Goal: Task Accomplishment & Management: Complete application form

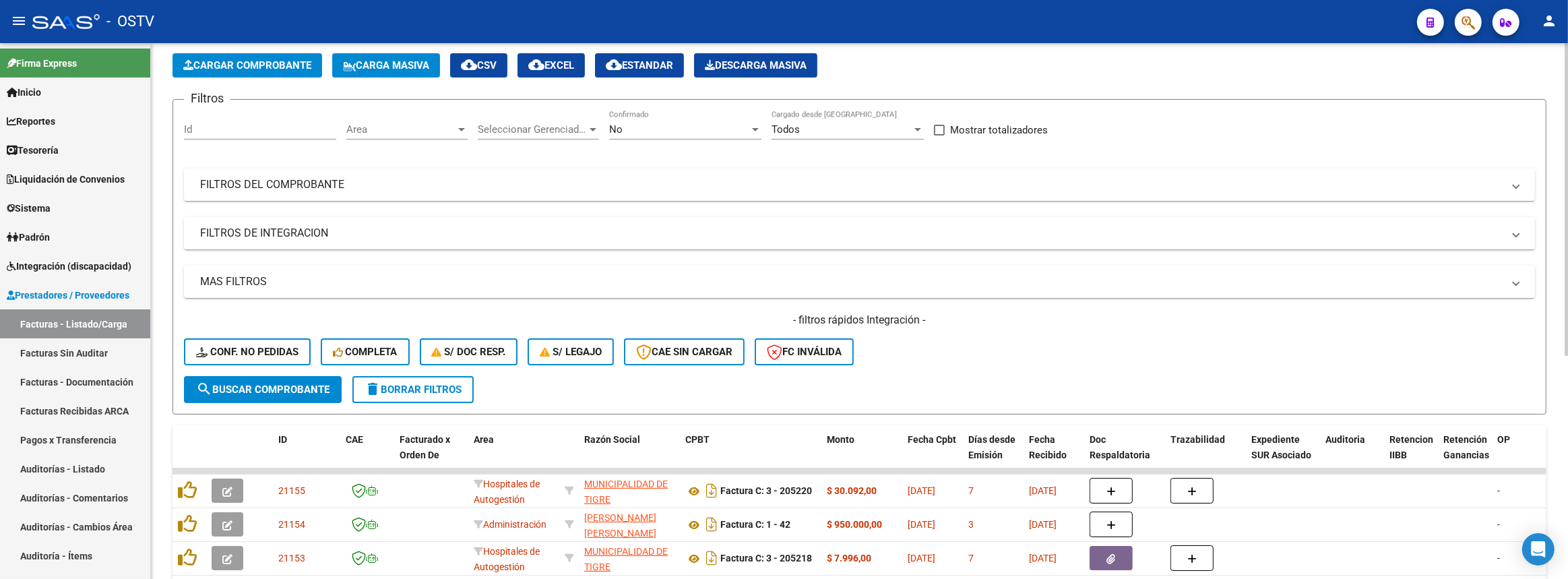
scroll to position [122, 0]
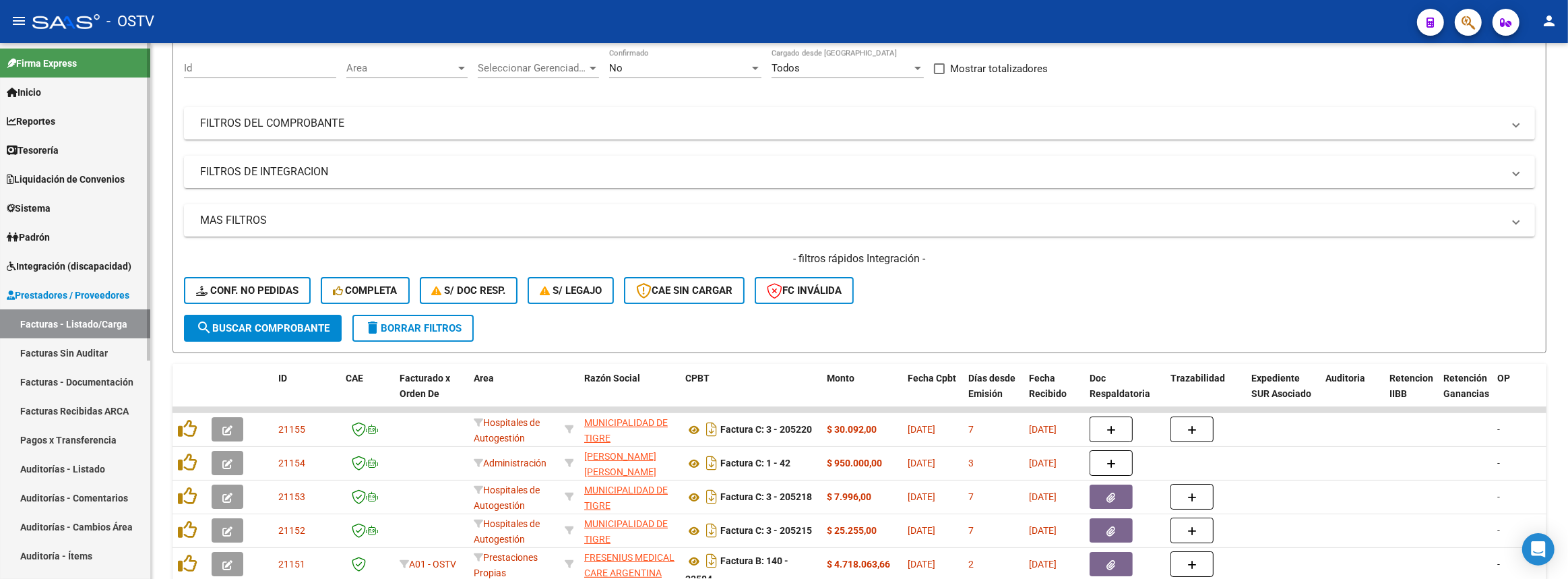
click at [111, 296] on span "Prestadores / Proveedores" at bounding box center [68, 295] width 122 height 15
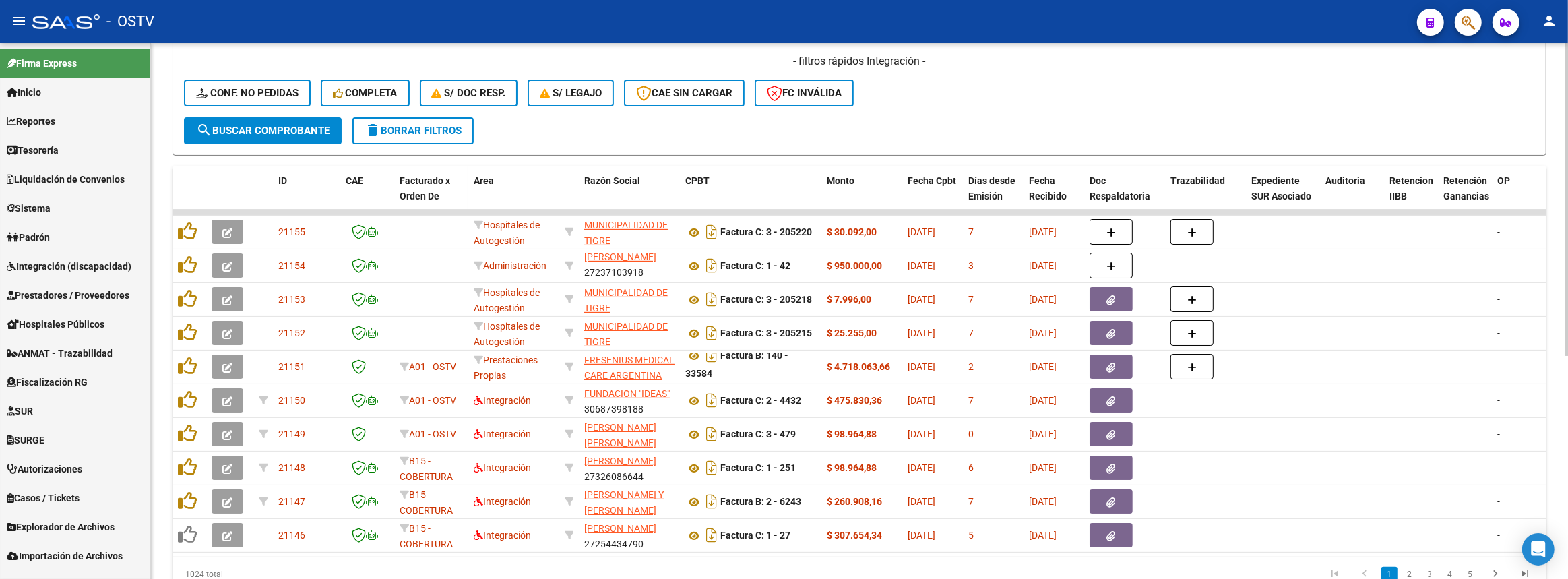
scroll to position [381, 0]
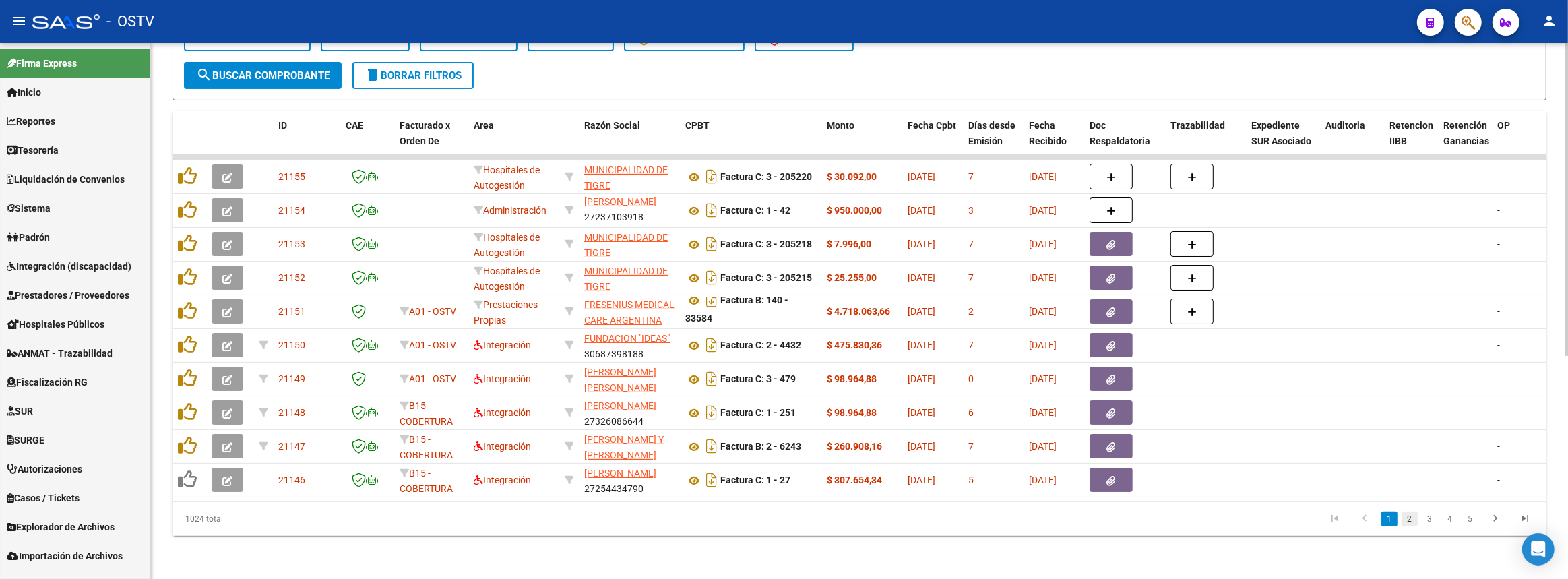
click at [1406, 519] on link "2" at bounding box center [1409, 519] width 16 height 15
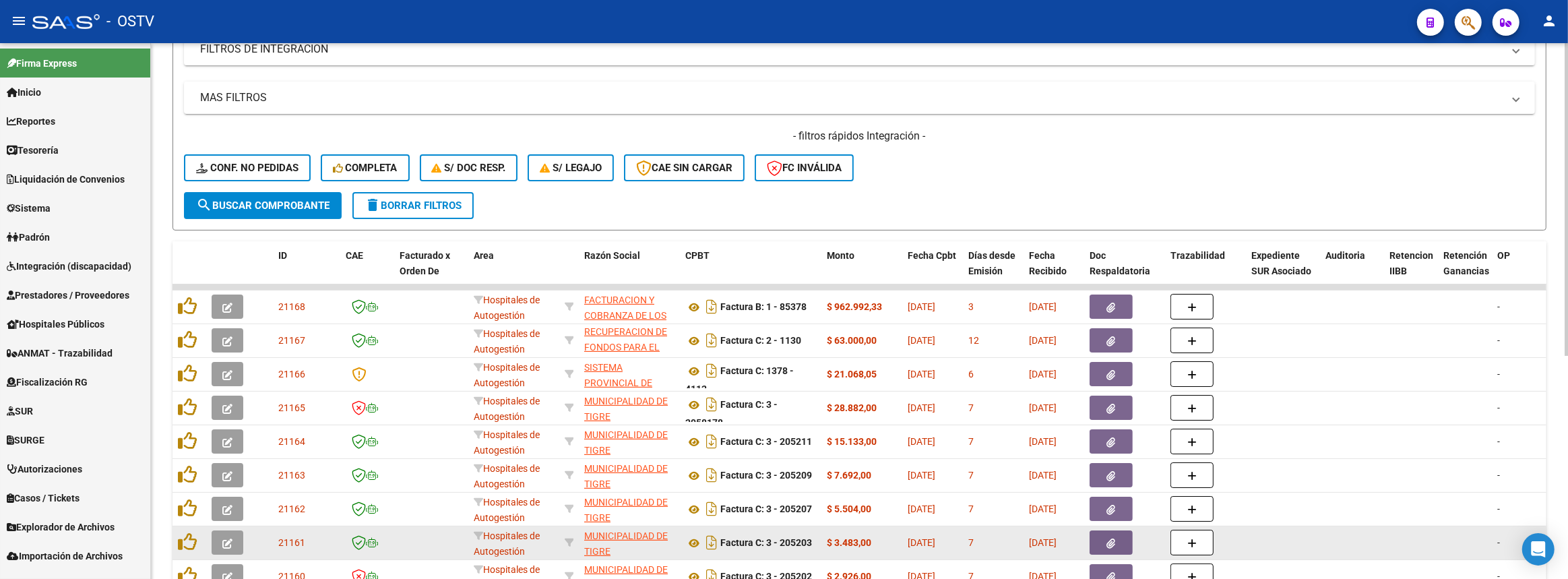
scroll to position [367, 0]
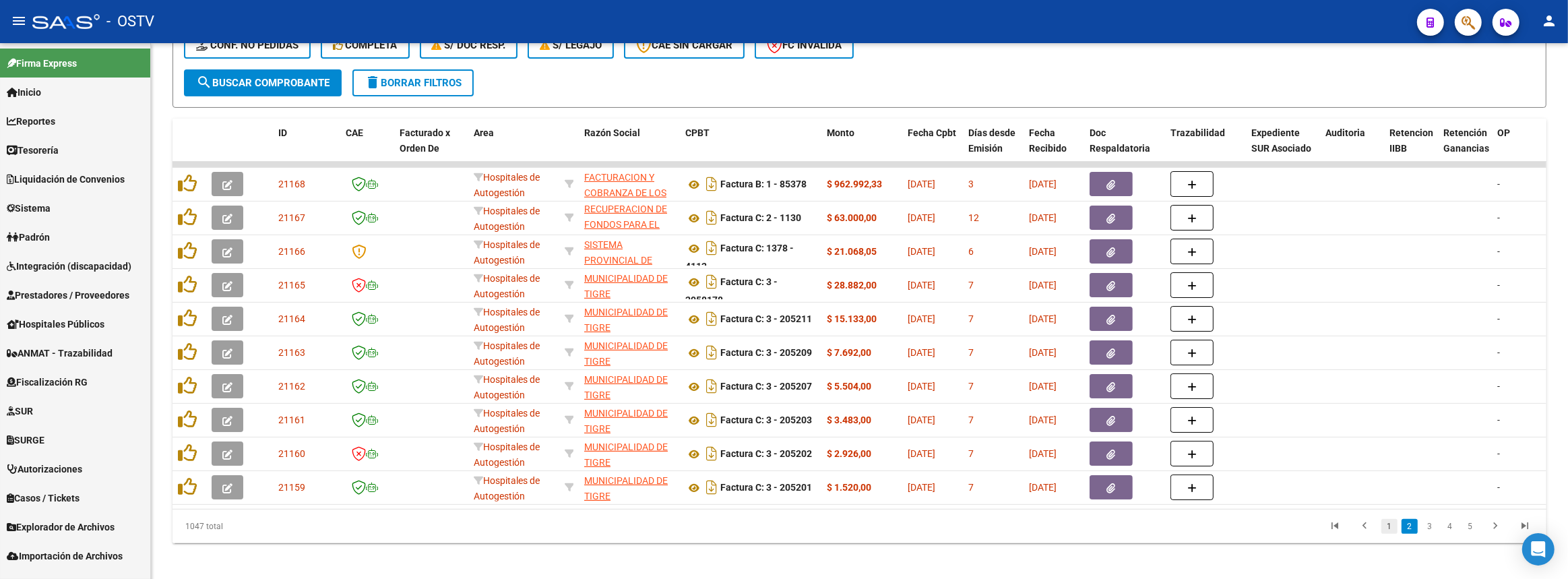
click at [1395, 530] on link "1" at bounding box center [1390, 526] width 16 height 15
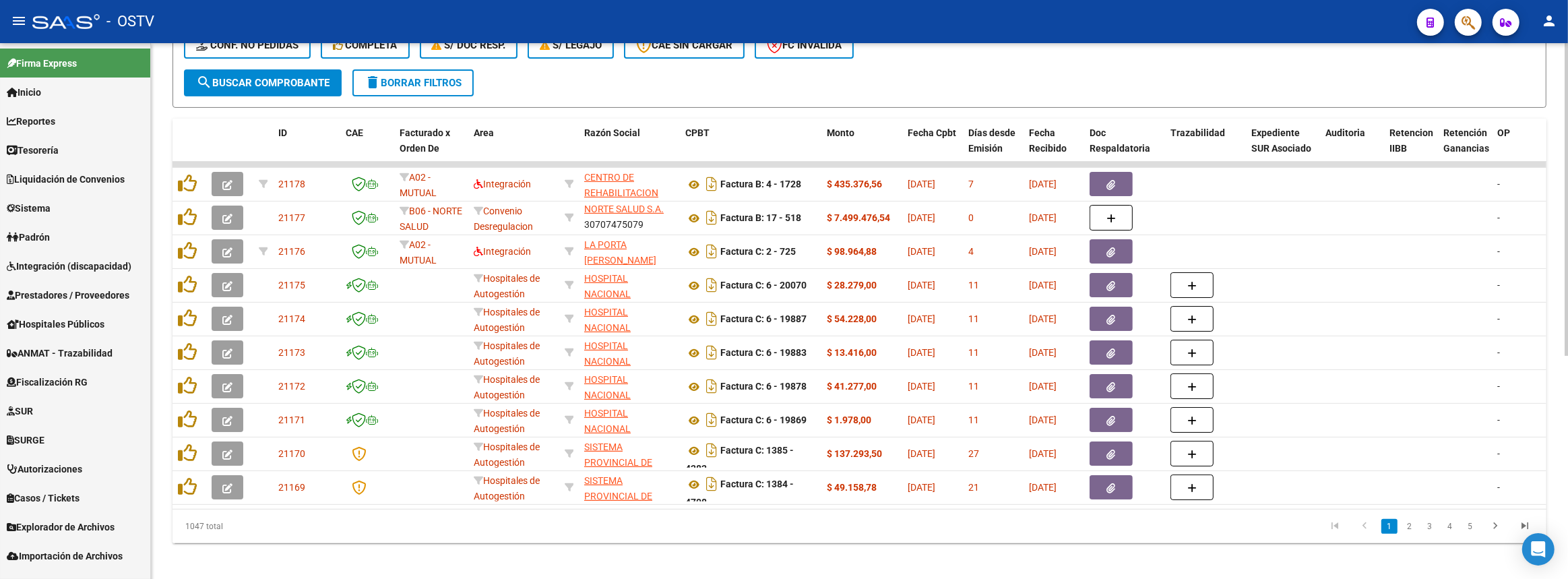
scroll to position [0, 0]
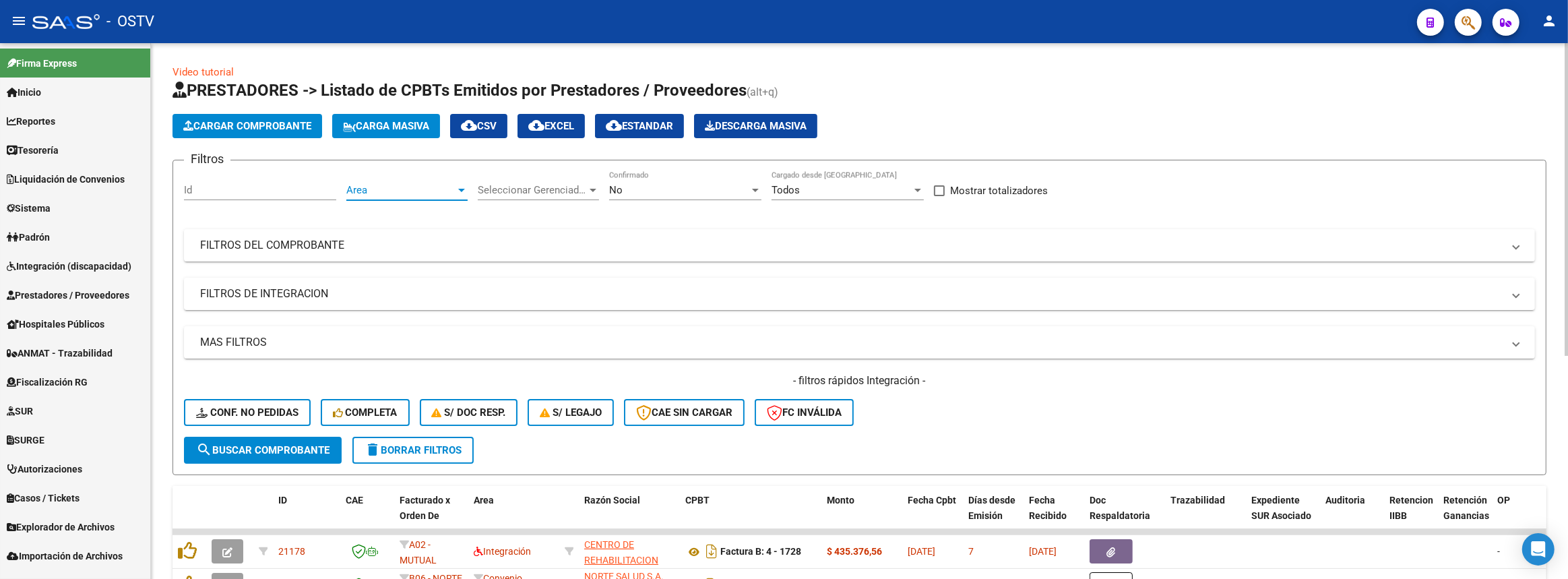
click at [414, 189] on span "Area" at bounding box center [401, 190] width 109 height 12
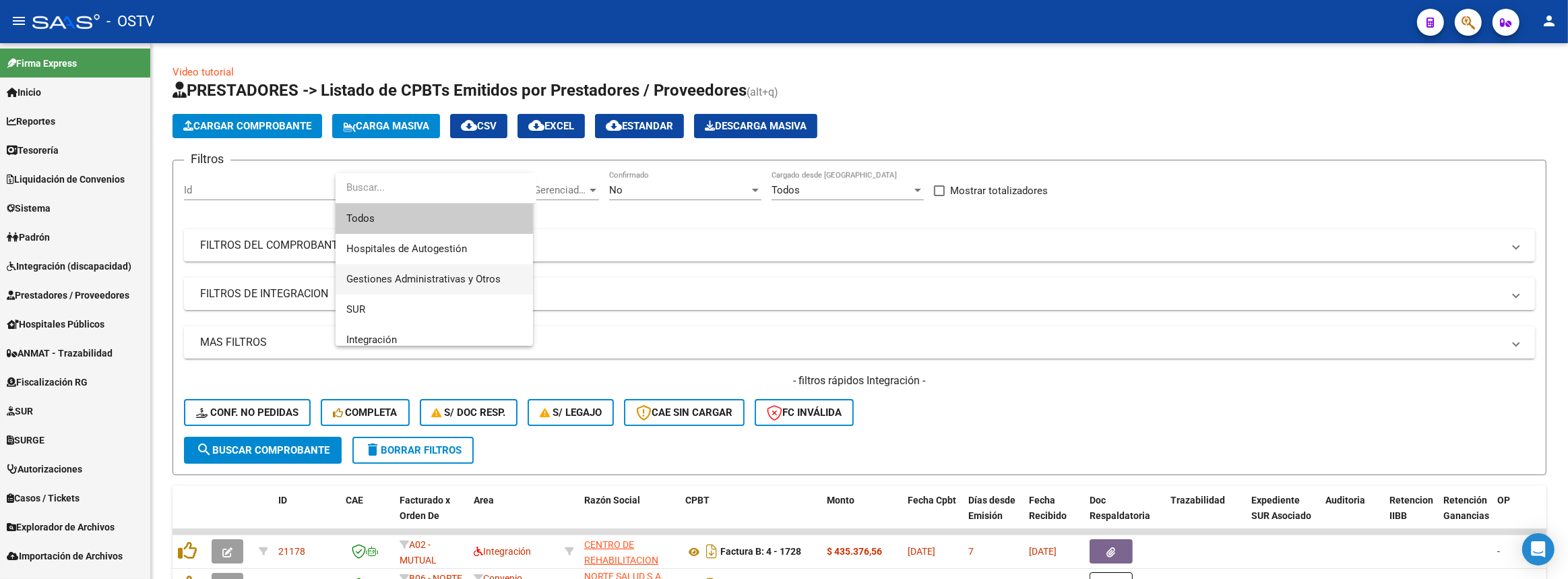
scroll to position [190, 0]
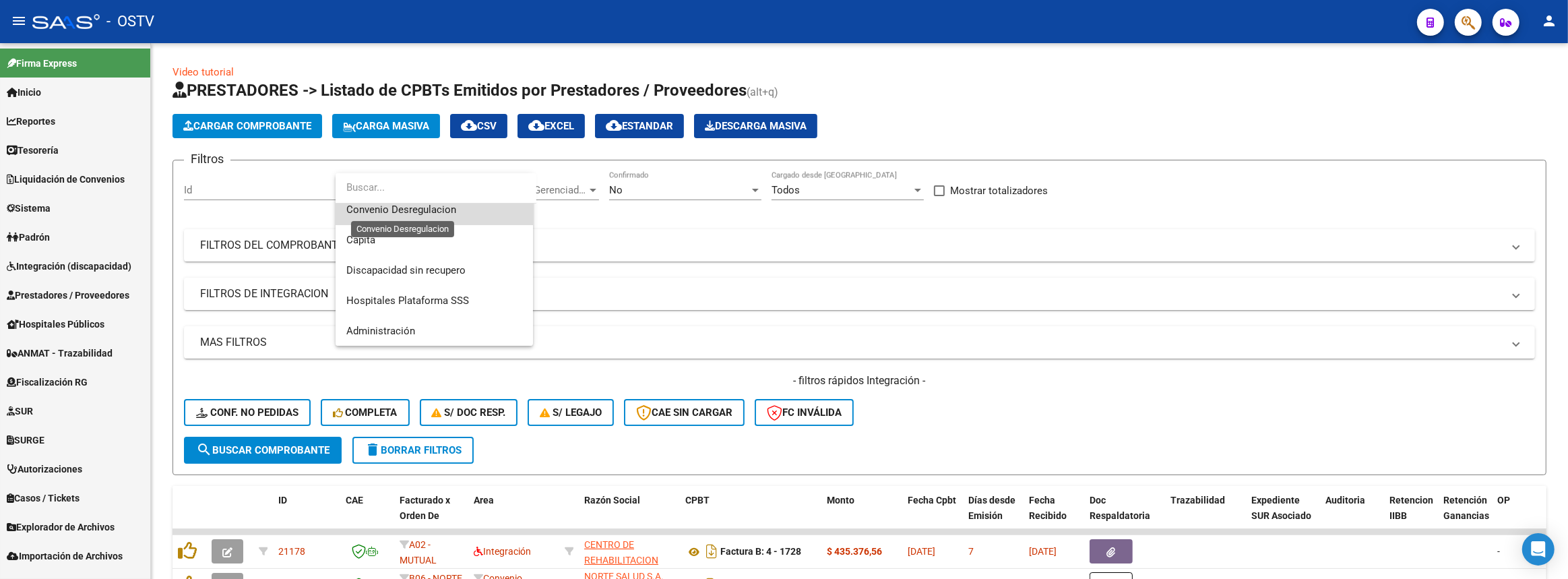
click at [411, 209] on span "Convenio Desregulacion" at bounding box center [401, 209] width 110 height 12
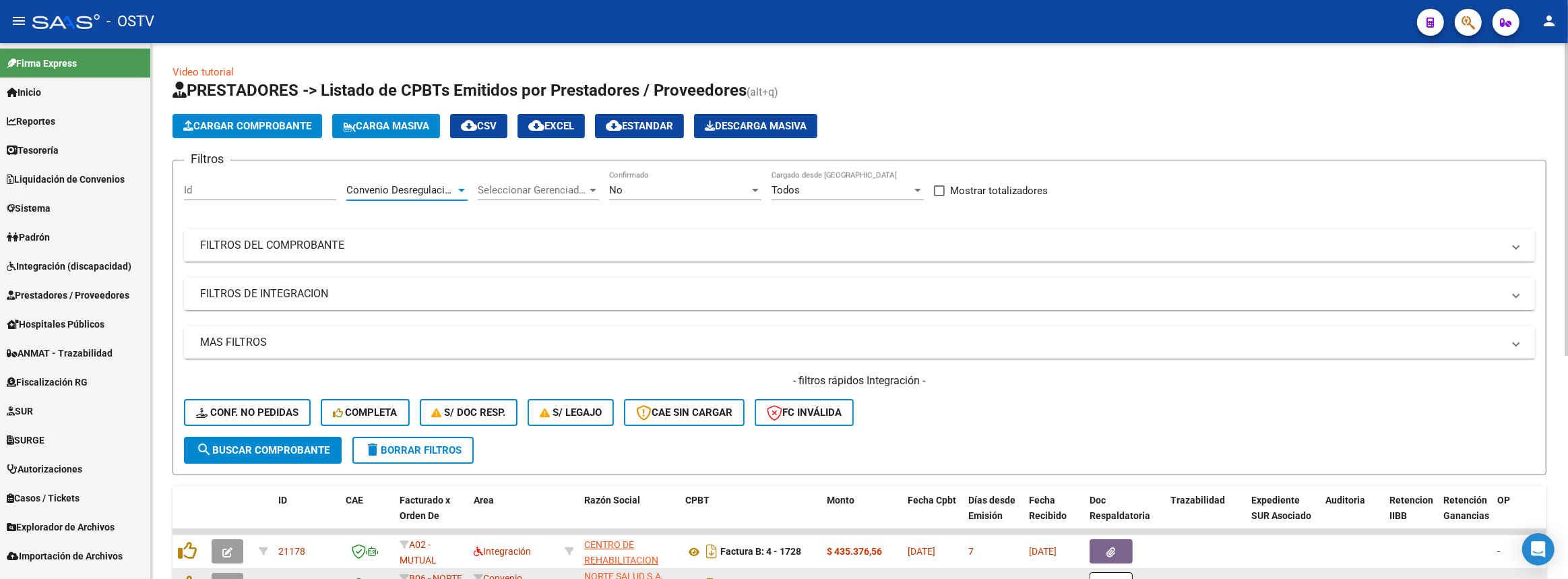
scroll to position [245, 0]
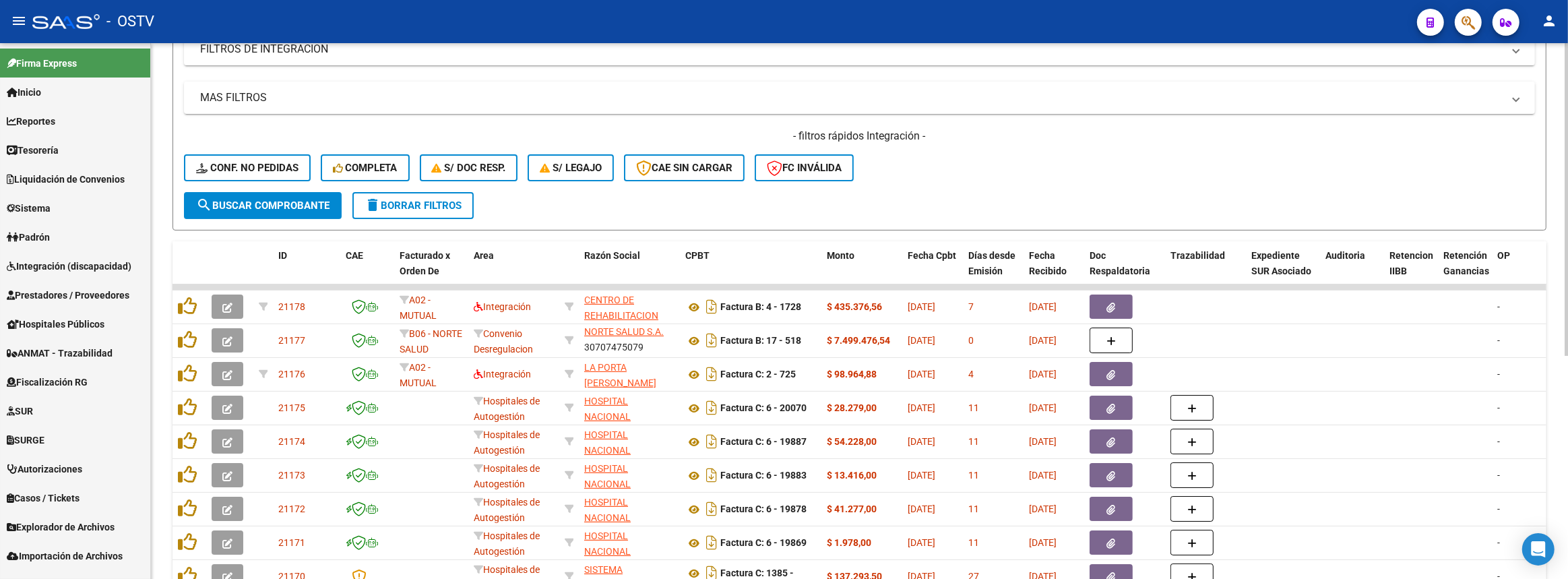
click at [281, 200] on span "search Buscar Comprobante" at bounding box center [263, 206] width 134 height 12
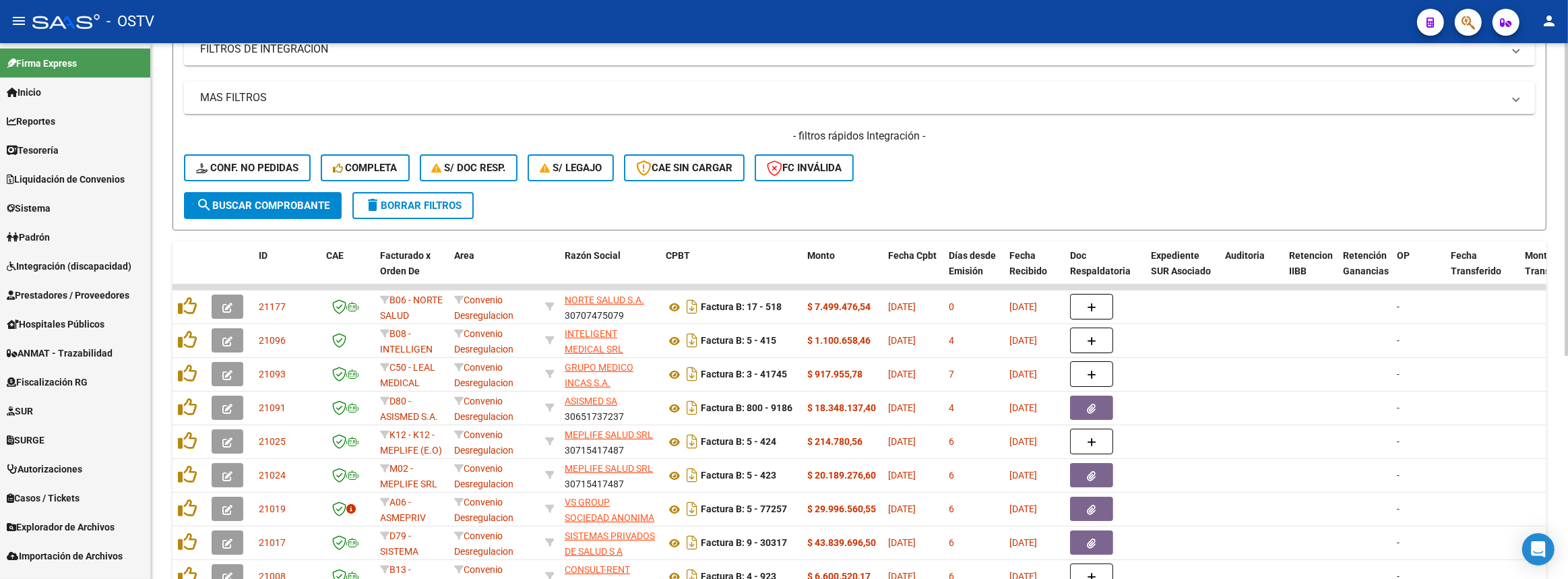
scroll to position [367, 0]
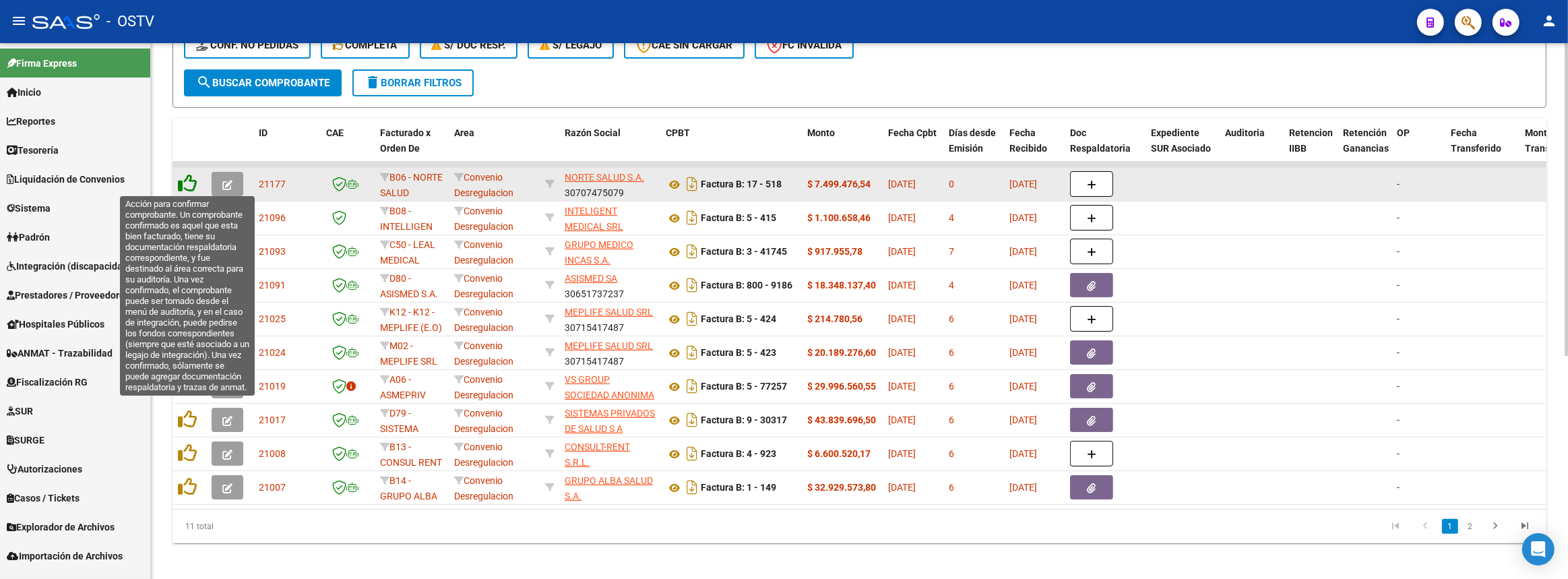
click at [193, 181] on icon at bounding box center [188, 184] width 19 height 19
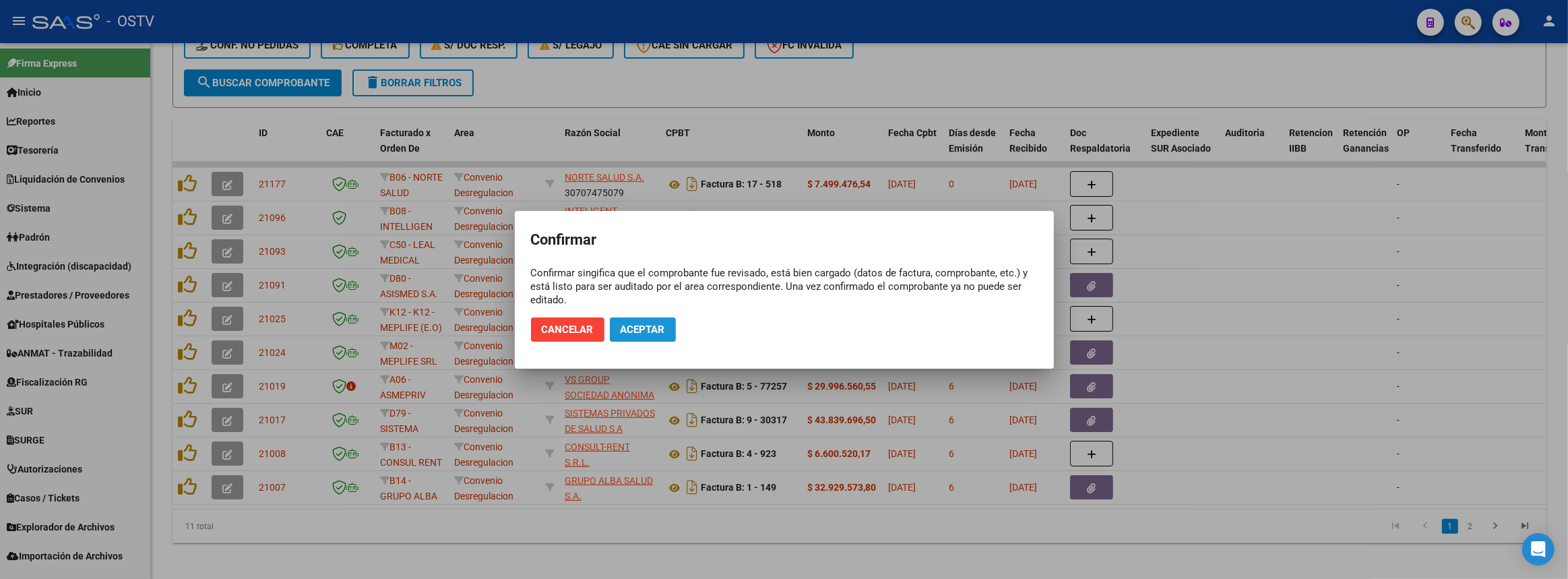
click at [646, 329] on span "Aceptar" at bounding box center [644, 330] width 45 height 12
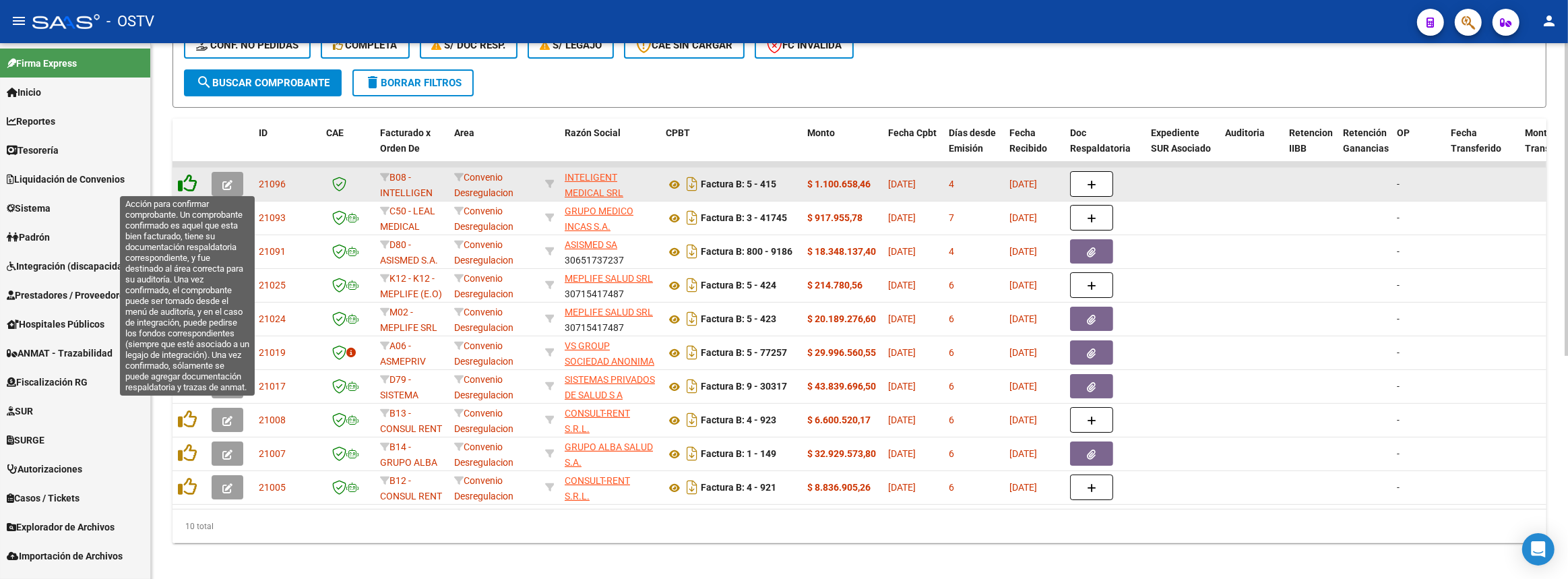
click at [187, 180] on icon at bounding box center [188, 184] width 19 height 19
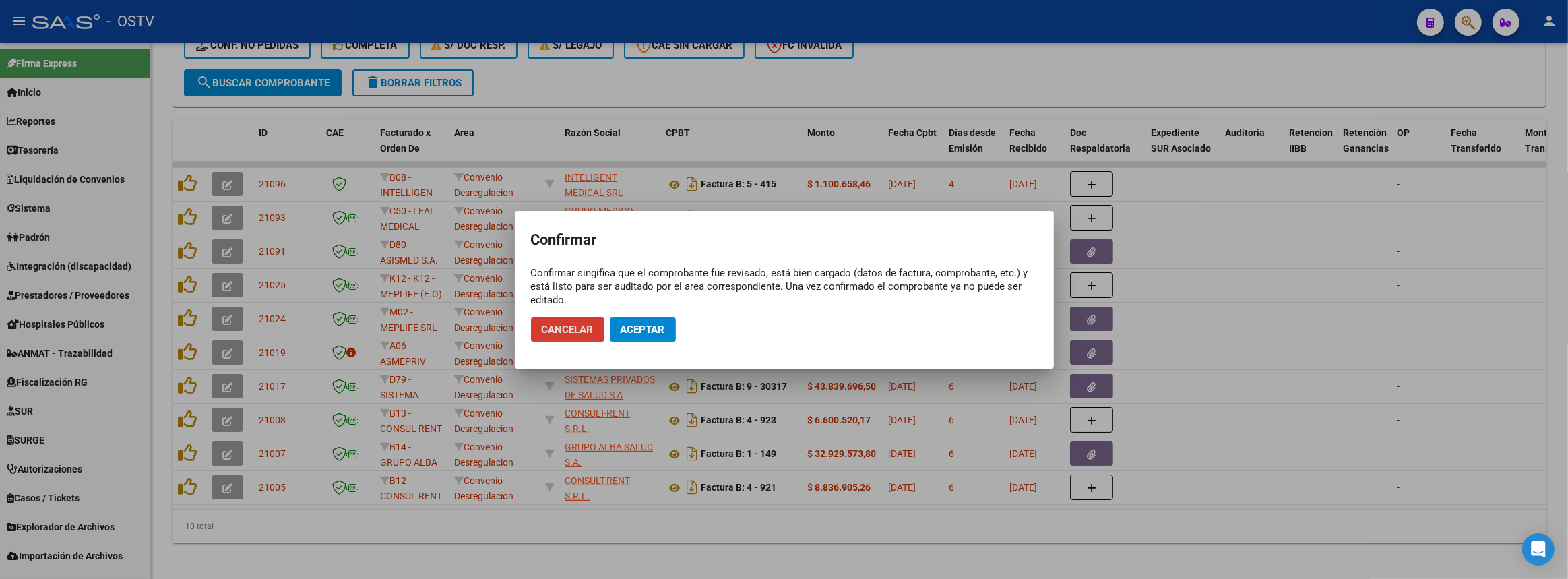
click at [646, 327] on span "Aceptar" at bounding box center [644, 330] width 45 height 12
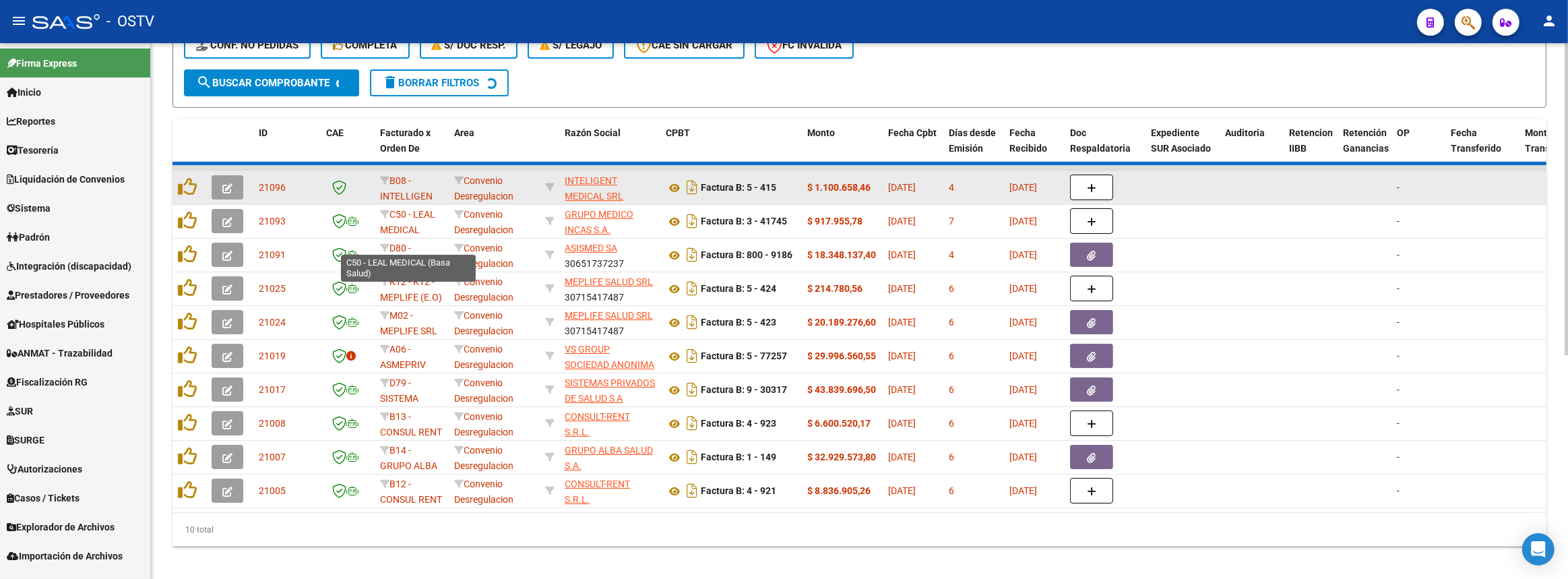
scroll to position [347, 0]
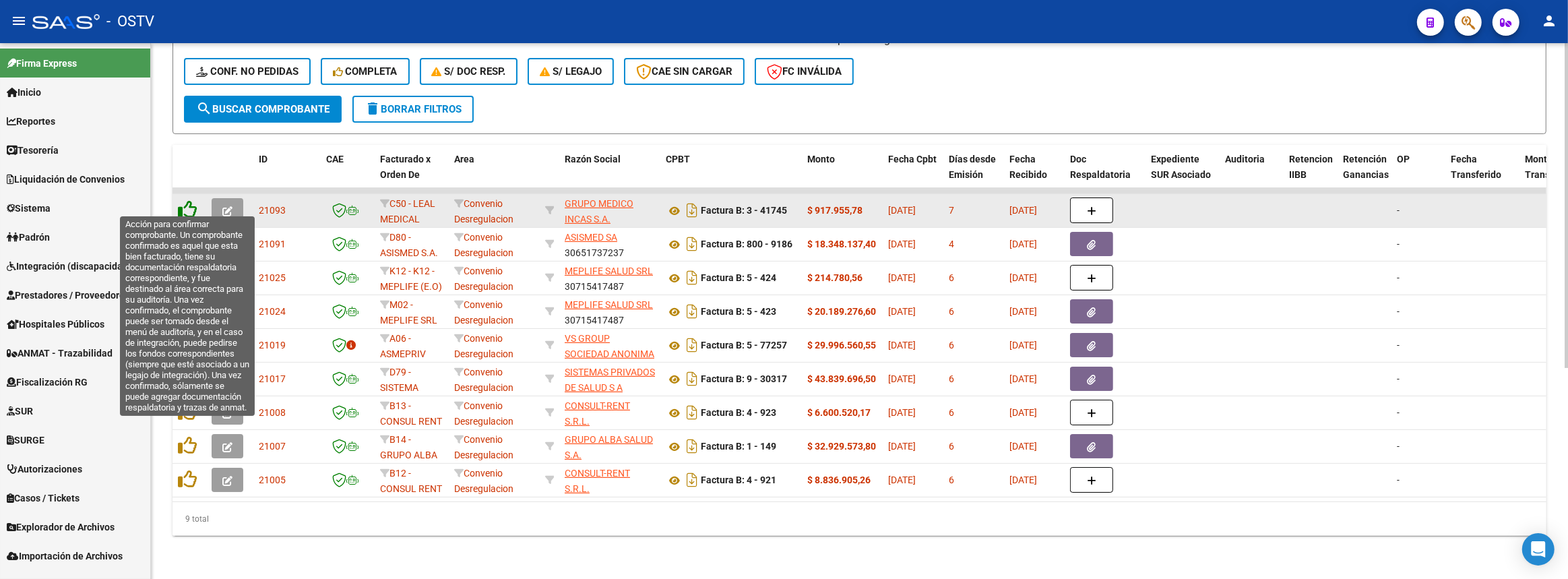
click at [189, 202] on icon at bounding box center [188, 209] width 19 height 19
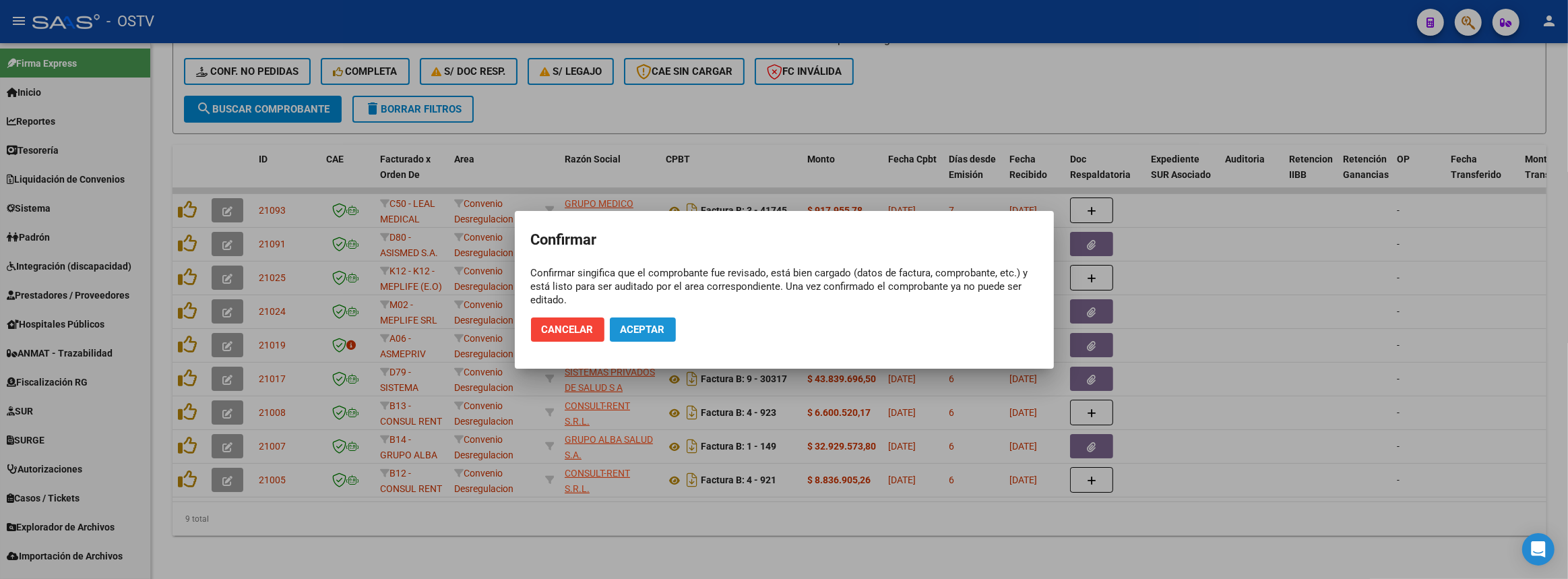
click at [675, 336] on button "Aceptar" at bounding box center [643, 329] width 66 height 24
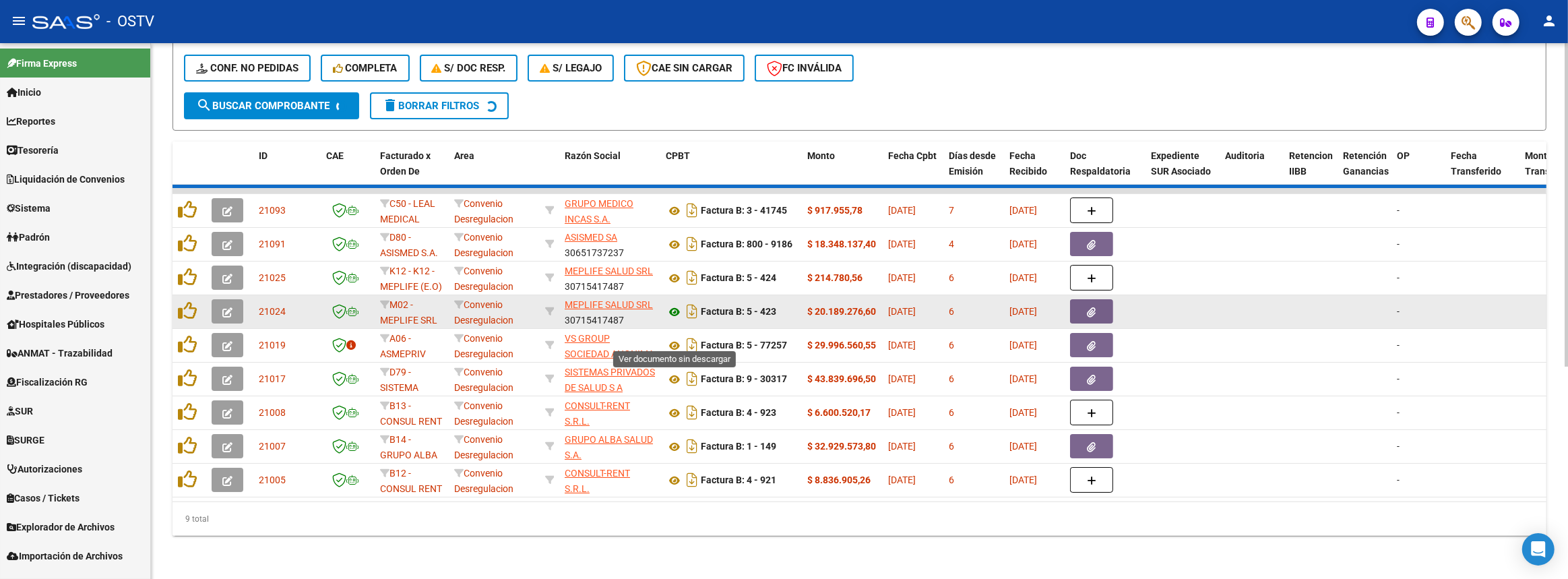
scroll to position [314, 0]
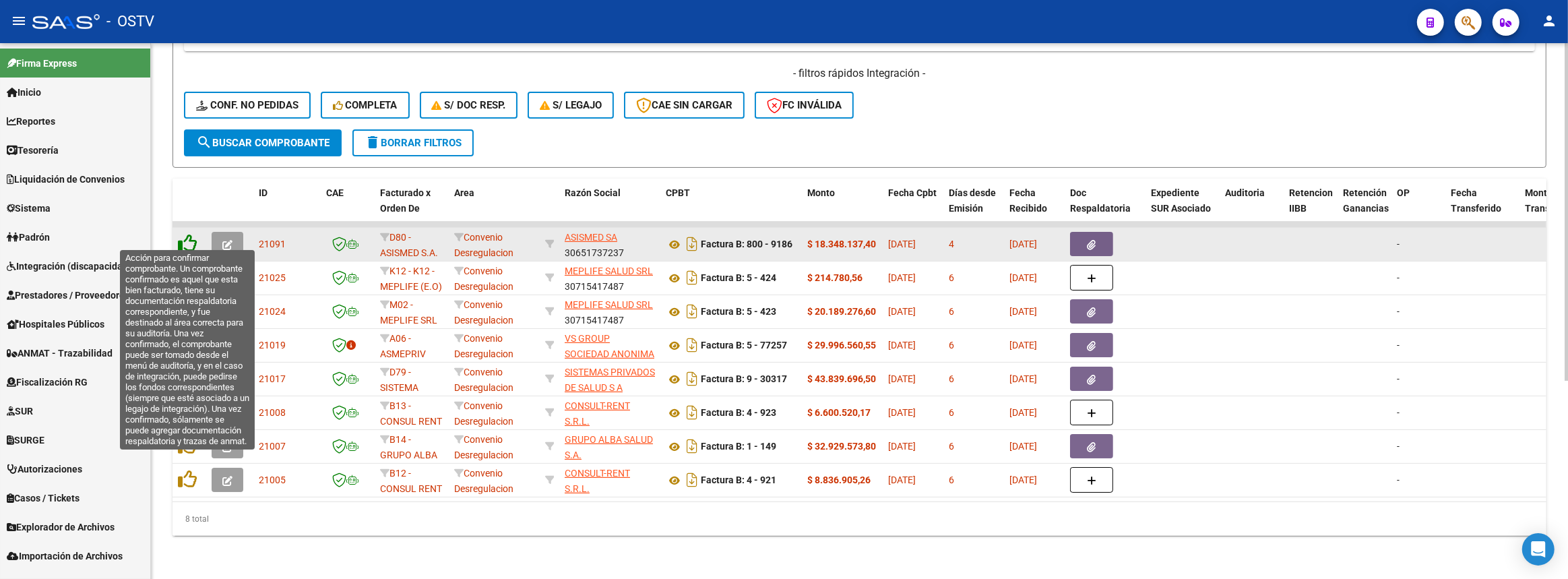
click at [185, 233] on icon at bounding box center [188, 243] width 19 height 19
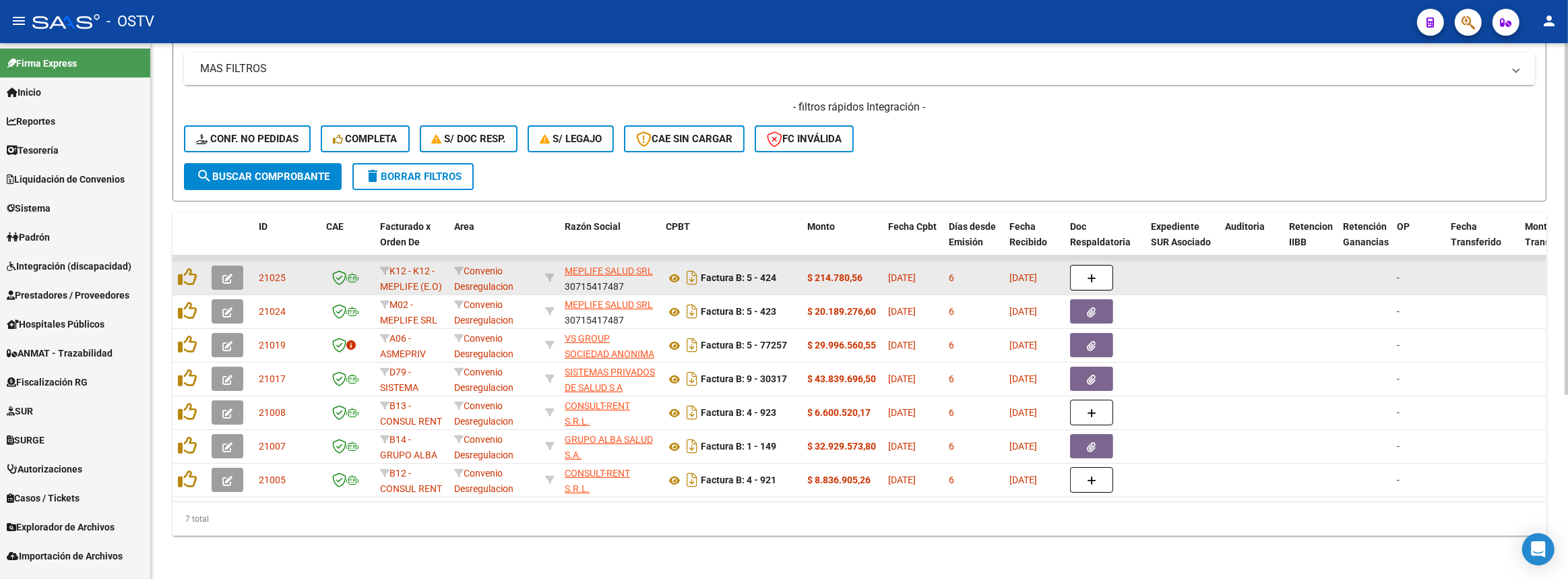
scroll to position [280, 0]
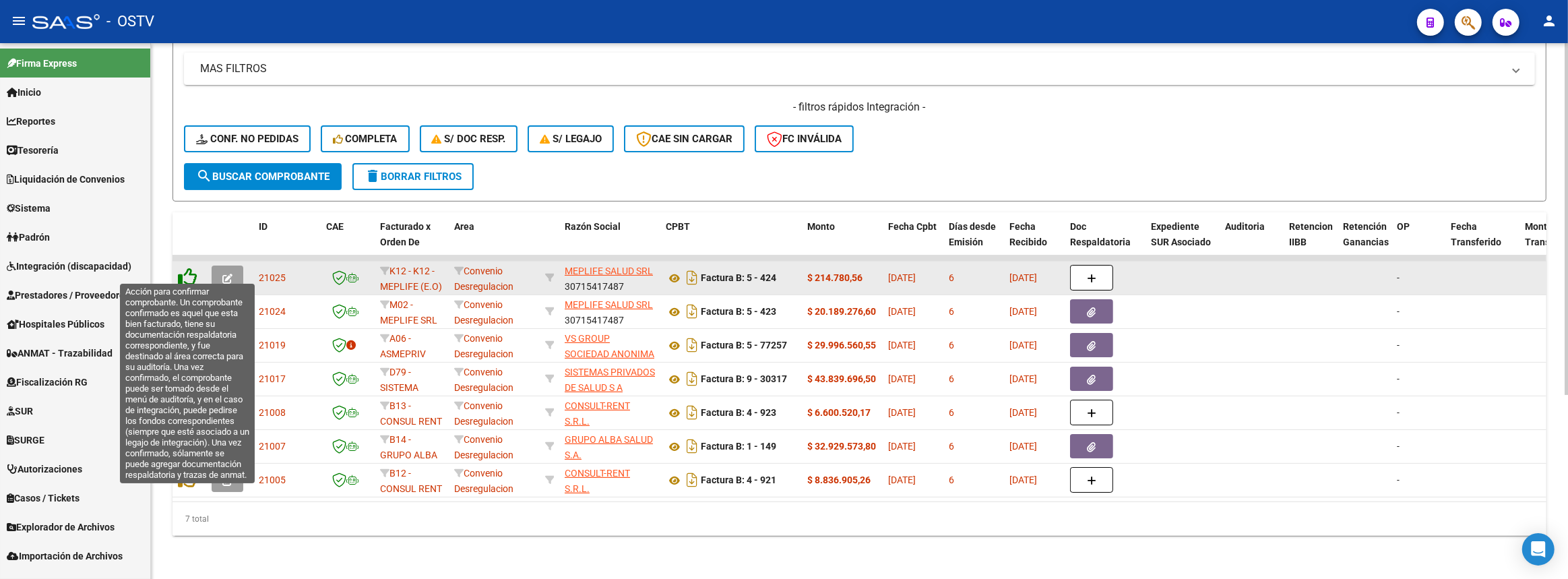
click at [194, 268] on icon at bounding box center [188, 277] width 19 height 19
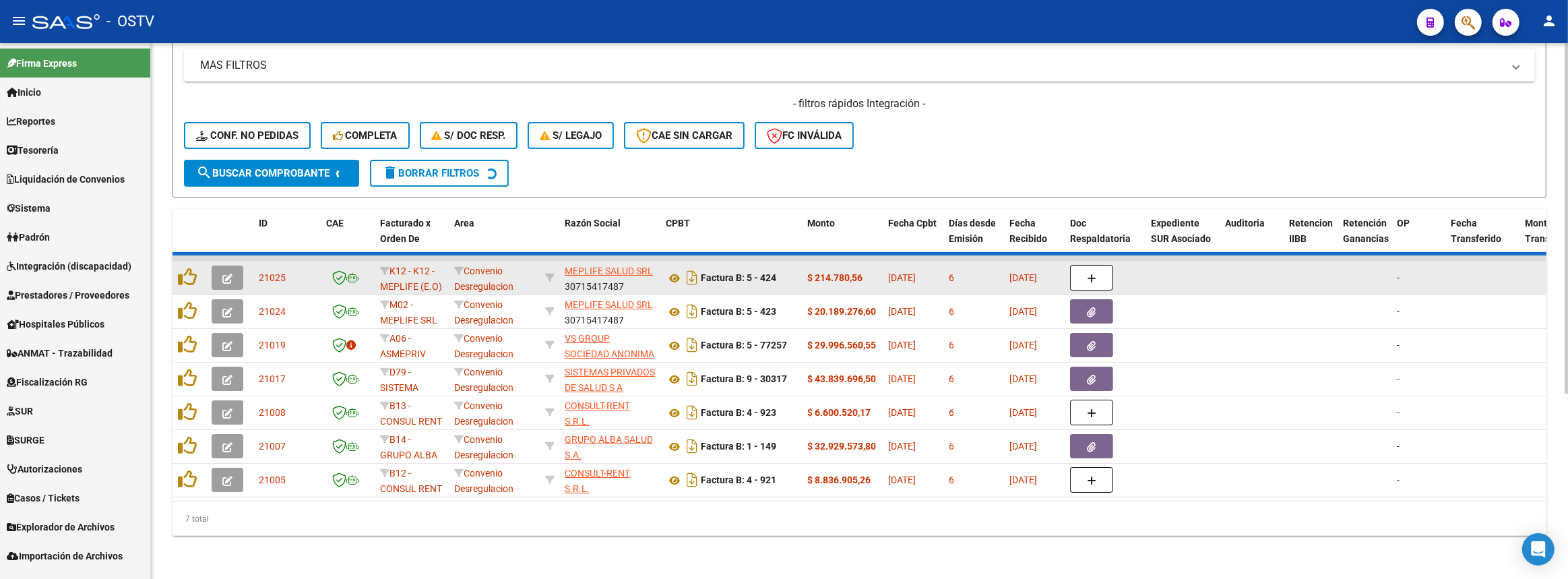
scroll to position [246, 0]
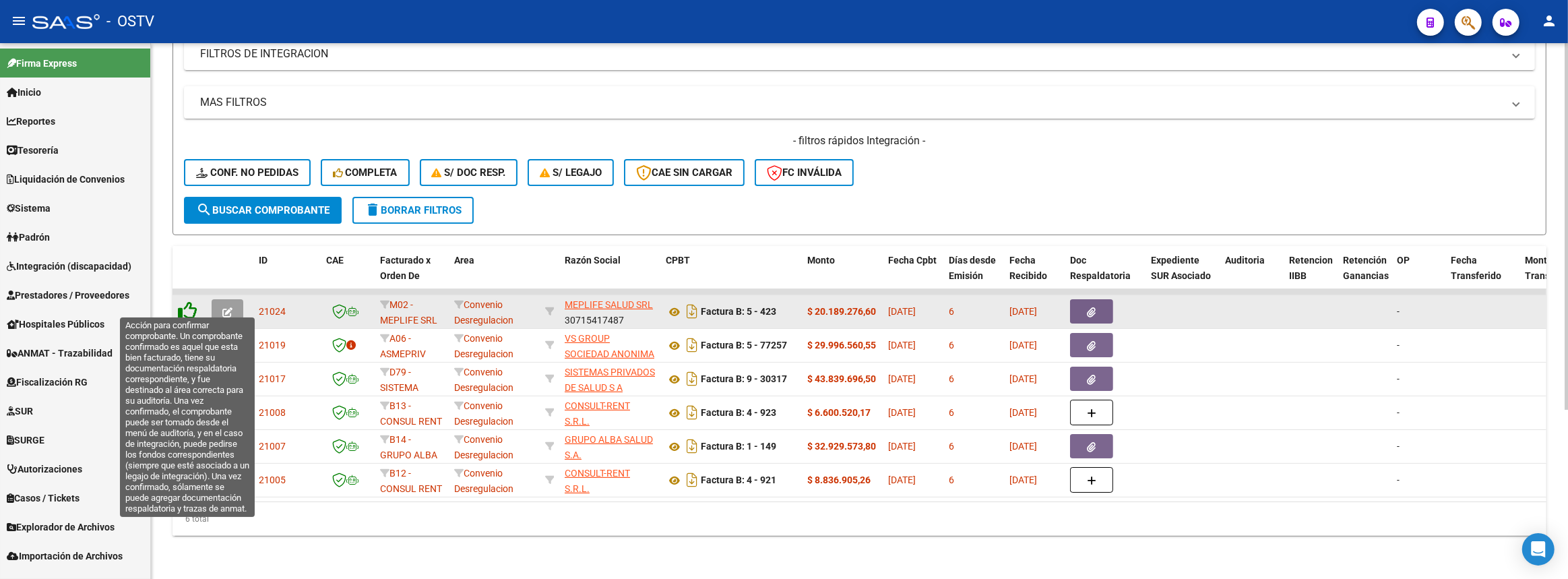
click at [194, 308] on icon at bounding box center [188, 311] width 19 height 19
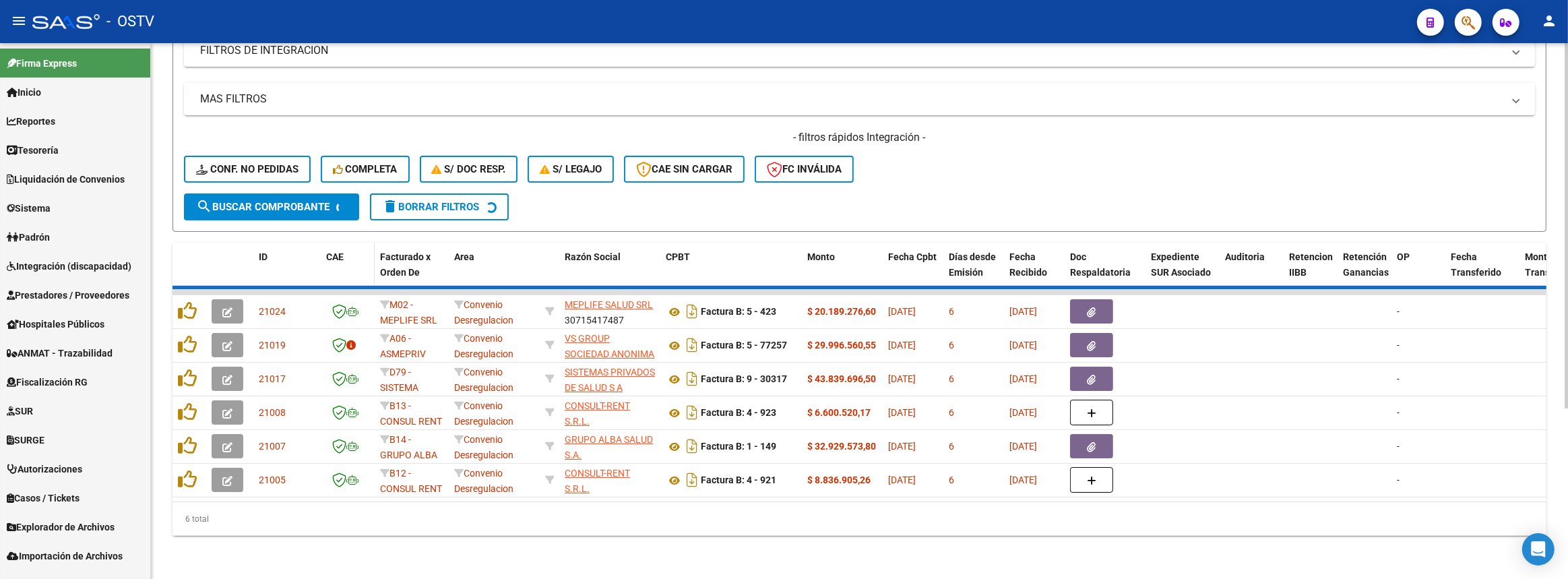
scroll to position [212, 0]
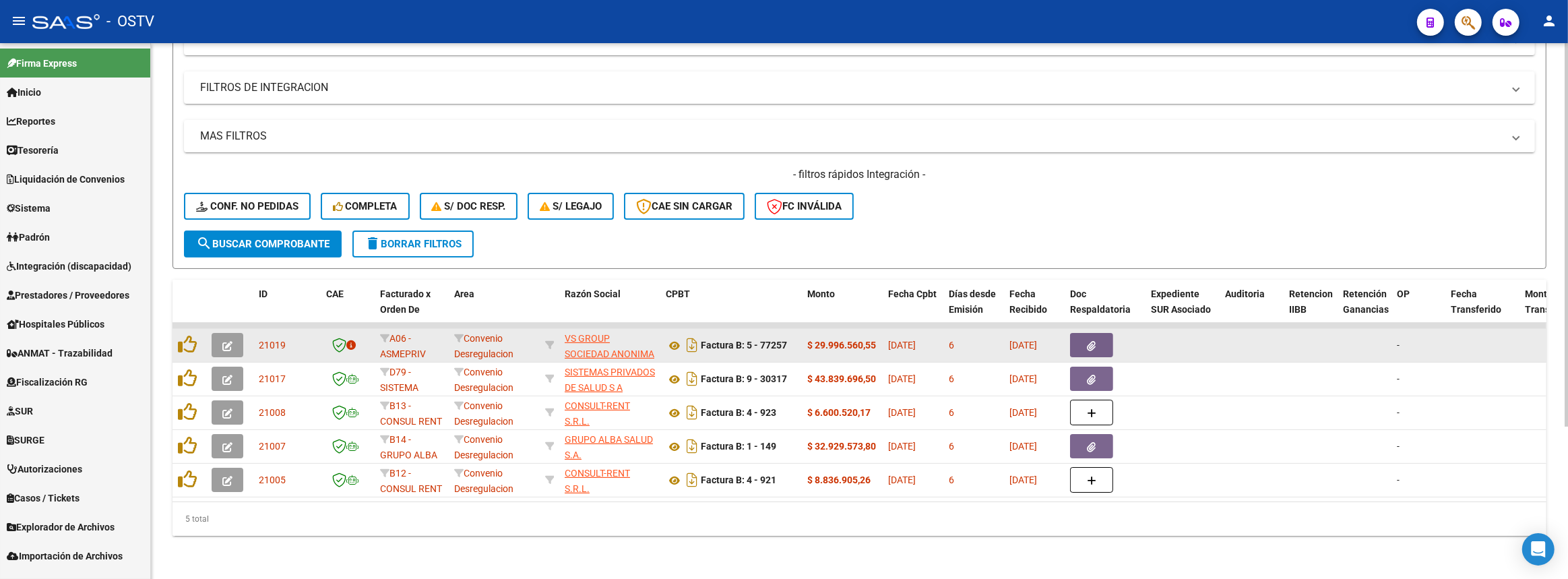
click at [199, 336] on div at bounding box center [190, 346] width 23 height 21
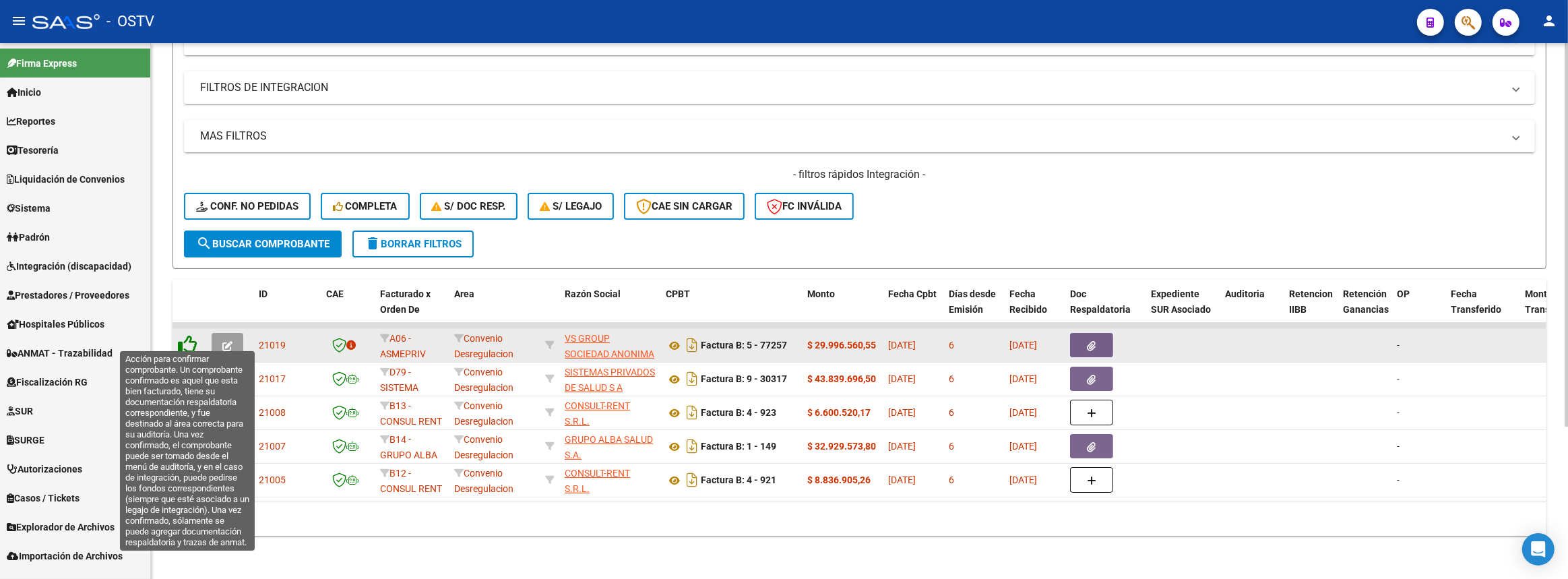
click at [191, 336] on icon at bounding box center [188, 345] width 19 height 19
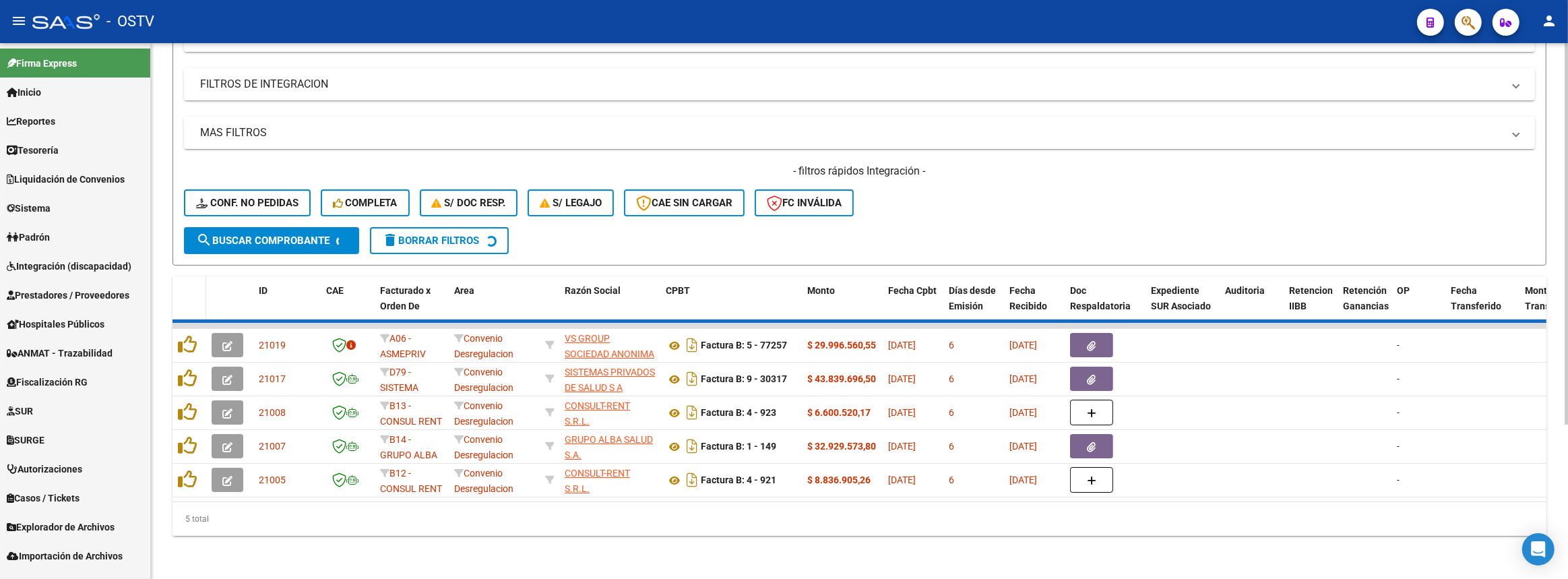
scroll to position [178, 0]
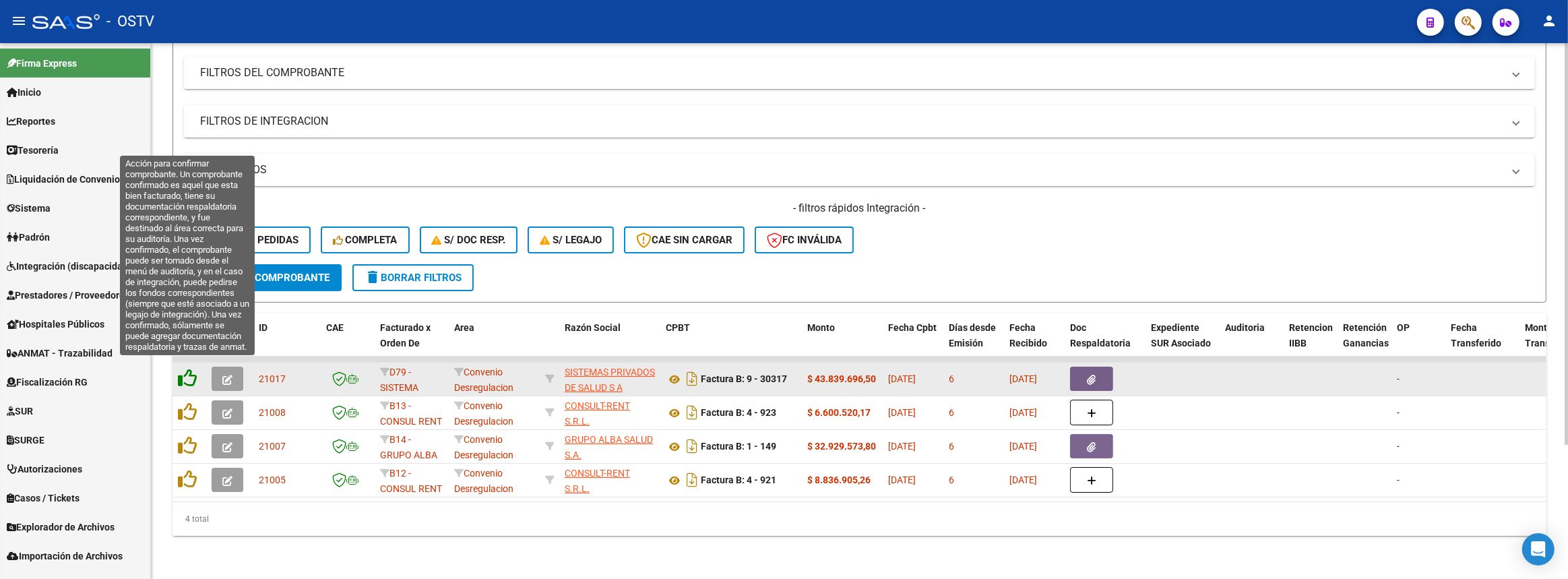
click at [192, 369] on icon at bounding box center [188, 378] width 19 height 19
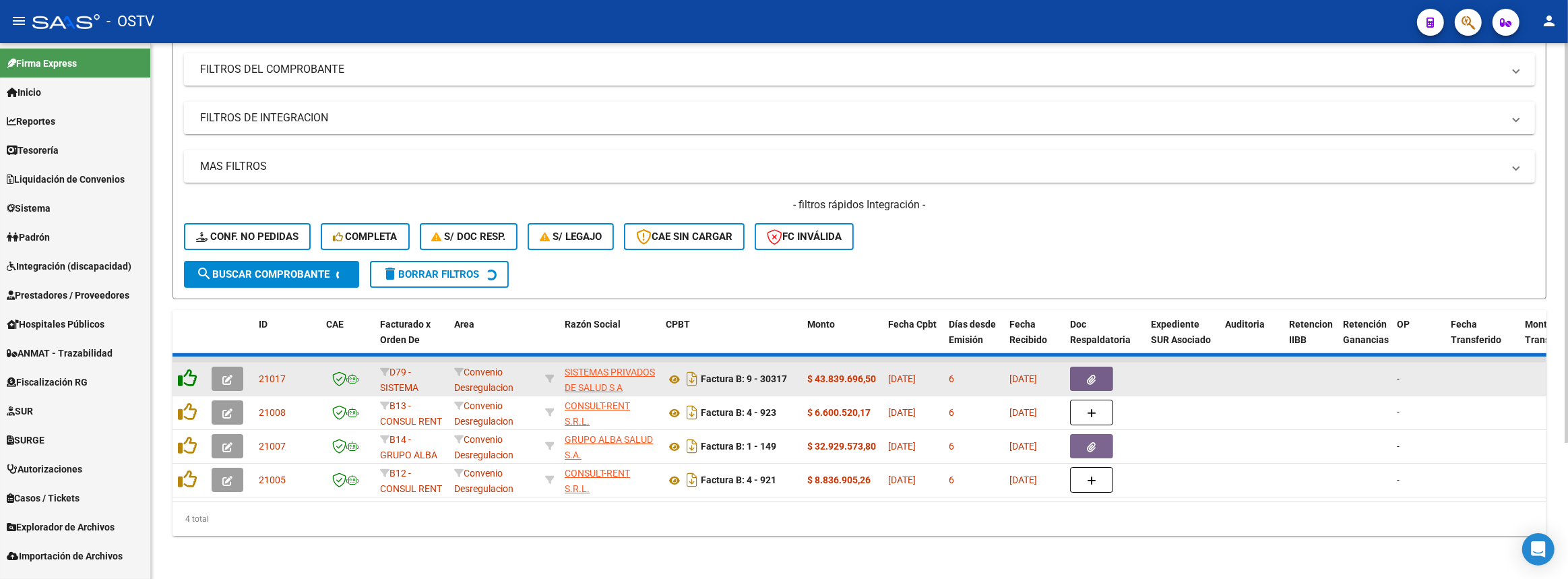
scroll to position [145, 0]
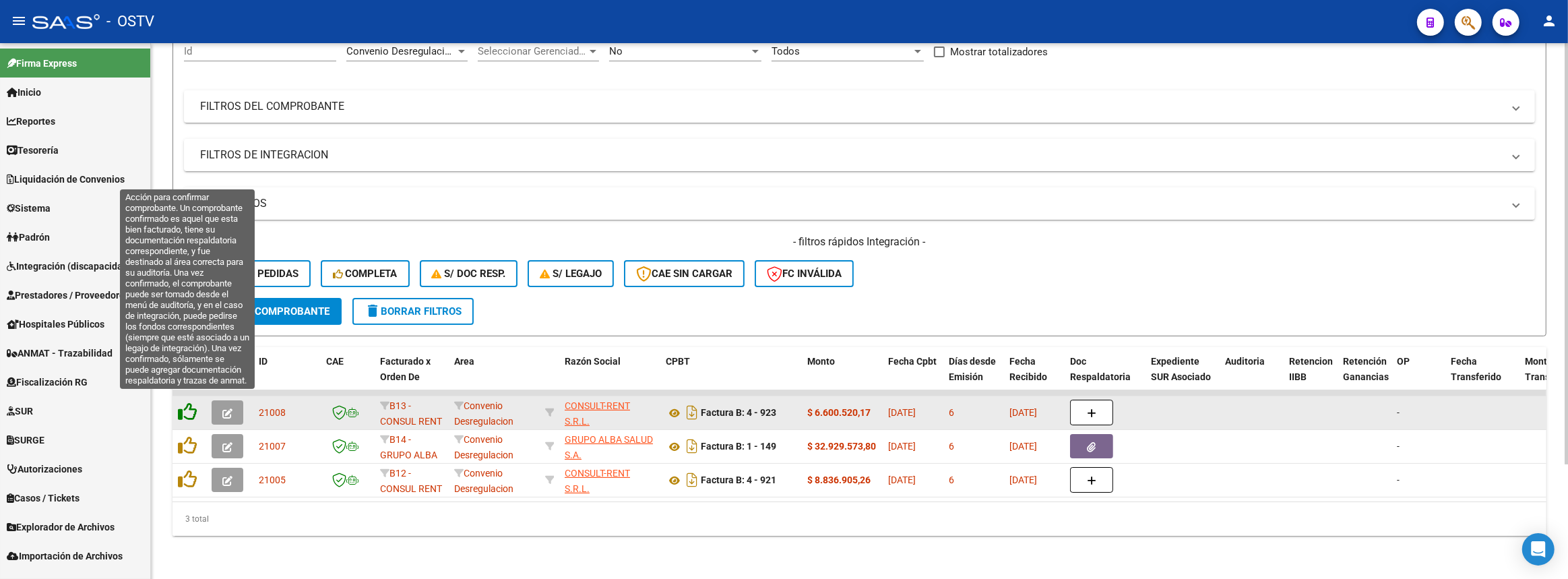
click at [192, 402] on icon at bounding box center [188, 412] width 19 height 19
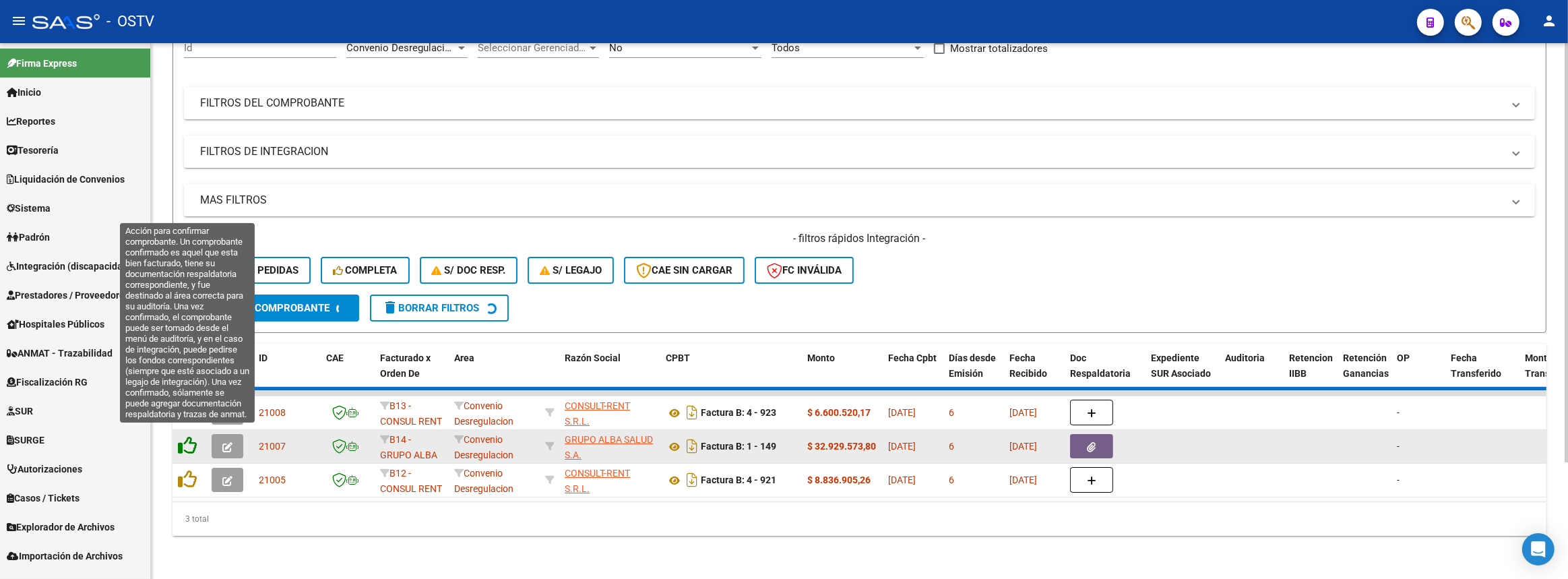
scroll to position [111, 0]
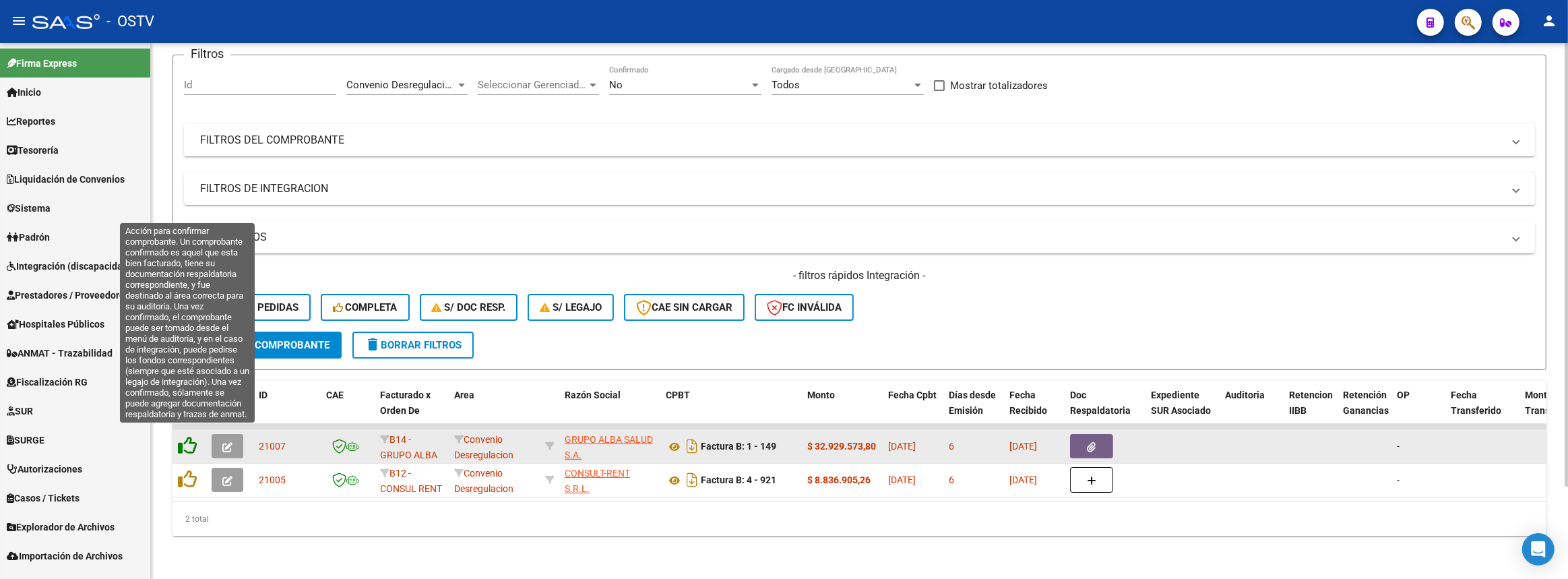
click at [189, 437] on icon at bounding box center [188, 445] width 19 height 19
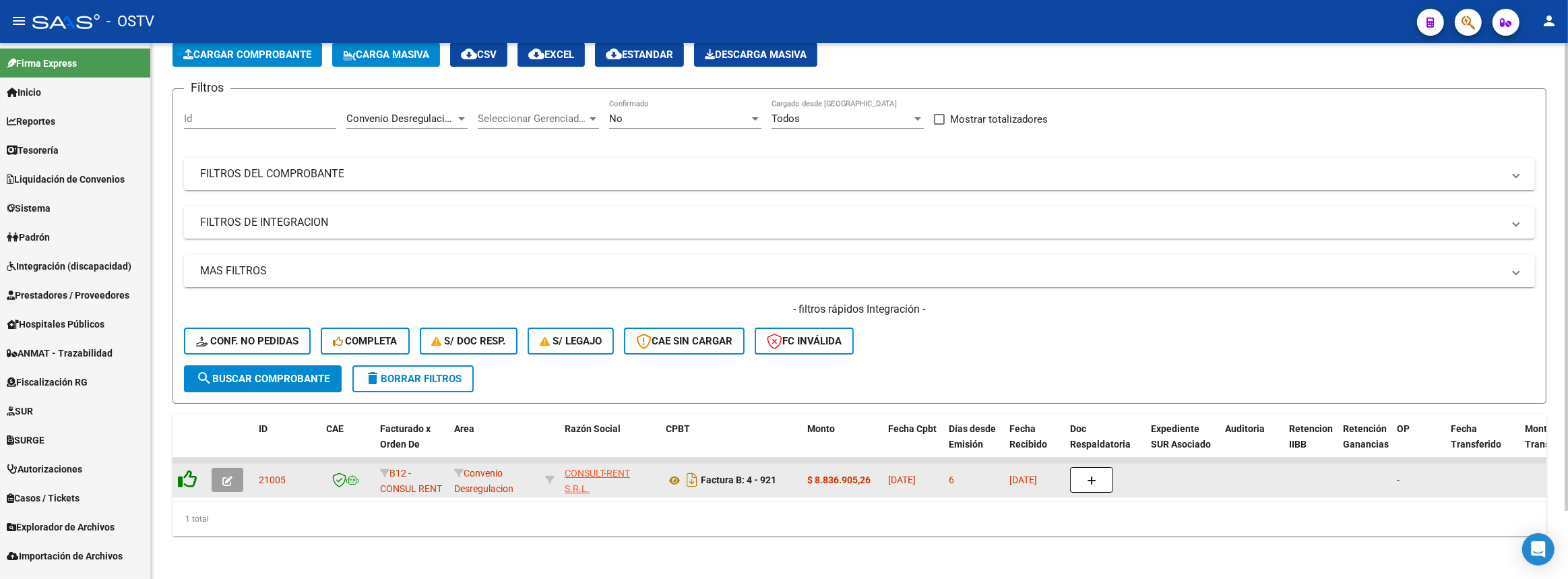
scroll to position [78, 0]
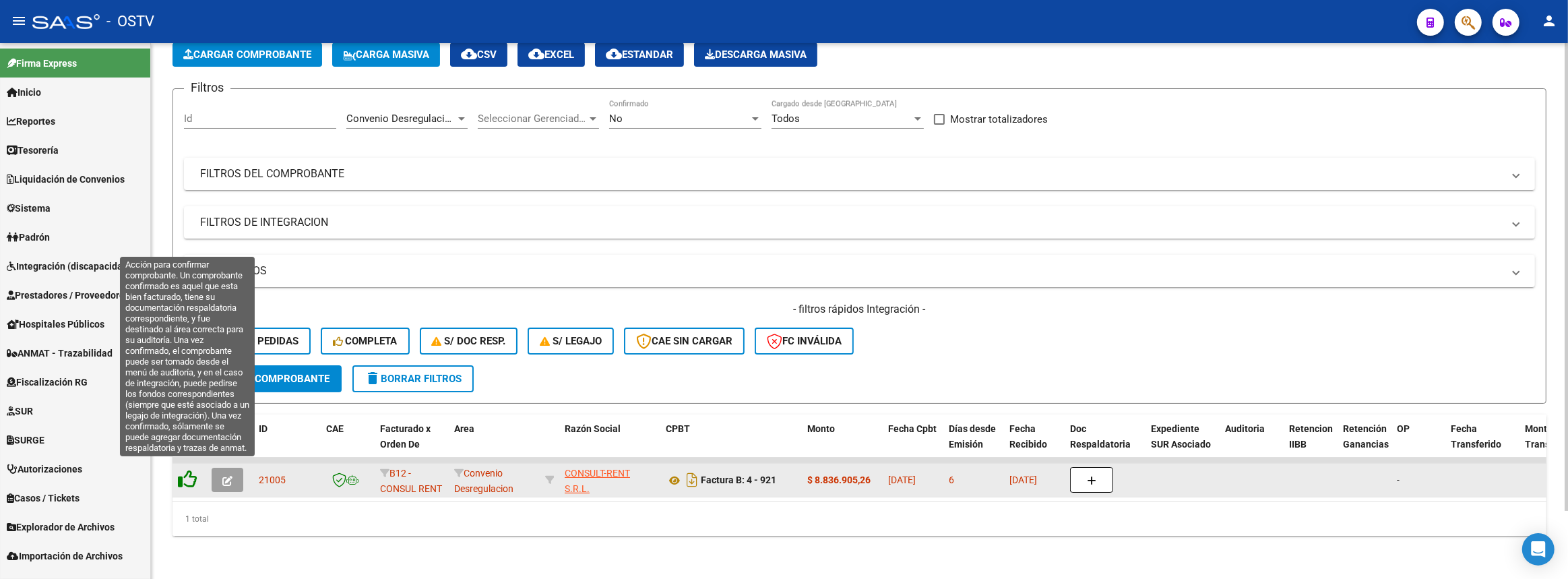
click at [190, 470] on icon at bounding box center [188, 479] width 19 height 19
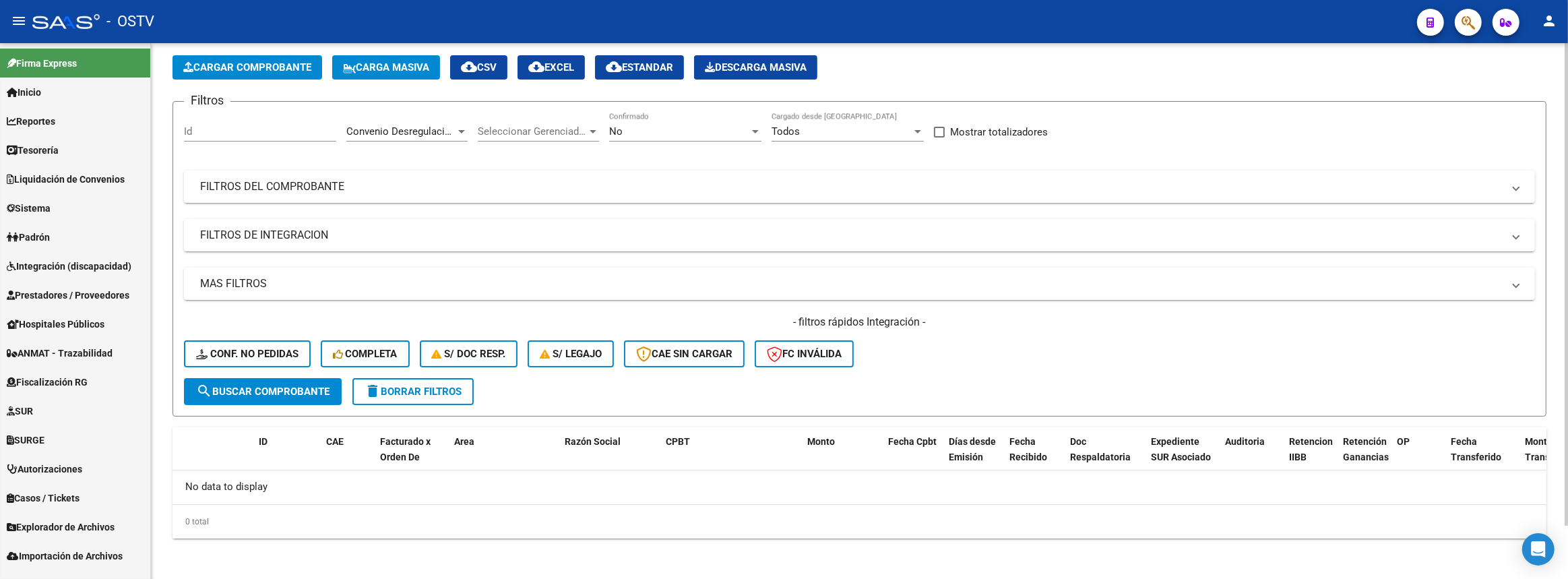
scroll to position [0, 0]
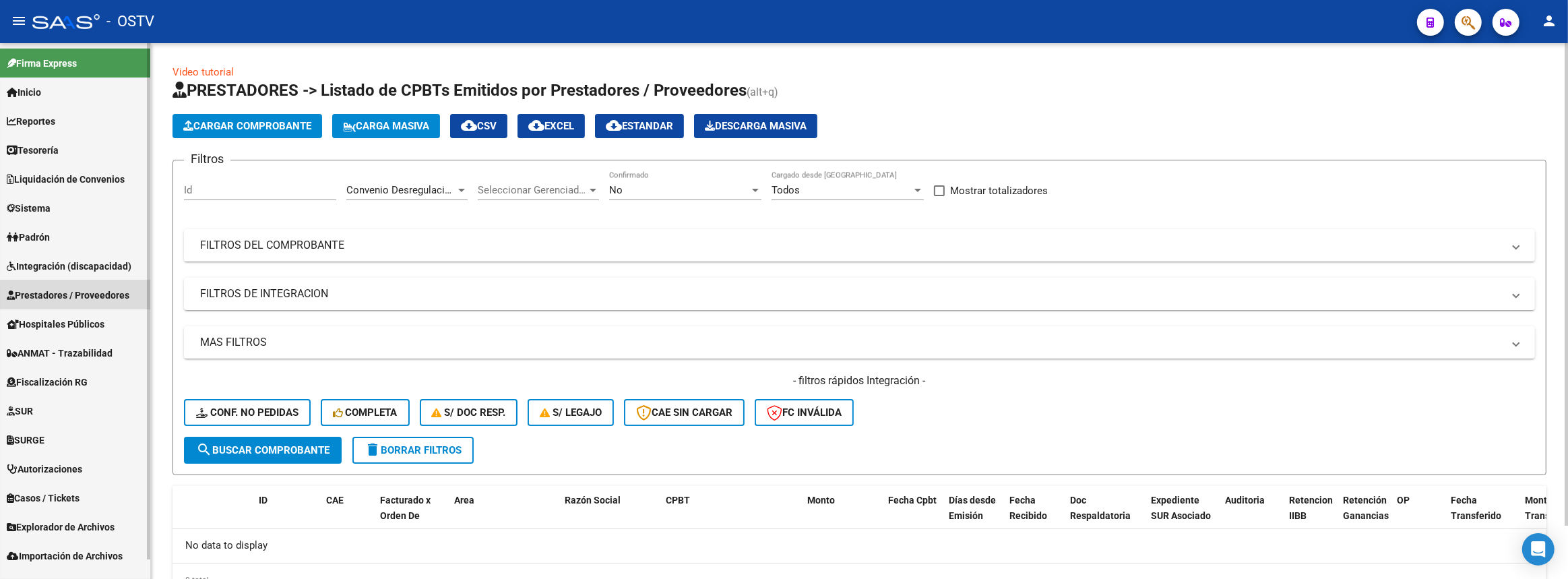
click at [79, 297] on span "Prestadores / Proveedores" at bounding box center [68, 295] width 122 height 15
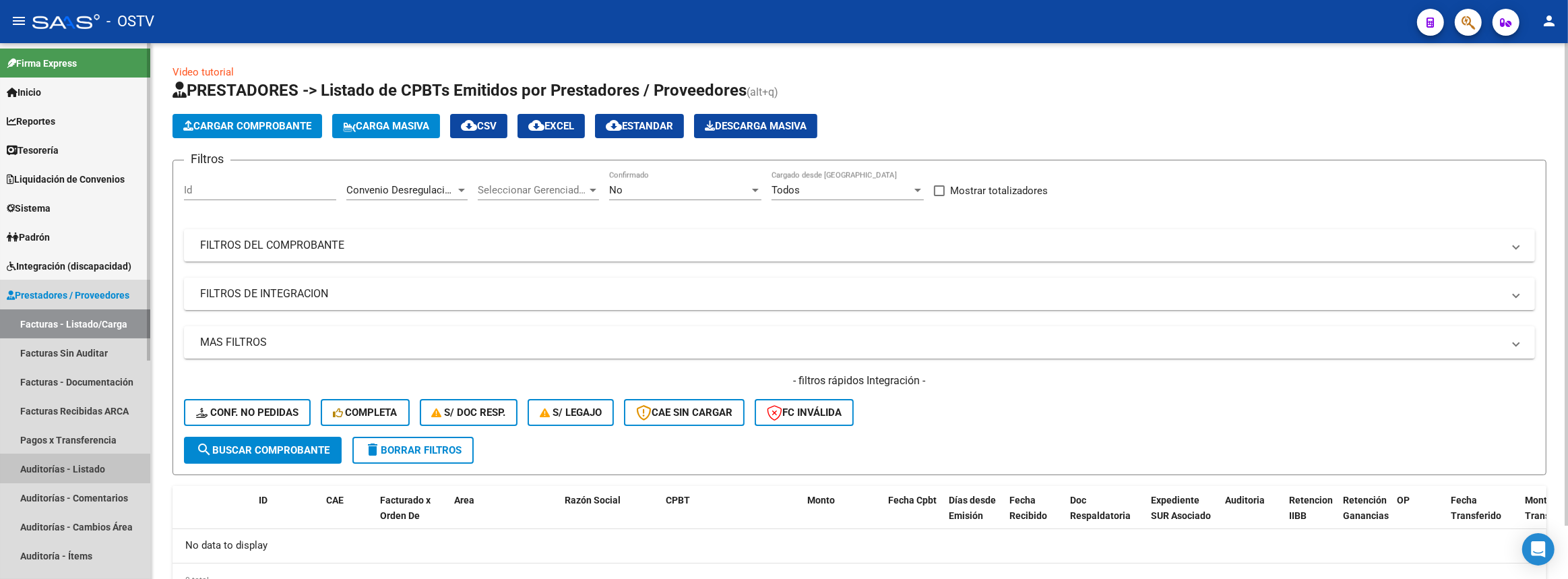
click at [68, 458] on link "Auditorías - Listado" at bounding box center [75, 469] width 150 height 29
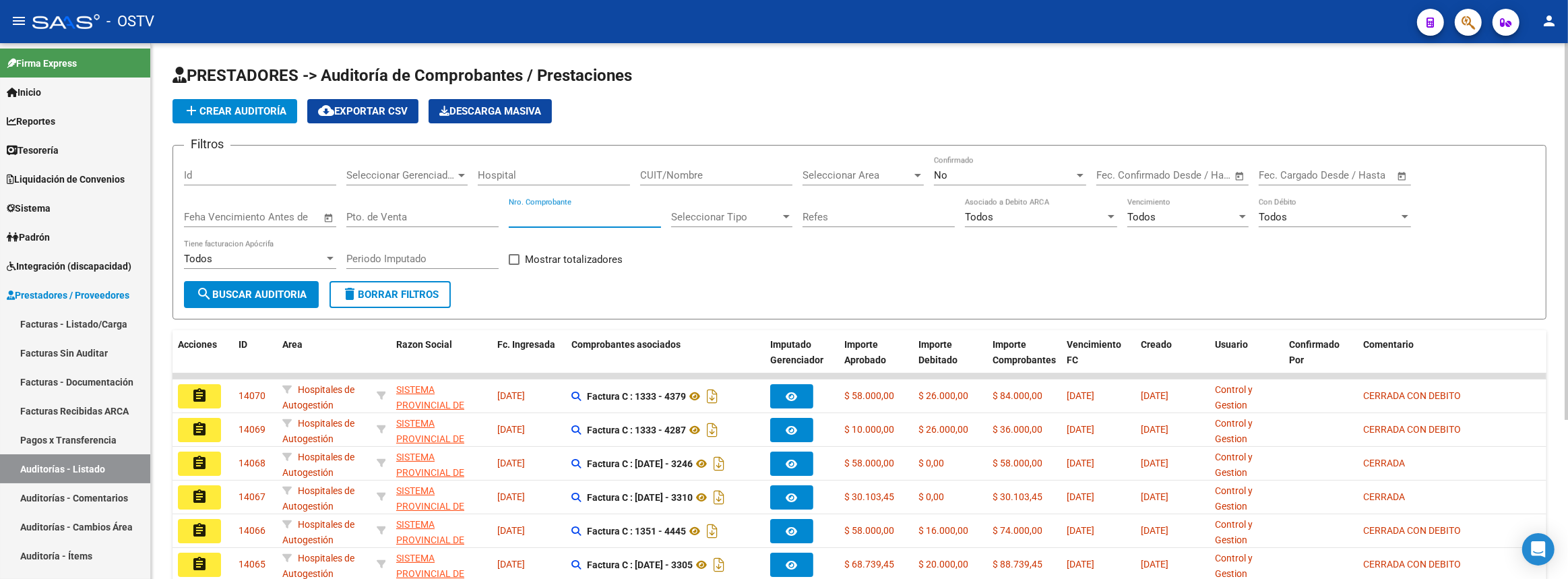
click at [619, 215] on input "Nro. Comprobante" at bounding box center [585, 217] width 152 height 12
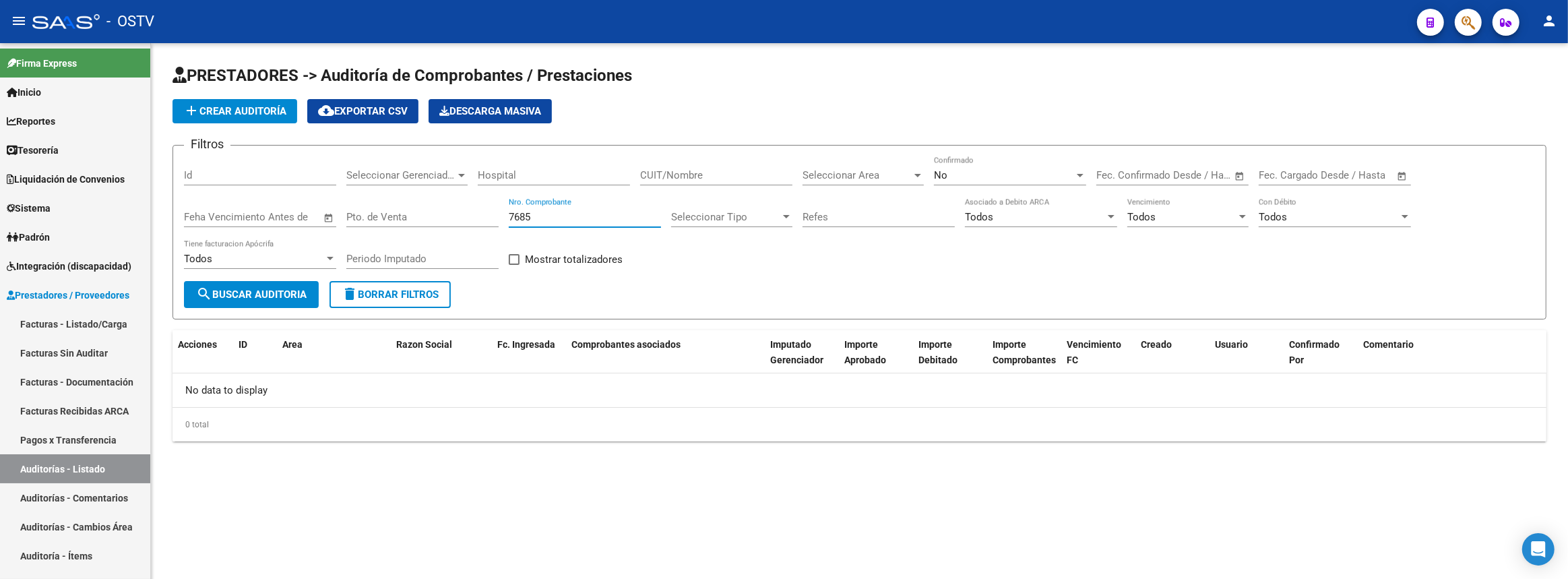
type input "7685"
click at [971, 175] on div "No" at bounding box center [1004, 175] width 140 height 12
click at [961, 146] on span "Si" at bounding box center [1010, 143] width 152 height 30
click at [261, 292] on span "search Buscar Auditoria" at bounding box center [252, 295] width 110 height 12
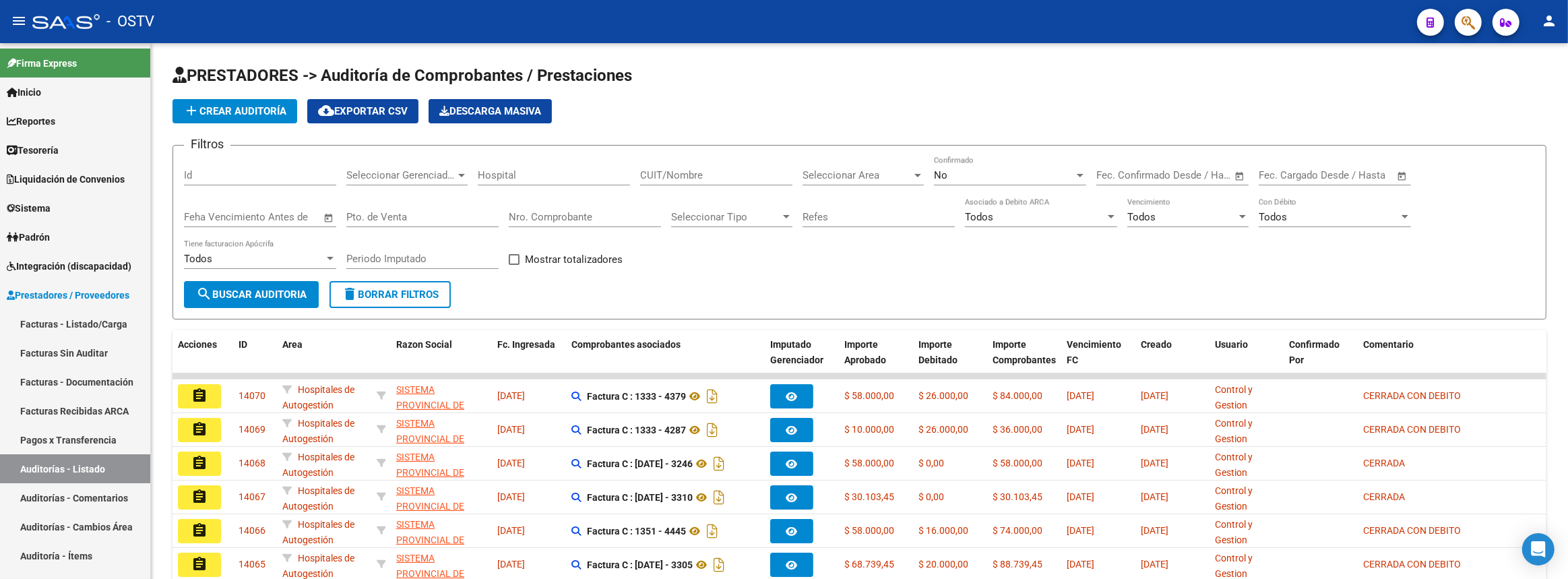
drag, startPoint x: 95, startPoint y: 319, endPoint x: 213, endPoint y: 34, distance: 308.5
click at [95, 319] on link "Facturas - Listado/Carga" at bounding box center [75, 324] width 150 height 29
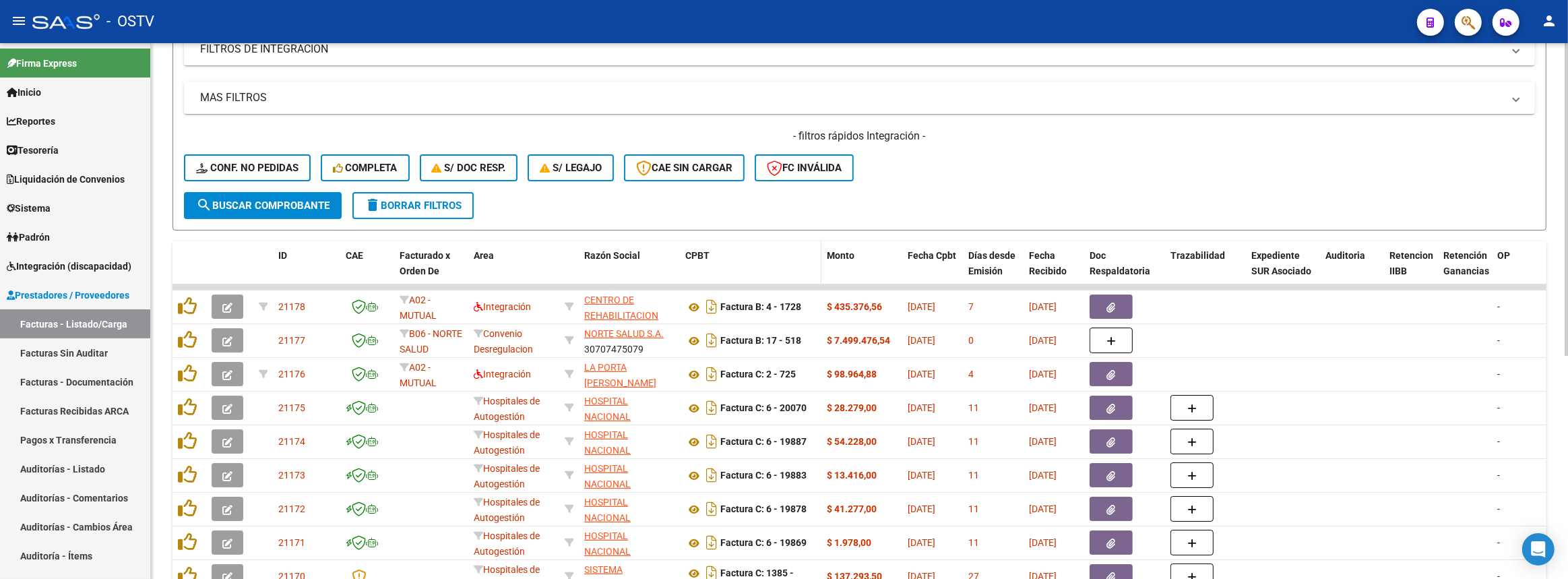
scroll to position [367, 0]
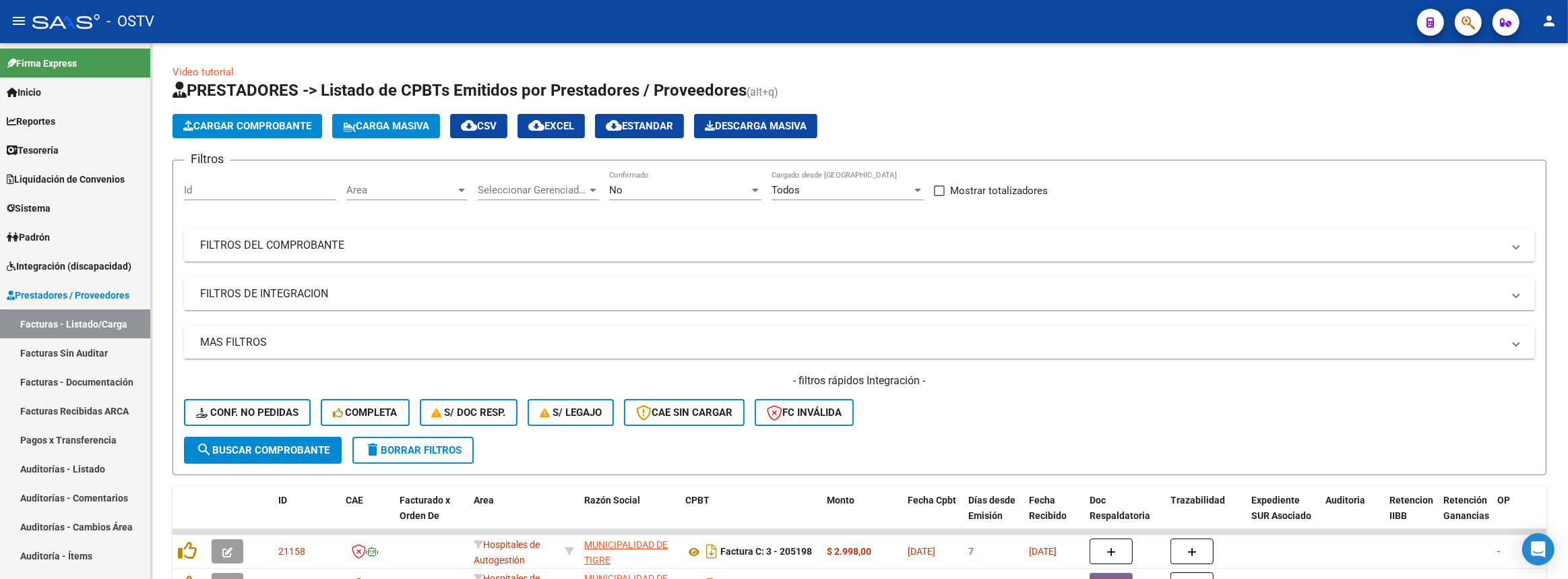
scroll to position [381, 0]
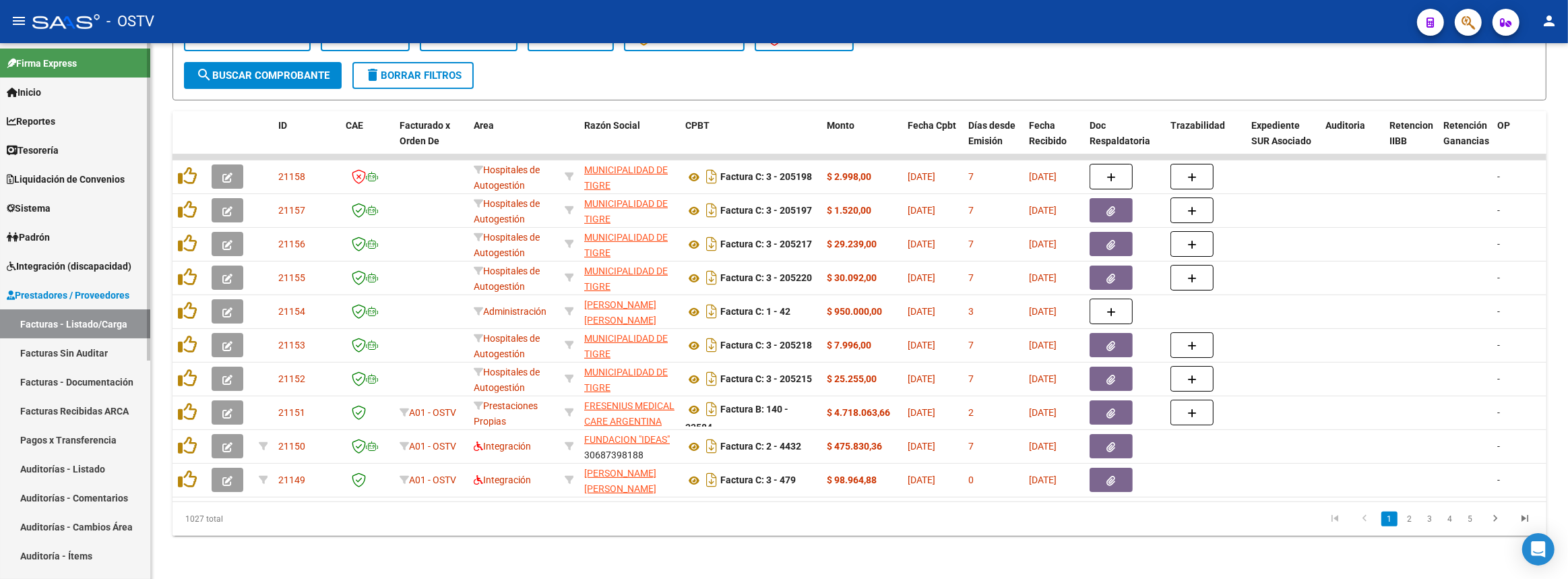
click at [77, 292] on span "Prestadores / Proveedores" at bounding box center [68, 295] width 122 height 15
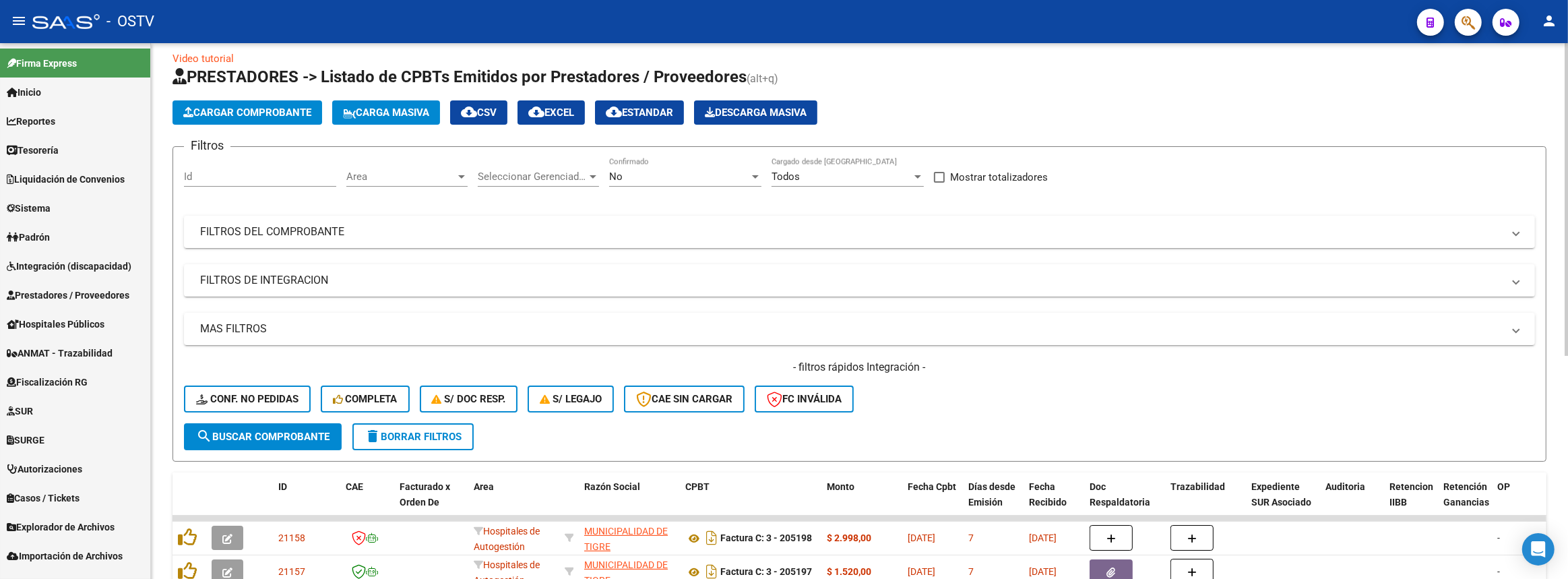
scroll to position [0, 0]
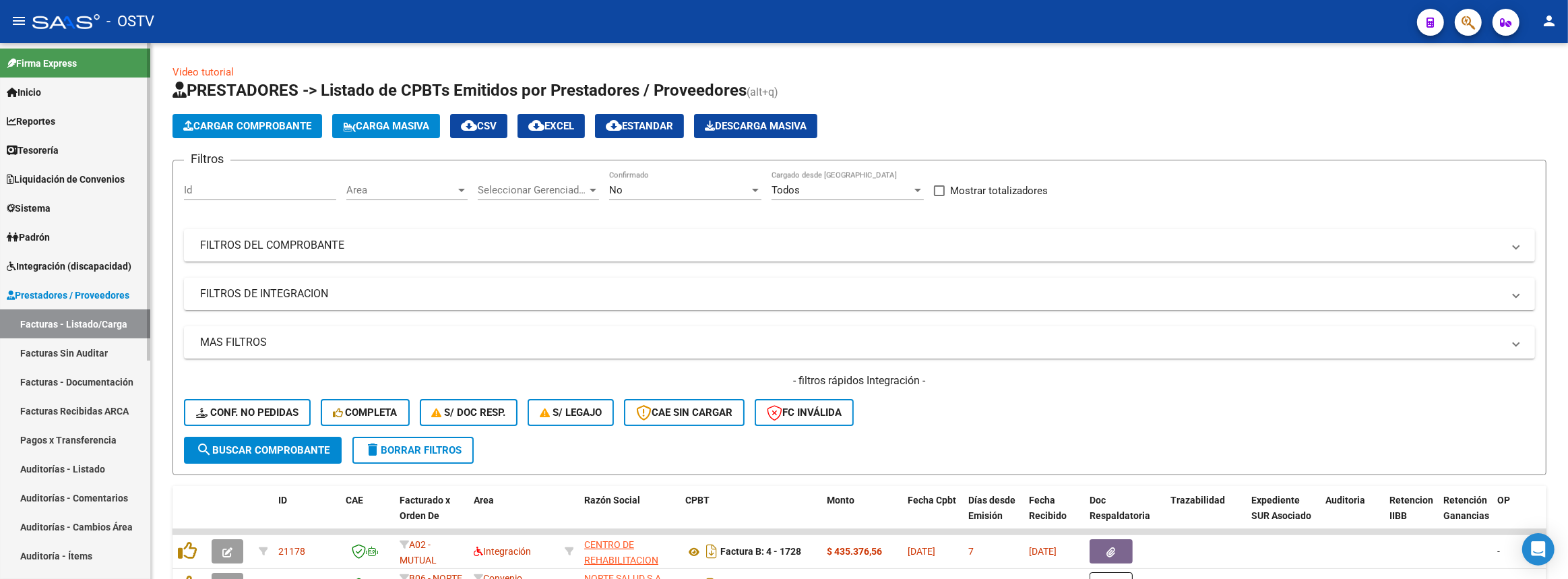
scroll to position [367, 0]
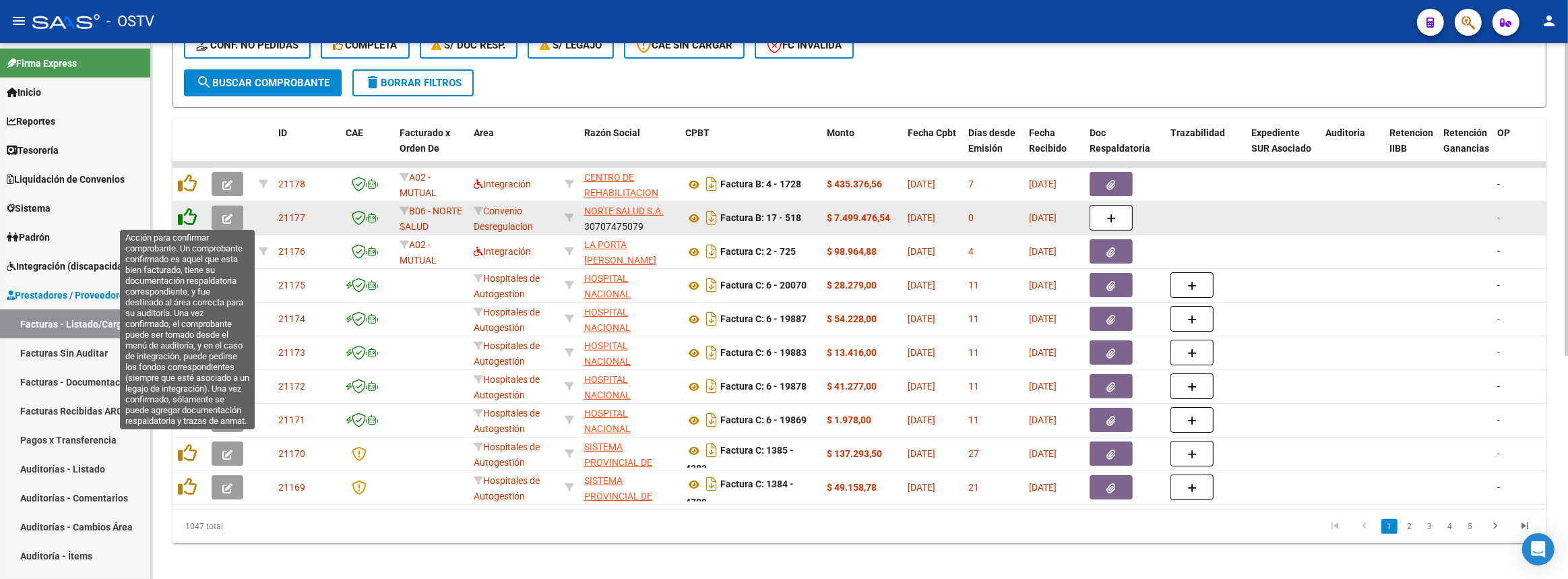
click at [190, 210] on icon at bounding box center [188, 217] width 19 height 19
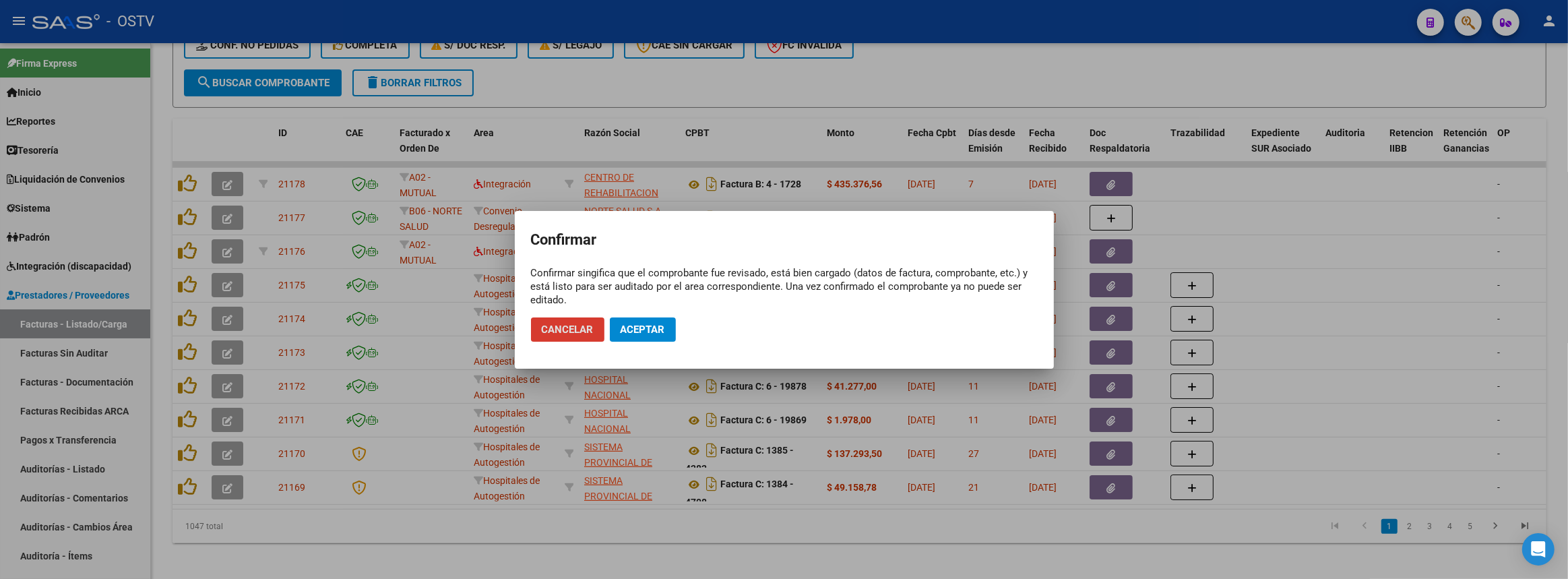
click at [647, 331] on span "Aceptar" at bounding box center [644, 330] width 45 height 12
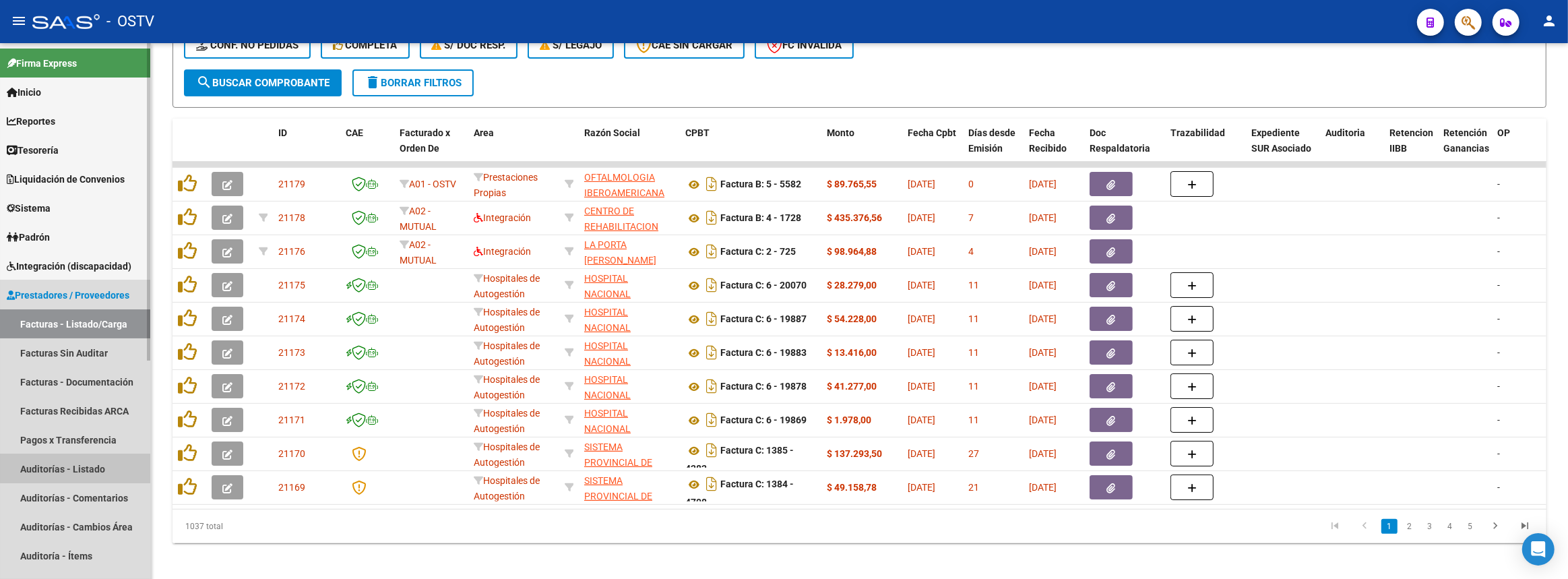
click at [82, 463] on link "Auditorías - Listado" at bounding box center [75, 469] width 150 height 29
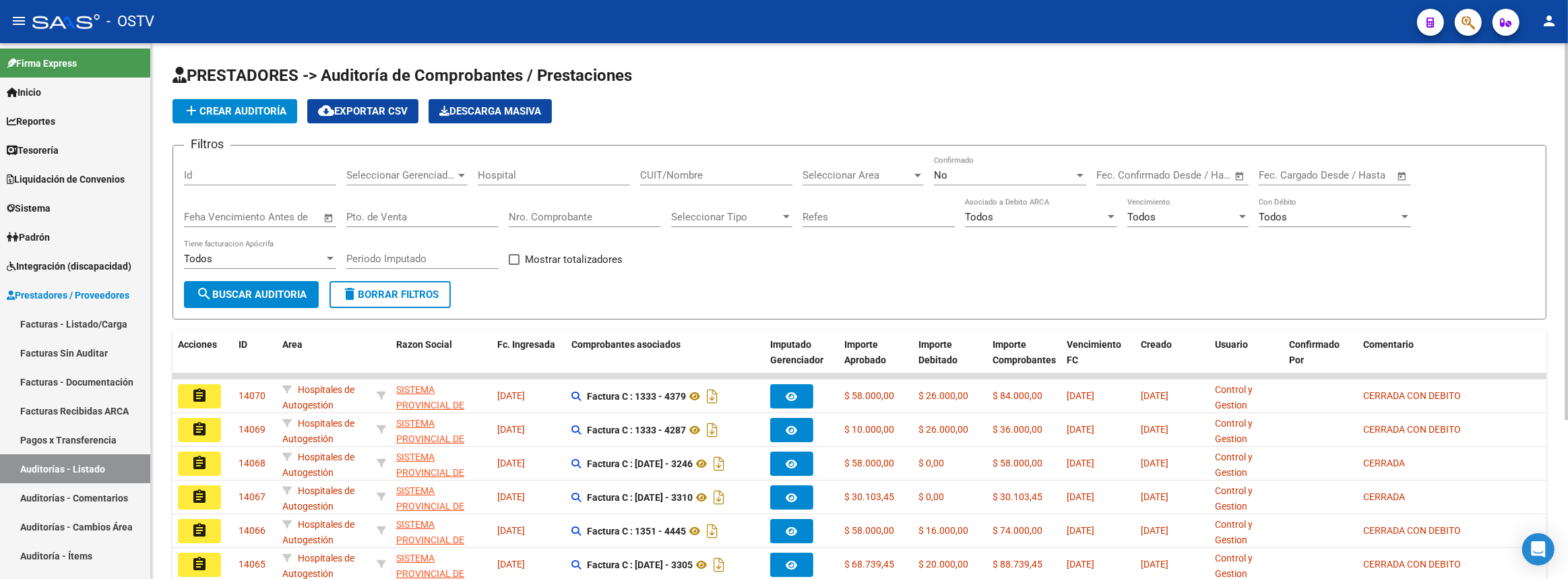
scroll to position [184, 0]
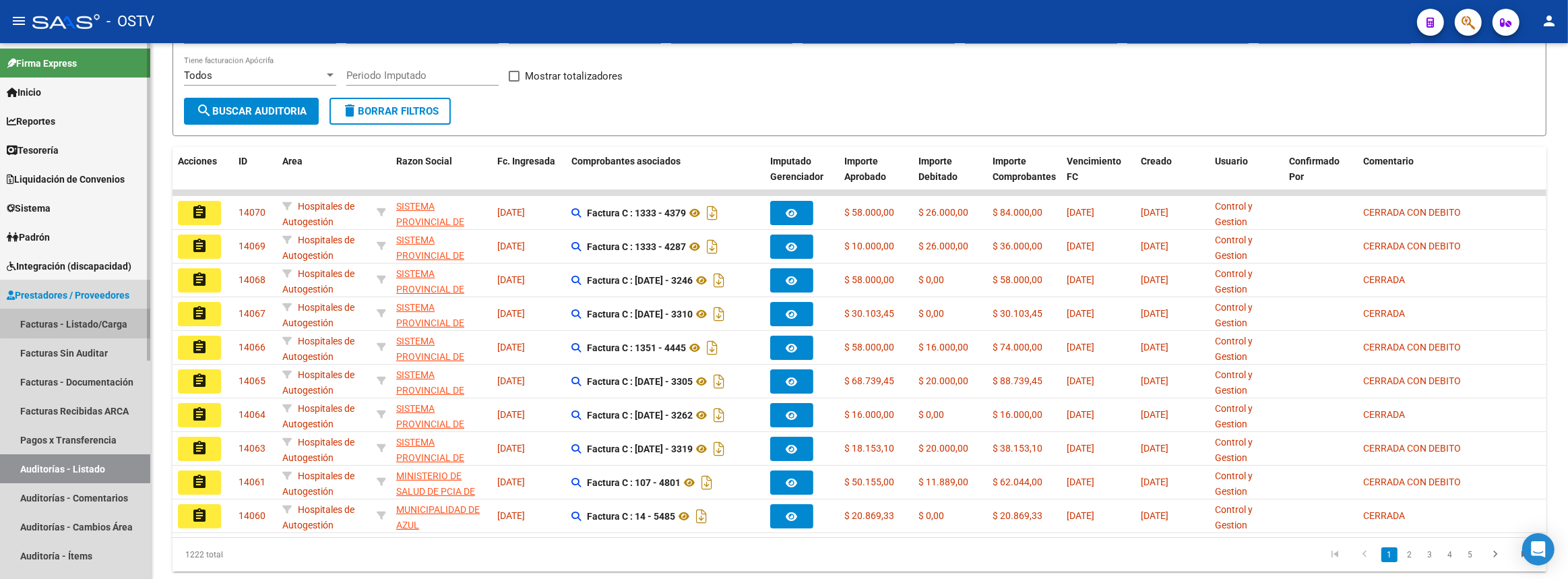
click at [84, 323] on link "Facturas - Listado/Carga" at bounding box center [75, 324] width 150 height 29
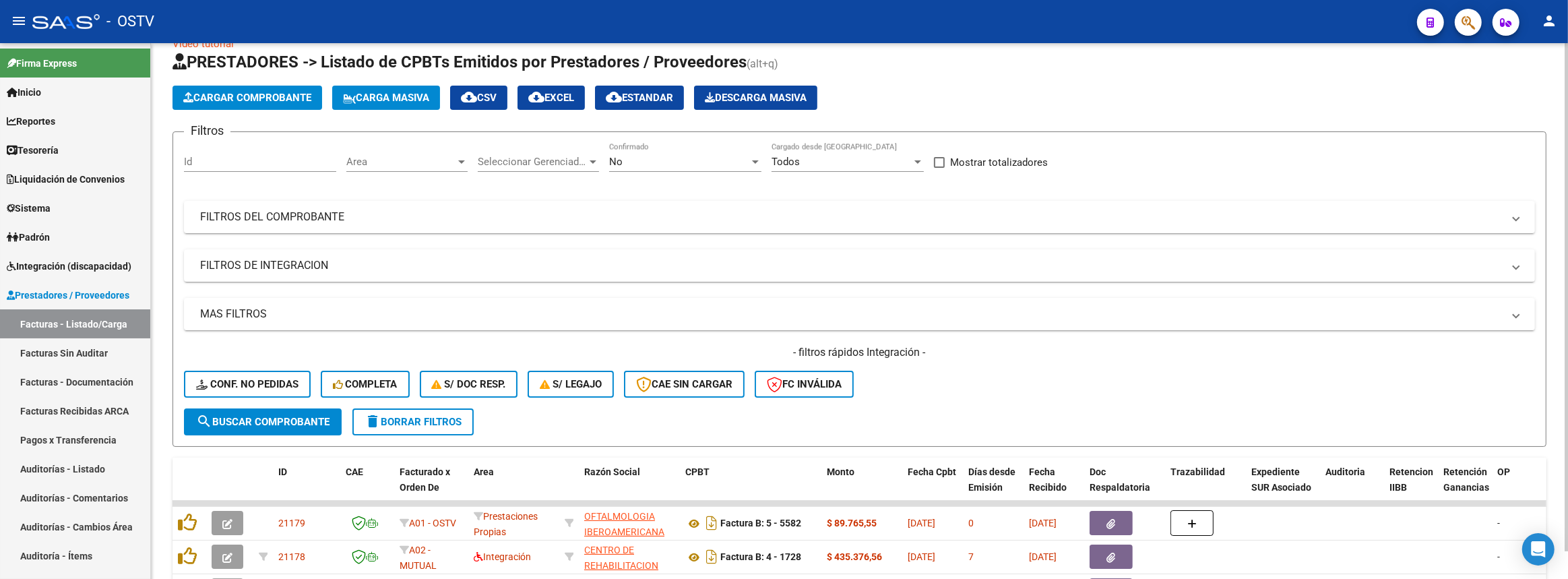
scroll to position [184, 0]
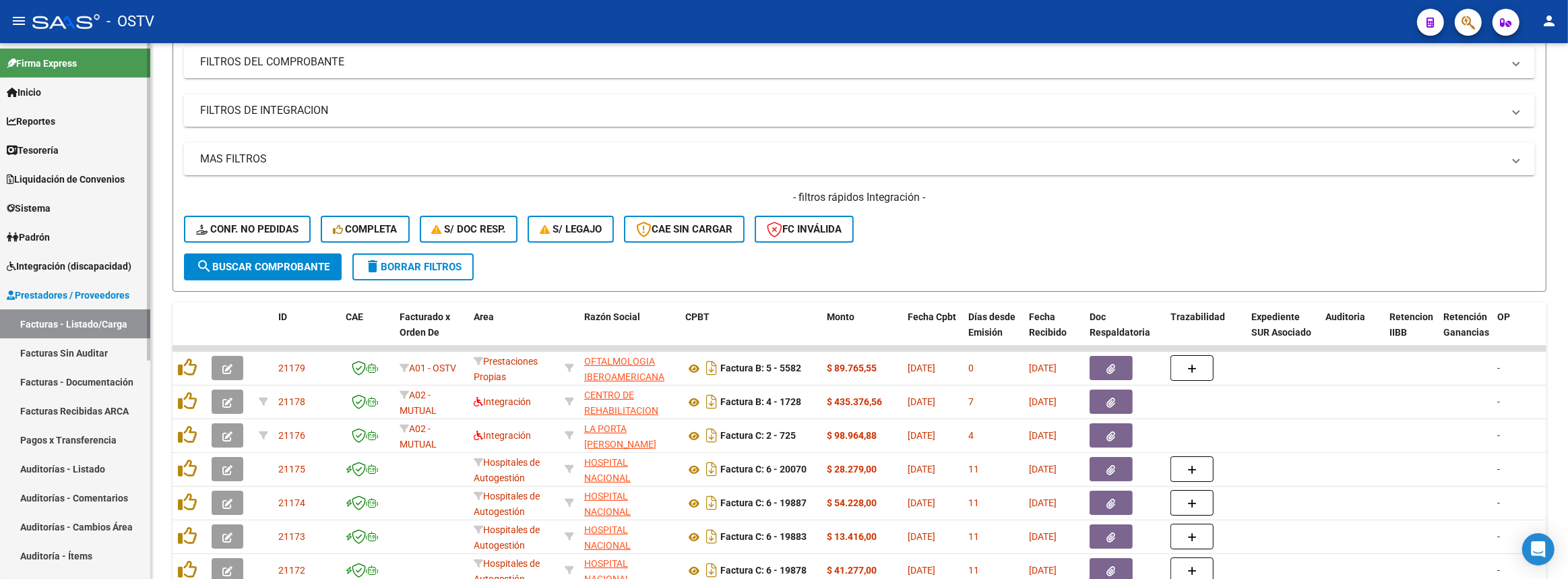
click at [76, 469] on link "Auditorías - Listado" at bounding box center [75, 469] width 150 height 29
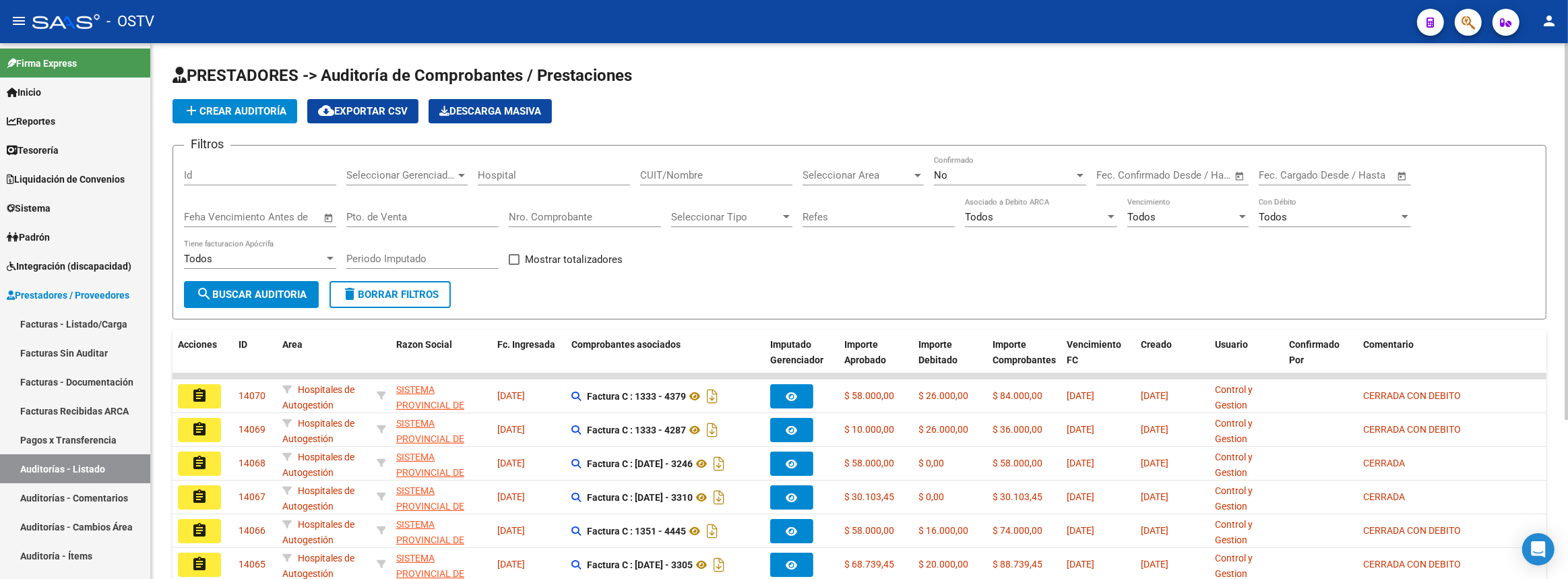
click at [215, 105] on span "add Crear Auditoría" at bounding box center [235, 111] width 103 height 12
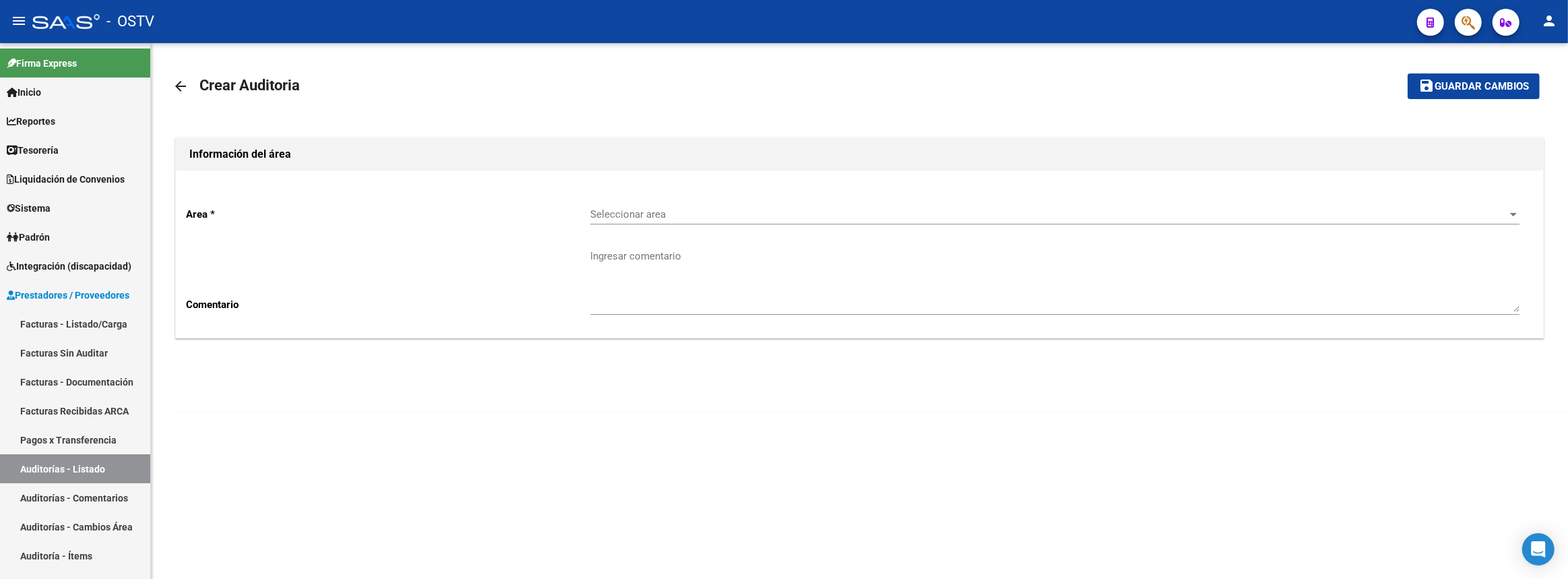
click at [726, 209] on span "Seleccionar area" at bounding box center [1048, 215] width 918 height 12
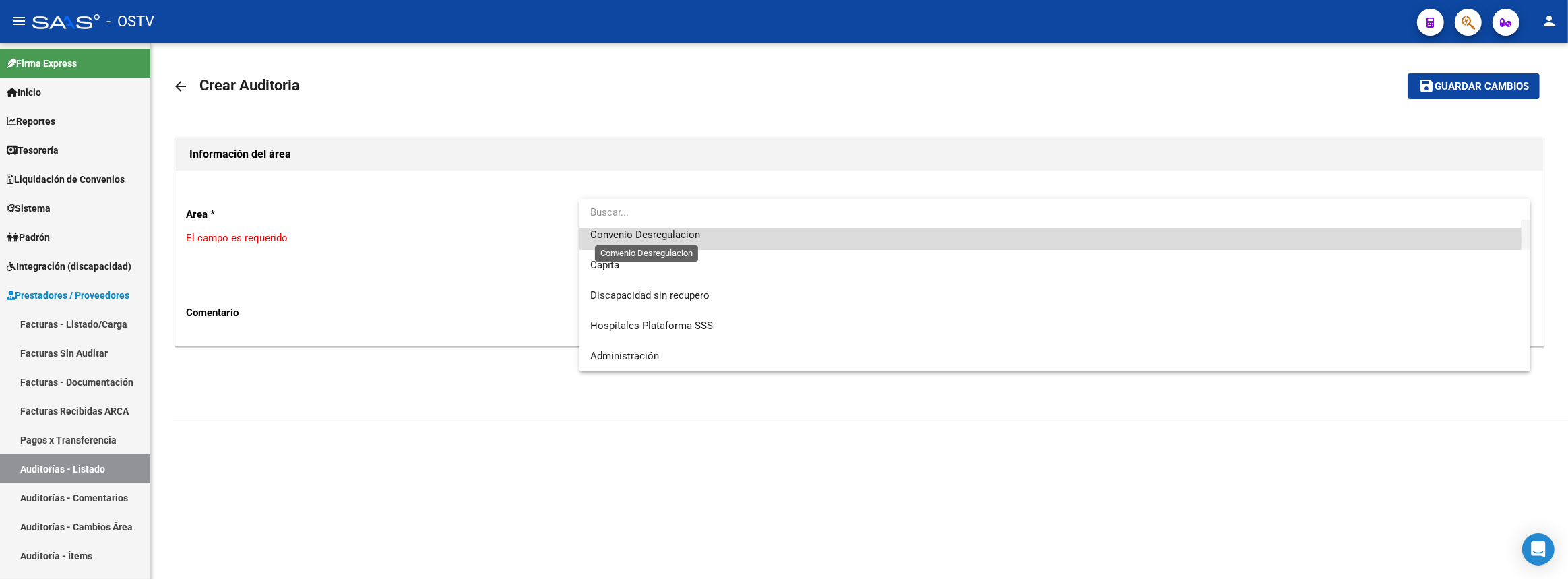
drag, startPoint x: 673, startPoint y: 239, endPoint x: 320, endPoint y: 336, distance: 366.1
click at [672, 238] on span "Convenio Desregulacion" at bounding box center [645, 234] width 110 height 12
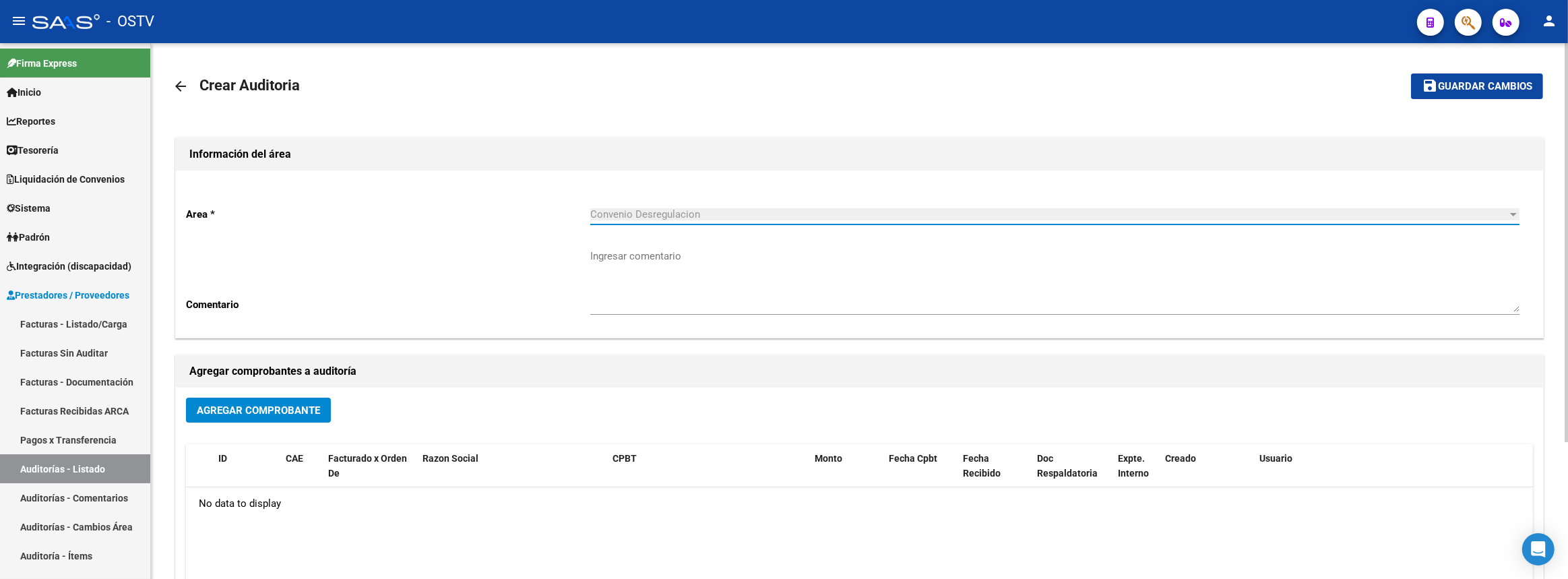
click at [281, 419] on button "Agregar Comprobante" at bounding box center [258, 410] width 145 height 25
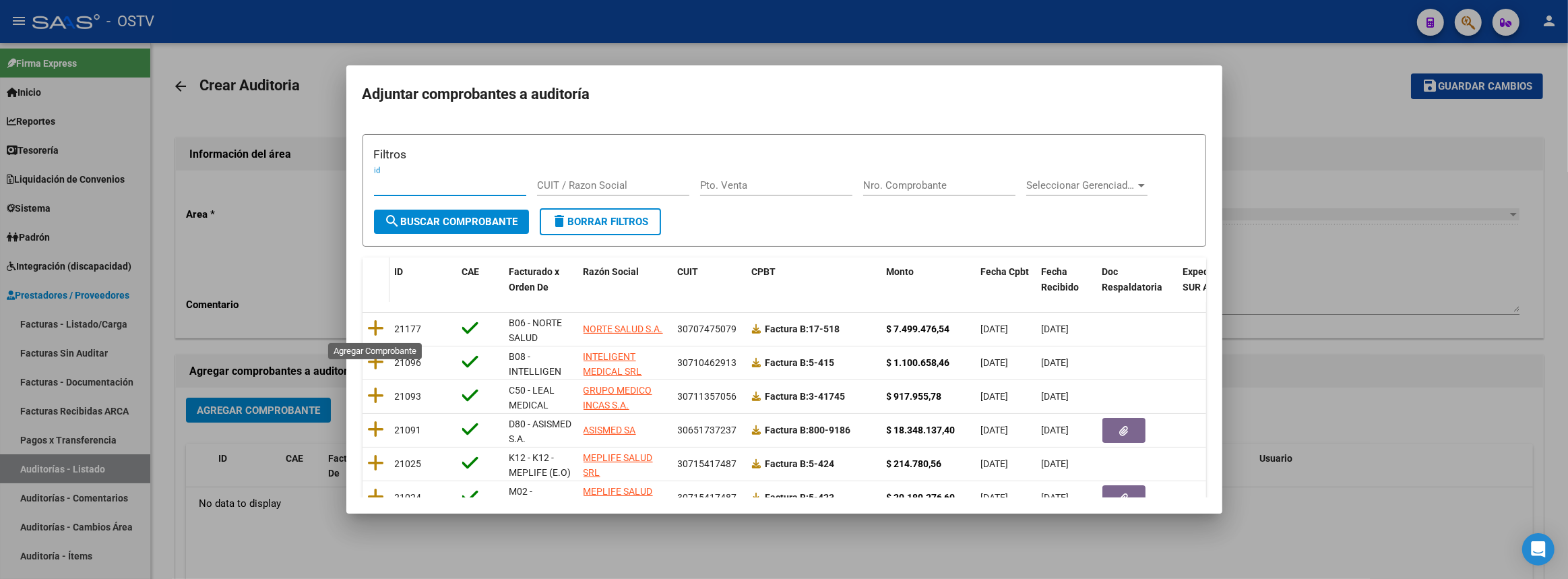
click at [379, 324] on icon at bounding box center [376, 328] width 17 height 19
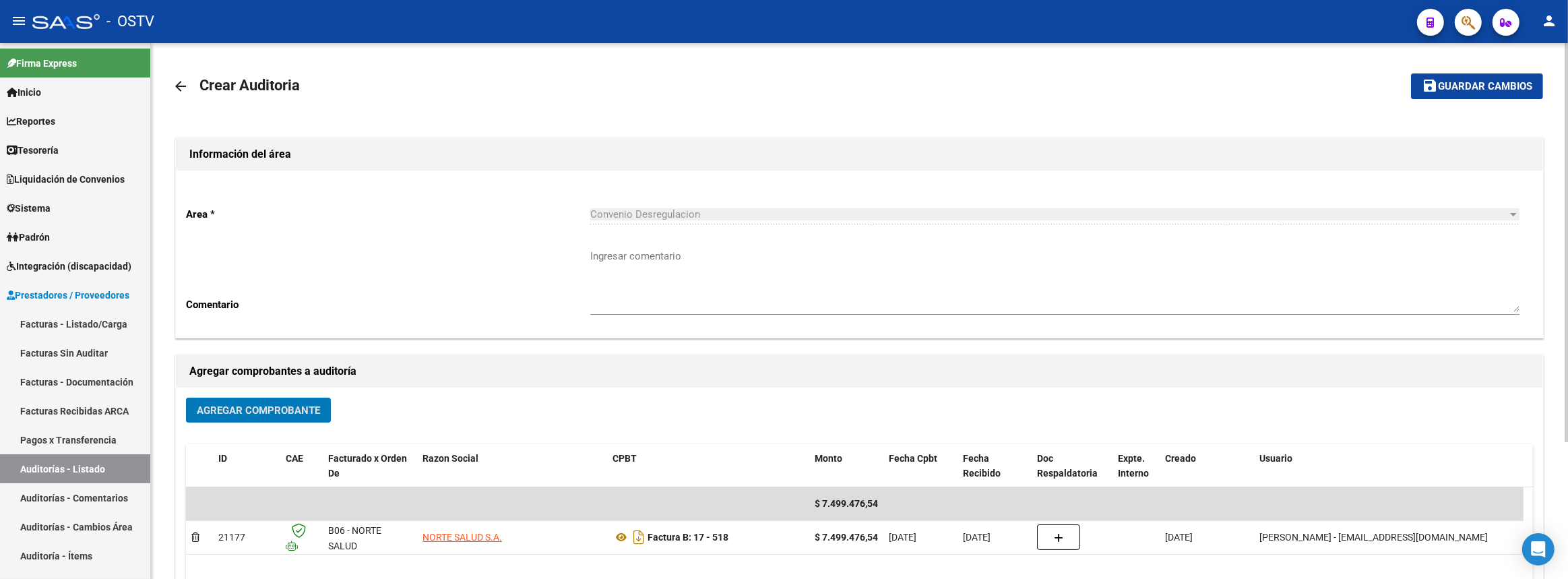
click at [1474, 85] on span "Guardar cambios" at bounding box center [1485, 87] width 95 height 12
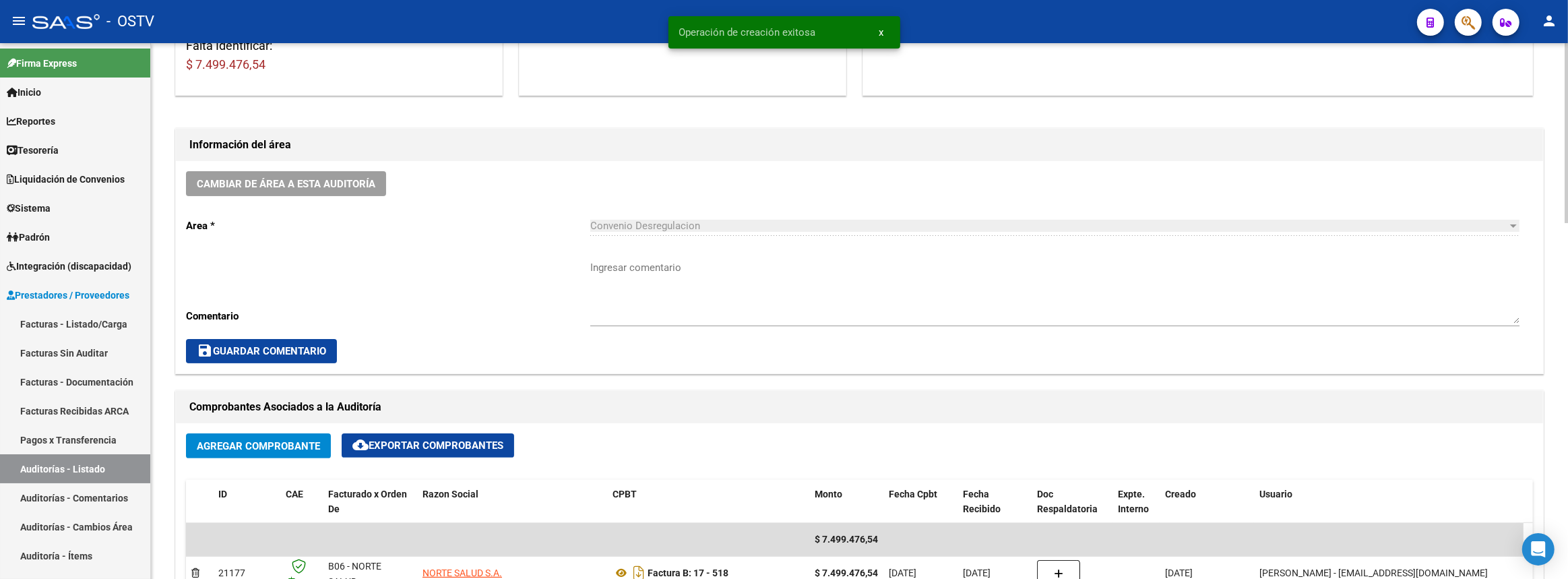
scroll to position [367, 0]
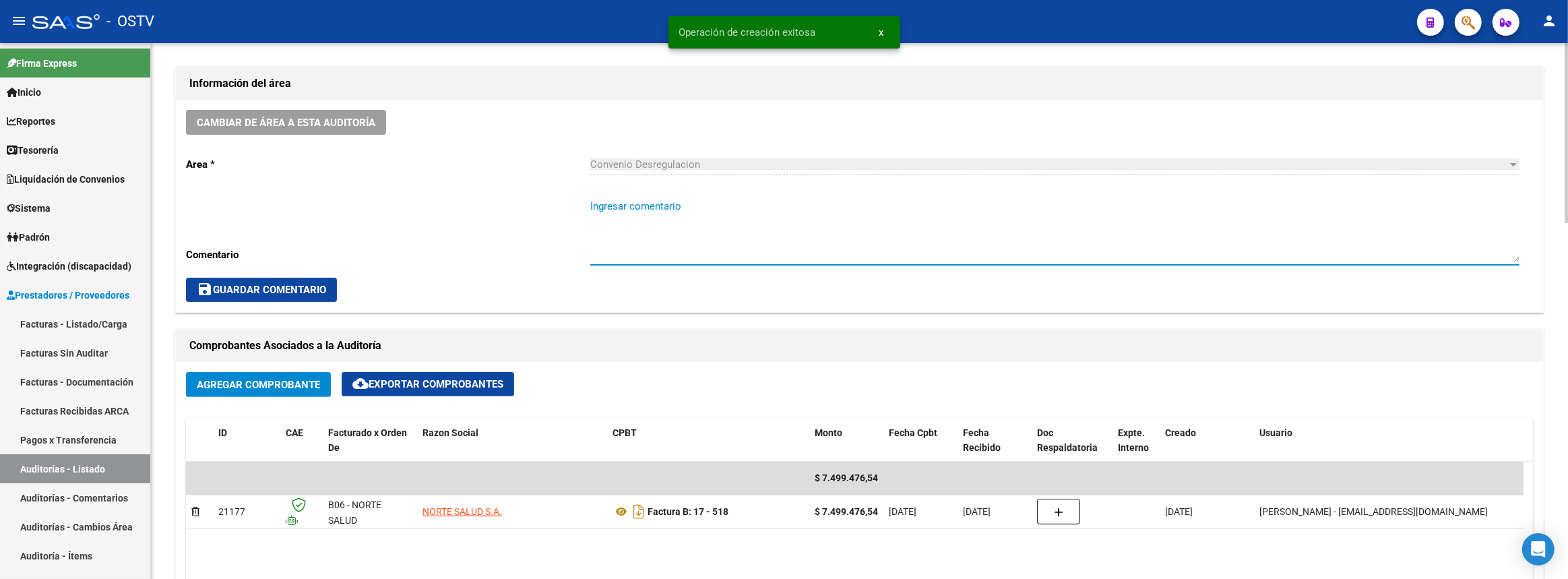
click at [693, 226] on textarea "Ingresar comentario" at bounding box center [1055, 231] width 930 height 64
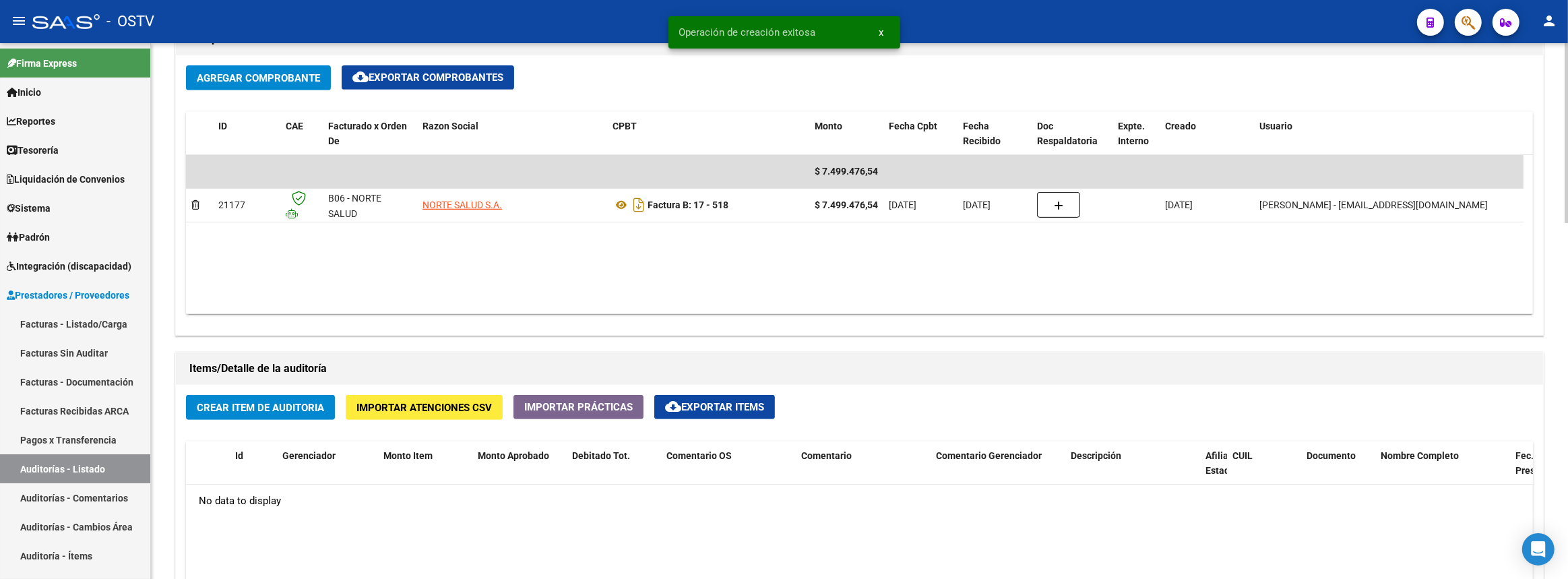
type textarea "Cerrada"
click at [244, 402] on span "Crear Item de Auditoria" at bounding box center [260, 408] width 128 height 12
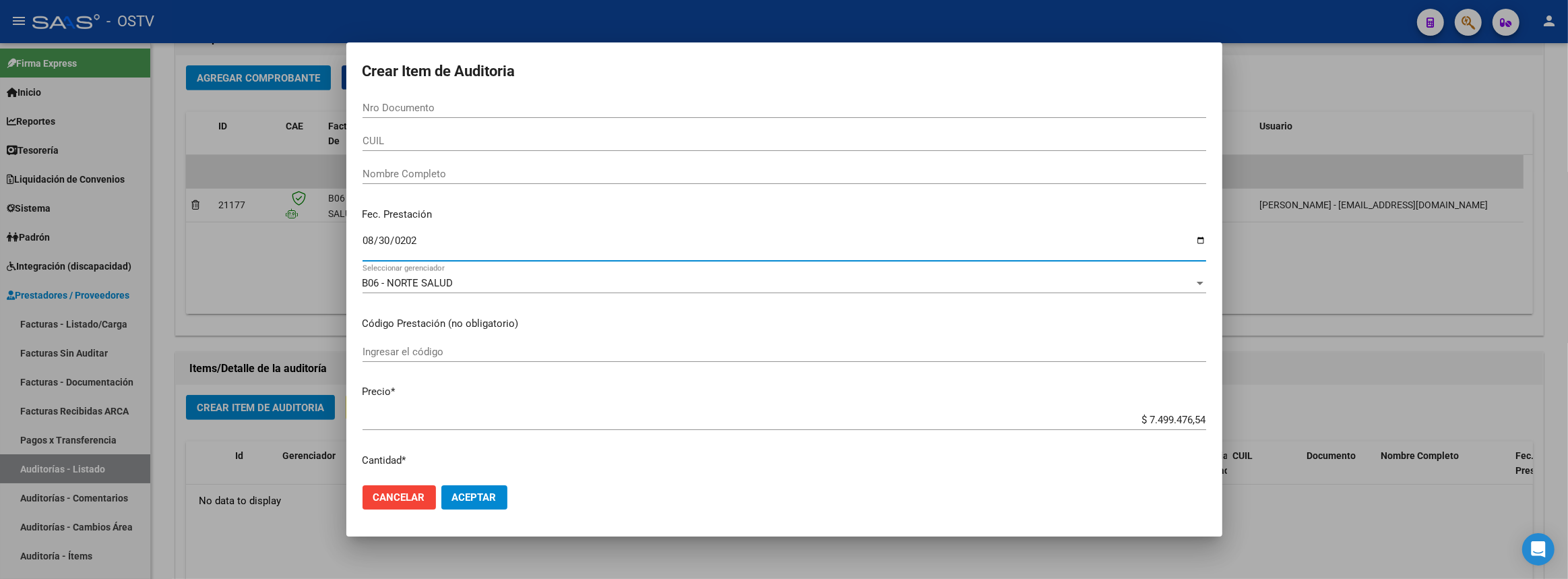
type input "2025-08-30"
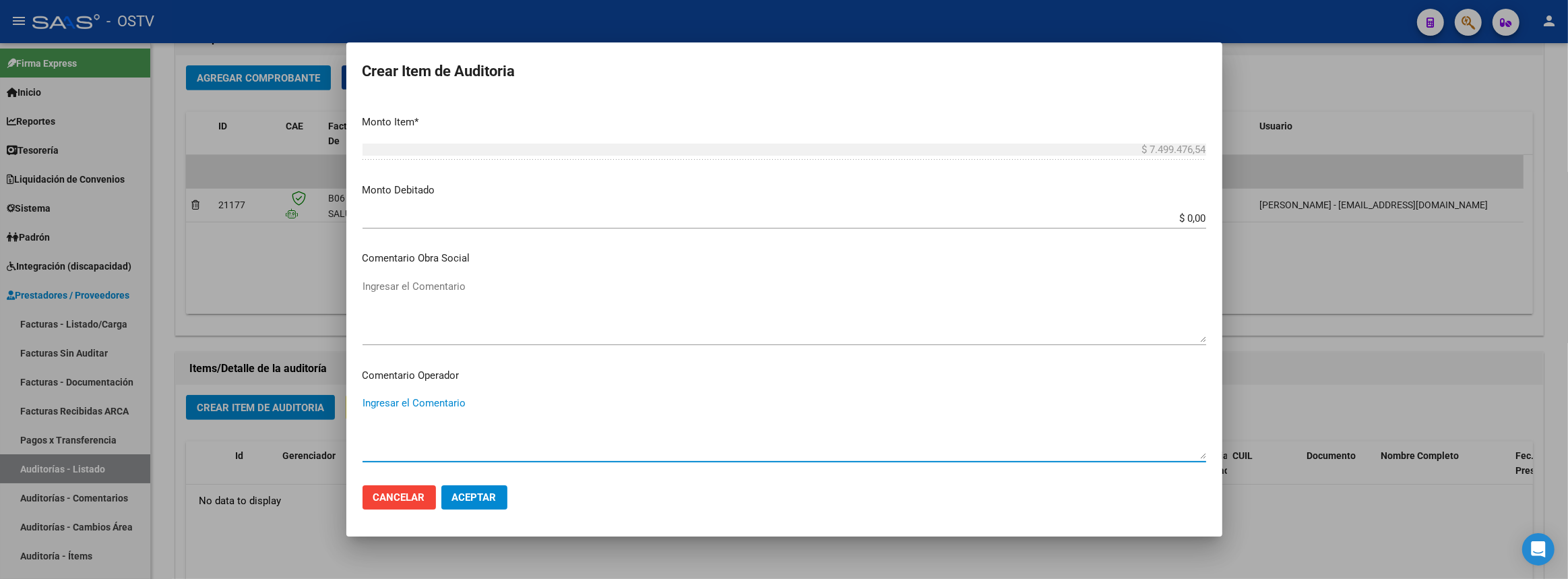
scroll to position [757, 0]
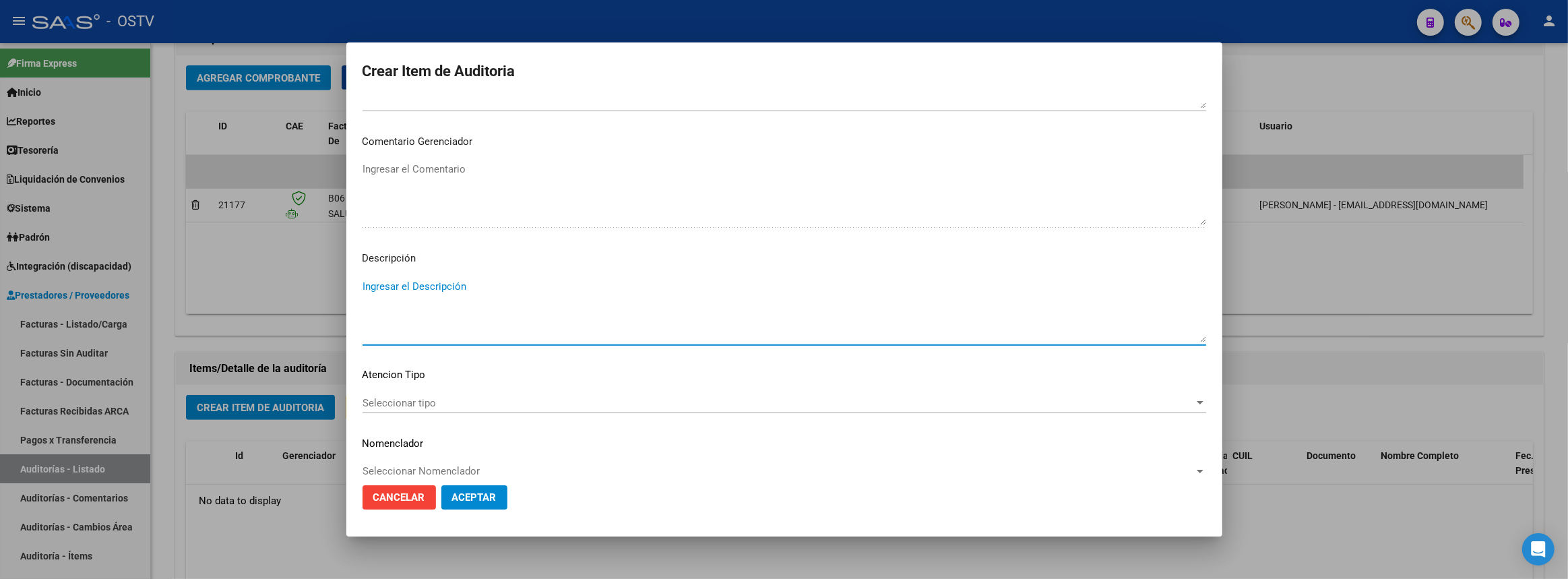
paste textarea "Transferencias 07-2025, según contrato de prestaciones (contrato 95-05)"
type textarea "Transferencias 08-2025, según contrato de prestaciones (contrato 95-05)"
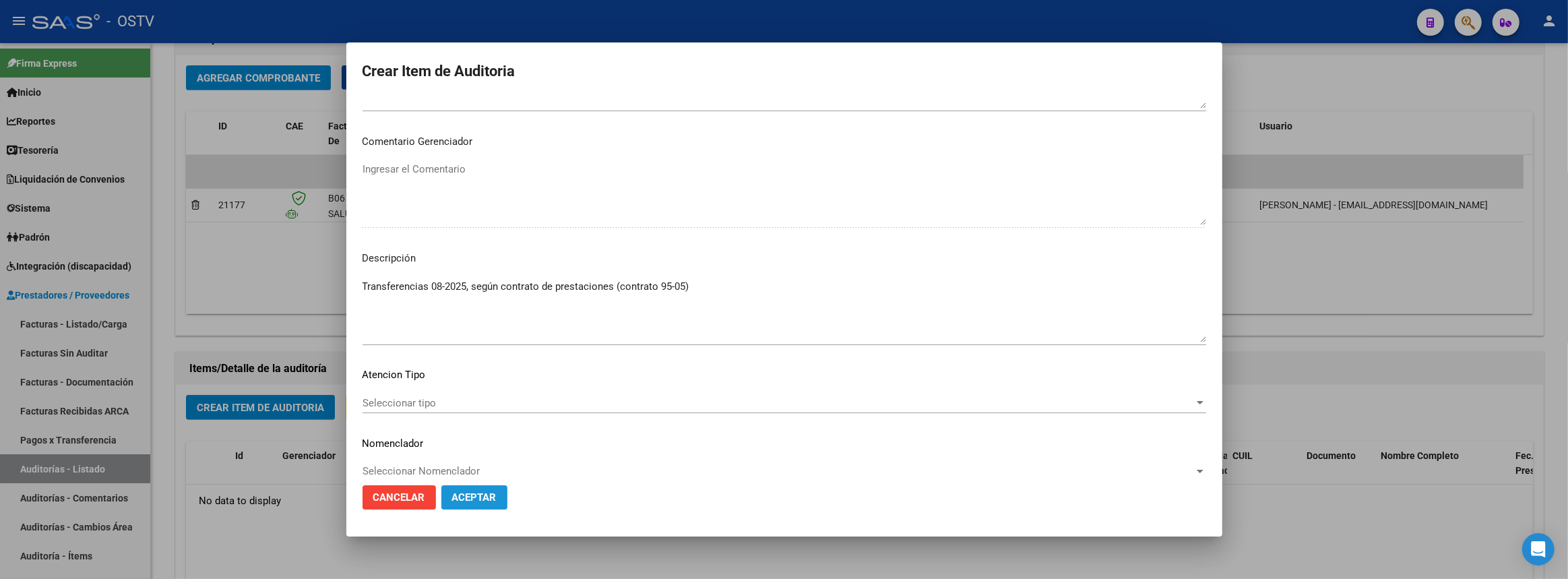
click at [472, 497] on span "Aceptar" at bounding box center [475, 497] width 45 height 12
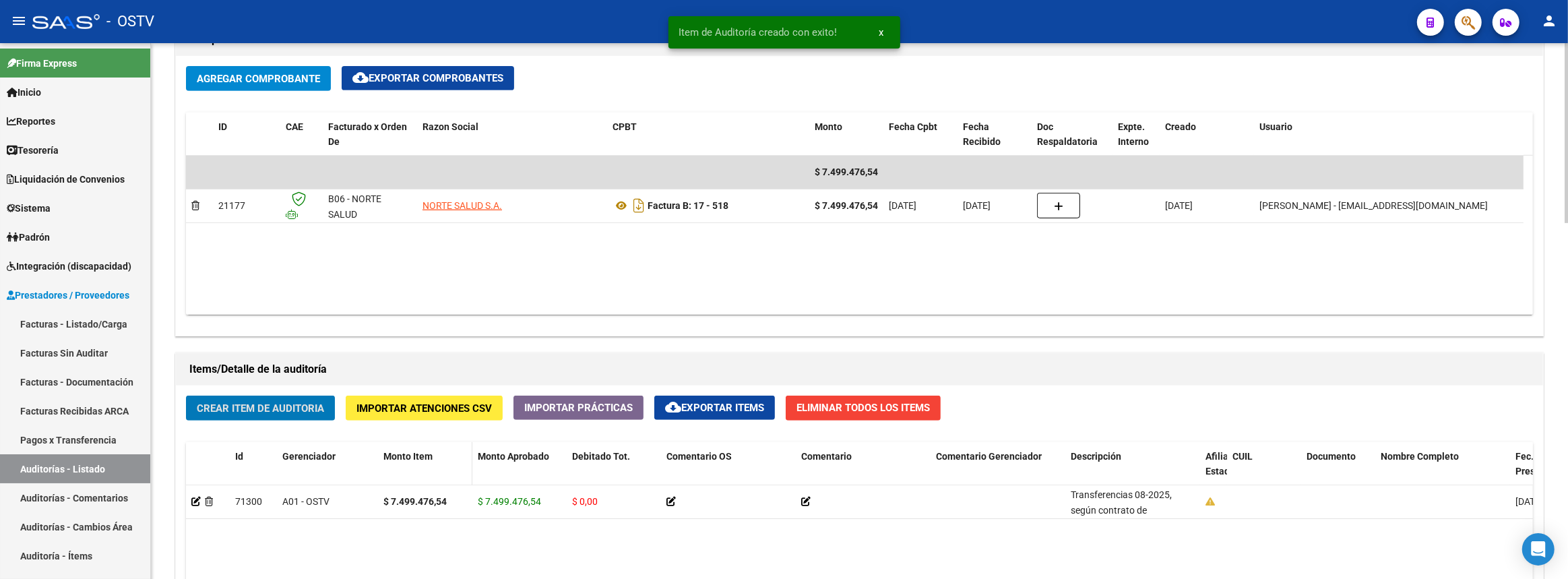
scroll to position [1057, 0]
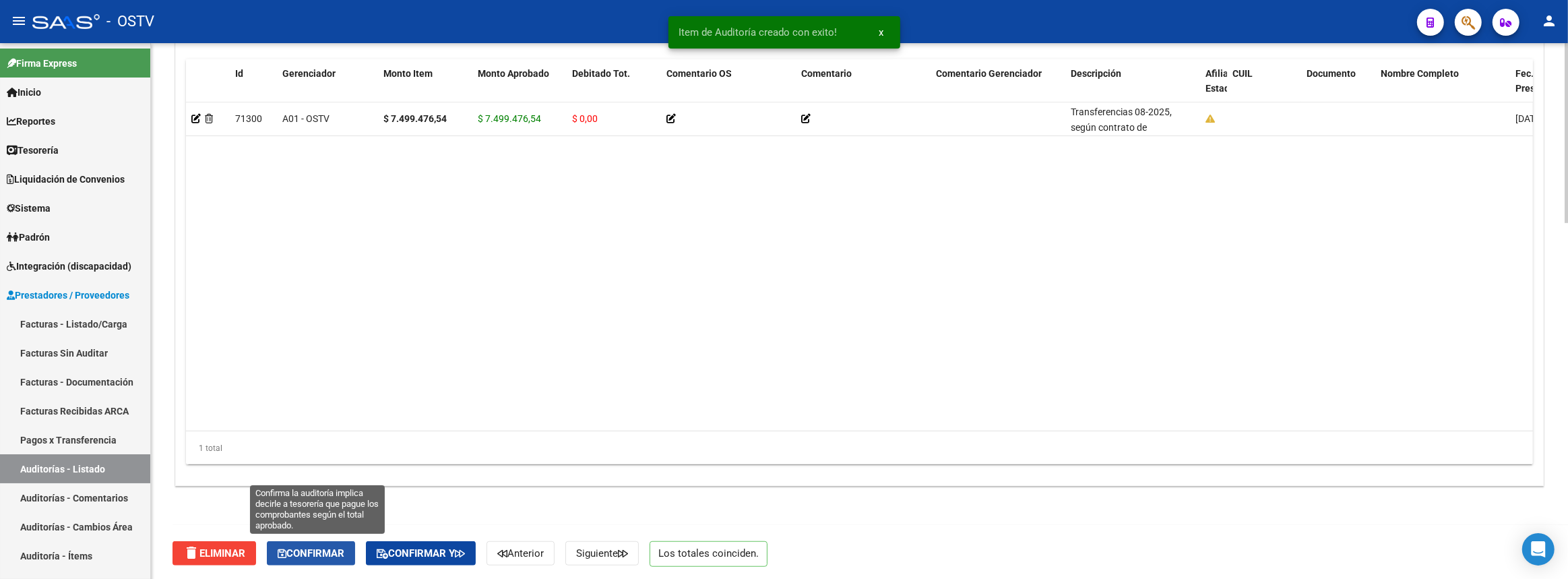
click at [336, 547] on span "Confirmar" at bounding box center [310, 553] width 66 height 12
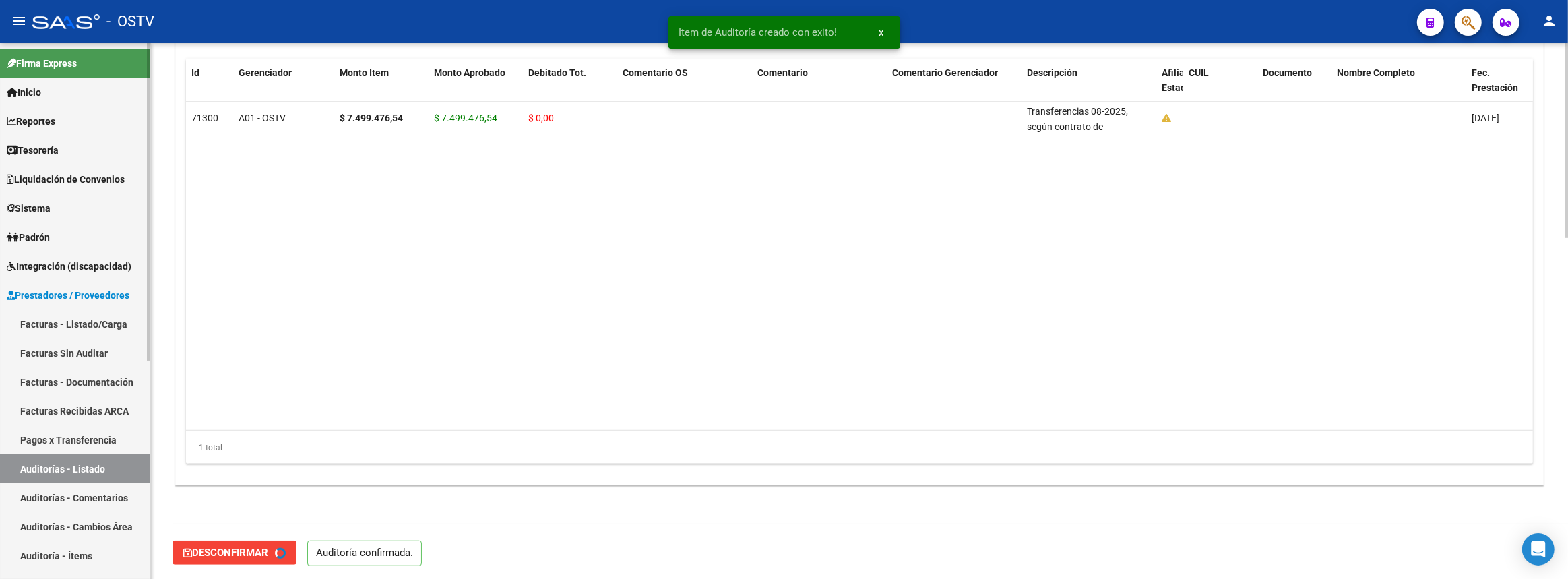
type input "202509"
click at [69, 471] on link "Auditorías - Listado" at bounding box center [75, 469] width 150 height 29
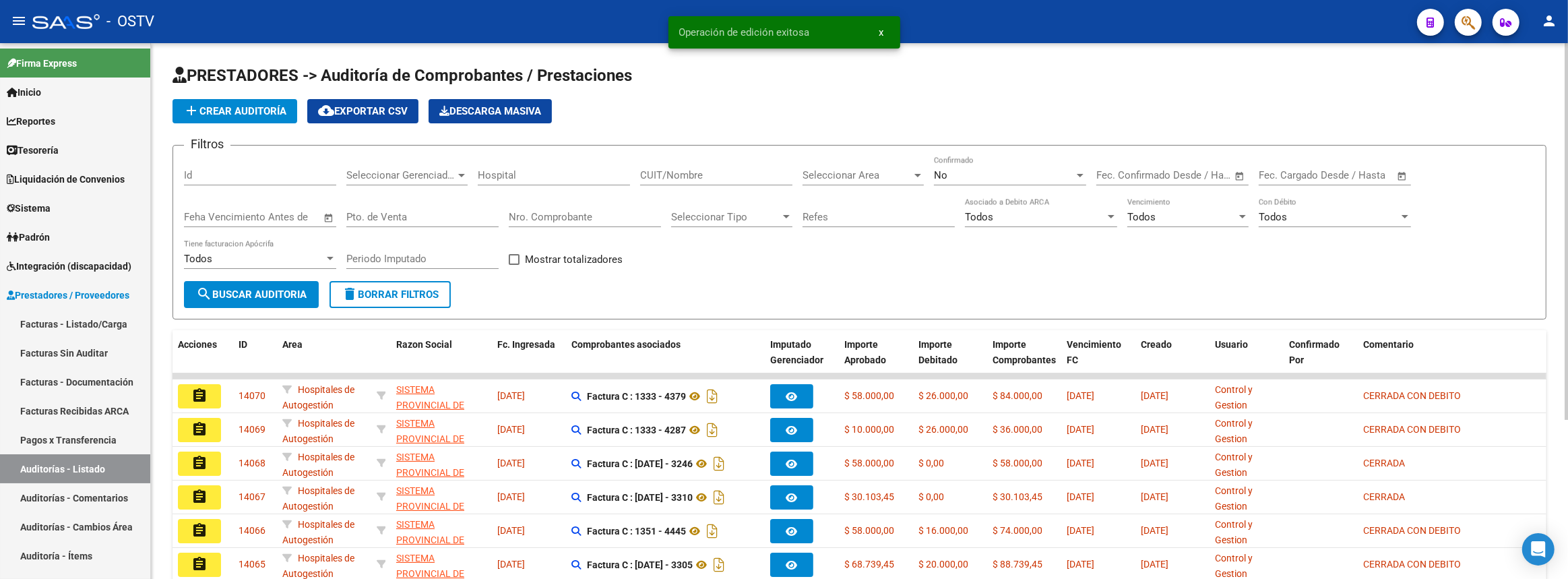
click at [239, 99] on button "add Crear Auditoría" at bounding box center [234, 111] width 125 height 24
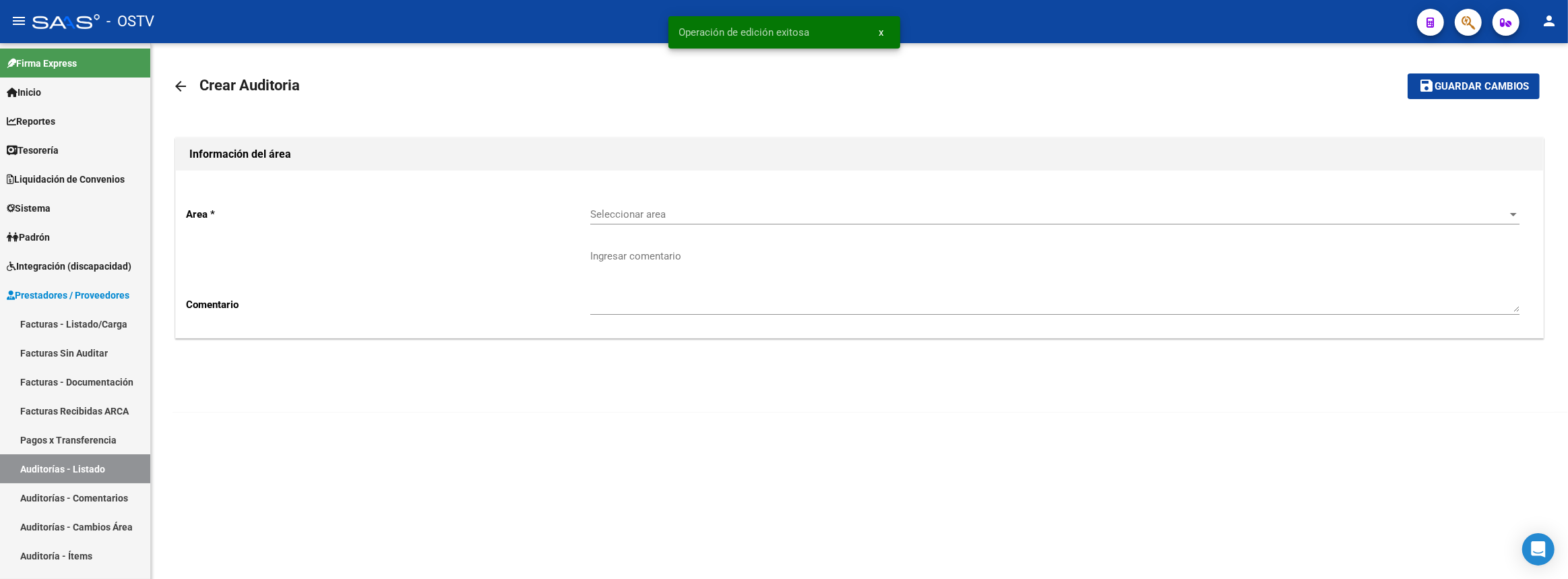
click at [608, 209] on span "Seleccionar area" at bounding box center [1048, 215] width 918 height 12
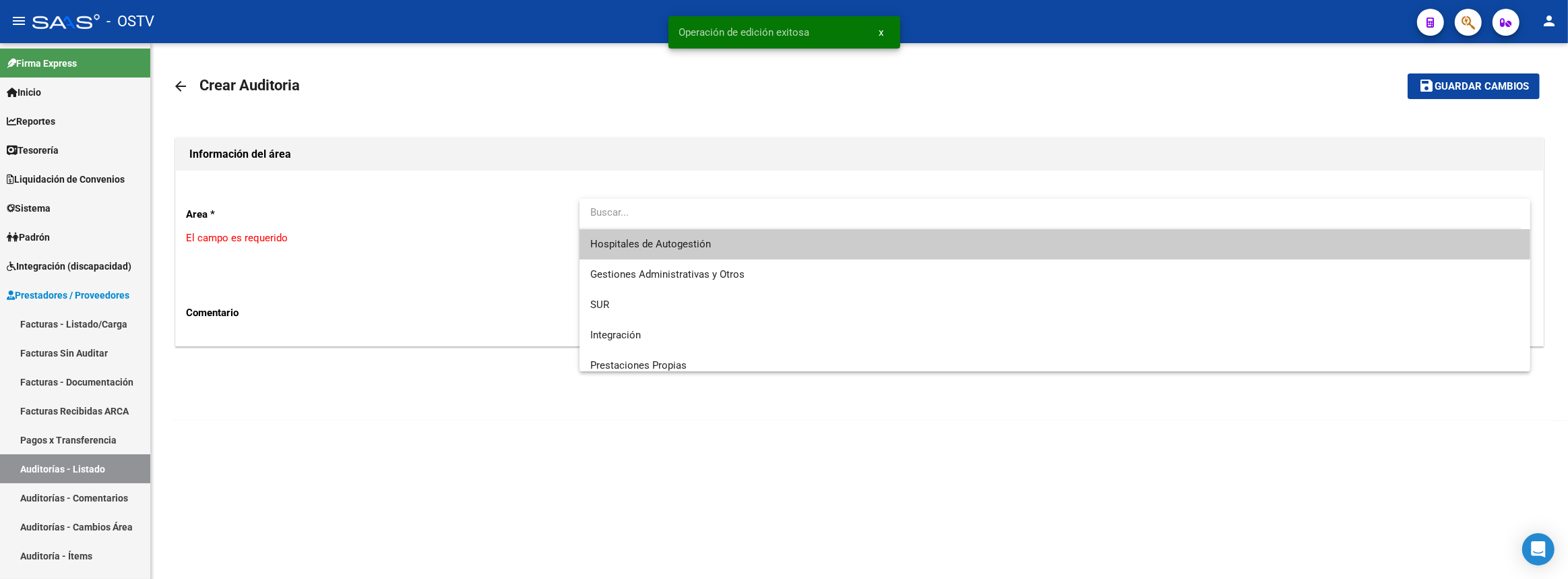
scroll to position [161, 0]
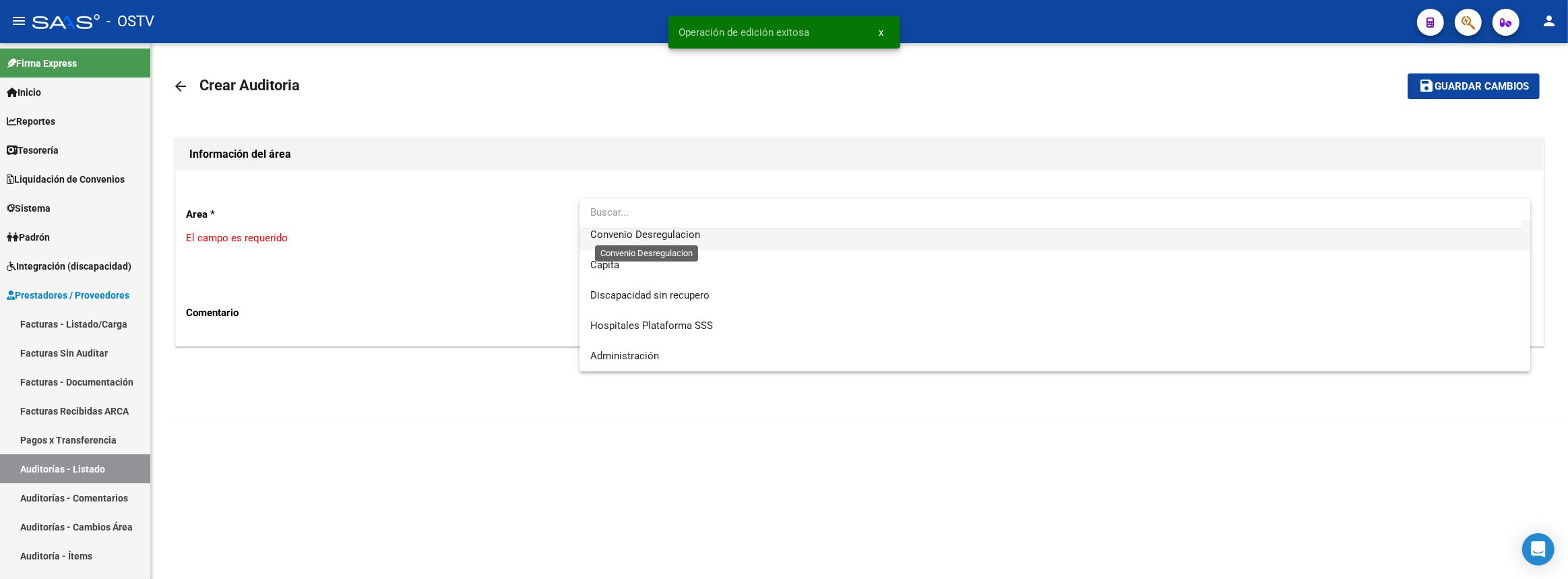
click at [641, 234] on span "Convenio Desregulacion" at bounding box center [645, 234] width 110 height 12
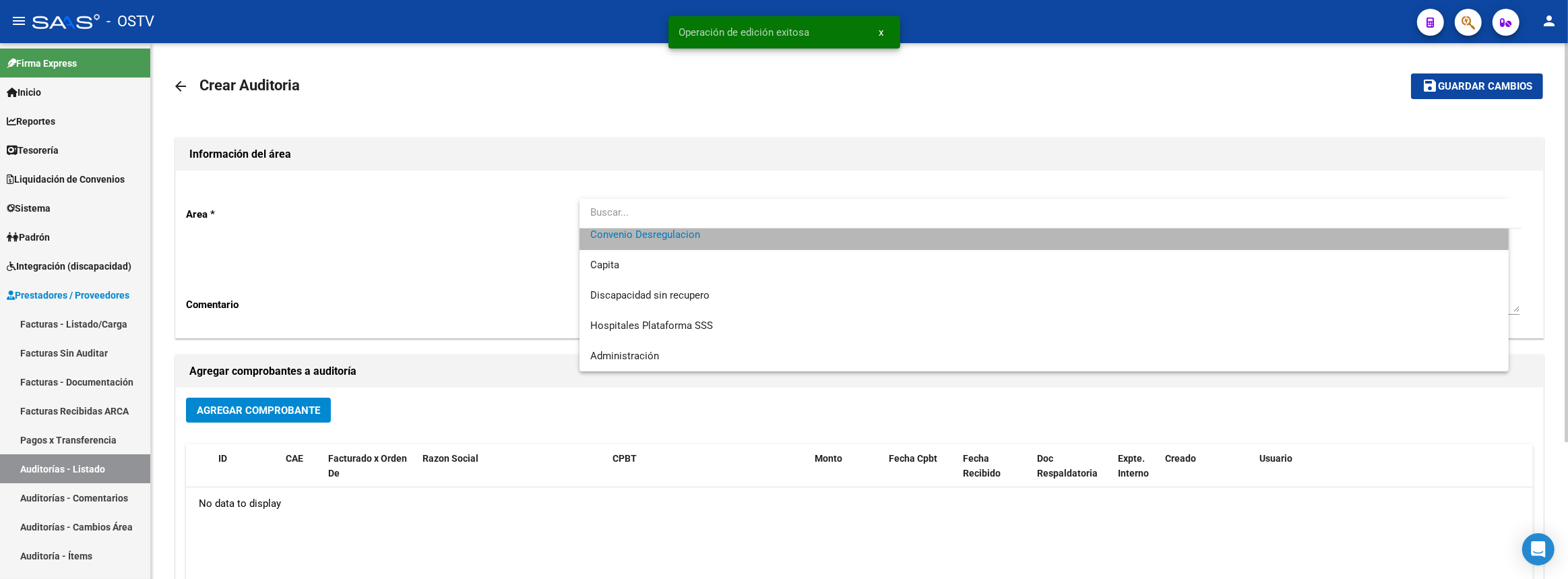
scroll to position [152, 0]
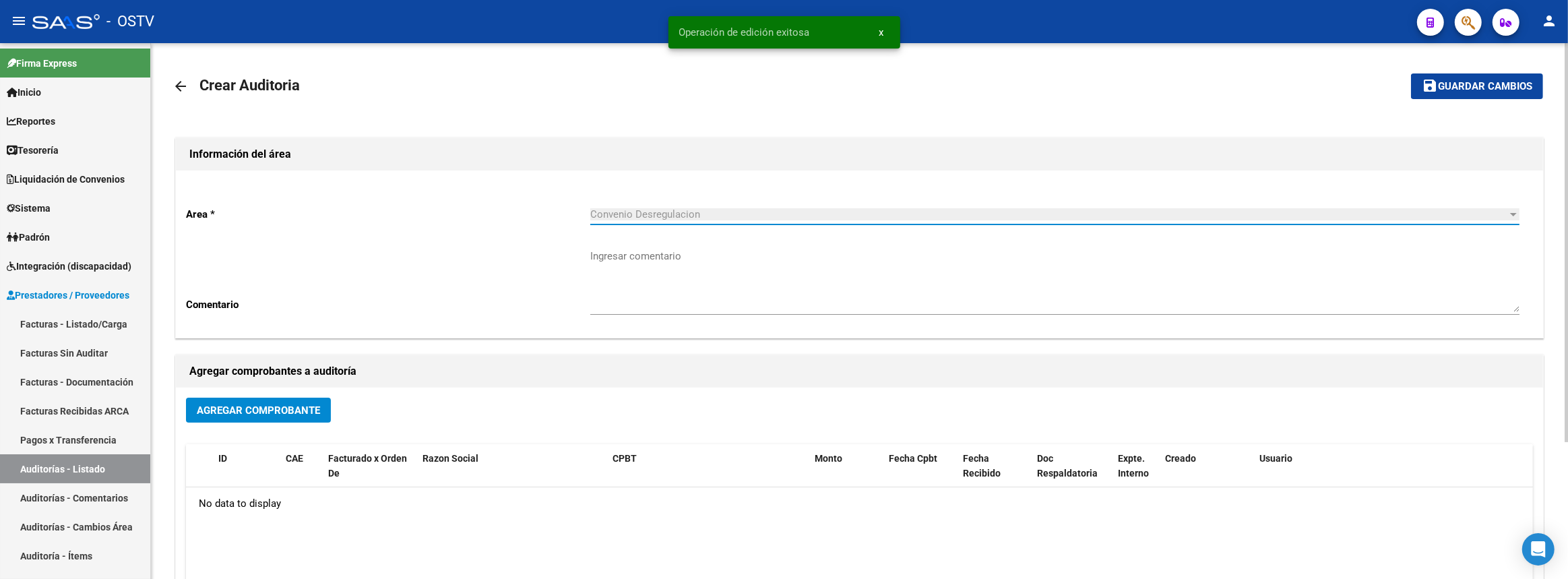
click at [312, 406] on span "Agregar Comprobante" at bounding box center [258, 410] width 123 height 12
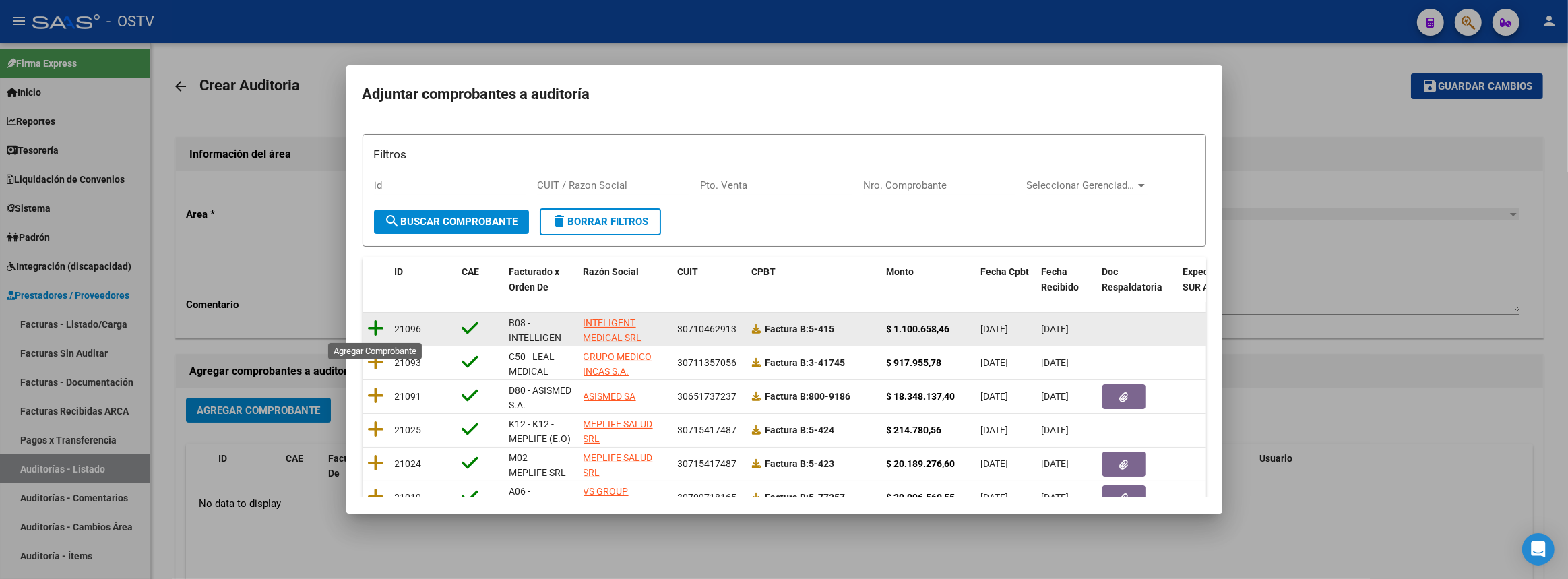
click at [375, 327] on icon at bounding box center [376, 328] width 17 height 19
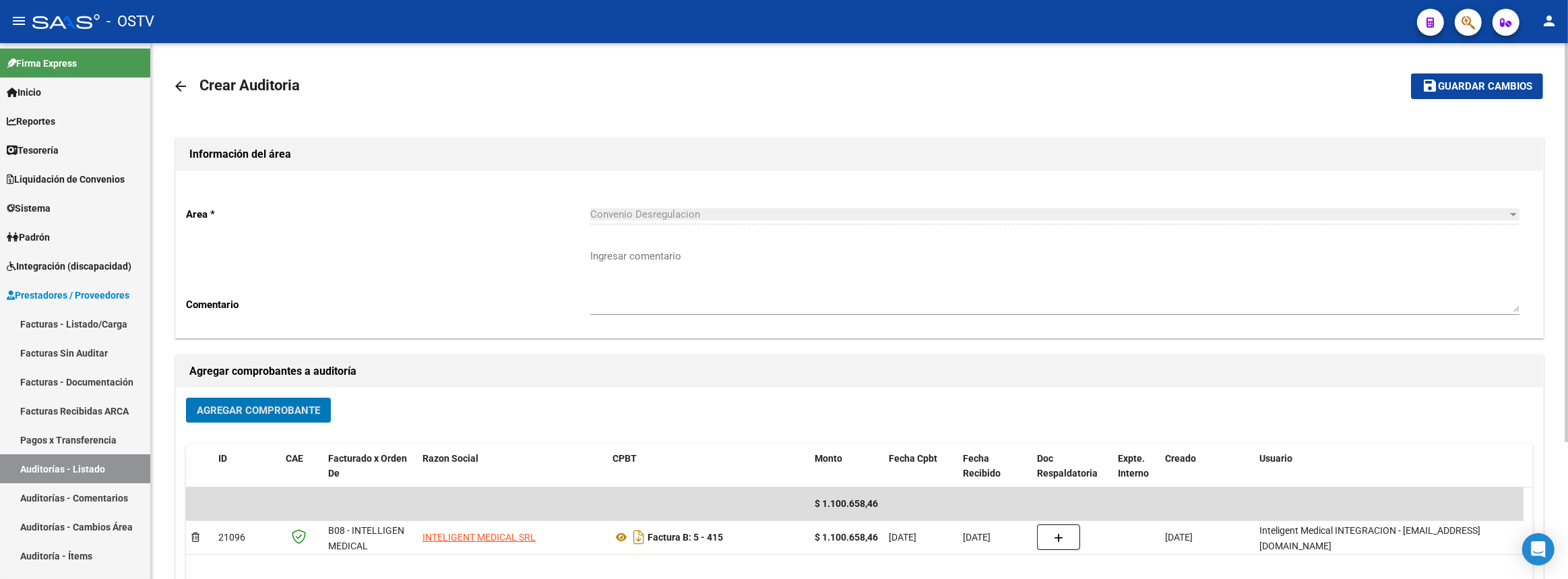
click at [694, 274] on textarea "Ingresar comentario" at bounding box center [1055, 281] width 930 height 64
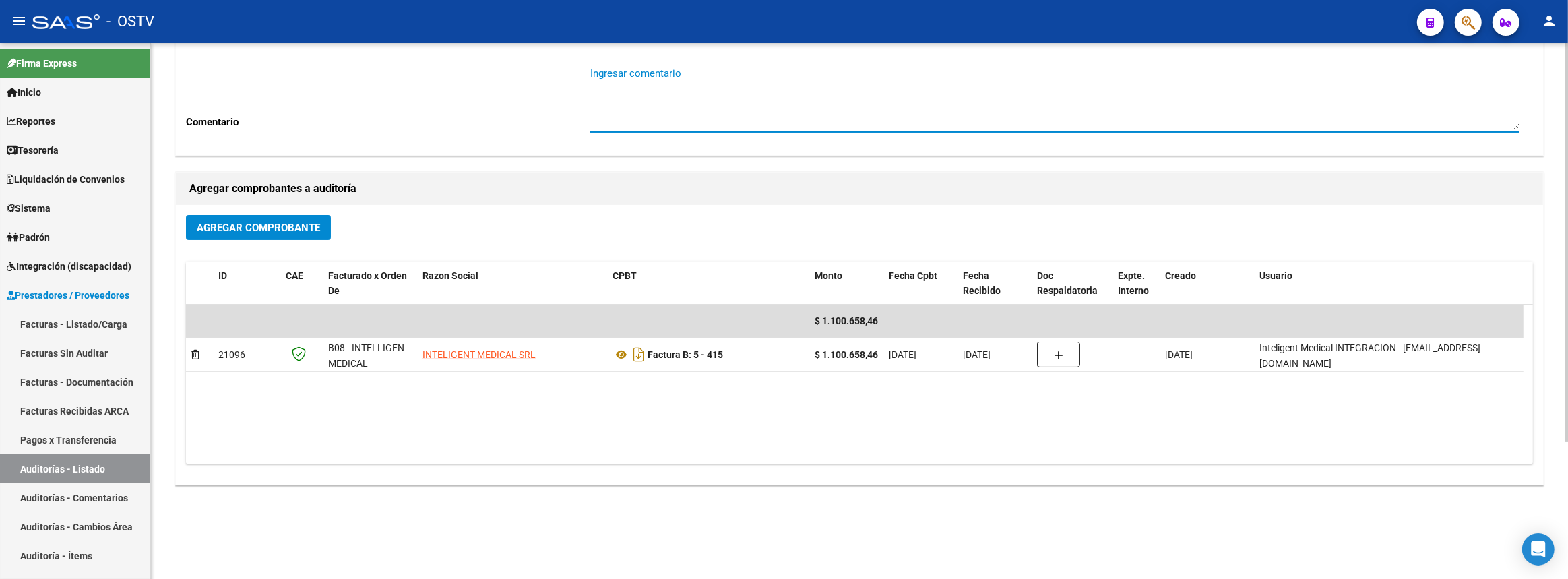
scroll to position [0, 0]
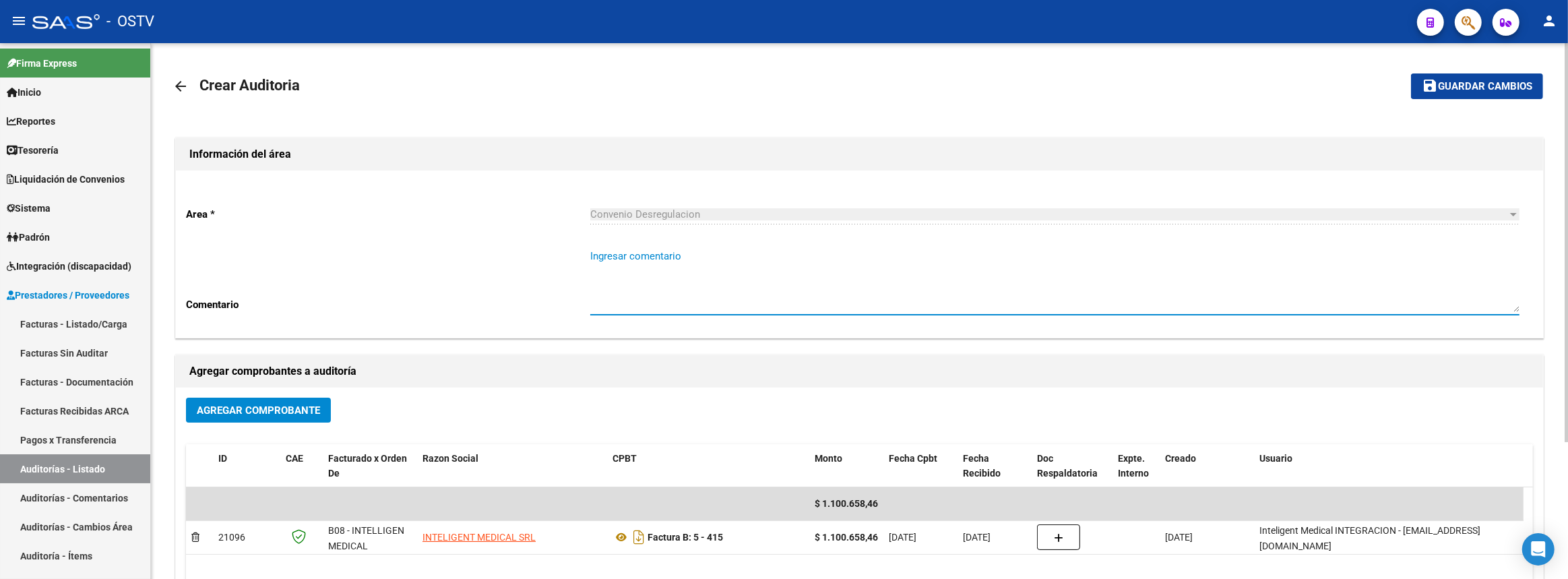
click at [1466, 81] on span "Guardar cambios" at bounding box center [1485, 87] width 95 height 12
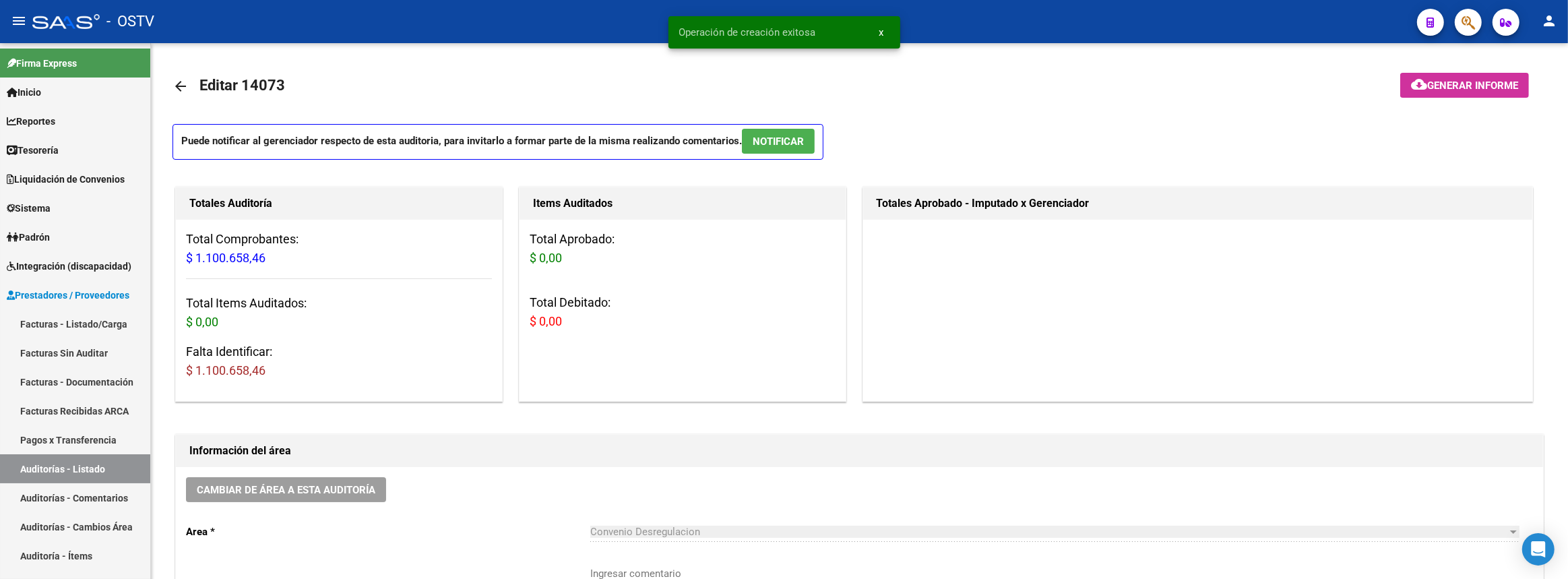
scroll to position [122, 0]
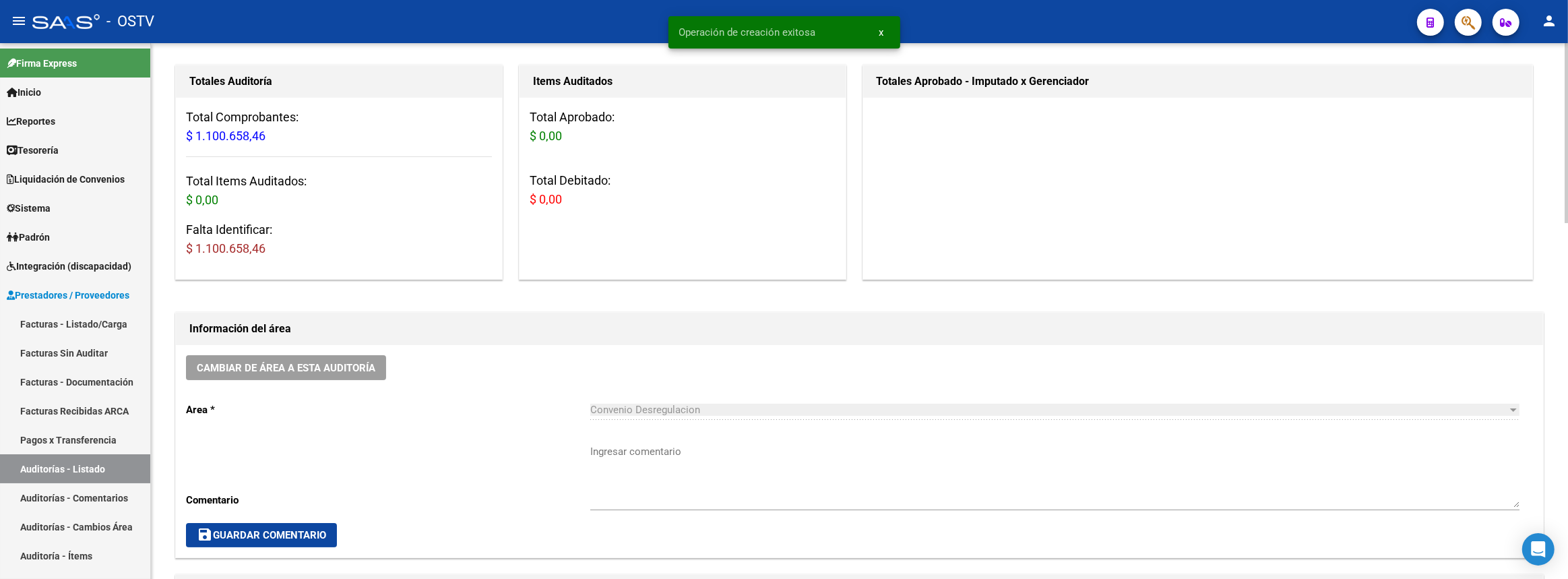
click at [733, 466] on textarea "Ingresar comentario" at bounding box center [1055, 476] width 930 height 64
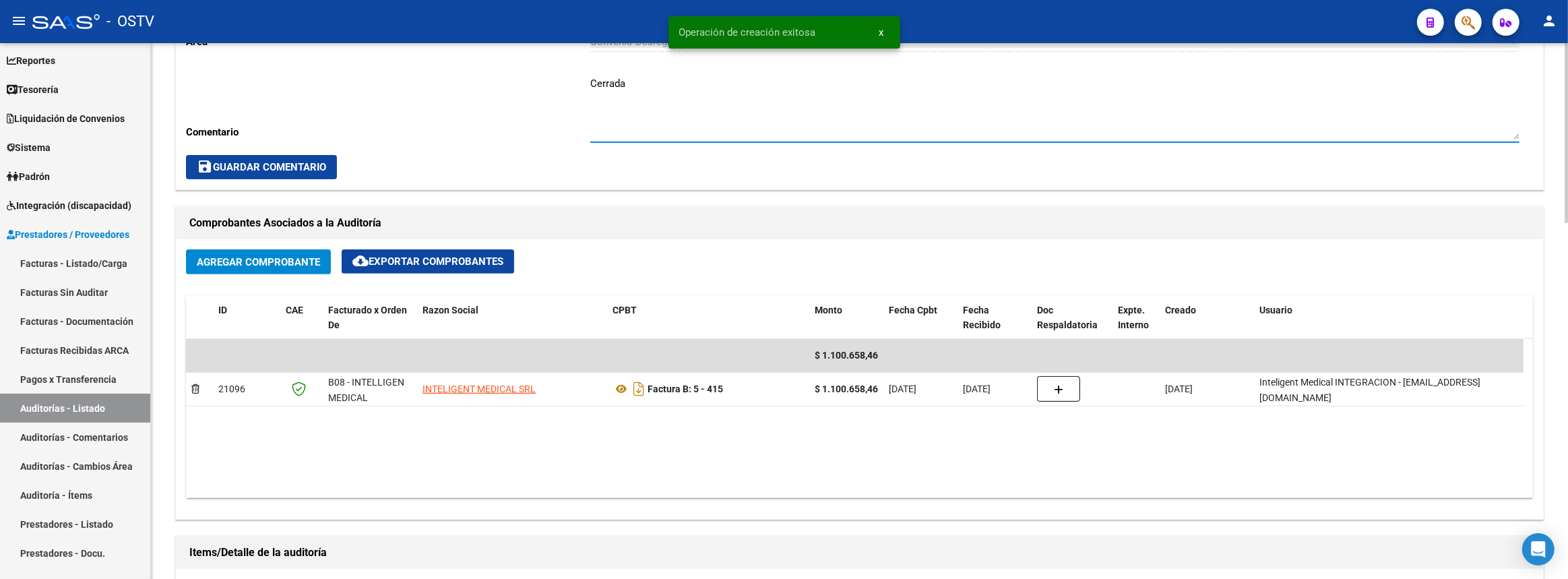
scroll to position [735, 0]
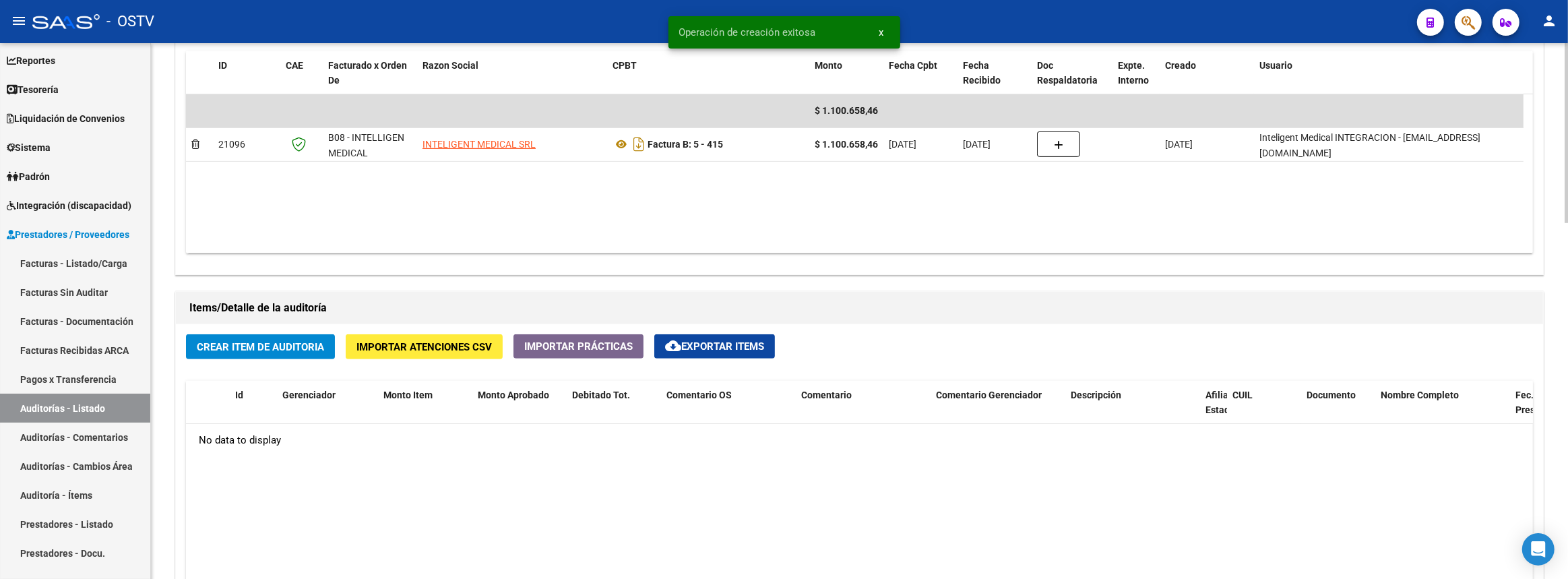
type textarea "Cerrada"
click at [305, 341] on span "Crear Item de Auditoria" at bounding box center [260, 347] width 128 height 12
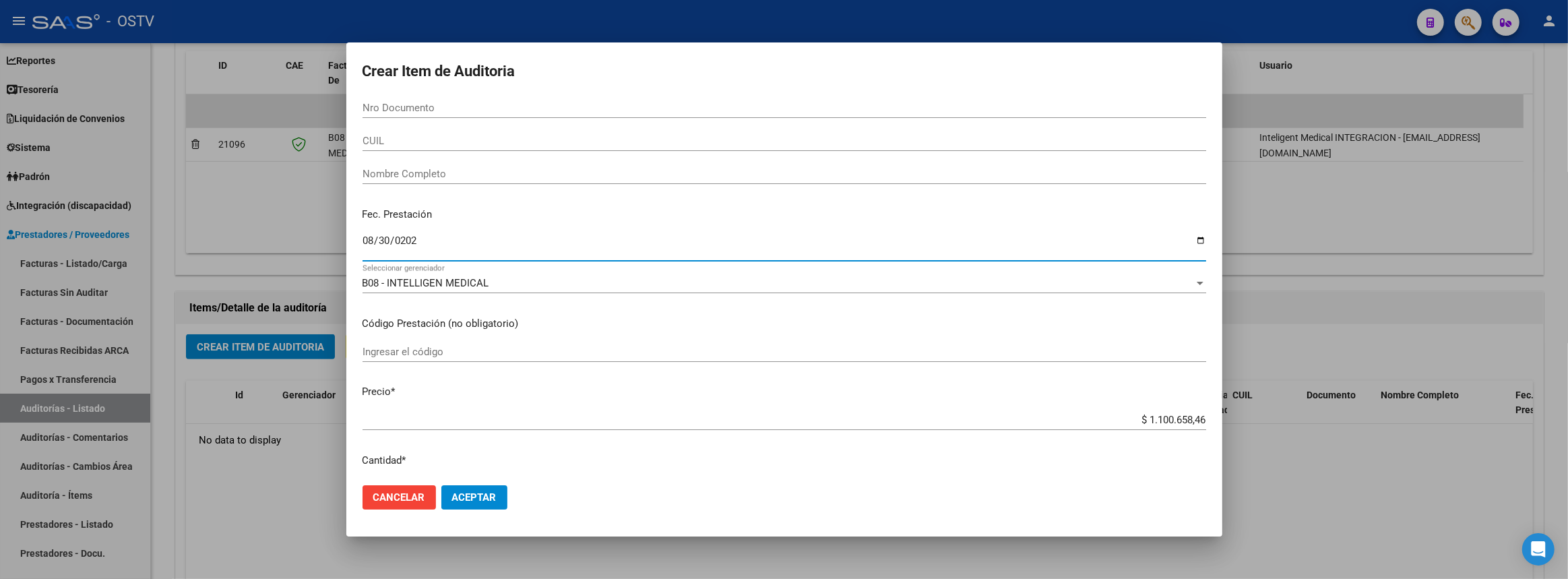
type input "2025-08-30"
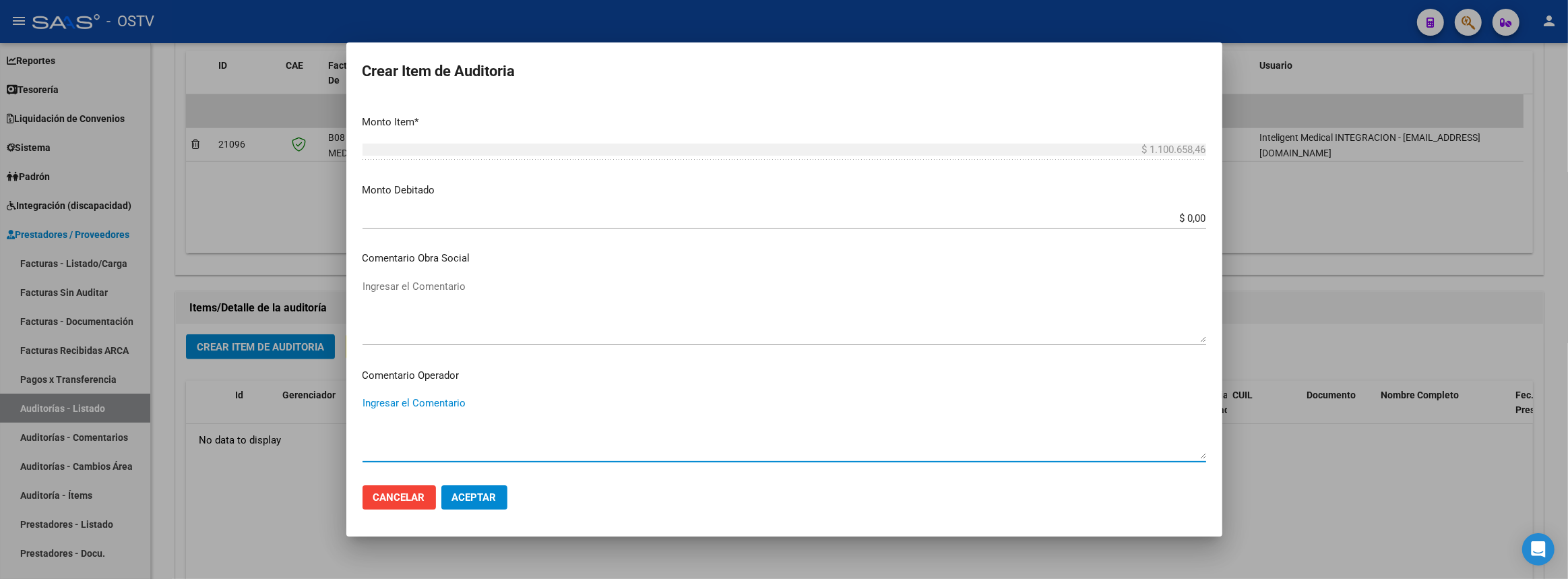
scroll to position [757, 0]
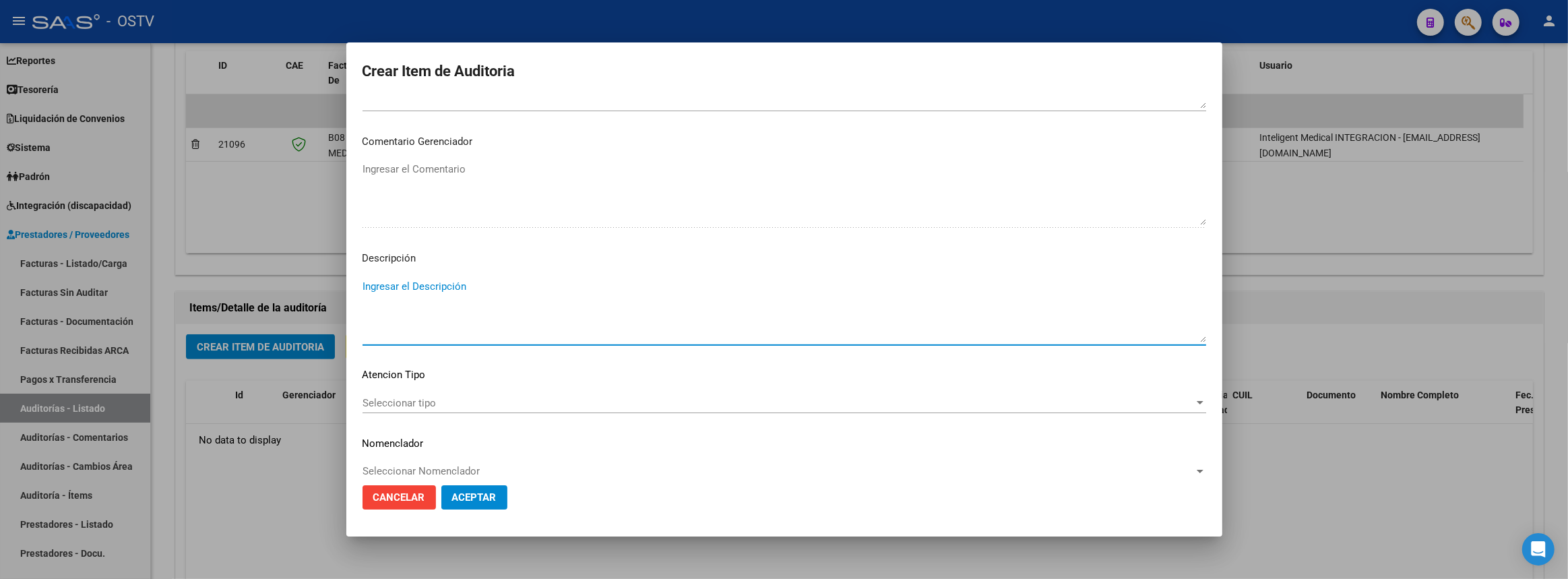
paste textarea "Transferencias 07-2025, según contrato de prestaciones (contrato 95-05)"
type textarea "Transferencias 08-2025, según contrato de prestaciones (contrato 95-05)"
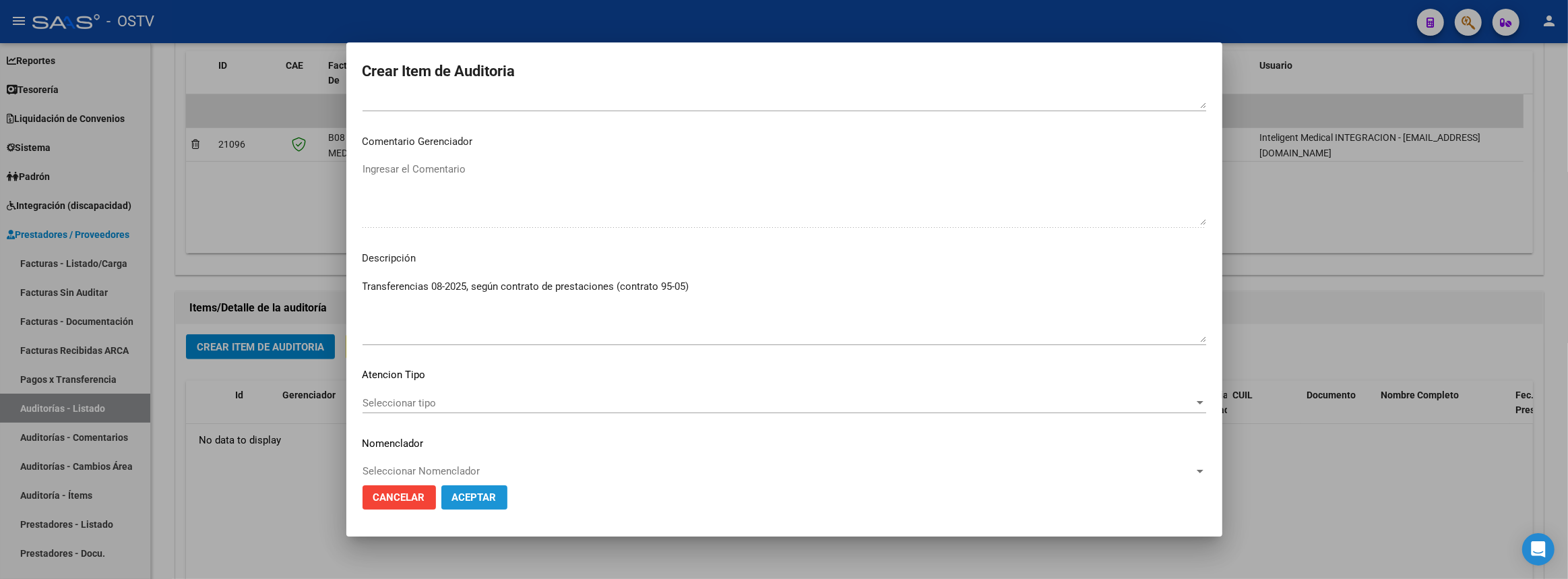
click at [492, 498] on span "Aceptar" at bounding box center [475, 497] width 45 height 12
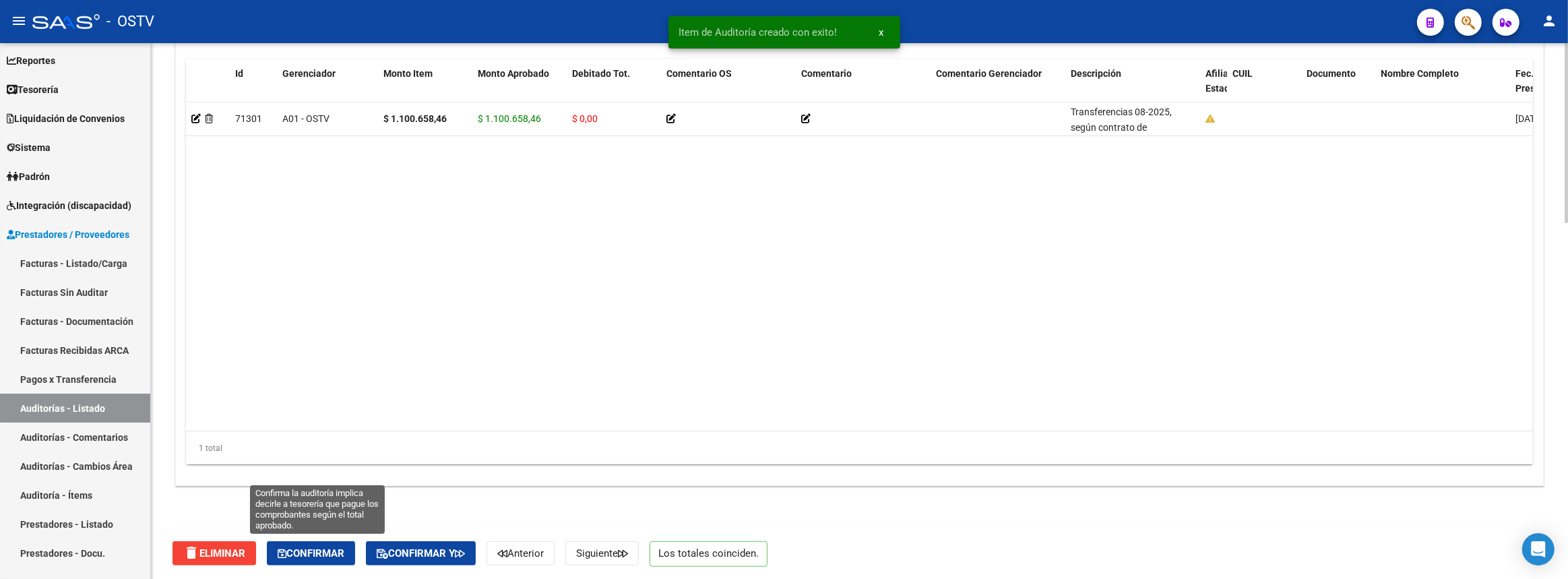
click at [329, 549] on span "Confirmar" at bounding box center [310, 553] width 66 height 12
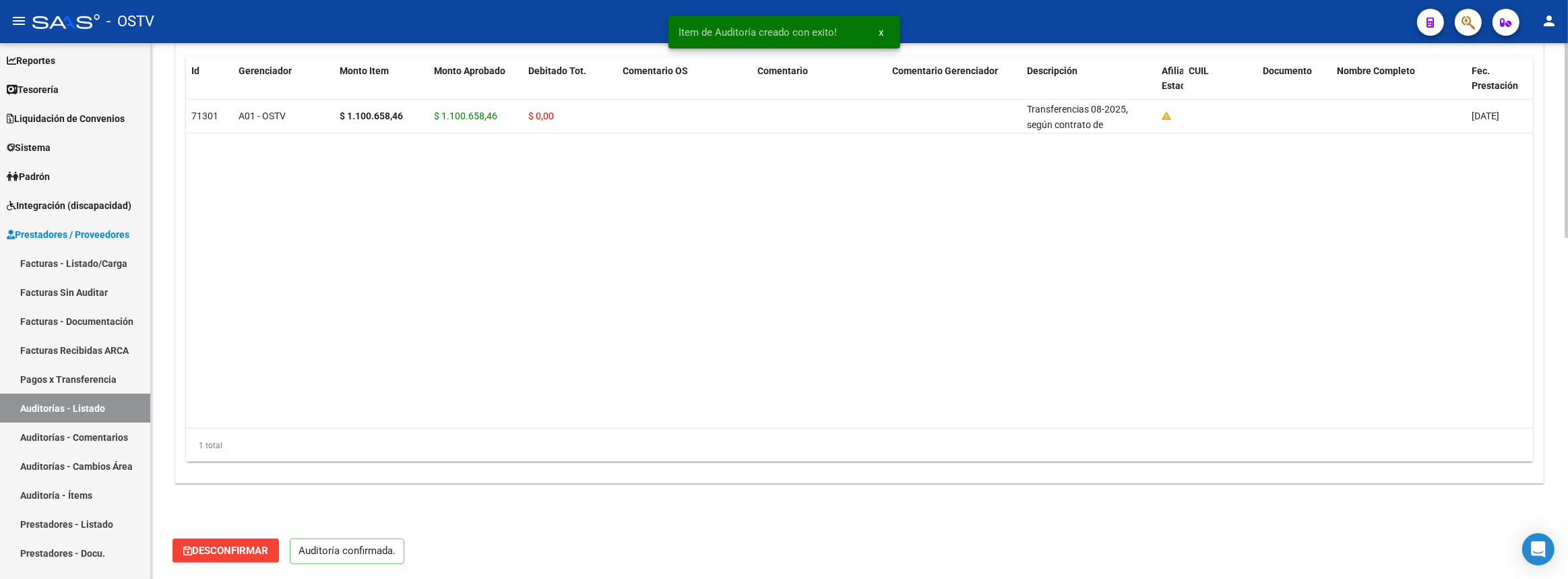
scroll to position [937, 0]
click at [134, 411] on link "Auditorías - Listado" at bounding box center [75, 408] width 150 height 29
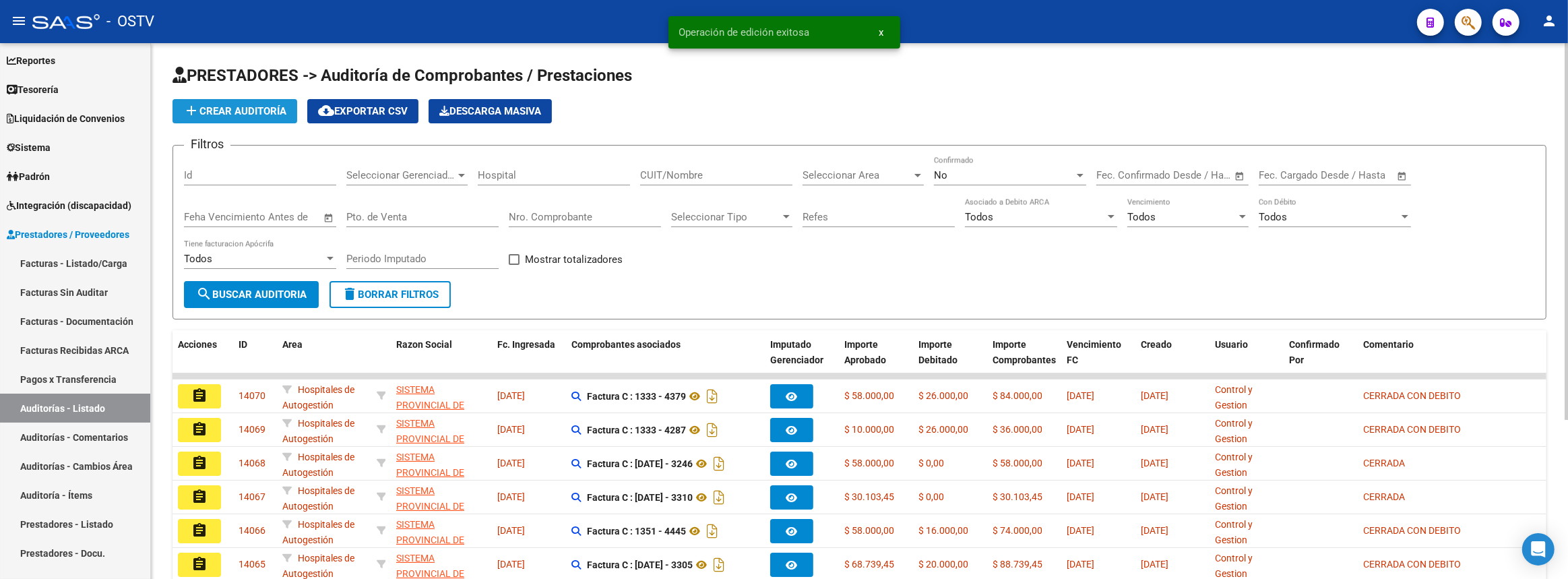
click at [264, 113] on span "add Crear Auditoría" at bounding box center [235, 111] width 103 height 12
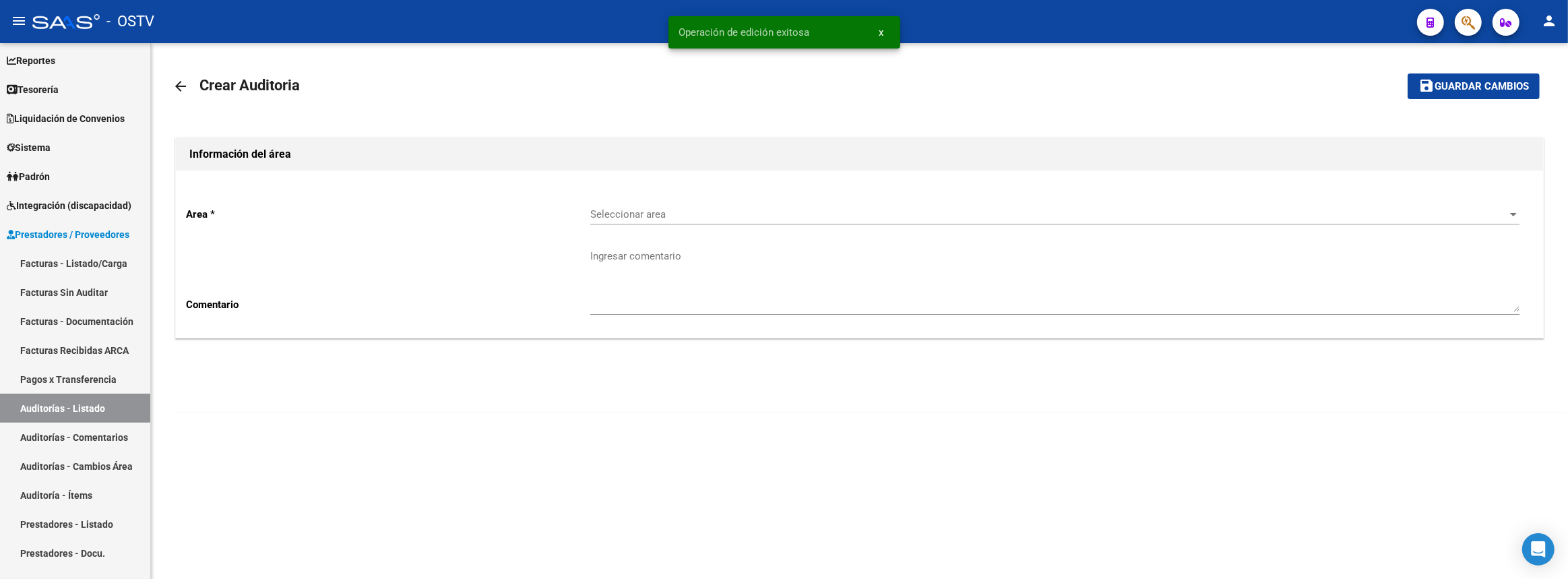
click at [625, 215] on span "Seleccionar area" at bounding box center [1048, 215] width 918 height 12
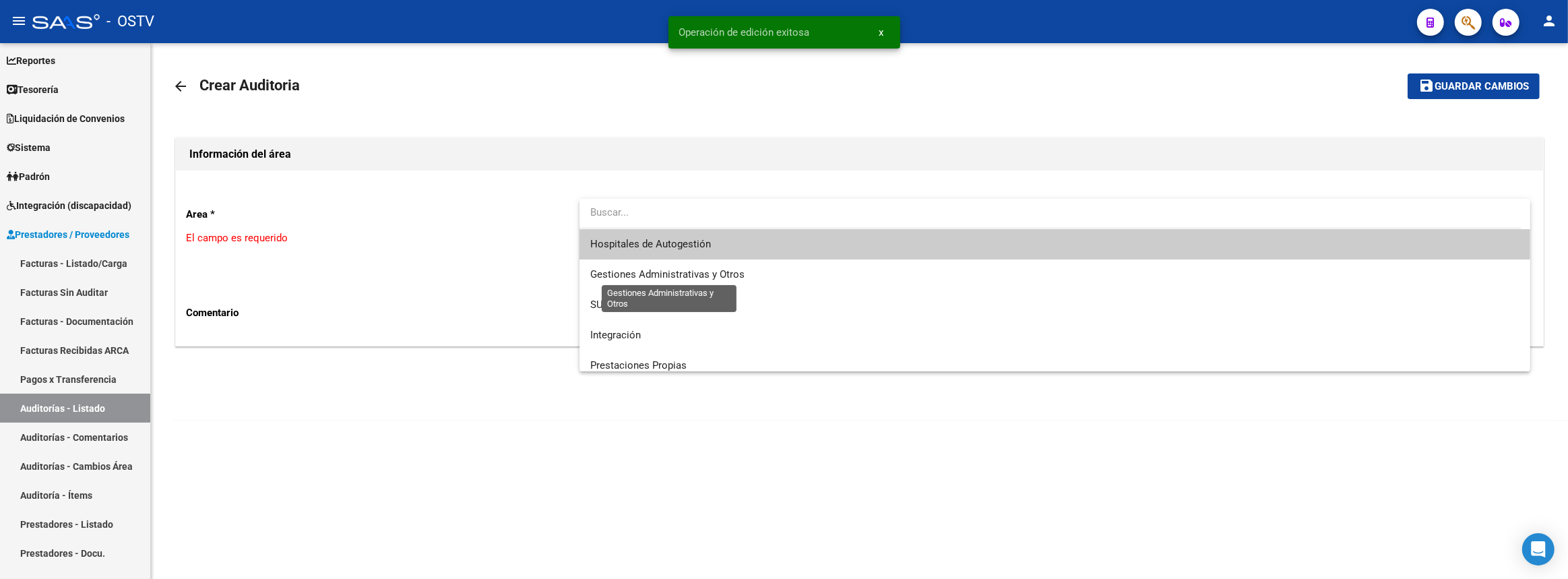
scroll to position [161, 0]
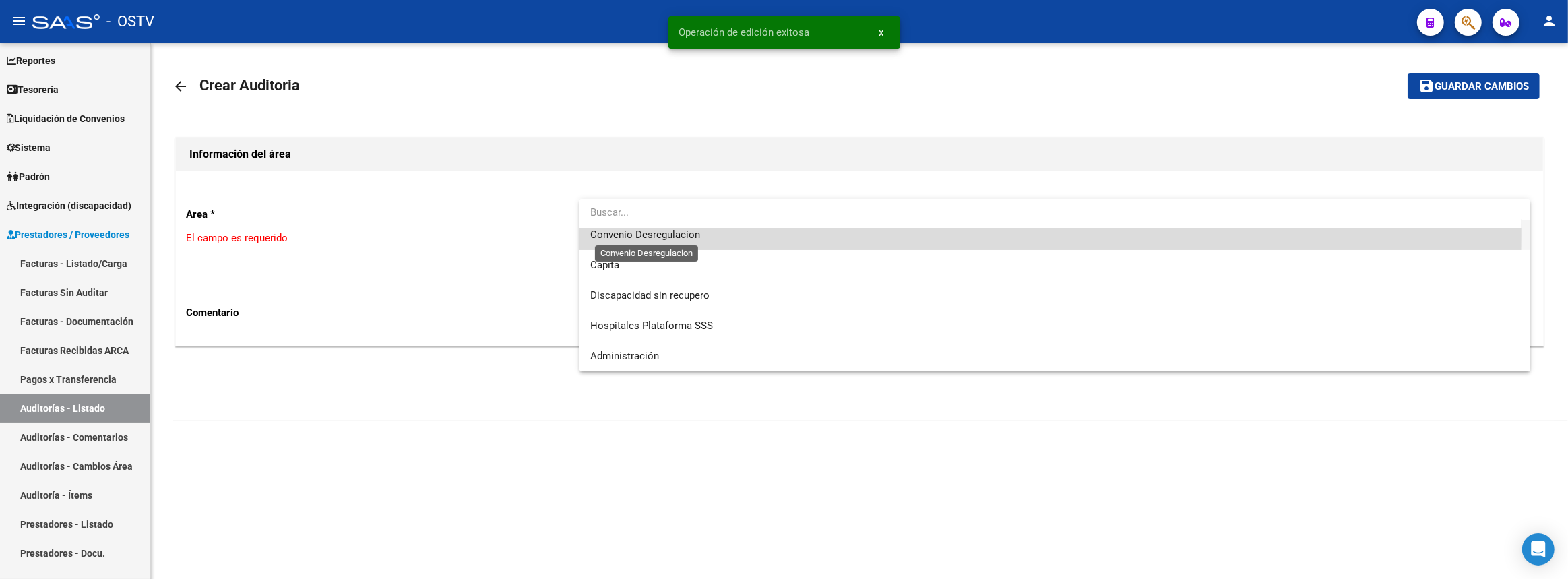
click at [658, 234] on span "Convenio Desregulacion" at bounding box center [645, 234] width 110 height 12
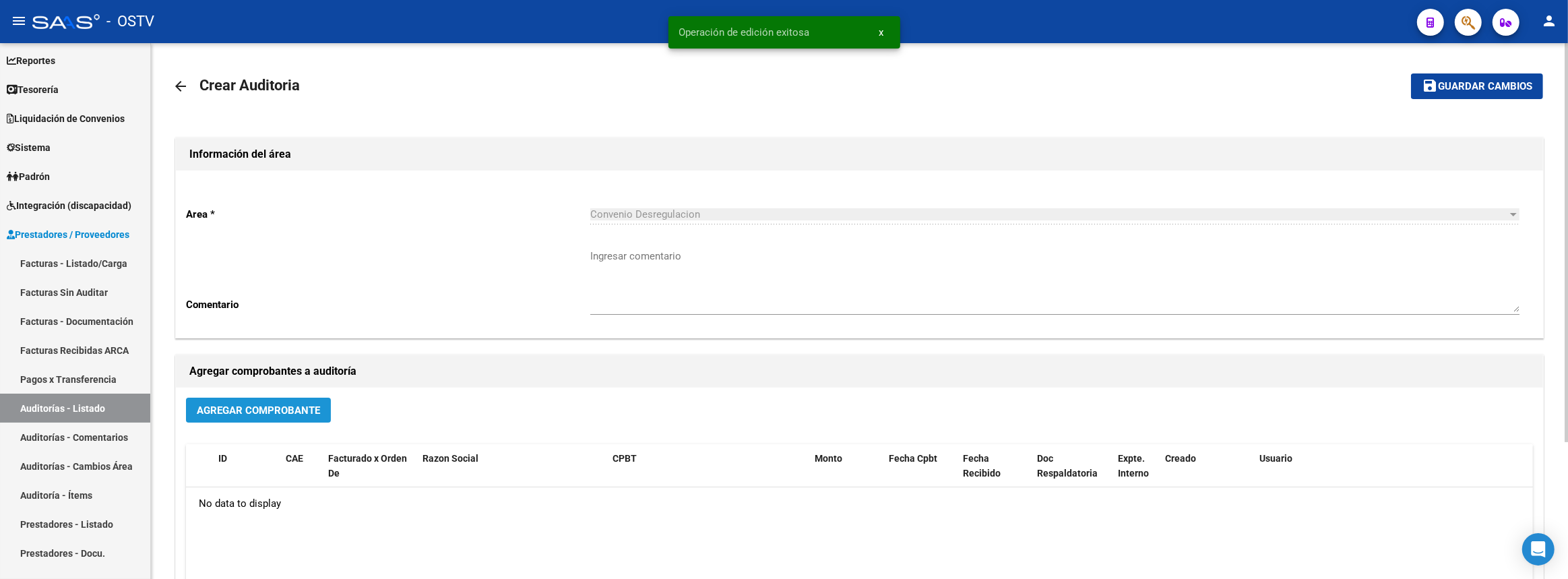
click at [295, 420] on button "Agregar Comprobante" at bounding box center [258, 410] width 145 height 25
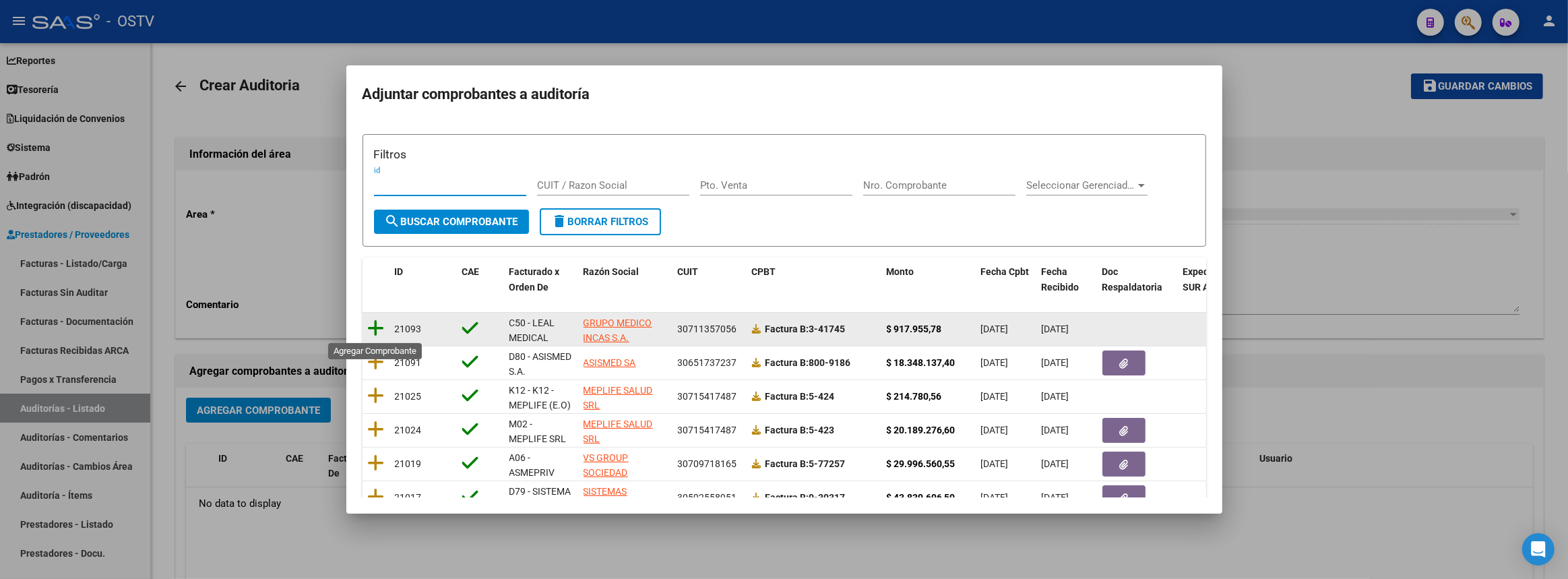
click at [376, 323] on icon at bounding box center [376, 328] width 17 height 19
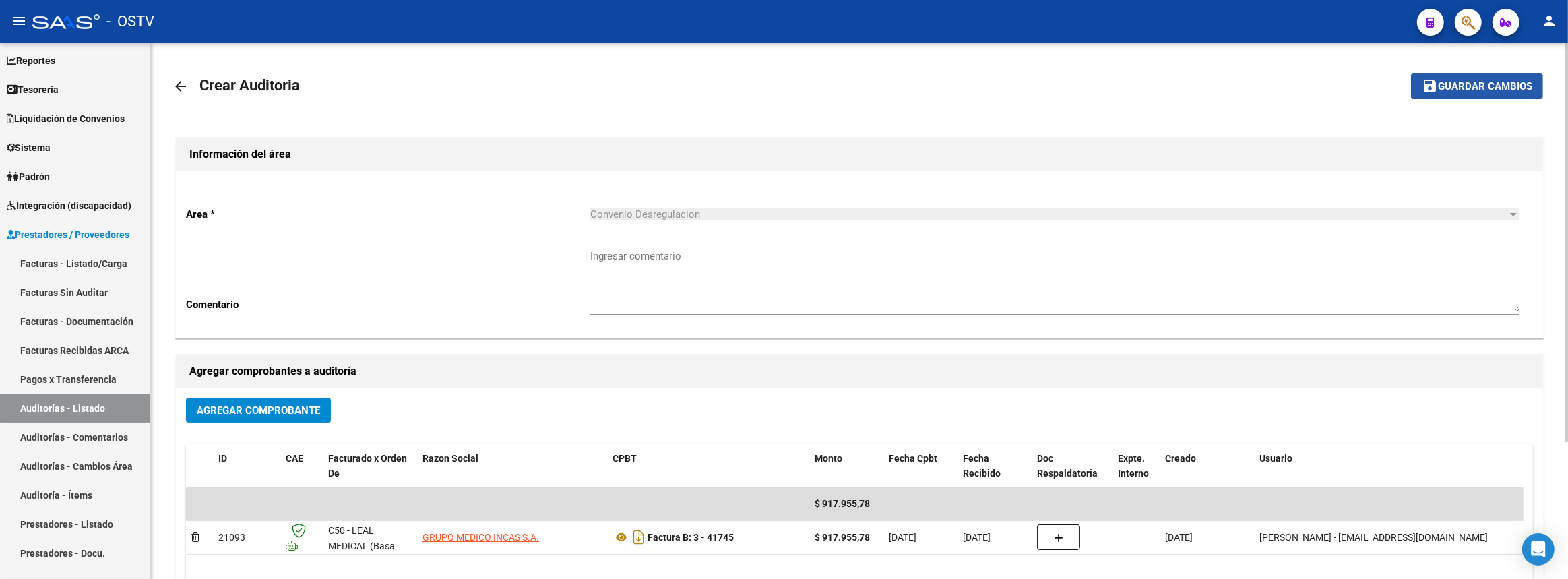
click at [1443, 75] on button "save Guardar cambios" at bounding box center [1477, 85] width 132 height 25
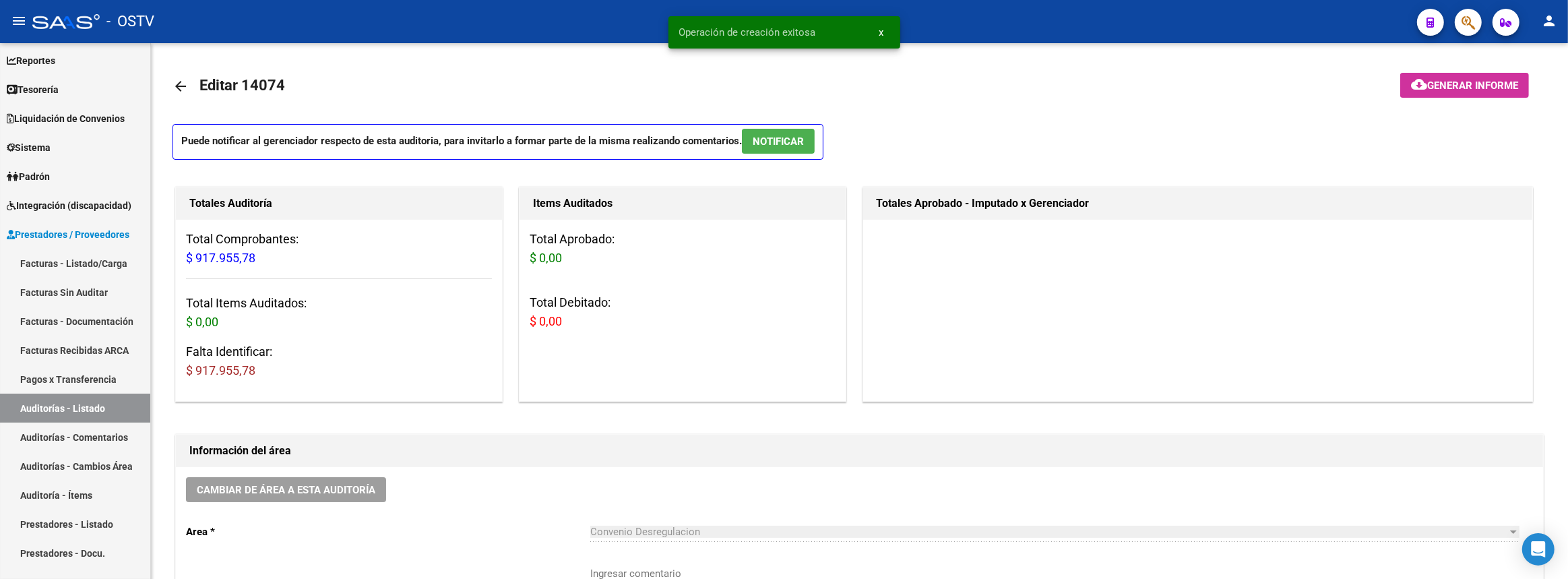
scroll to position [306, 0]
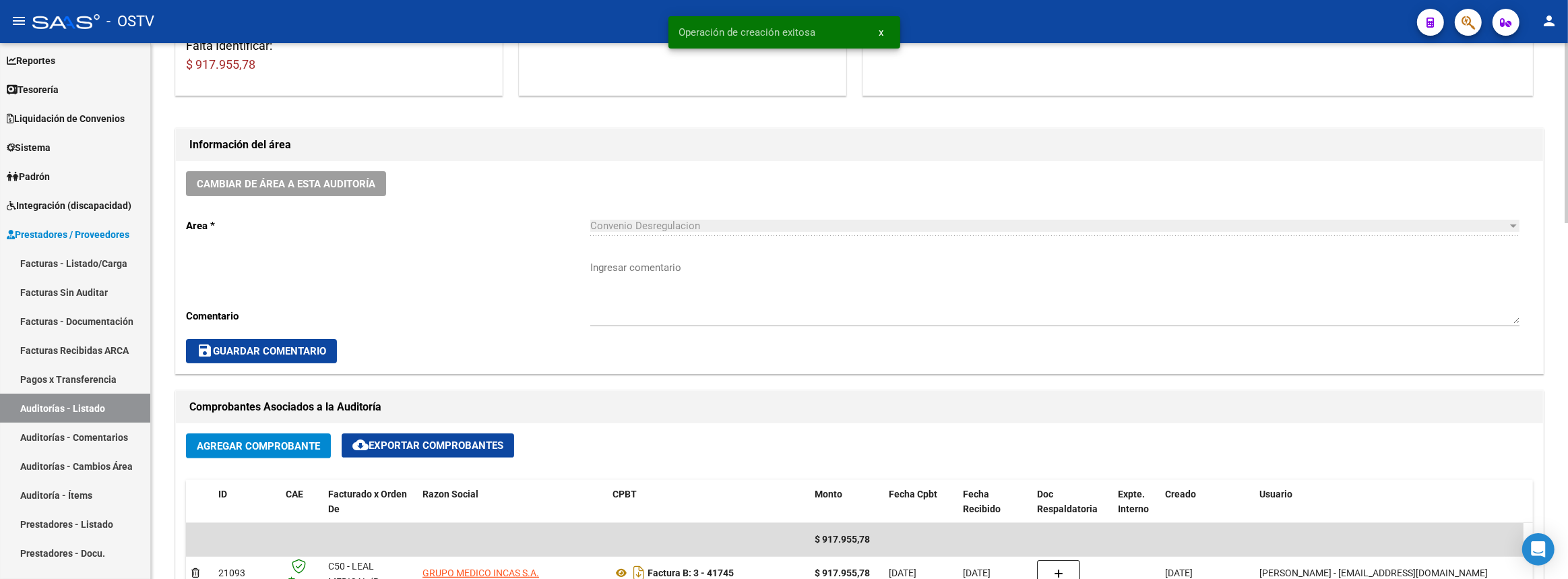
click at [786, 280] on textarea "Ingresar comentario" at bounding box center [1055, 292] width 930 height 64
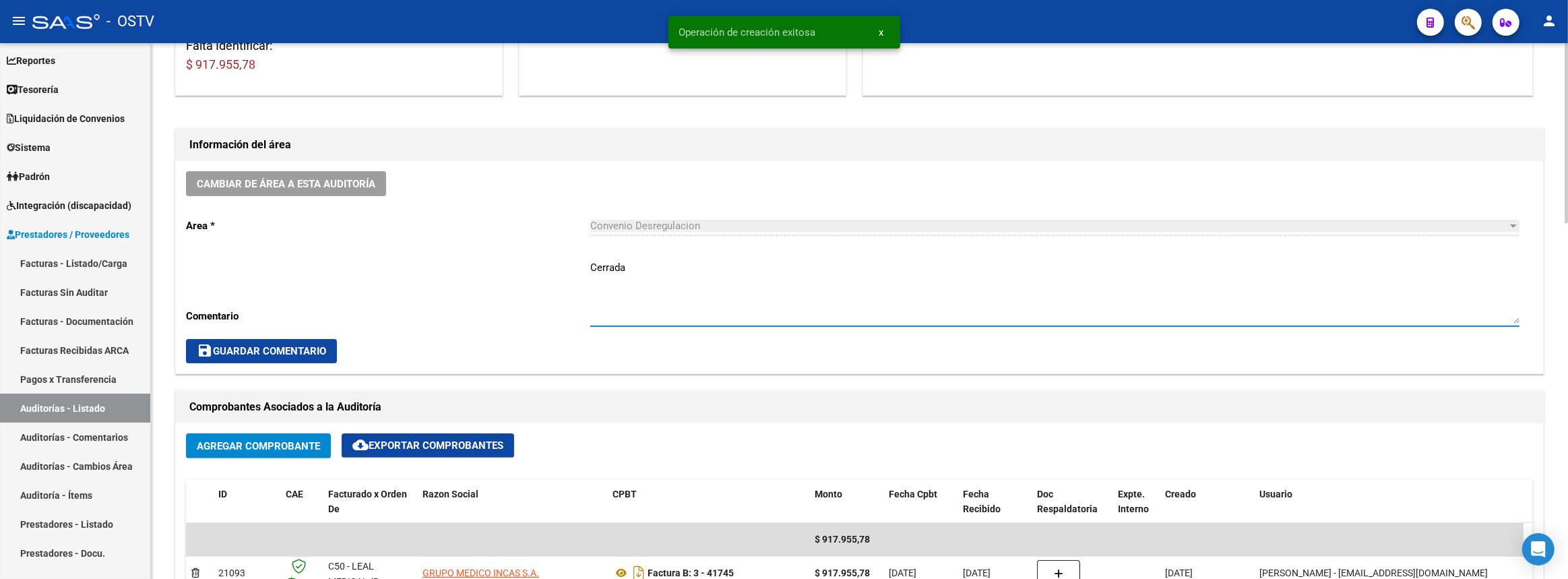
scroll to position [674, 0]
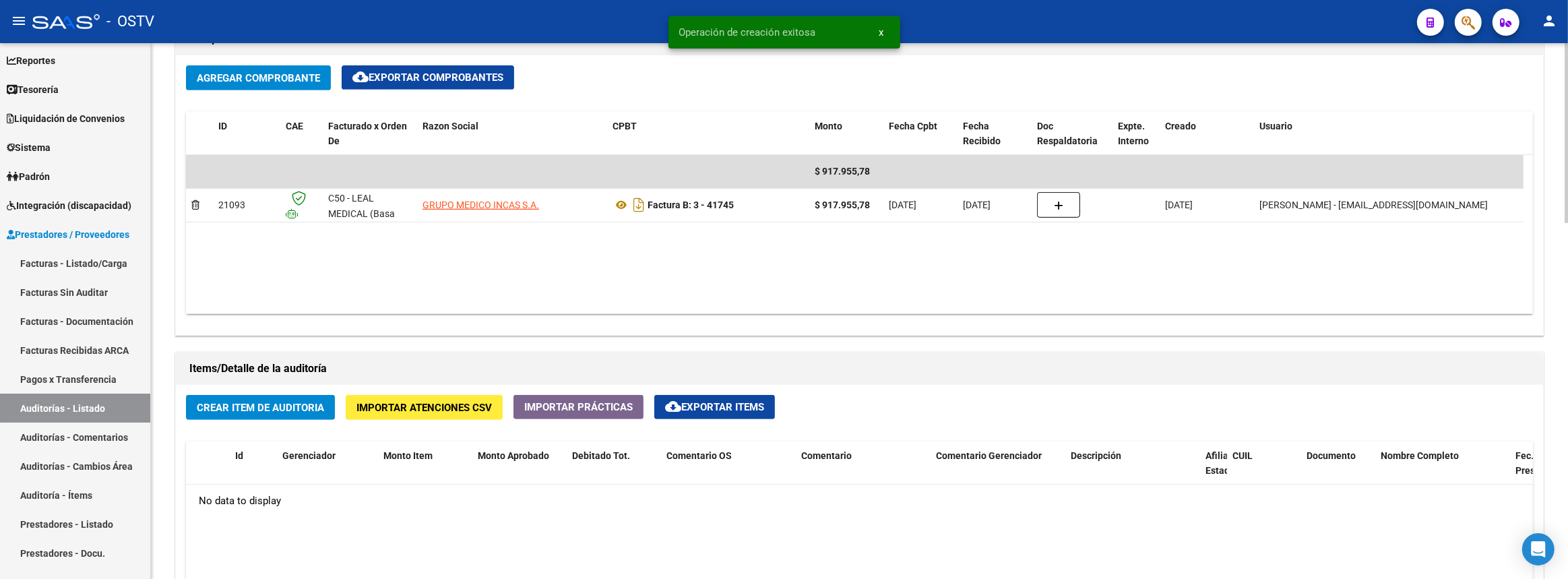
type textarea "Cerrada"
click at [237, 403] on span "Crear Item de Auditoria" at bounding box center [260, 408] width 128 height 12
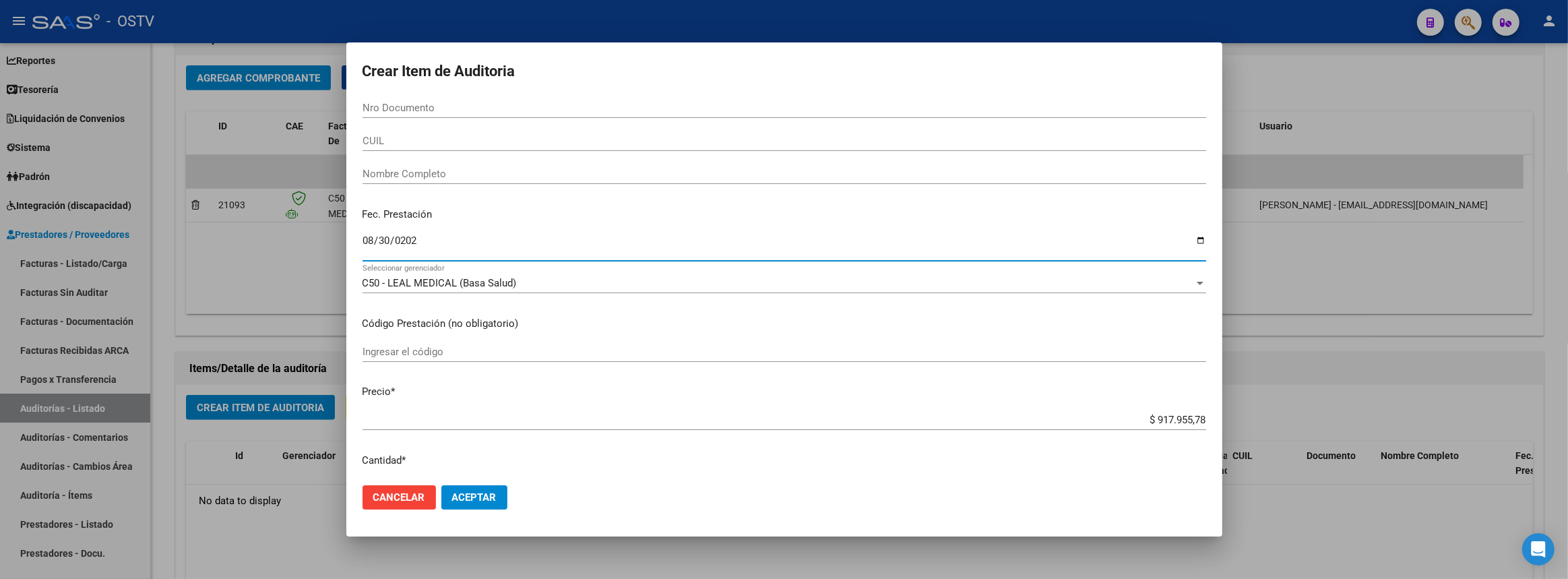
type input "2025-08-30"
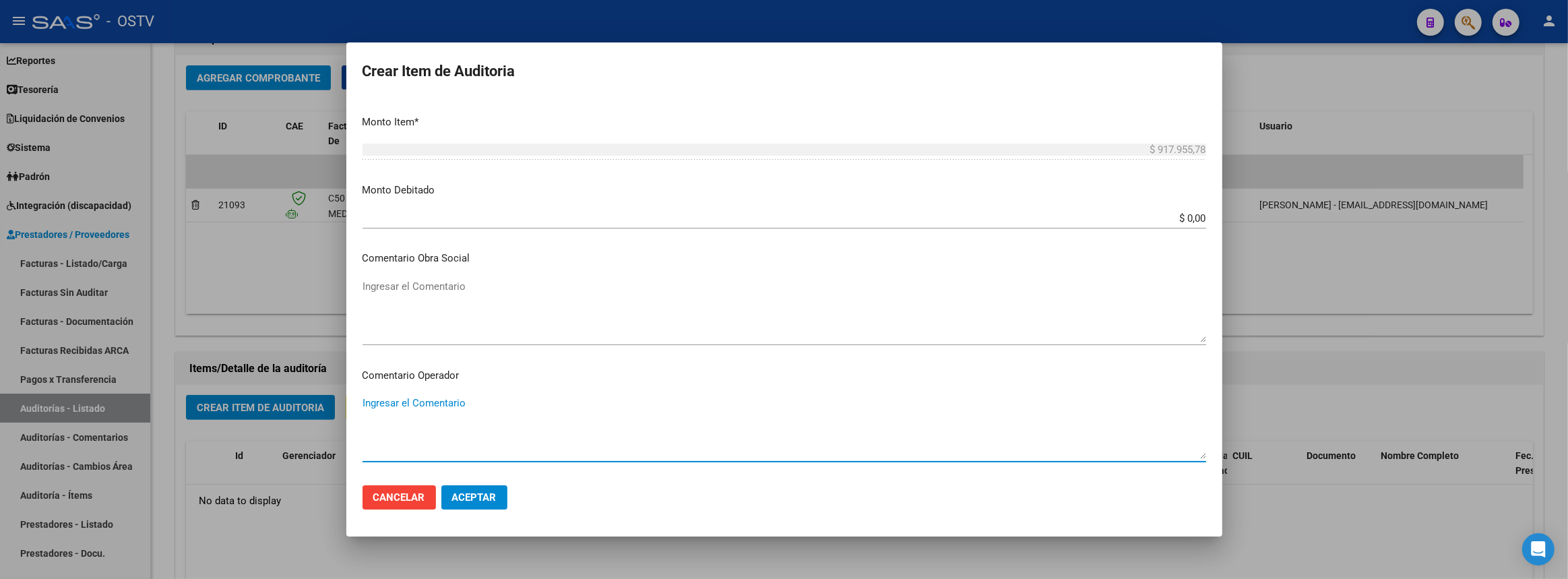
scroll to position [757, 0]
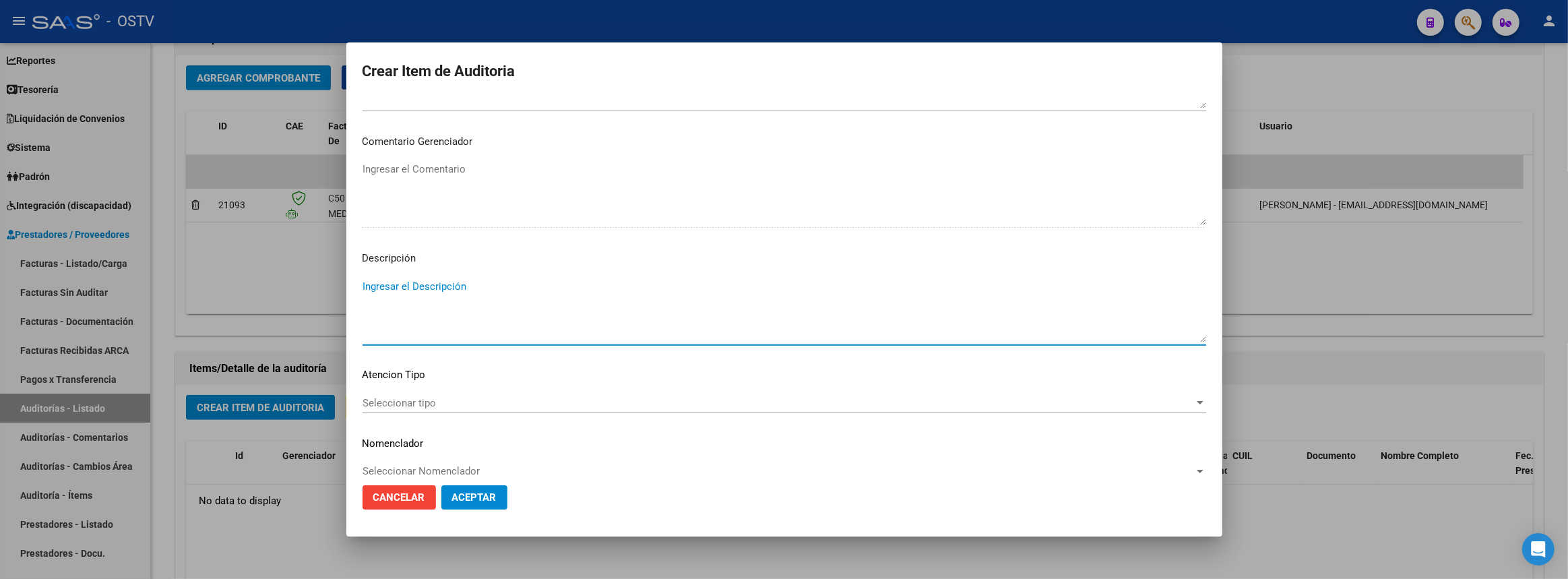
paste textarea "Transferencias 08-2025, según contrato de prestaciones (contrato 95-05)"
drag, startPoint x: 694, startPoint y: 280, endPoint x: 721, endPoint y: 330, distance: 56.8
click at [695, 281] on textarea "Transferencias 08-2025, según contrato de prestaciones (contrato 95-05)" at bounding box center [784, 311] width 843 height 64
type textarea "Transferencias 08-2025, según contrato de prestaciones (contrato 90-10)"
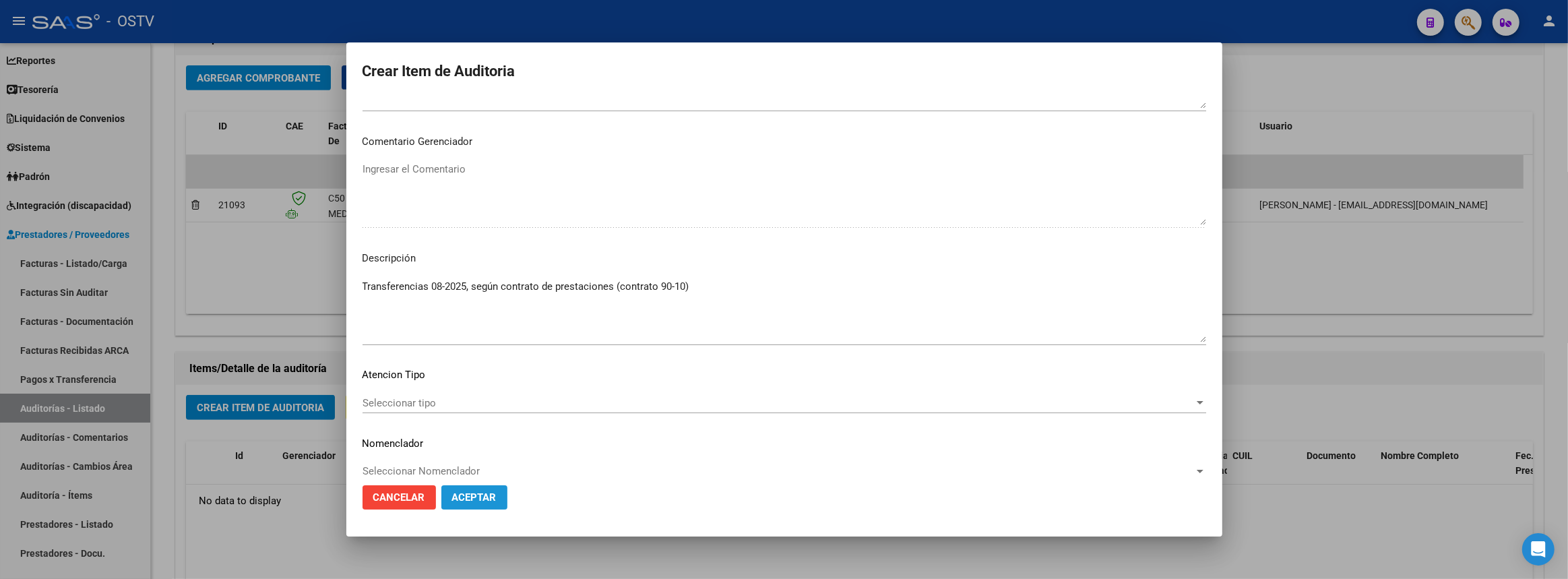
click at [494, 493] on span "Aceptar" at bounding box center [475, 497] width 45 height 12
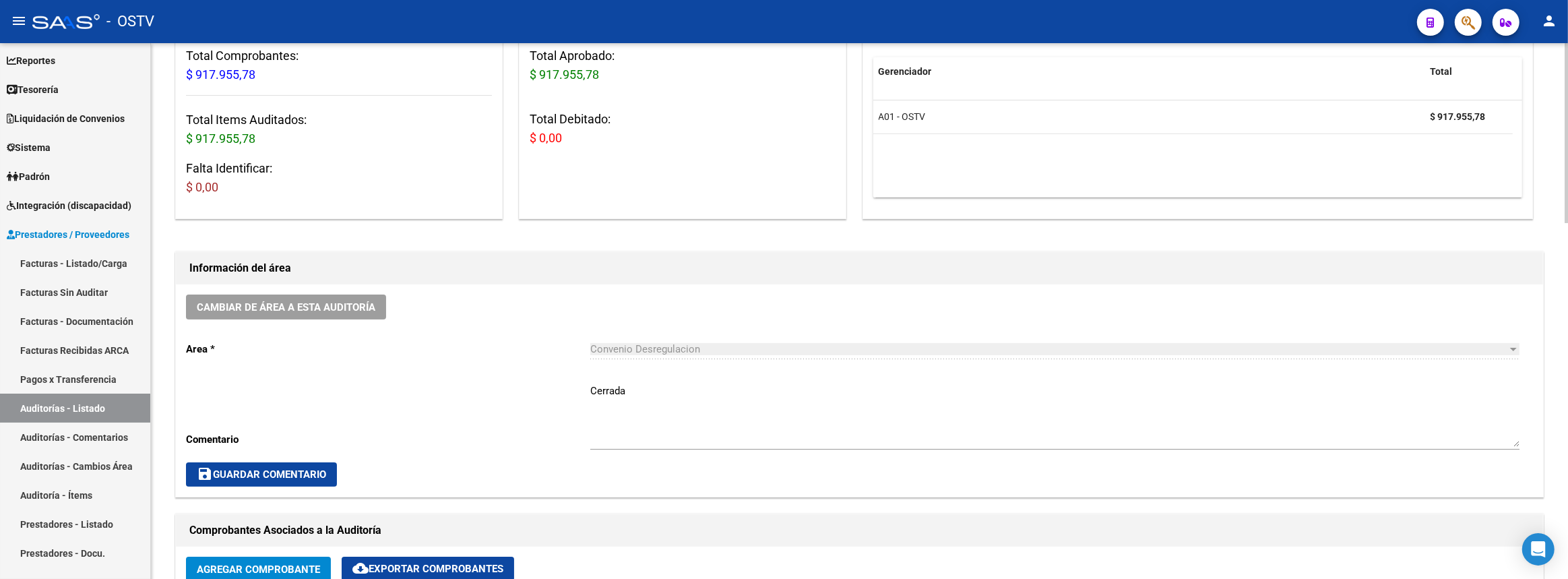
scroll to position [245, 0]
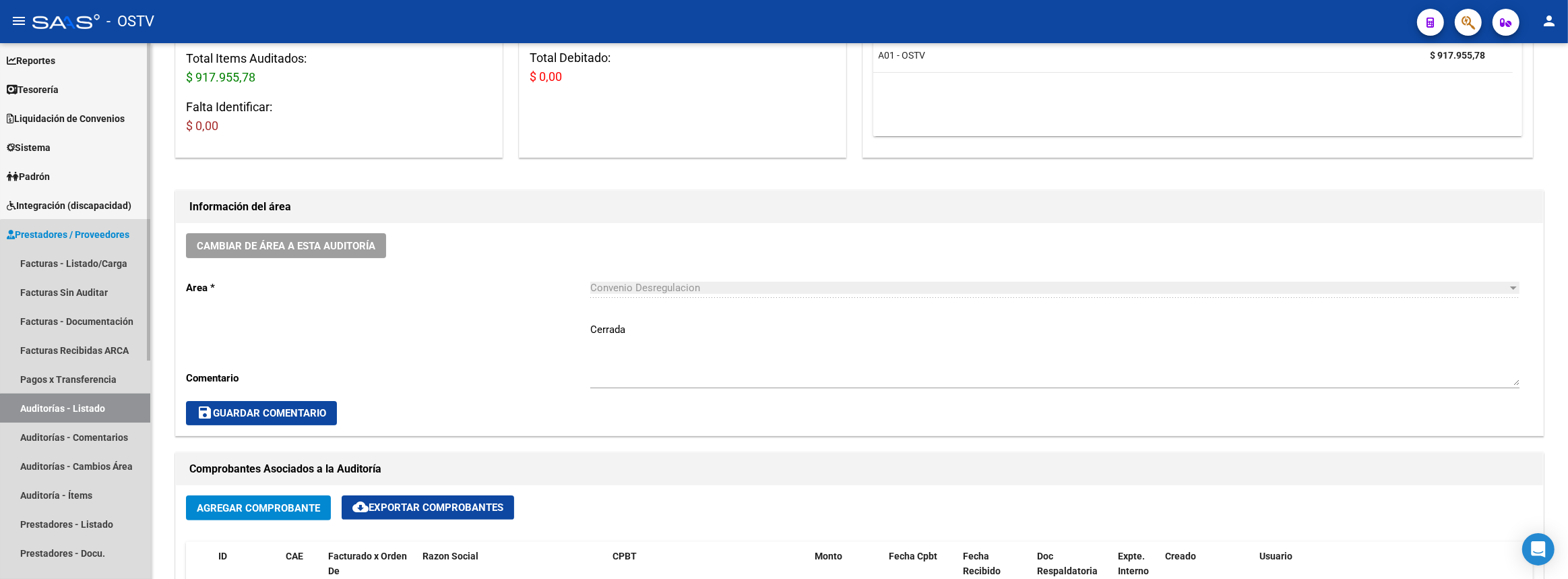
click at [121, 411] on link "Auditorías - Listado" at bounding box center [75, 408] width 150 height 29
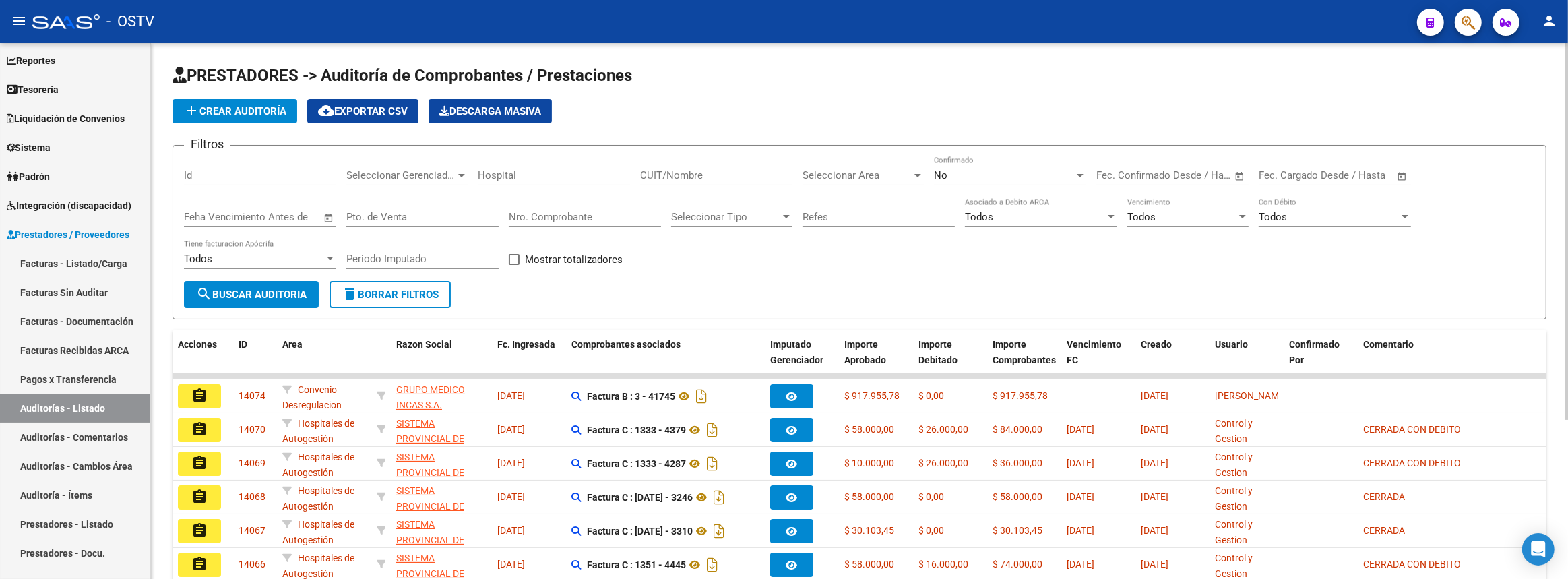
click at [243, 110] on span "add Crear Auditoría" at bounding box center [235, 111] width 103 height 12
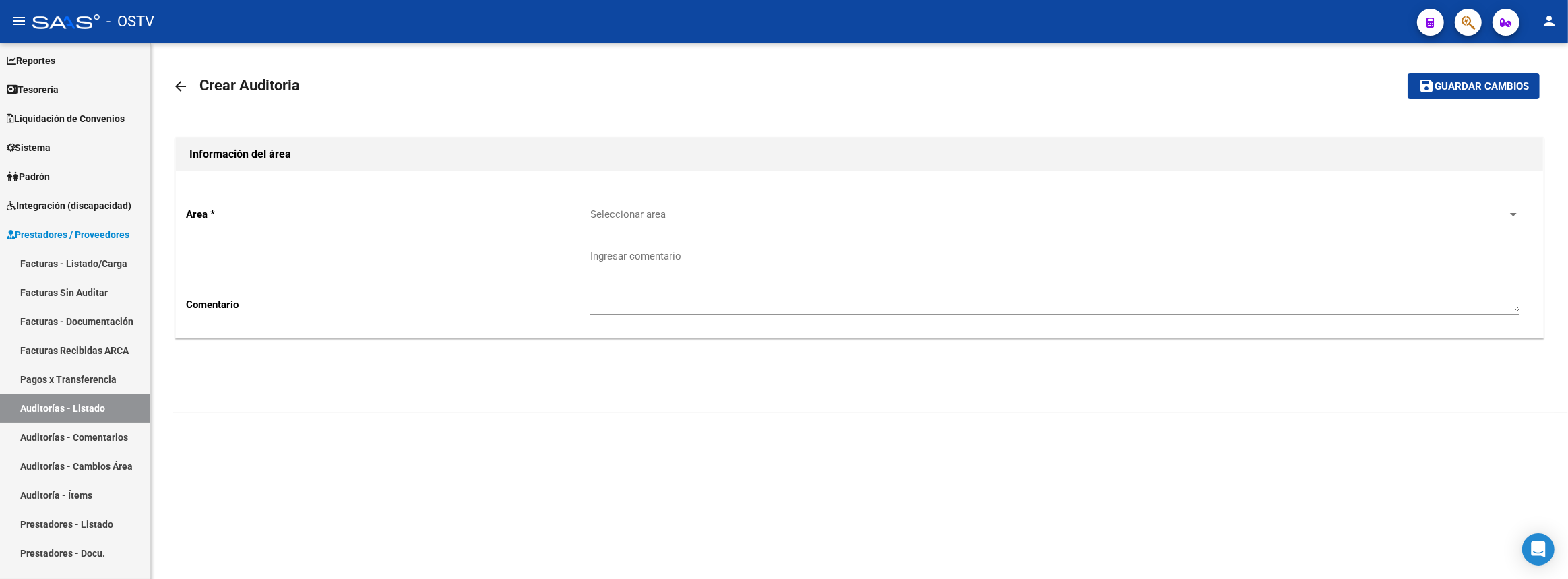
click at [617, 202] on div "Seleccionar area Seleccionar area" at bounding box center [1055, 210] width 930 height 29
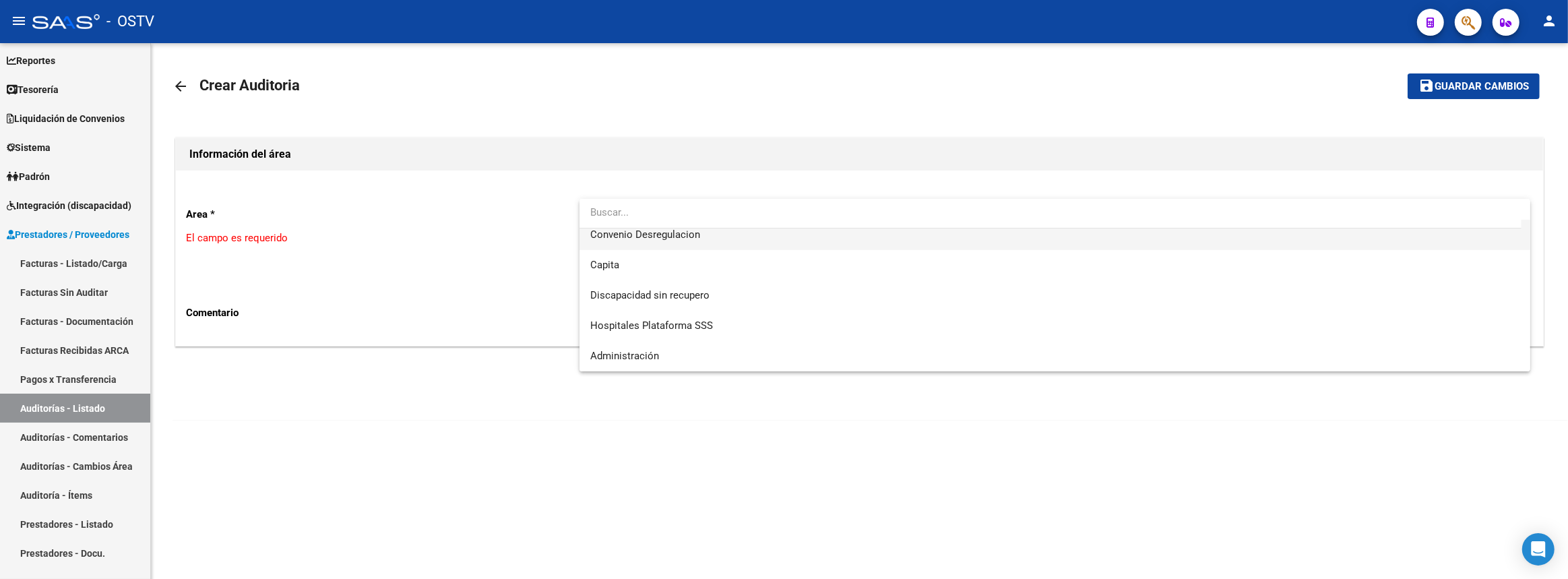
click at [667, 241] on span "Convenio Desregulacion" at bounding box center [1055, 234] width 930 height 30
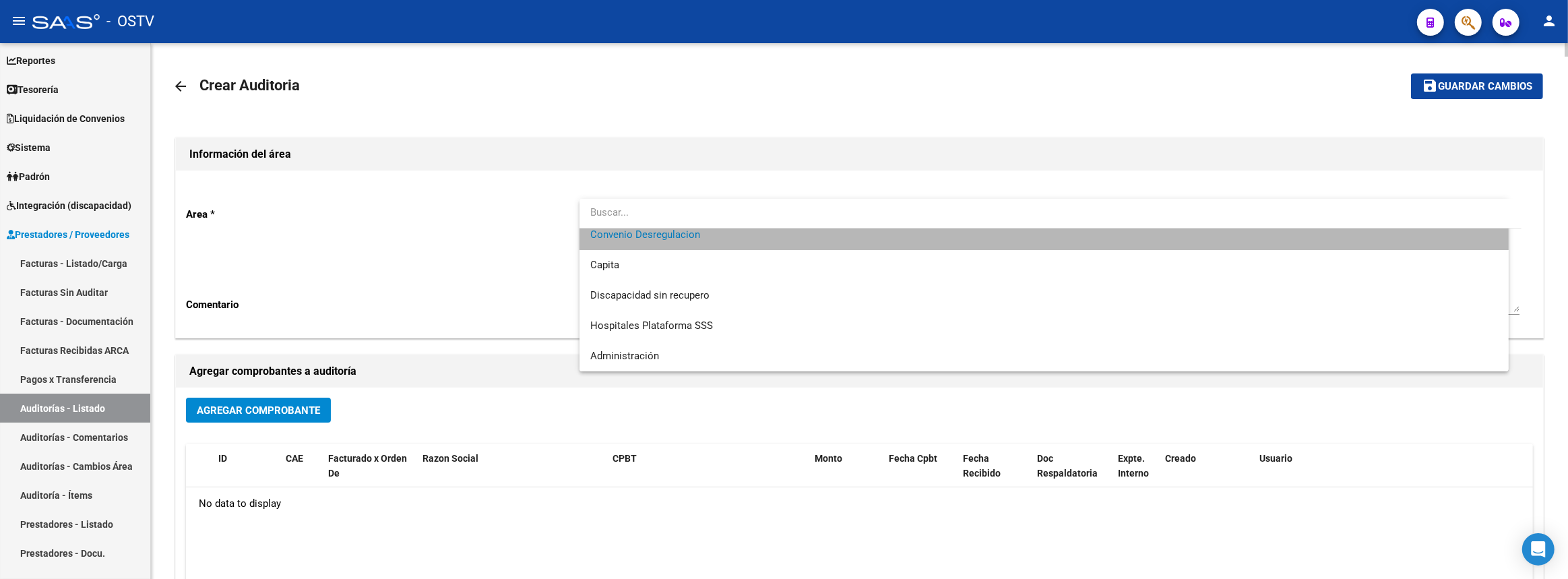
scroll to position [152, 0]
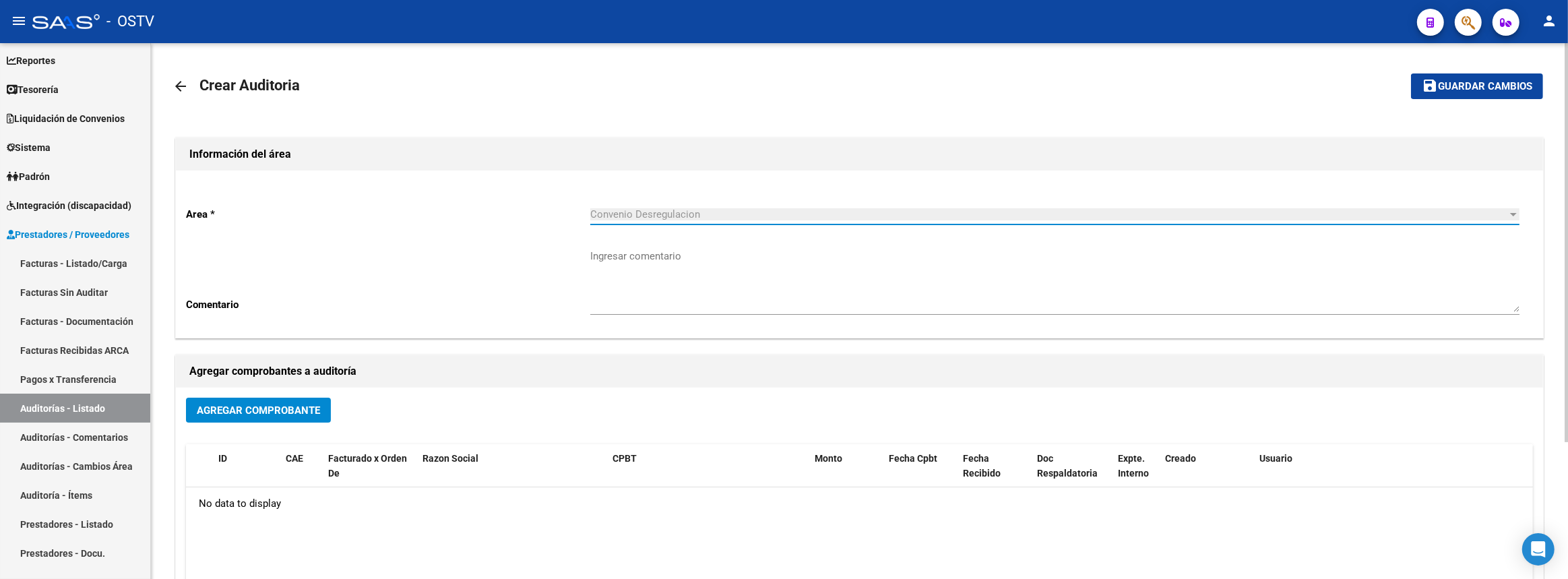
click at [308, 400] on button "Agregar Comprobante" at bounding box center [258, 410] width 145 height 25
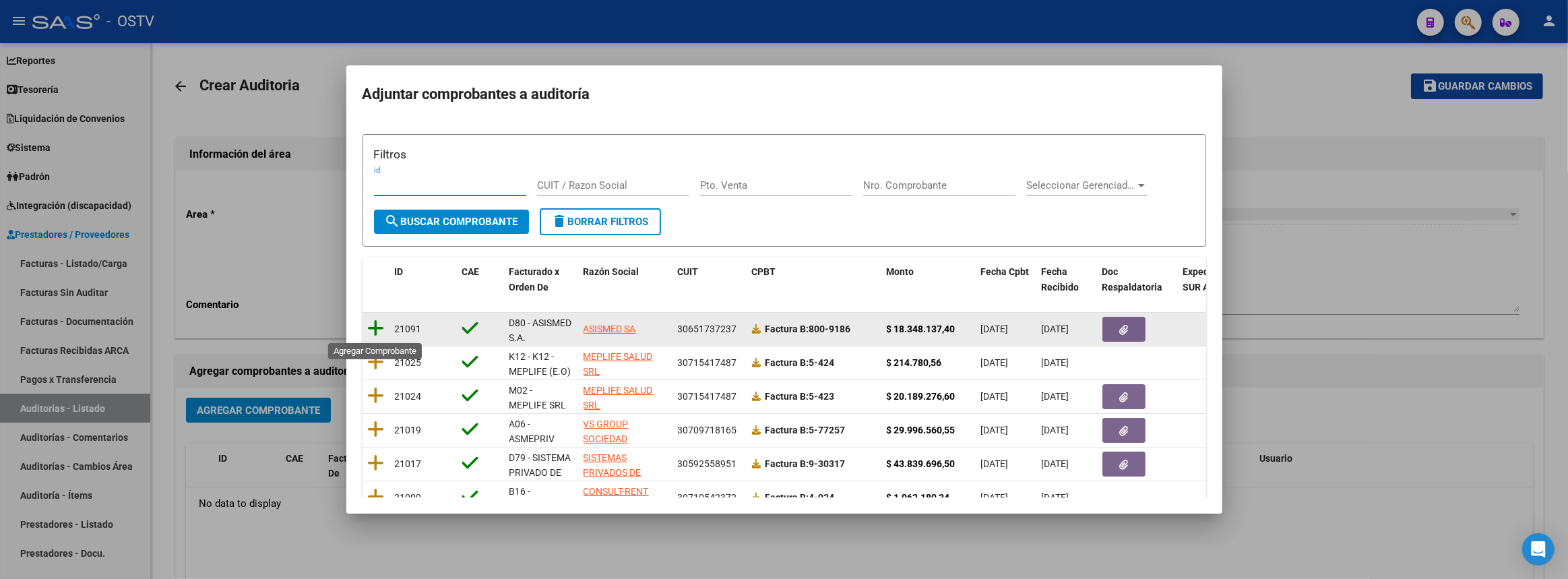
click at [370, 327] on icon at bounding box center [376, 328] width 17 height 19
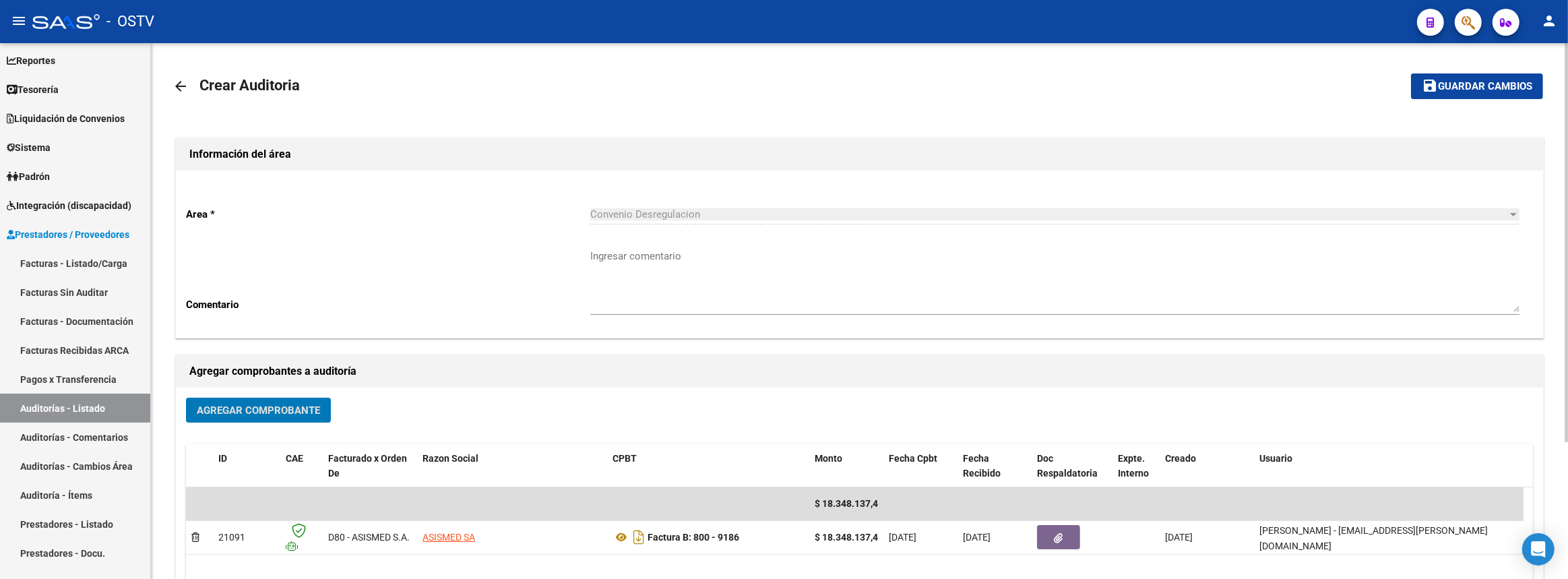
click at [1426, 81] on mat-icon "save" at bounding box center [1430, 85] width 16 height 16
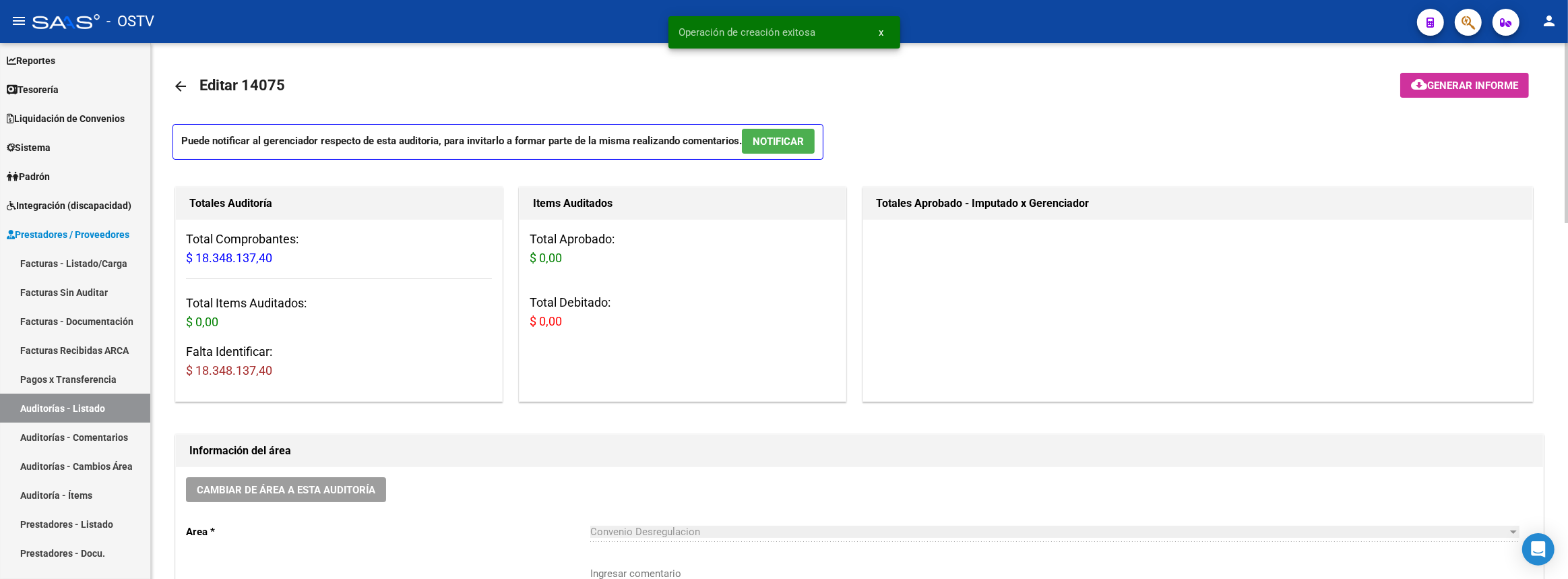
scroll to position [429, 0]
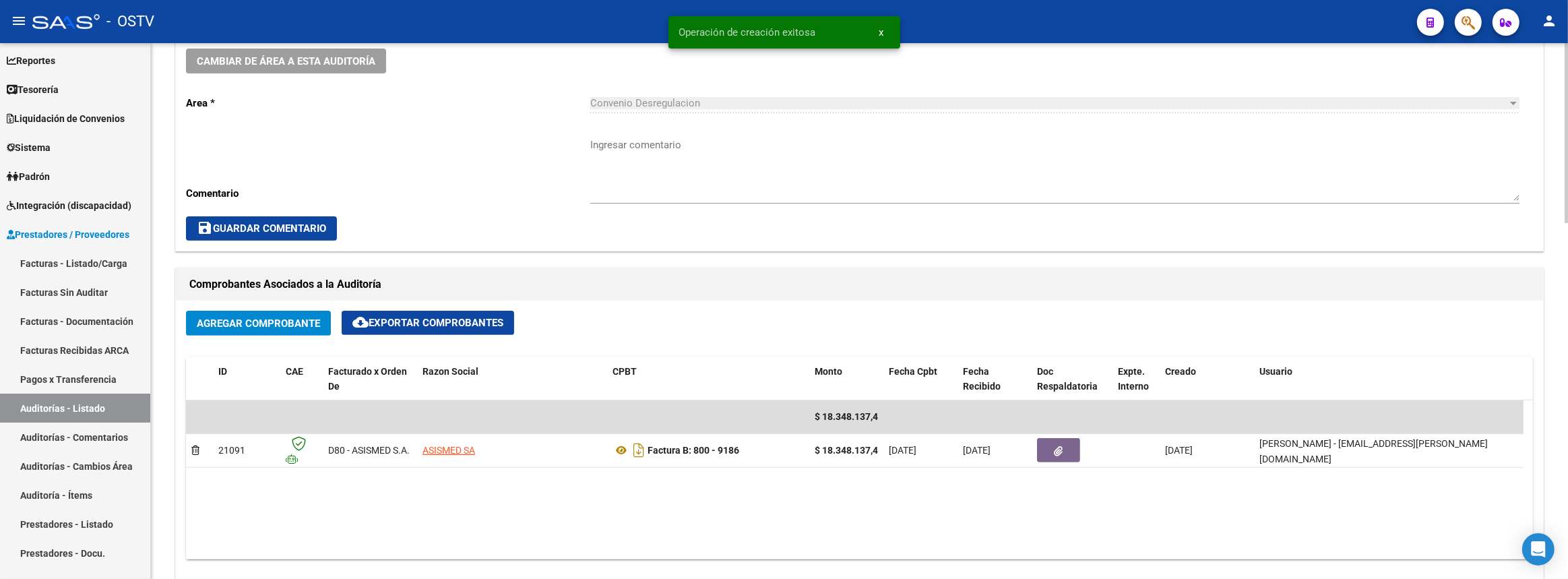
click at [715, 128] on div "Ingresar comentario" at bounding box center [1055, 165] width 930 height 78
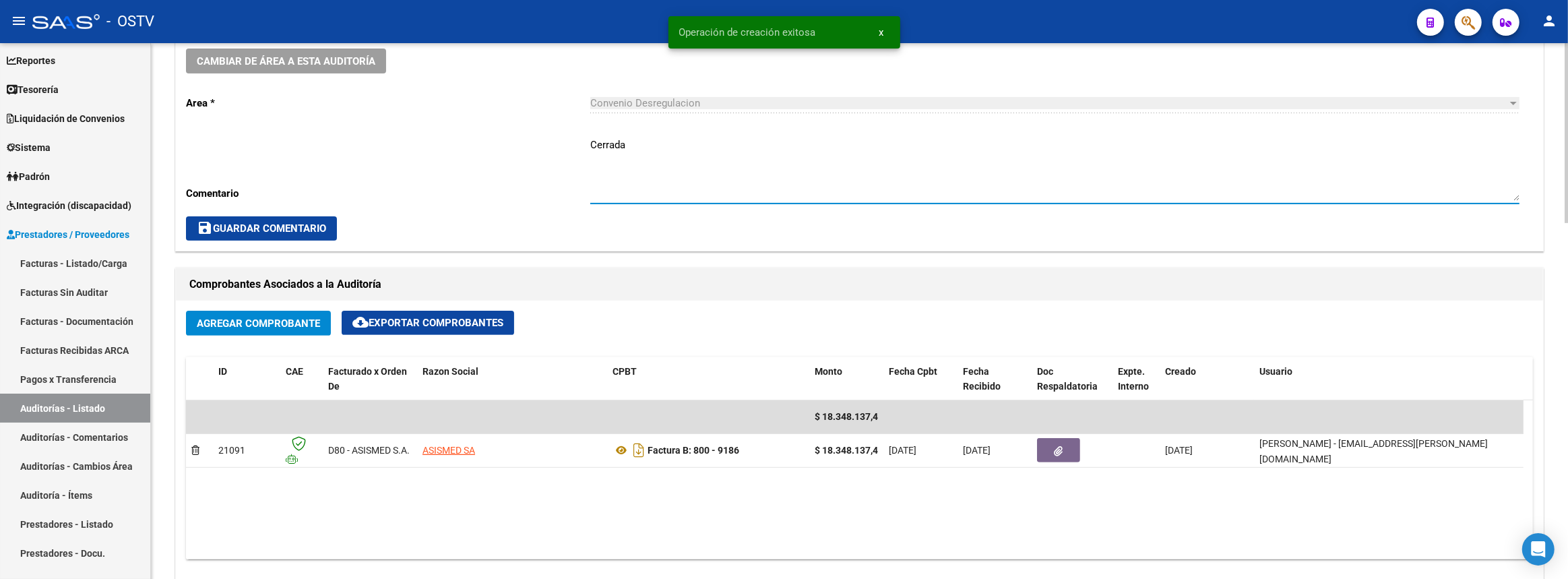
scroll to position [857, 0]
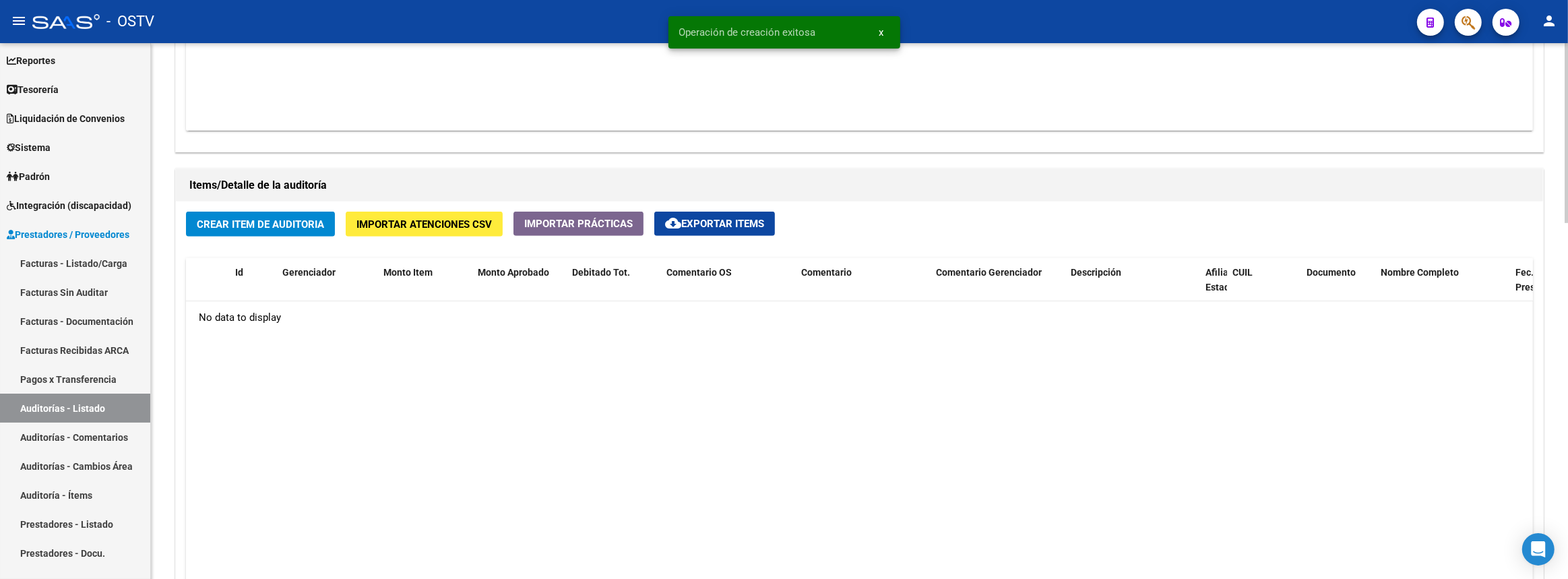
type textarea "Cerrada"
click at [307, 228] on button "Crear Item de Auditoria" at bounding box center [260, 224] width 149 height 25
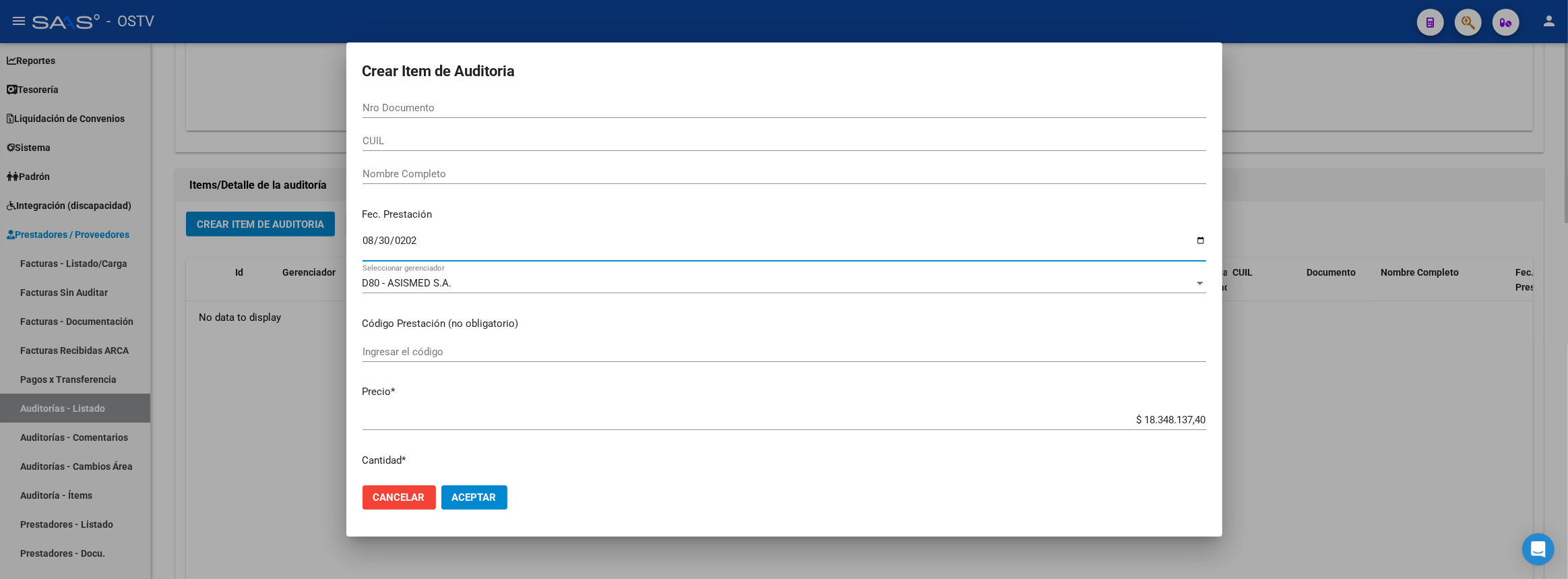
type input "2025-08-30"
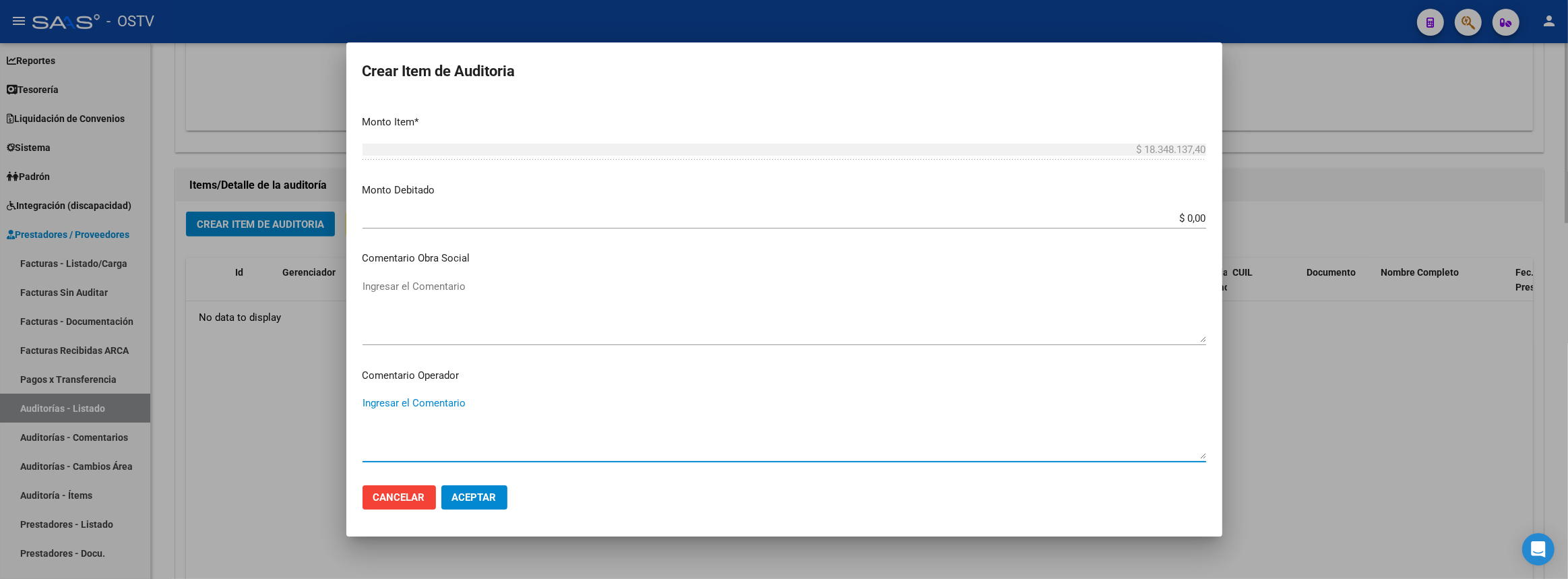
scroll to position [757, 0]
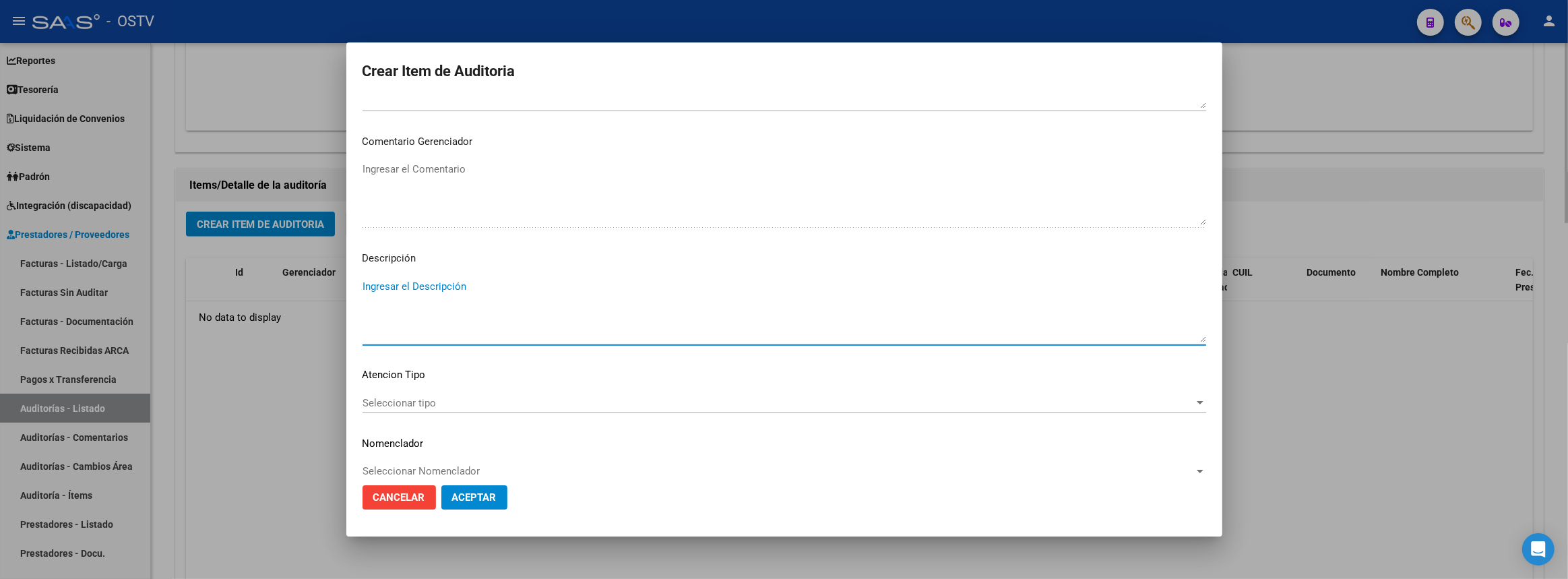
paste textarea "Transferencias 08-2025, según contrato de prestaciones (contrato 95-05)"
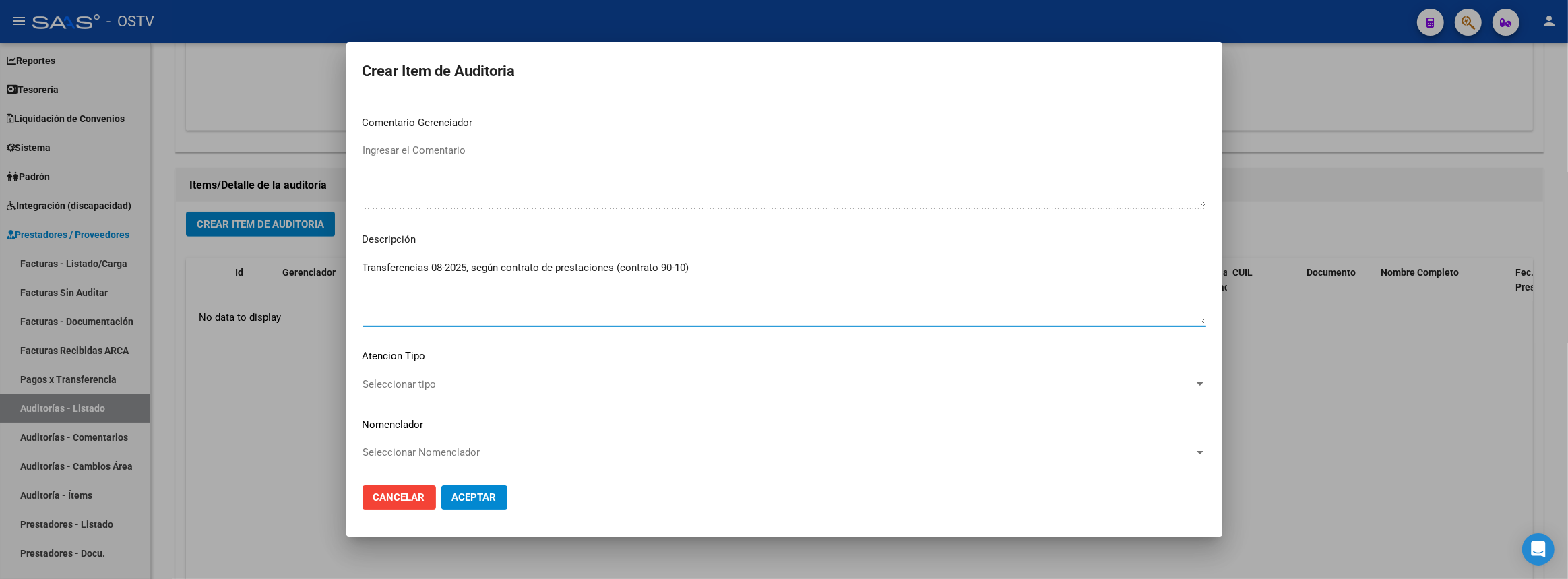
type textarea "Transferencias 08-2025, según contrato de prestaciones (contrato 90-10)"
click at [494, 493] on span "Aceptar" at bounding box center [475, 497] width 45 height 12
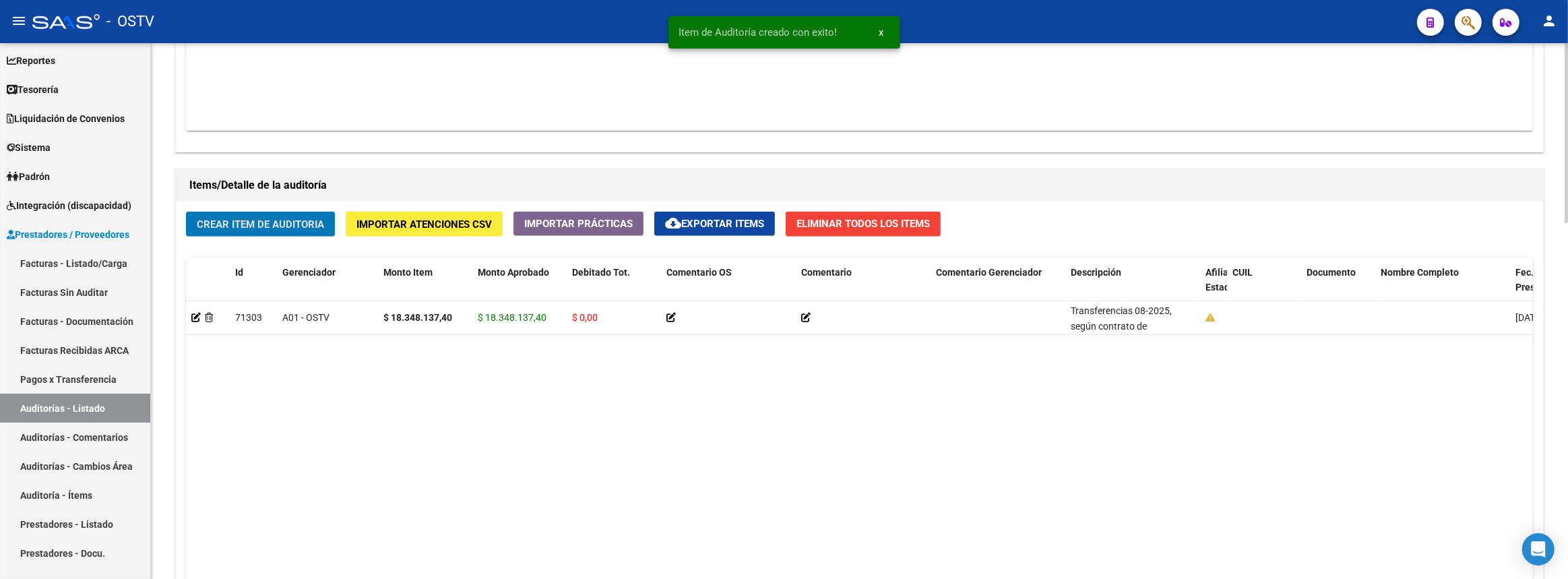
scroll to position [858, 0]
drag, startPoint x: 87, startPoint y: 406, endPoint x: 148, endPoint y: 383, distance: 65.2
click at [87, 406] on link "Auditorías - Listado" at bounding box center [75, 408] width 150 height 29
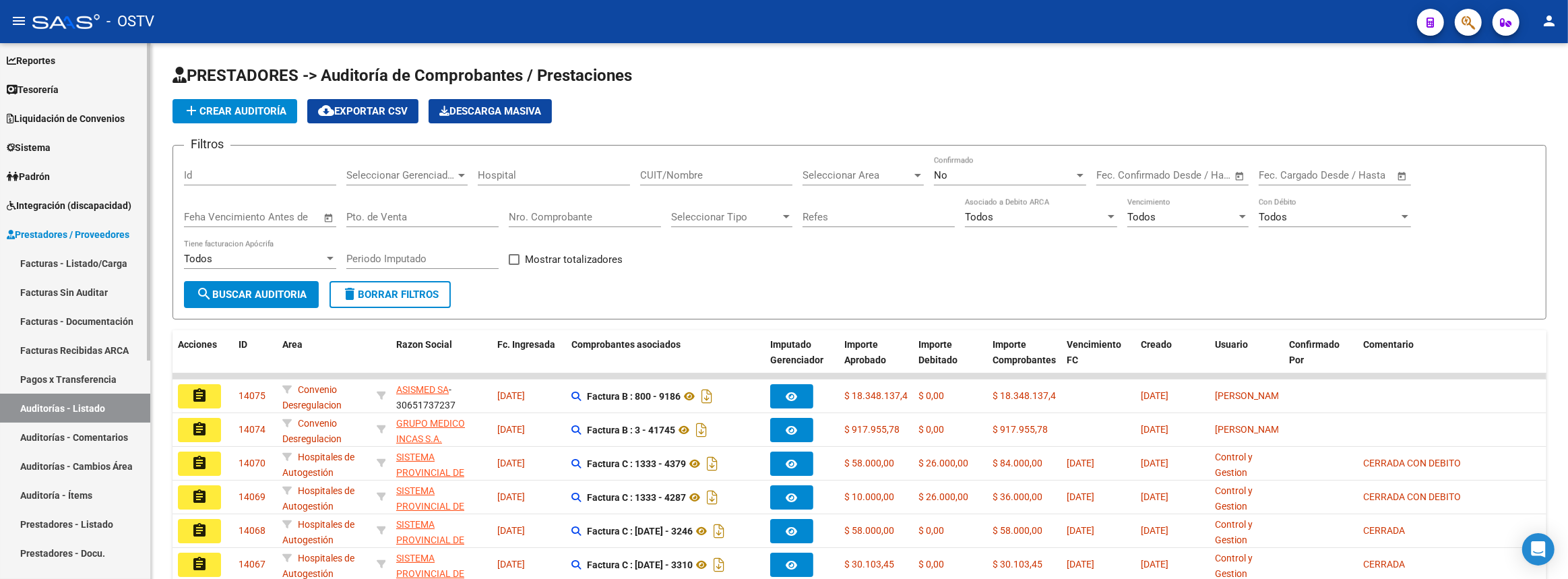
click at [114, 402] on link "Auditorías - Listado" at bounding box center [75, 408] width 150 height 29
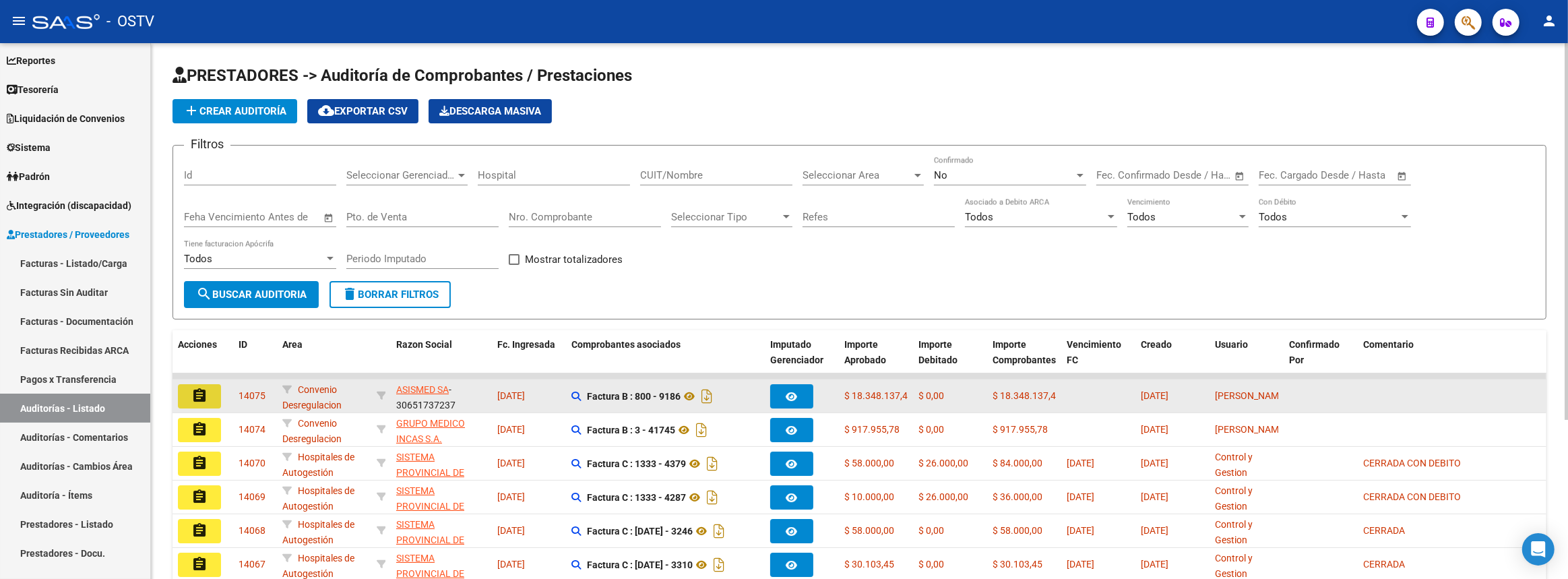
click at [209, 389] on button "assignment" at bounding box center [200, 396] width 43 height 24
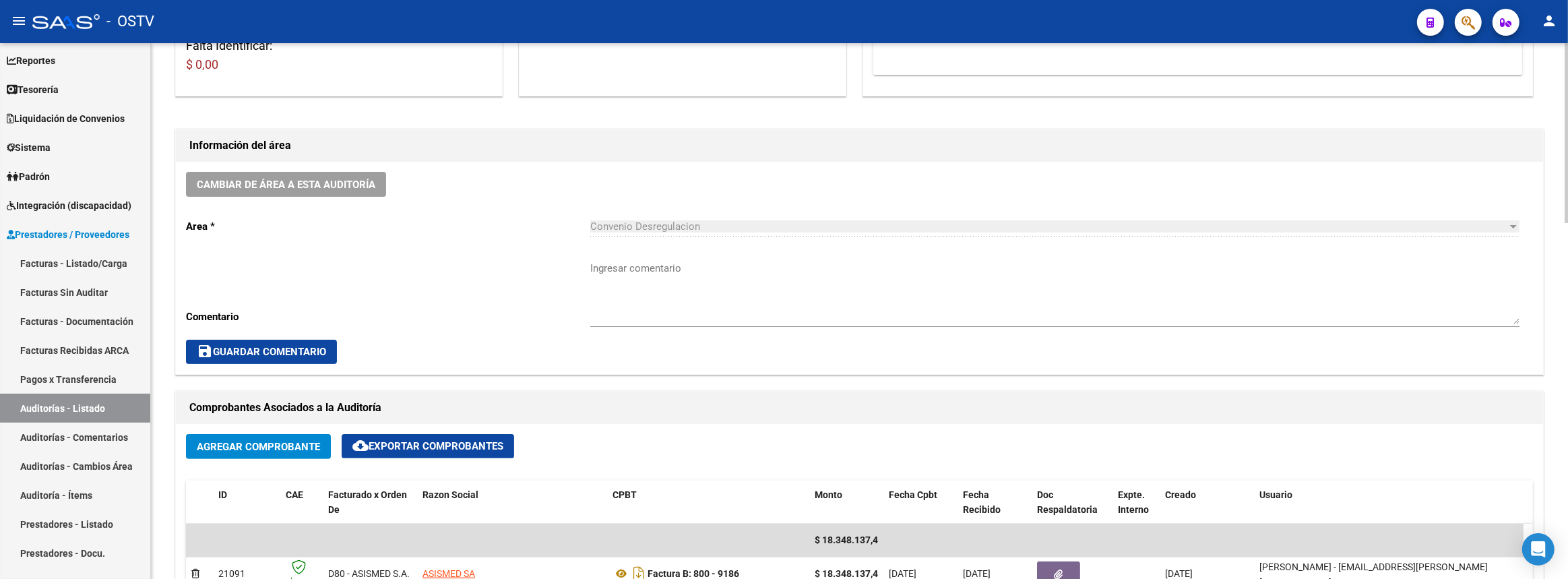
scroll to position [367, 0]
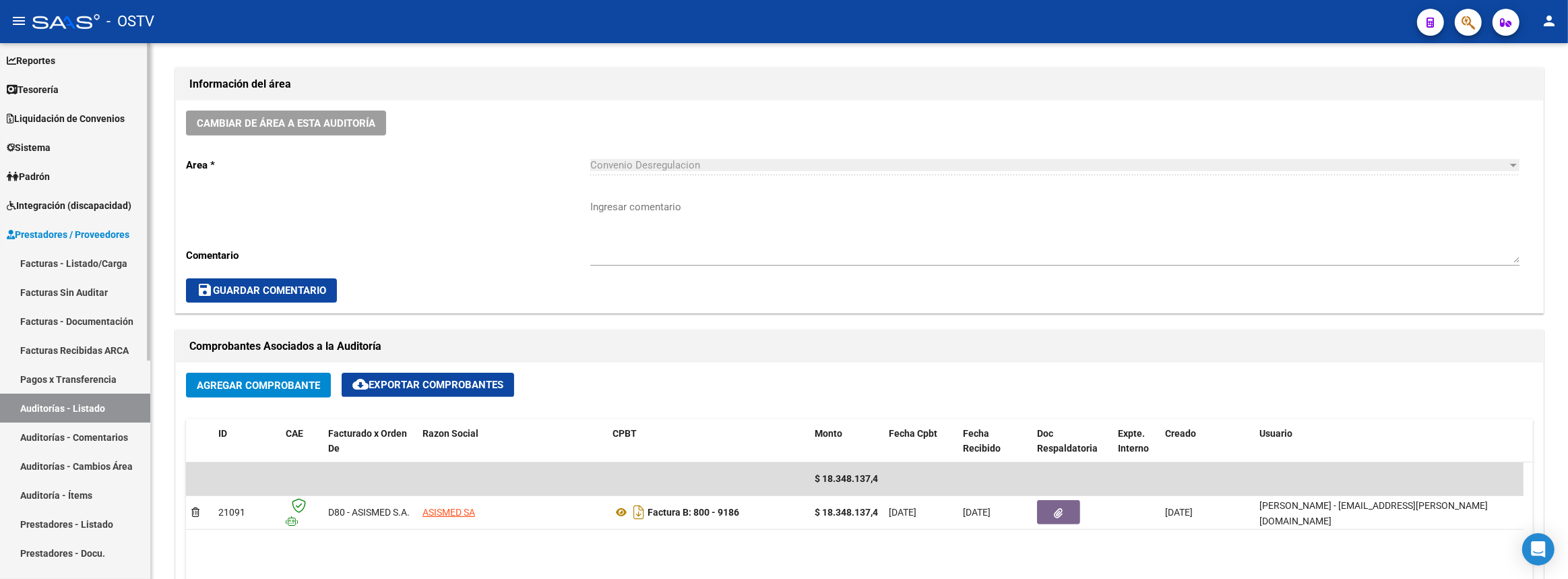
click at [121, 395] on link "Auditorías - Listado" at bounding box center [75, 408] width 150 height 29
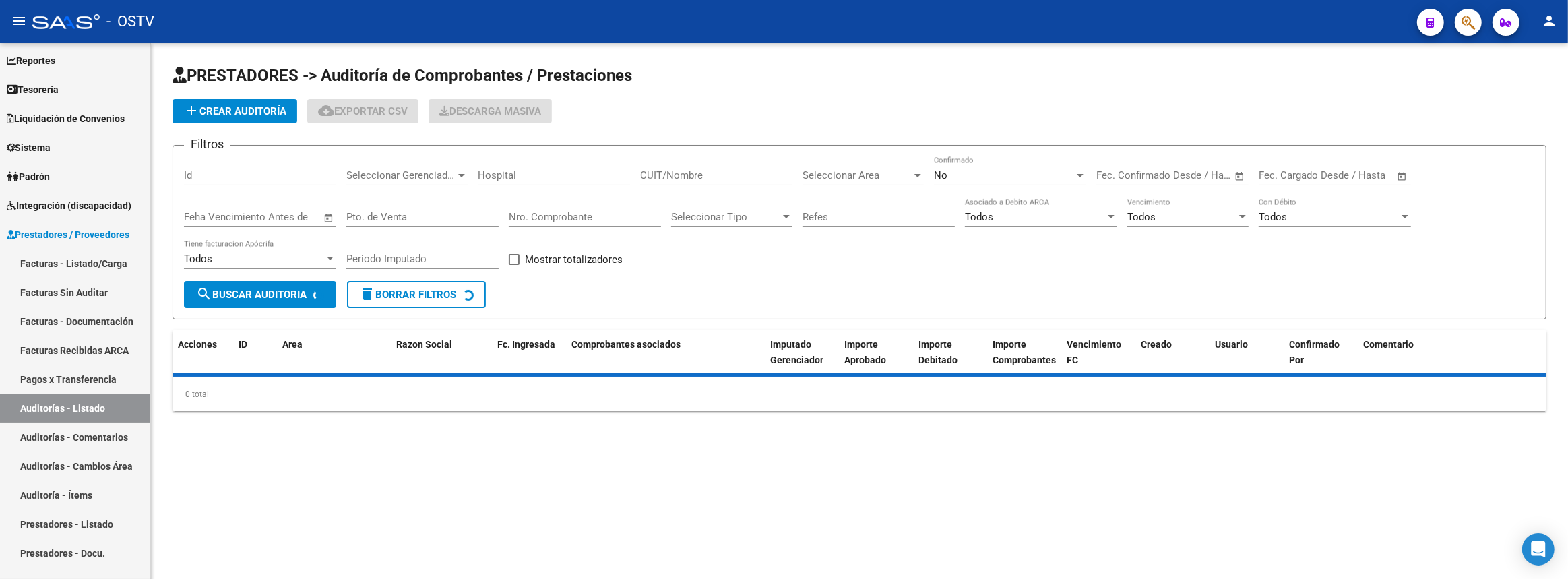
click at [278, 94] on app-list-header "PRESTADORES -> Auditoría de Comprobantes / Prestaciones add Crear Auditoría clo…" at bounding box center [859, 192] width 1374 height 255
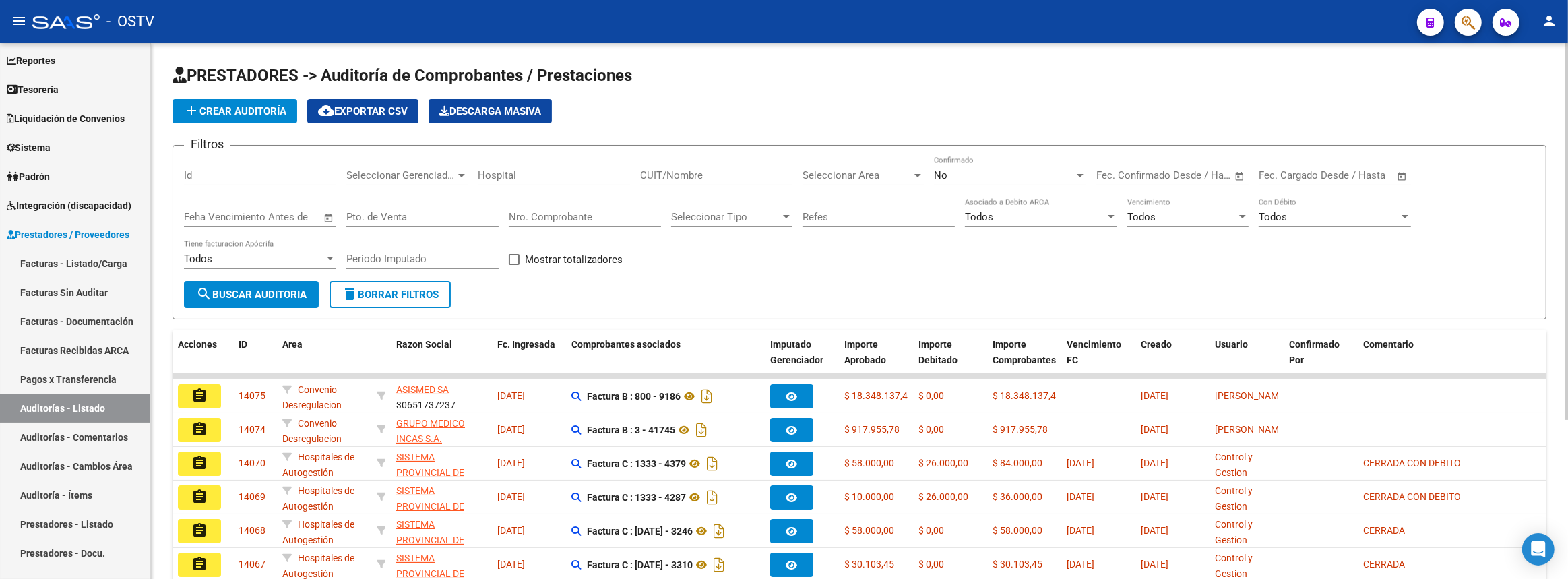
click at [286, 108] on span "add Crear Auditoría" at bounding box center [235, 111] width 103 height 12
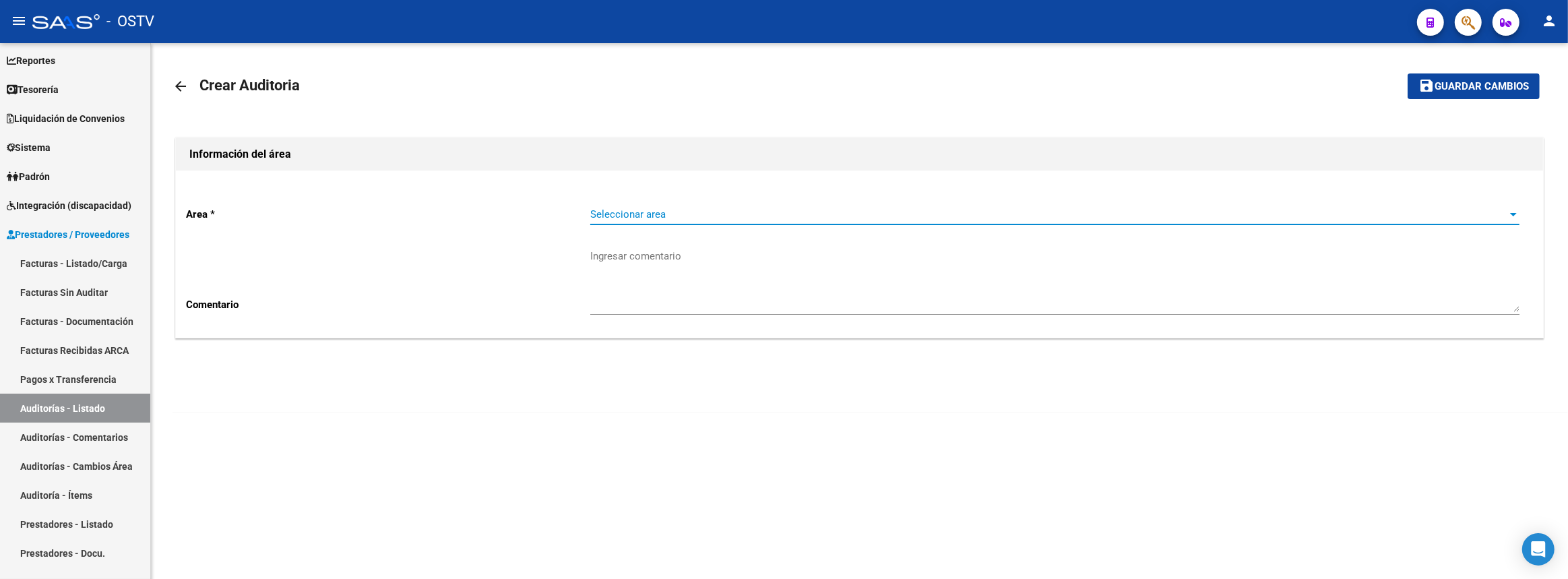
click at [682, 212] on span "Seleccionar area" at bounding box center [1048, 215] width 918 height 12
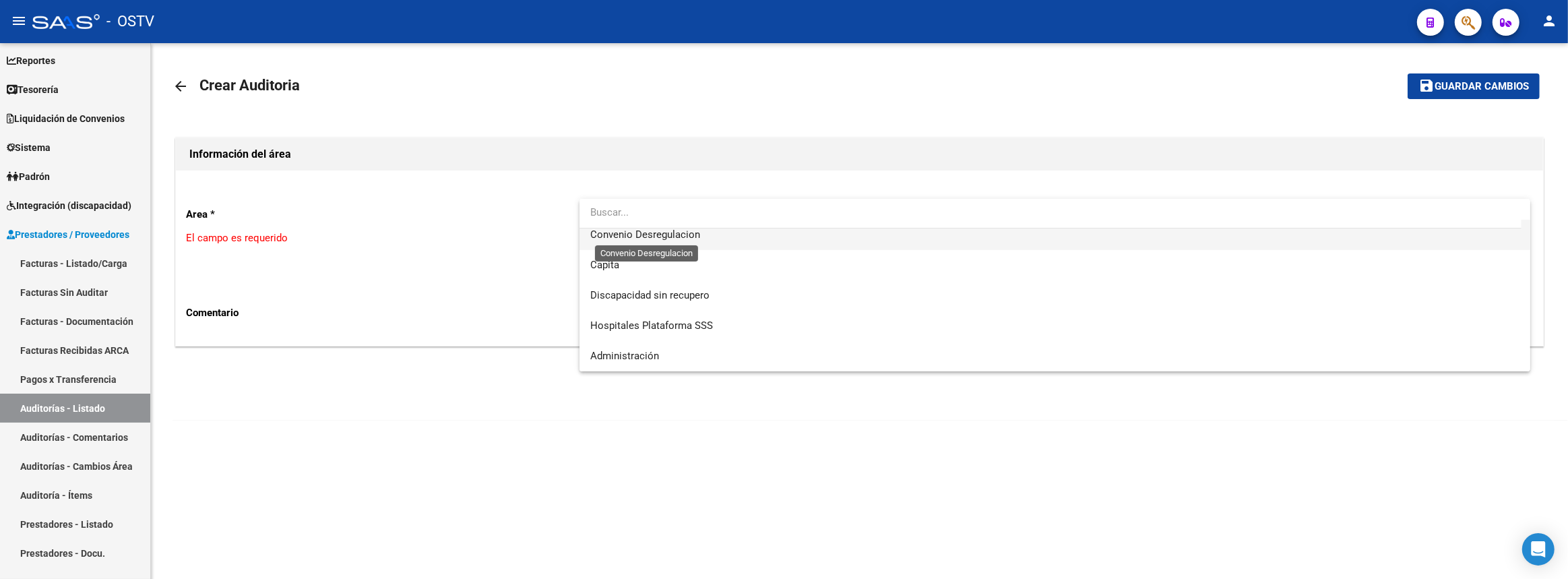
click at [675, 231] on span "Convenio Desregulacion" at bounding box center [645, 234] width 110 height 12
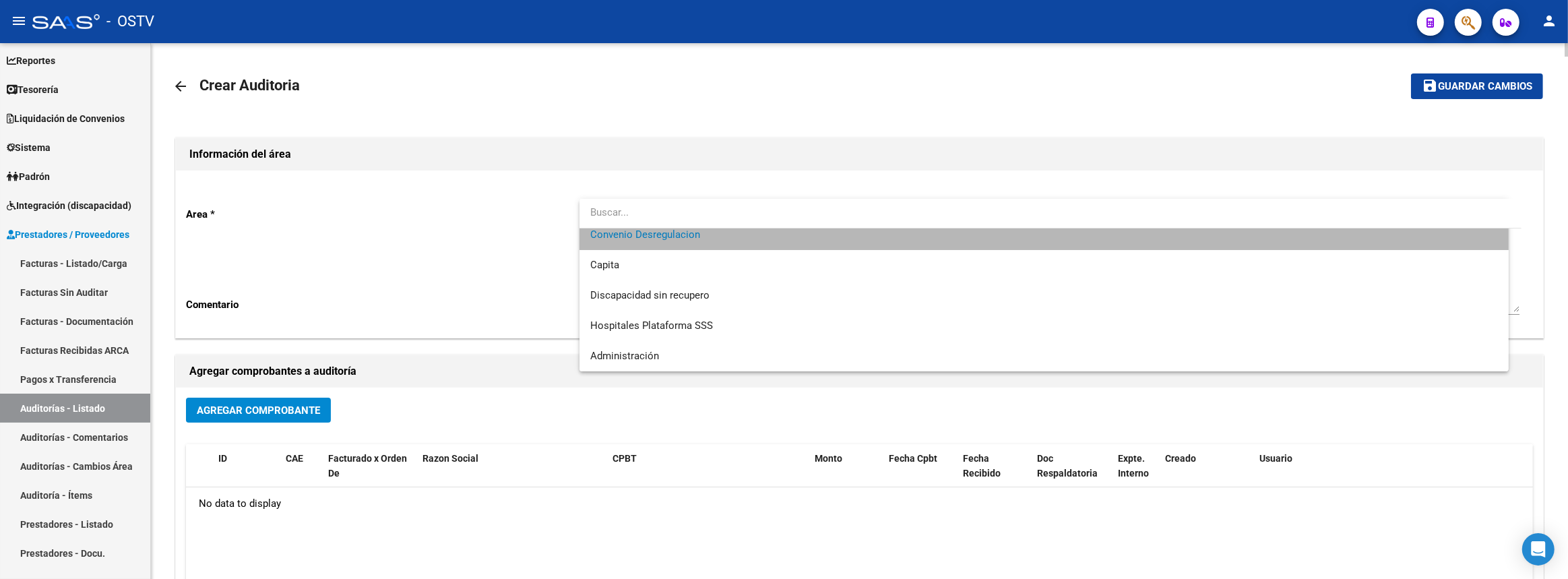
scroll to position [152, 0]
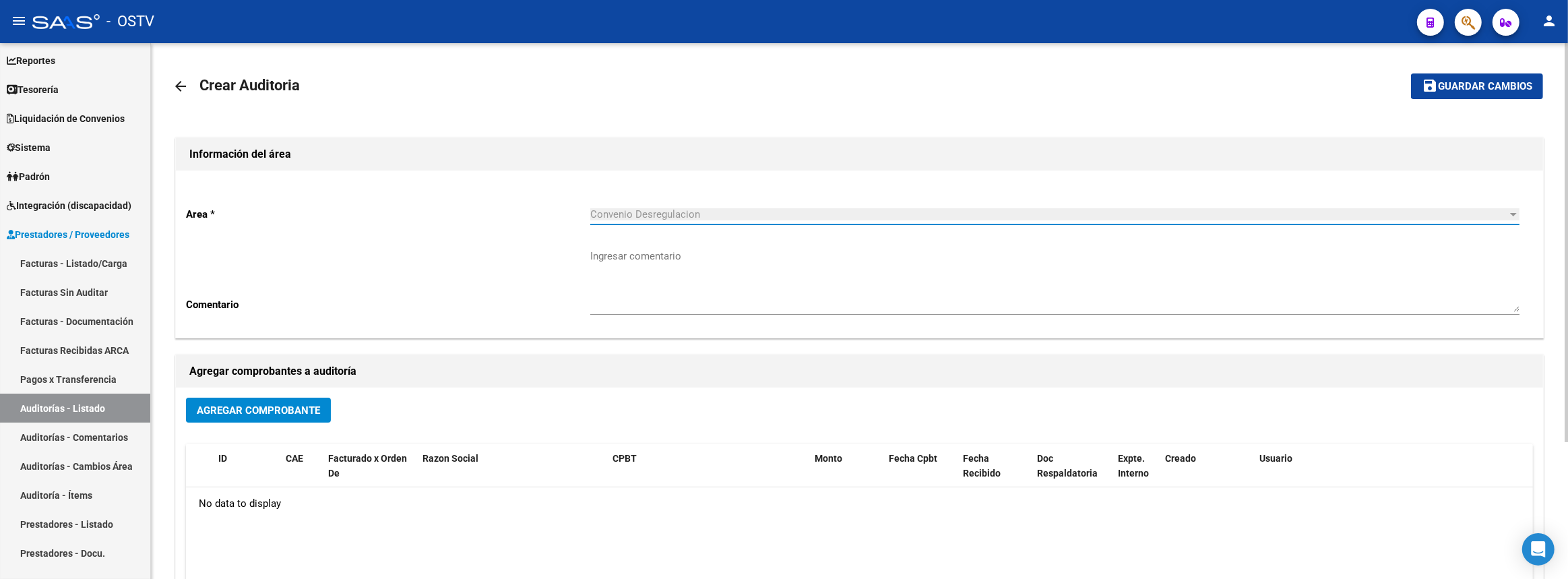
click at [291, 404] on span "Agregar Comprobante" at bounding box center [258, 410] width 123 height 12
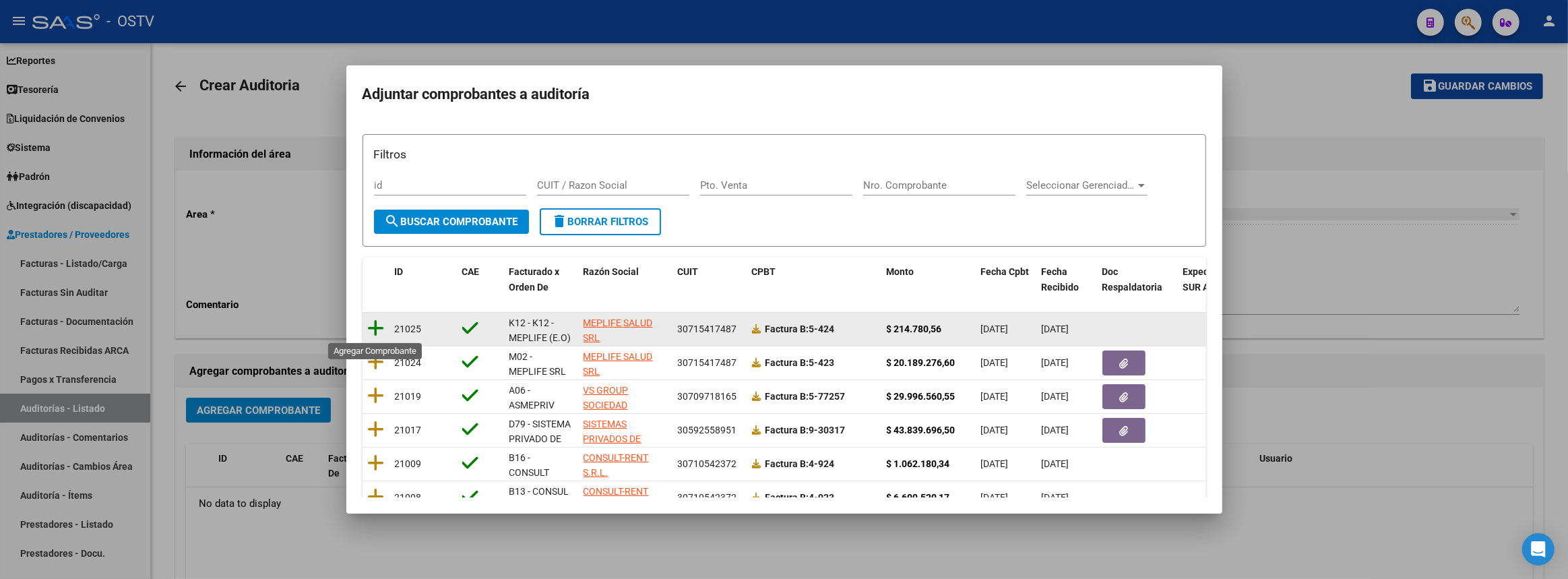
click at [380, 325] on icon at bounding box center [376, 328] width 17 height 19
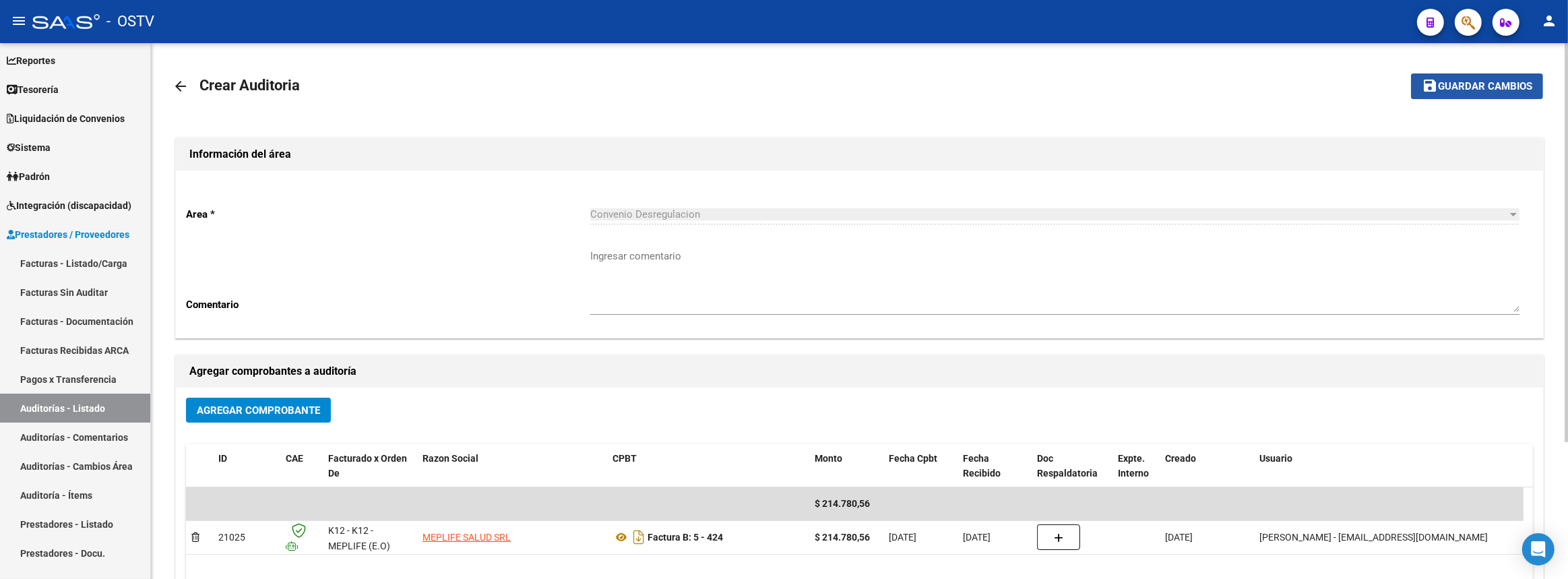
click at [1488, 84] on span "Guardar cambios" at bounding box center [1485, 87] width 95 height 12
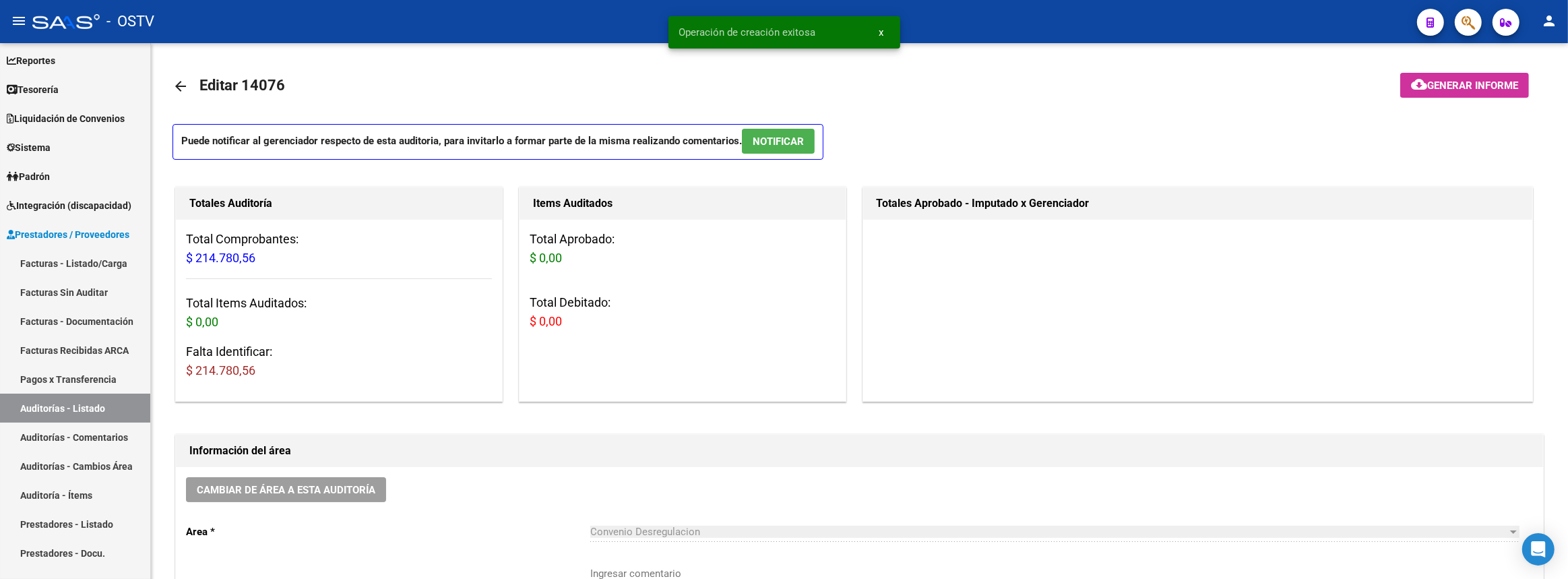
scroll to position [245, 0]
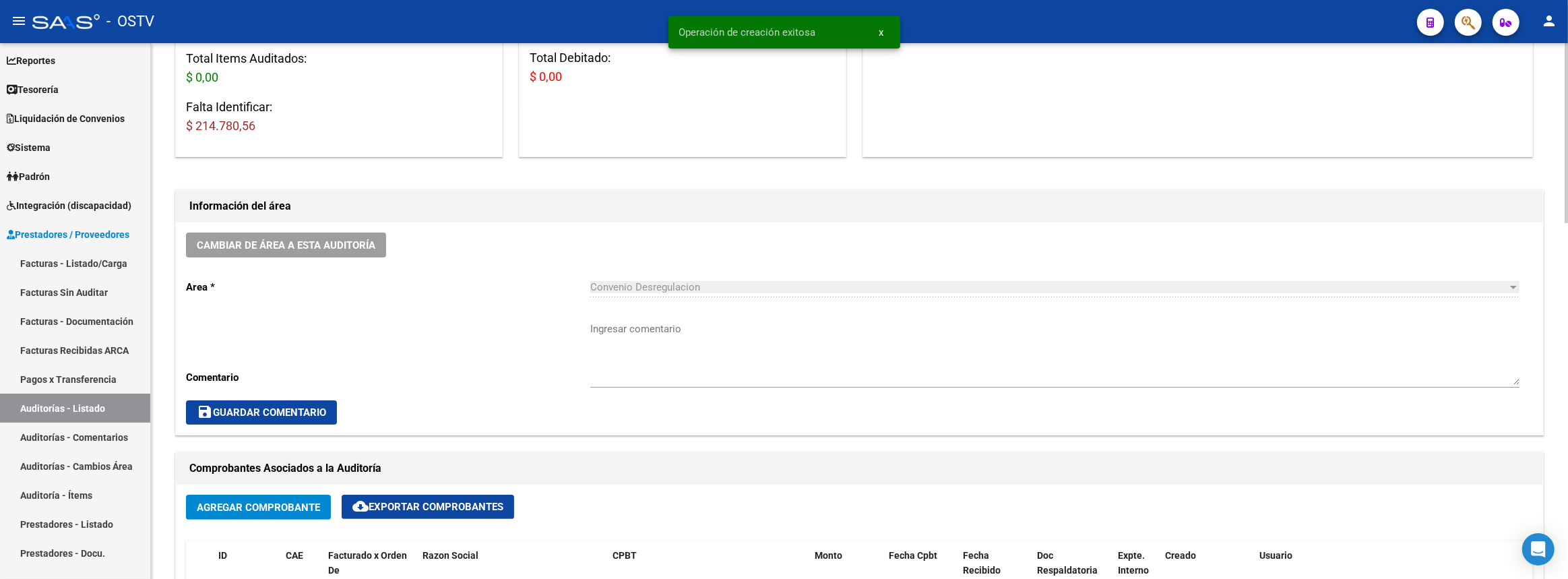
click at [637, 348] on textarea "Ingresar comentario" at bounding box center [1055, 353] width 930 height 64
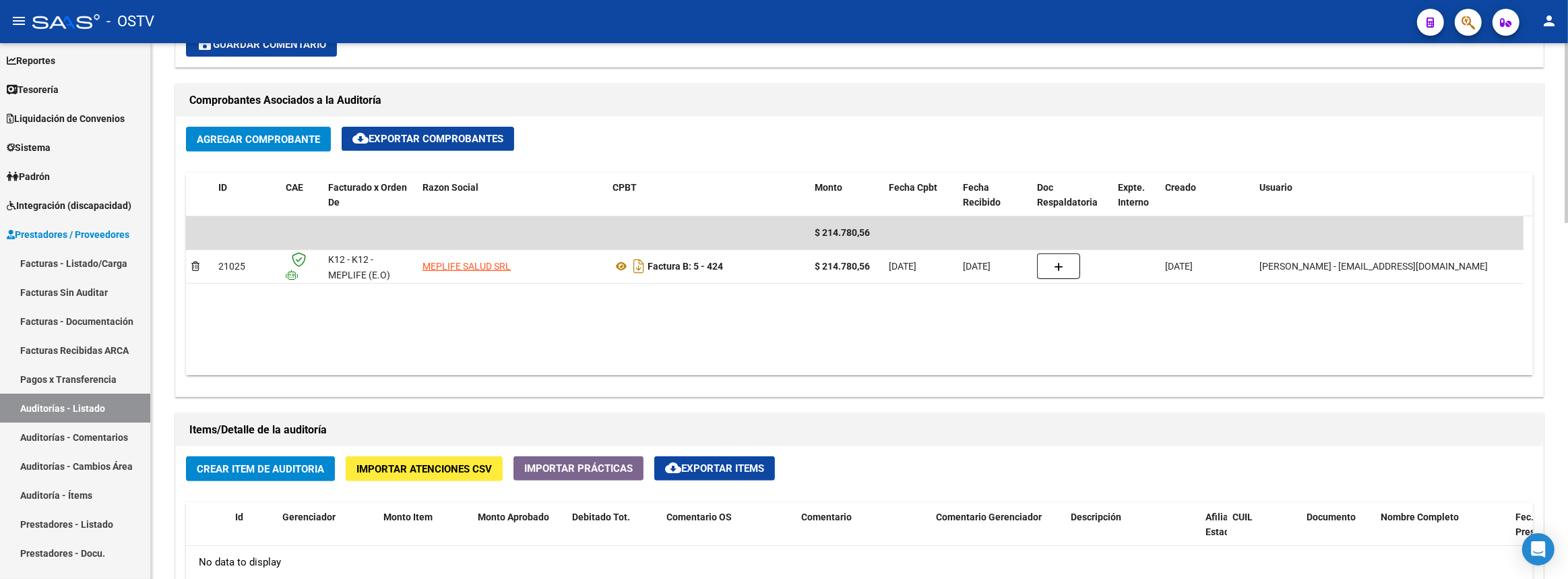
scroll to position [857, 0]
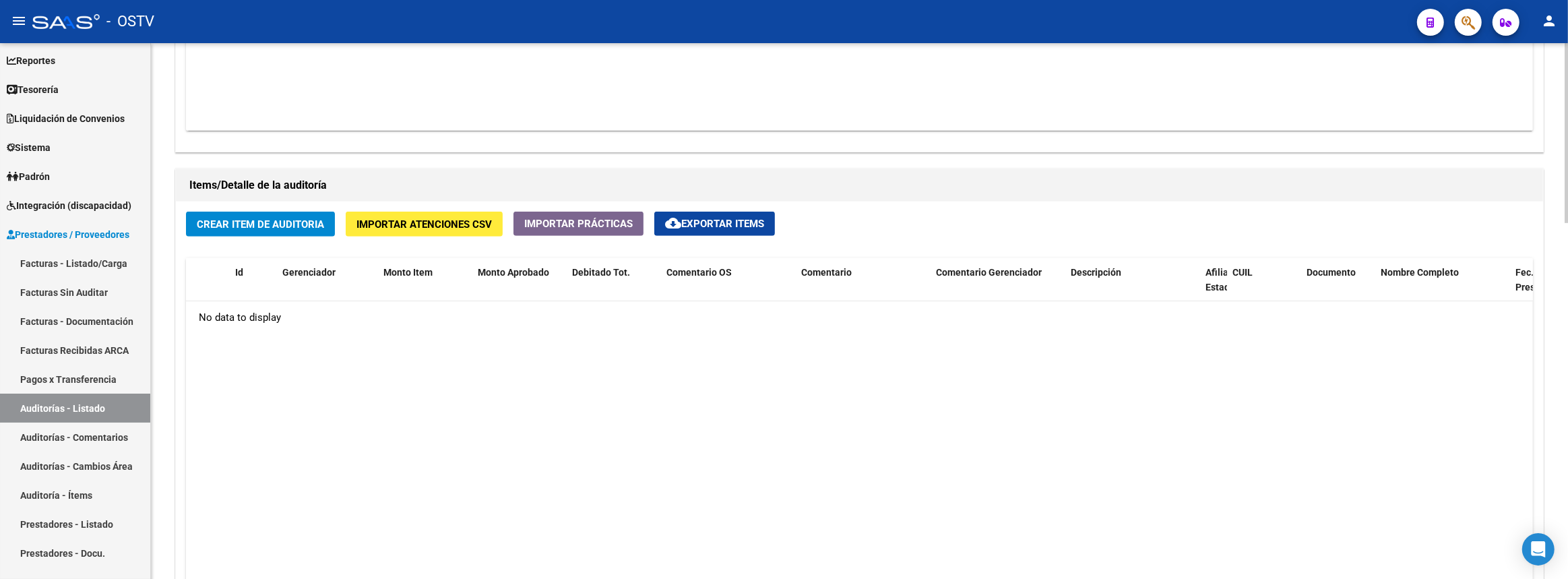
type textarea "Cerrada"
click at [293, 222] on span "Crear Item de Auditoria" at bounding box center [260, 224] width 128 height 12
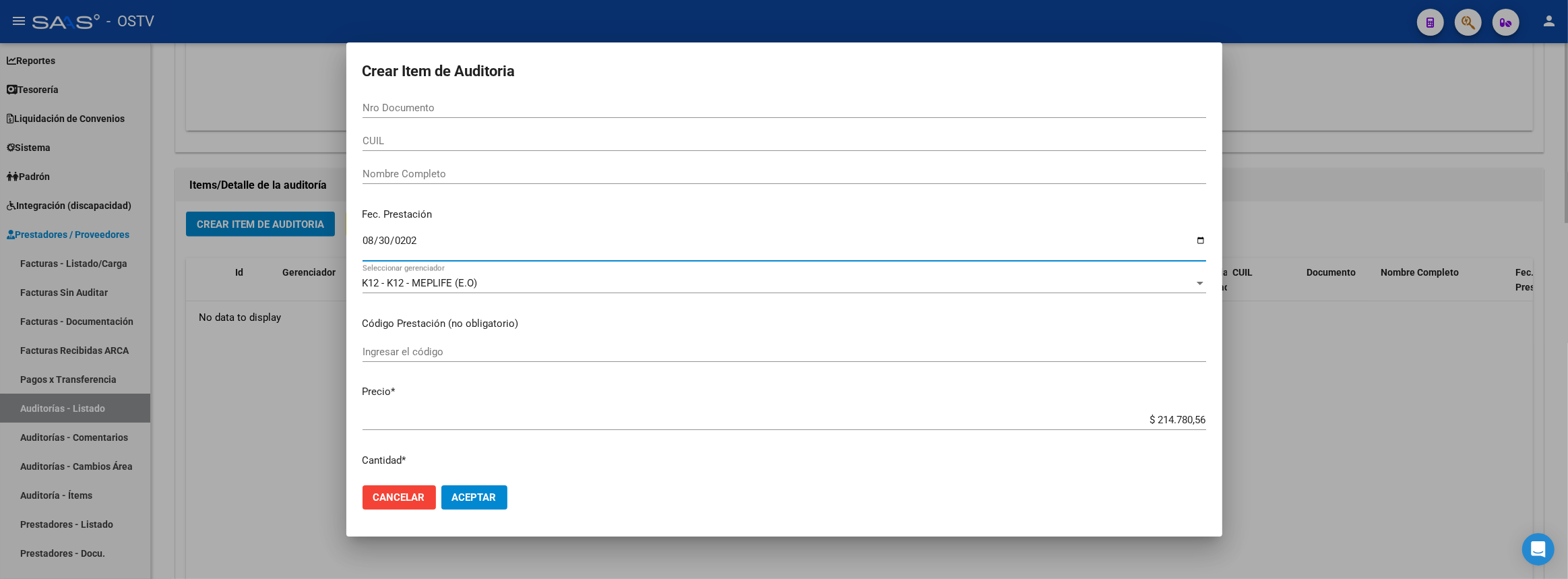
type input "2025-08-30"
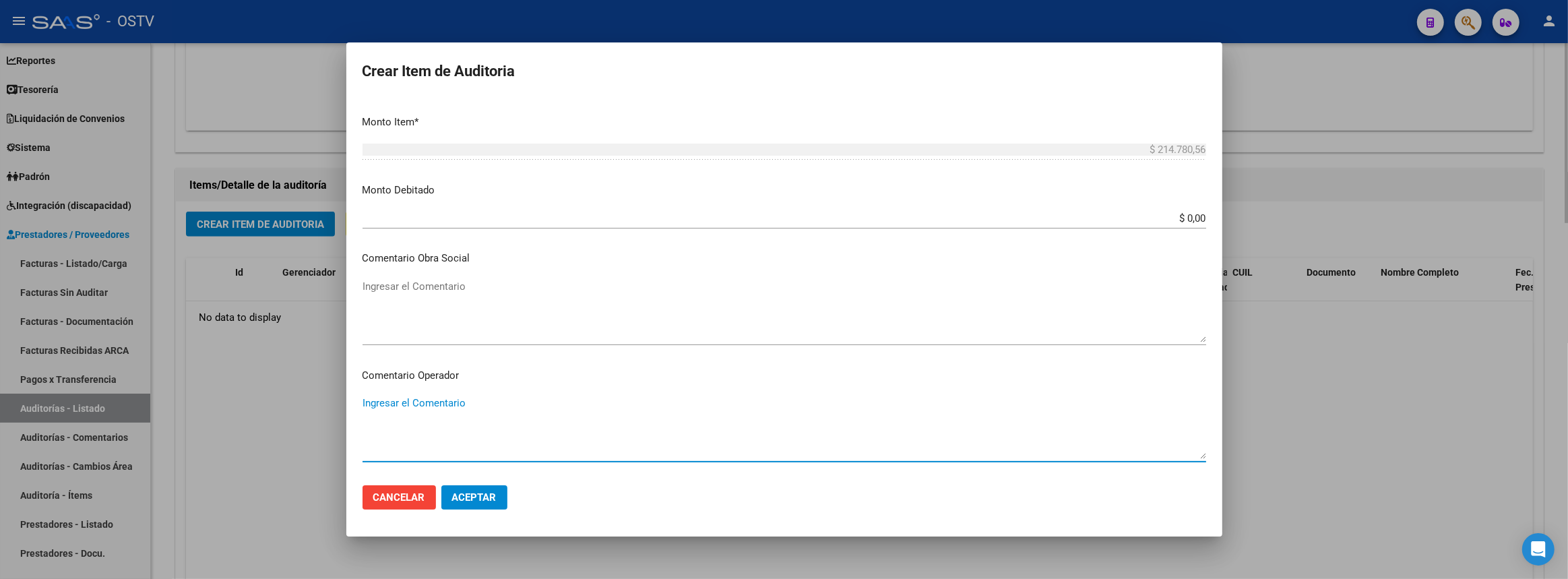
scroll to position [757, 0]
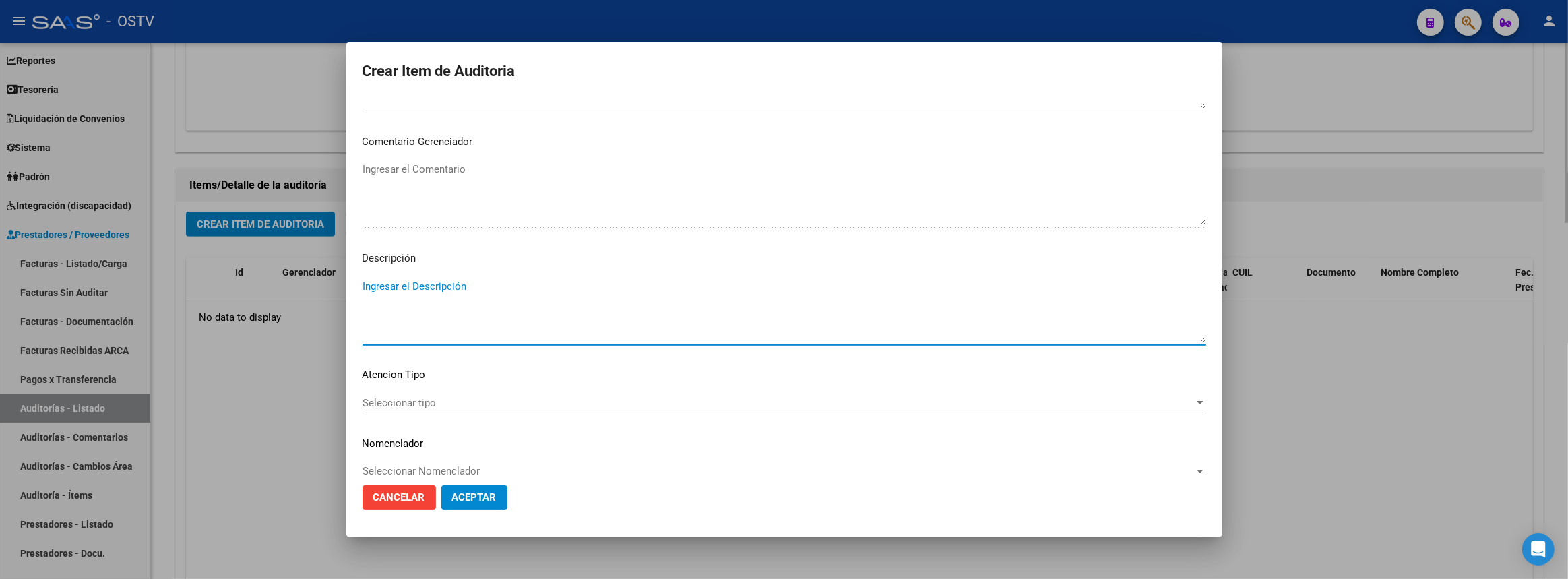
paste textarea "Transferencias 08-2025, según contrato de prestaciones (contrato 95-05)"
type textarea "Transferencias 08-2025, según contrato de prestaciones (contrato 95-05)"
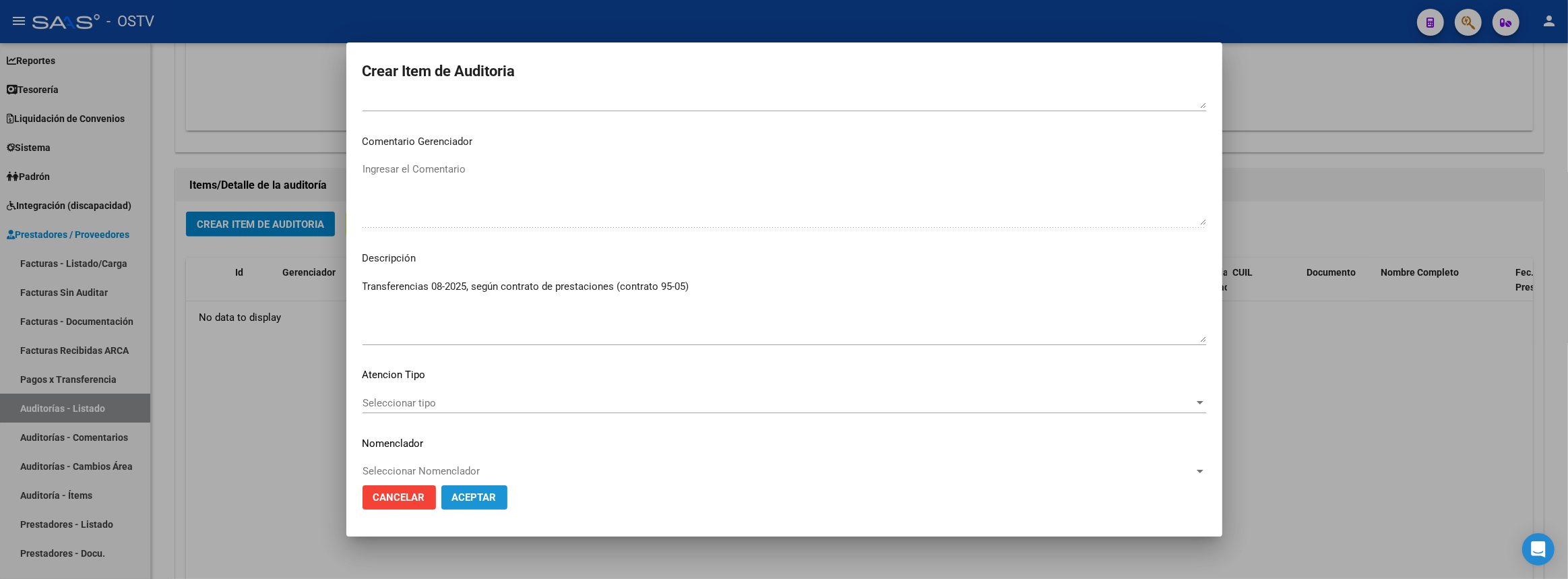
click at [458, 496] on span "Aceptar" at bounding box center [475, 497] width 45 height 12
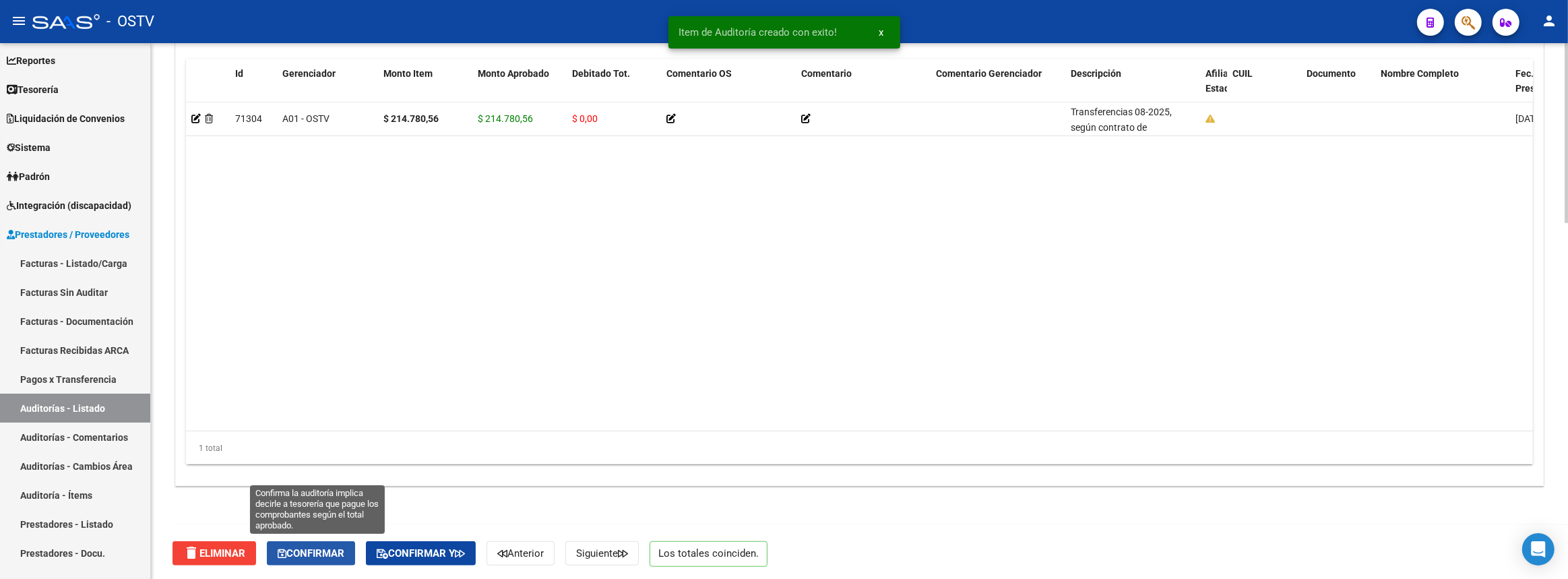
click at [304, 542] on button "Confirmar" at bounding box center [311, 553] width 88 height 24
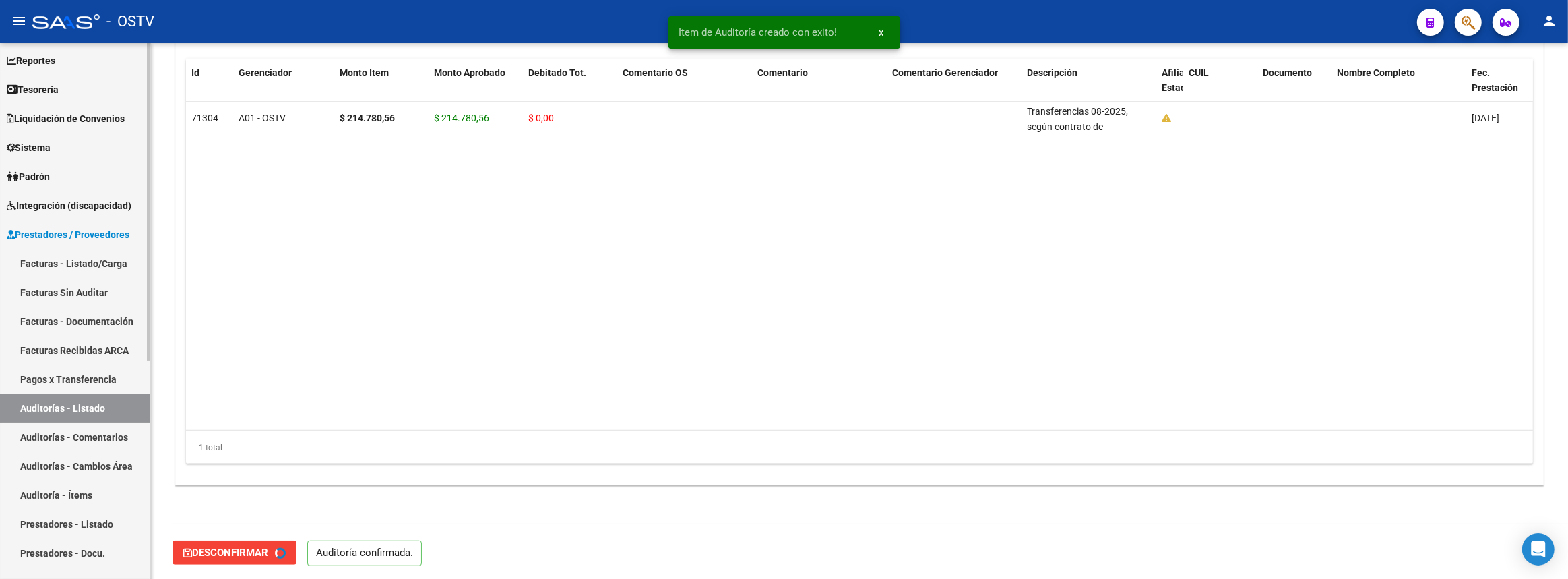
click at [107, 416] on link "Auditorías - Listado" at bounding box center [75, 408] width 150 height 29
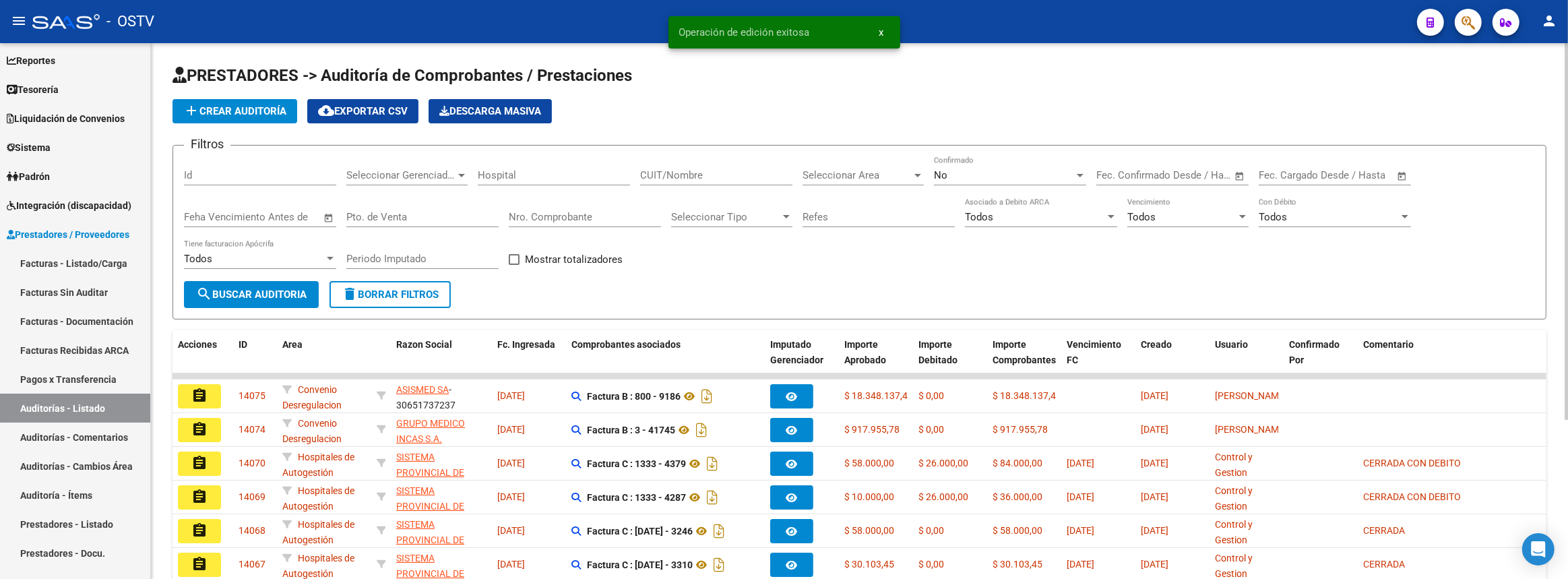
click at [252, 105] on span "add Crear Auditoría" at bounding box center [235, 111] width 103 height 12
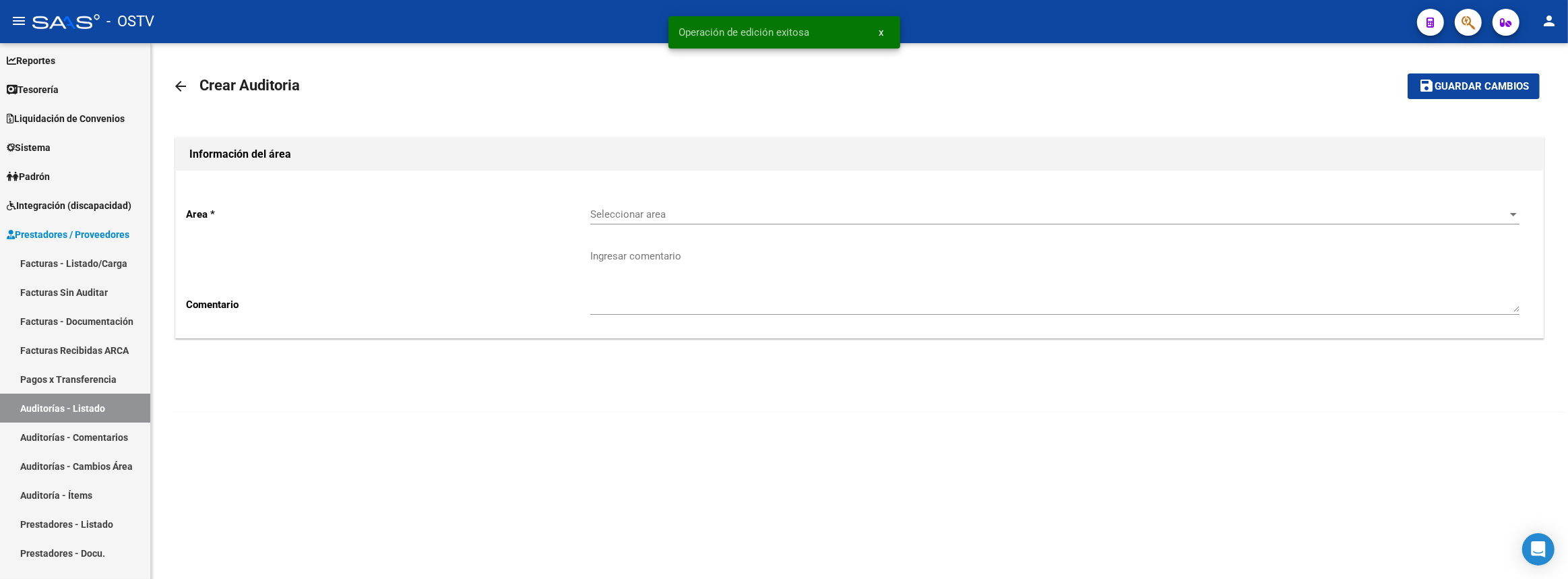
click at [645, 200] on div "Seleccionar area Seleccionar area" at bounding box center [1055, 210] width 930 height 29
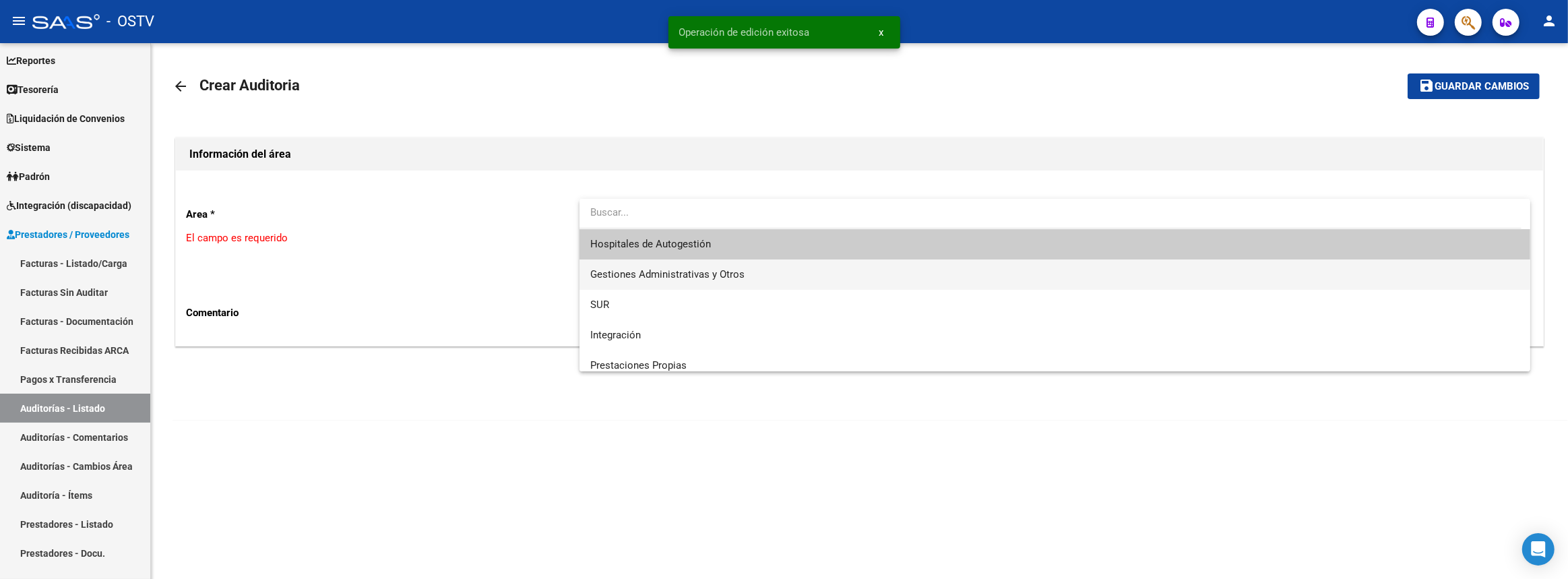
scroll to position [122, 0]
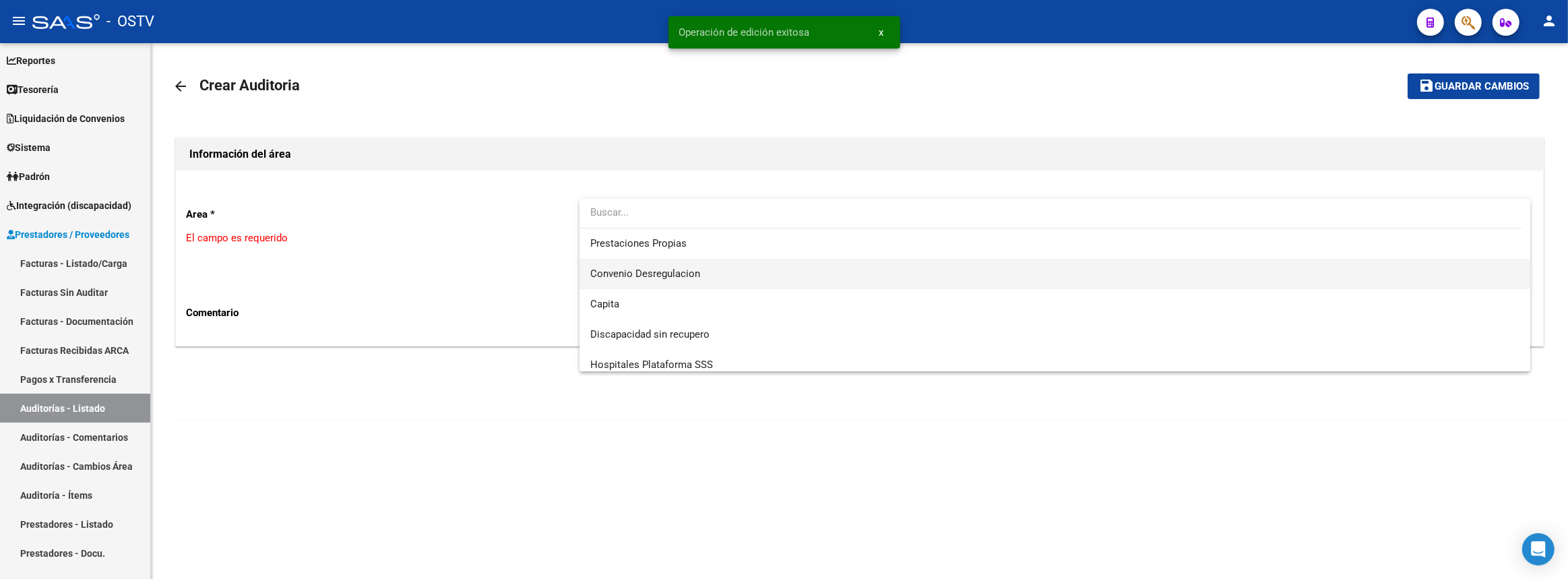
click at [675, 283] on span "Convenio Desregulacion" at bounding box center [1055, 273] width 930 height 30
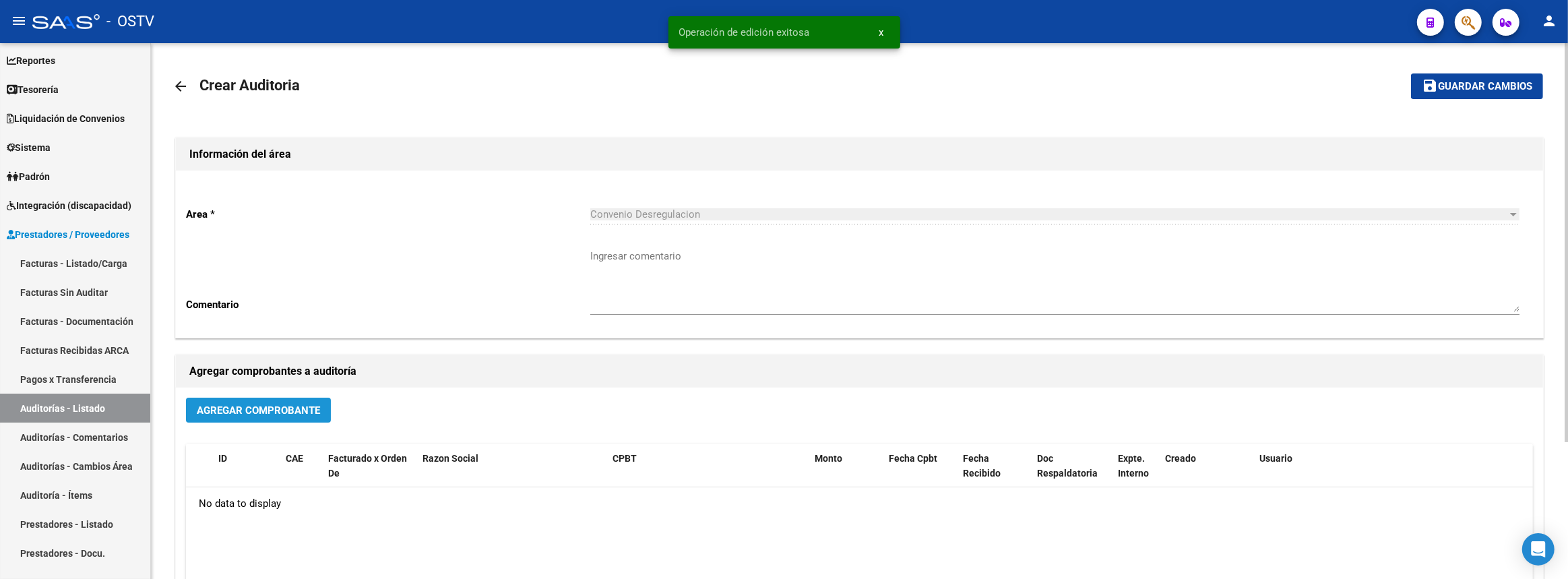
click at [316, 417] on button "Agregar Comprobante" at bounding box center [258, 410] width 145 height 25
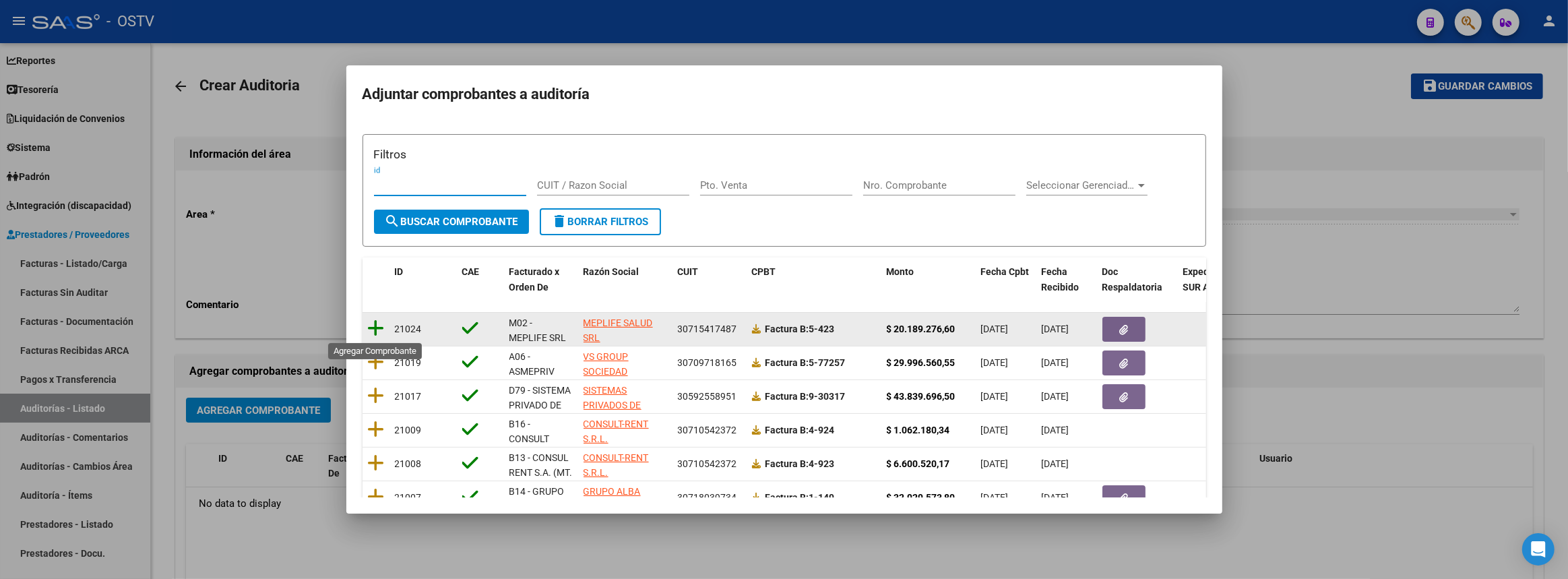
click at [374, 332] on icon at bounding box center [376, 328] width 17 height 19
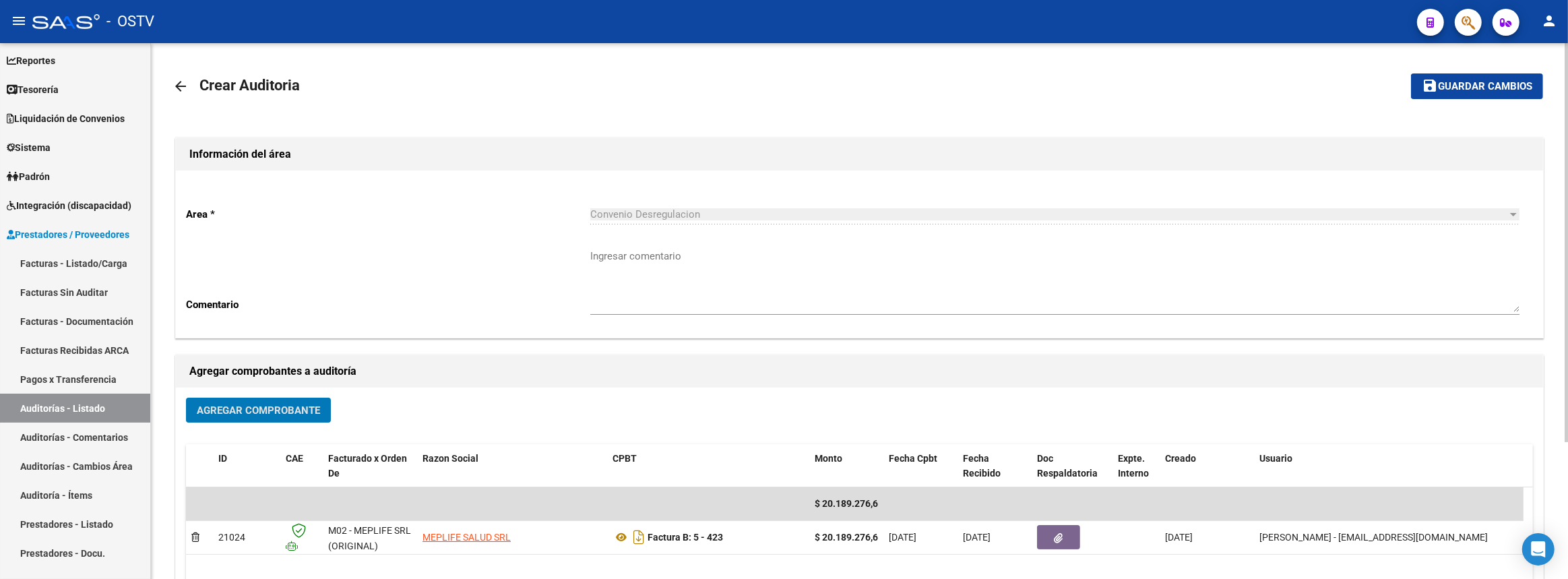
click at [1457, 83] on span "Guardar cambios" at bounding box center [1485, 87] width 95 height 12
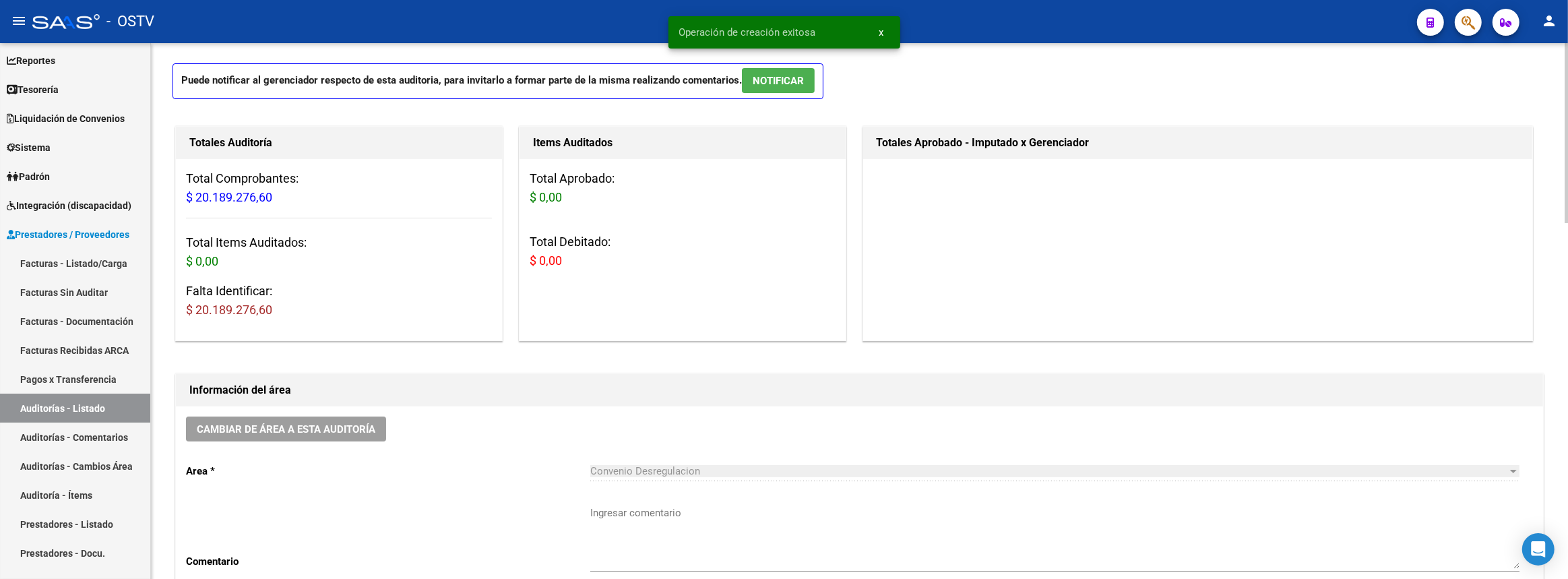
scroll to position [184, 0]
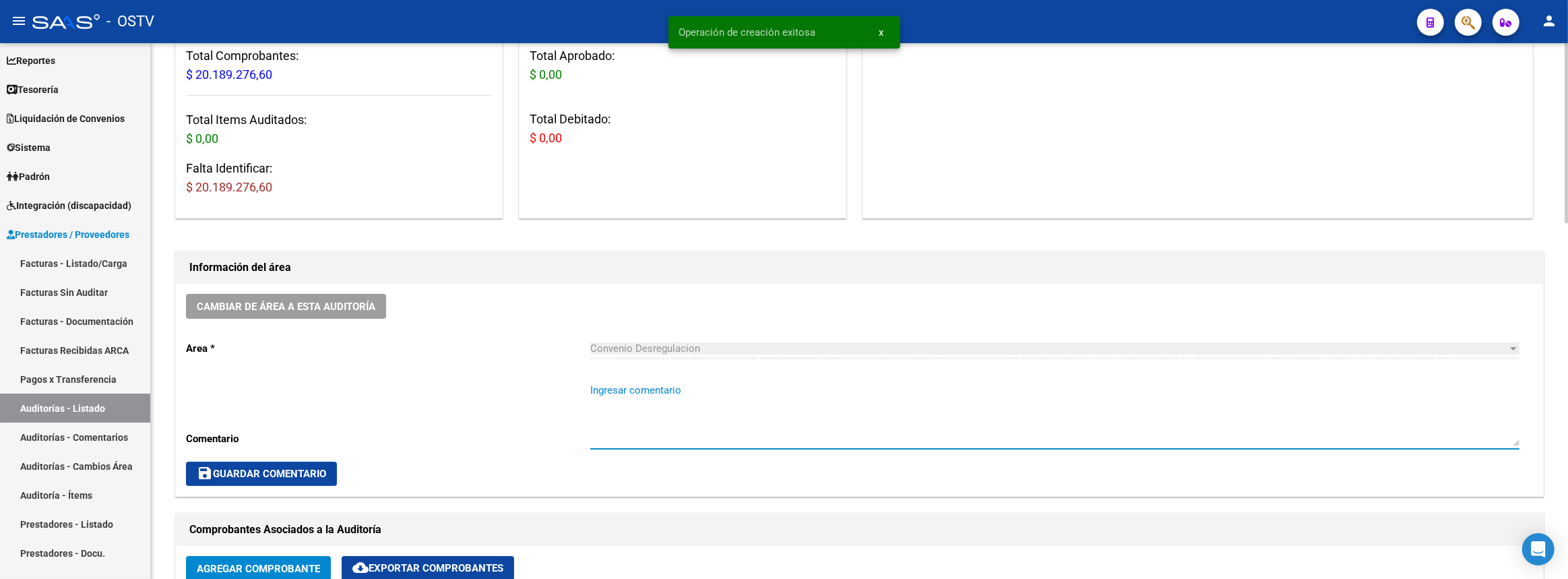
click at [695, 432] on textarea "Ingresar comentario" at bounding box center [1055, 414] width 930 height 64
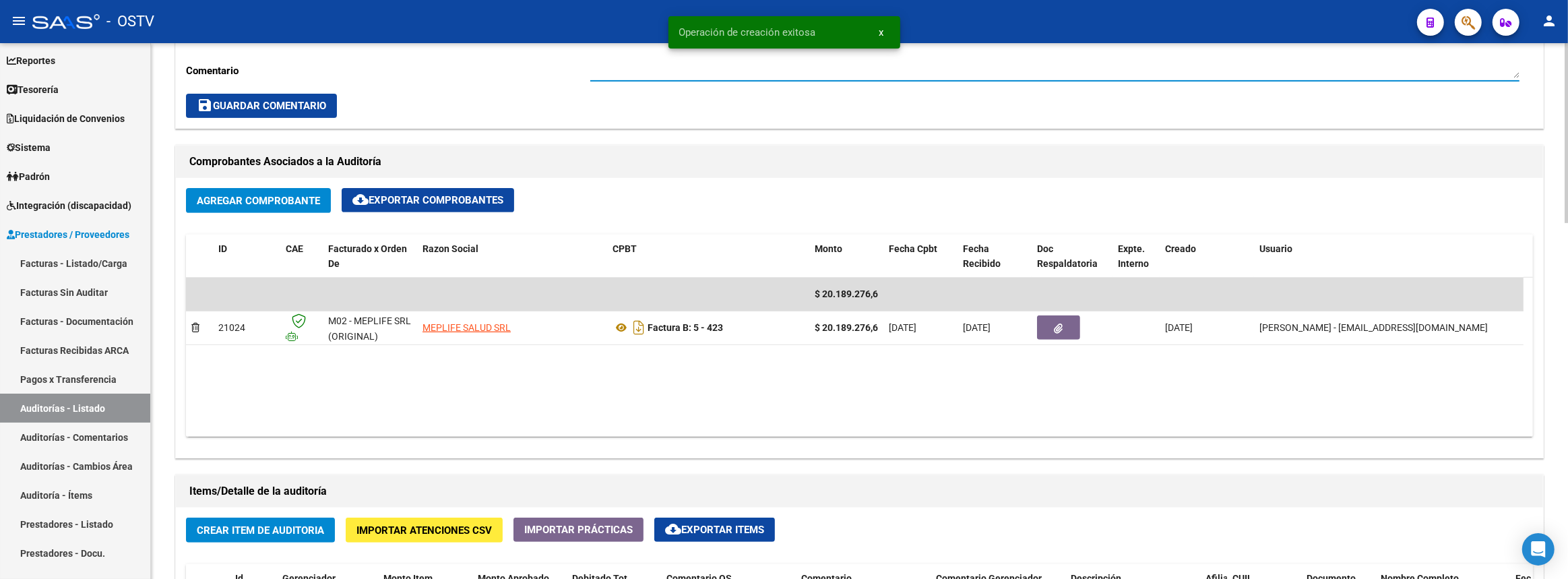
scroll to position [735, 0]
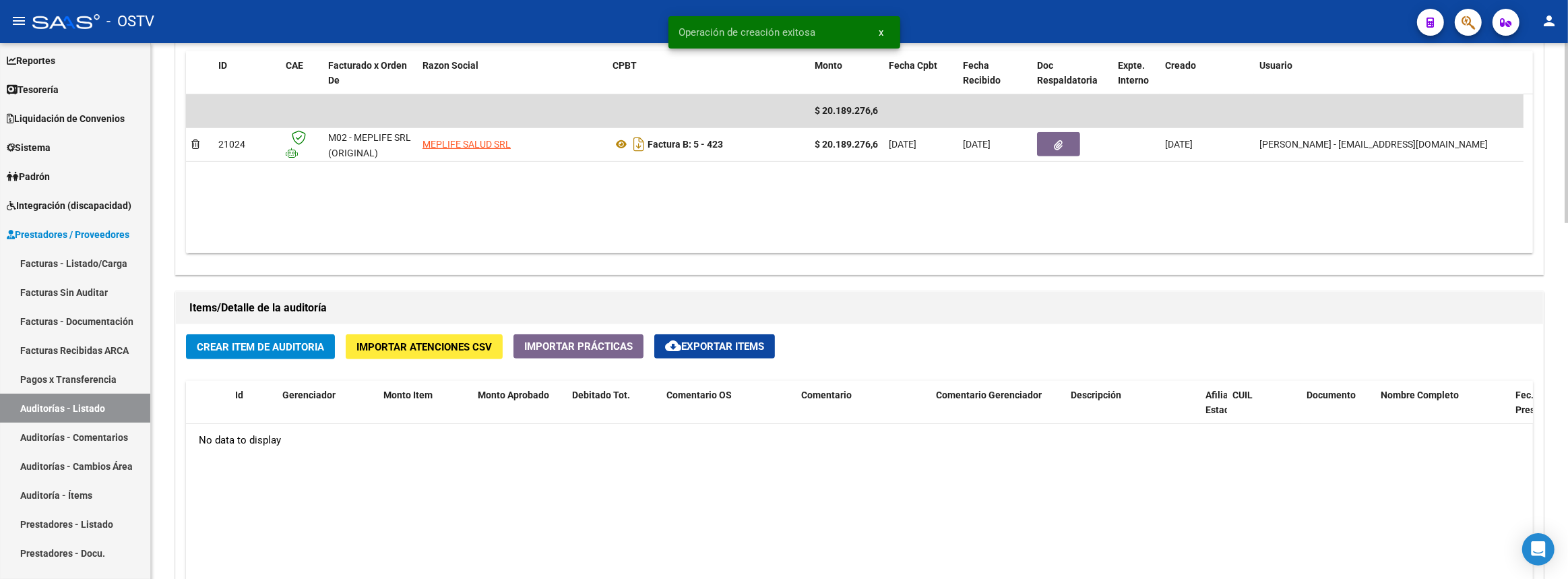
type textarea "Cerrada"
click at [272, 352] on button "Crear Item de Auditoria" at bounding box center [260, 346] width 149 height 25
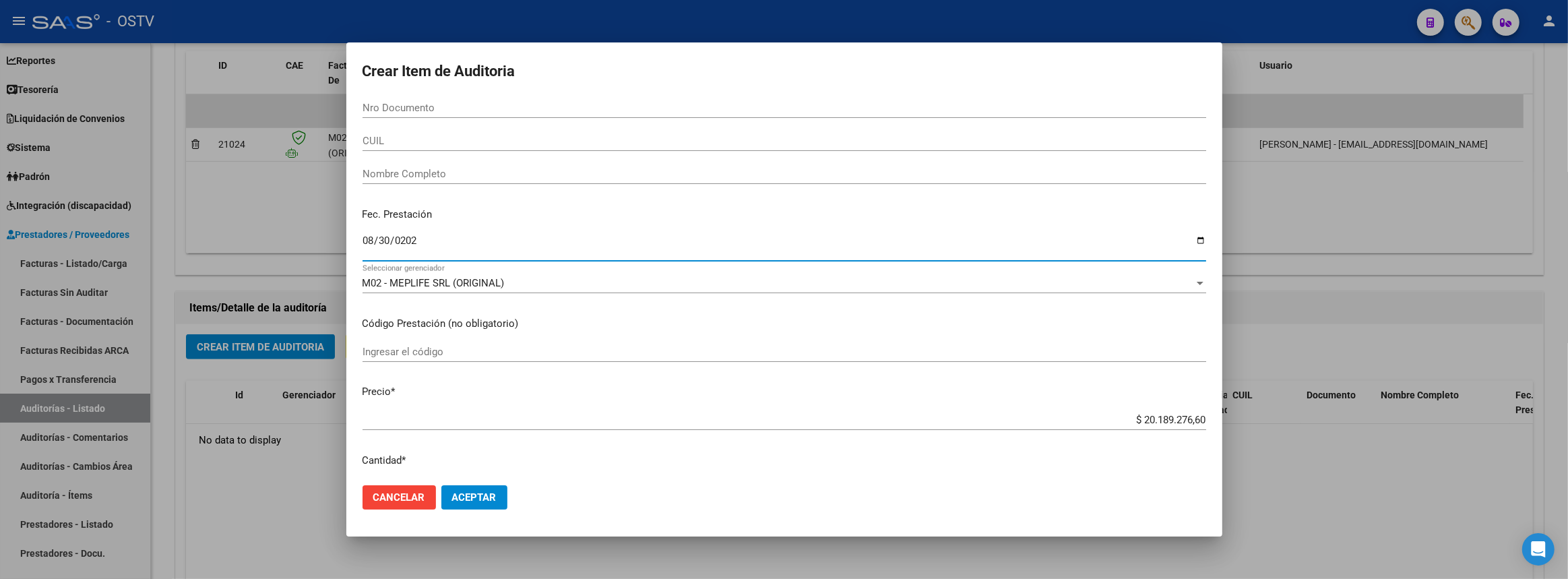
type input "2025-08-30"
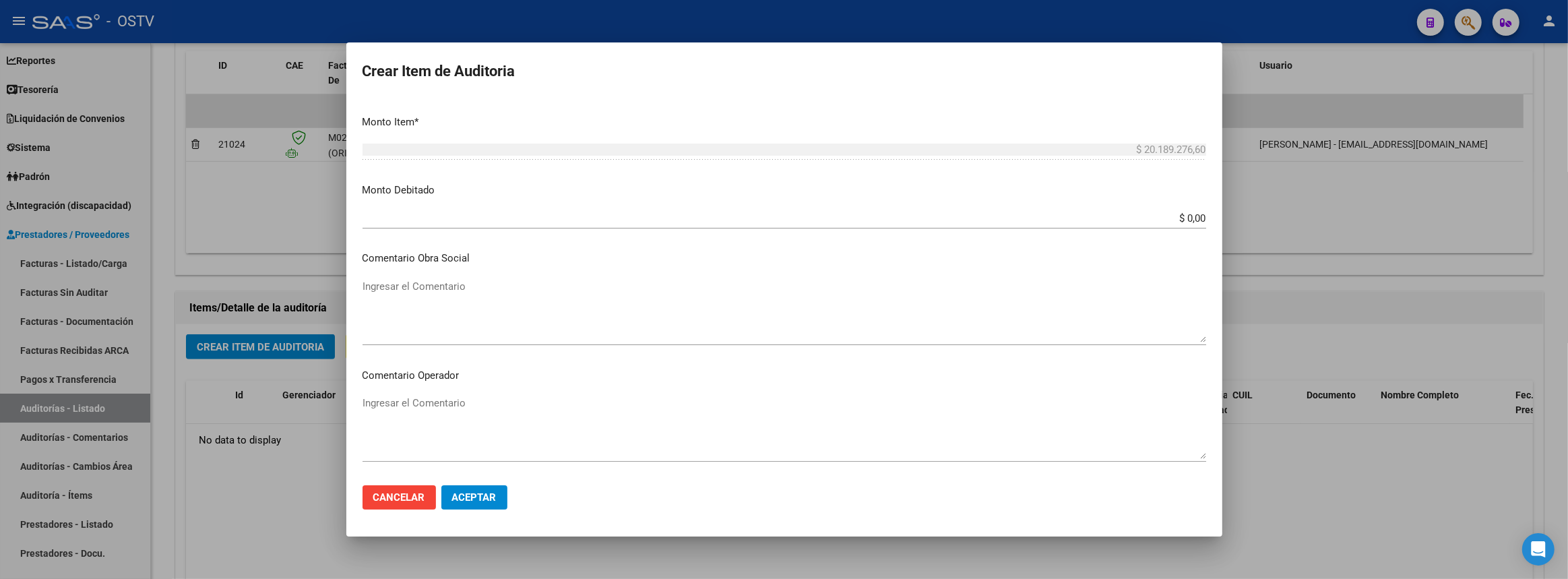
scroll to position [757, 0]
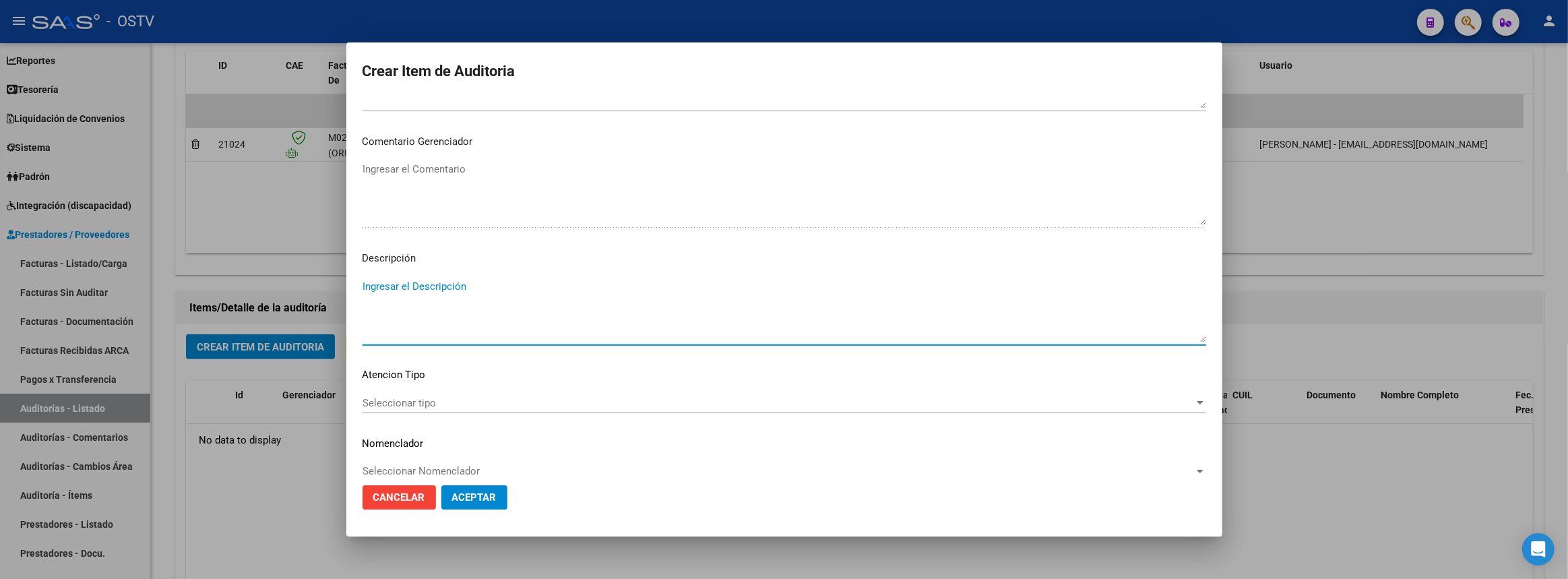
paste textarea "Transferencias 08-2025, según contrato de prestaciones (contrato 95-05)"
type textarea "Transferencias 08-2025, según contrato de prestaciones (contrato 95-05)"
click at [471, 498] on span "Aceptar" at bounding box center [475, 497] width 45 height 12
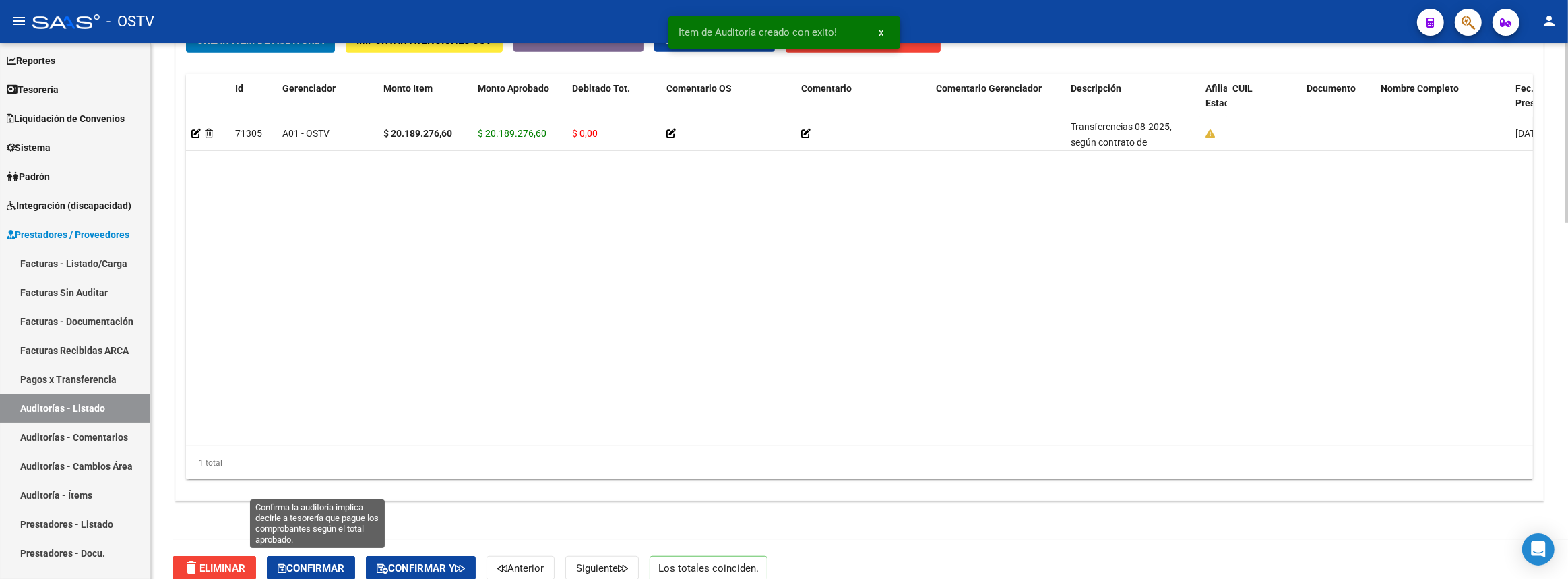
click at [302, 565] on span "Confirmar" at bounding box center [310, 568] width 66 height 12
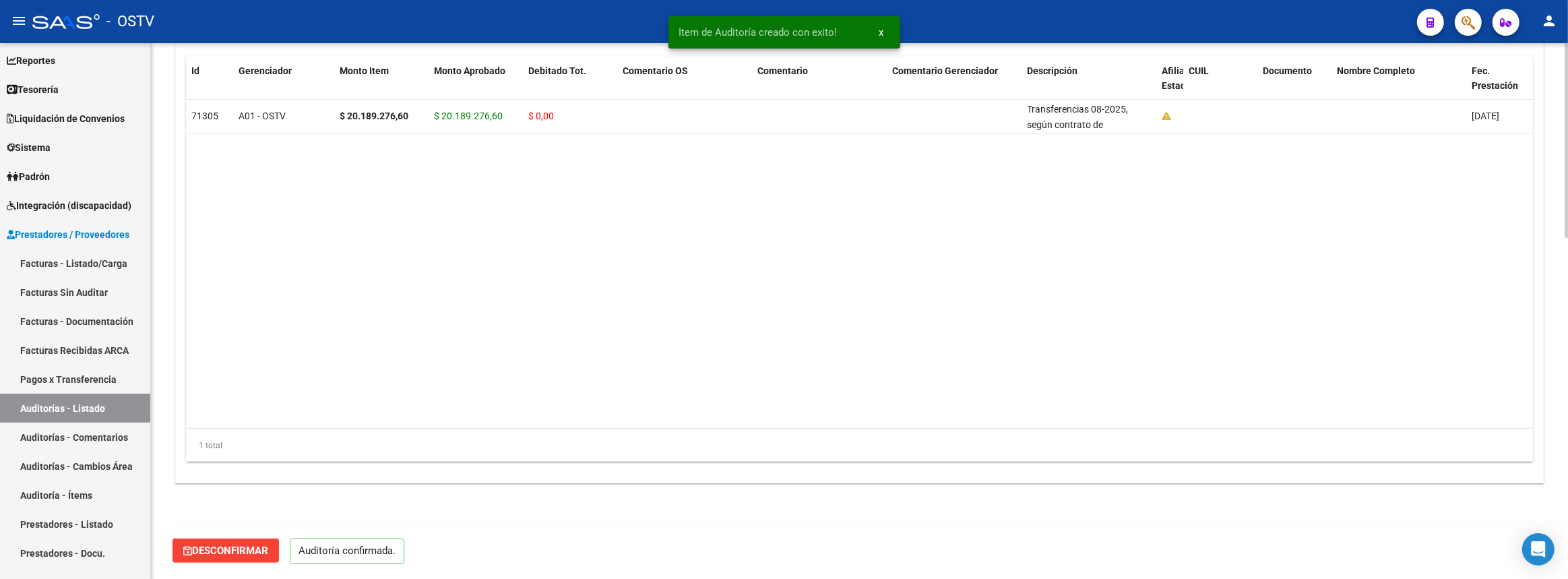
scroll to position [924, 0]
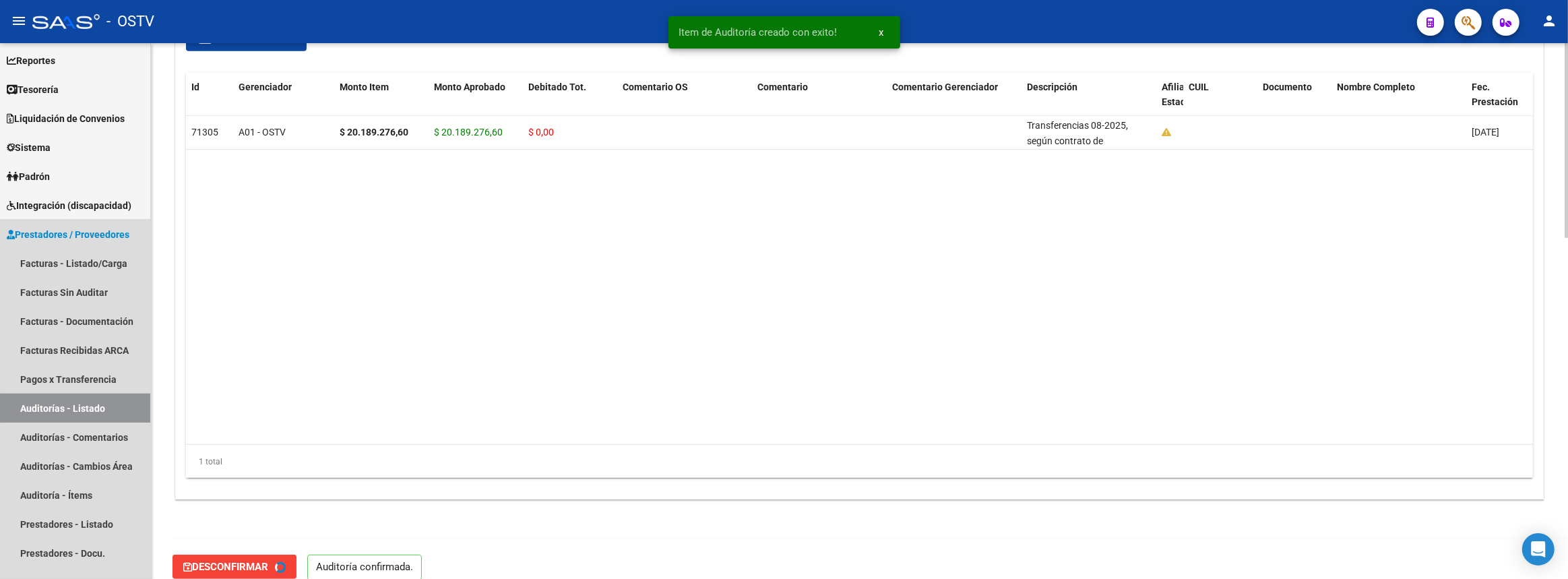
drag, startPoint x: 146, startPoint y: 414, endPoint x: 168, endPoint y: 394, distance: 29.7
click at [146, 414] on link "Auditorías - Listado" at bounding box center [75, 408] width 150 height 29
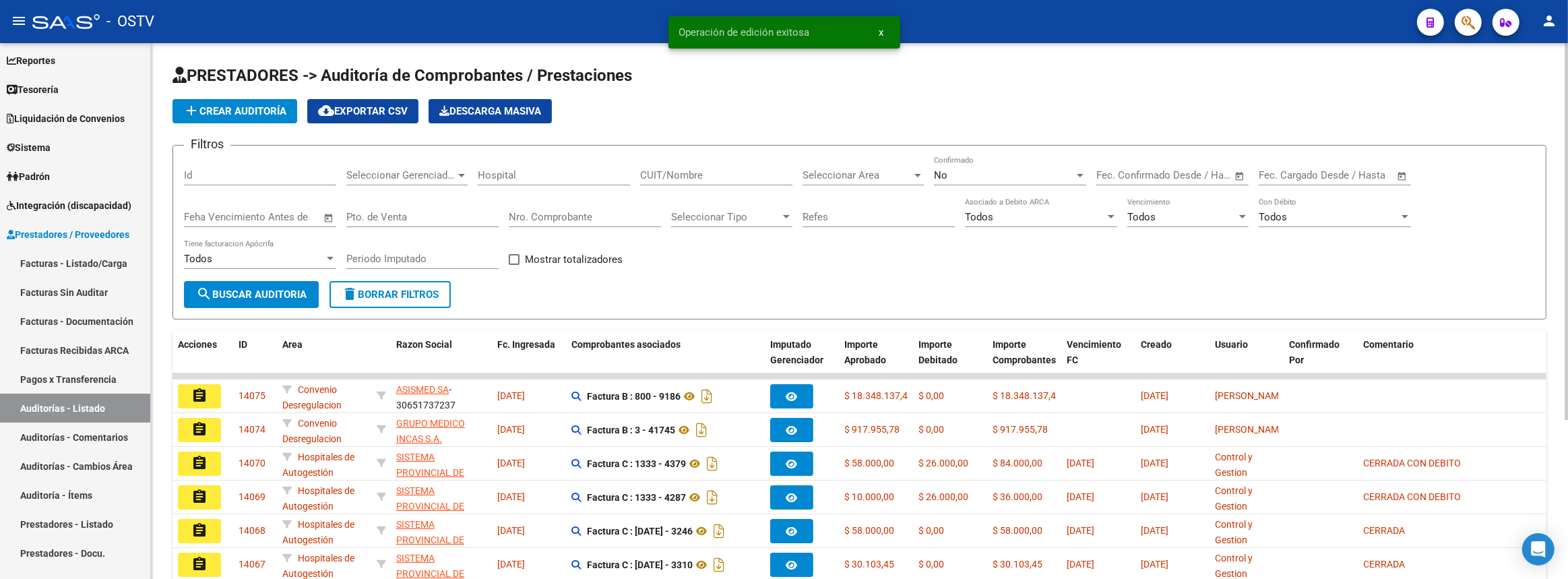
click at [258, 109] on span "add Crear Auditoría" at bounding box center [235, 111] width 103 height 12
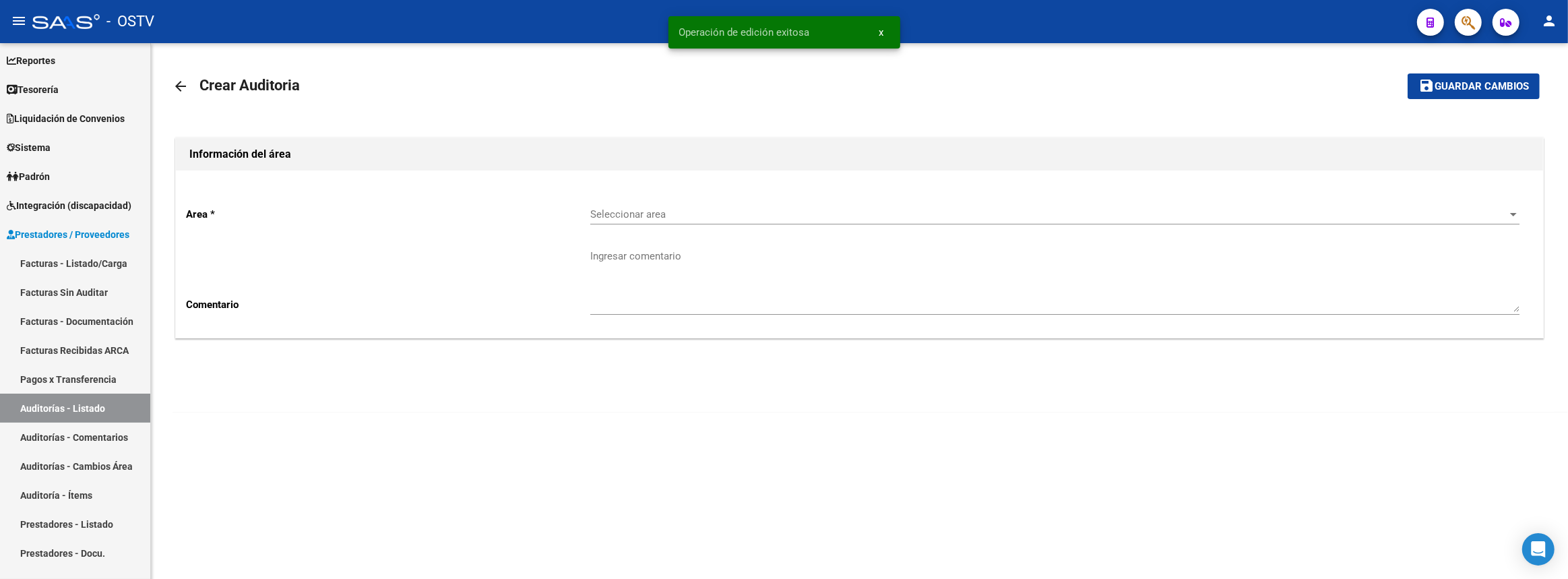
click at [658, 198] on div "Seleccionar area Seleccionar area" at bounding box center [1055, 210] width 930 height 29
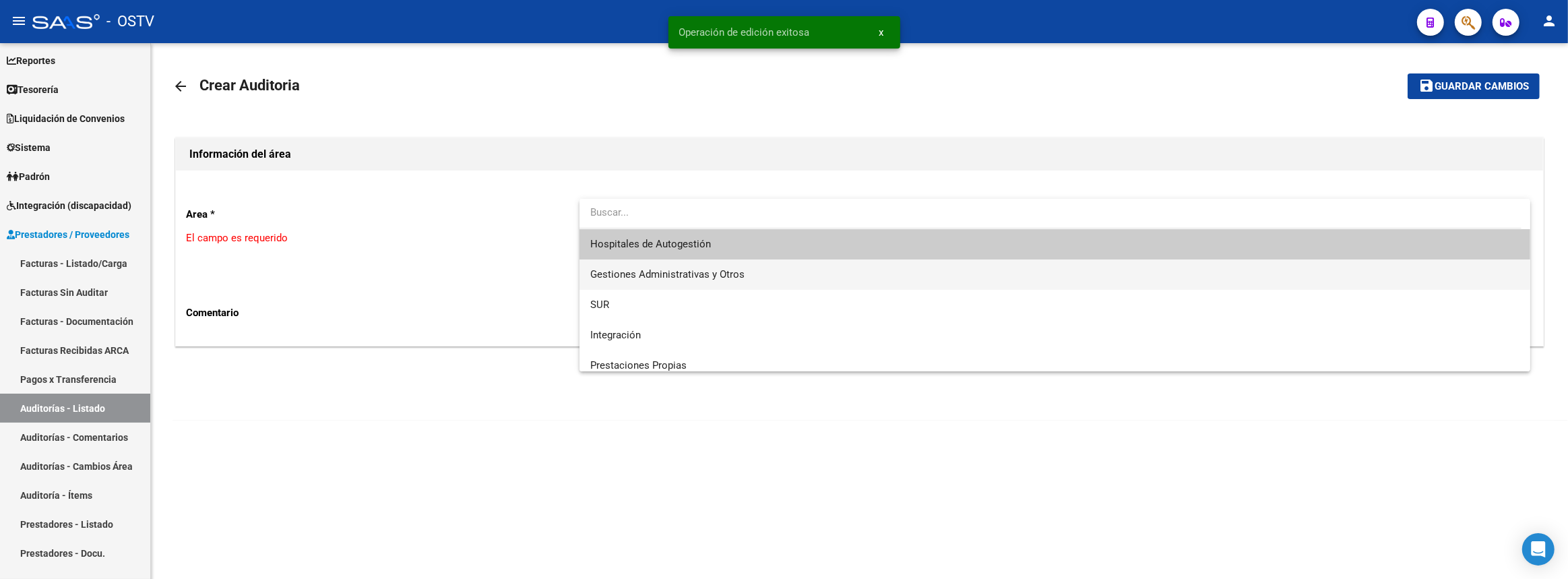
scroll to position [161, 0]
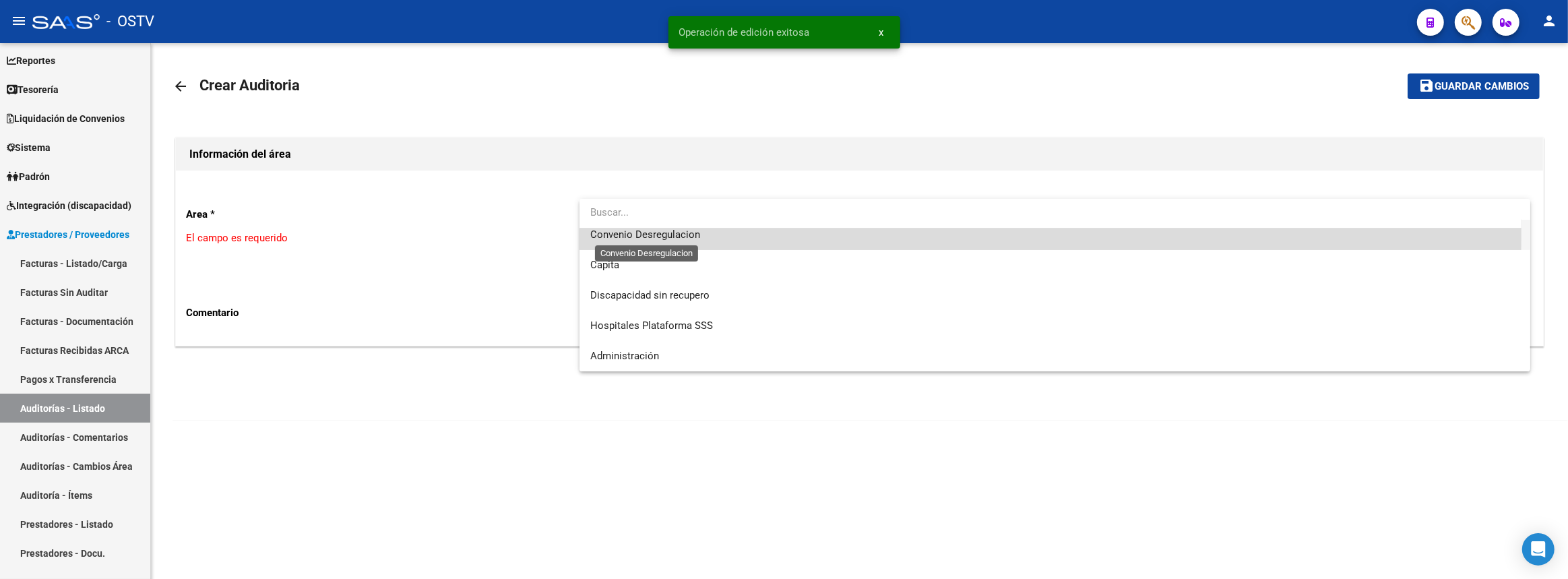
click at [660, 235] on span "Convenio Desregulacion" at bounding box center [645, 234] width 110 height 12
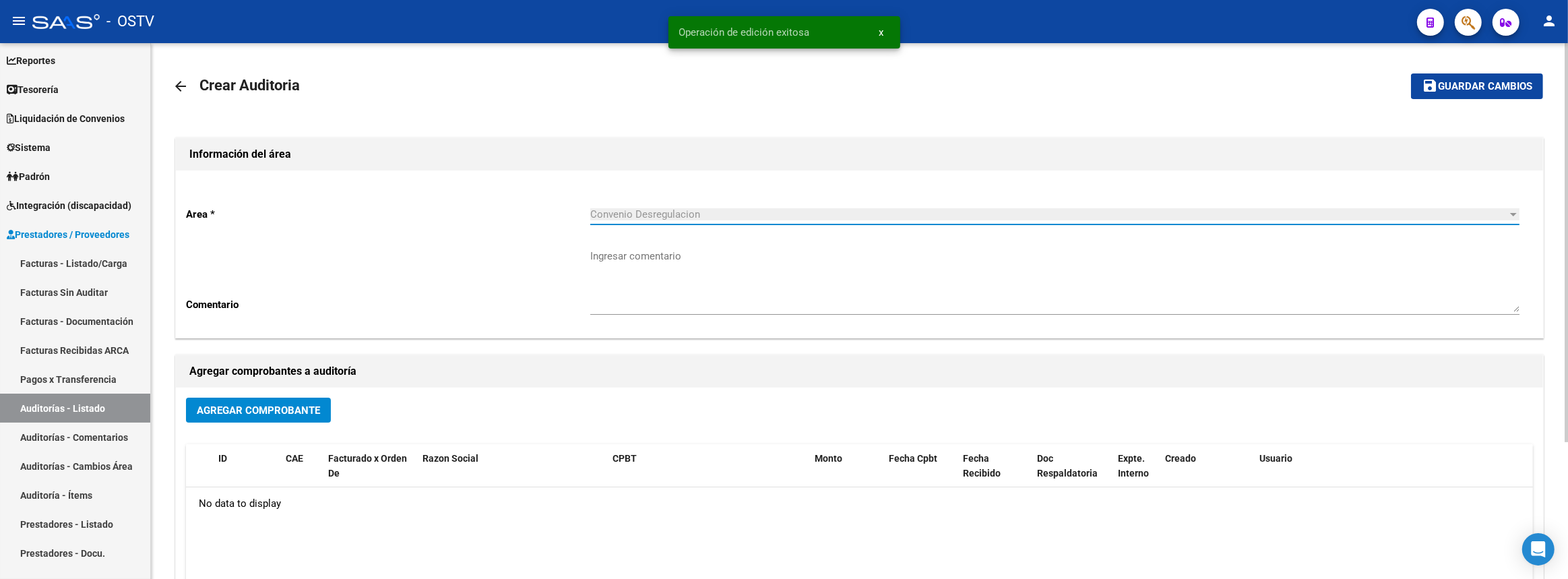
click at [264, 408] on span "Agregar Comprobante" at bounding box center [258, 410] width 123 height 12
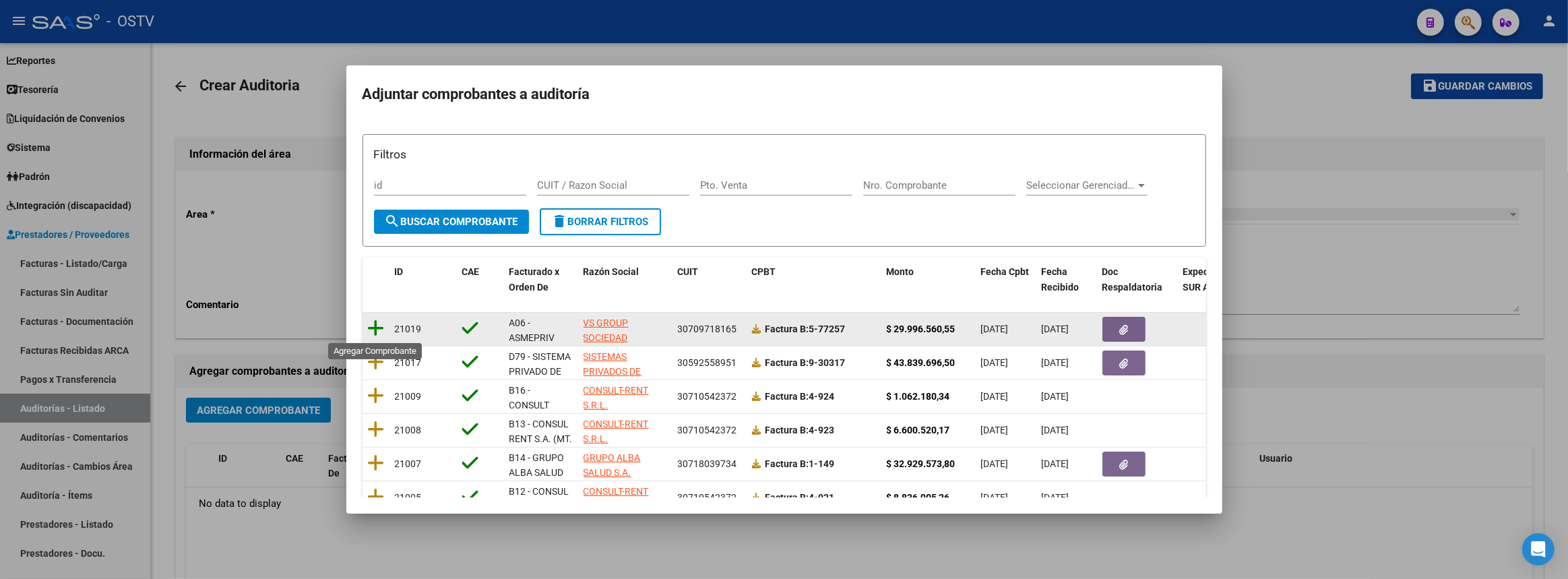
click at [377, 330] on icon at bounding box center [376, 328] width 17 height 19
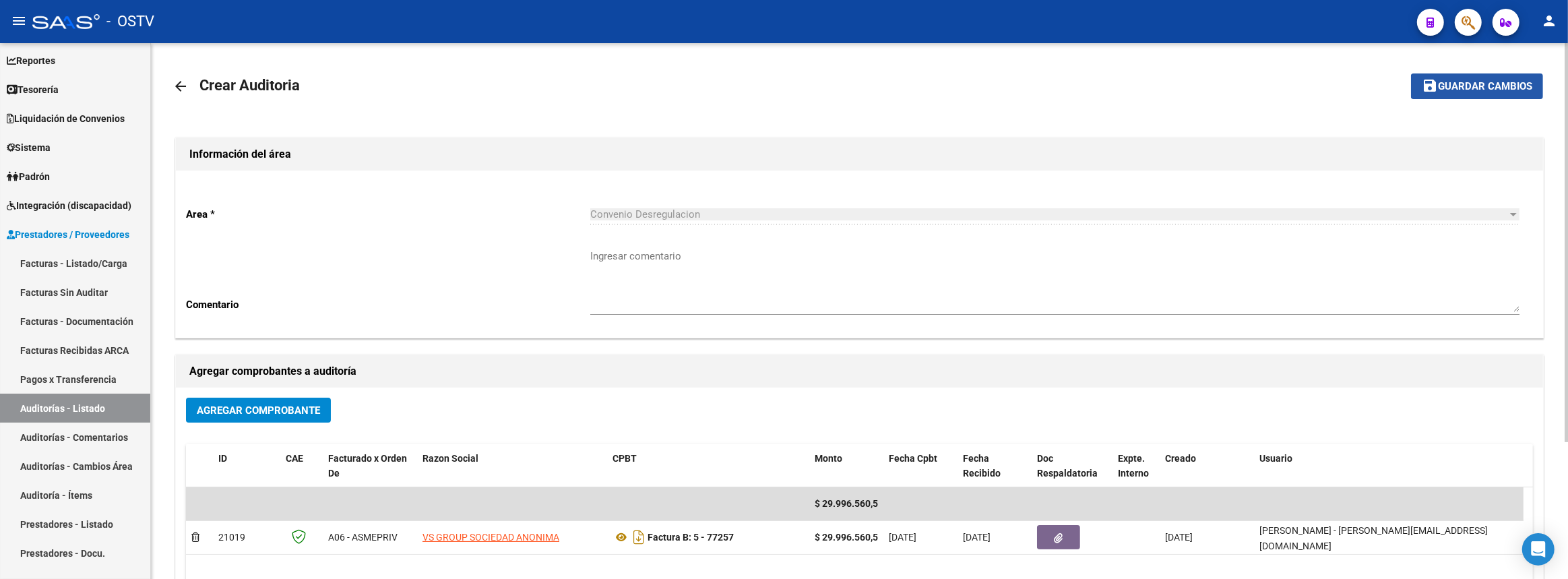
click at [1435, 85] on mat-icon "save" at bounding box center [1430, 85] width 16 height 16
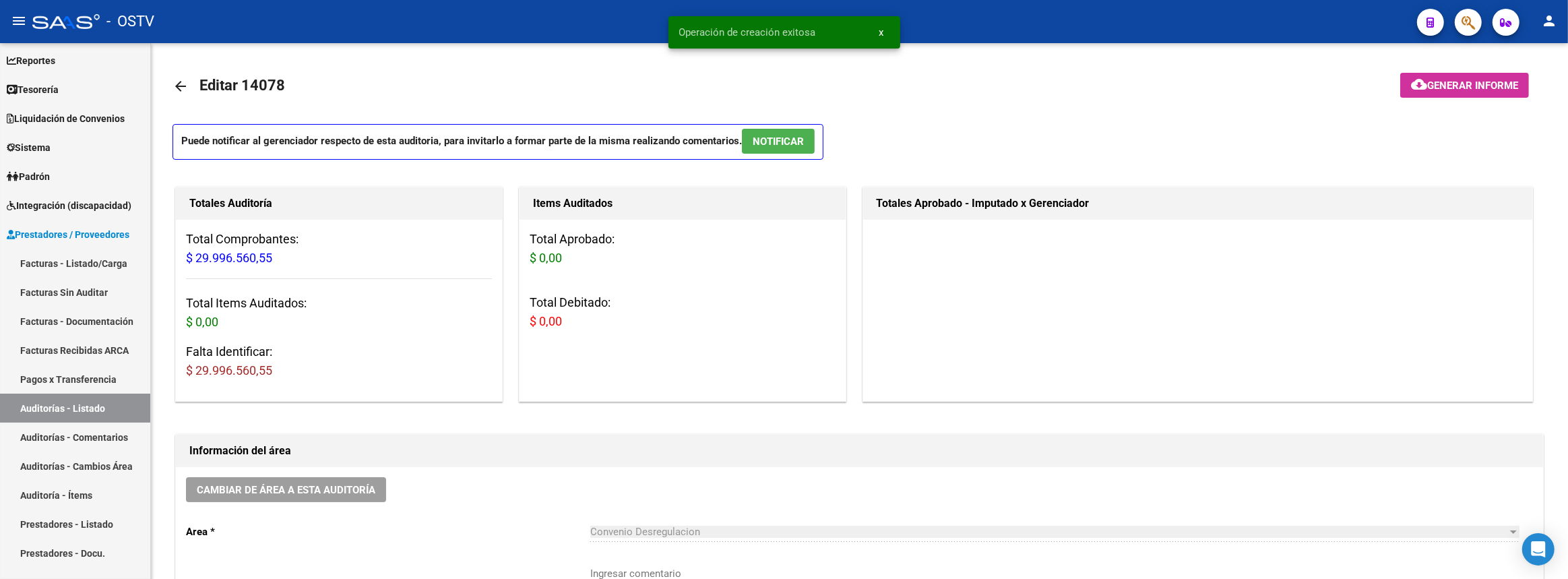
scroll to position [245, 0]
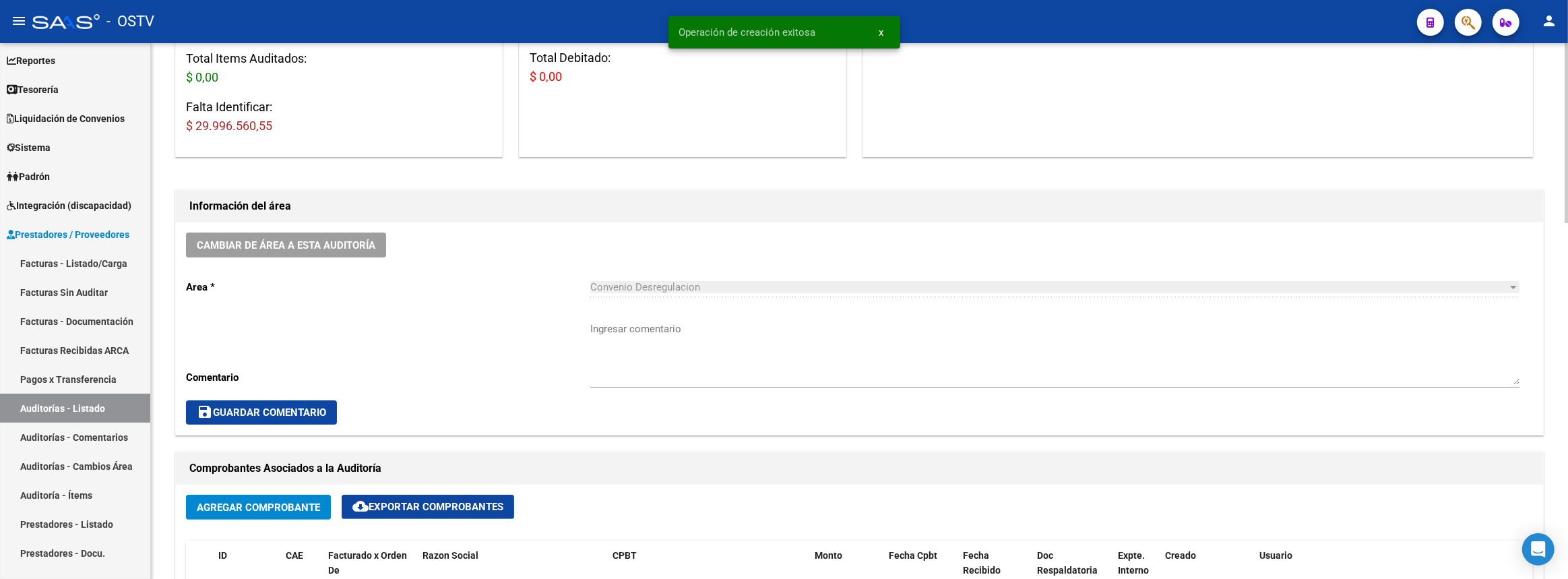
click at [661, 345] on textarea "Ingresar comentario" at bounding box center [1055, 353] width 930 height 64
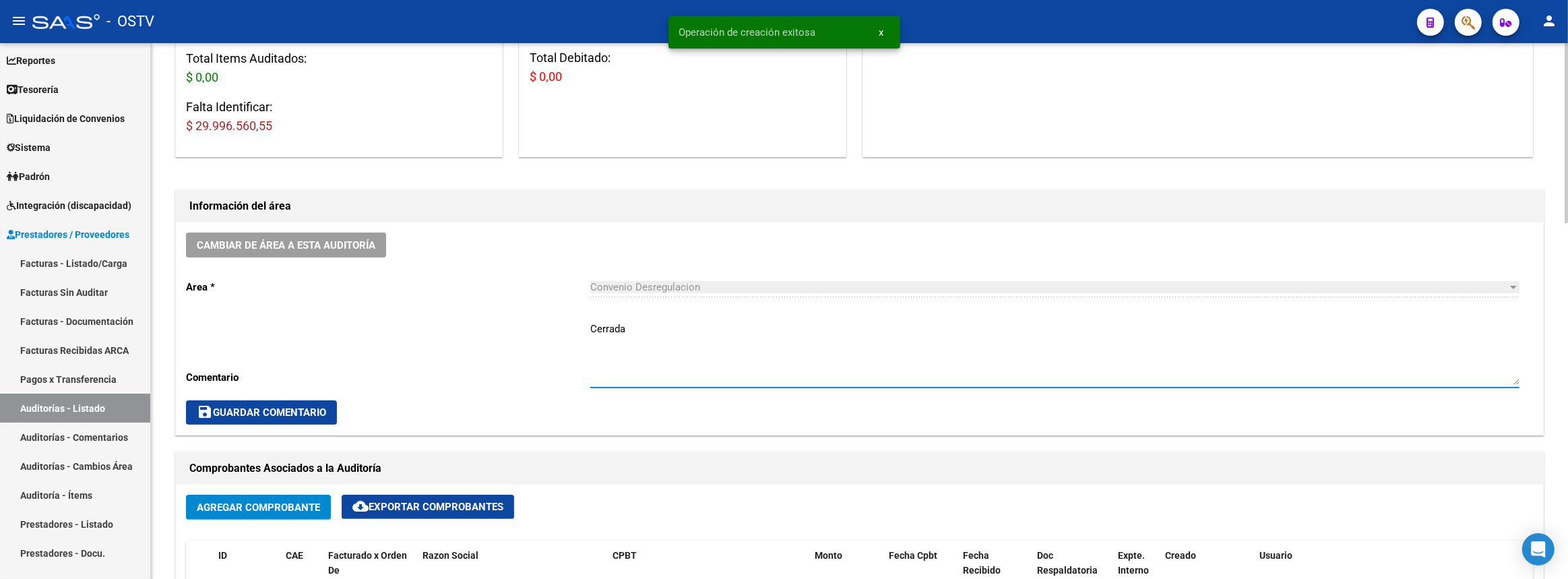
scroll to position [613, 0]
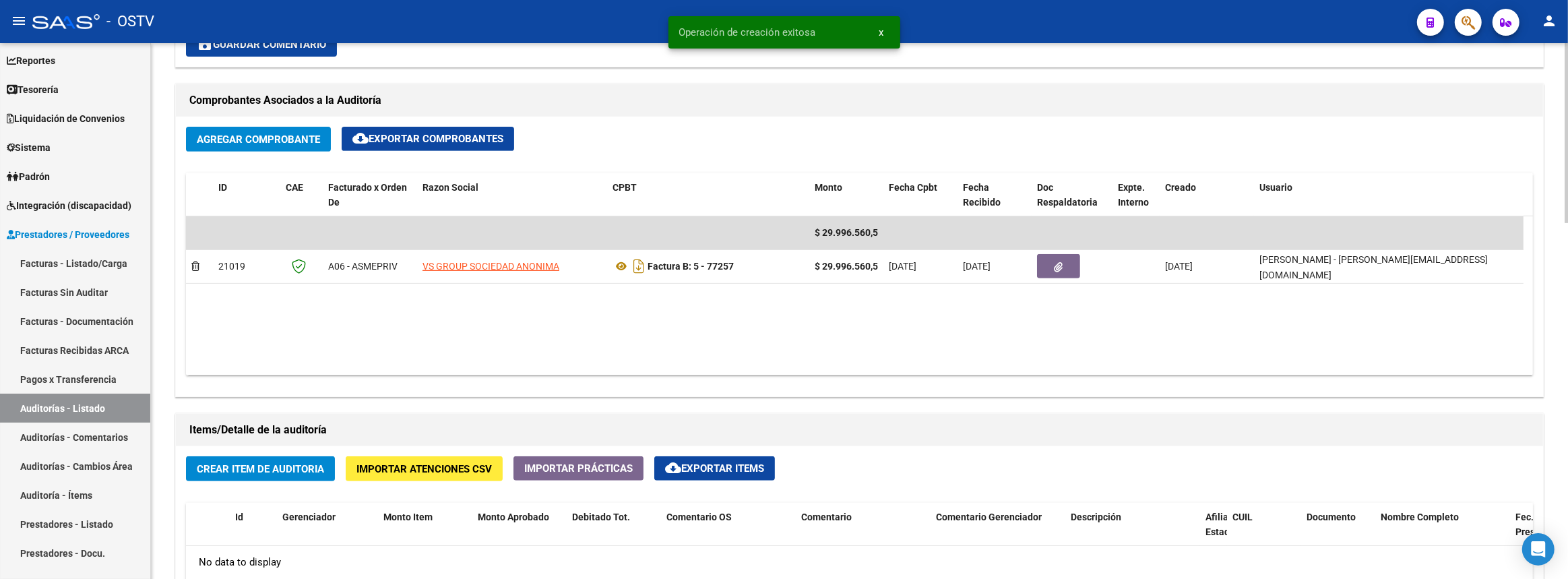
type textarea "Cerrada"
click at [327, 457] on button "Crear Item de Auditoria" at bounding box center [260, 469] width 149 height 25
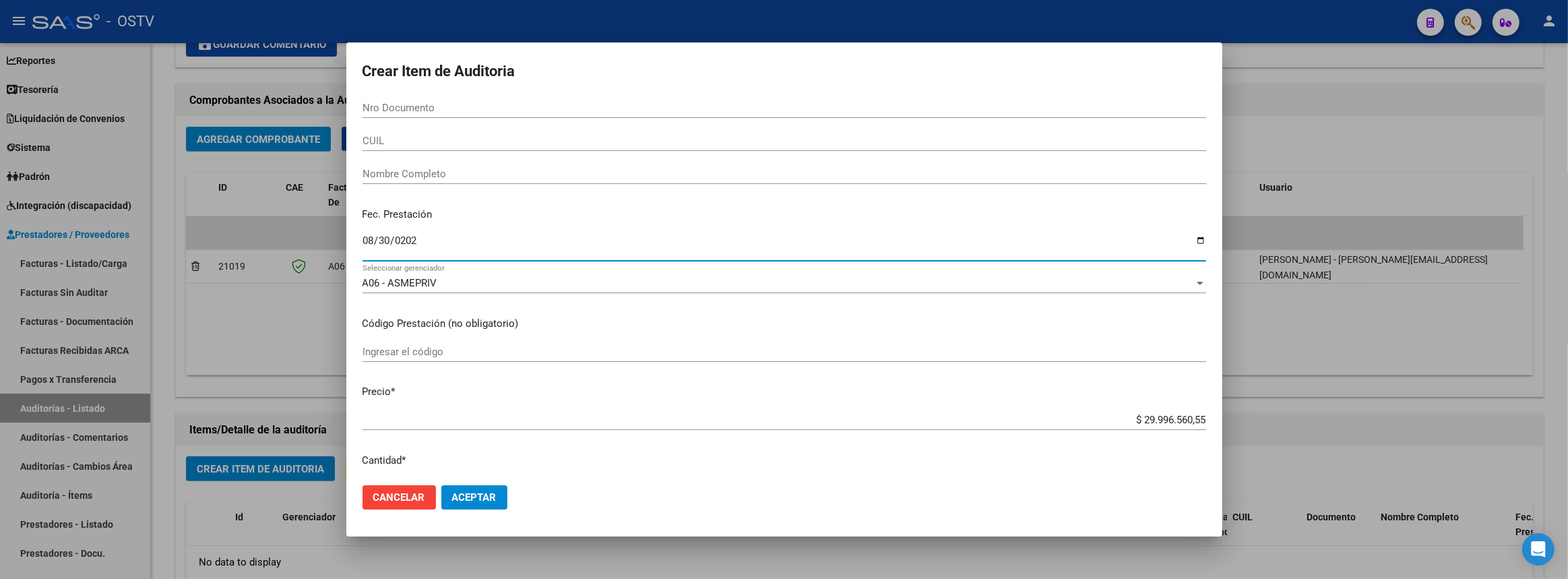
type input "2025-08-30"
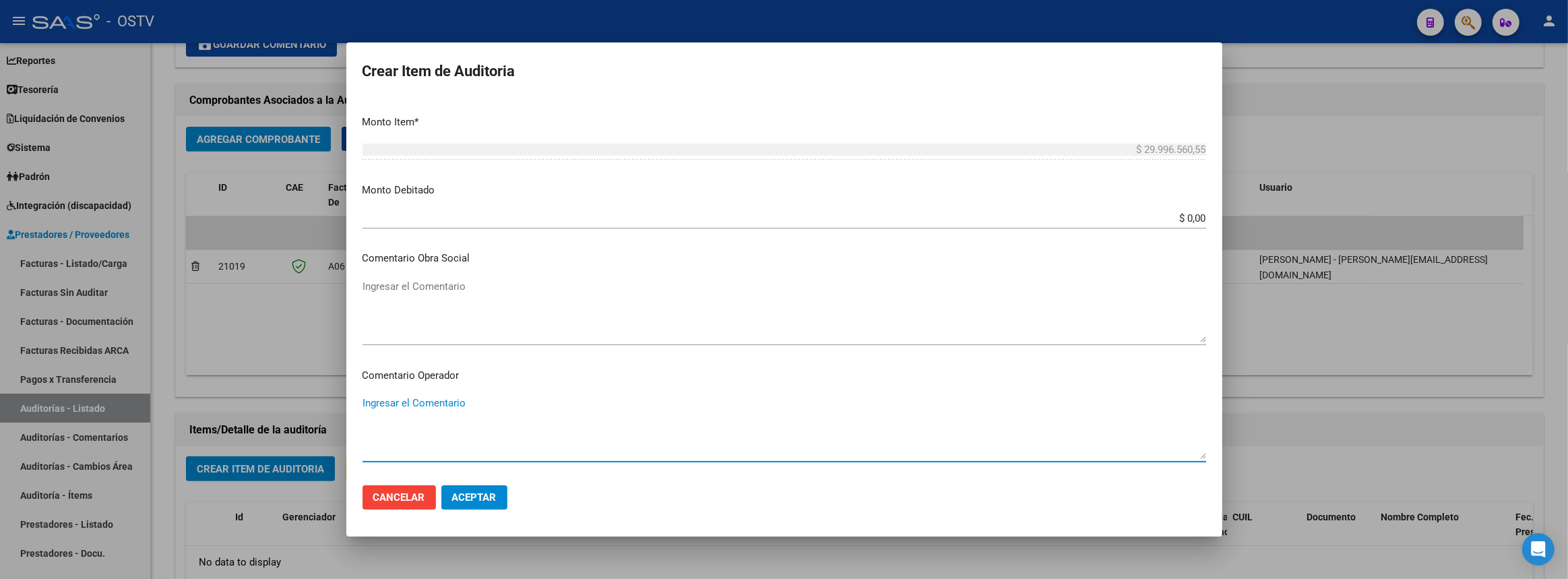
scroll to position [757, 0]
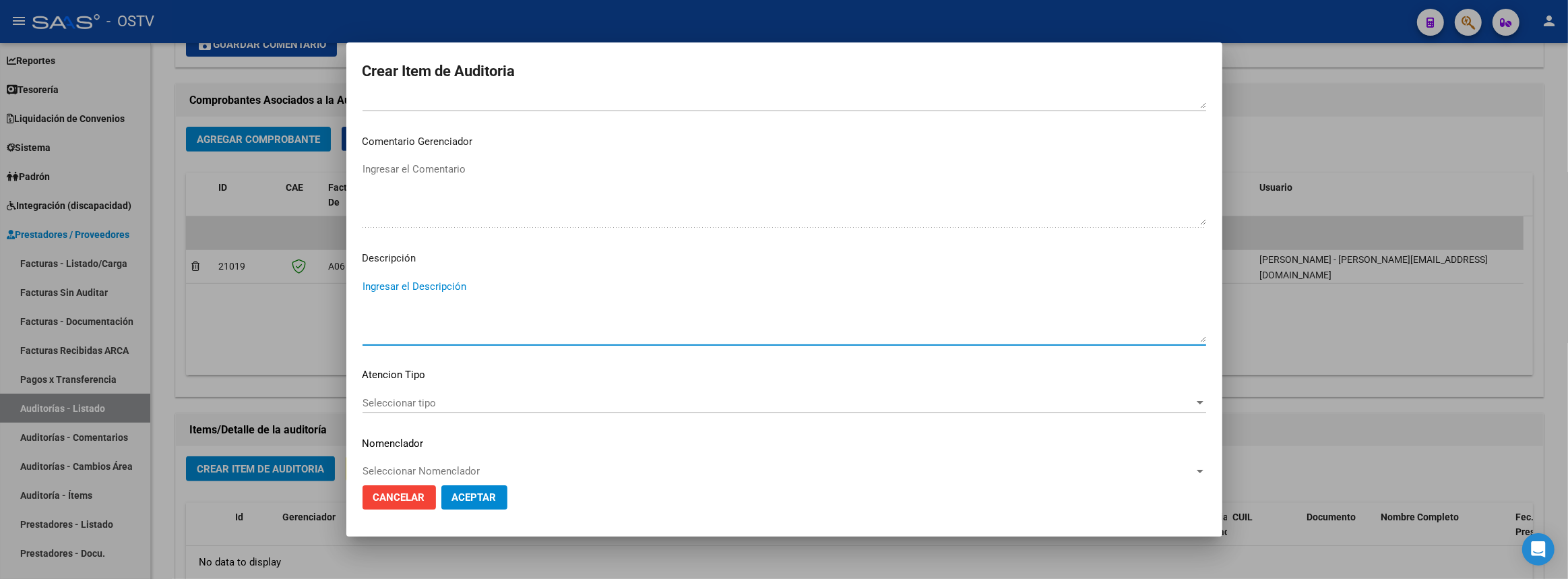
paste textarea "Transferencias 08-2025, según contrato de prestaciones (contrato 95-05)"
drag, startPoint x: 700, startPoint y: 285, endPoint x: 725, endPoint y: 318, distance: 41.4
click at [700, 286] on textarea "Transferencias 08-2025, según contrato de prestaciones (contrato 95-05)" at bounding box center [784, 311] width 843 height 64
type textarea "Transferencias 08-2025, según contrato de prestaciones (contrato 92-08)"
click at [494, 499] on span "Aceptar" at bounding box center [475, 497] width 45 height 12
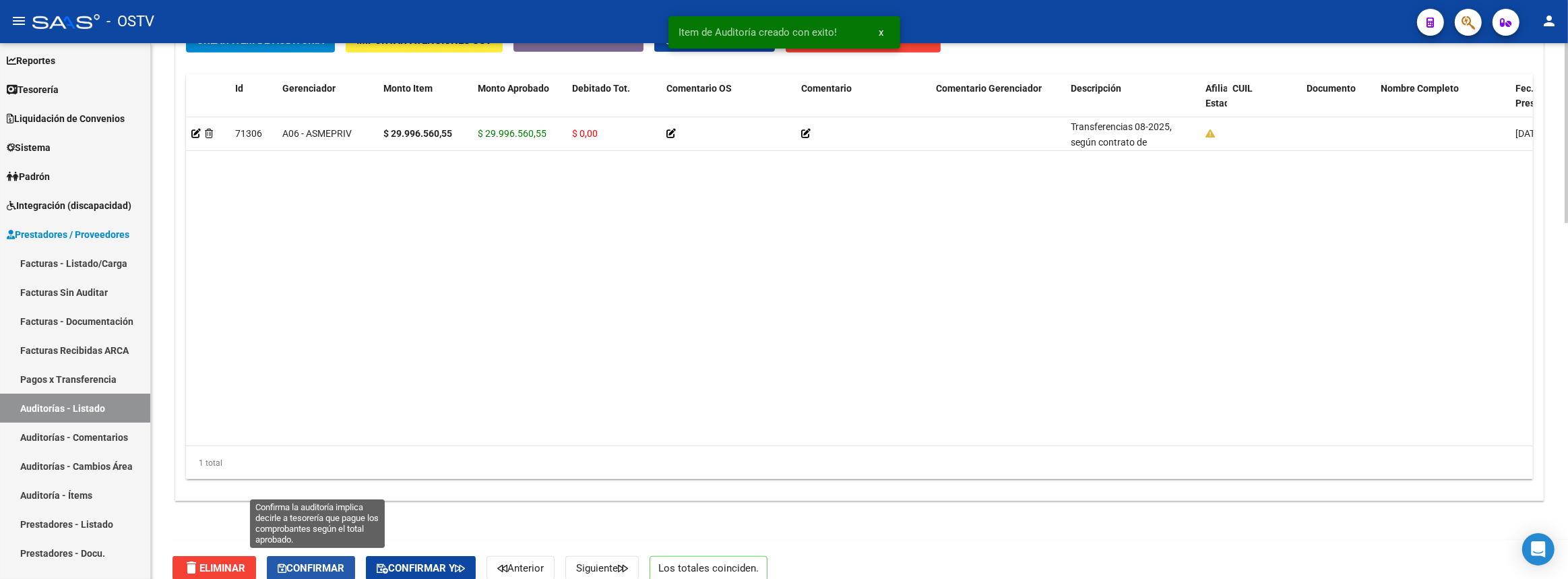
click at [315, 563] on span "Confirmar" at bounding box center [310, 568] width 66 height 12
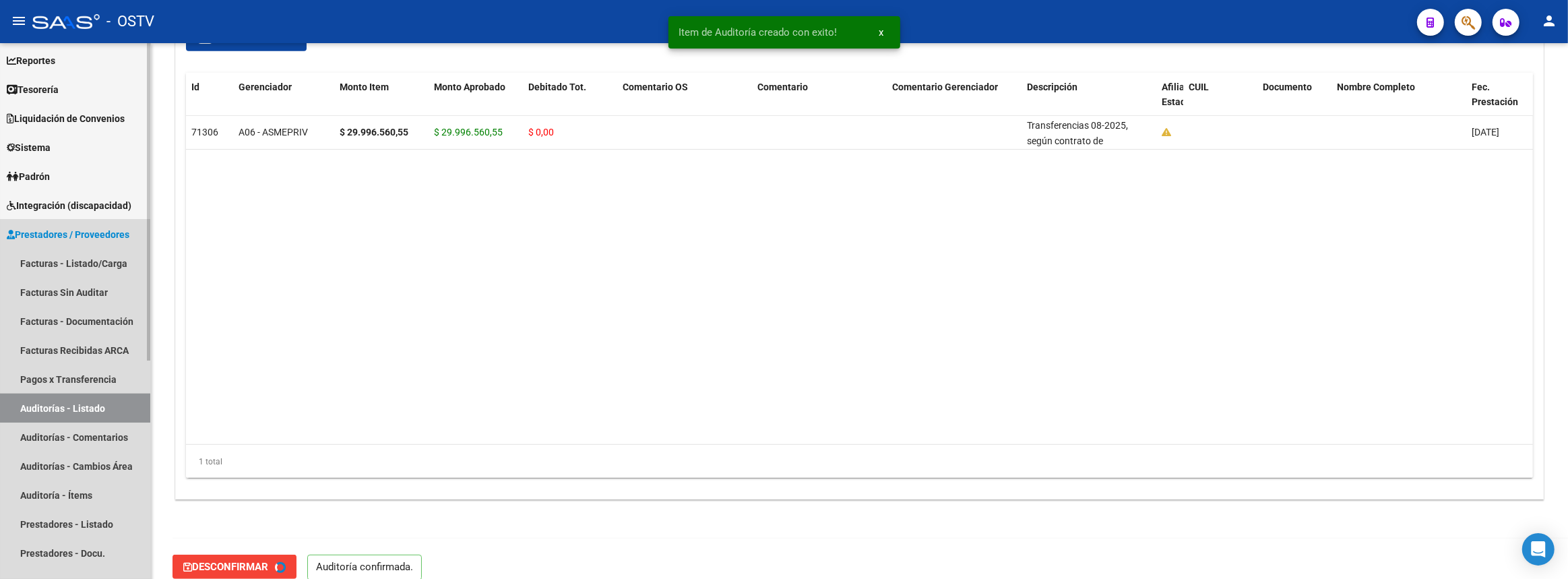
click at [87, 398] on link "Auditorías - Listado" at bounding box center [75, 408] width 150 height 29
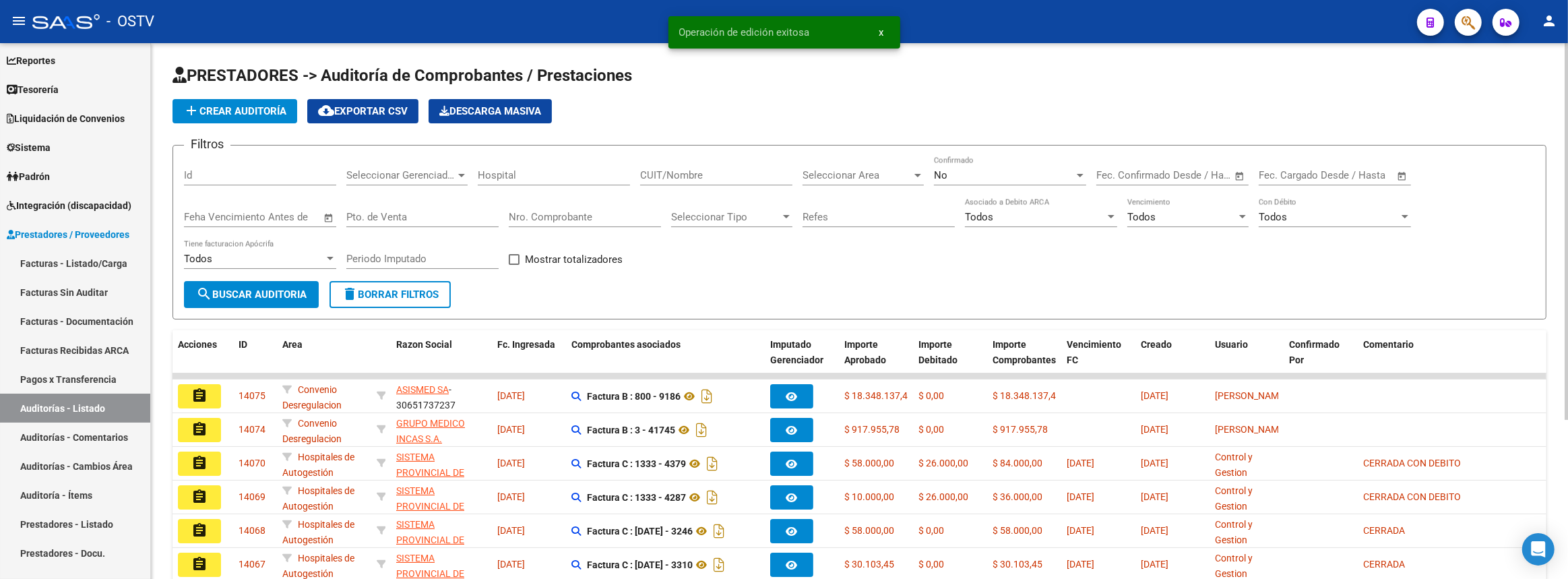
click at [213, 116] on button "add Crear Auditoría" at bounding box center [234, 111] width 125 height 24
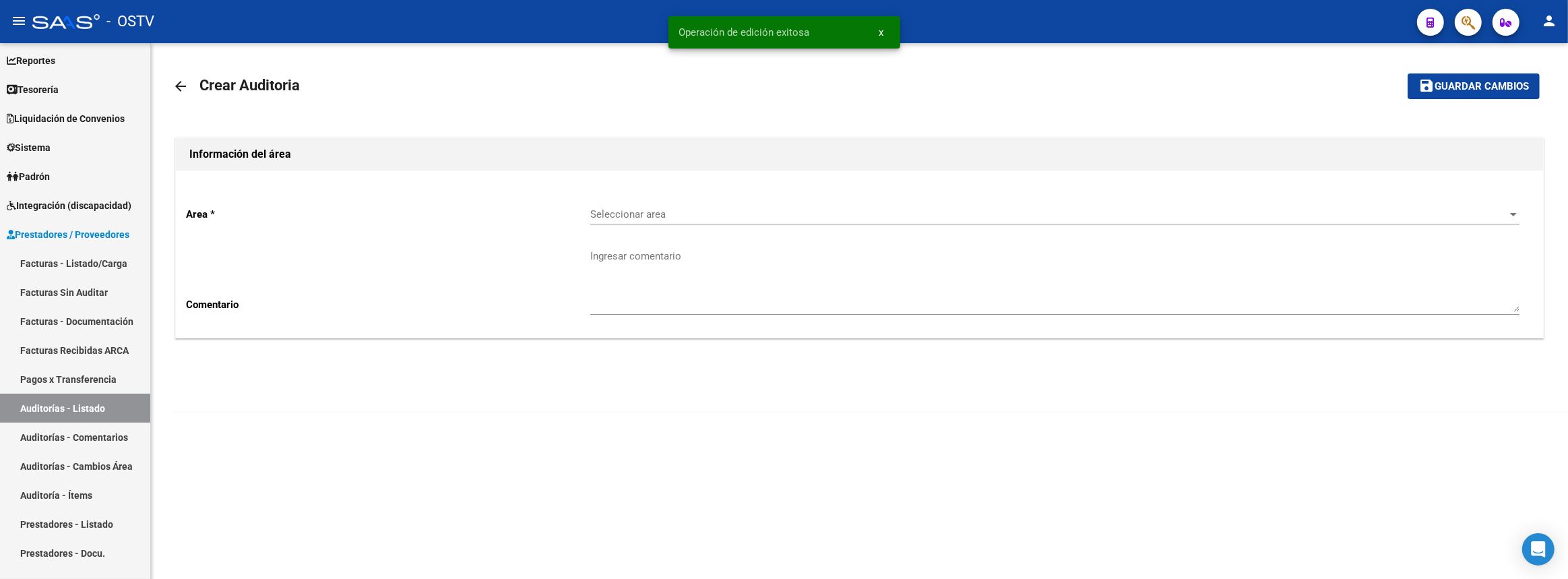
click at [690, 202] on div "Seleccionar area Seleccionar area" at bounding box center [1055, 210] width 930 height 29
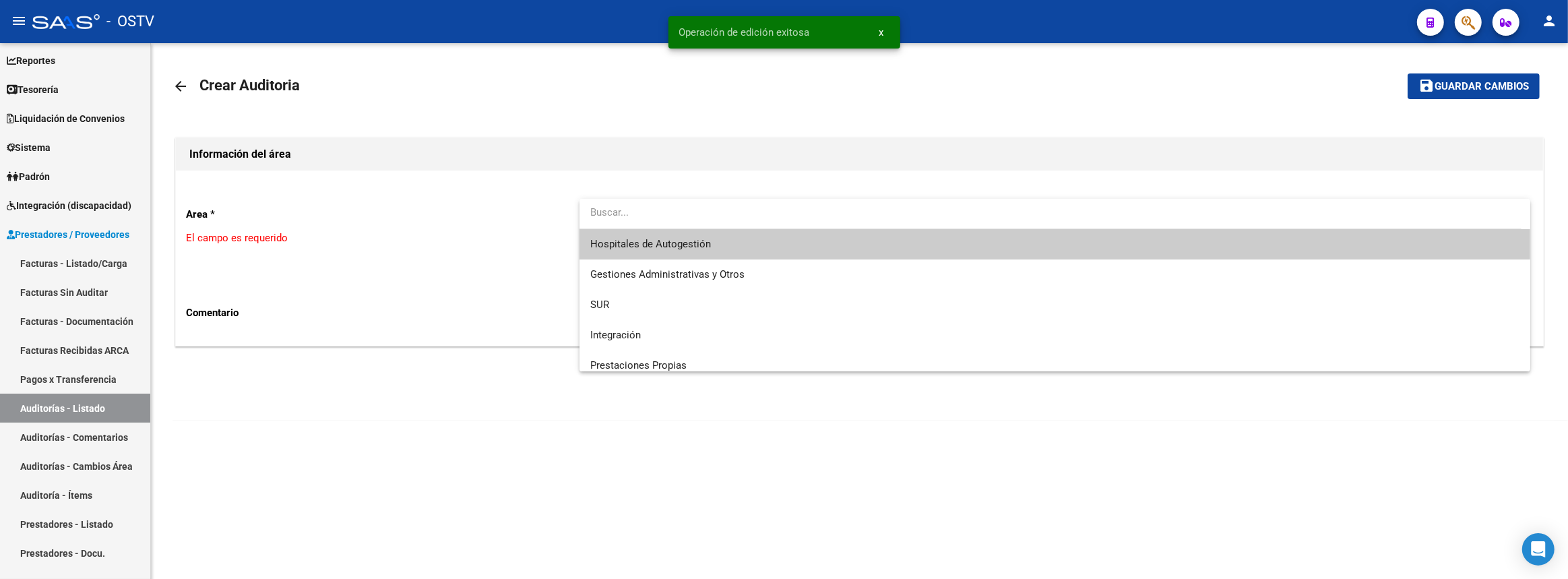
scroll to position [161, 0]
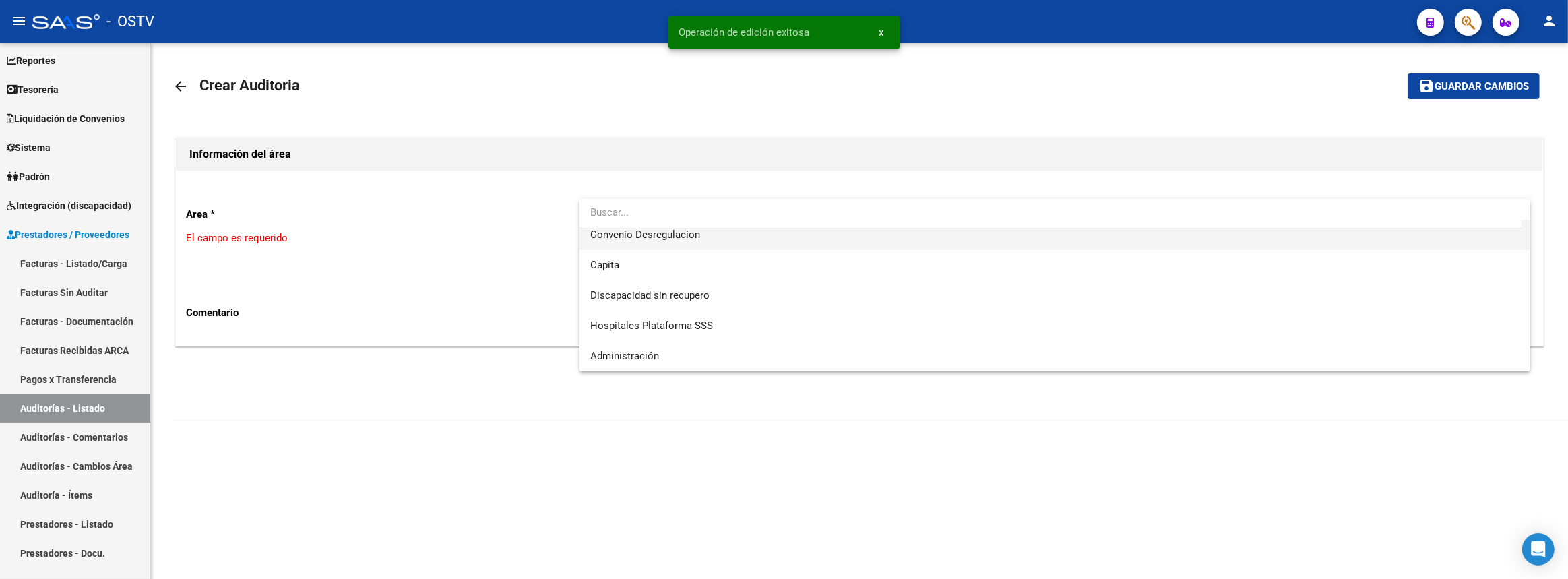
click at [639, 243] on span "Convenio Desregulacion" at bounding box center [1055, 234] width 930 height 30
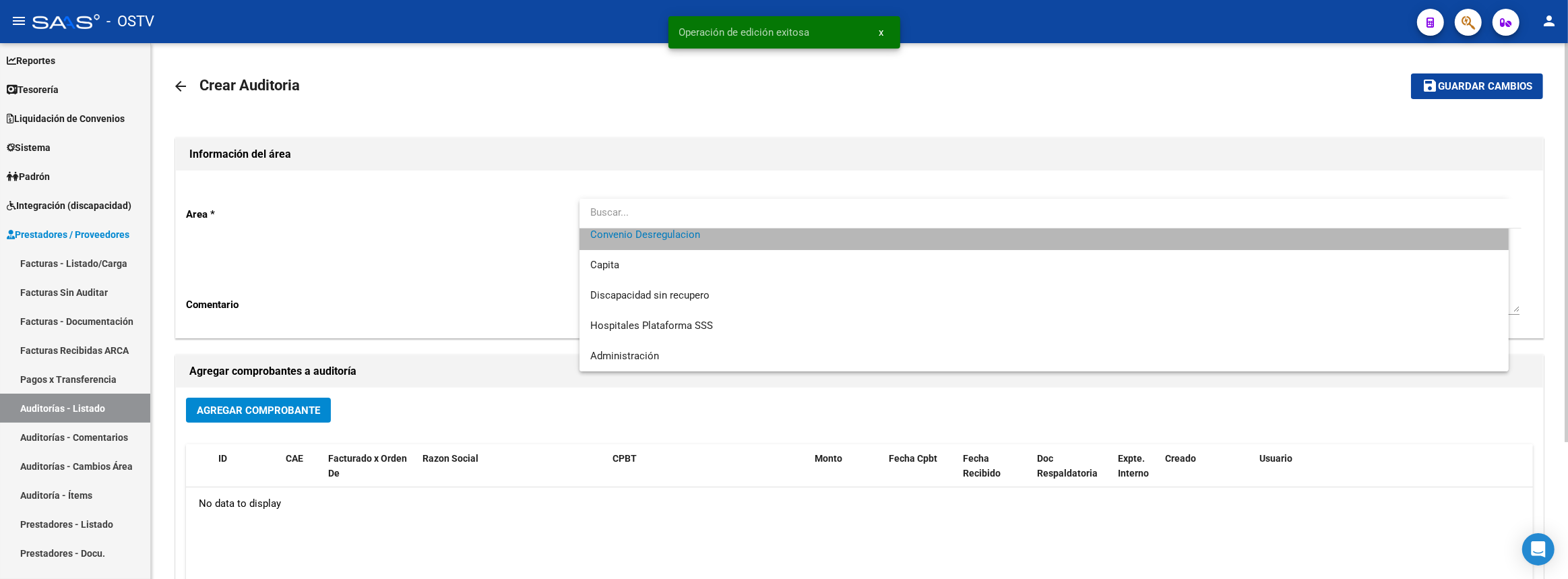
scroll to position [152, 0]
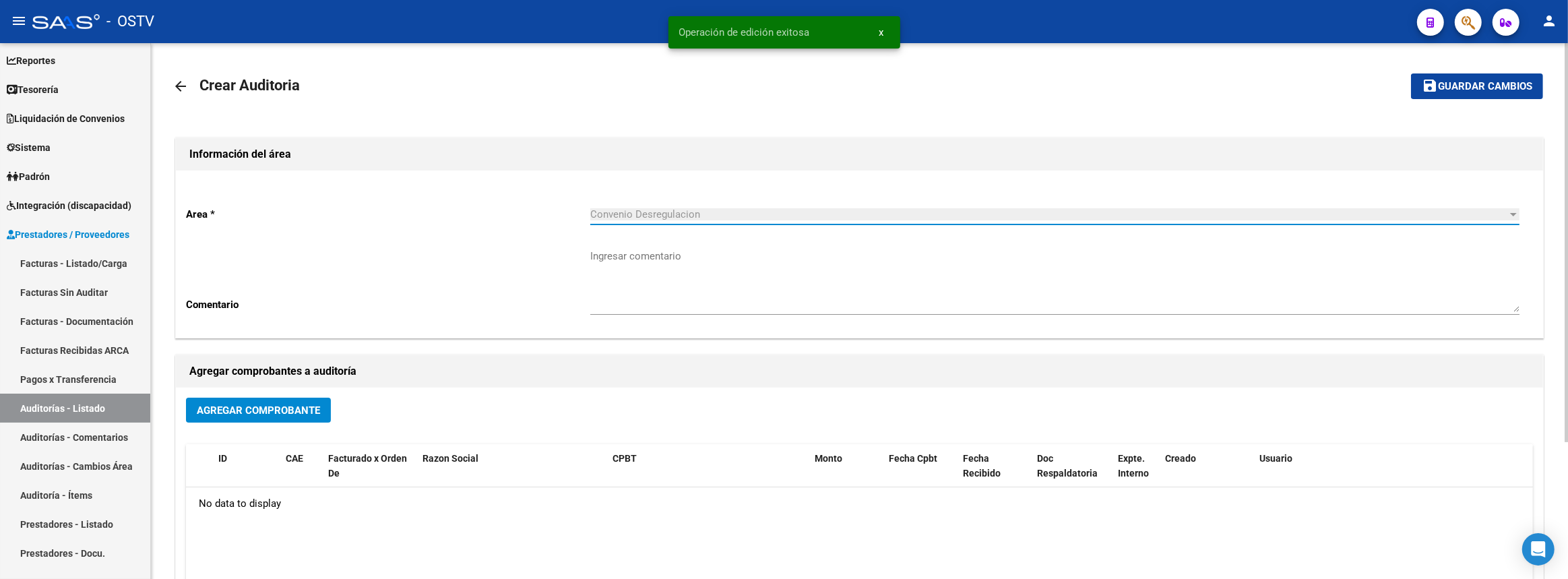
click at [256, 415] on button "Agregar Comprobante" at bounding box center [258, 410] width 145 height 25
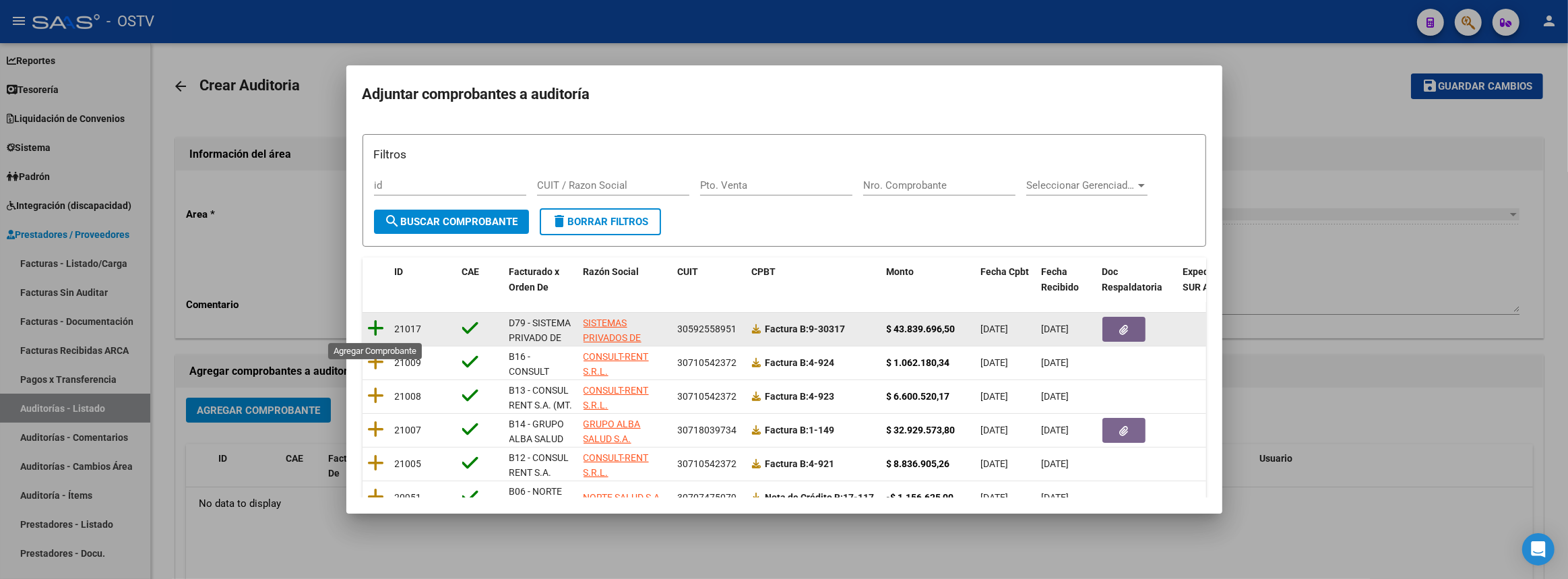
click at [376, 328] on icon at bounding box center [376, 328] width 17 height 19
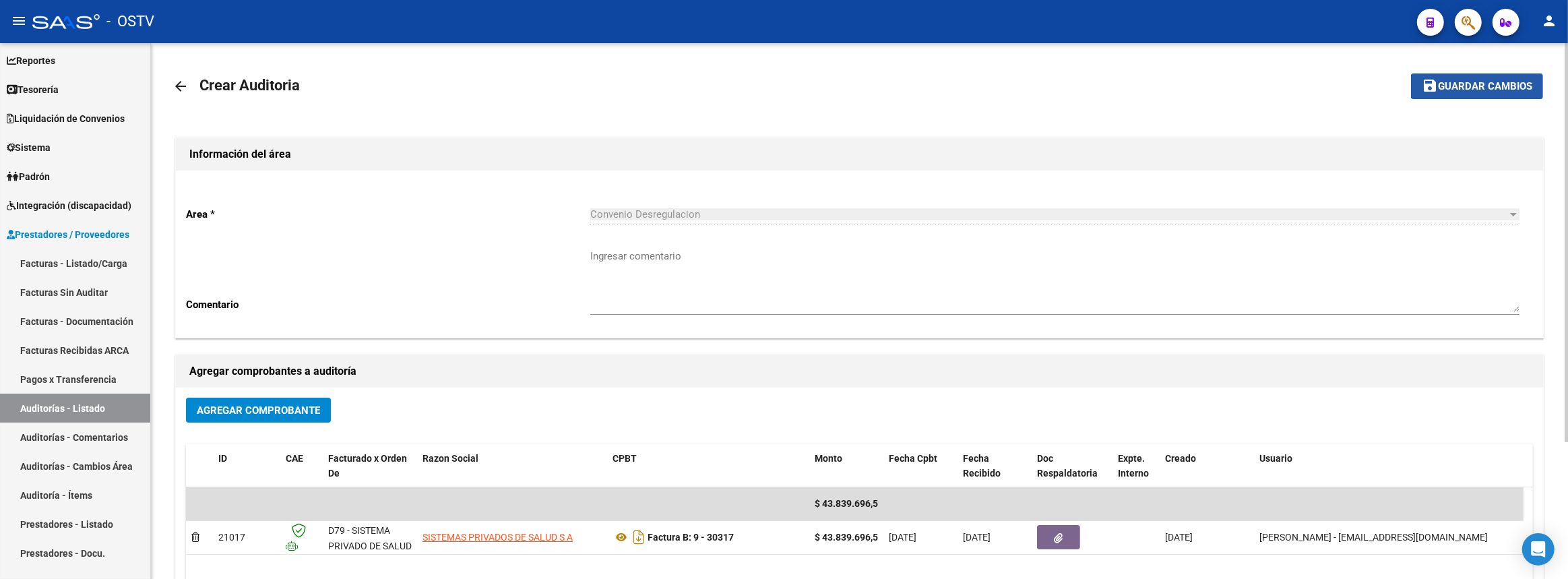
click at [1511, 81] on span "Guardar cambios" at bounding box center [1485, 87] width 95 height 12
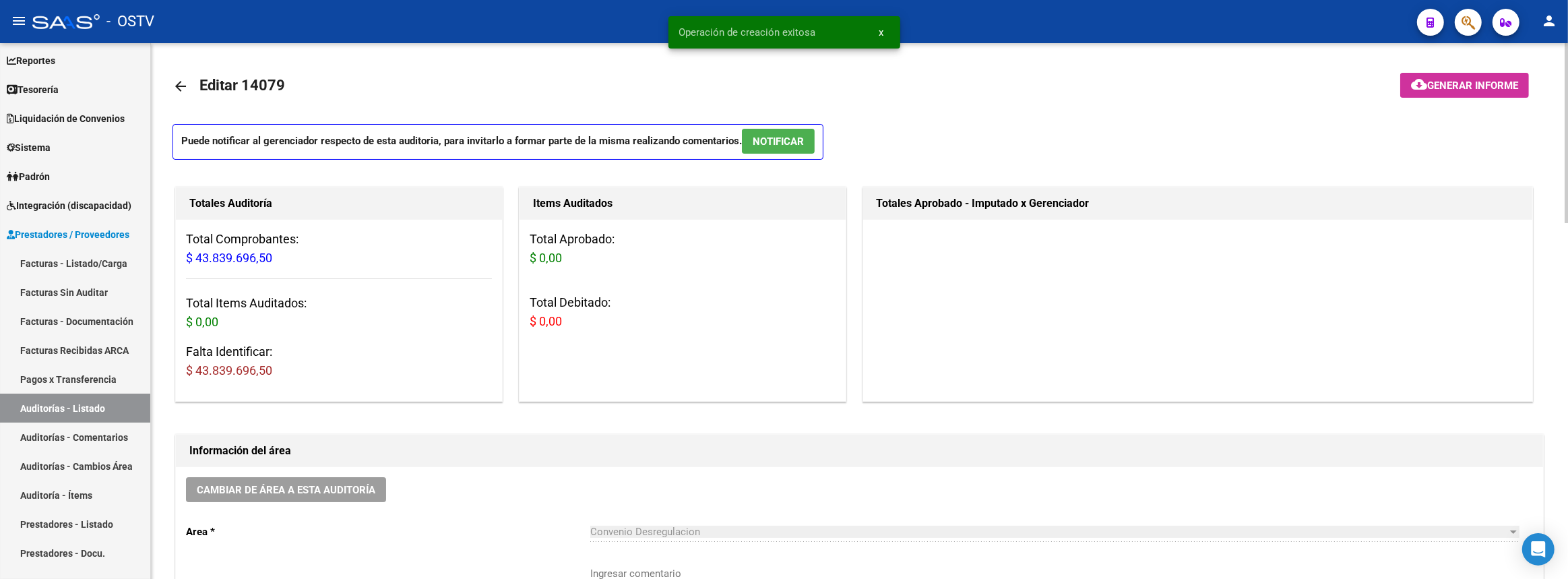
scroll to position [245, 0]
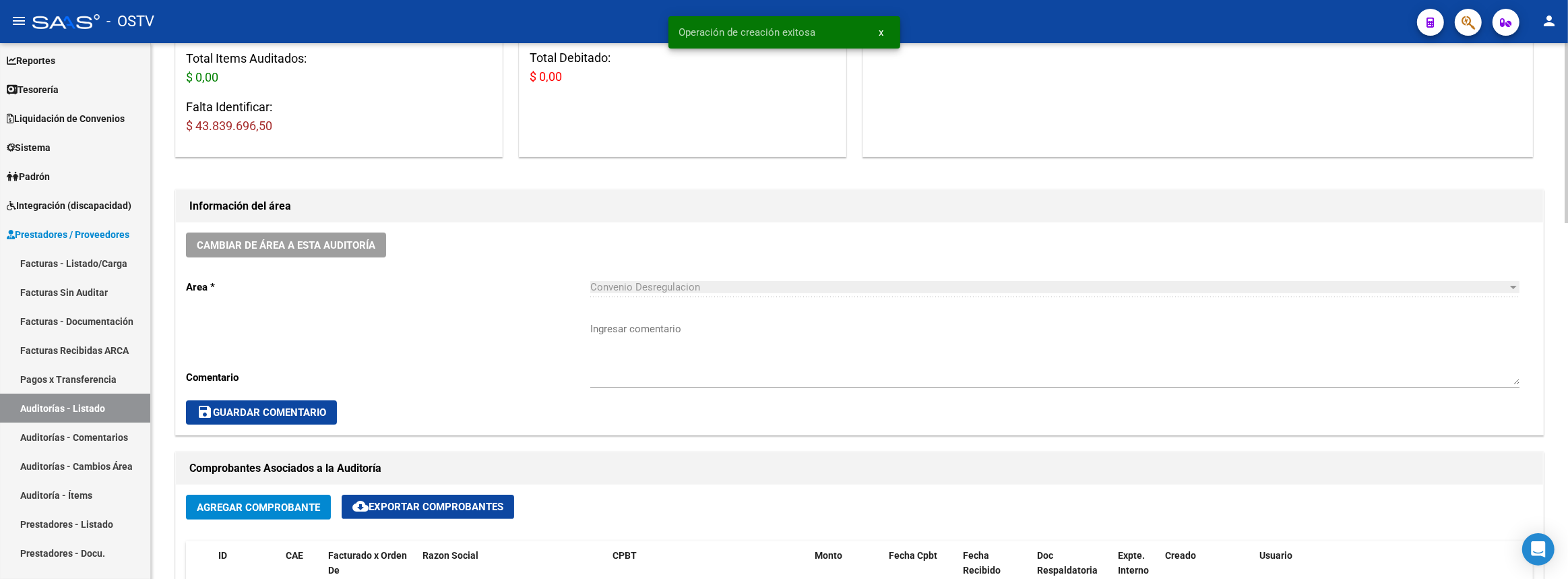
click at [732, 352] on textarea "Ingresar comentario" at bounding box center [1055, 353] width 930 height 64
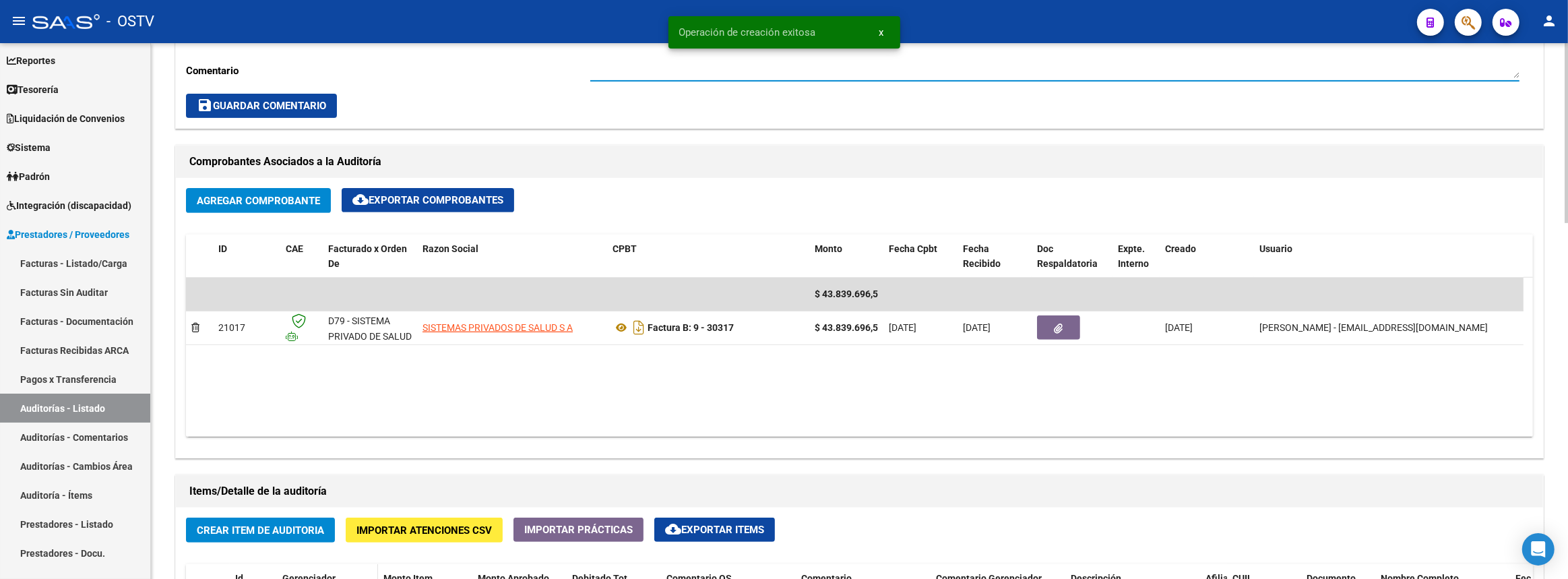
scroll to position [735, 0]
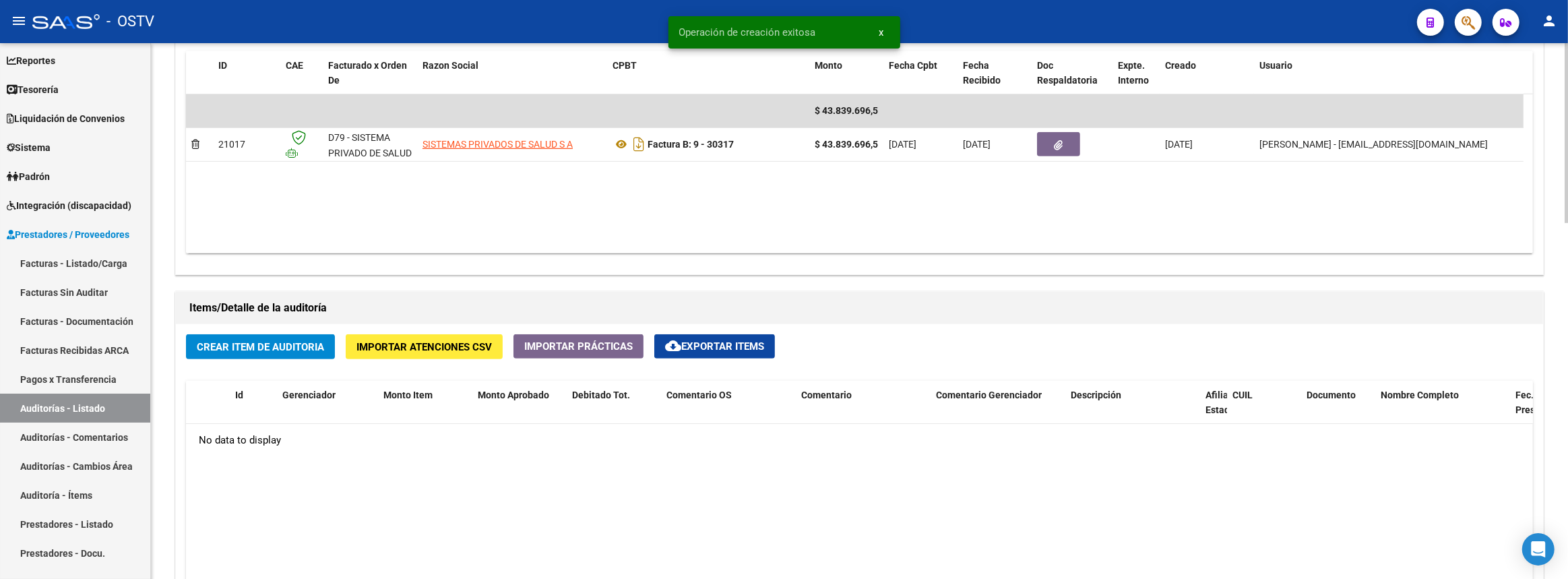
type textarea "Cerrada"
click at [311, 335] on button "Crear Item de Auditoria" at bounding box center [260, 346] width 149 height 25
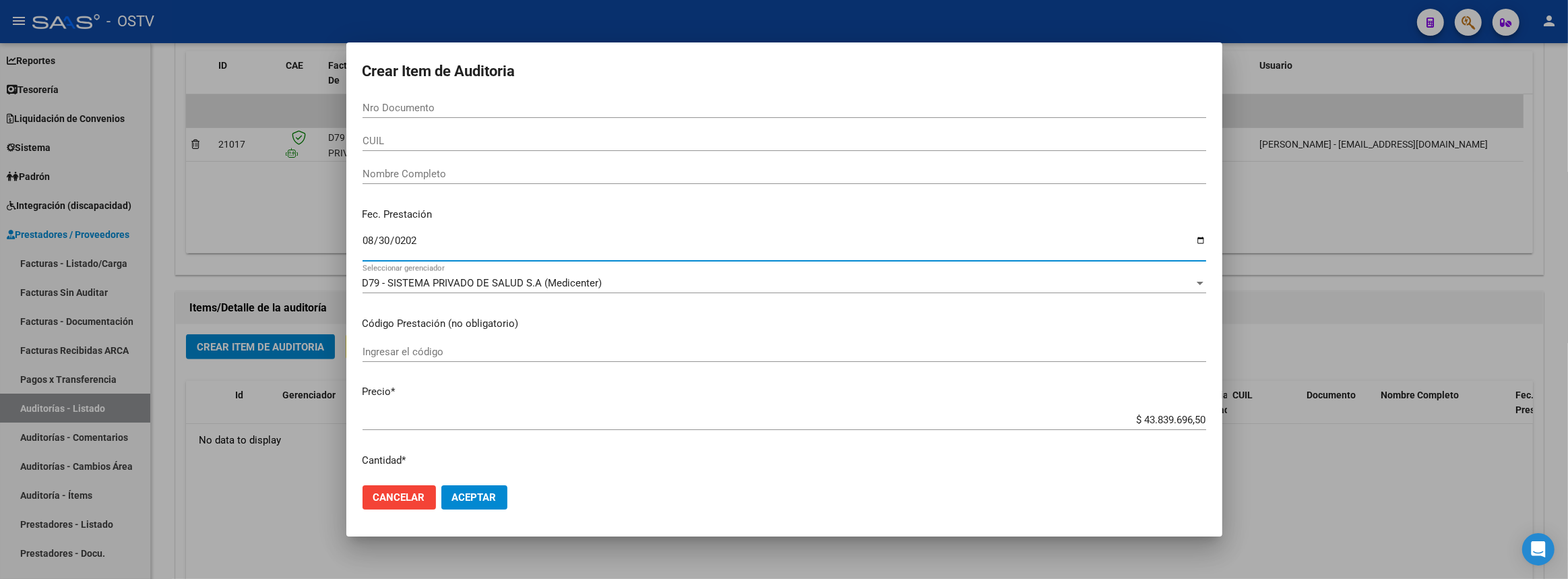
type input "2025-08-30"
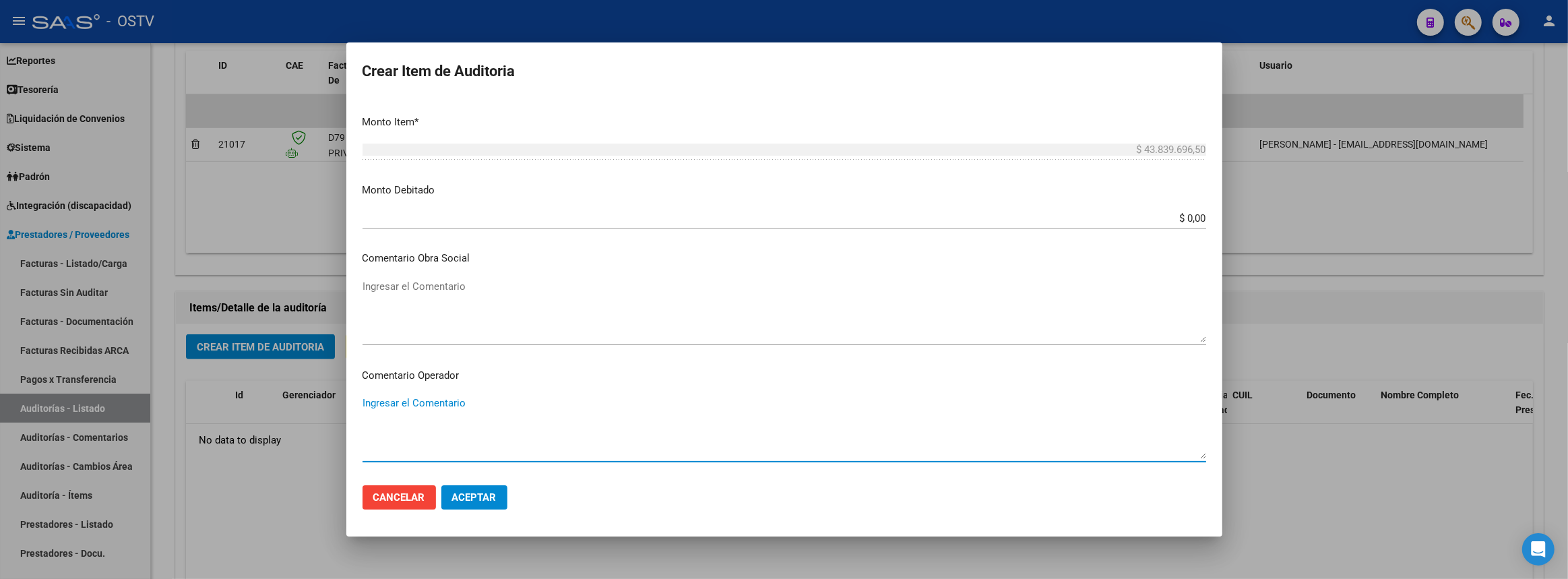
scroll to position [757, 0]
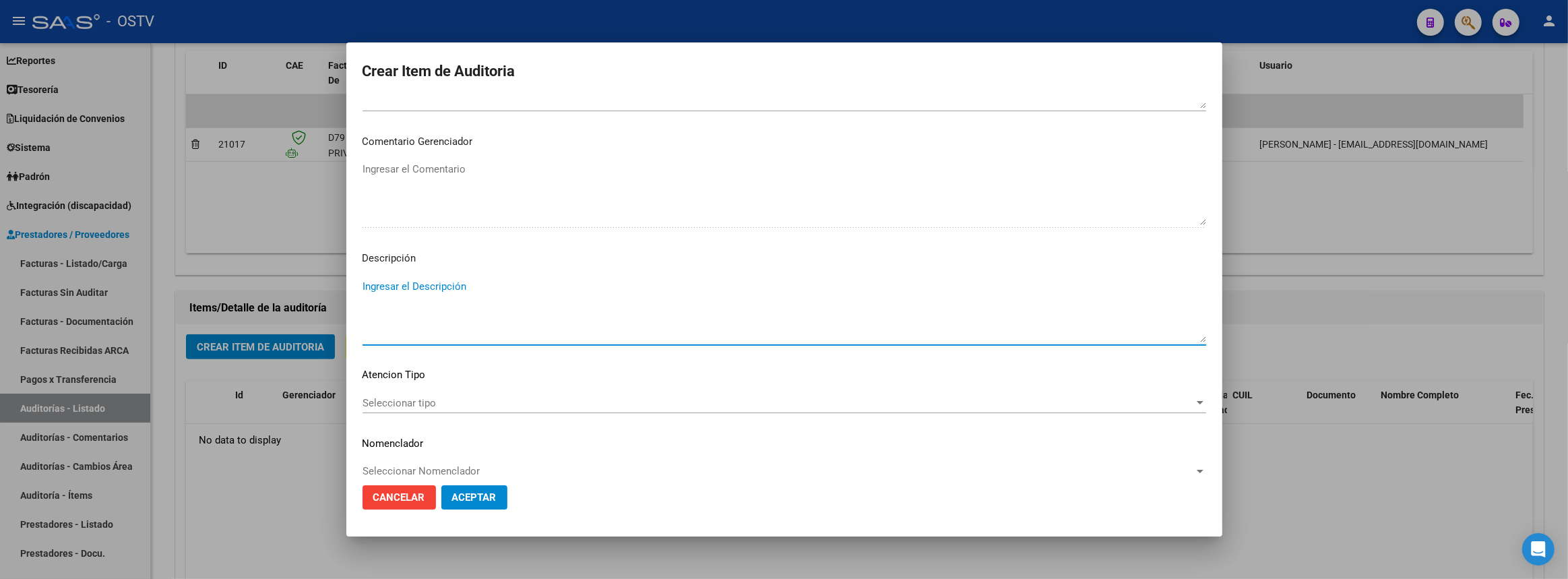
paste textarea "Transferencias 08-2025, según contrato de prestaciones (contrato 95-05)"
type textarea "Transferencias 08-2025, según contrato de prestaciones (contrato 95-05)"
click at [501, 501] on button "Aceptar" at bounding box center [474, 497] width 66 height 24
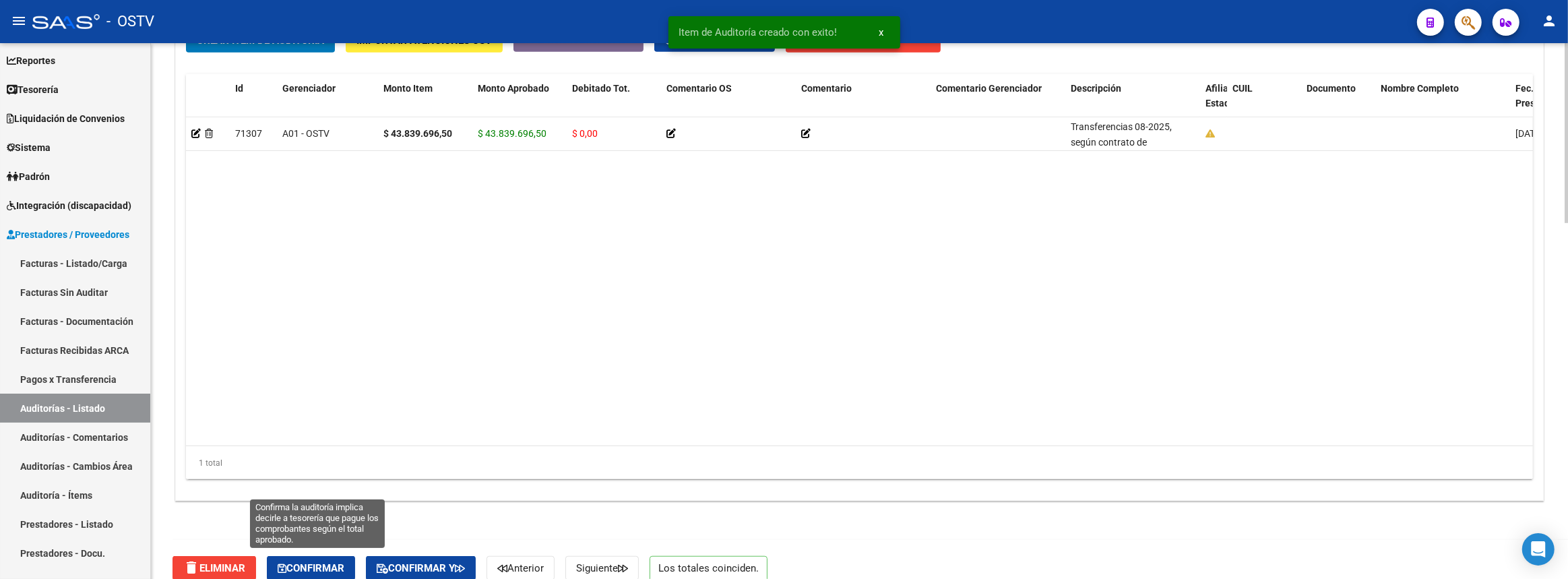
click at [333, 556] on button "Confirmar" at bounding box center [311, 568] width 88 height 24
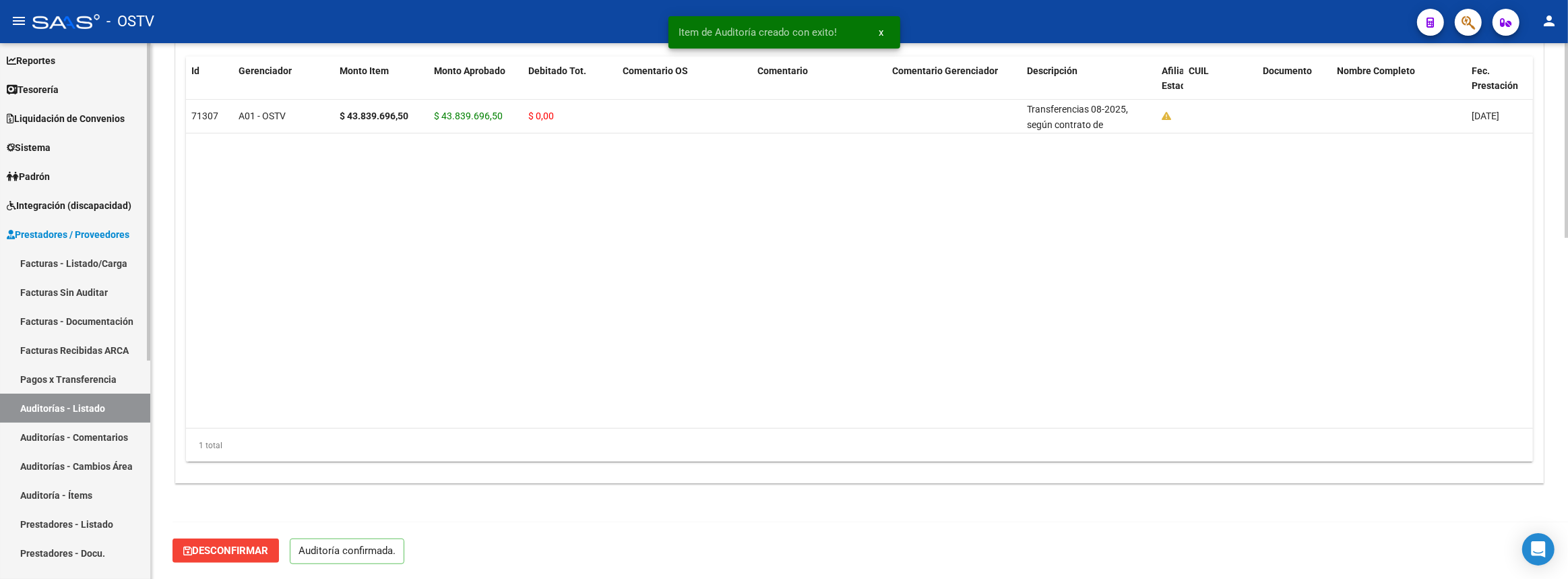
scroll to position [924, 0]
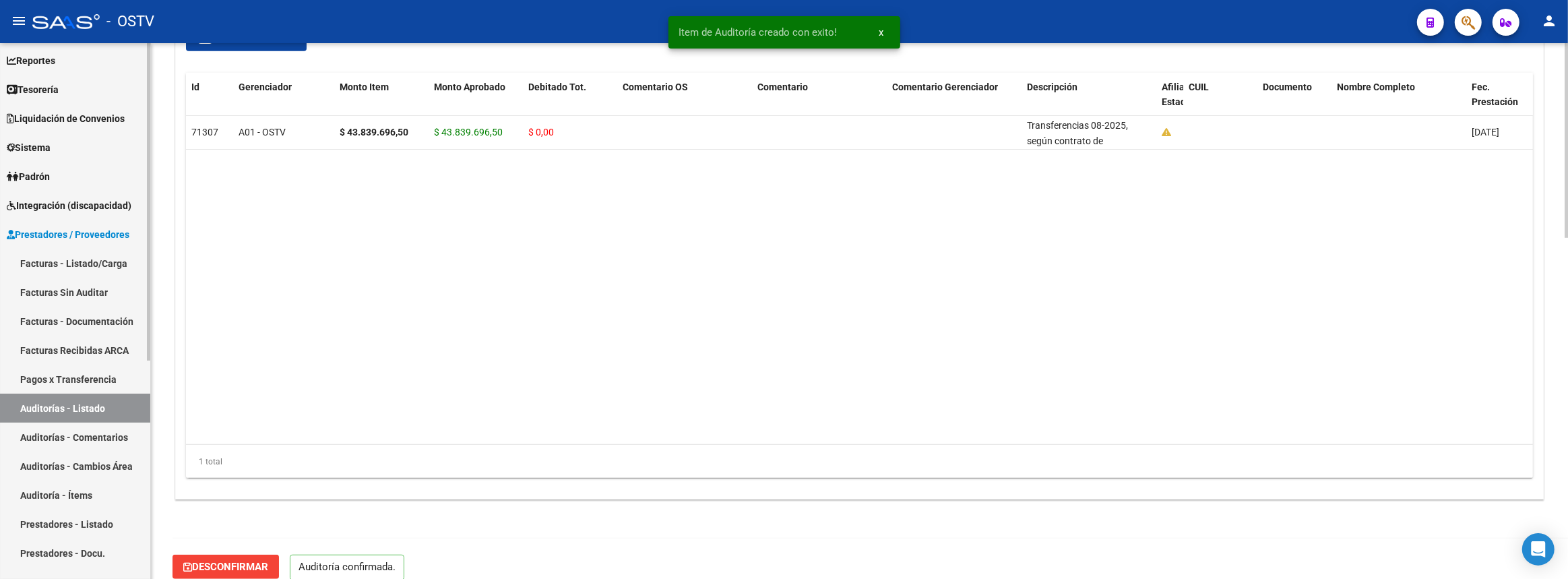
click at [128, 401] on link "Auditorías - Listado" at bounding box center [75, 408] width 150 height 29
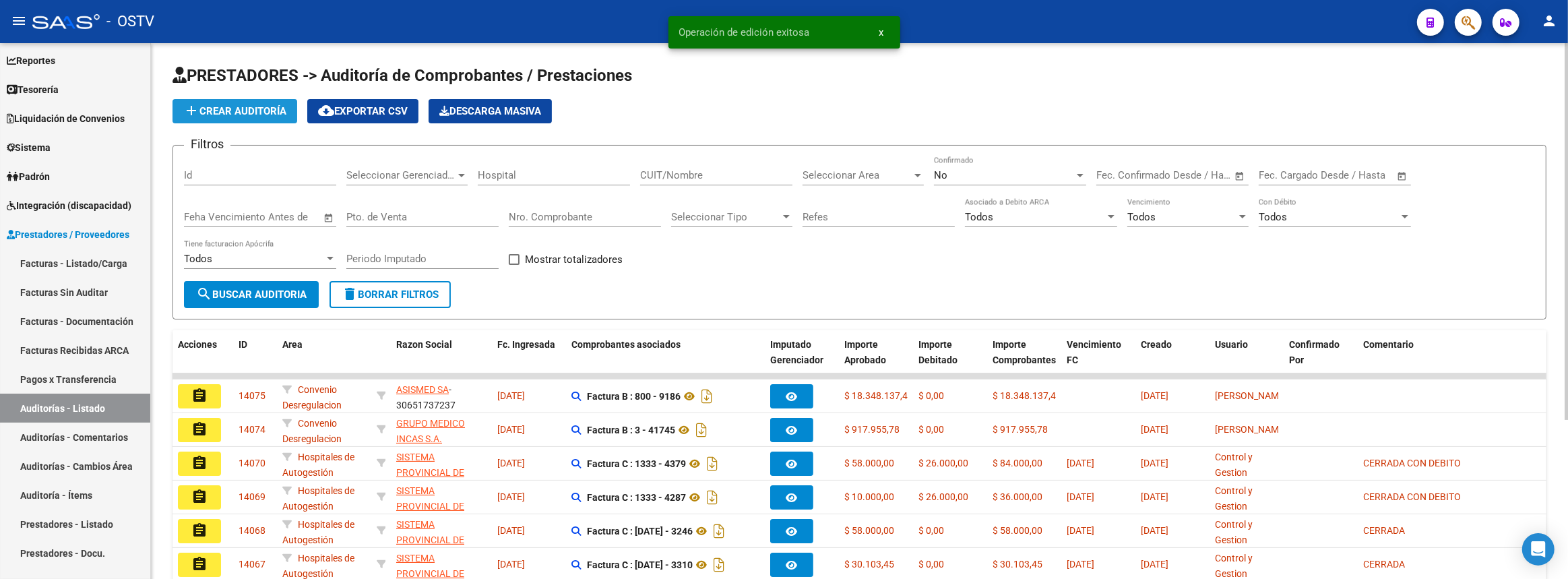
click at [233, 114] on span "add Crear Auditoría" at bounding box center [235, 111] width 103 height 12
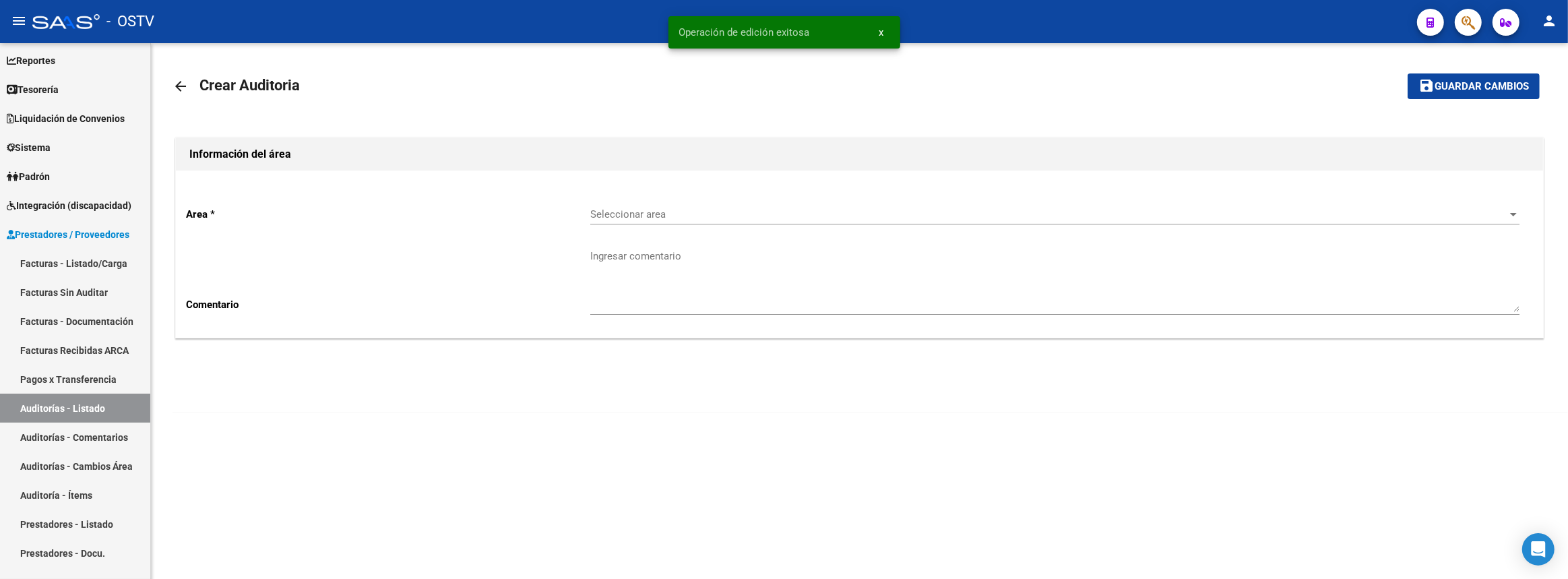
click at [721, 207] on div "Seleccionar area Seleccionar area" at bounding box center [1055, 210] width 930 height 29
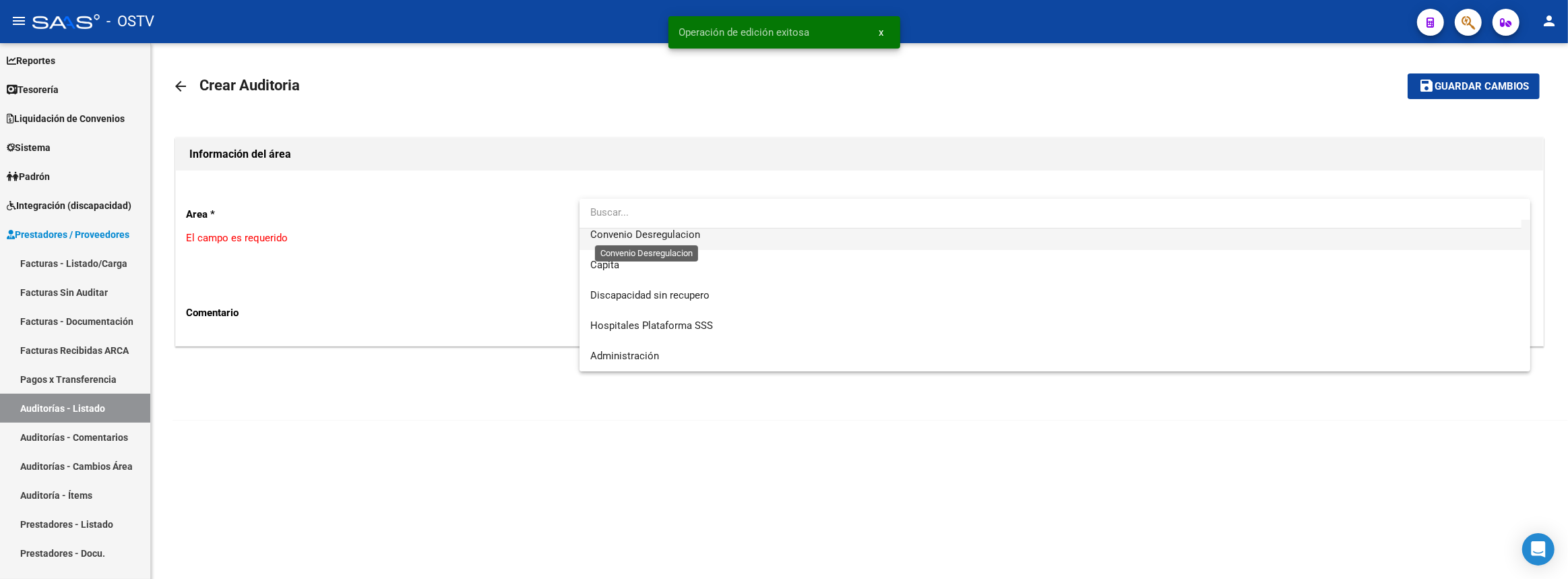
click at [681, 231] on span "Convenio Desregulacion" at bounding box center [645, 234] width 110 height 12
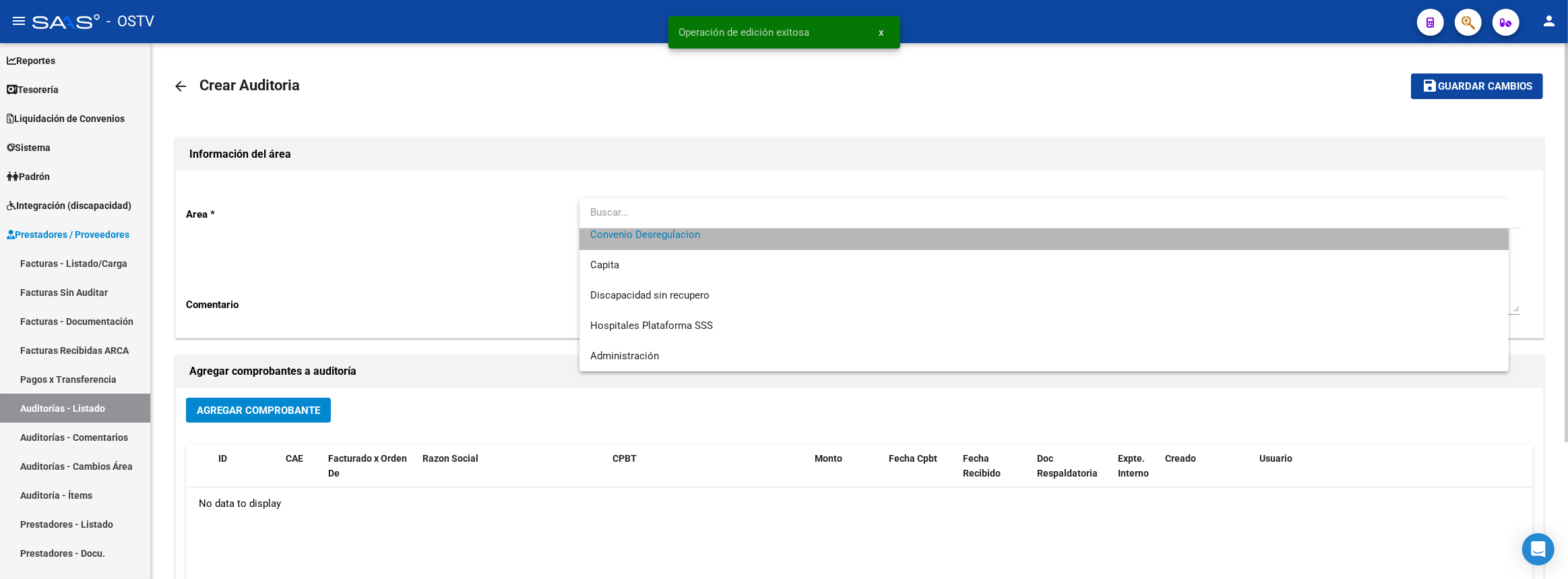
scroll to position [152, 0]
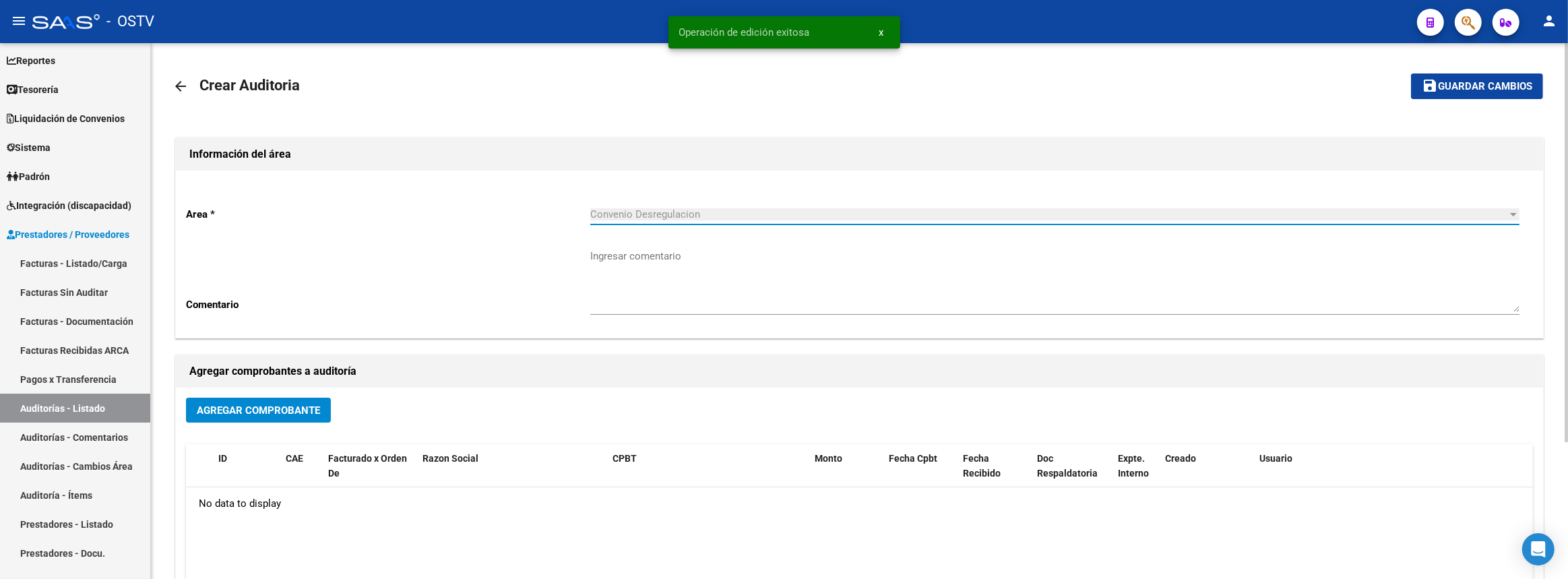
click at [311, 408] on span "Agregar Comprobante" at bounding box center [258, 410] width 123 height 12
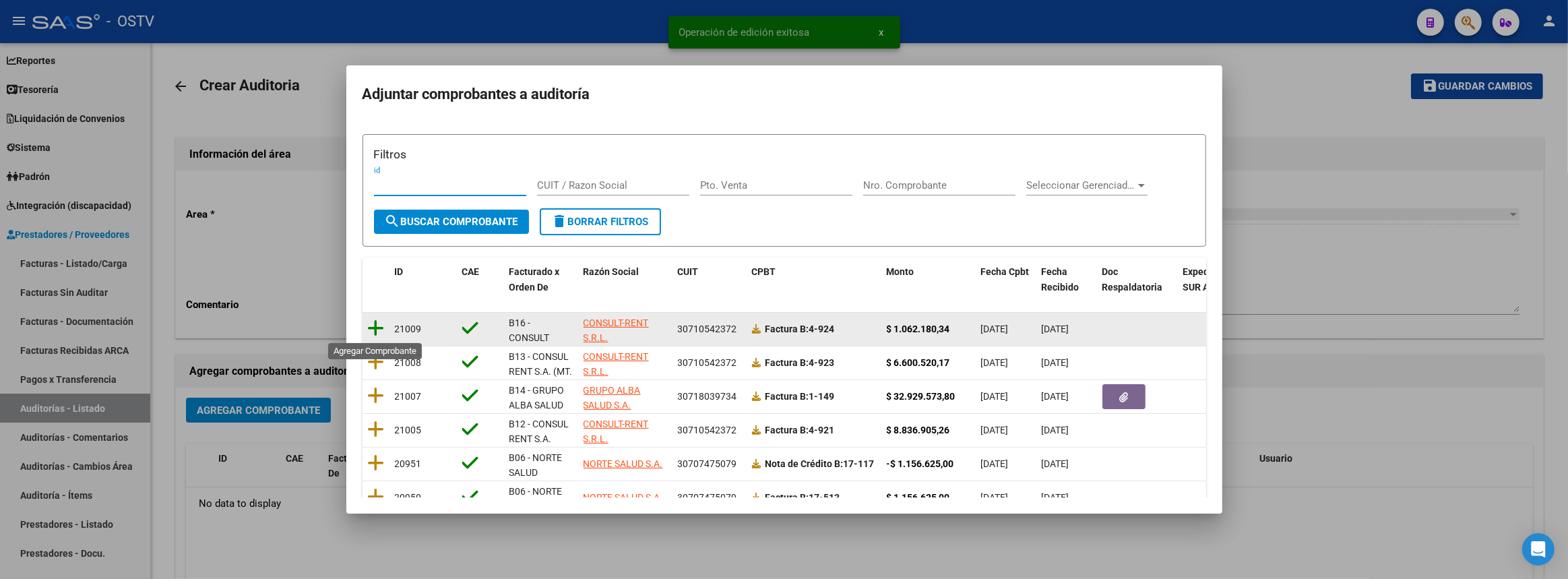
click at [378, 324] on icon at bounding box center [376, 328] width 17 height 19
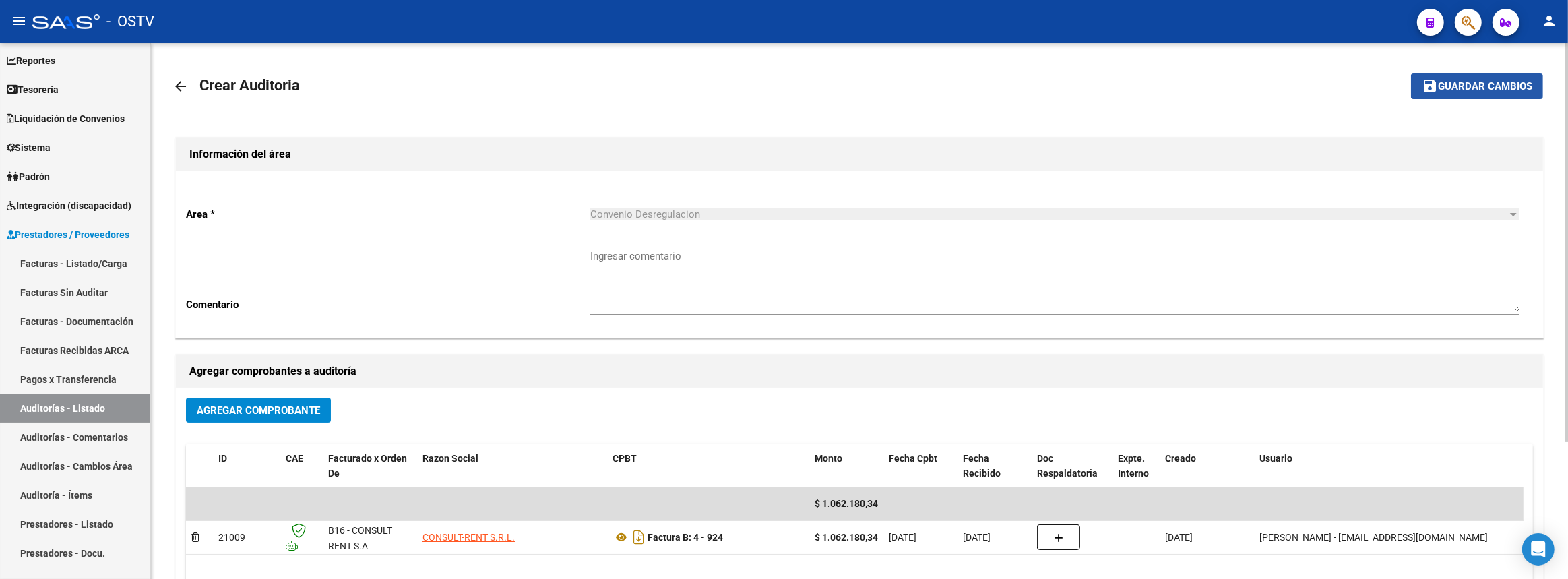
click at [1415, 95] on button "save Guardar cambios" at bounding box center [1477, 85] width 132 height 25
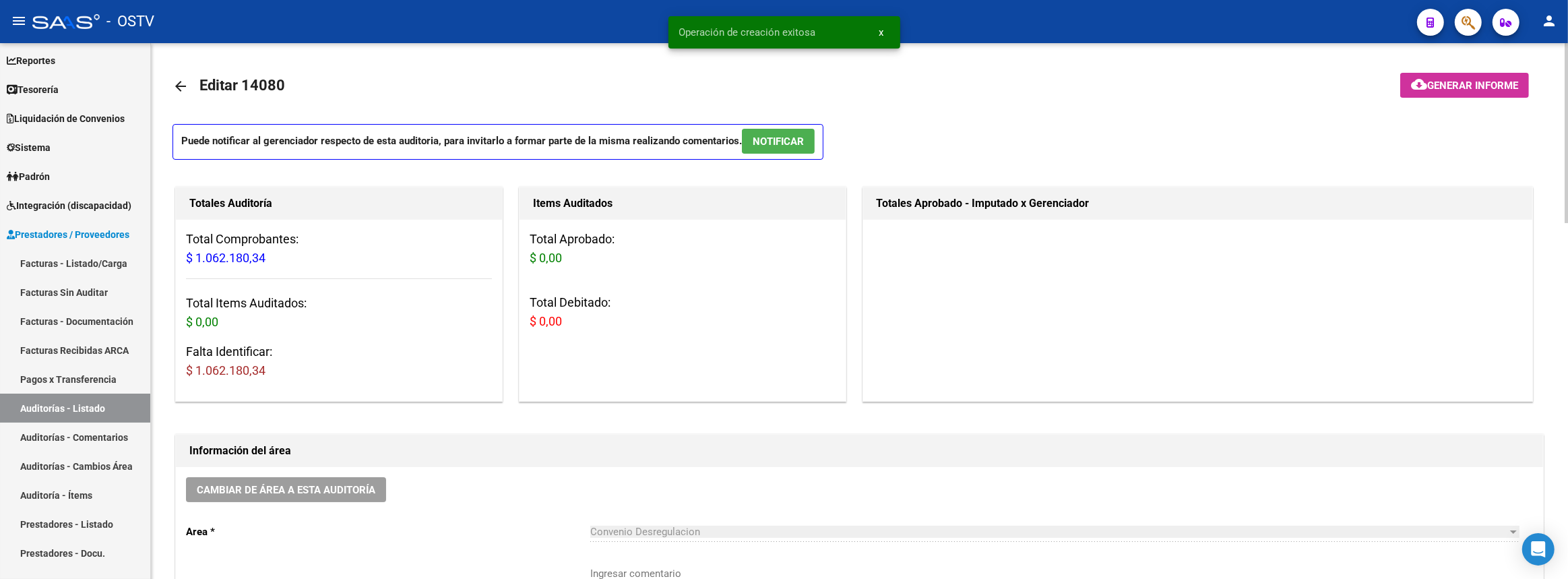
scroll to position [184, 0]
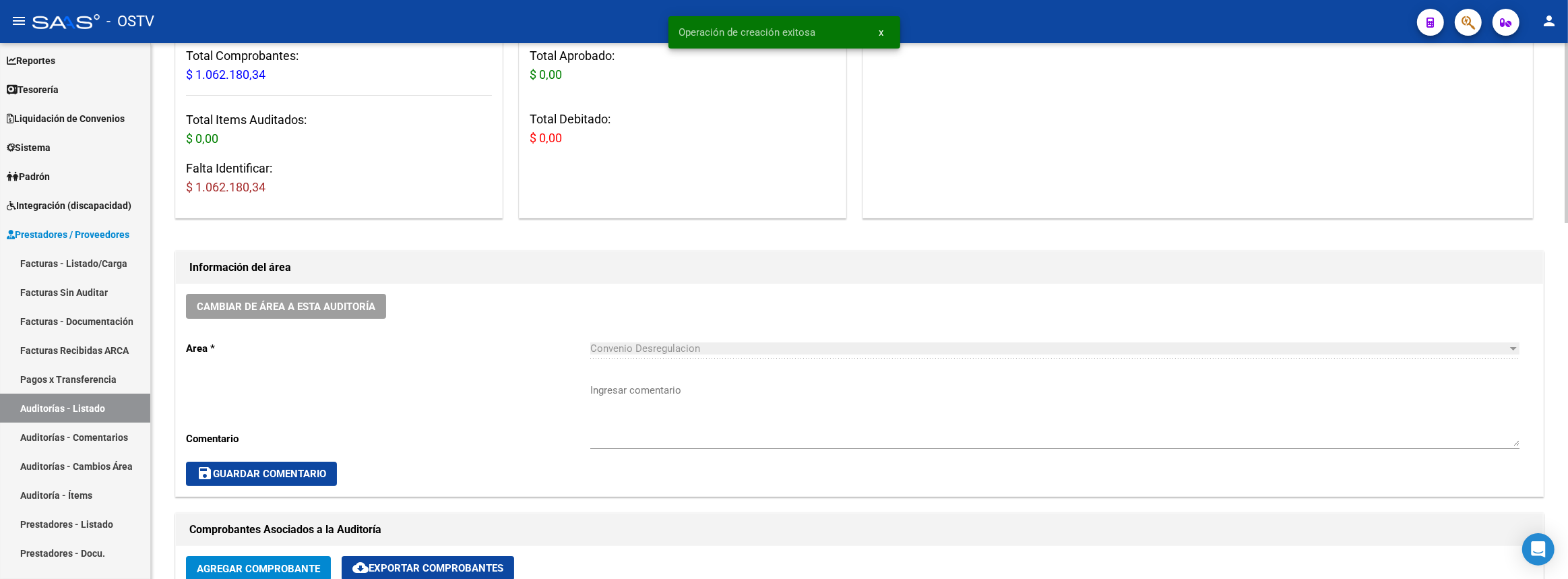
click at [727, 423] on textarea "Ingresar comentario" at bounding box center [1055, 414] width 930 height 64
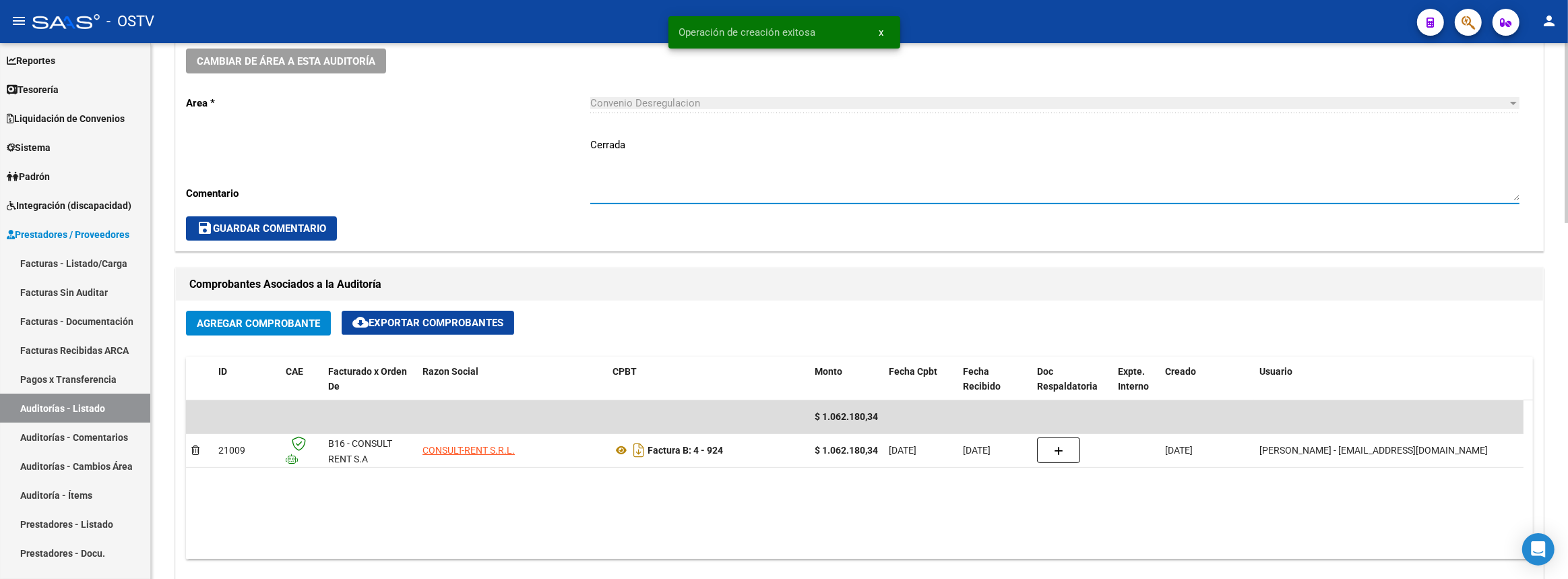
scroll to position [613, 0]
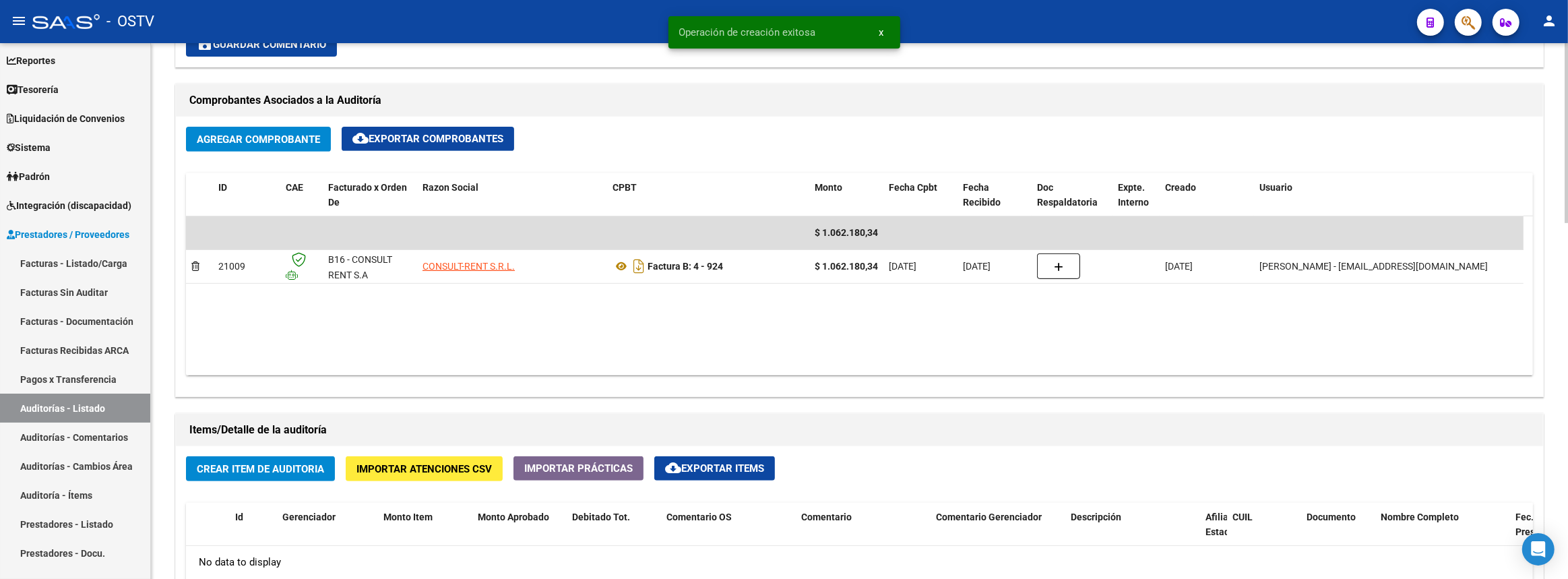
type textarea "Cerrada"
click at [282, 471] on span "Crear Item de Auditoria" at bounding box center [260, 469] width 128 height 12
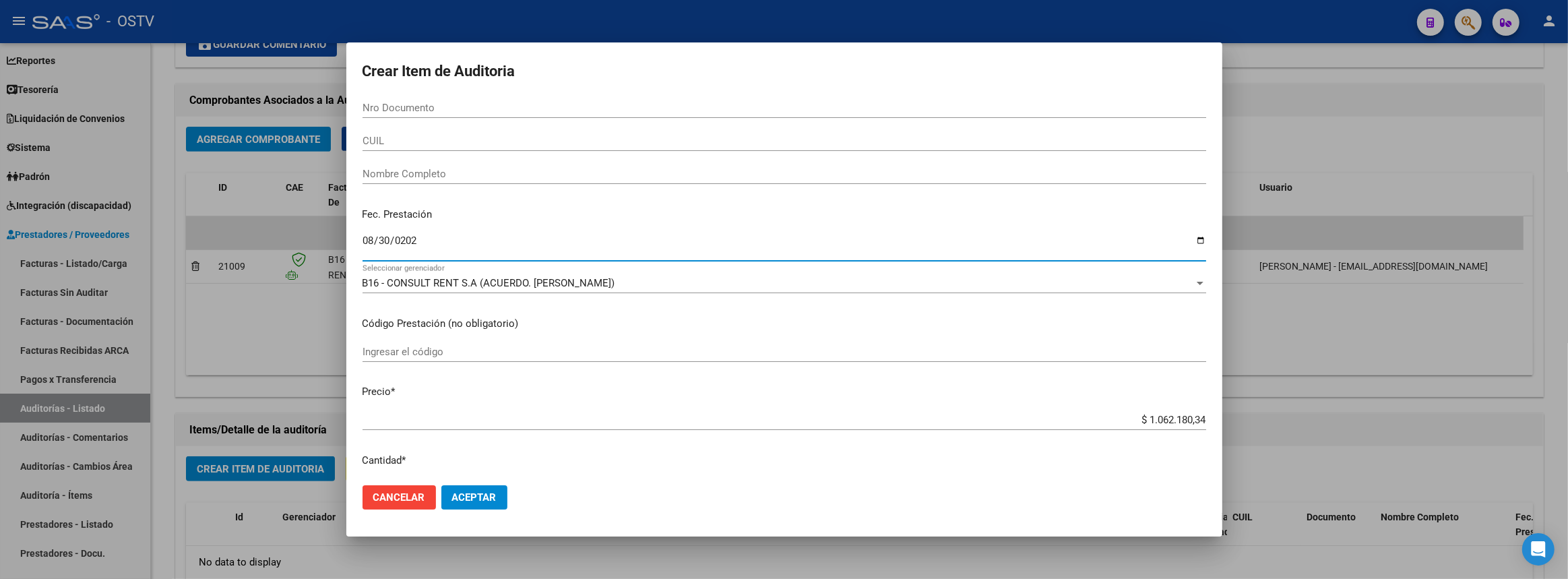
type input "2025-08-30"
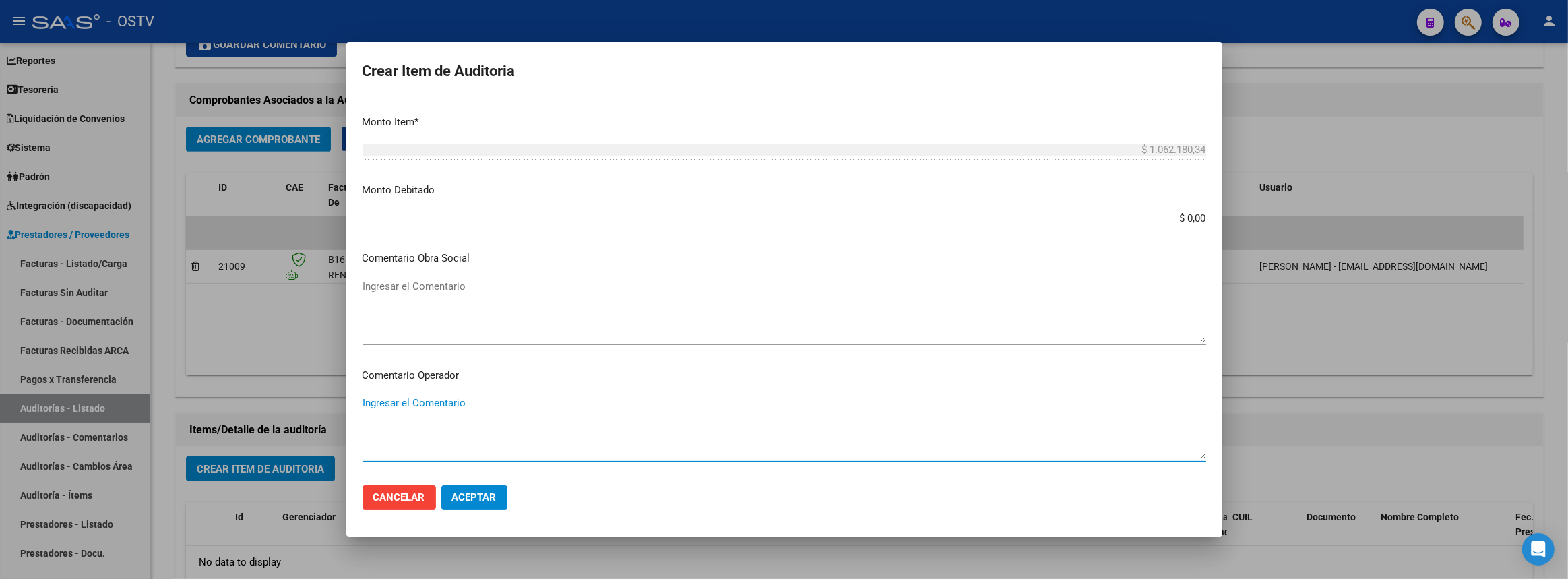
scroll to position [757, 0]
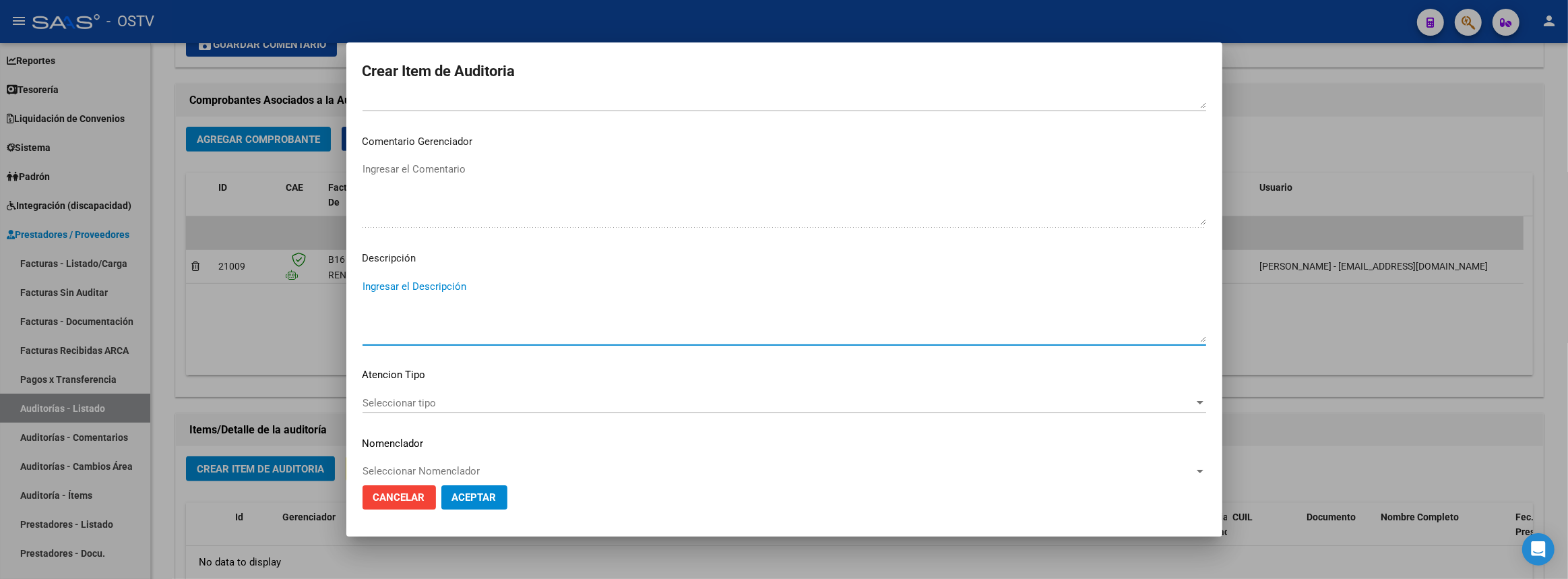
paste textarea "Transferencias 08-2025, según contrato de prestaciones (contrato 95-05)"
click at [687, 283] on textarea "Transferencias 08-2025, según contrato de prestaciones (contrato 95-05)" at bounding box center [784, 311] width 843 height 64
type textarea "Transferencias 08-2025, según contrato de prestaciones (contrato 90-10)"
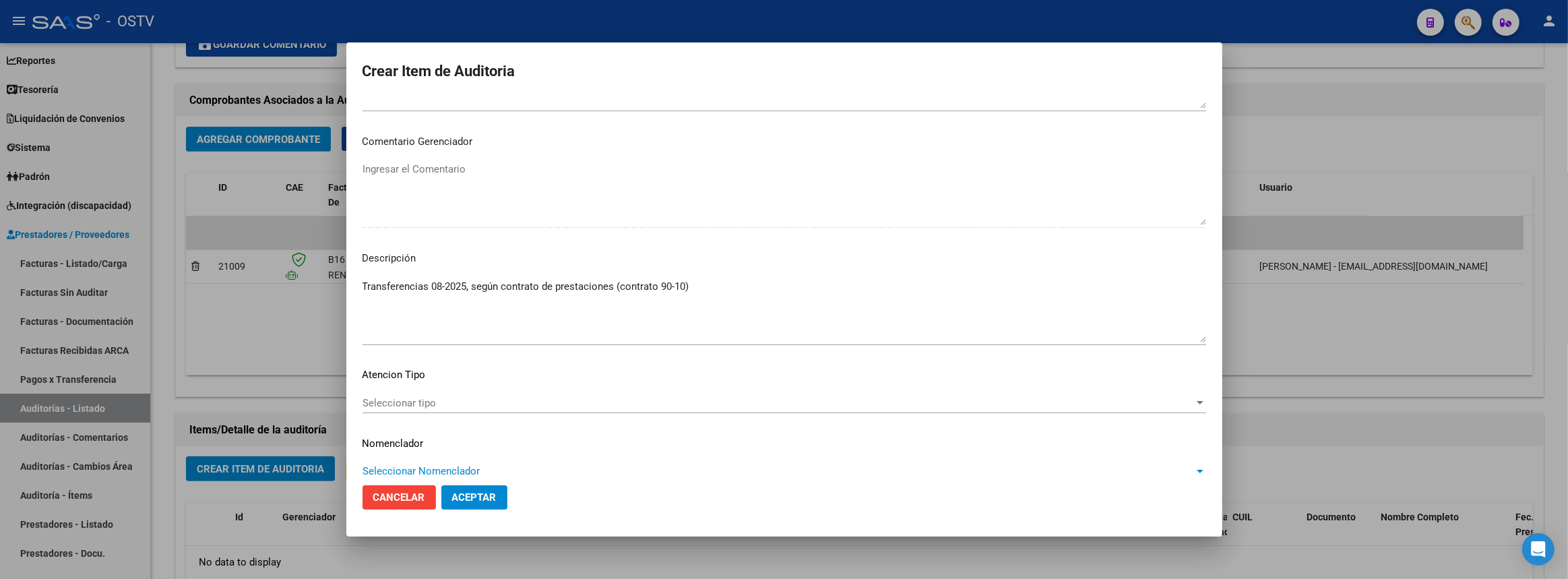
scroll to position [760, 0]
click at [441, 485] on button "Aceptar" at bounding box center [474, 497] width 66 height 24
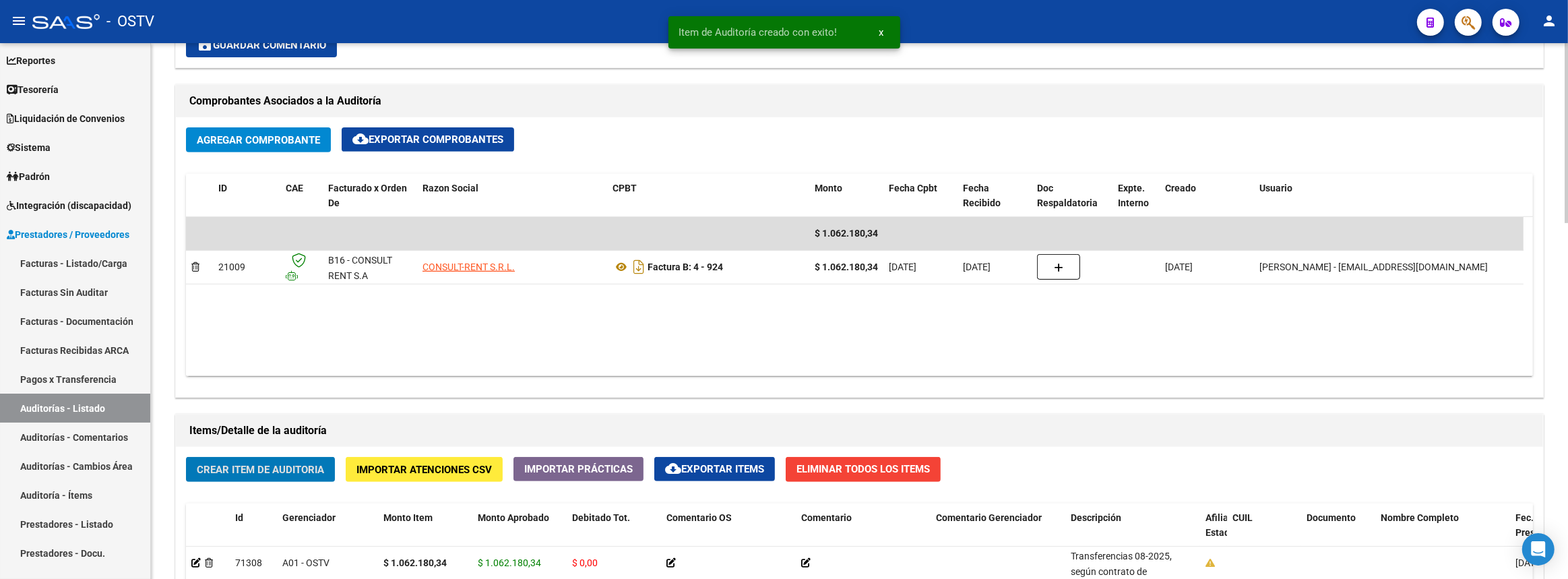
scroll to position [1042, 0]
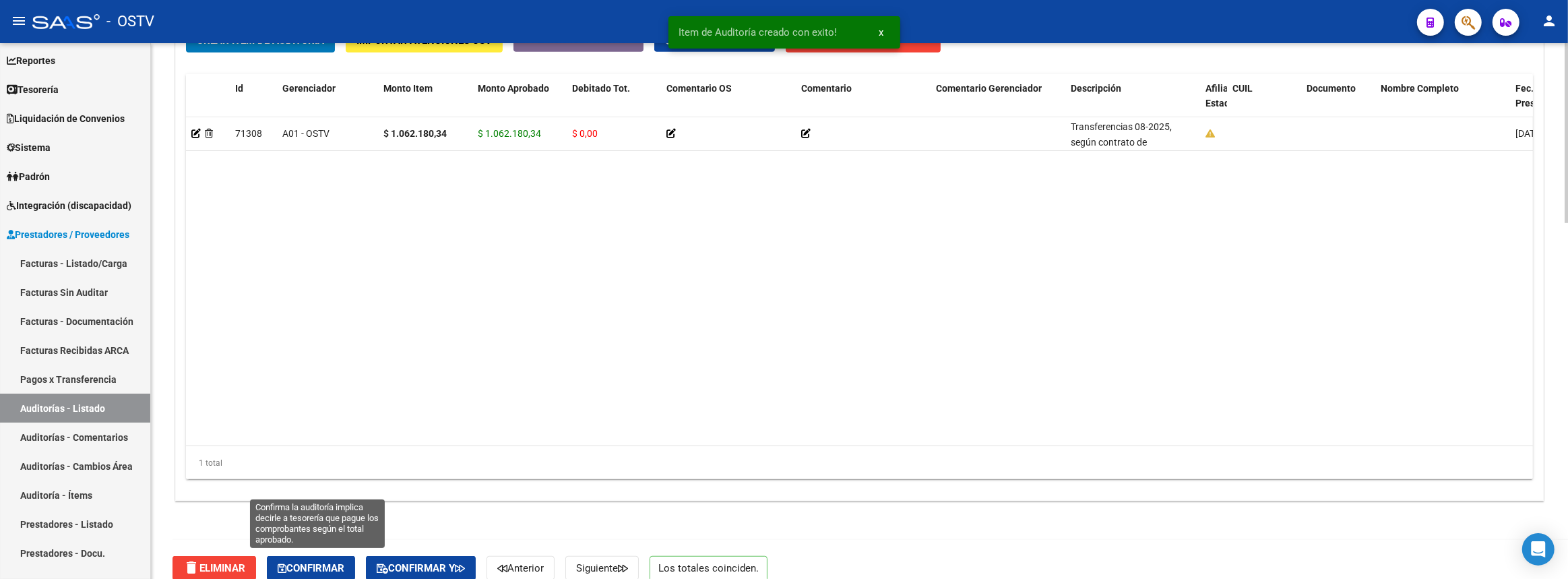
click at [308, 575] on button "Confirmar" at bounding box center [311, 568] width 88 height 24
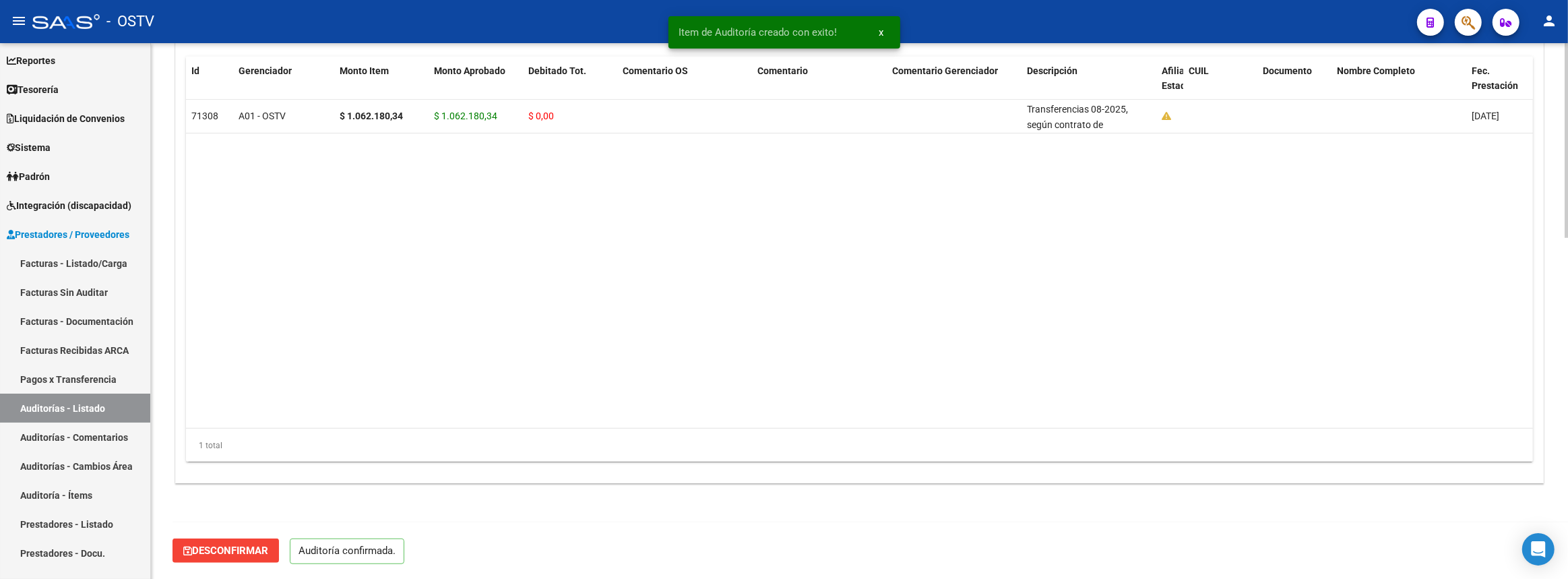
scroll to position [924, 0]
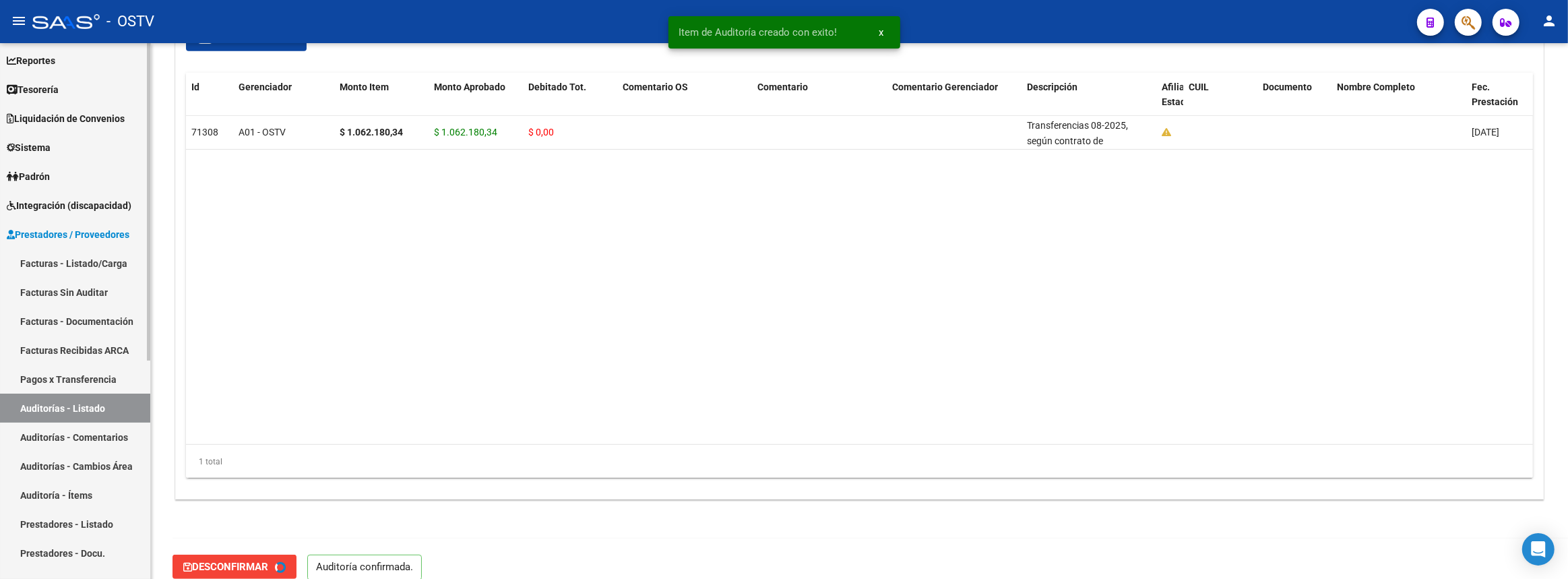
drag, startPoint x: 83, startPoint y: 401, endPoint x: 78, endPoint y: 395, distance: 7.8
click at [83, 400] on link "Auditorías - Listado" at bounding box center [75, 408] width 150 height 29
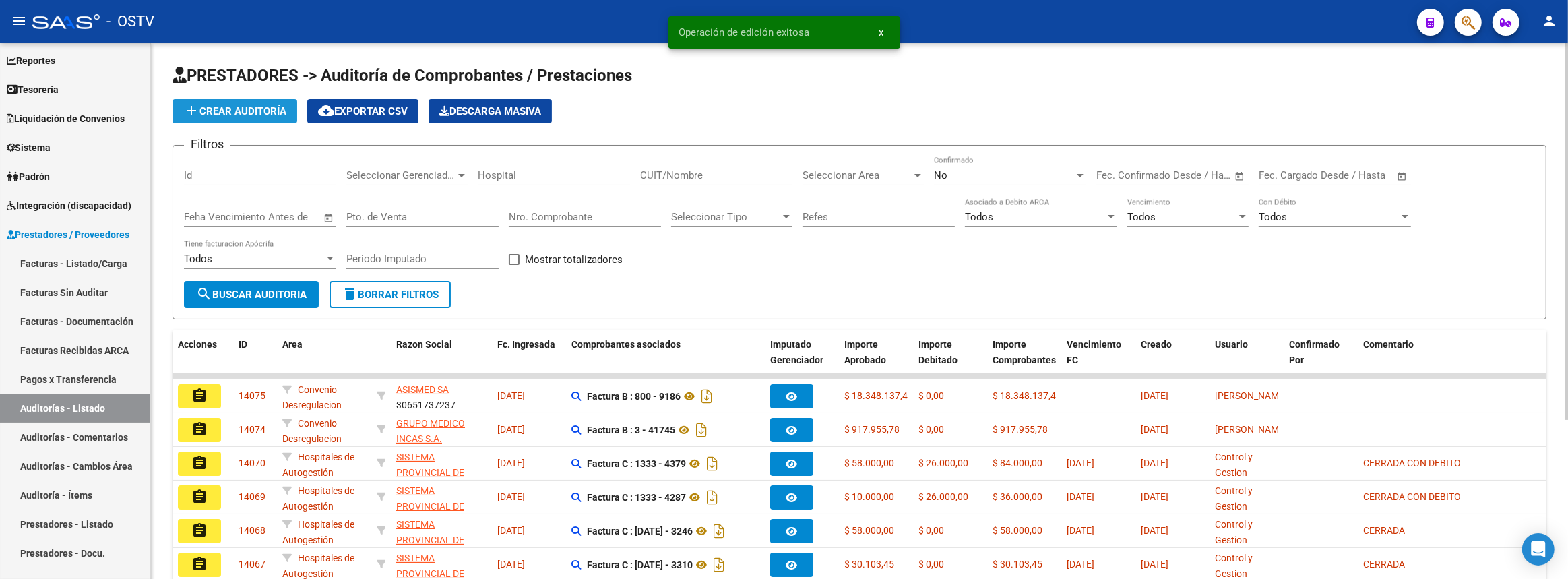
click at [286, 111] on span "add Crear Auditoría" at bounding box center [235, 111] width 103 height 12
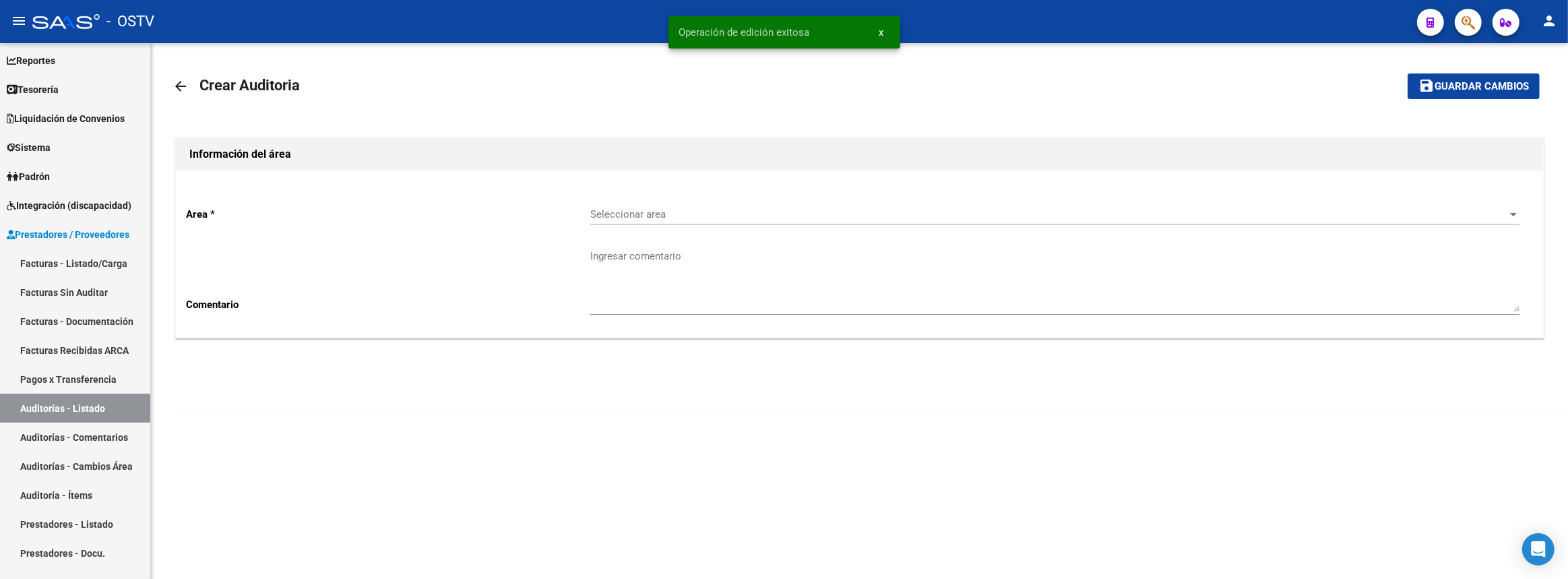
click at [655, 227] on div "Seleccionar area Seleccionar area" at bounding box center [1055, 216] width 930 height 42
click at [645, 215] on span "Seleccionar area" at bounding box center [1048, 215] width 918 height 12
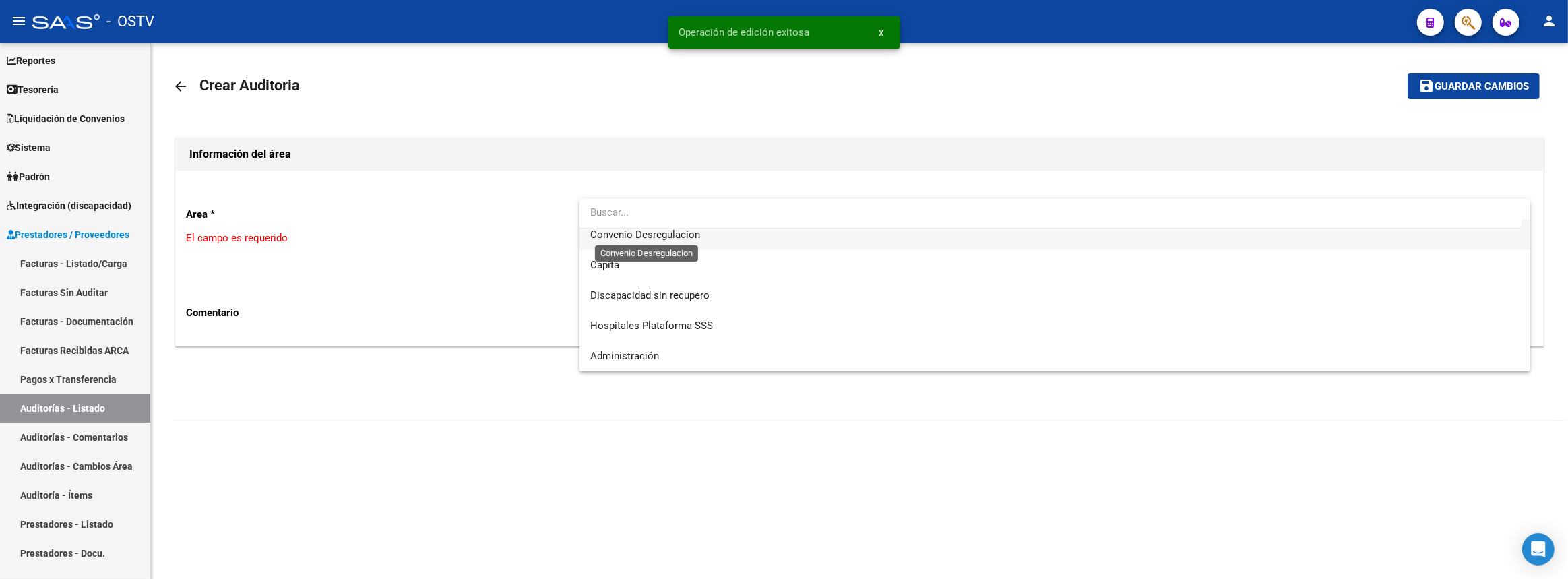
click at [642, 234] on span "Convenio Desregulacion" at bounding box center [645, 234] width 110 height 12
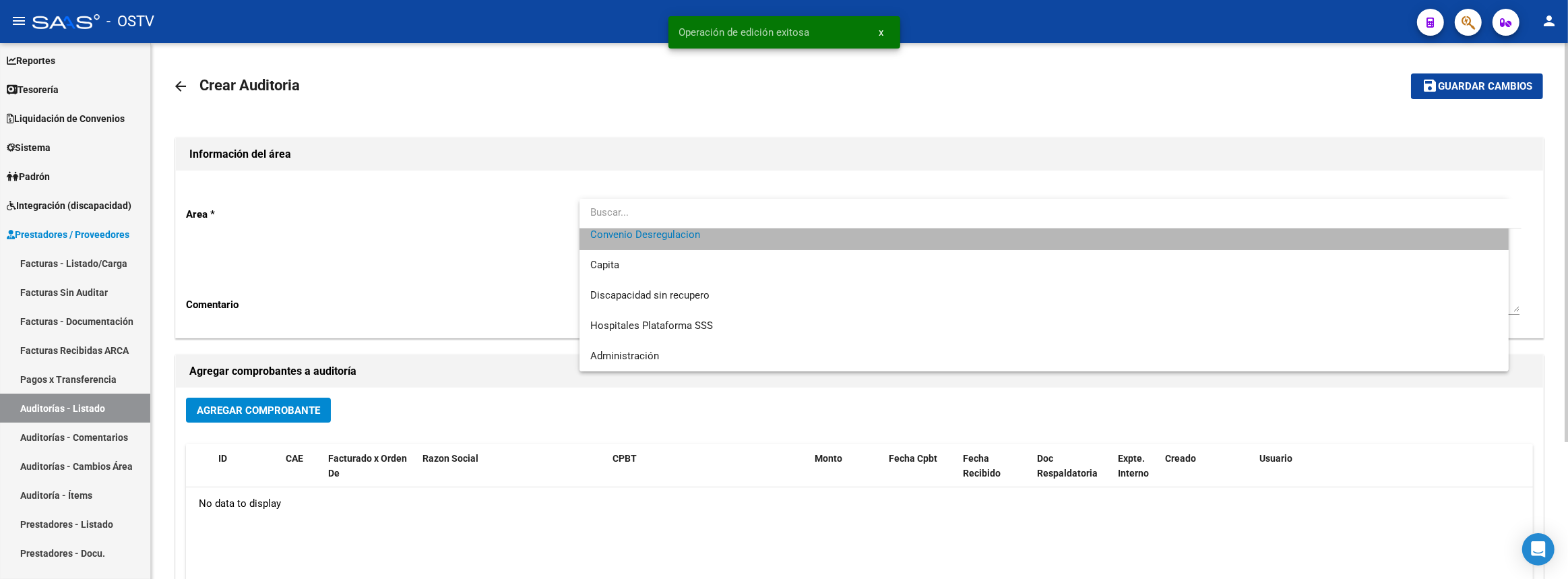
scroll to position [152, 0]
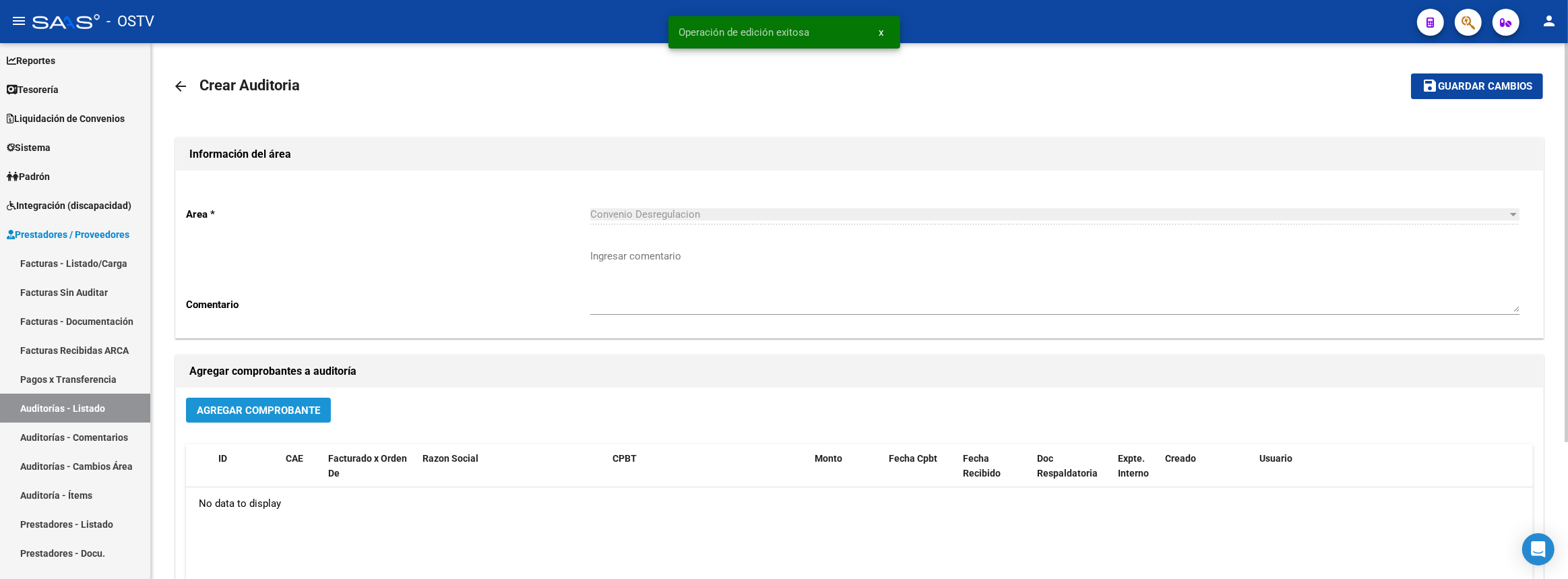
click at [306, 404] on span "Agregar Comprobante" at bounding box center [258, 410] width 123 height 12
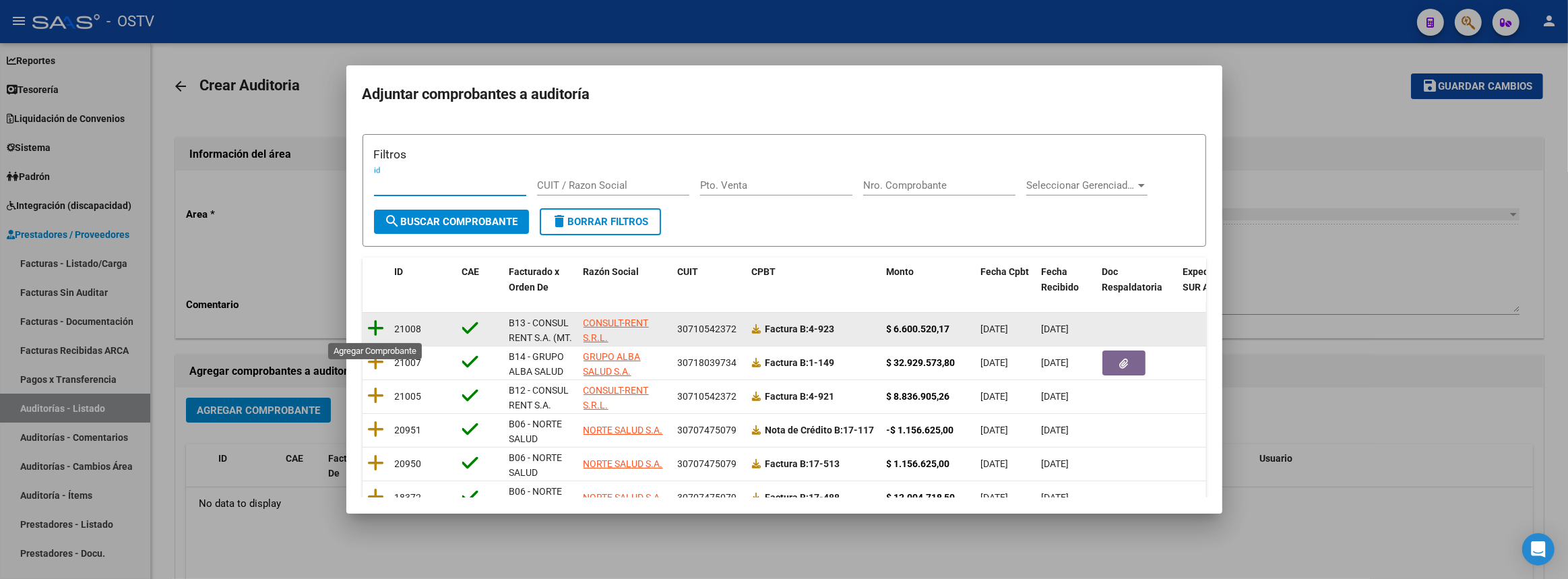
click at [370, 330] on icon at bounding box center [376, 328] width 17 height 19
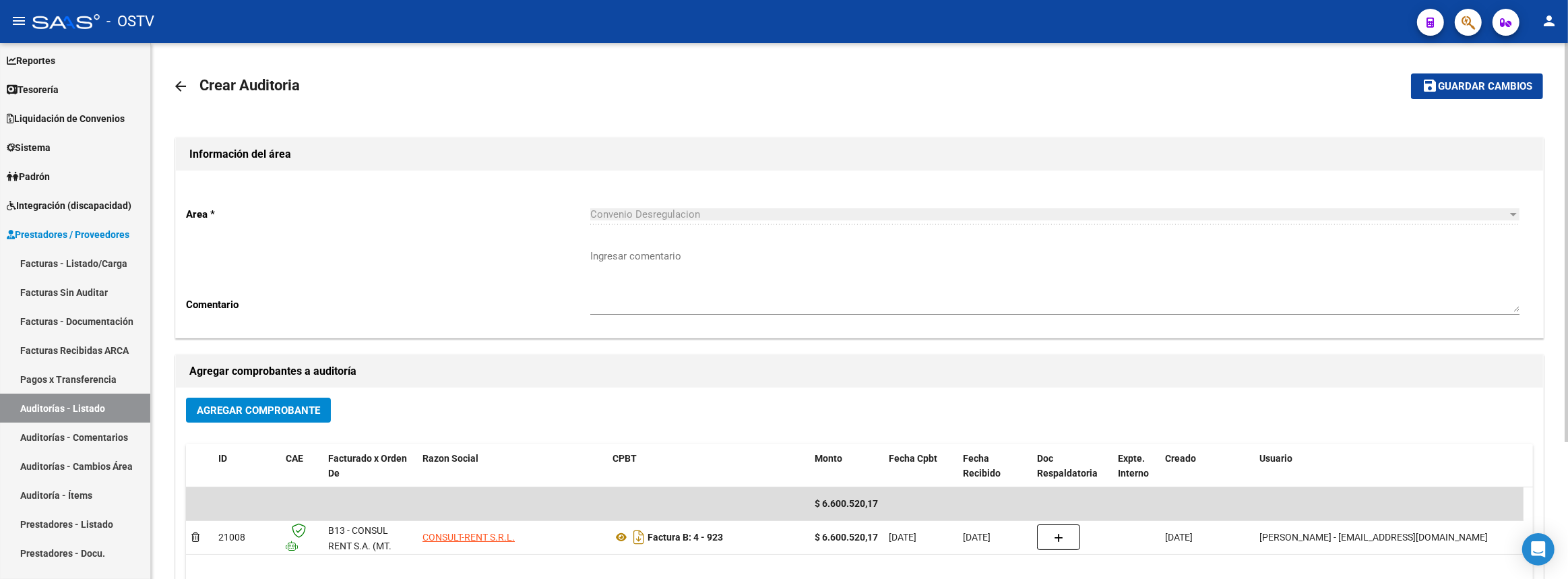
click at [1521, 66] on mat-toolbar-row "save Guardar cambios" at bounding box center [1401, 86] width 284 height 43
drag, startPoint x: 1514, startPoint y: 75, endPoint x: 1391, endPoint y: 103, distance: 126.1
click at [1513, 75] on button "save Guardar cambios" at bounding box center [1477, 85] width 132 height 25
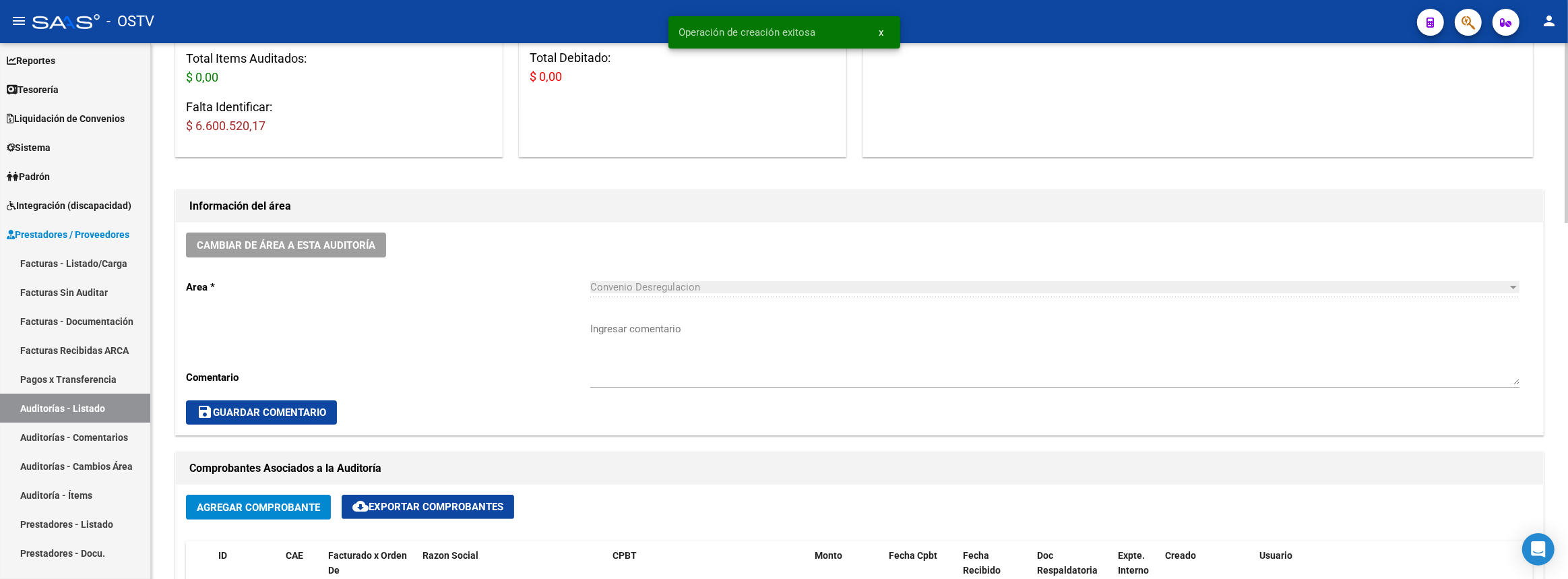
scroll to position [367, 0]
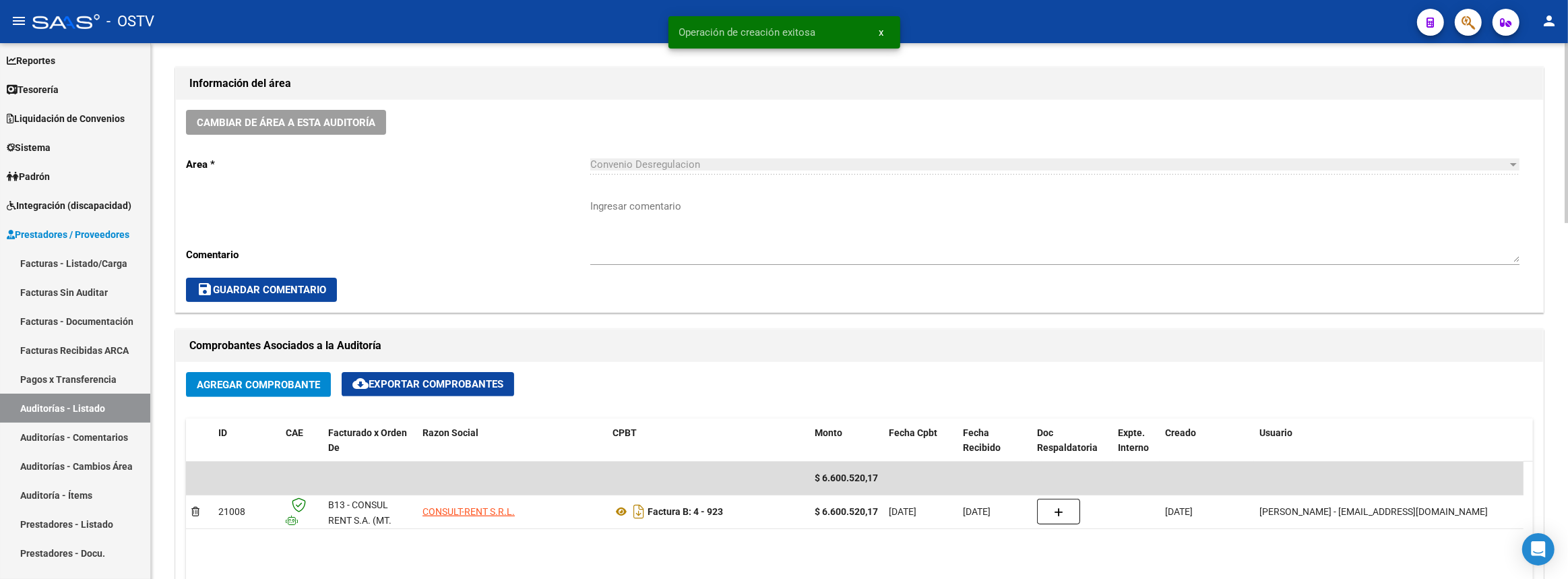
drag, startPoint x: 618, startPoint y: 233, endPoint x: 628, endPoint y: 231, distance: 10.2
click at [618, 232] on textarea "Ingresar comentario" at bounding box center [1055, 231] width 930 height 64
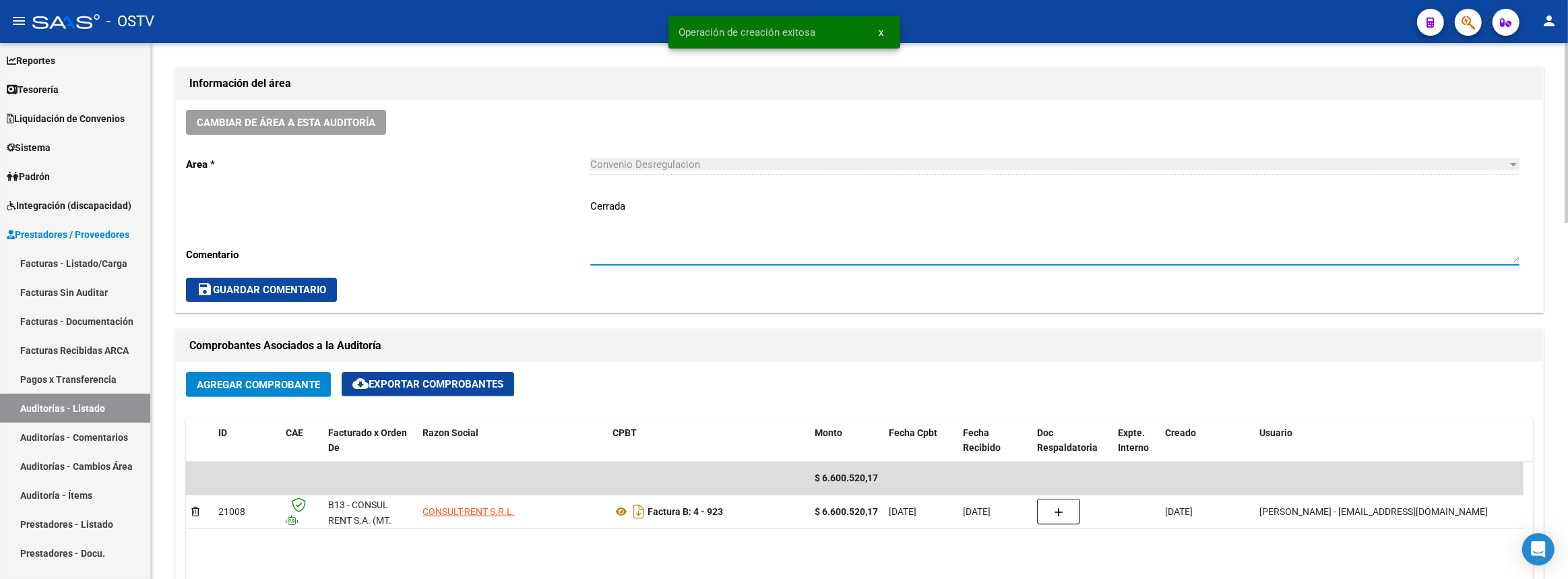
scroll to position [674, 0]
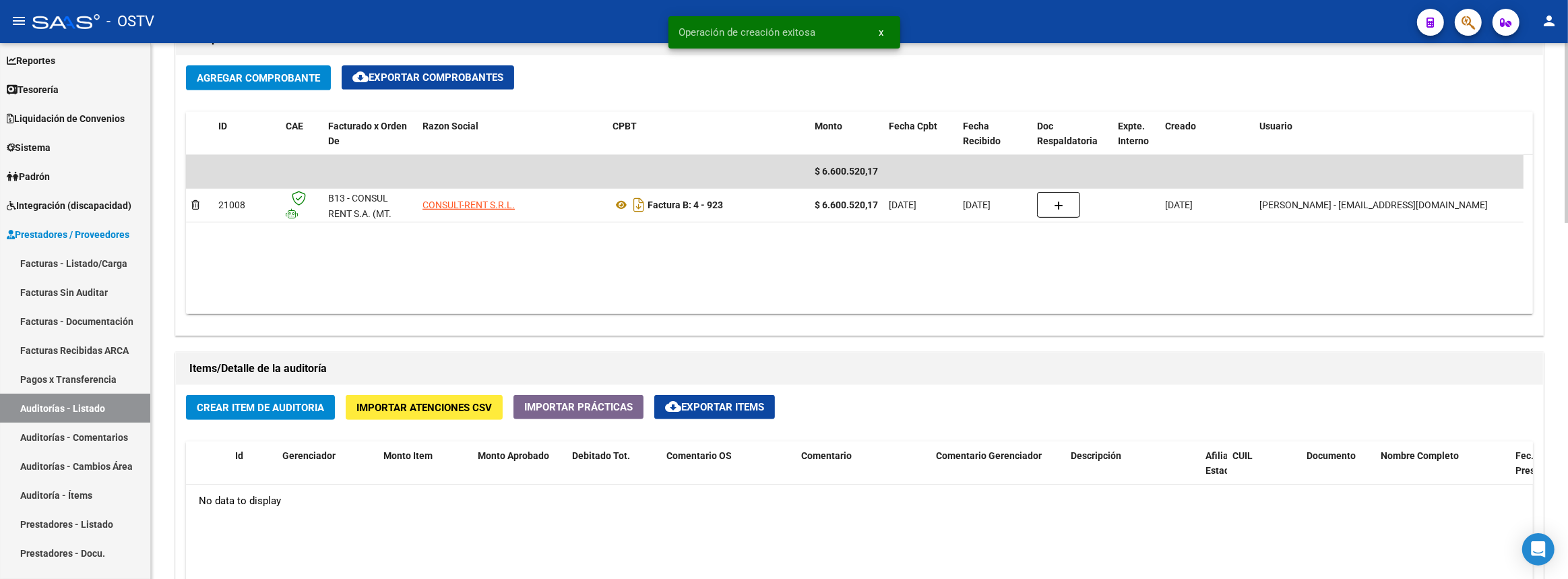
type textarea "Cerrada"
click at [311, 402] on span "Crear Item de Auditoria" at bounding box center [260, 408] width 128 height 12
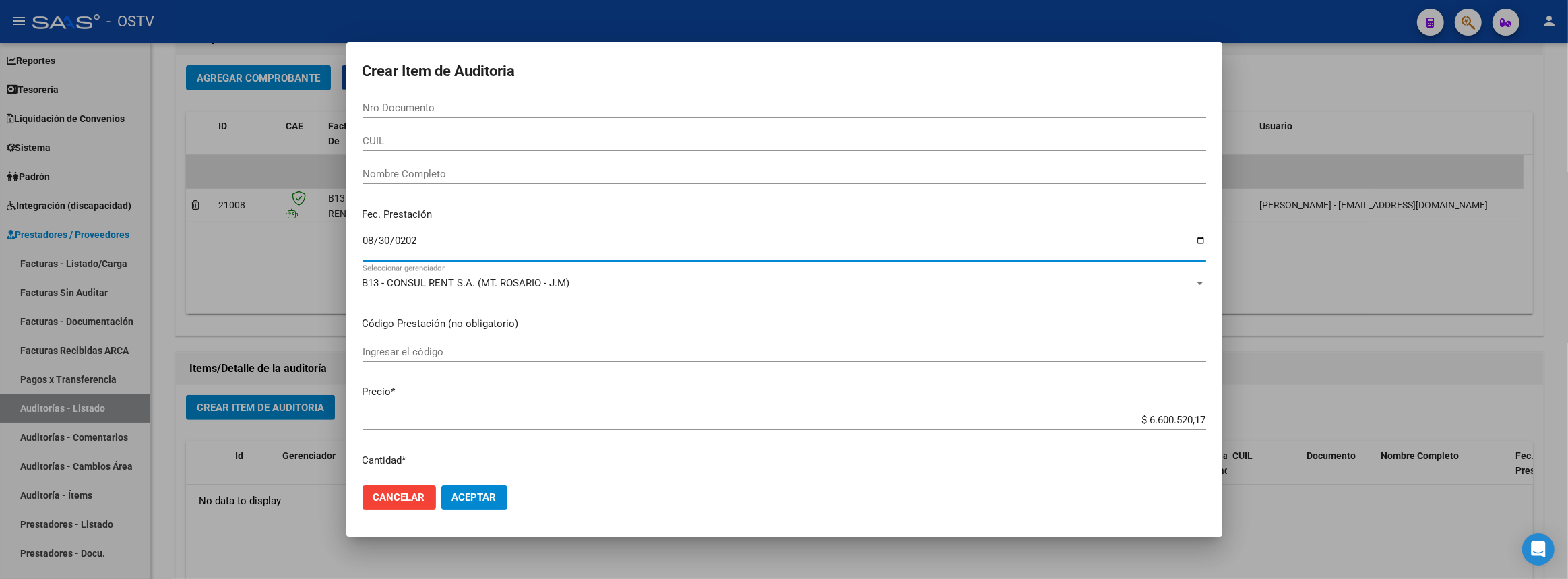
type input "2025-08-30"
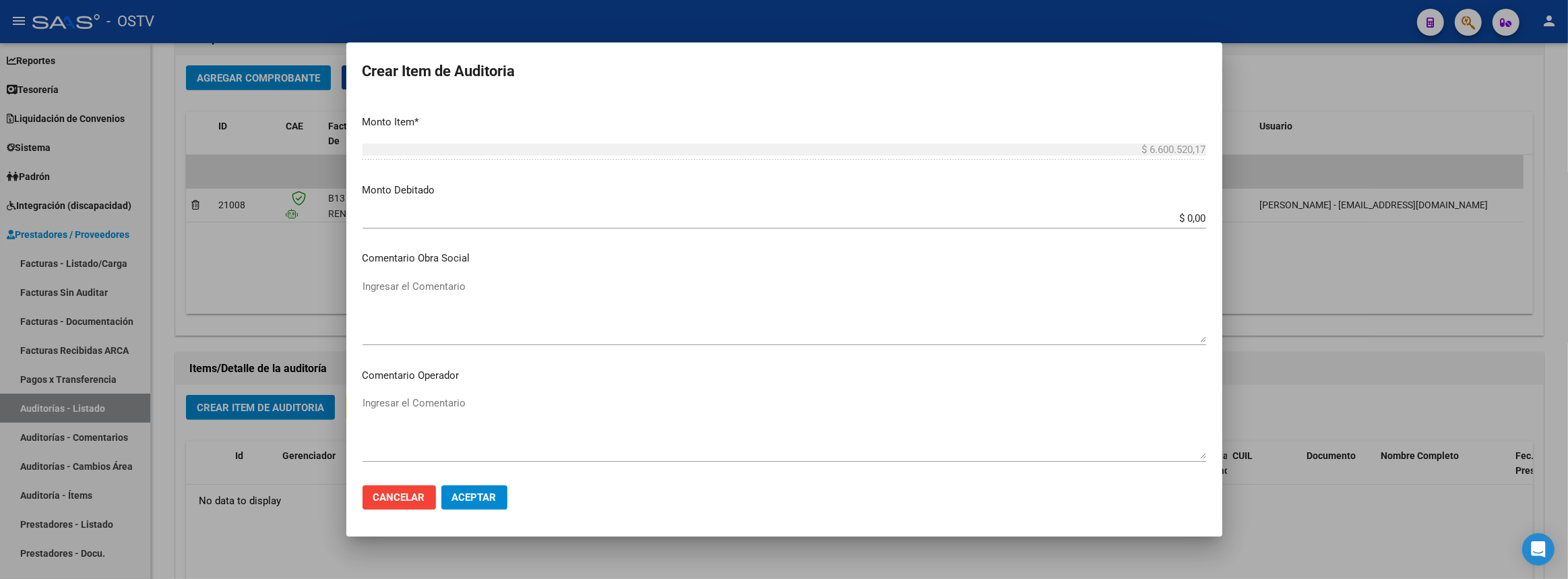
scroll to position [757, 0]
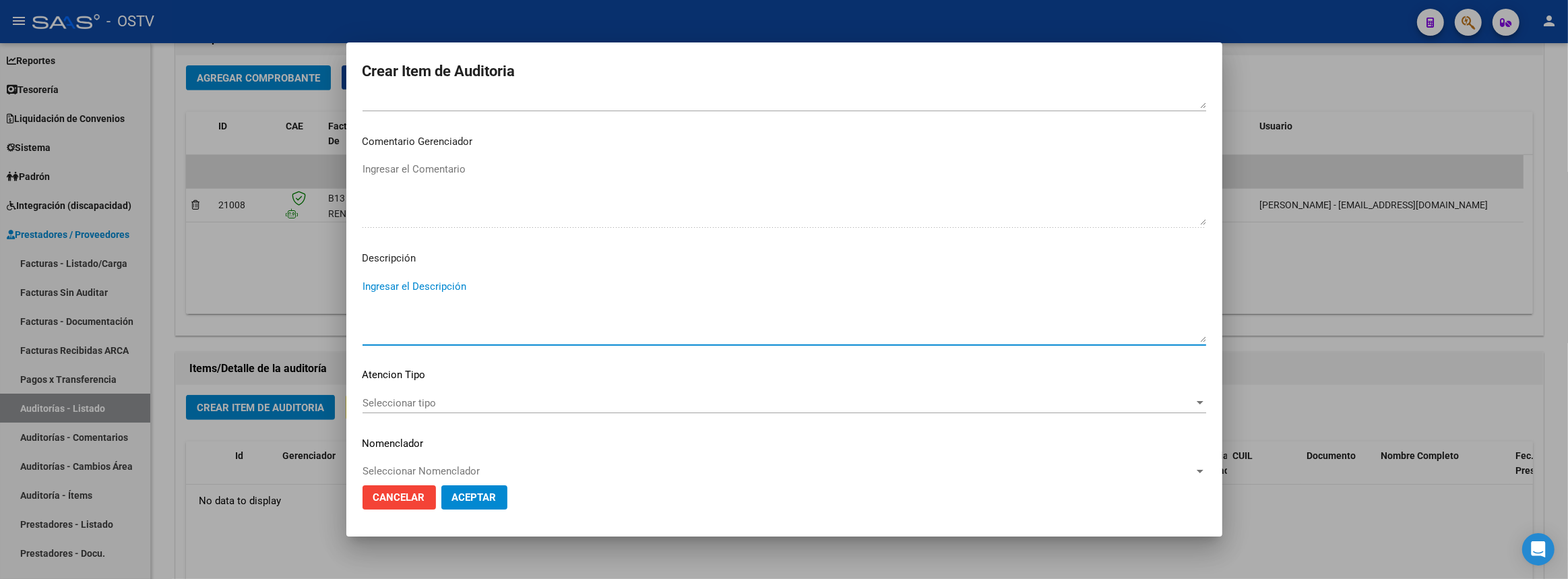
paste textarea "Transferencias 08-2025, según contrato de prestaciones (contrato 95-05)"
type textarea "Transferencias 08-2025, según contrato de prestaciones (contrato 90-10)"
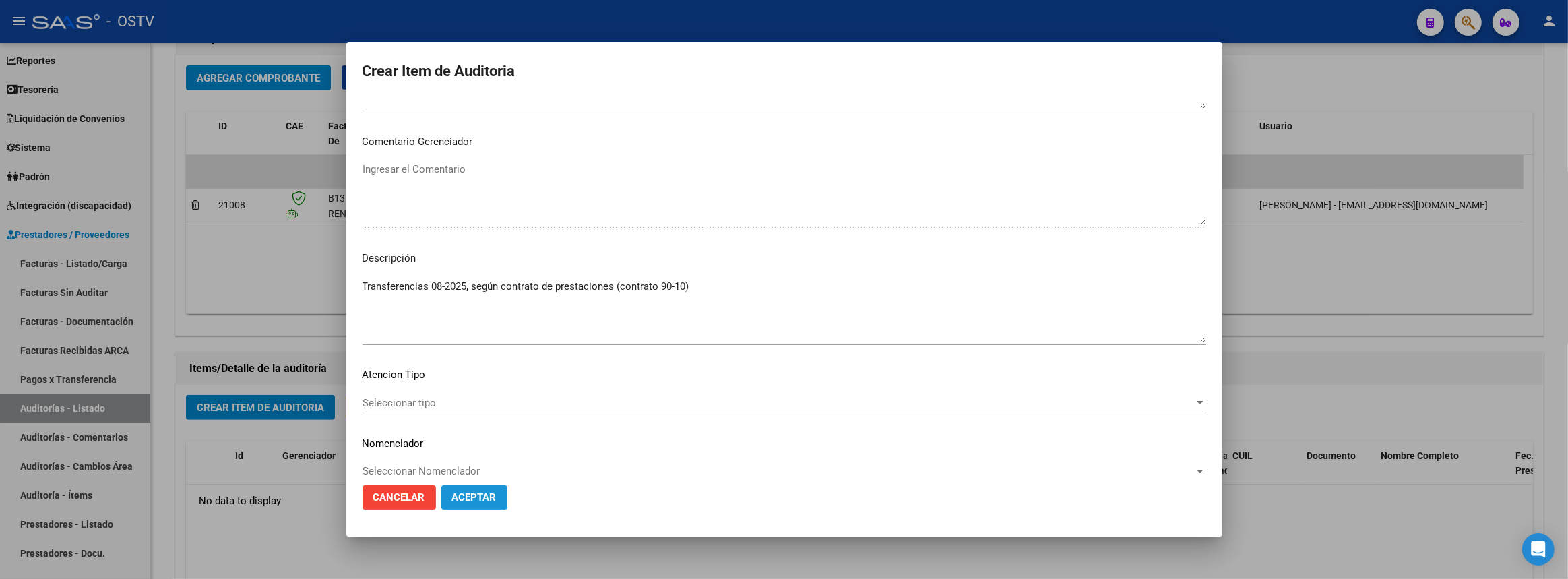
click at [484, 491] on span "Aceptar" at bounding box center [475, 497] width 45 height 12
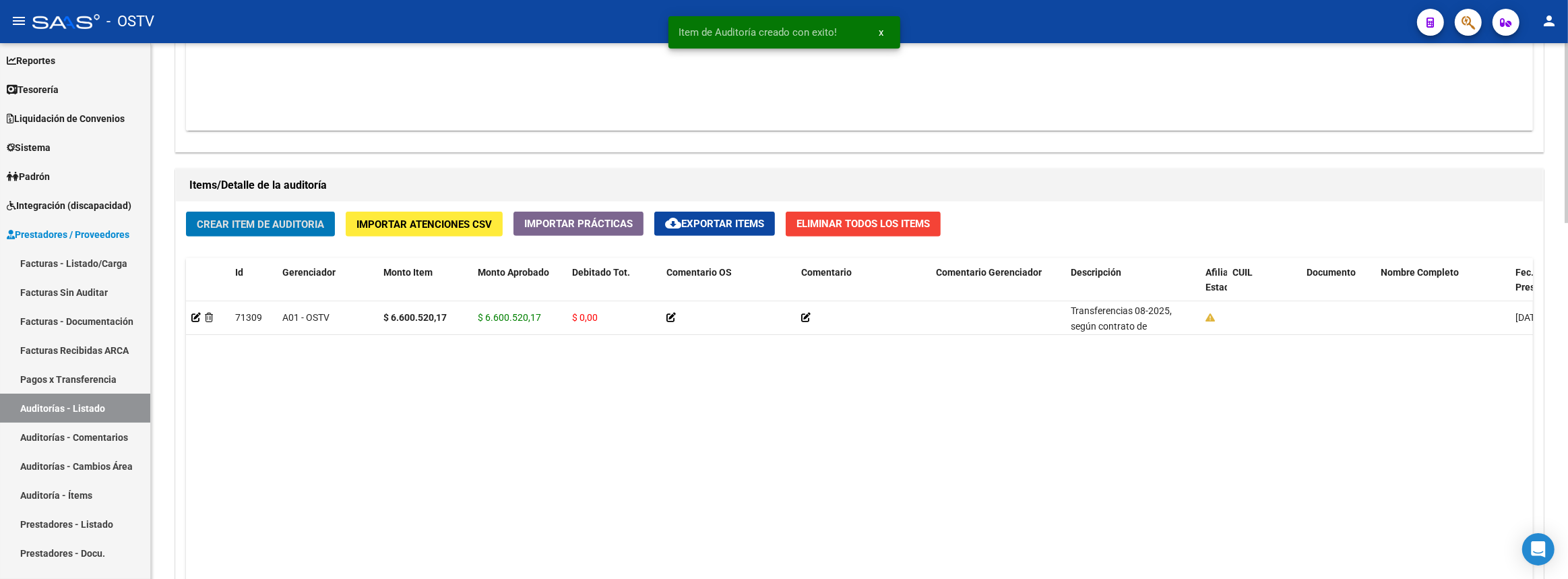
scroll to position [1057, 0]
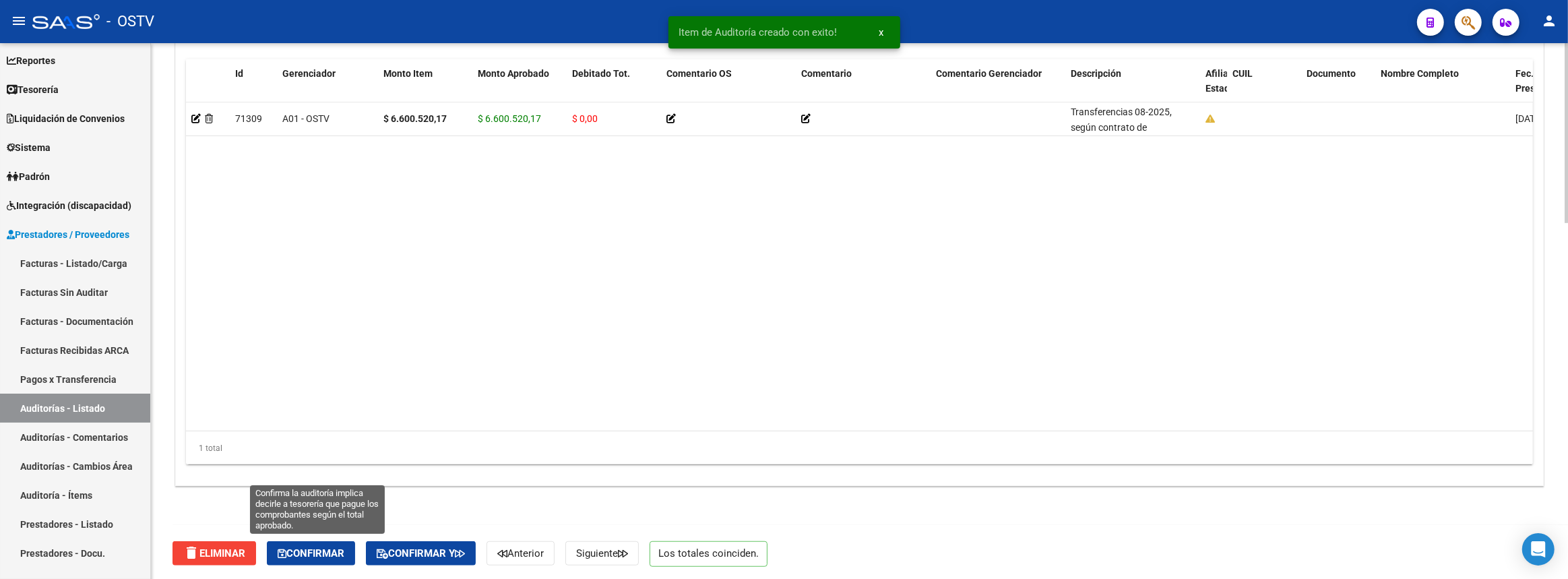
drag, startPoint x: 315, startPoint y: 545, endPoint x: 271, endPoint y: 502, distance: 61.5
click at [316, 547] on span "Confirmar" at bounding box center [310, 553] width 66 height 12
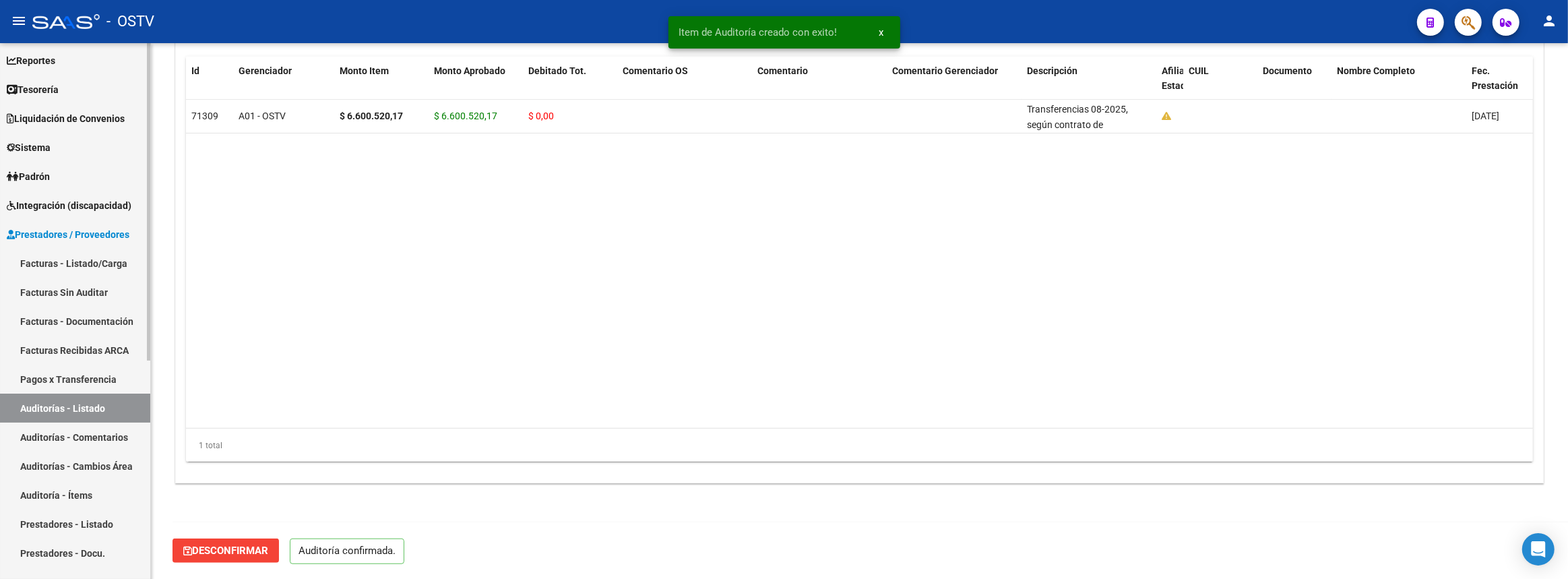
scroll to position [937, 0]
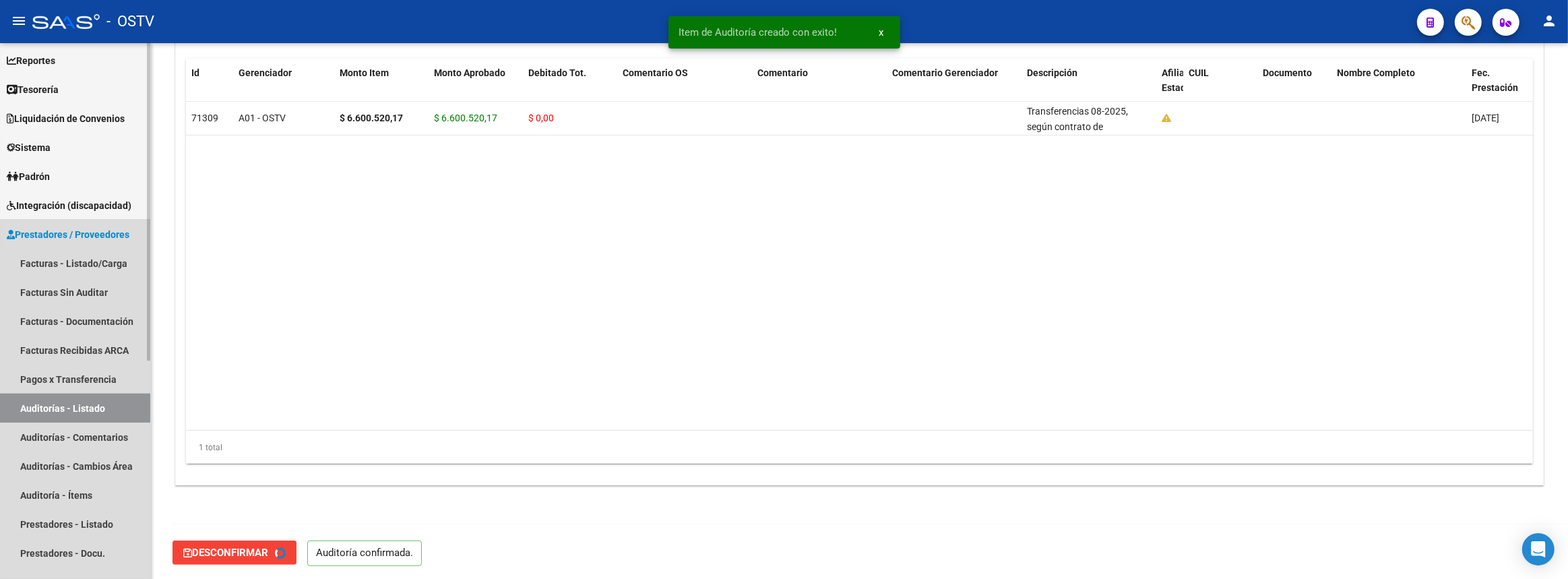
click at [75, 398] on link "Auditorías - Listado" at bounding box center [75, 408] width 150 height 29
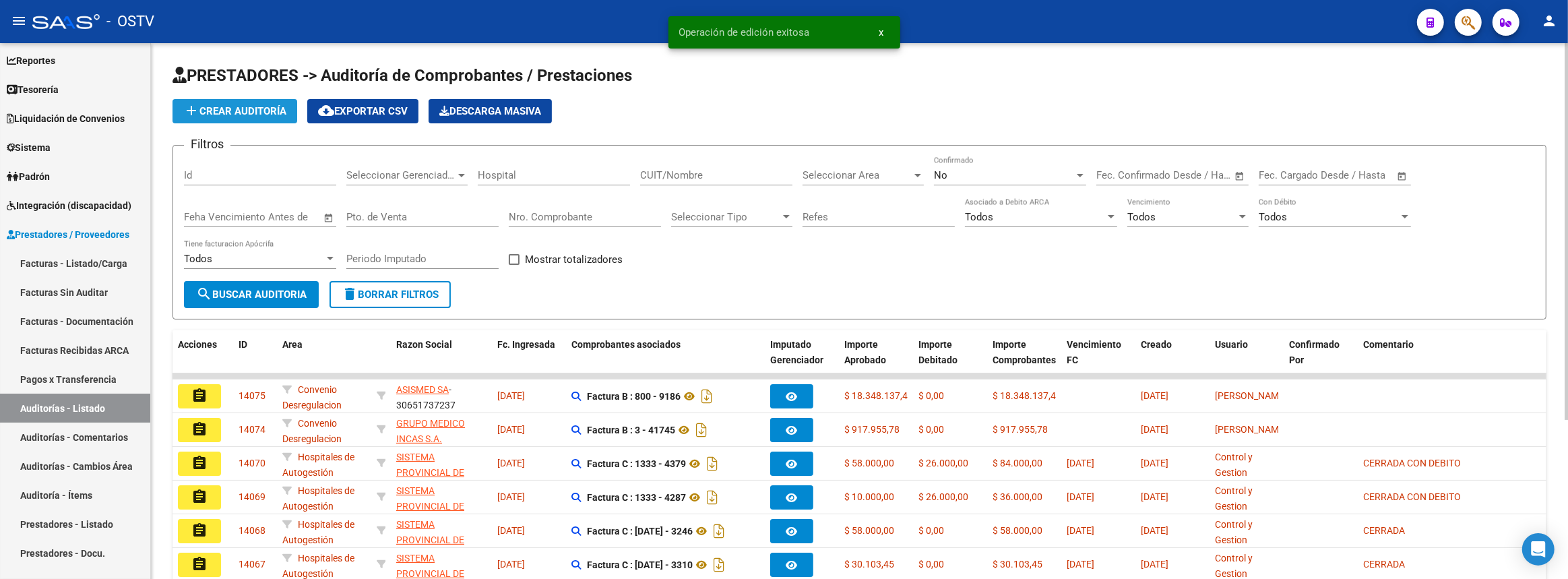
click at [256, 105] on span "add Crear Auditoría" at bounding box center [235, 111] width 103 height 12
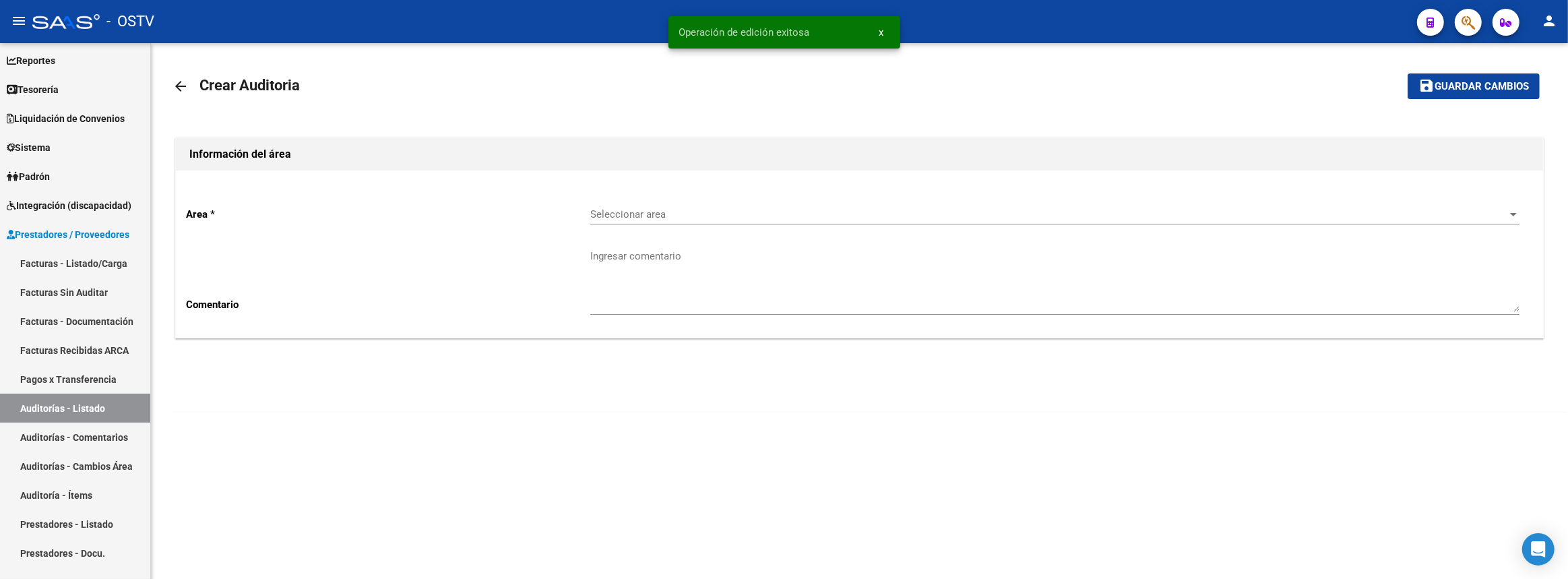
click at [669, 199] on div "Seleccionar area Seleccionar area" at bounding box center [1055, 210] width 930 height 29
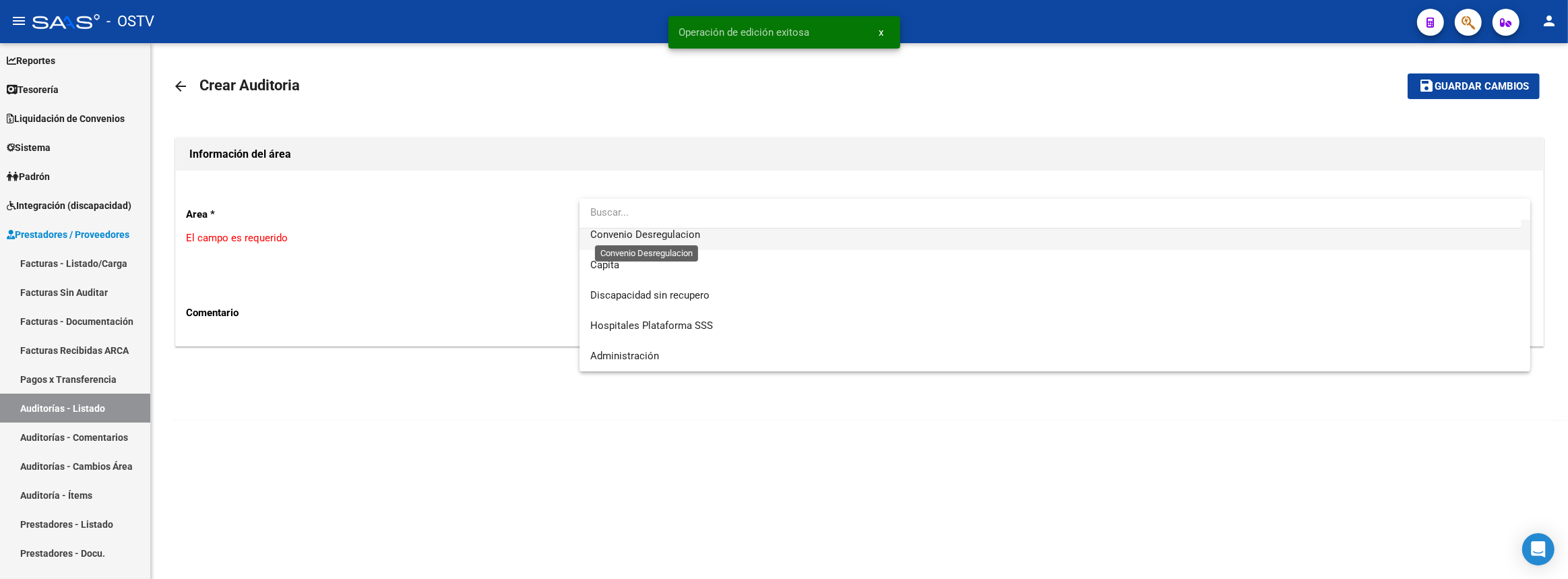
click at [660, 236] on span "Convenio Desregulacion" at bounding box center [645, 234] width 110 height 12
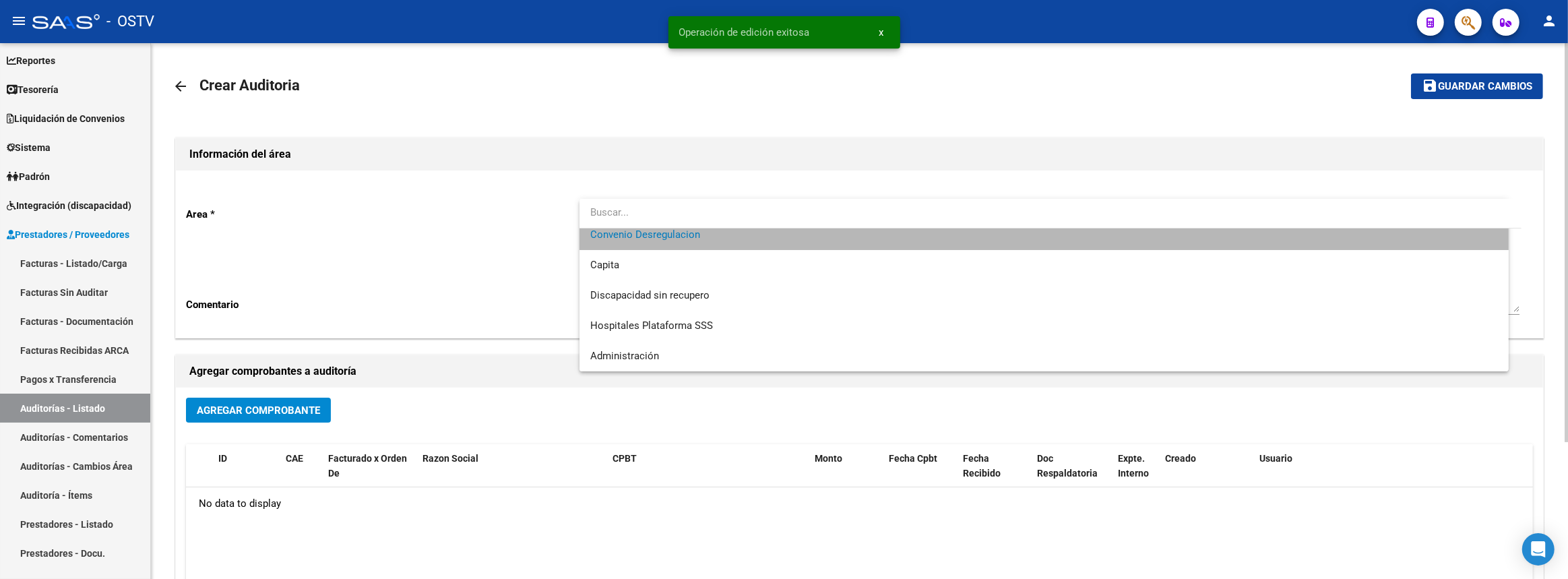
scroll to position [152, 0]
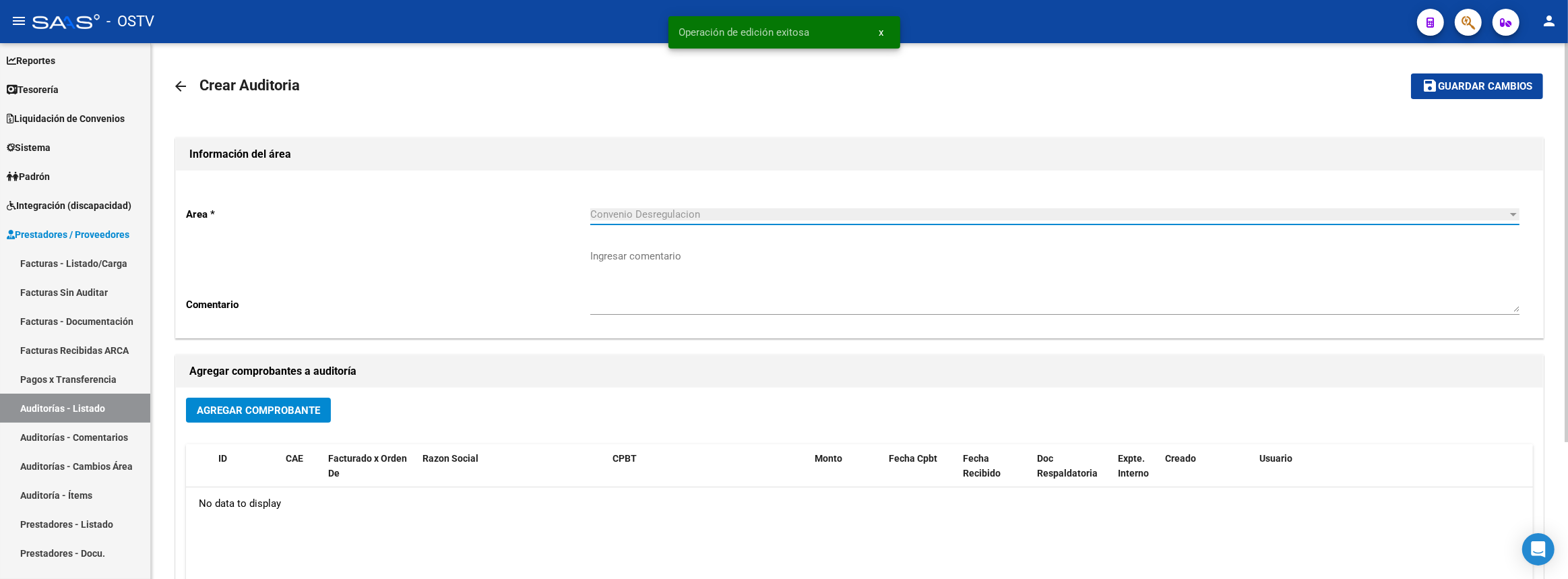
click at [283, 414] on span "Agregar Comprobante" at bounding box center [258, 410] width 123 height 12
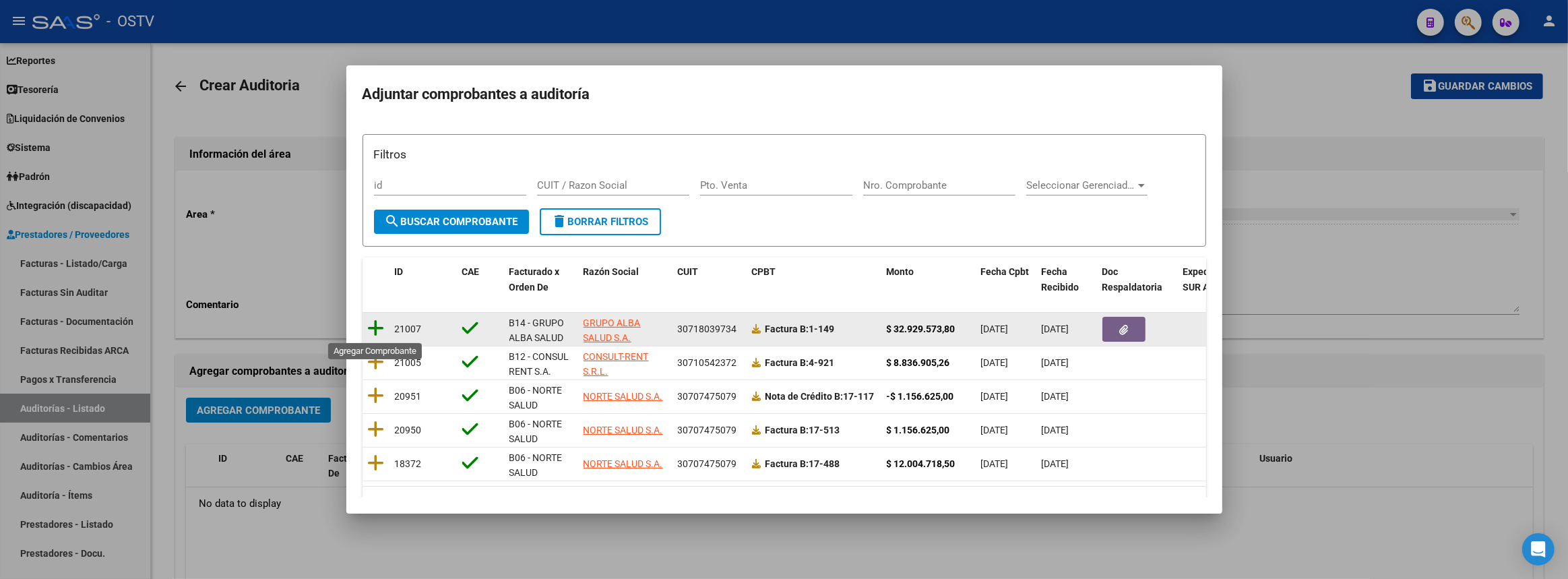
click at [379, 327] on icon at bounding box center [376, 328] width 17 height 19
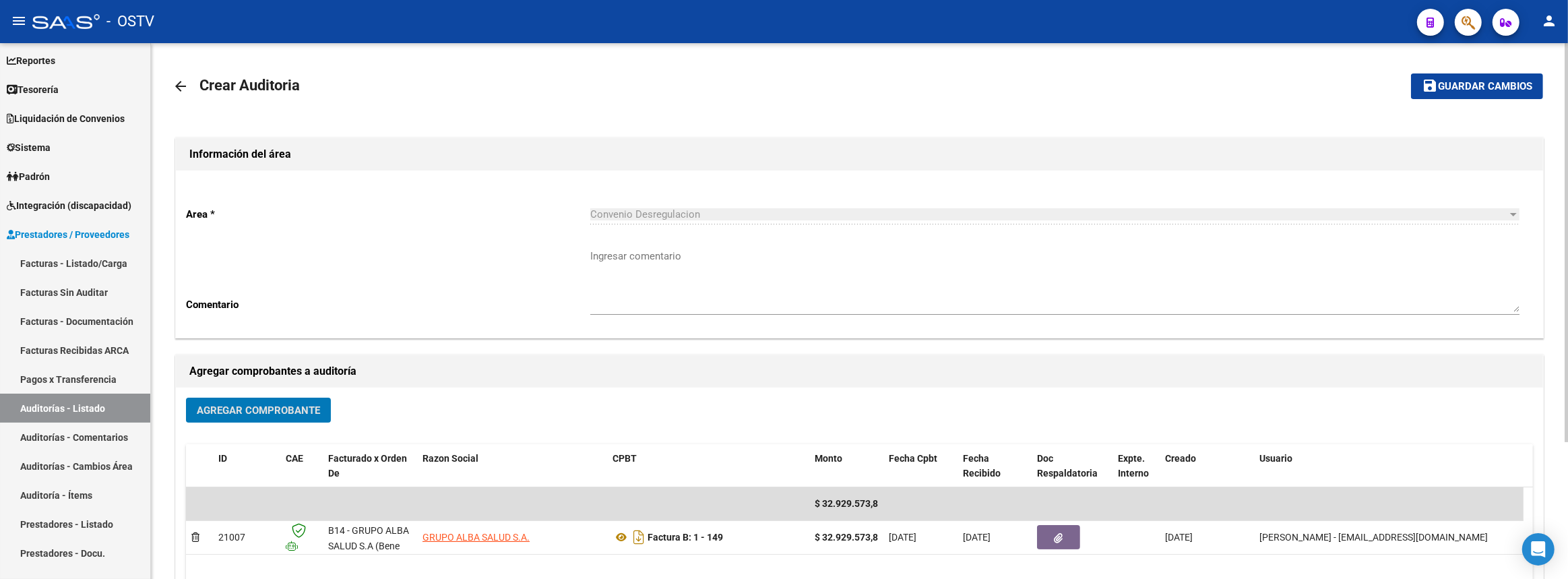
click at [1451, 83] on span "Guardar cambios" at bounding box center [1485, 87] width 95 height 12
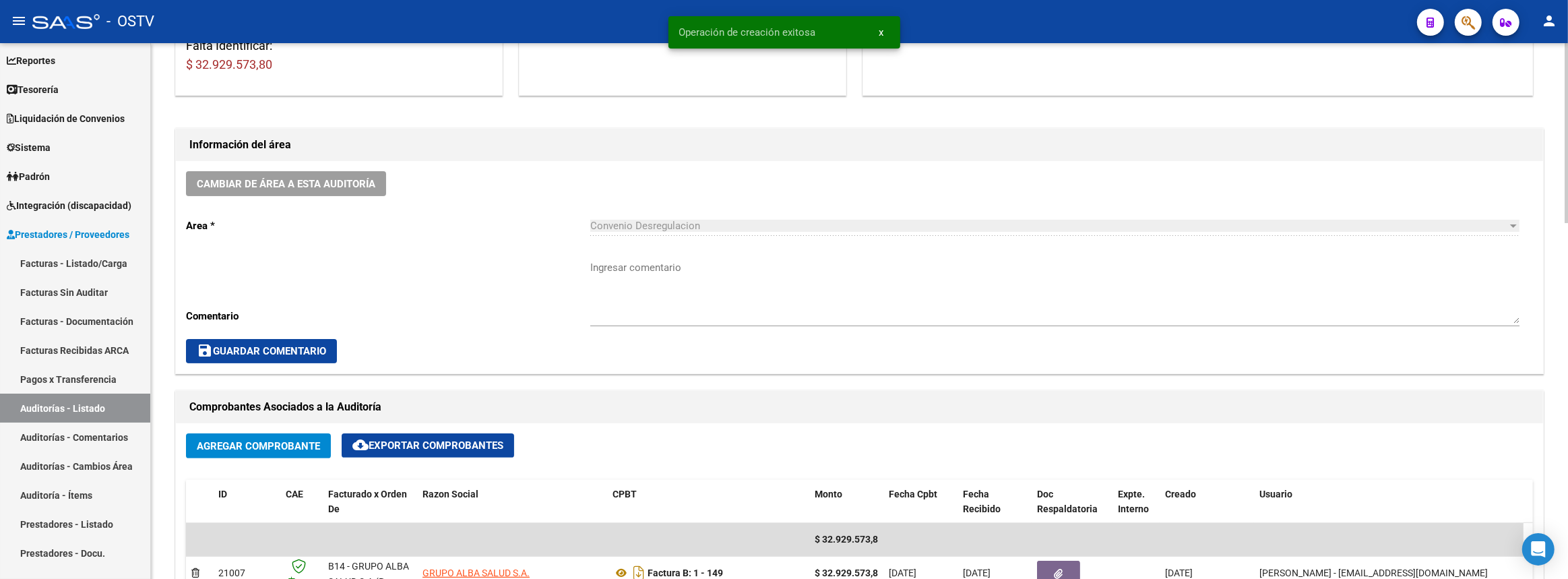
scroll to position [367, 0]
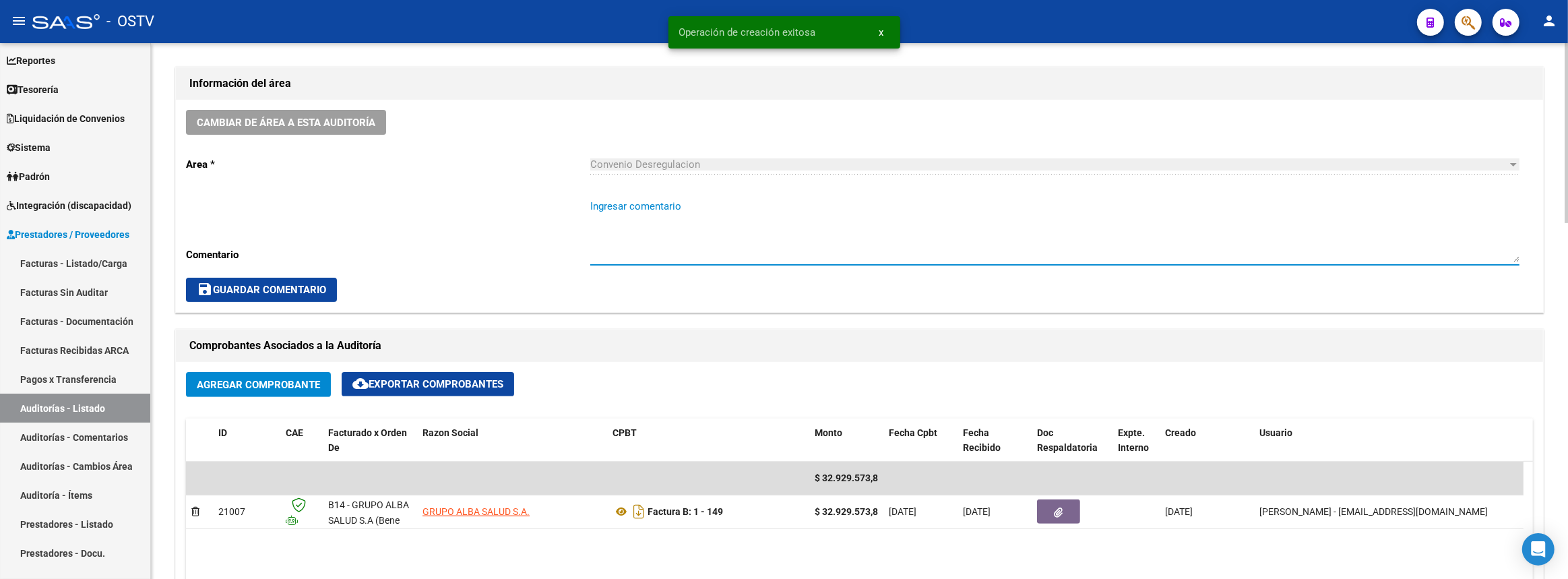
click at [735, 235] on textarea "Ingresar comentario" at bounding box center [1055, 231] width 930 height 64
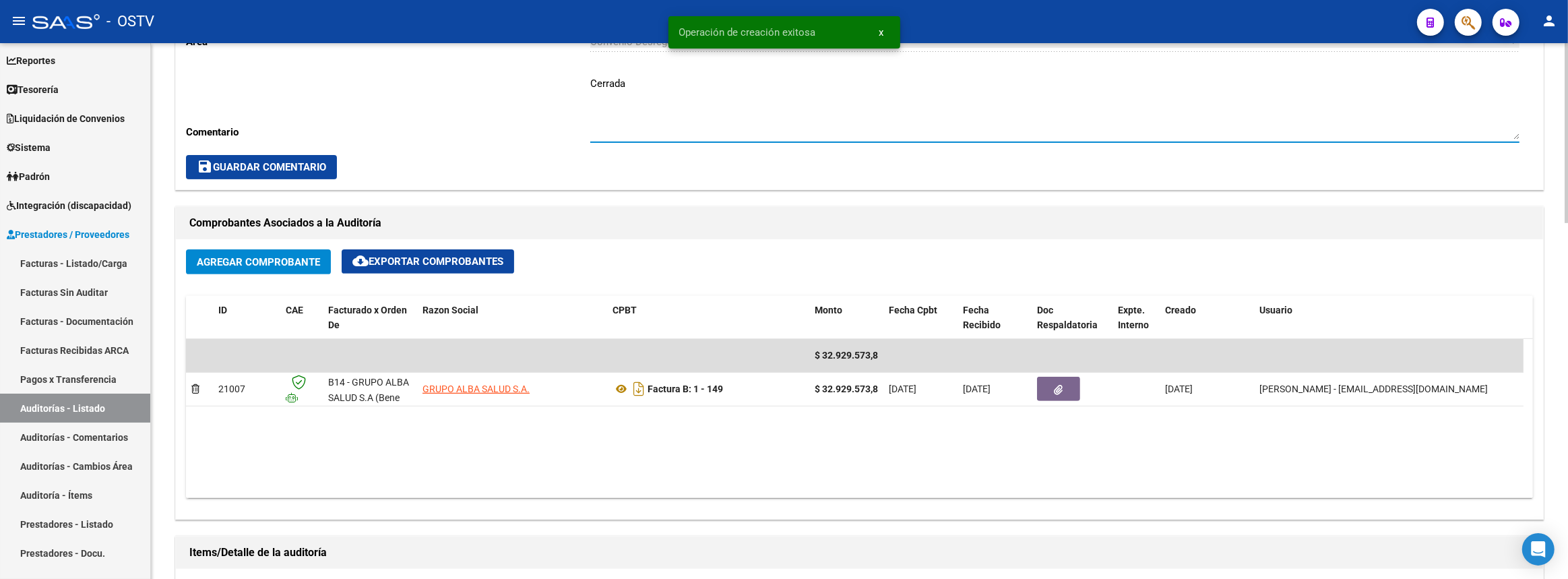
scroll to position [796, 0]
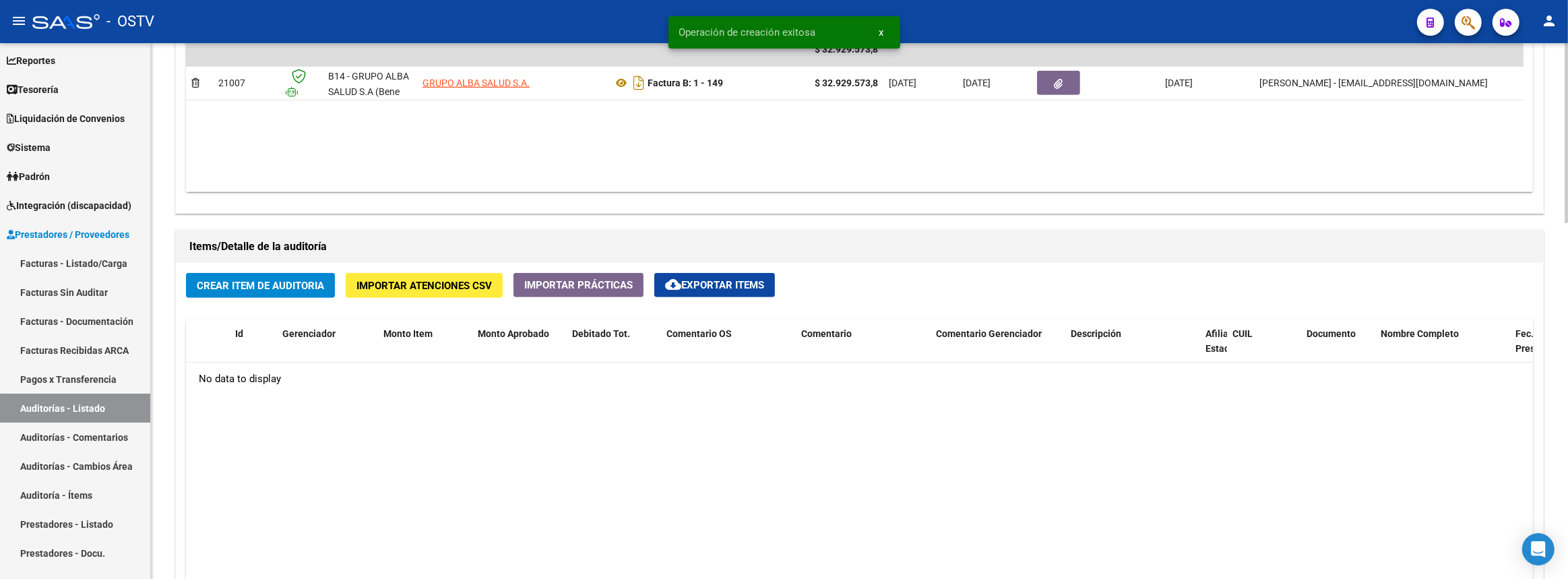
type textarea "Cerrada"
click at [291, 280] on span "Crear Item de Auditoria" at bounding box center [260, 286] width 128 height 12
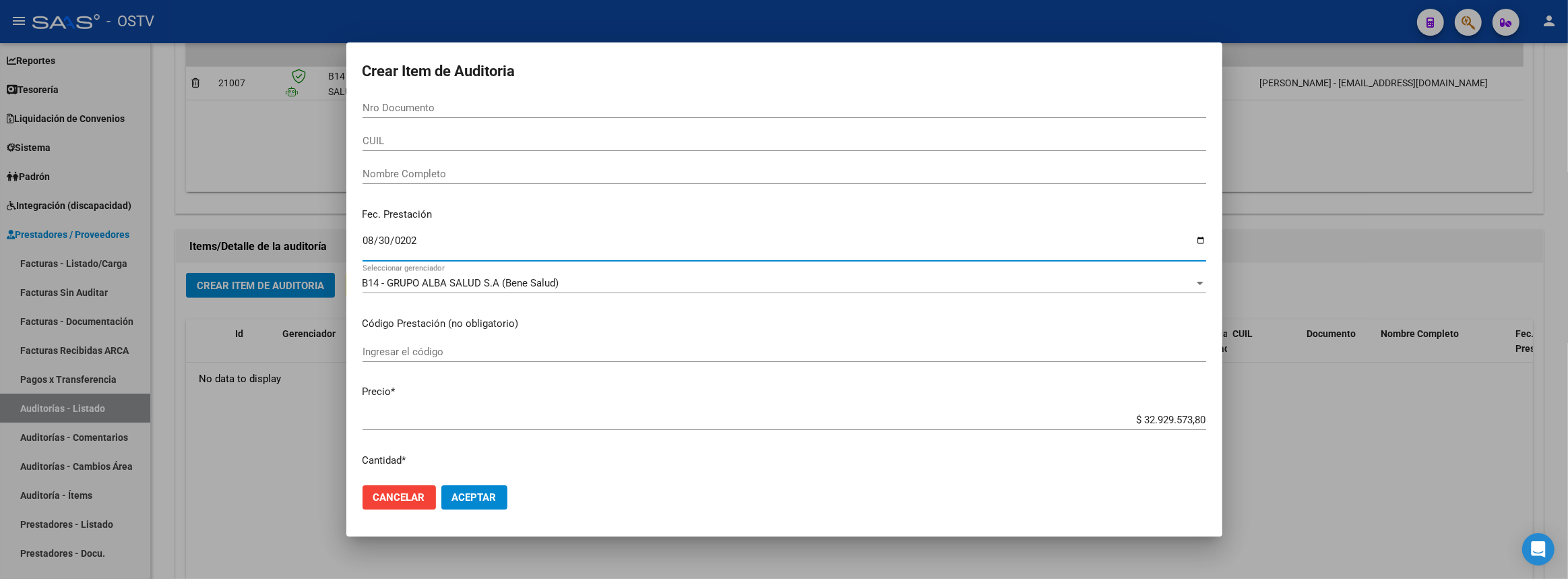
type input "2025-08-30"
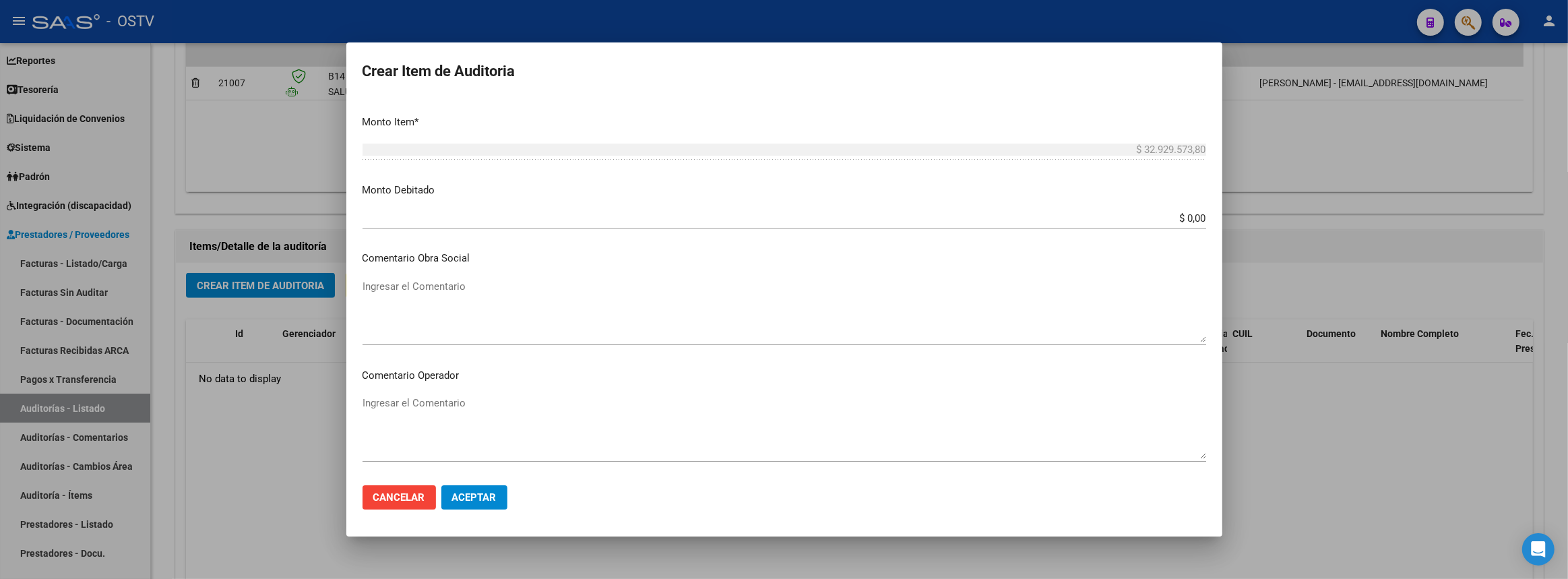
scroll to position [757, 0]
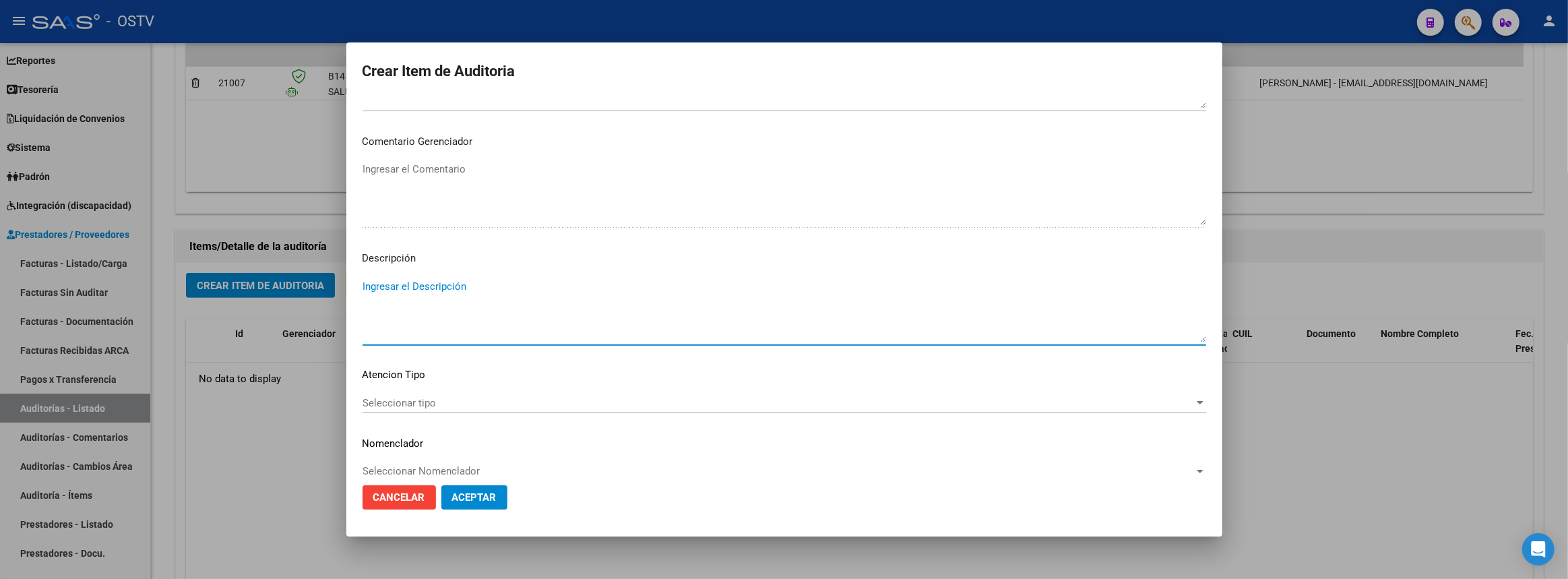
paste textarea "Transferencias 08-2025, según contrato de prestaciones (contrato 95-05)"
type textarea "Transferencias 08-2025, según contrato de prestaciones (contrato 90-10)"
click at [500, 490] on button "Aceptar" at bounding box center [474, 497] width 66 height 24
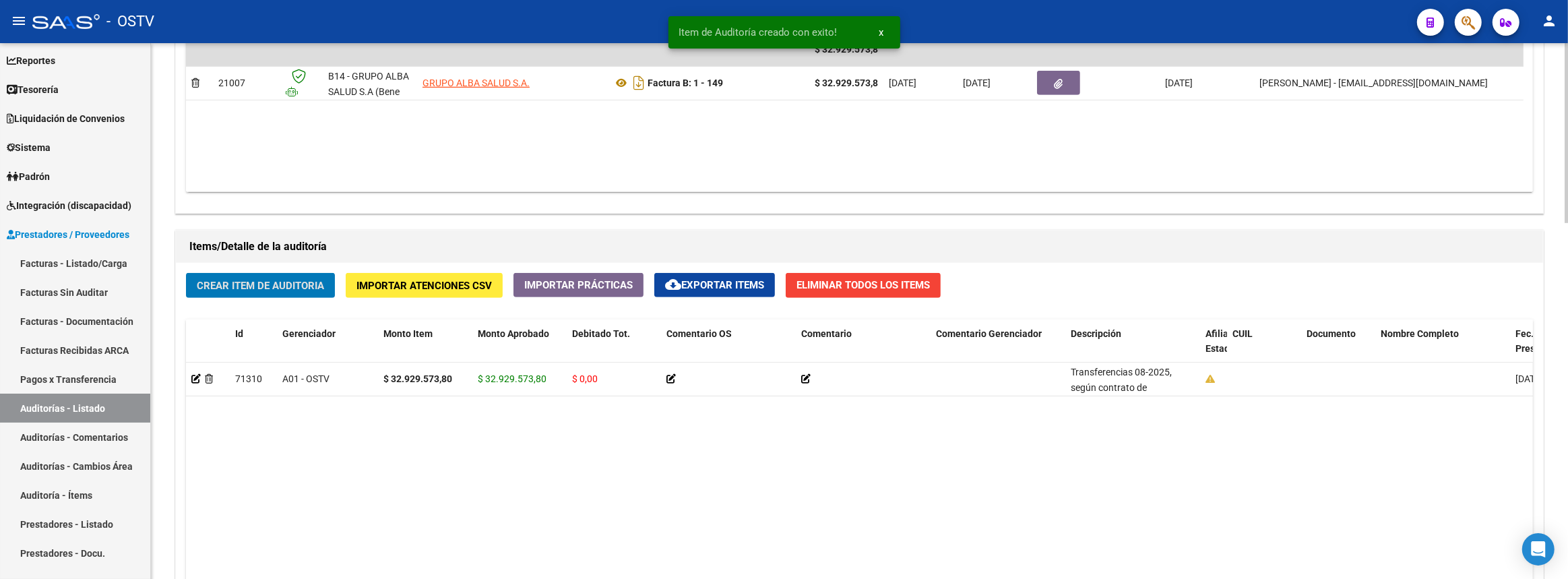
scroll to position [1057, 0]
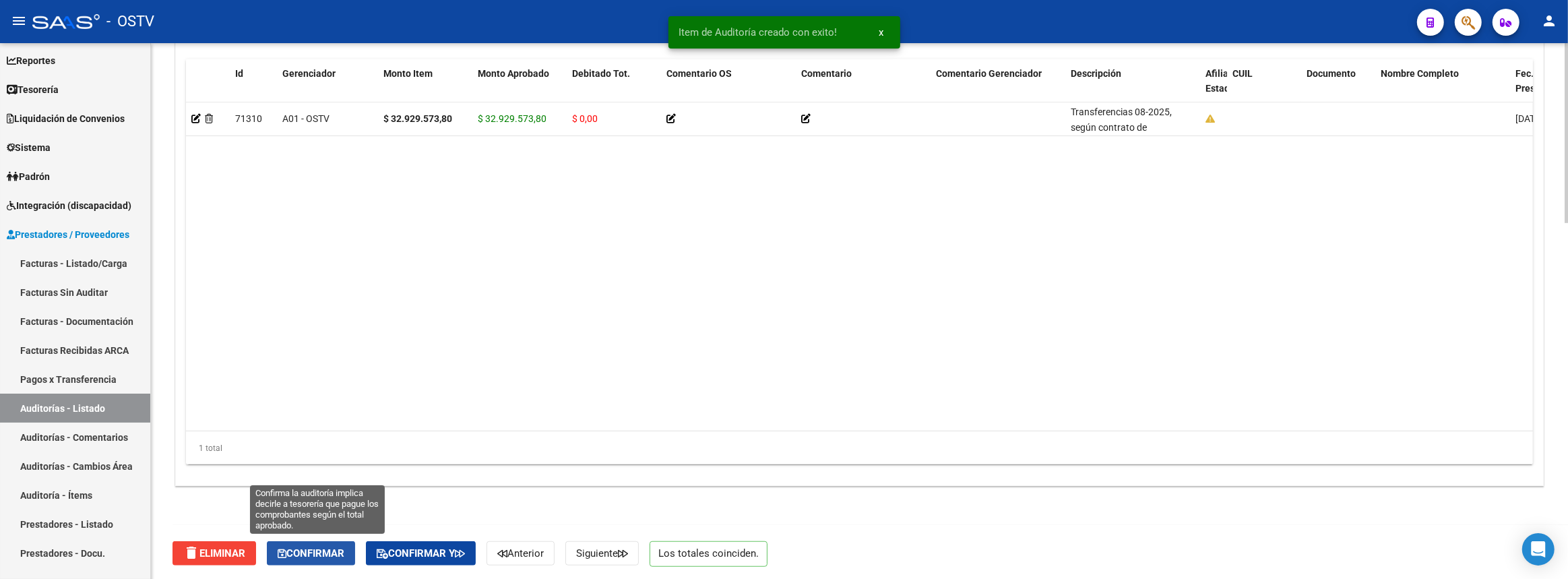
click at [337, 551] on span "Confirmar" at bounding box center [310, 553] width 66 height 12
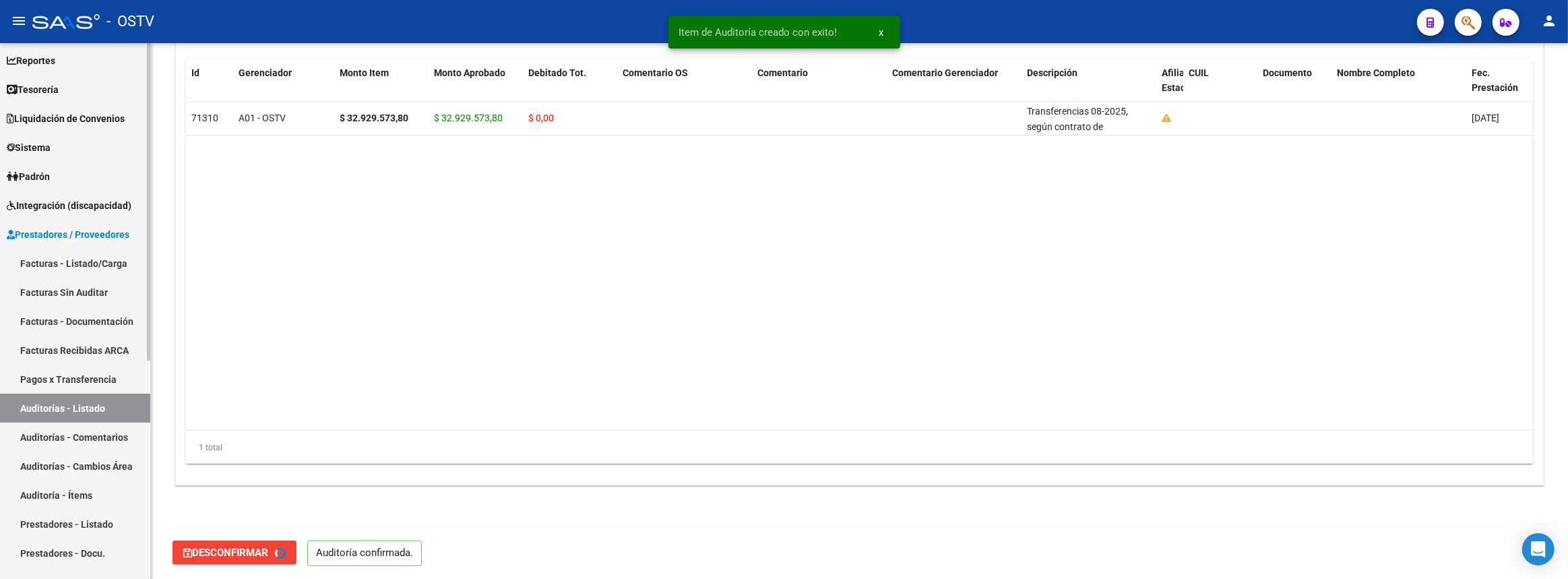
type input "202509"
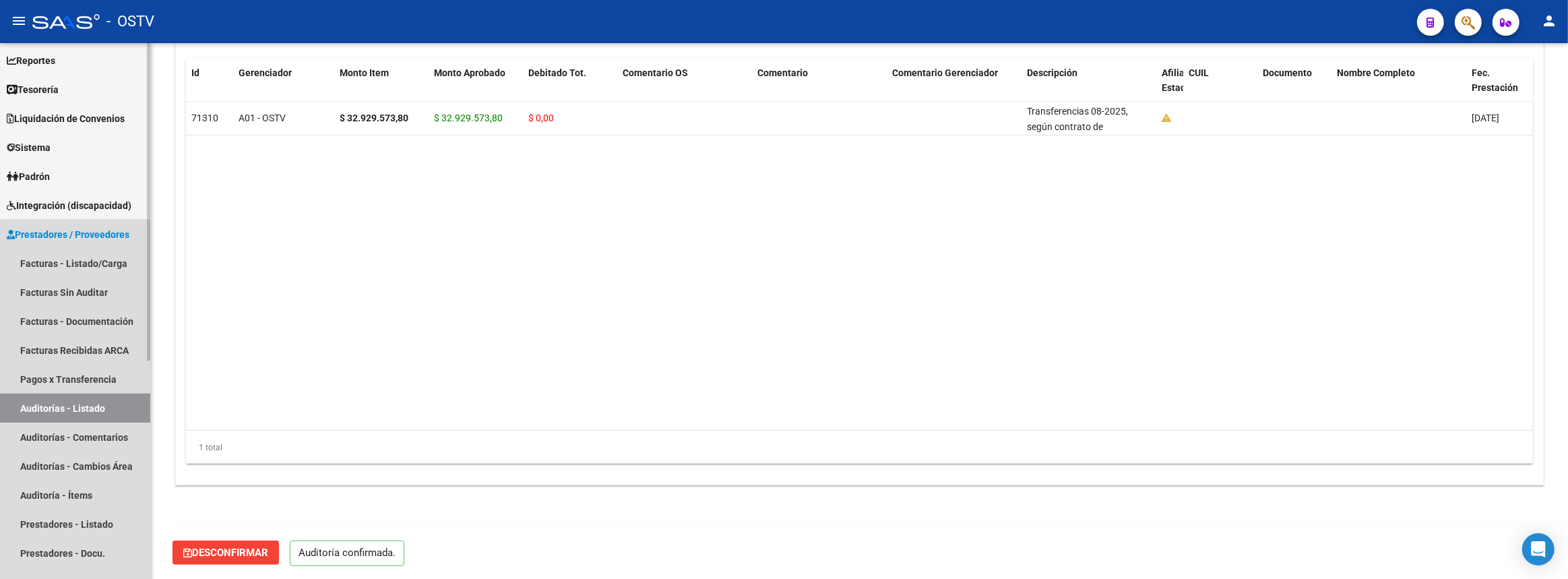
click at [88, 414] on link "Auditorías - Listado" at bounding box center [75, 408] width 150 height 29
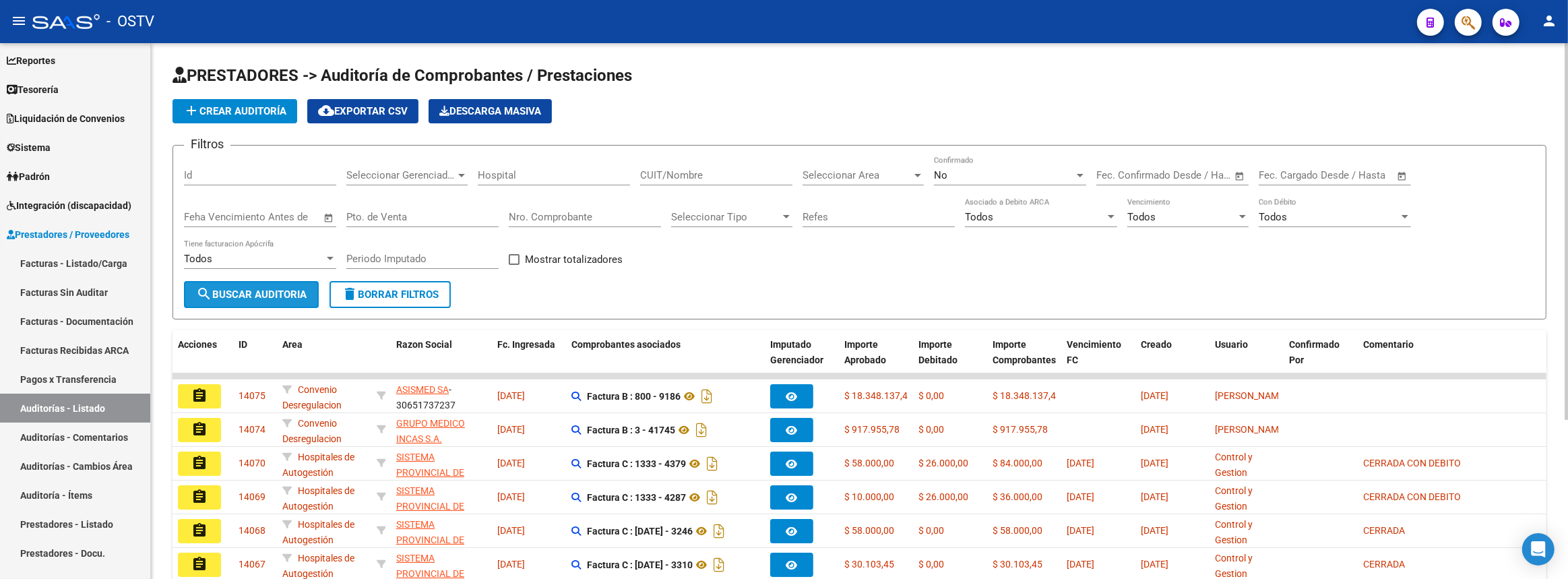
click at [237, 293] on span "search Buscar Auditoria" at bounding box center [252, 295] width 110 height 12
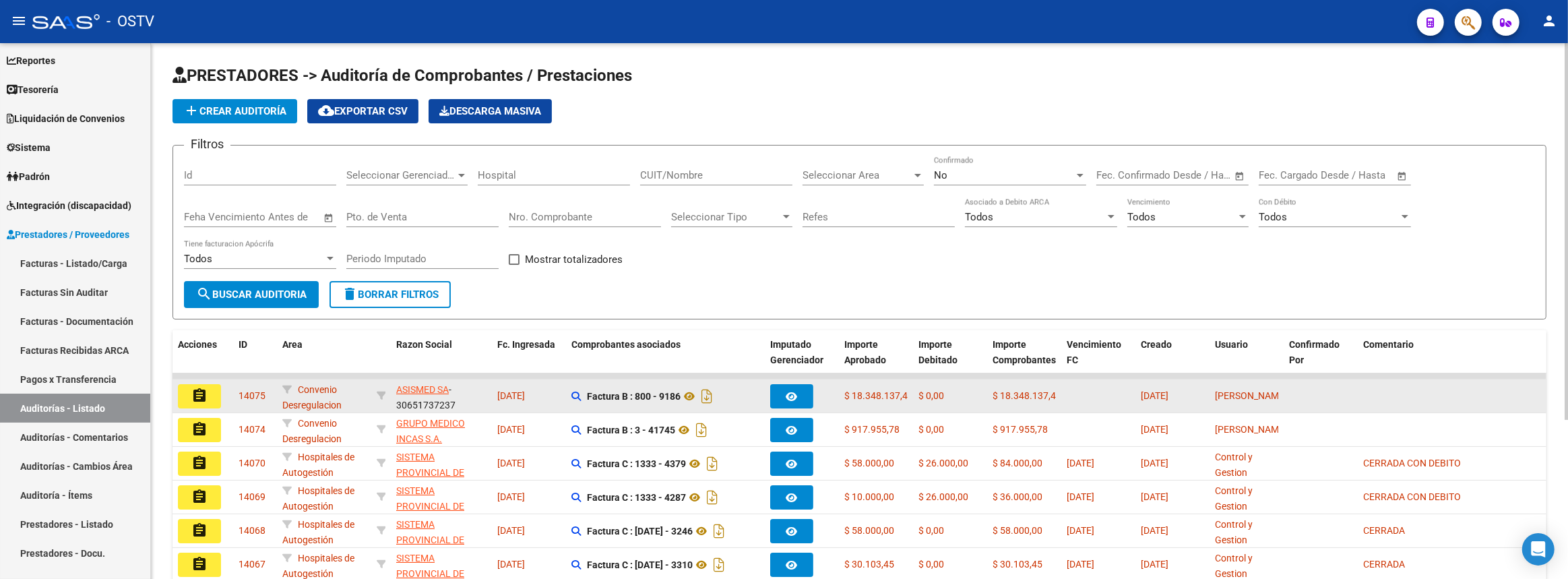
scroll to position [226, 0]
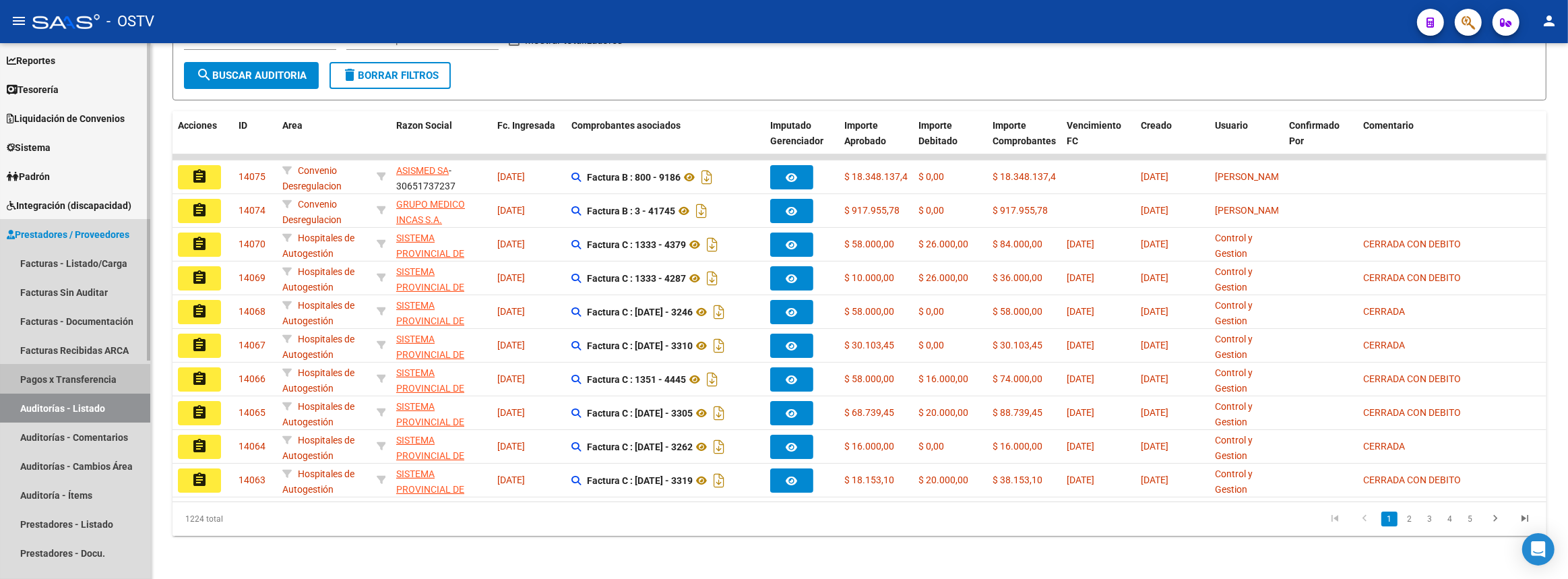
click at [72, 369] on link "Pagos x Transferencia" at bounding box center [75, 379] width 150 height 29
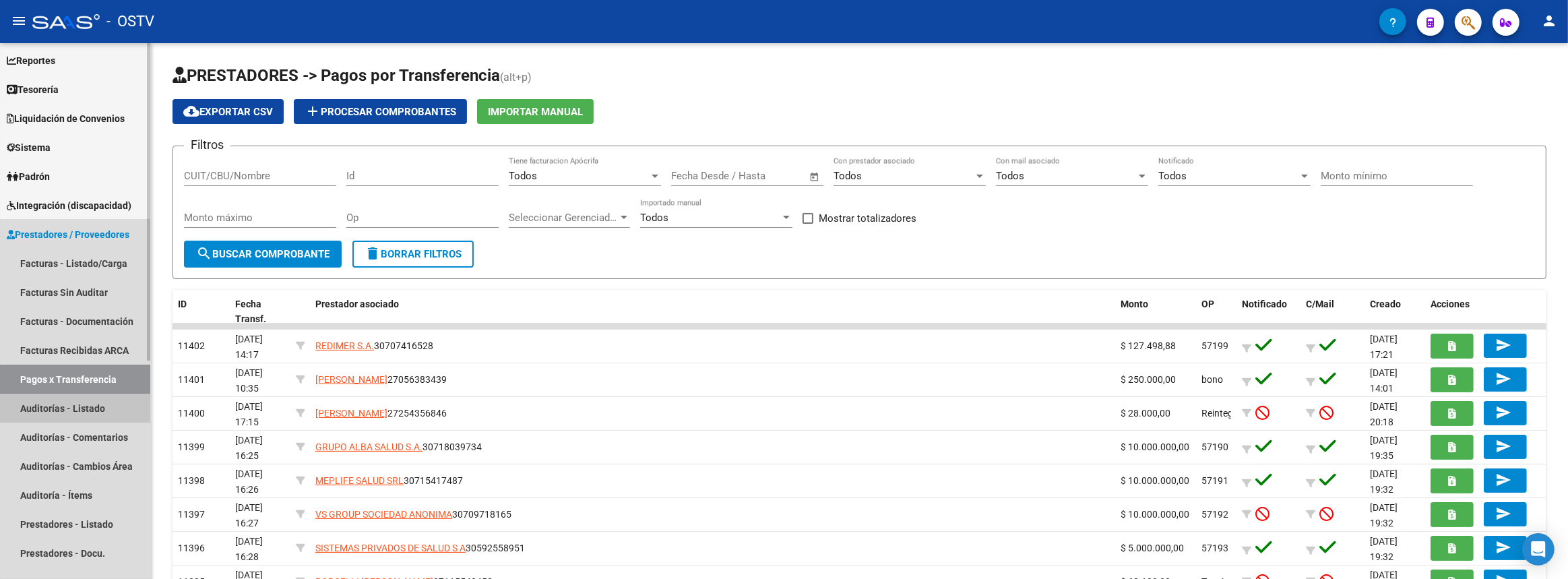
click at [65, 411] on link "Auditorías - Listado" at bounding box center [75, 408] width 150 height 29
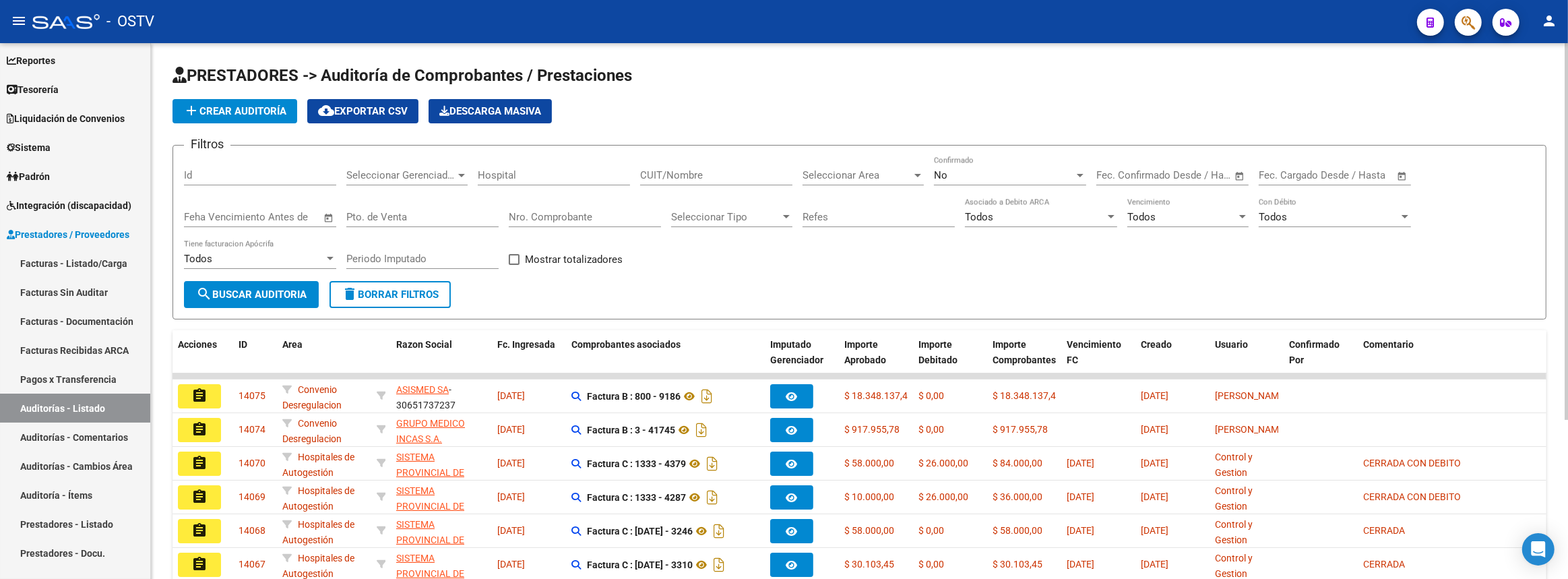
click at [243, 102] on button "add Crear Auditoría" at bounding box center [234, 111] width 125 height 24
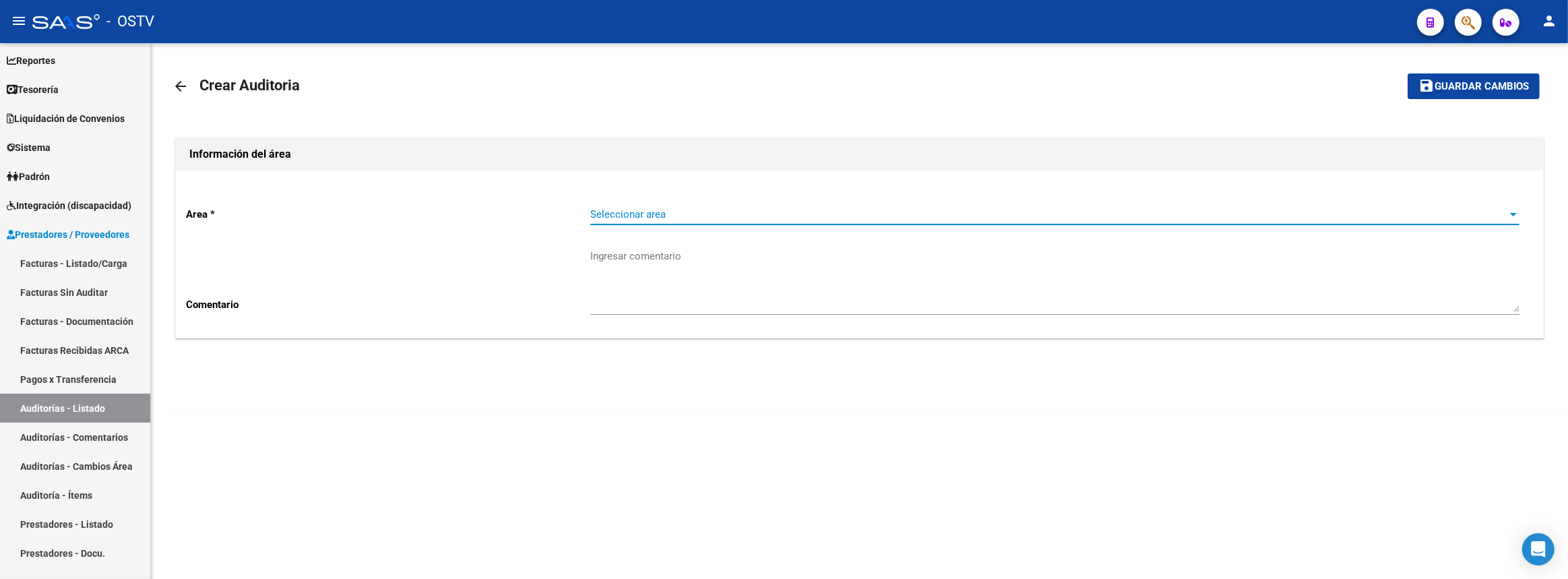
click at [661, 209] on span "Seleccionar area" at bounding box center [1048, 215] width 918 height 12
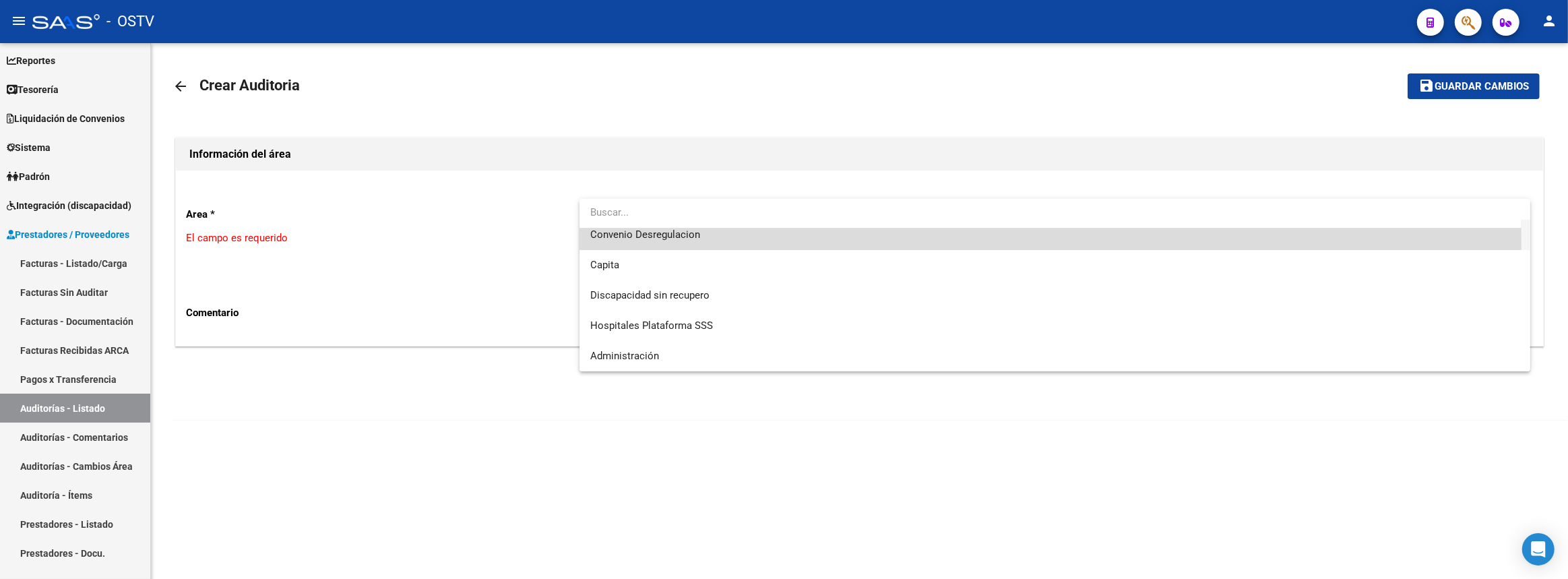
drag, startPoint x: 669, startPoint y: 243, endPoint x: 653, endPoint y: 250, distance: 17.5
click at [669, 243] on span "Convenio Desregulacion" at bounding box center [1055, 234] width 930 height 30
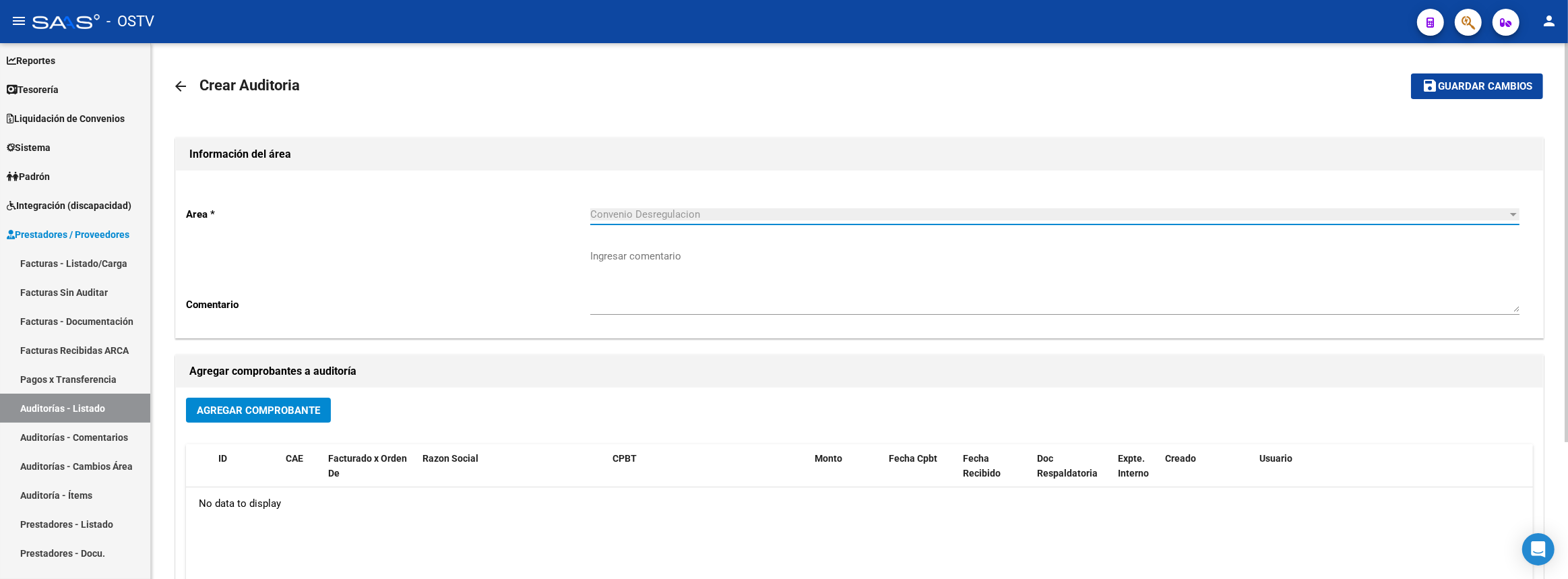
click at [237, 408] on span "Agregar Comprobante" at bounding box center [258, 410] width 123 height 12
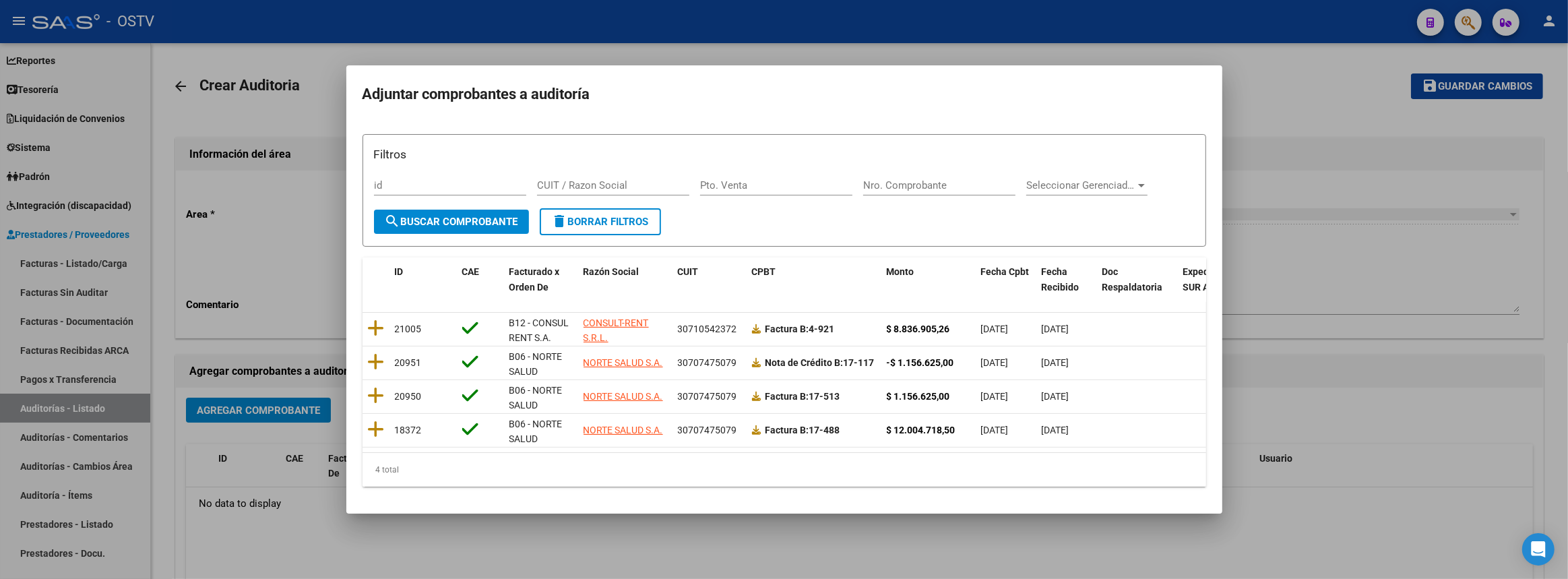
click at [275, 286] on div at bounding box center [784, 290] width 1568 height 579
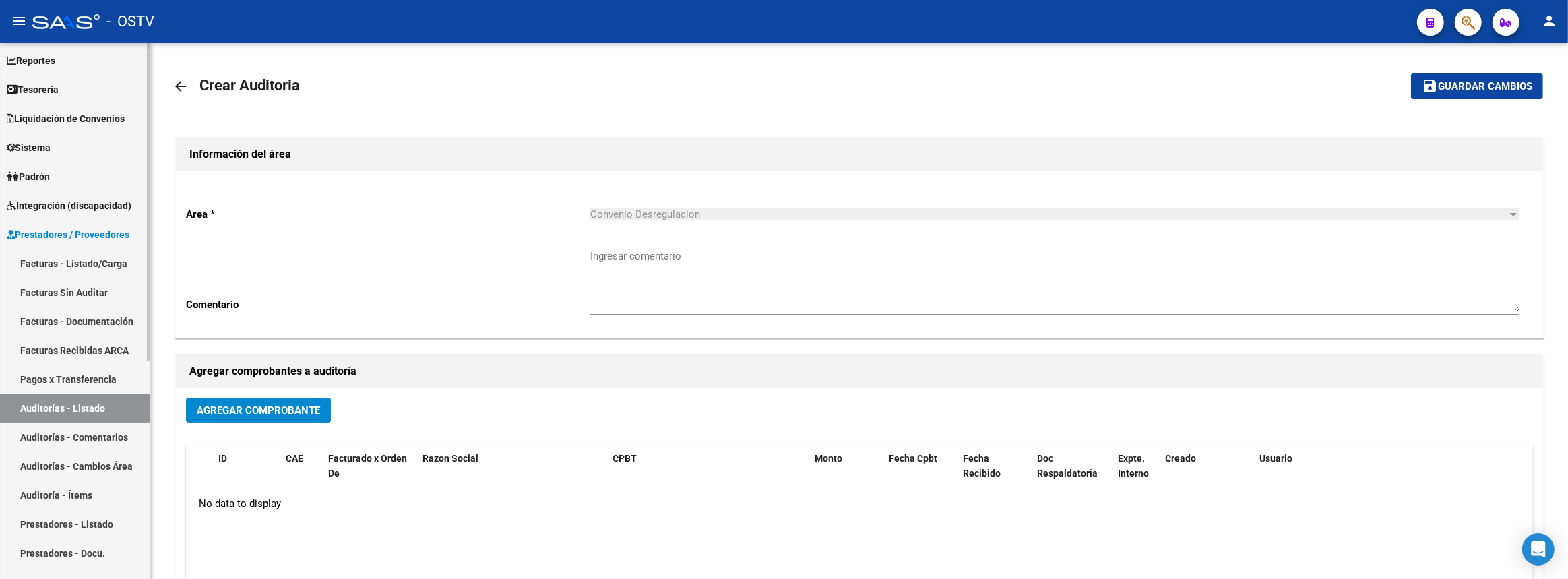
click at [73, 401] on link "Auditorías - Listado" at bounding box center [75, 408] width 150 height 29
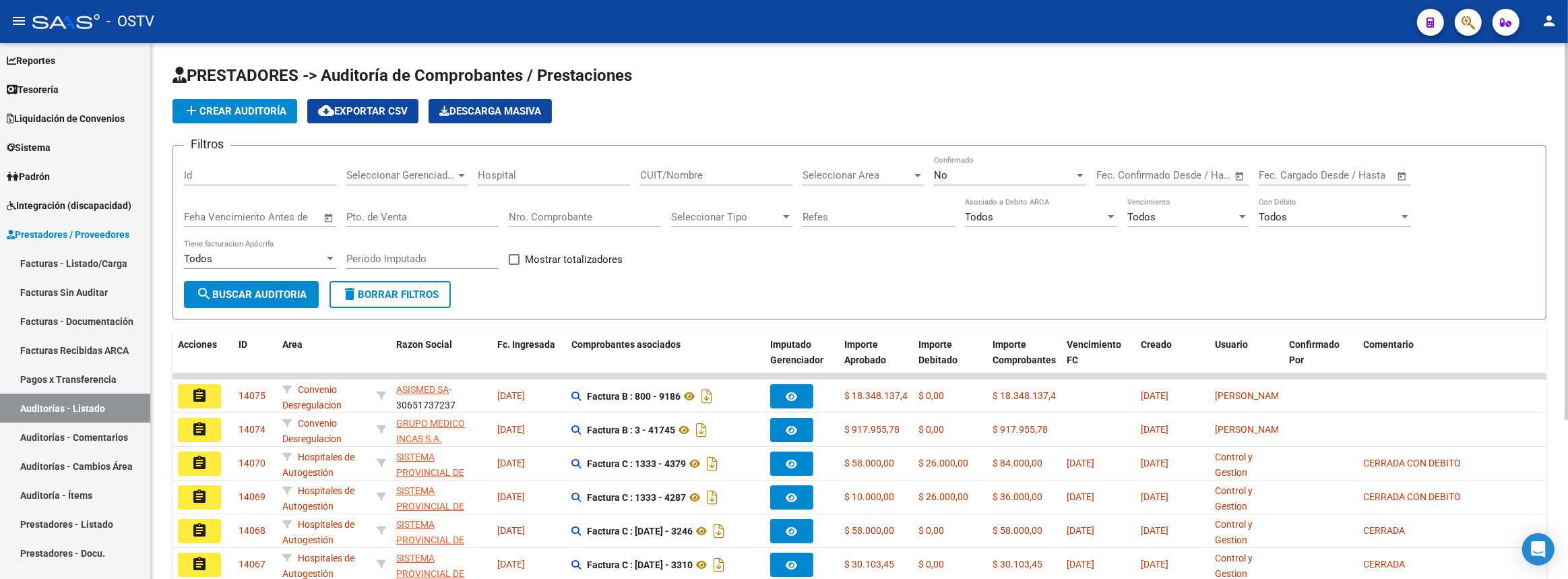
click at [711, 163] on div "CUIT/Nombre" at bounding box center [716, 171] width 152 height 29
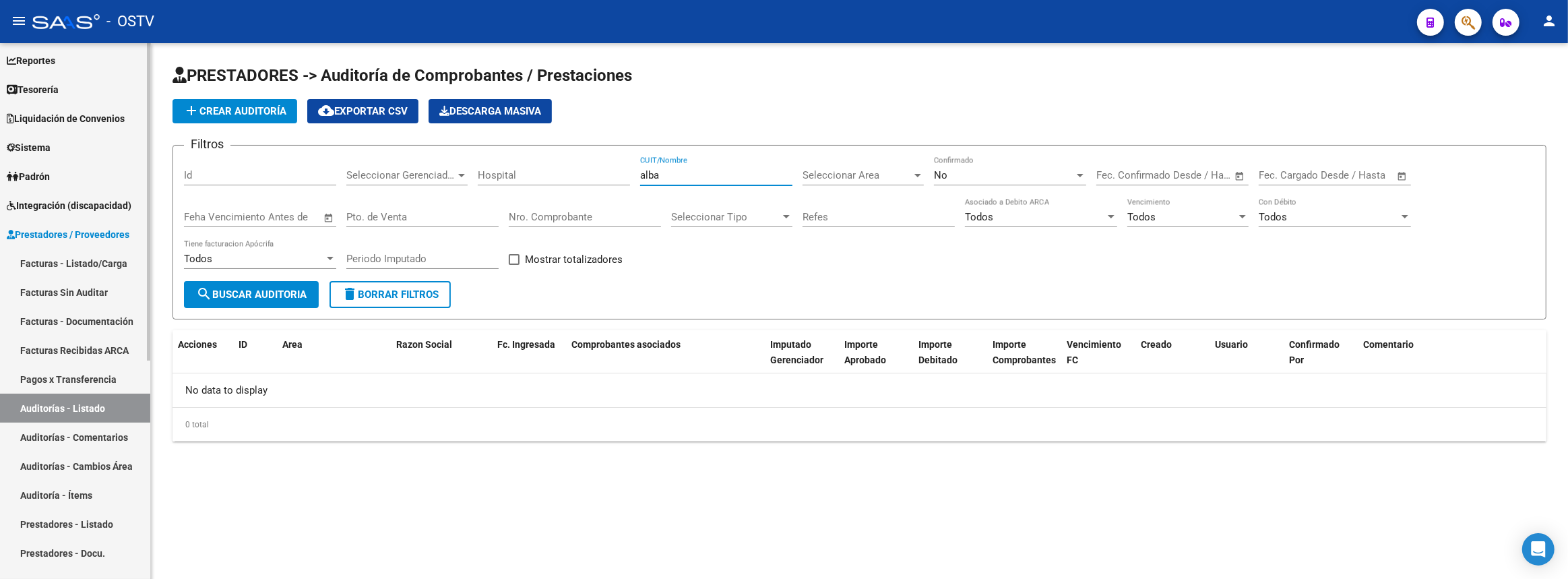
type input "alba"
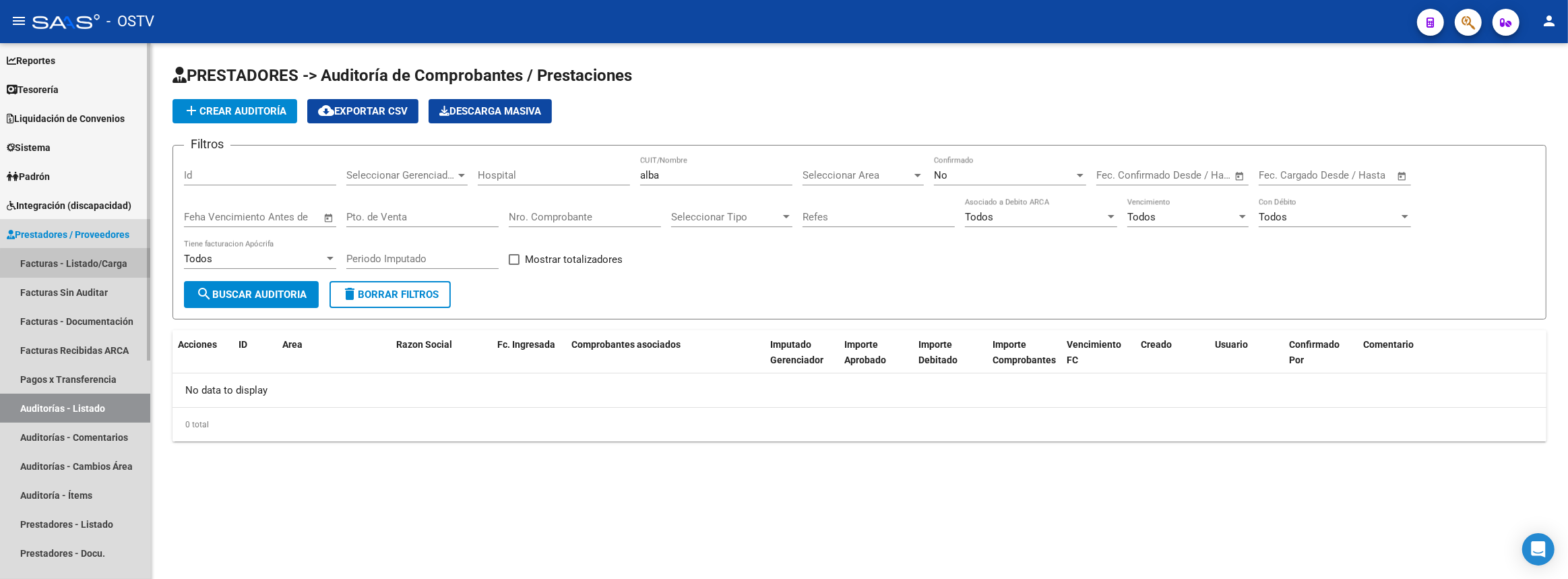
click at [93, 270] on link "Facturas - Listado/Carga" at bounding box center [75, 264] width 150 height 29
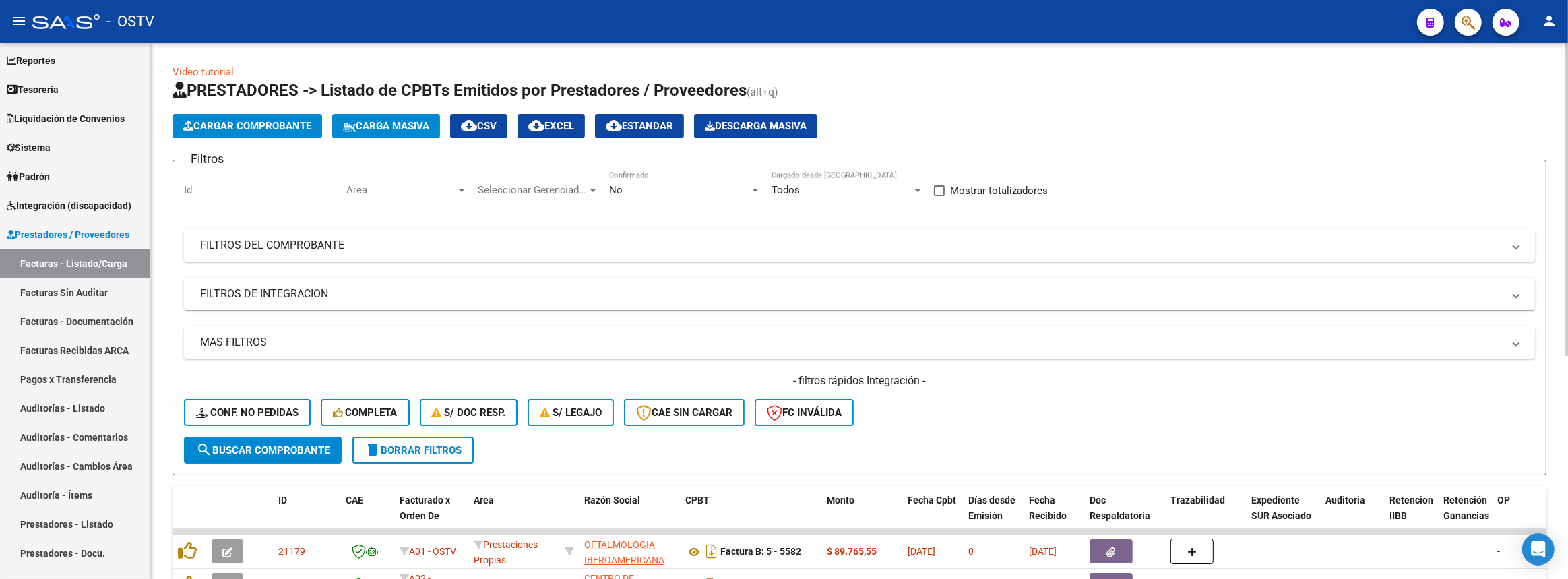
drag, startPoint x: 552, startPoint y: 243, endPoint x: 713, endPoint y: 261, distance: 162.0
click at [551, 243] on mat-panel-title "FILTROS DEL COMPROBANTE" at bounding box center [851, 245] width 1303 height 15
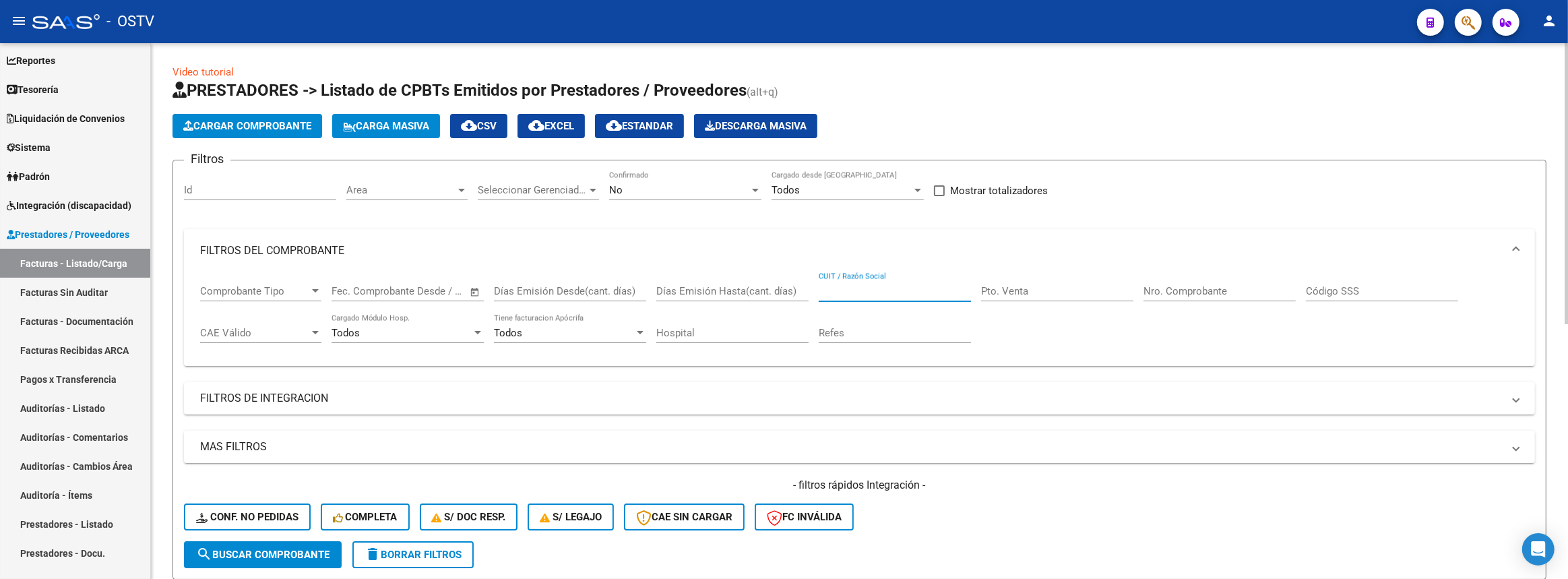
click at [918, 288] on input "CUIT / Razón Social" at bounding box center [895, 291] width 152 height 12
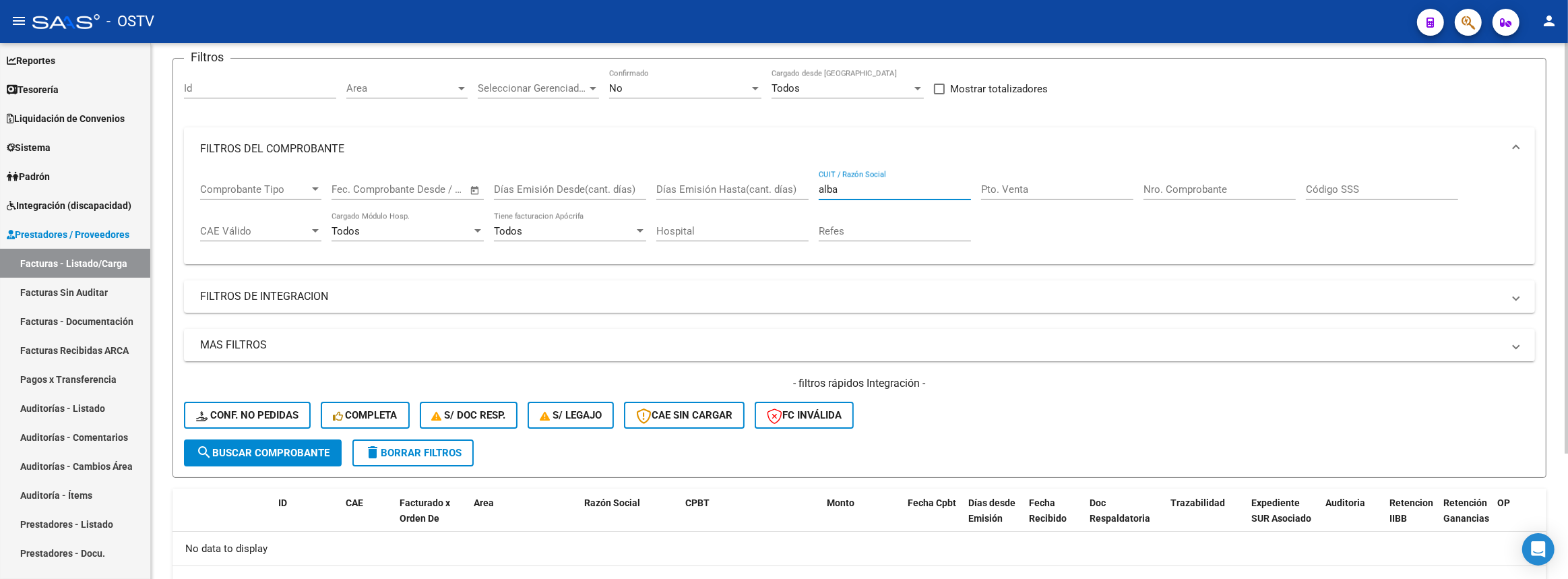
scroll to position [40, 0]
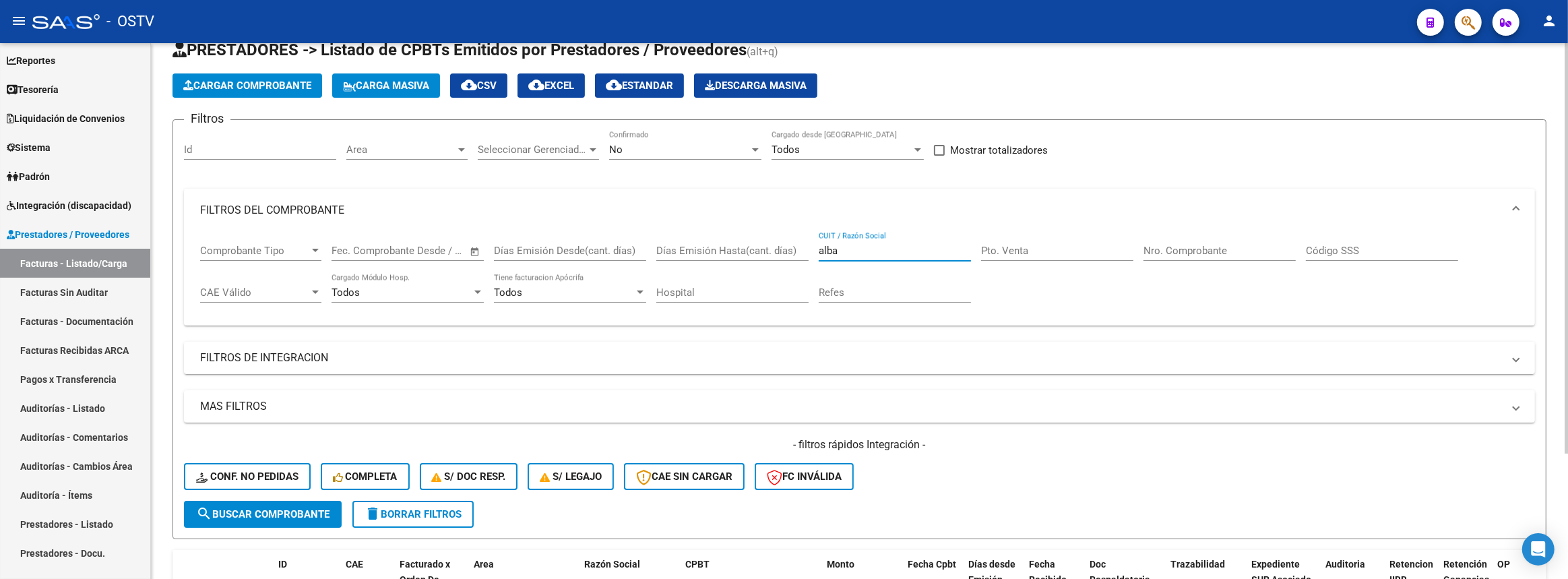
type input "alba"
click at [644, 144] on div "No" at bounding box center [679, 150] width 140 height 12
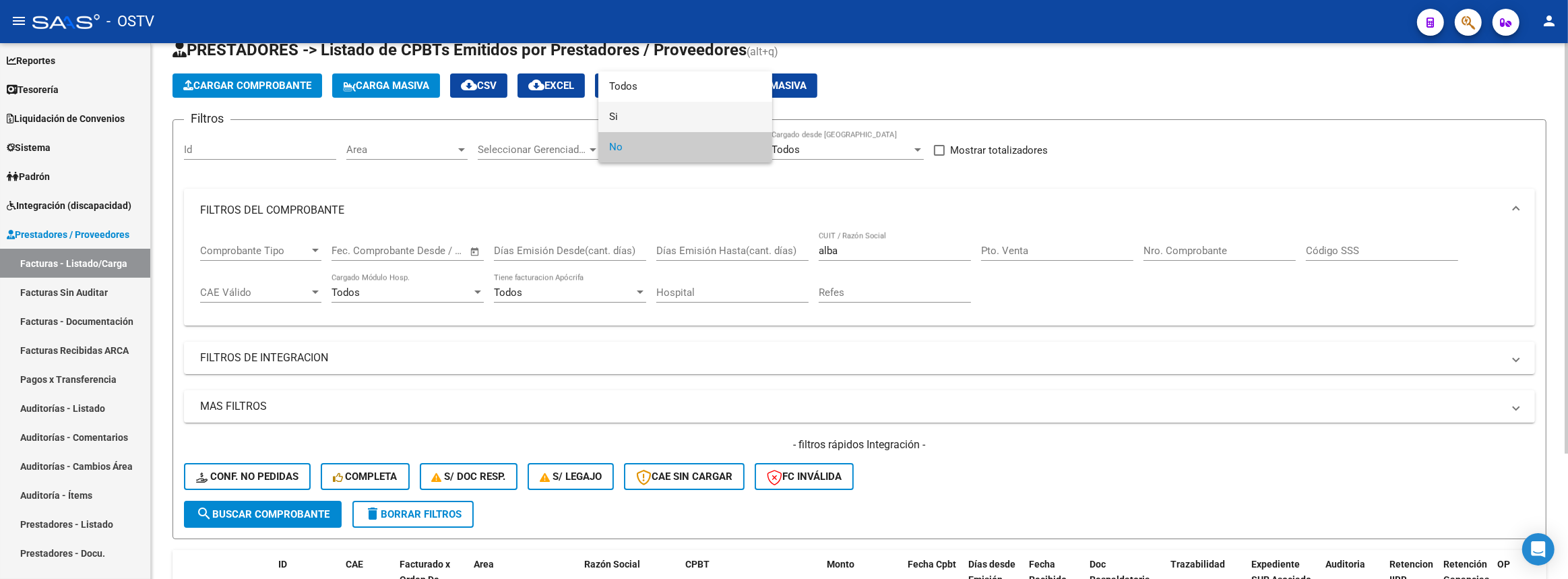
click at [643, 122] on span "Si" at bounding box center [685, 116] width 152 height 30
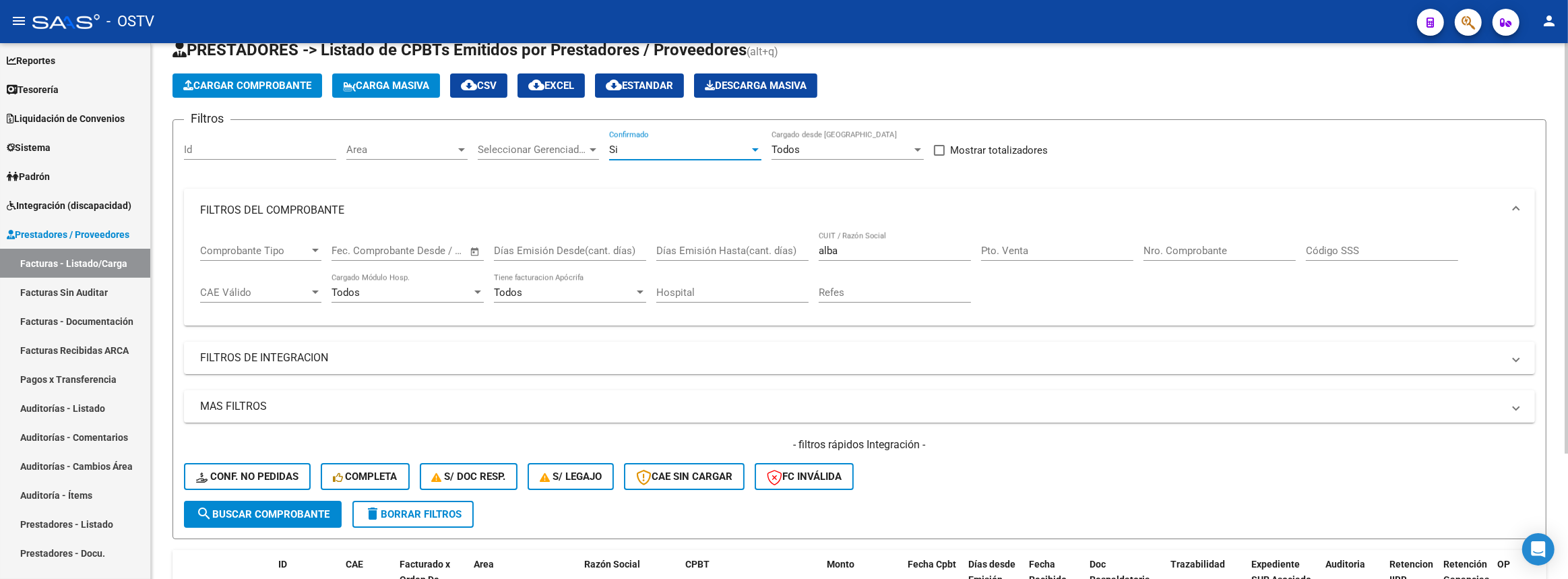
click at [302, 526] on form "Filtros Id Area Area Seleccionar Gerenciador Seleccionar Gerenciador Si Confirm…" at bounding box center [859, 328] width 1374 height 420
click at [302, 511] on span "search Buscar Comprobante" at bounding box center [263, 514] width 134 height 12
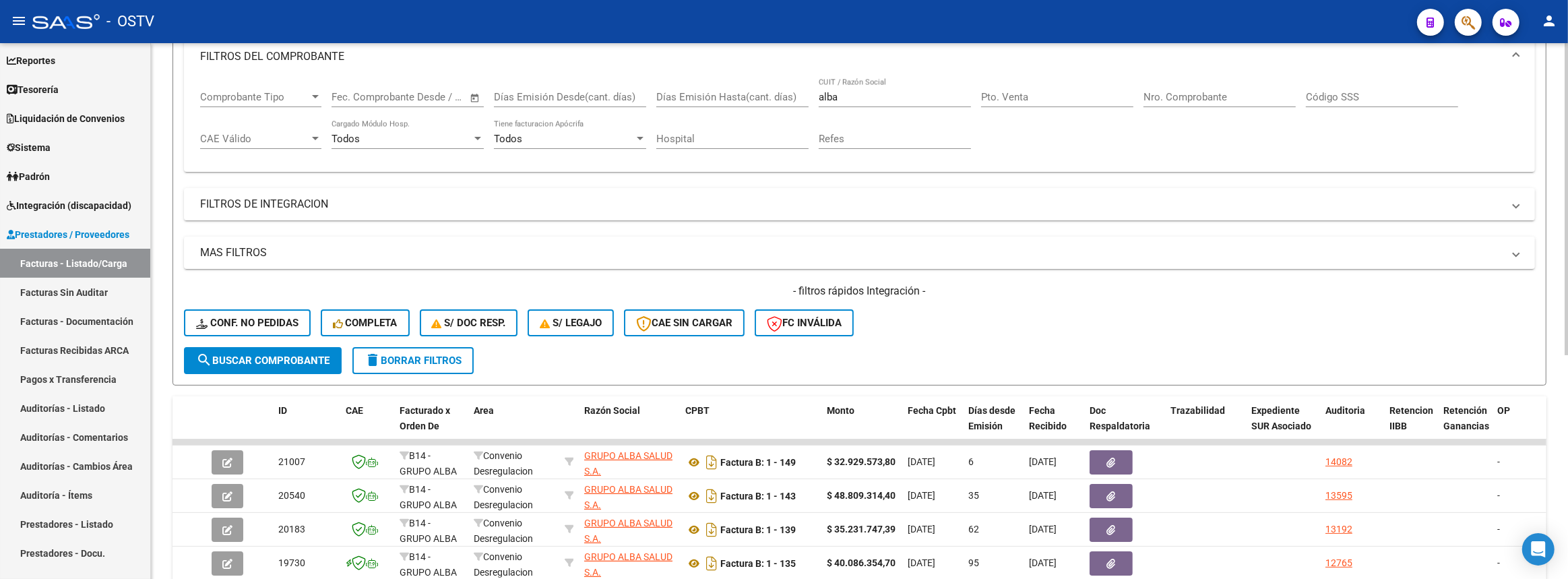
scroll to position [255, 0]
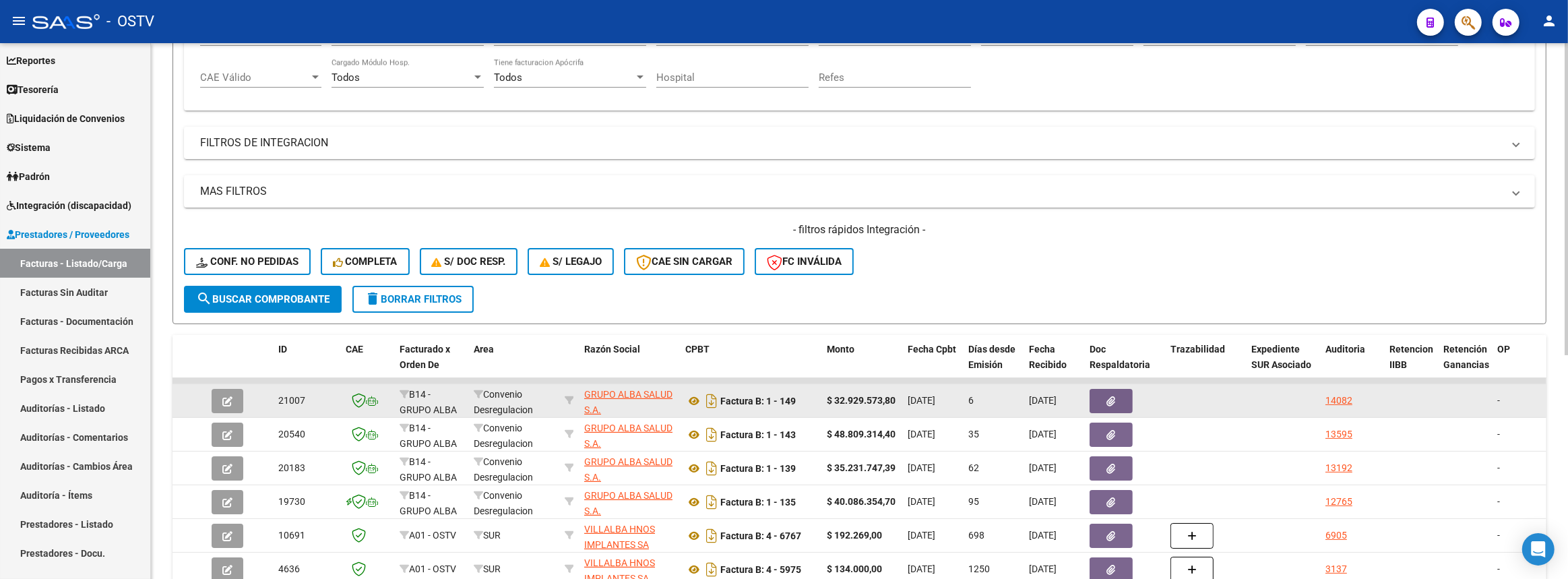
click at [623, 384] on datatable-body-cell "GRUPO ALBA SALUD S.A. 30718039734" at bounding box center [629, 401] width 101 height 33
click at [625, 389] on span "GRUPO ALBA SALUD S.A." at bounding box center [628, 402] width 88 height 27
type textarea "30718039734"
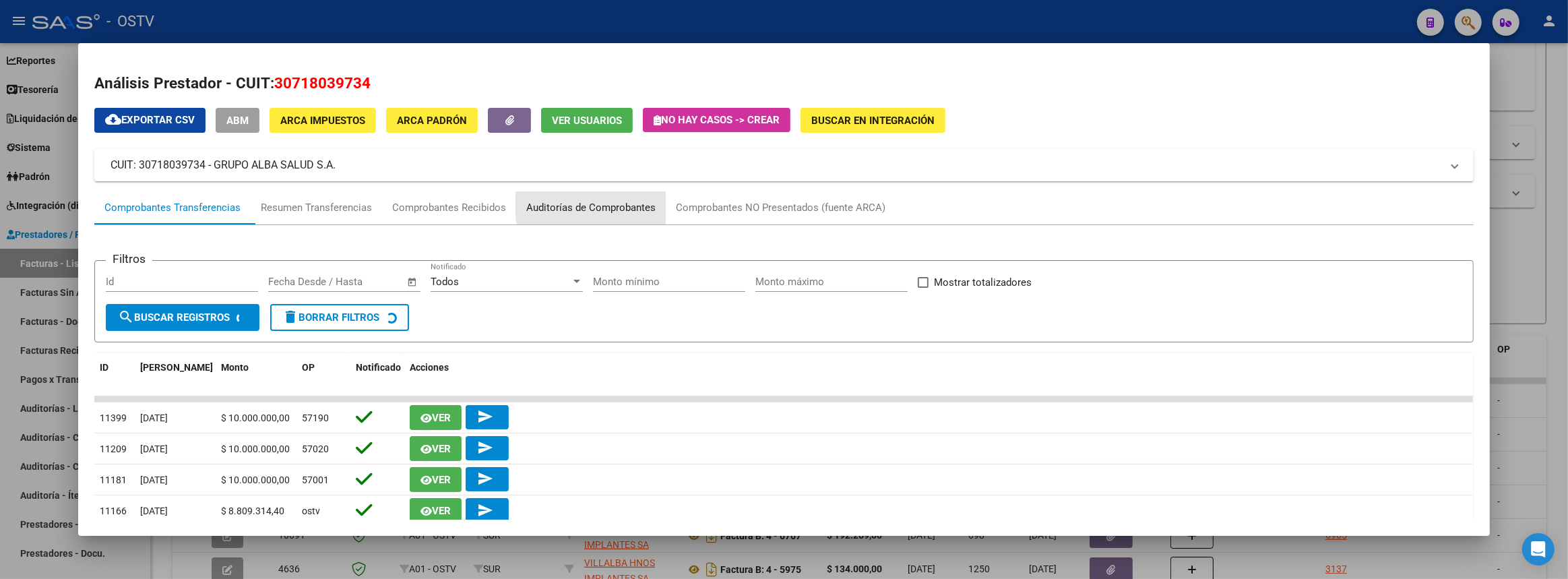
click at [656, 202] on div "Auditorías de Comprobantes" at bounding box center [591, 208] width 129 height 16
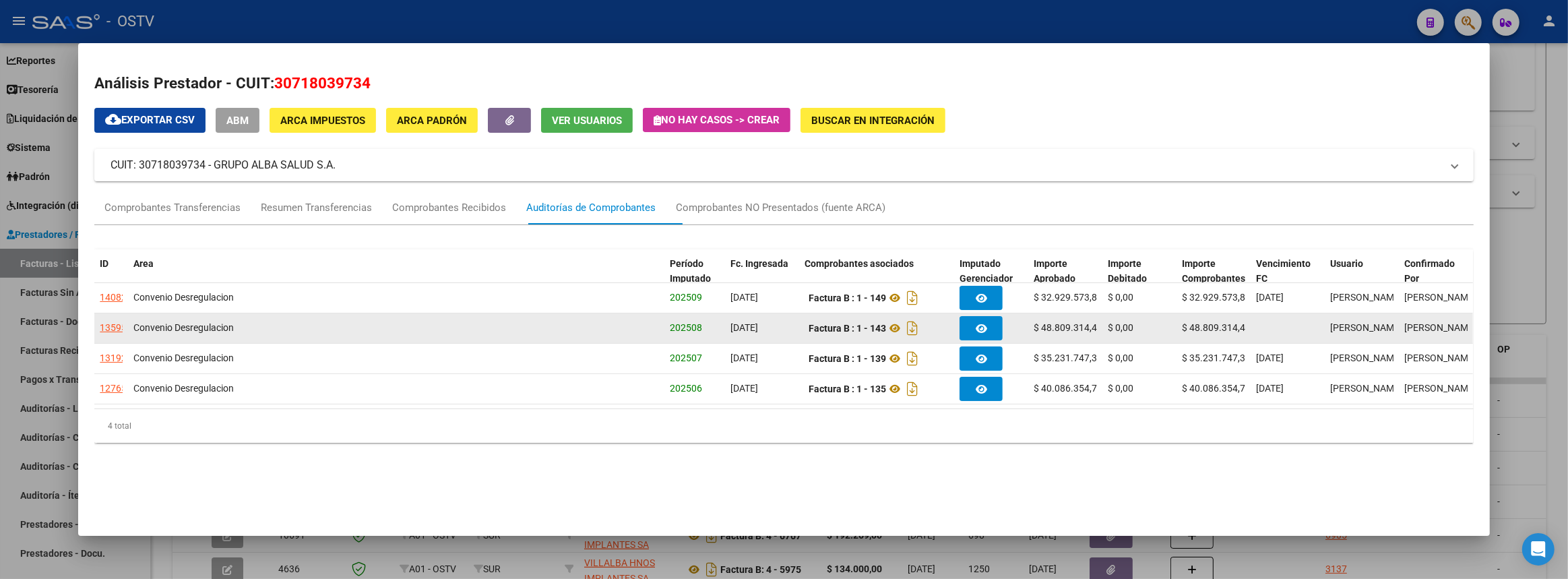
click at [111, 322] on div "13595" at bounding box center [113, 328] width 27 height 16
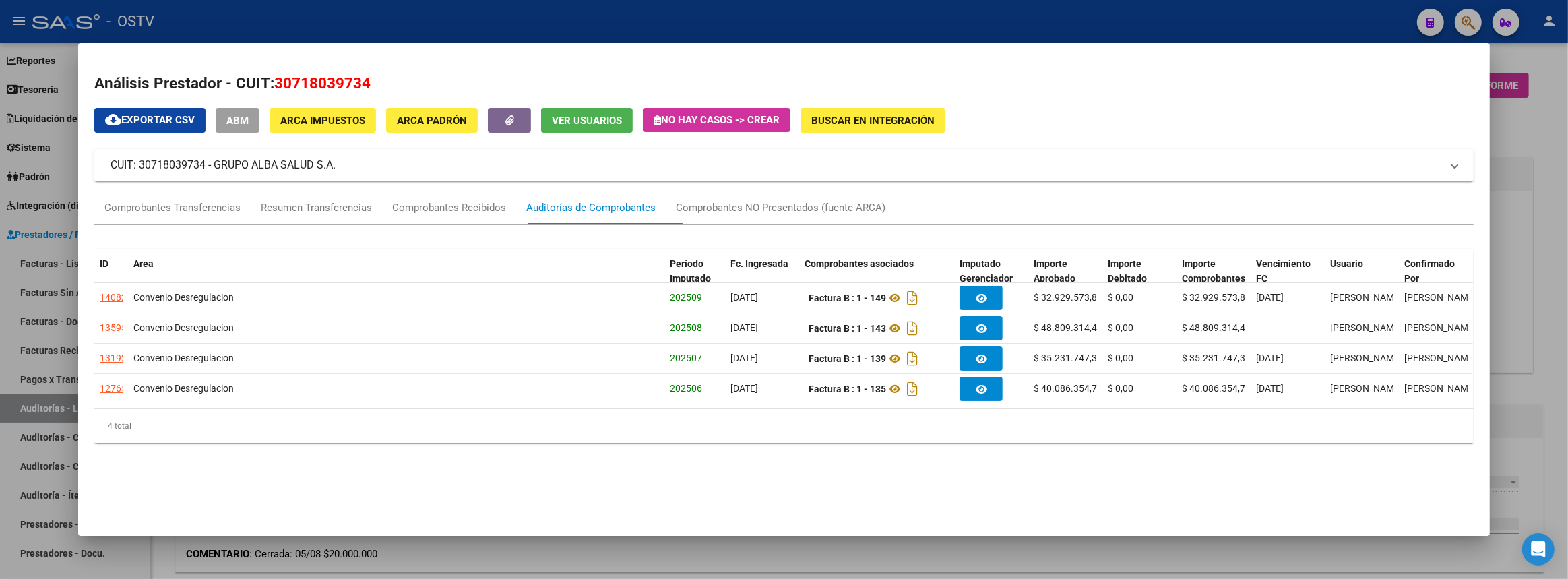
click at [1568, 278] on div at bounding box center [784, 290] width 1568 height 579
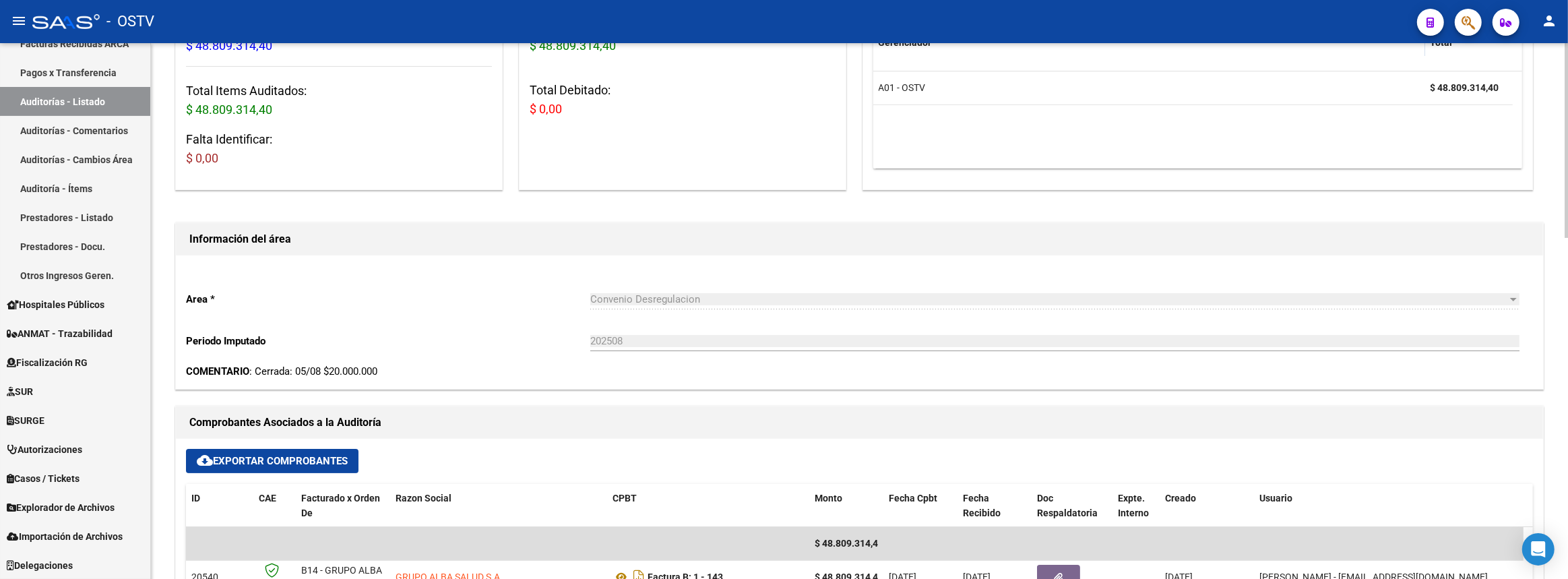
scroll to position [490, 0]
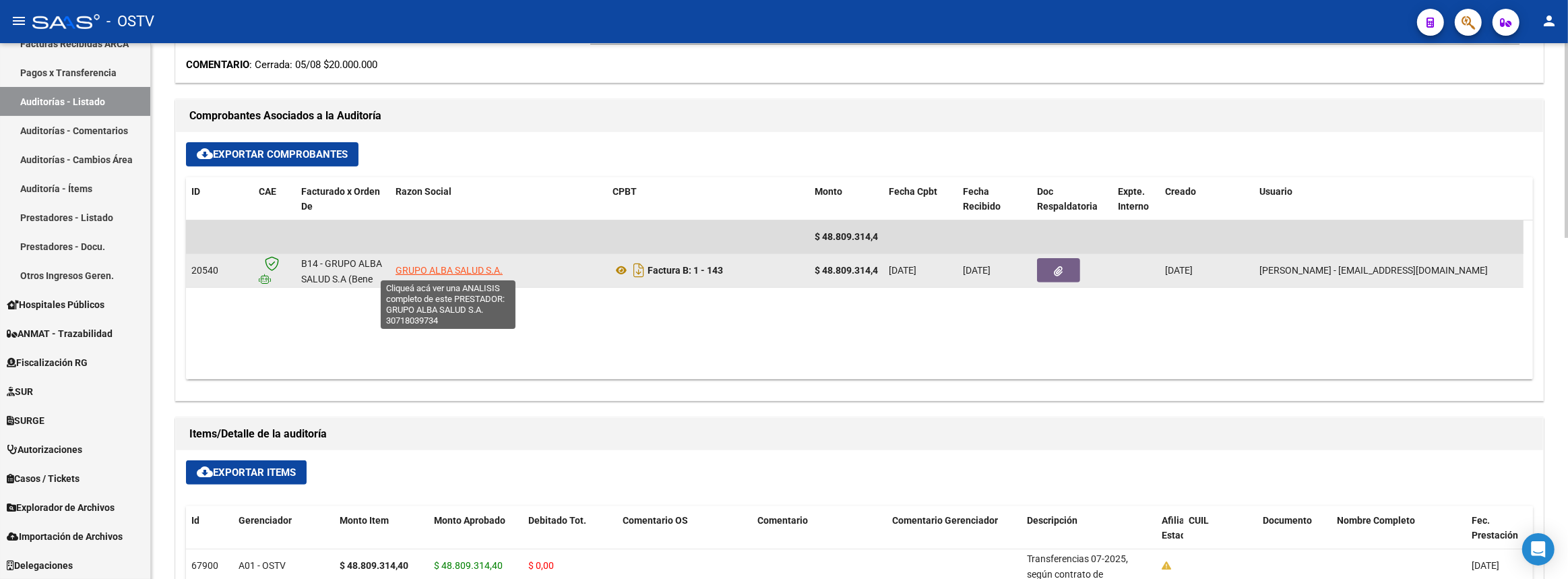
click at [445, 273] on span "GRUPO ALBA SALUD S.A." at bounding box center [449, 270] width 107 height 11
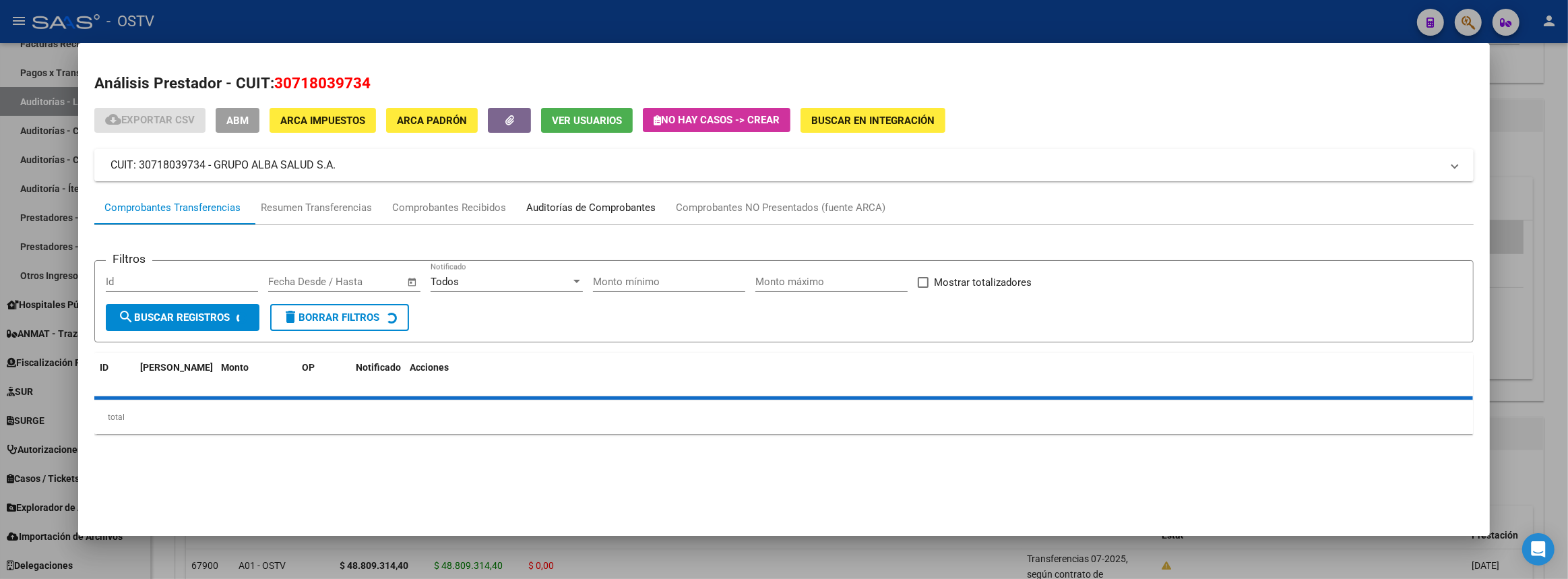
click at [648, 202] on div "Auditorías de Comprobantes" at bounding box center [591, 208] width 129 height 16
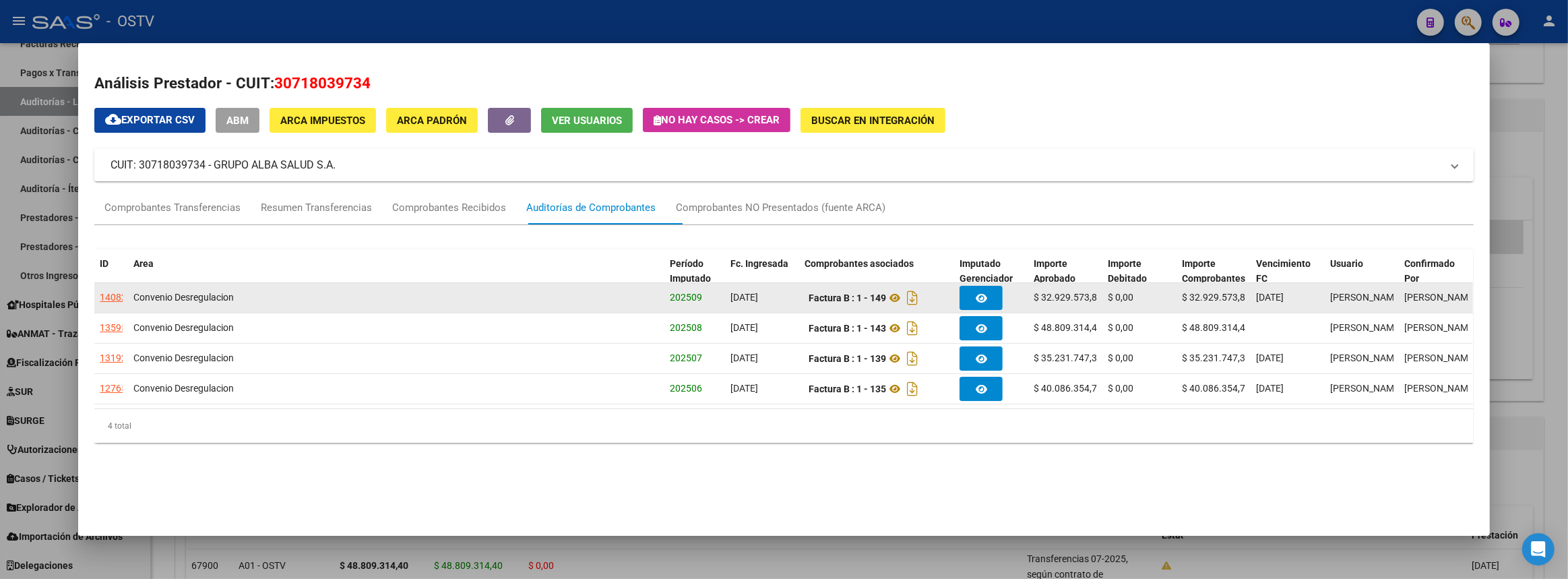
click at [113, 298] on div "14082" at bounding box center [113, 297] width 27 height 16
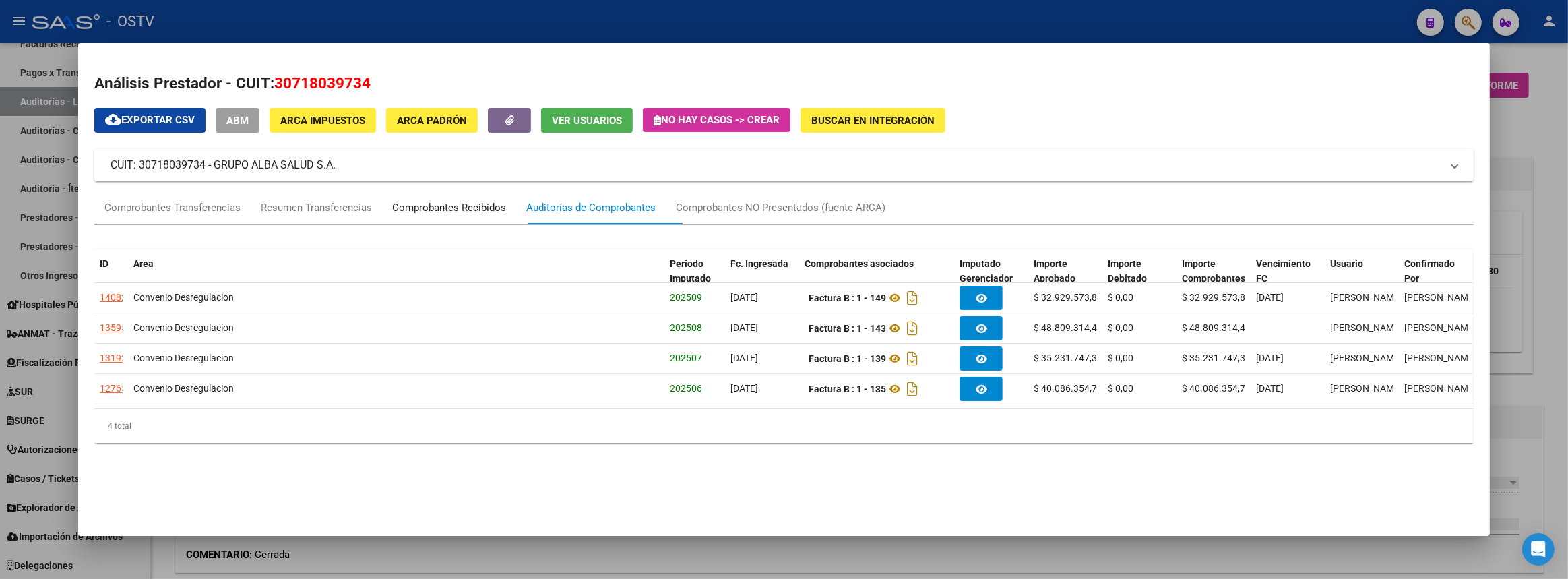
click at [478, 212] on div "Comprobantes Recibidos" at bounding box center [449, 208] width 114 height 16
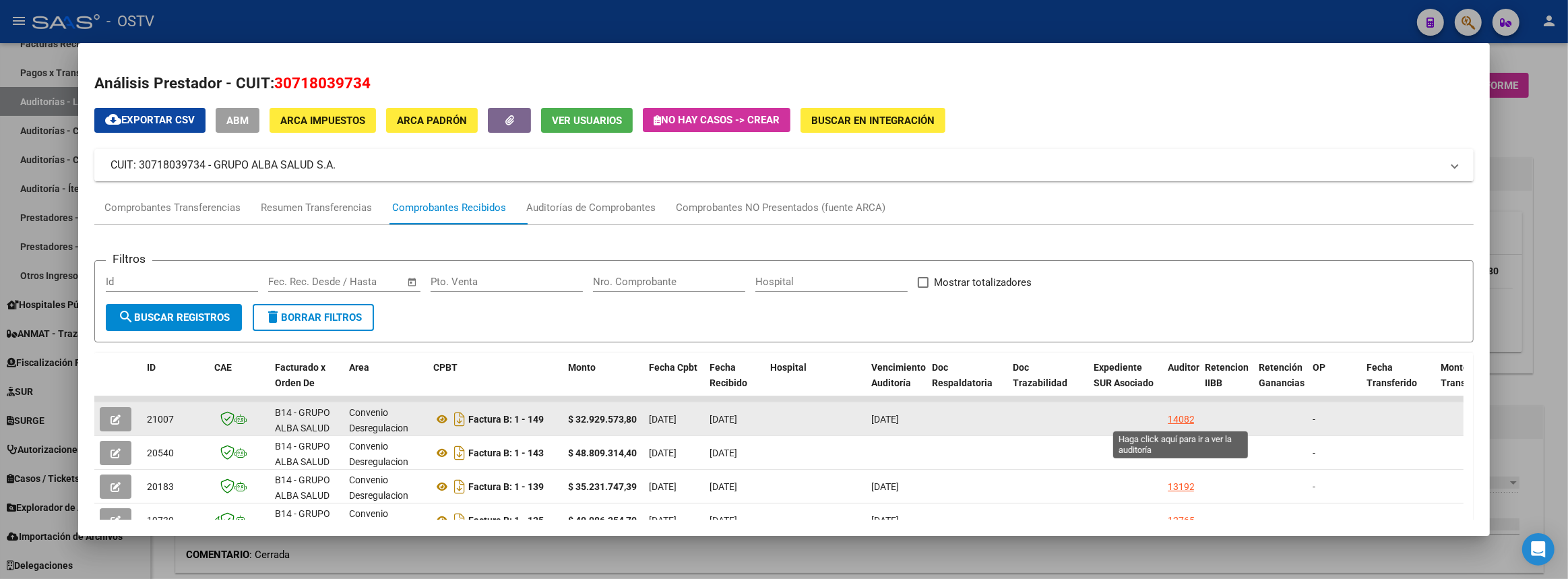
click at [1181, 419] on div "14082" at bounding box center [1181, 420] width 27 height 16
click at [1184, 420] on div "14082" at bounding box center [1181, 420] width 27 height 16
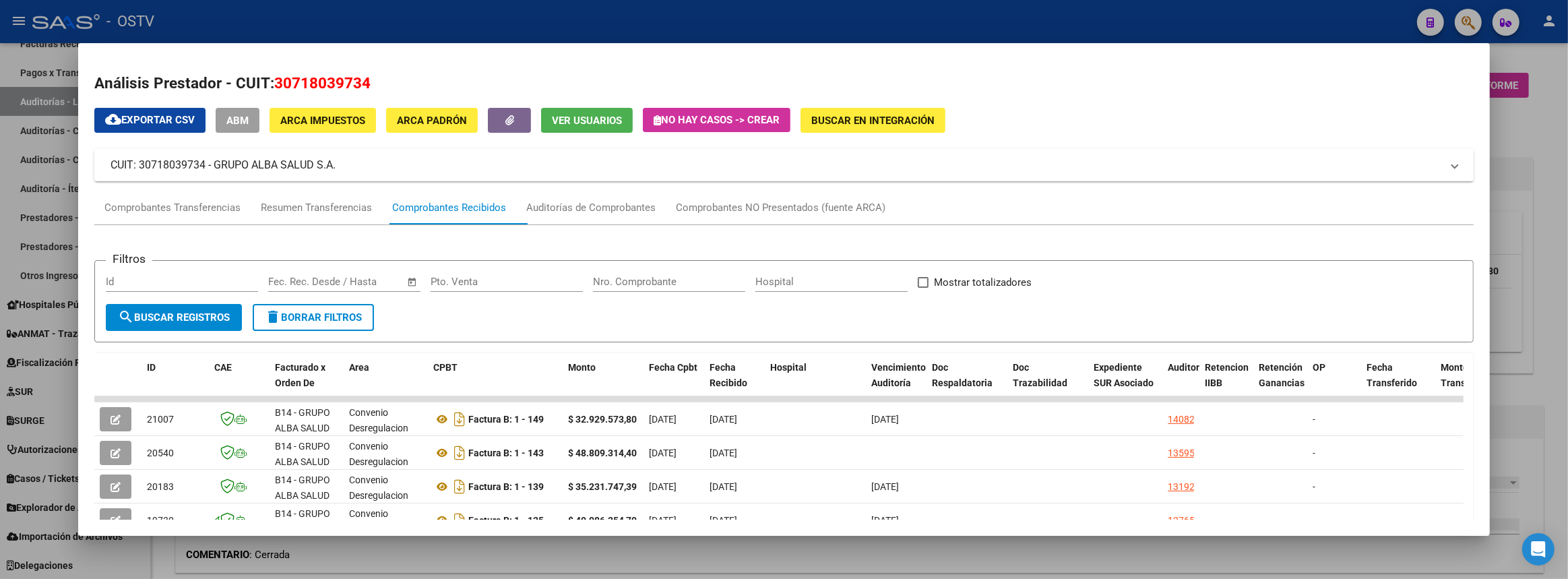
click at [1568, 348] on div at bounding box center [784, 290] width 1568 height 579
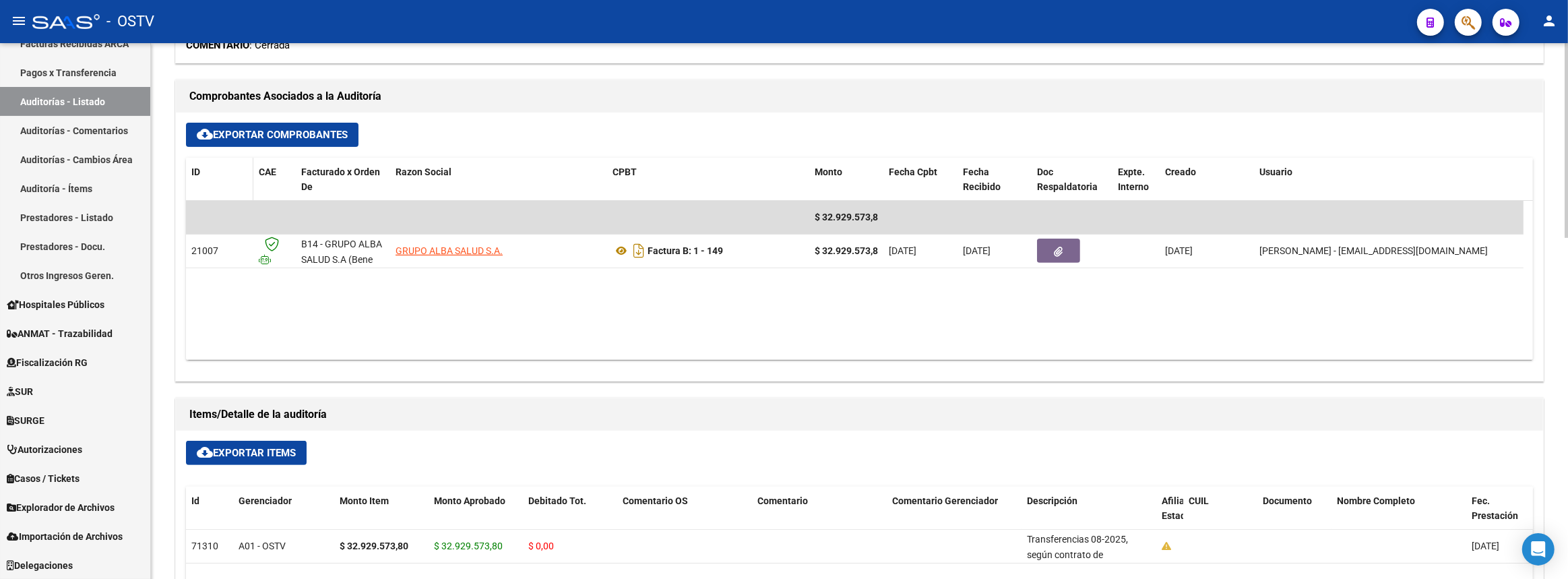
scroll to position [448, 0]
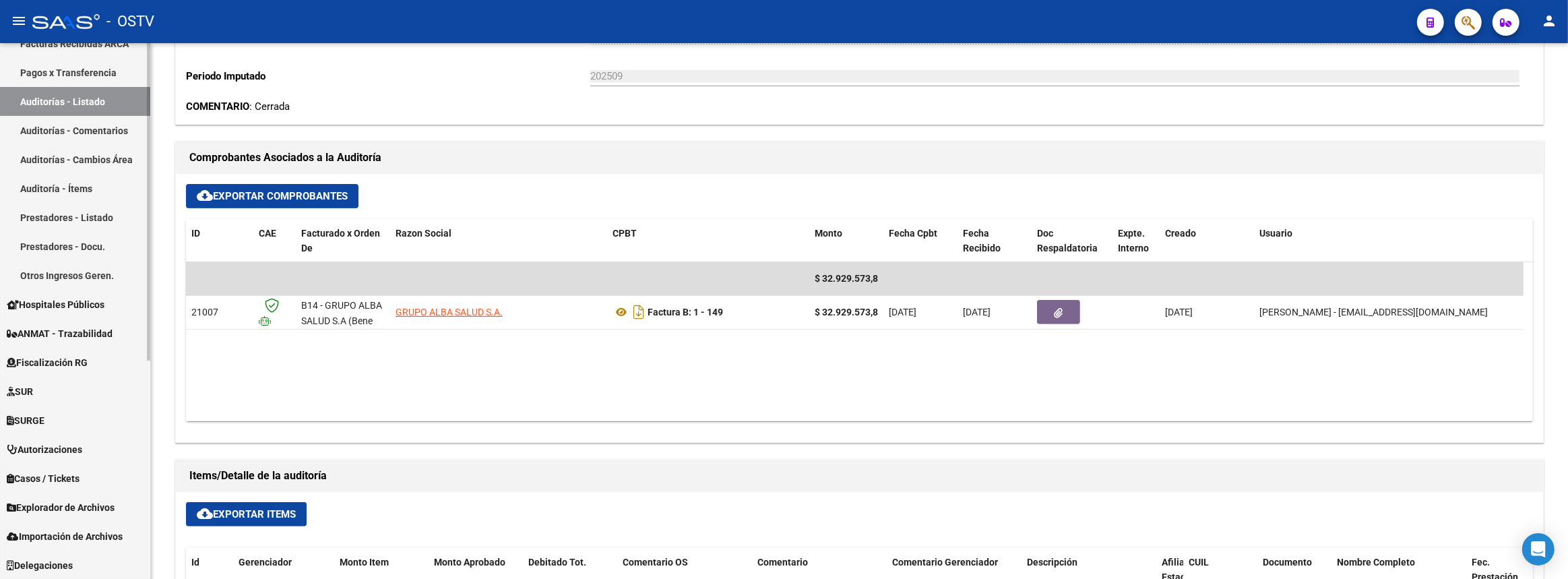
click at [103, 96] on link "Auditorías - Listado" at bounding box center [75, 102] width 150 height 29
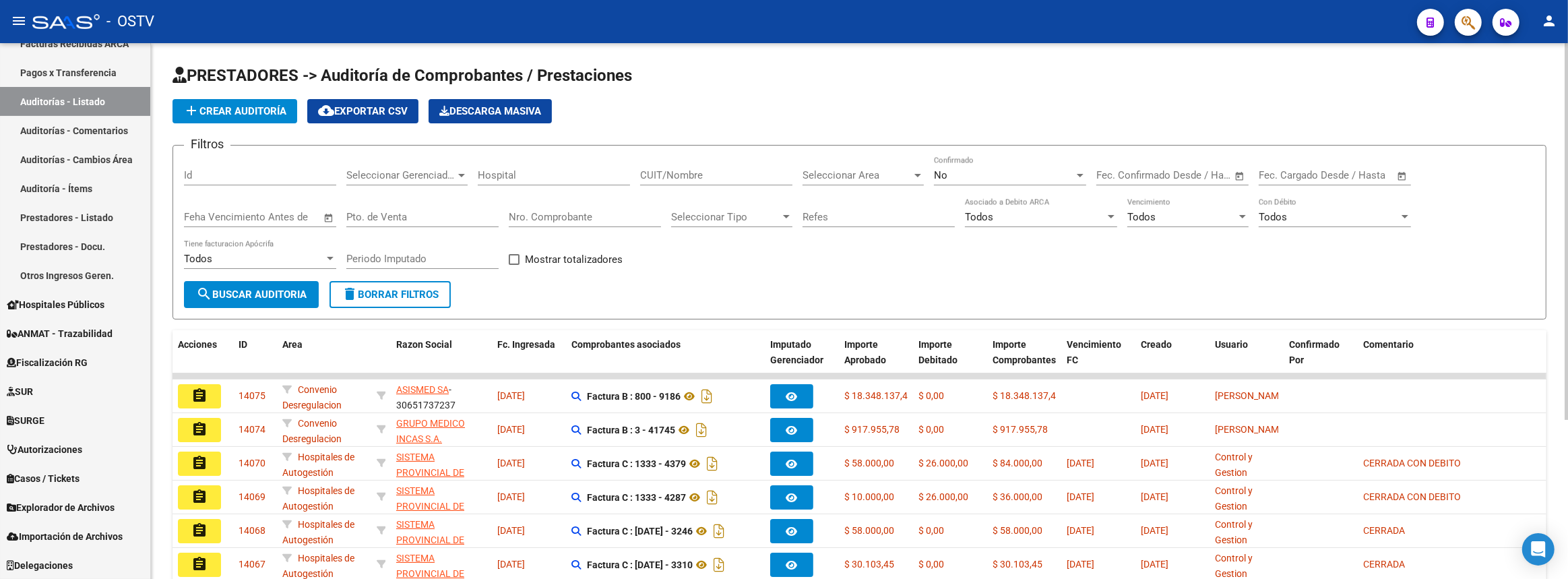
click at [268, 110] on span "add Crear Auditoría" at bounding box center [235, 111] width 103 height 12
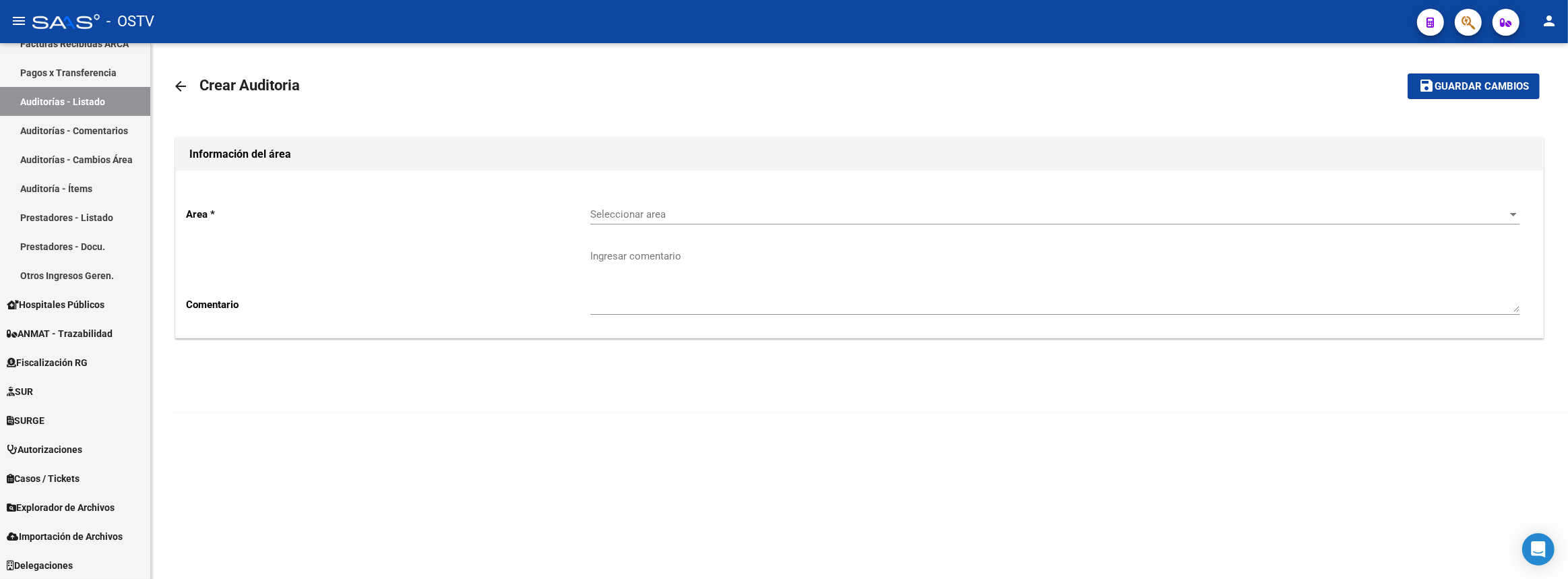
click at [678, 200] on div "Seleccionar area Seleccionar area" at bounding box center [1055, 210] width 930 height 29
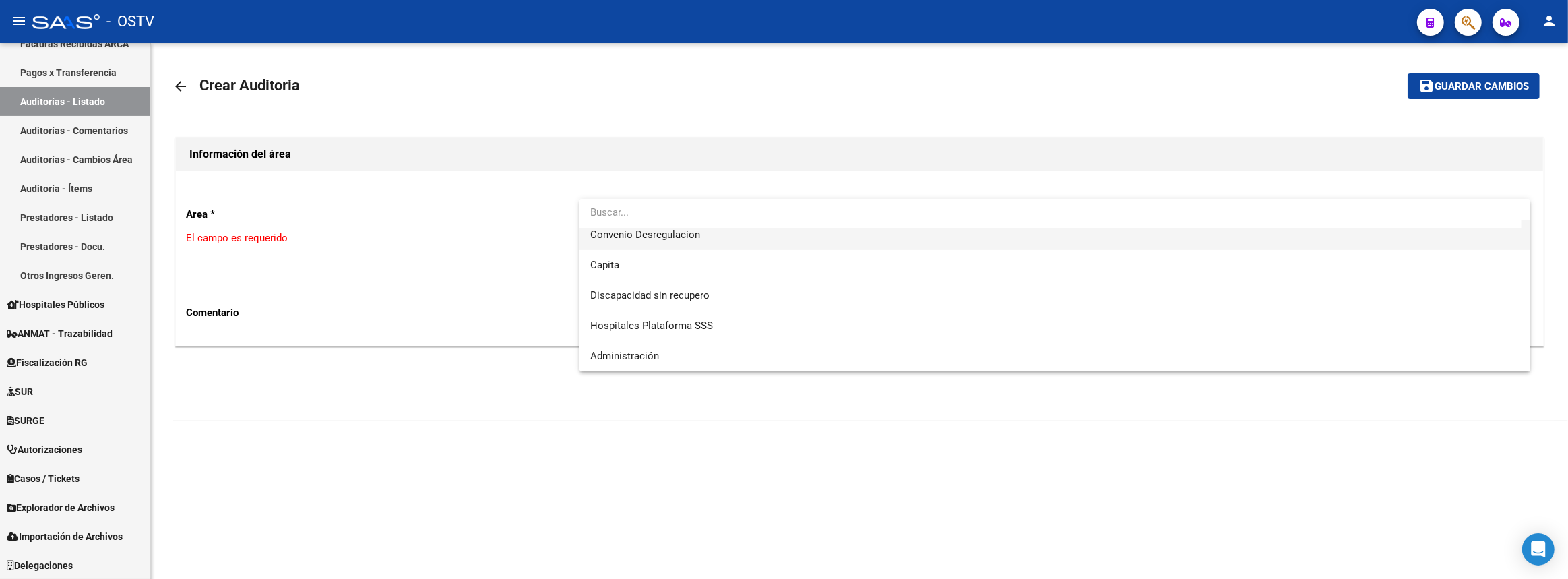
drag, startPoint x: 667, startPoint y: 239, endPoint x: 654, endPoint y: 240, distance: 13.0
click at [667, 238] on span "Convenio Desregulacion" at bounding box center [645, 234] width 110 height 12
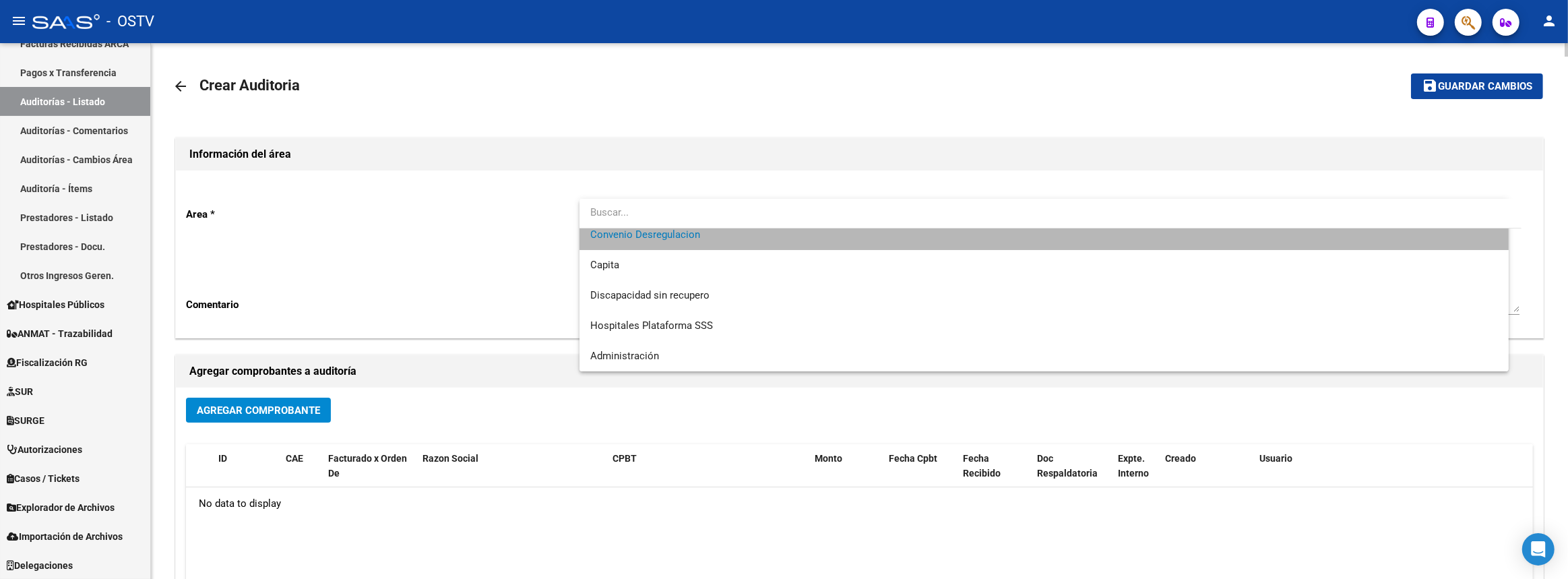
scroll to position [152, 0]
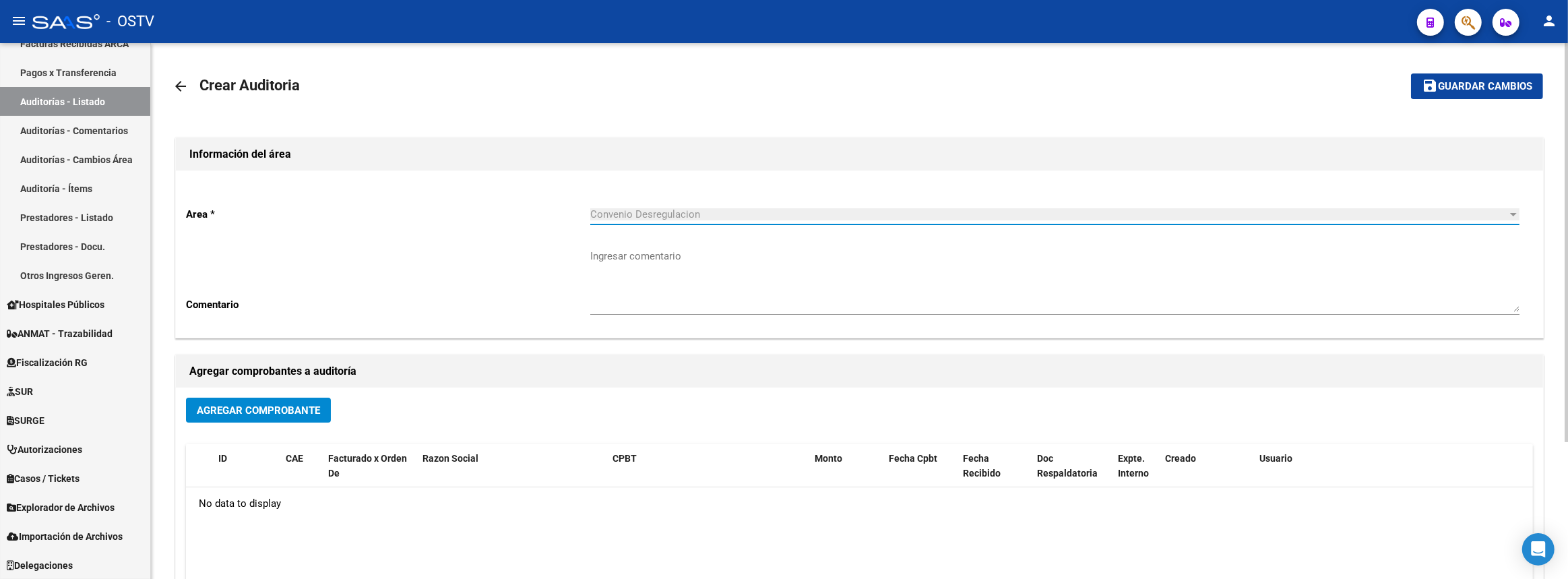
click at [302, 404] on span "Agregar Comprobante" at bounding box center [258, 410] width 123 height 12
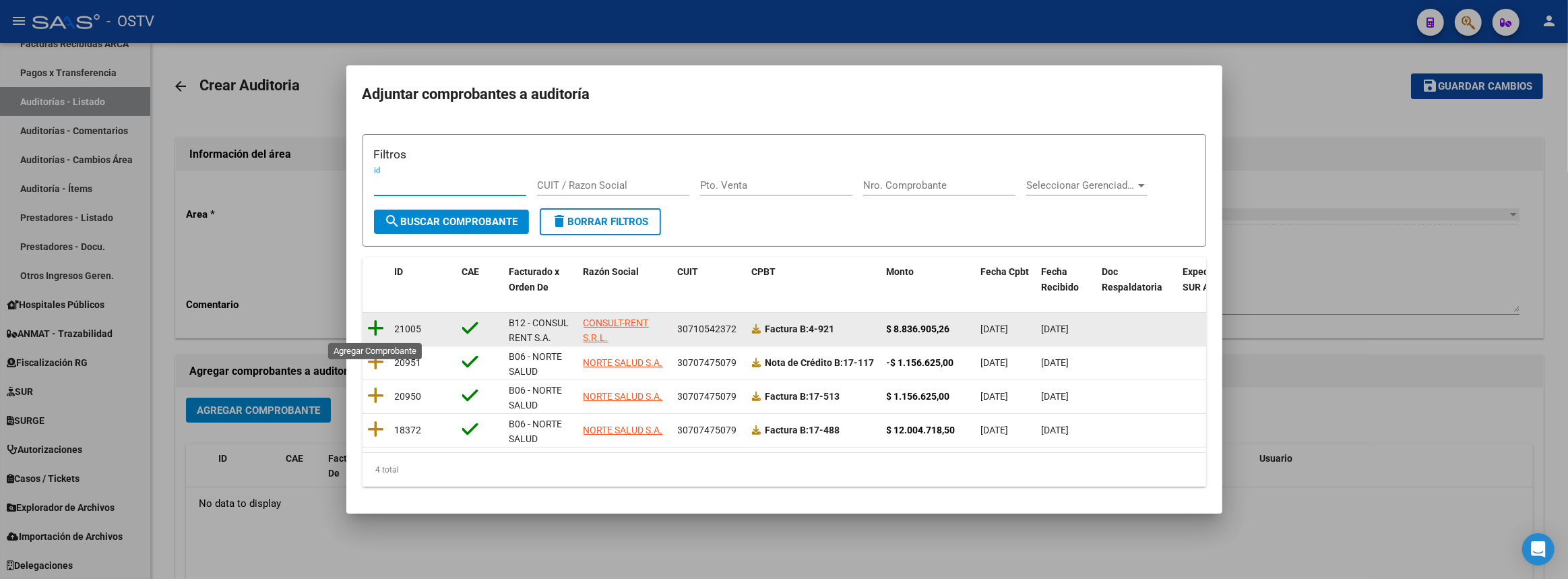
click at [382, 323] on icon at bounding box center [376, 328] width 17 height 19
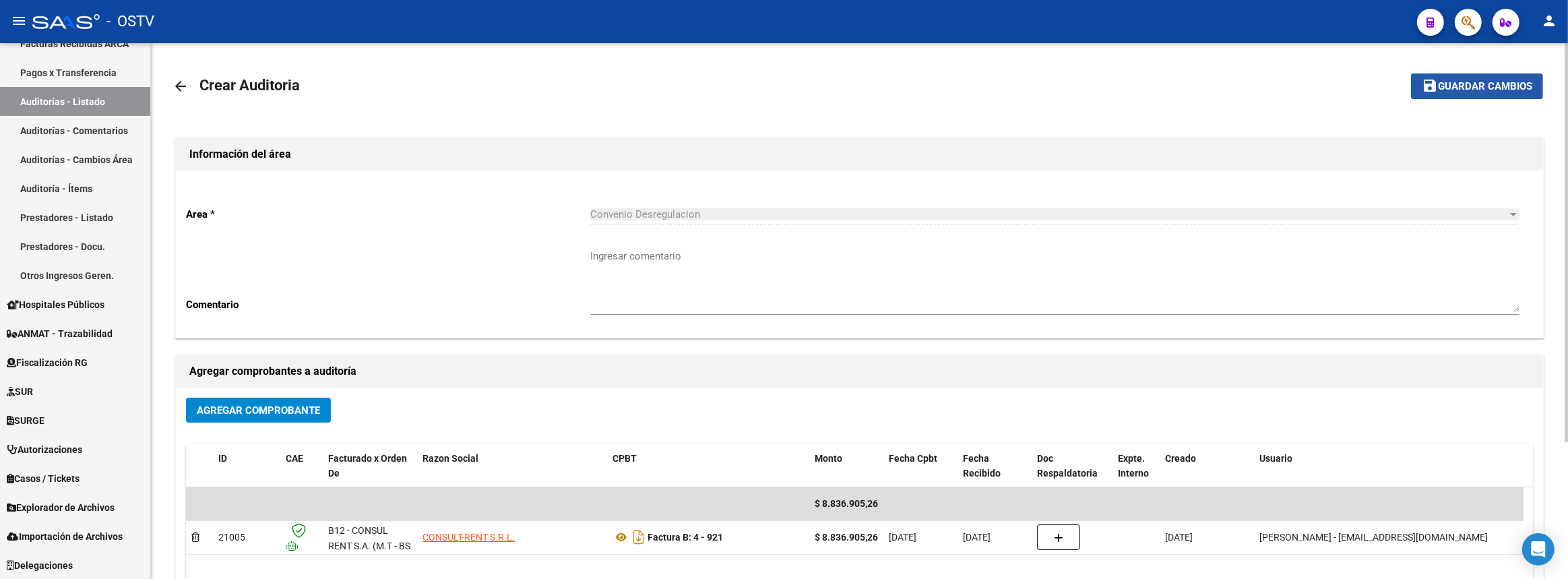
click at [1501, 85] on span "Guardar cambios" at bounding box center [1485, 87] width 95 height 12
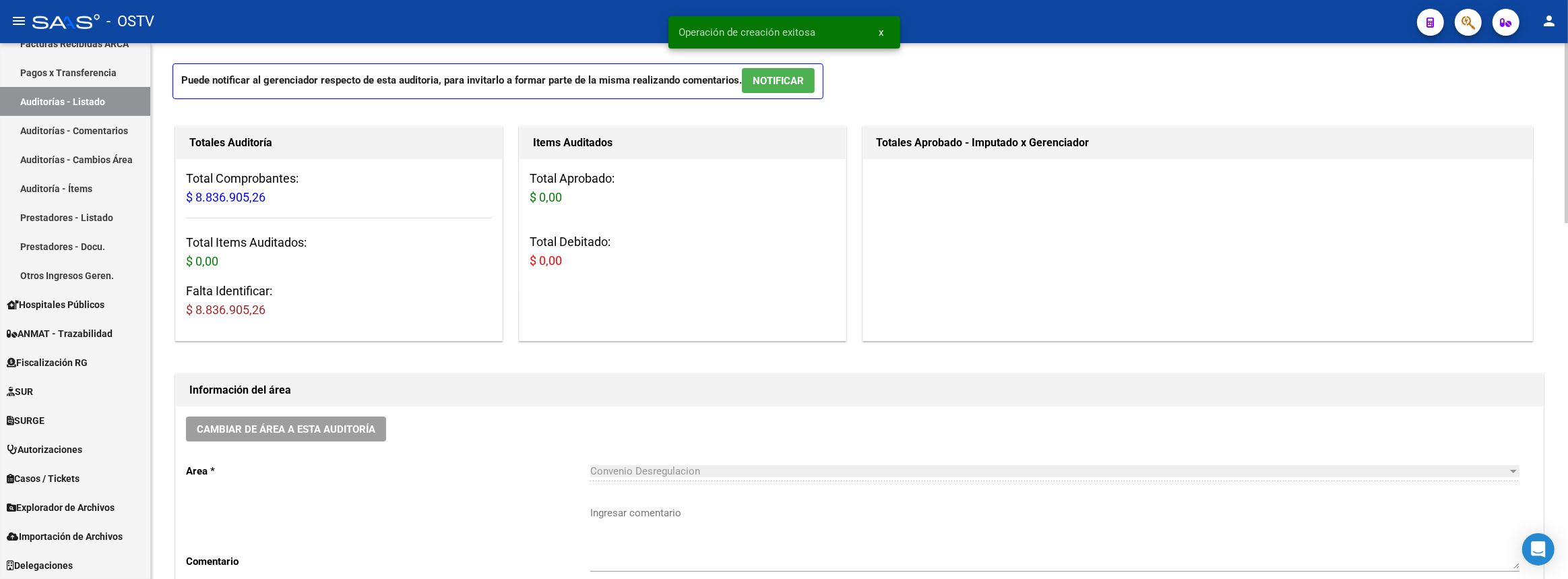
scroll to position [245, 0]
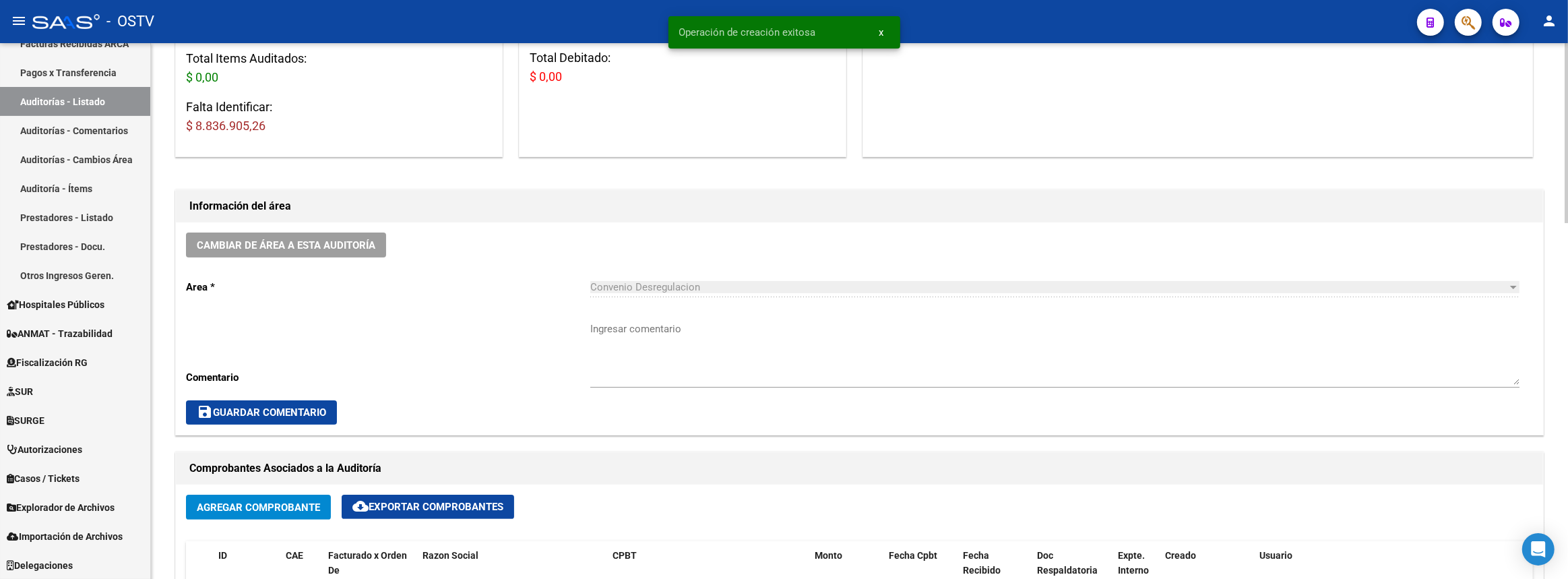
click at [738, 360] on textarea "Ingresar comentario" at bounding box center [1055, 353] width 930 height 64
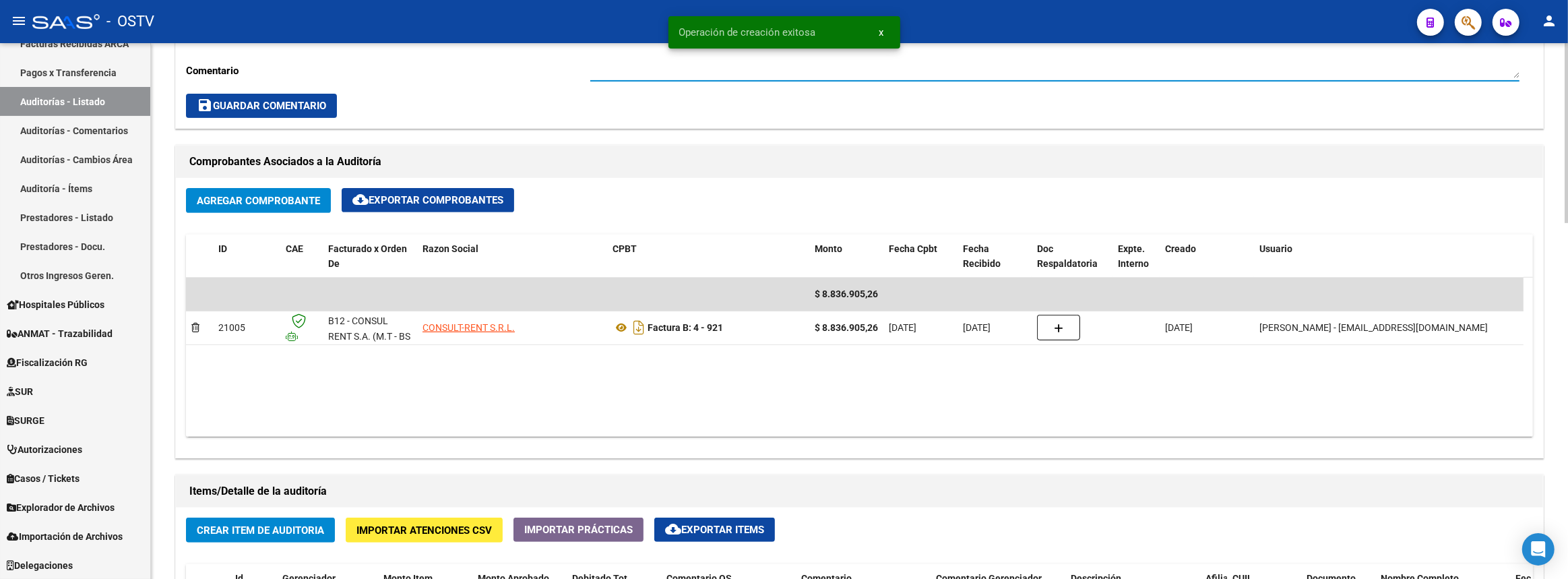
scroll to position [735, 0]
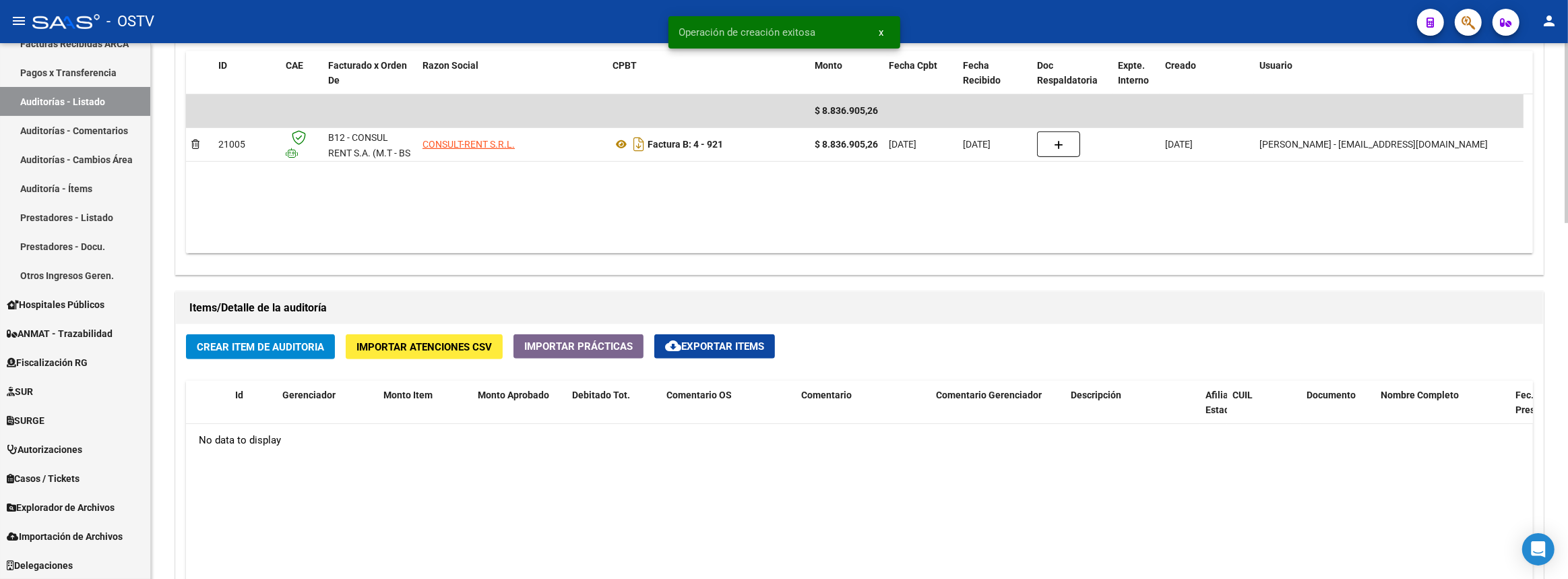
type textarea "Cerrada"
click at [285, 341] on span "Crear Item de Auditoria" at bounding box center [260, 347] width 128 height 12
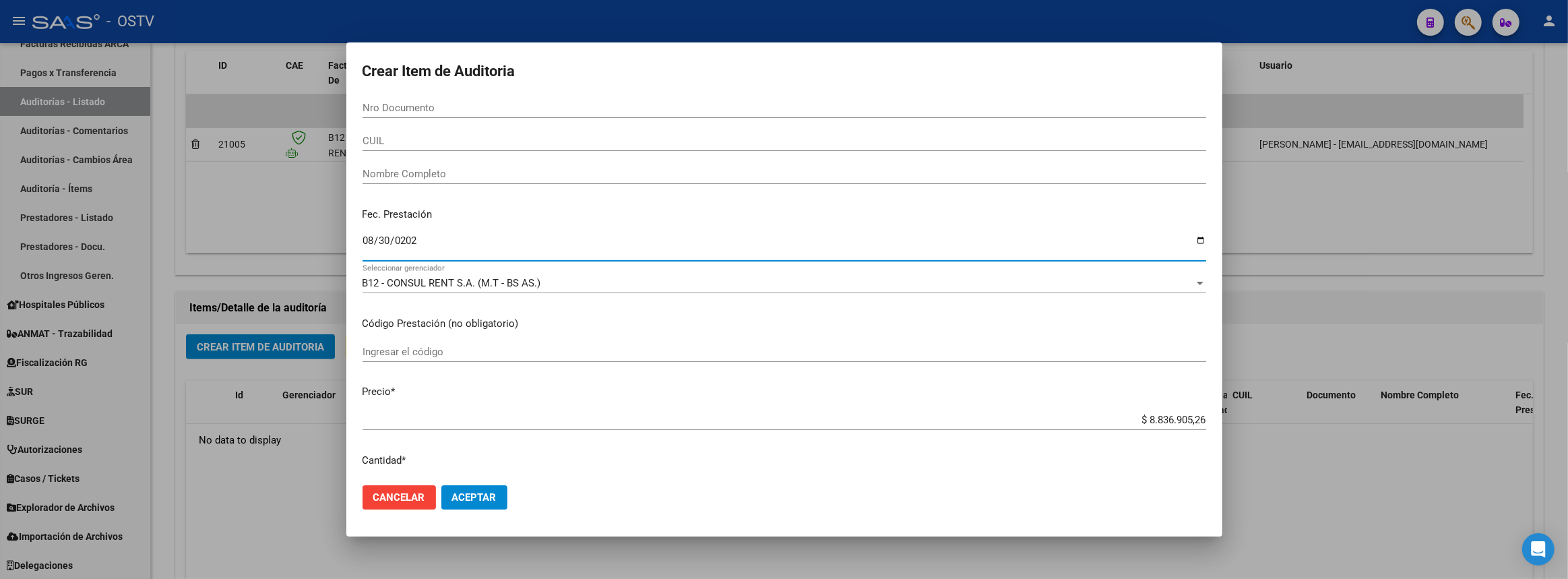
type input "2025-08-30"
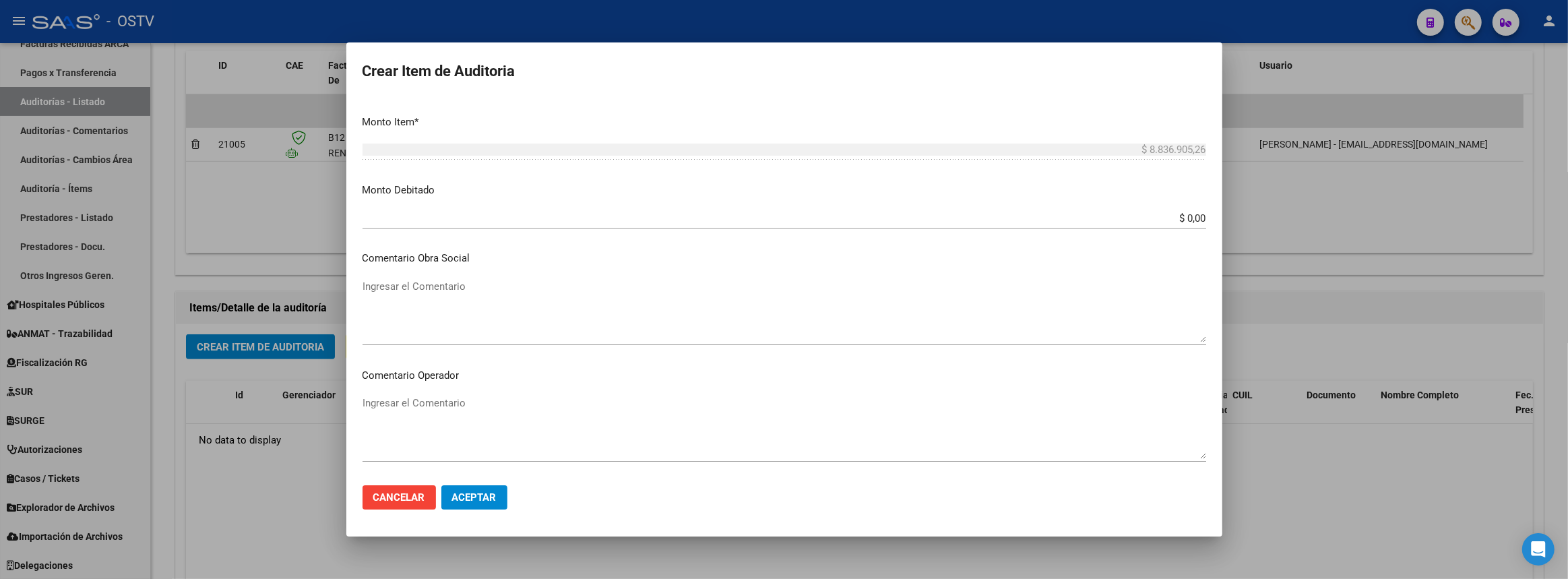
scroll to position [757, 0]
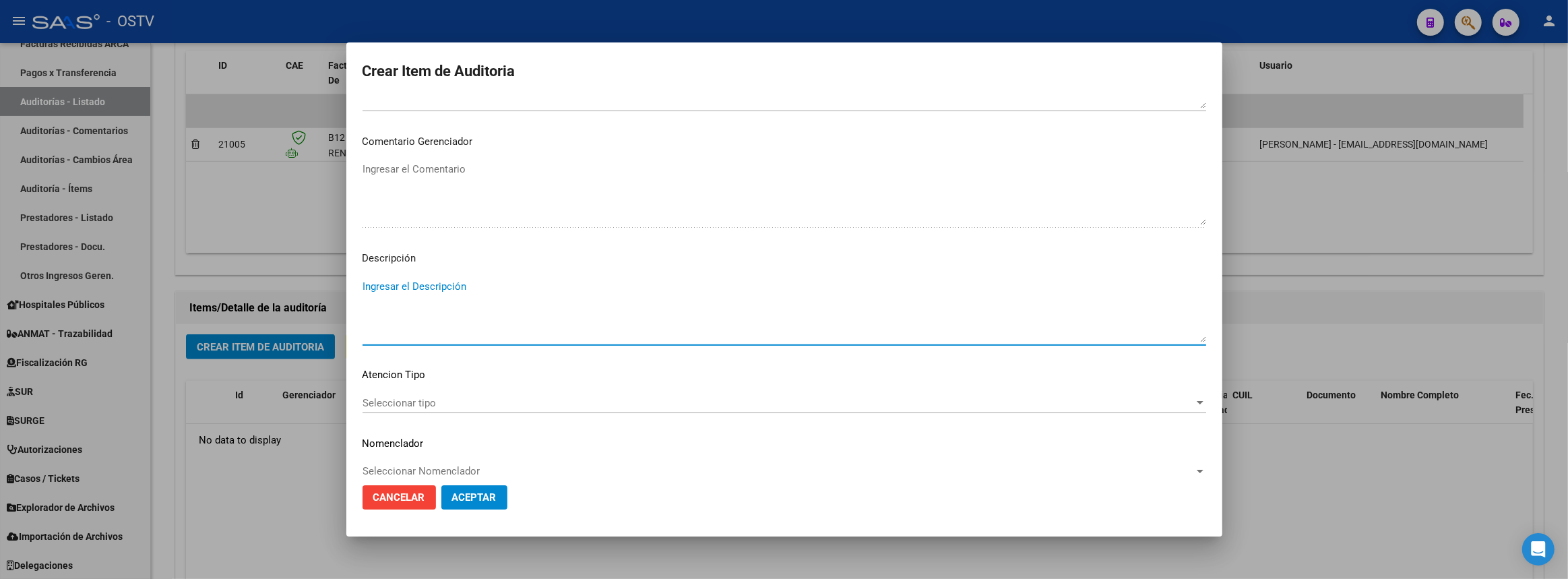
paste textarea "30718039734"
type textarea "3"
paste textarea "Transferencias 08-2025, según contrato de prestaciones (contrato 90-10)"
type textarea "Transferencias 08-2025, según contrato de prestaciones (contrato 90-10)"
click at [490, 489] on button "Aceptar" at bounding box center [474, 497] width 66 height 24
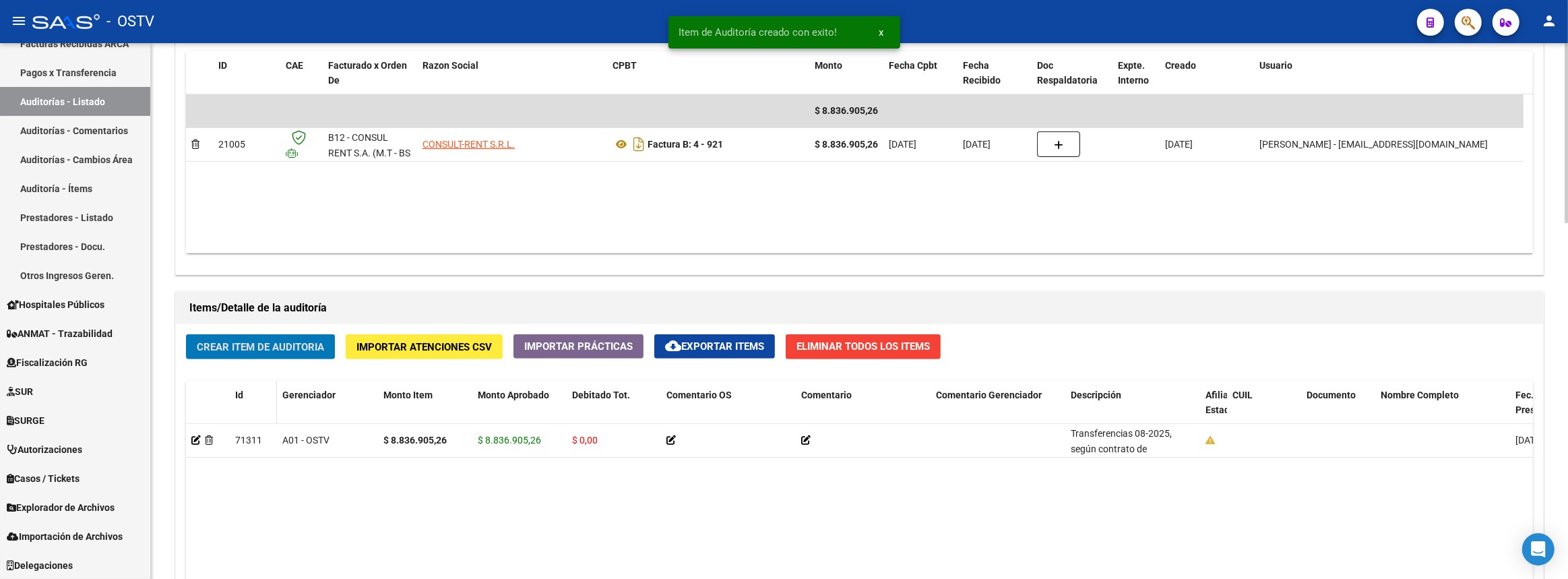
scroll to position [736, 0]
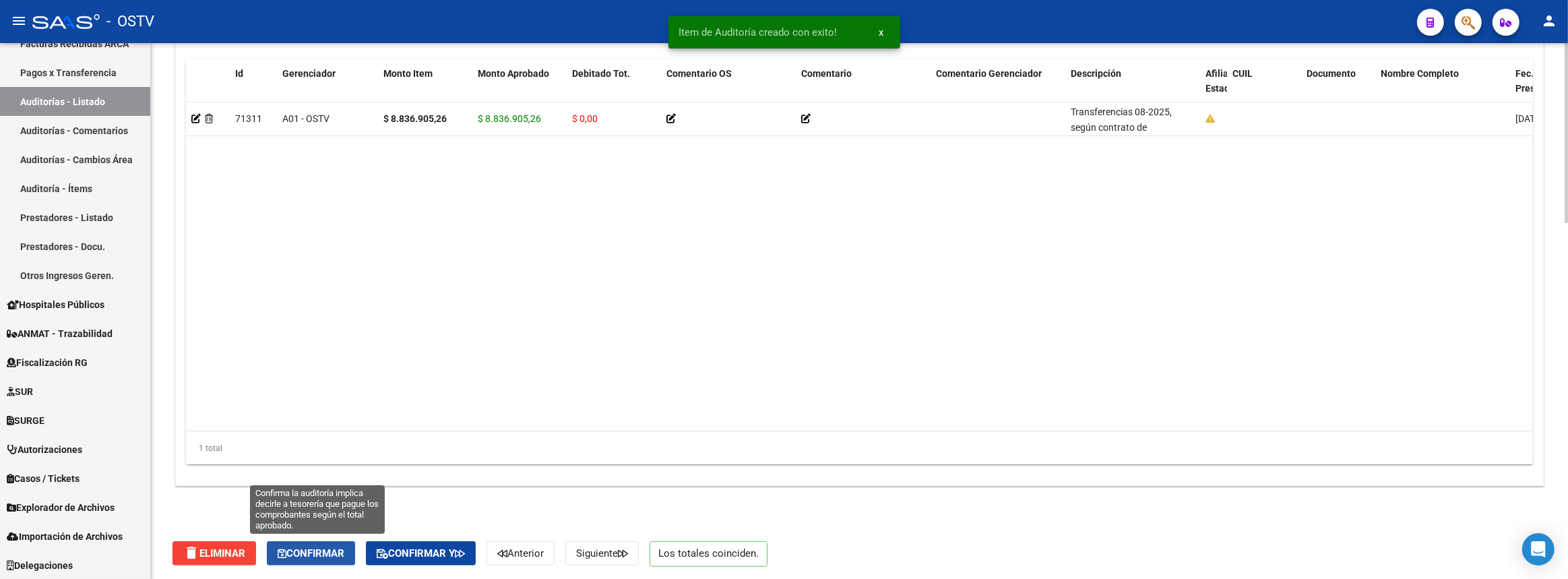
click at [341, 552] on span "Confirmar" at bounding box center [310, 553] width 66 height 12
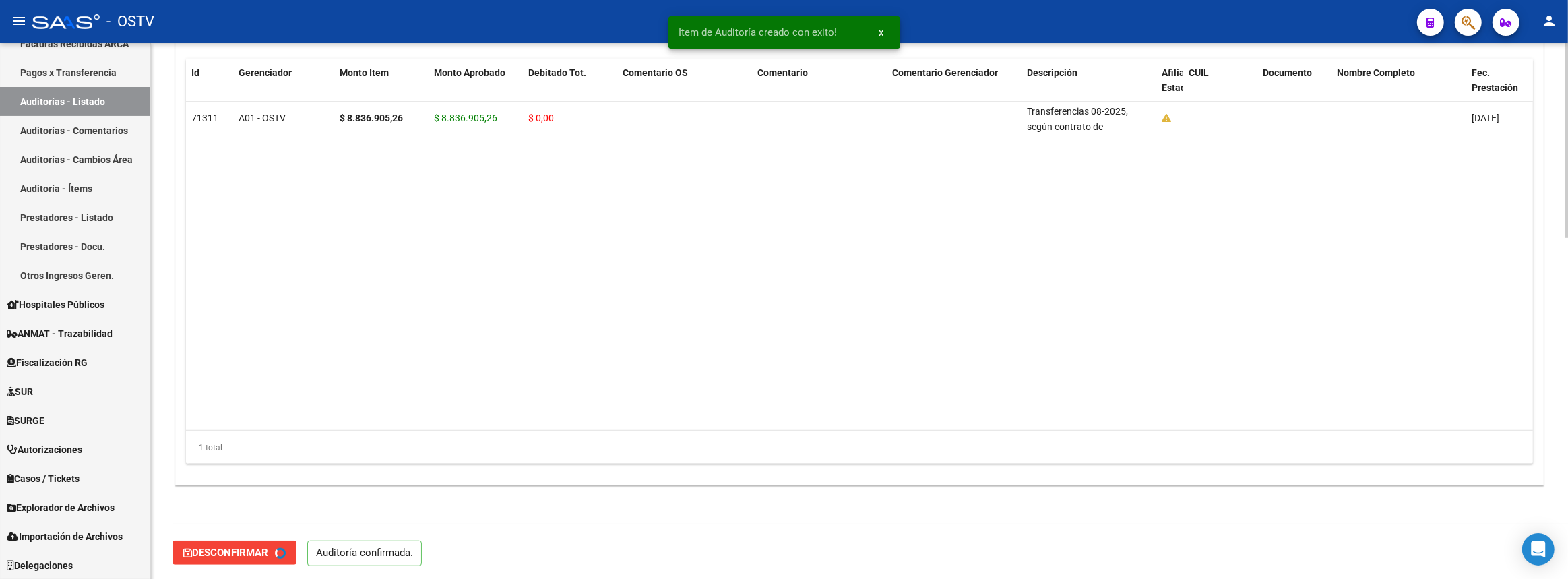
type input "202509"
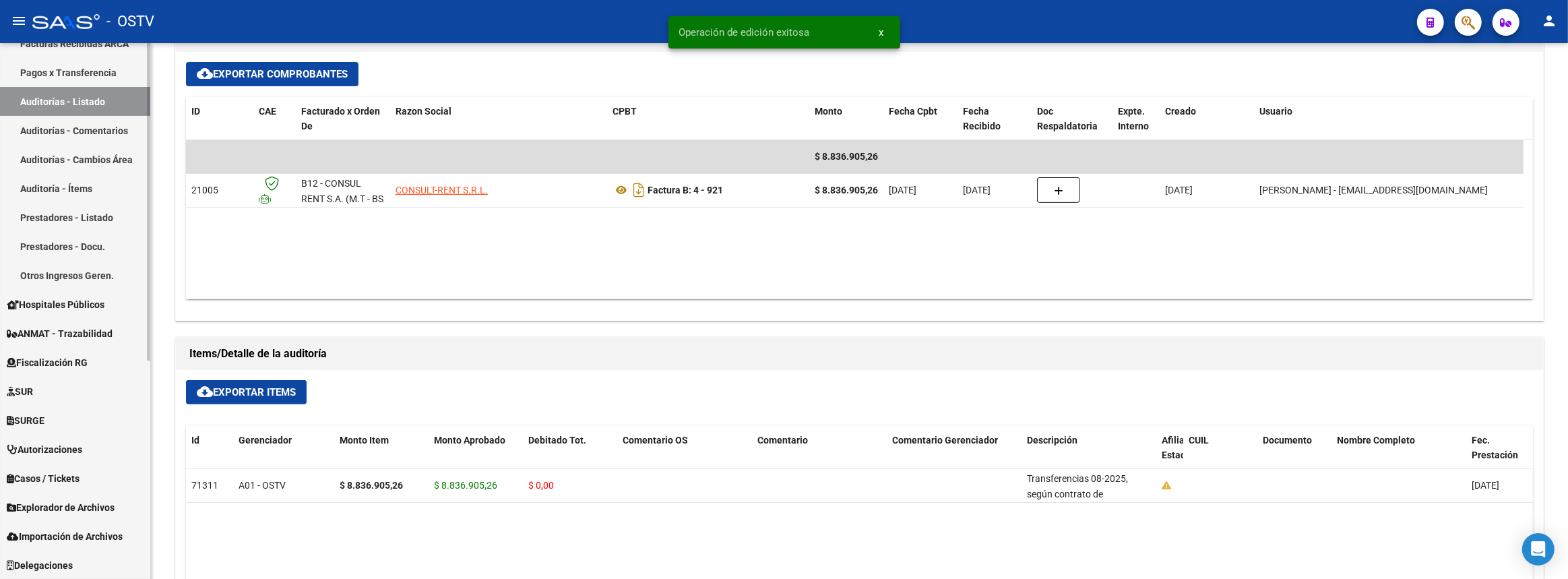
scroll to position [122, 0]
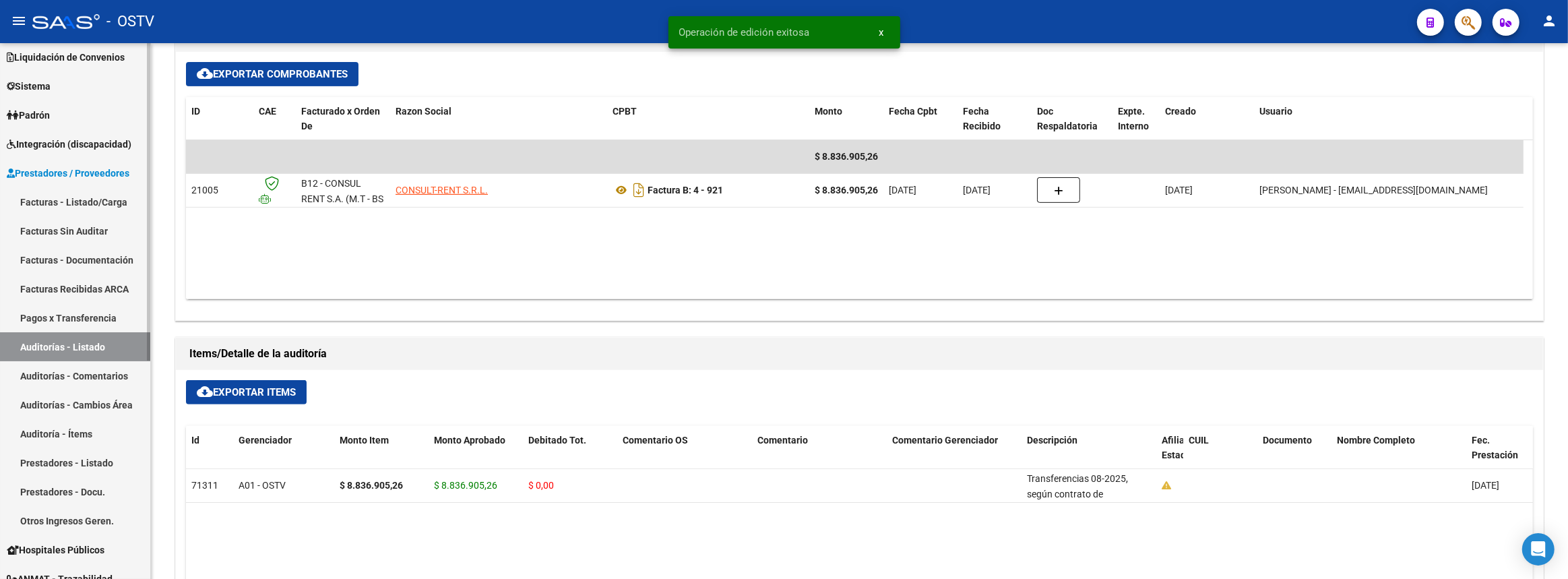
click at [78, 171] on span "Prestadores / Proveedores" at bounding box center [68, 172] width 122 height 15
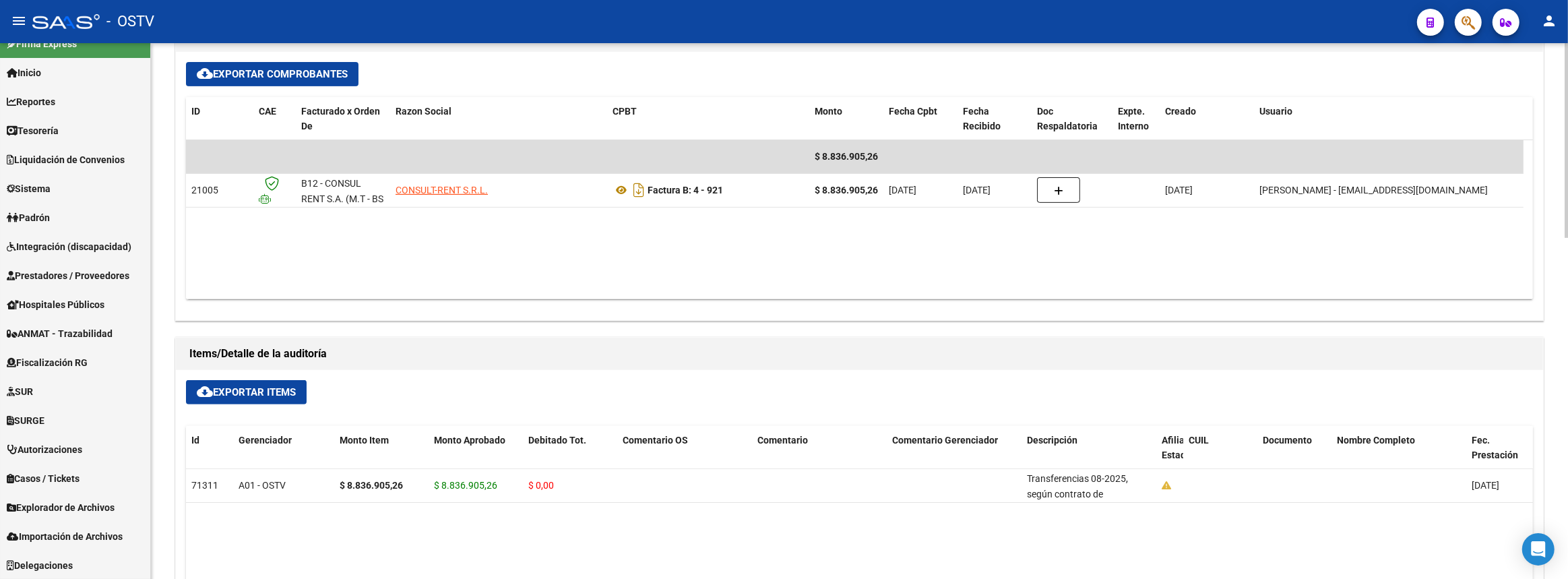
scroll to position [264, 0]
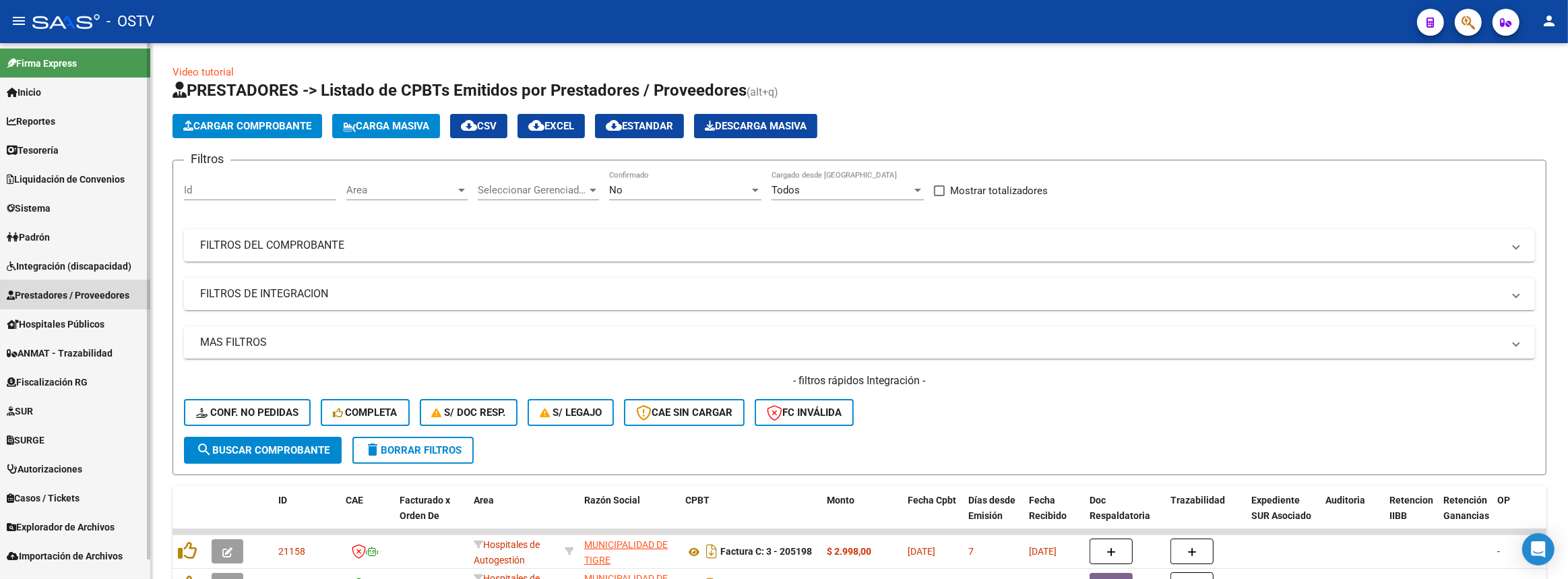
click at [70, 298] on span "Prestadores / Proveedores" at bounding box center [68, 295] width 122 height 15
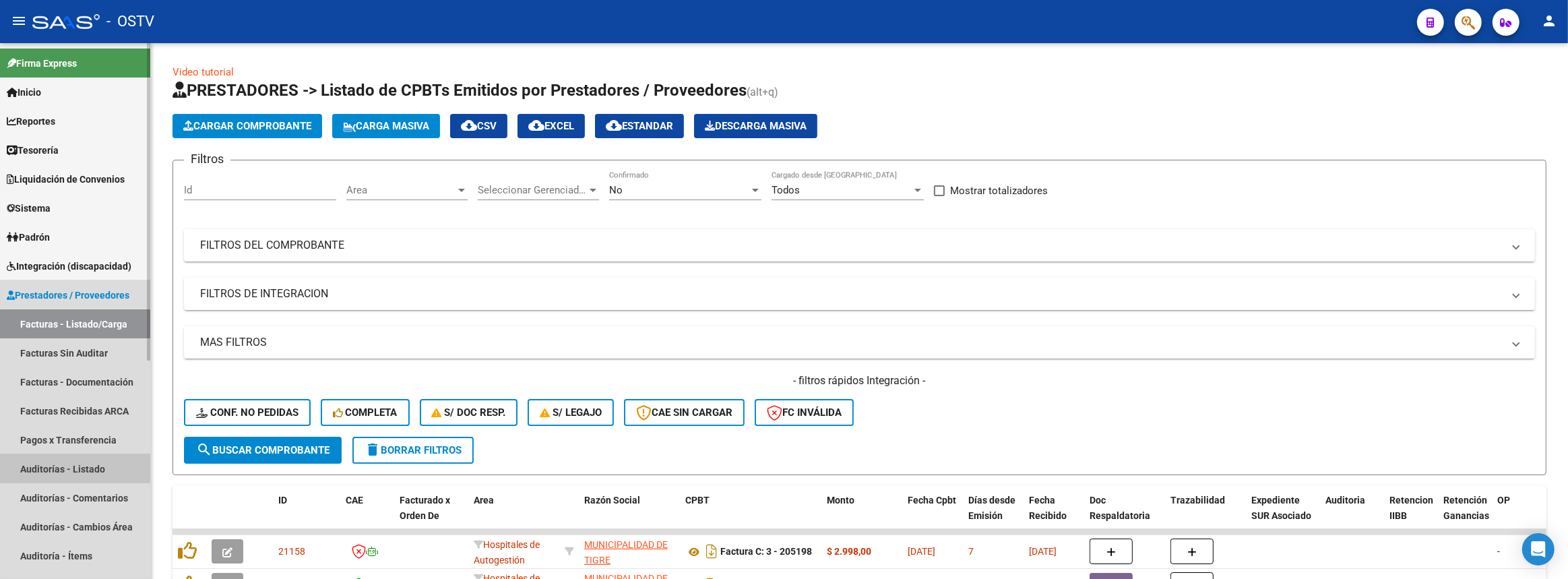
click at [66, 466] on link "Auditorías - Listado" at bounding box center [75, 469] width 150 height 29
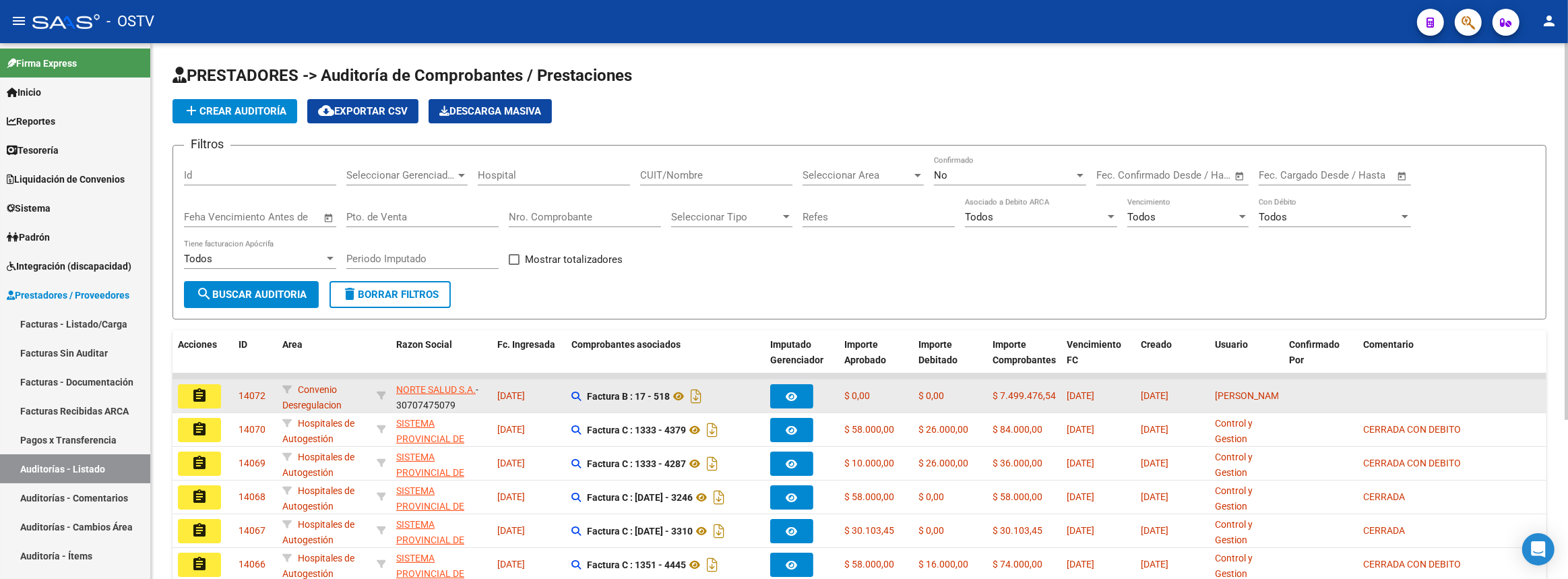
click at [443, 394] on app-link-go-to "NORTE SALUD S.A." at bounding box center [436, 390] width 79 height 16
click at [450, 384] on span "NORTE SALUD S.A." at bounding box center [436, 389] width 79 height 11
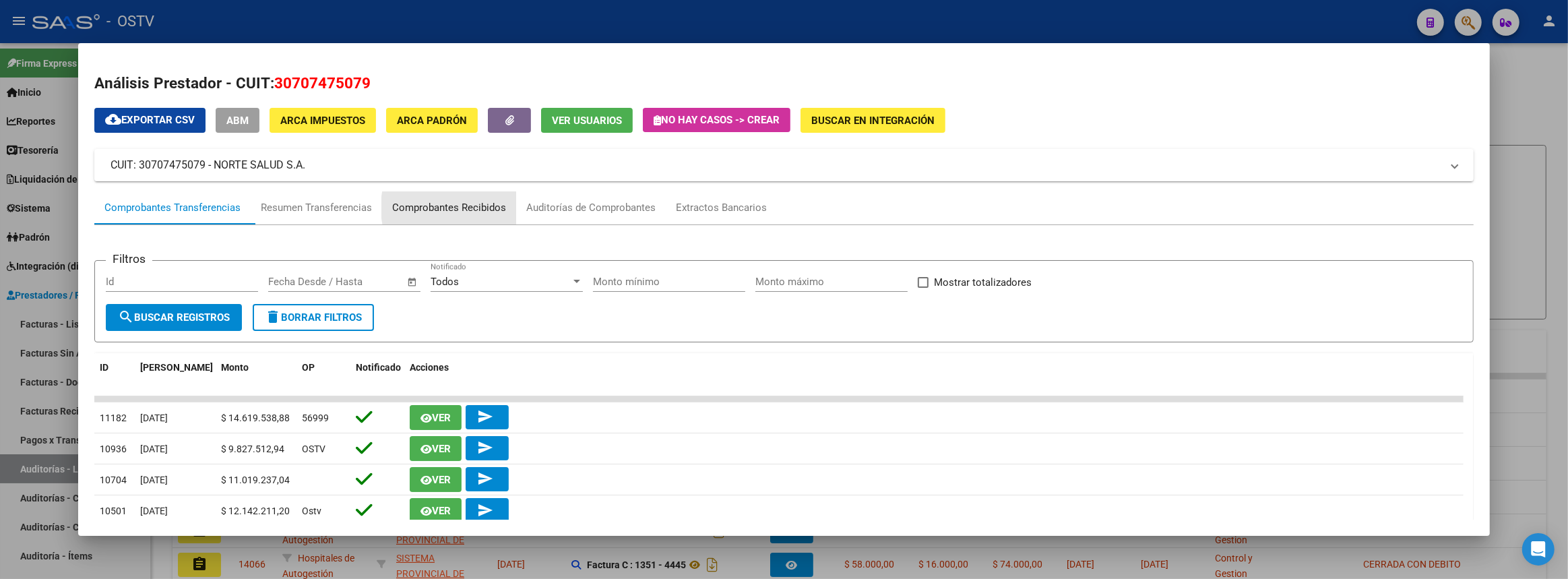
click at [485, 207] on div "Comprobantes Recibidos" at bounding box center [449, 208] width 114 height 16
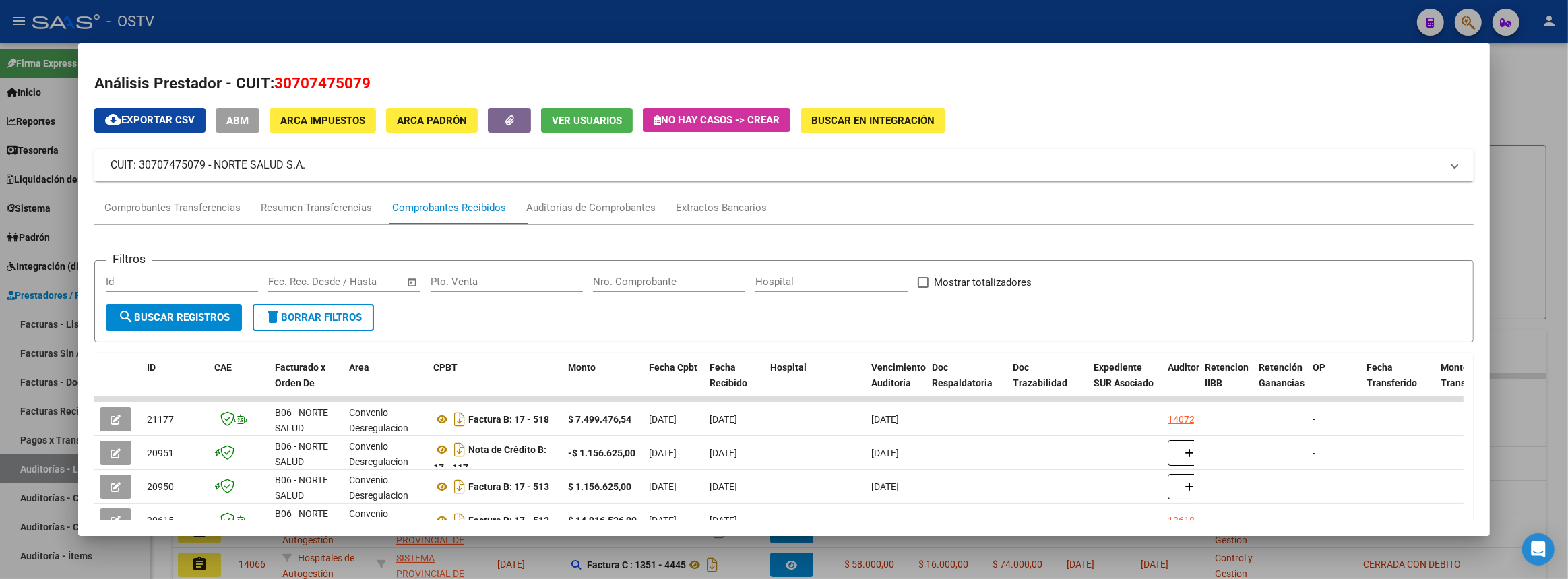
scroll to position [60, 0]
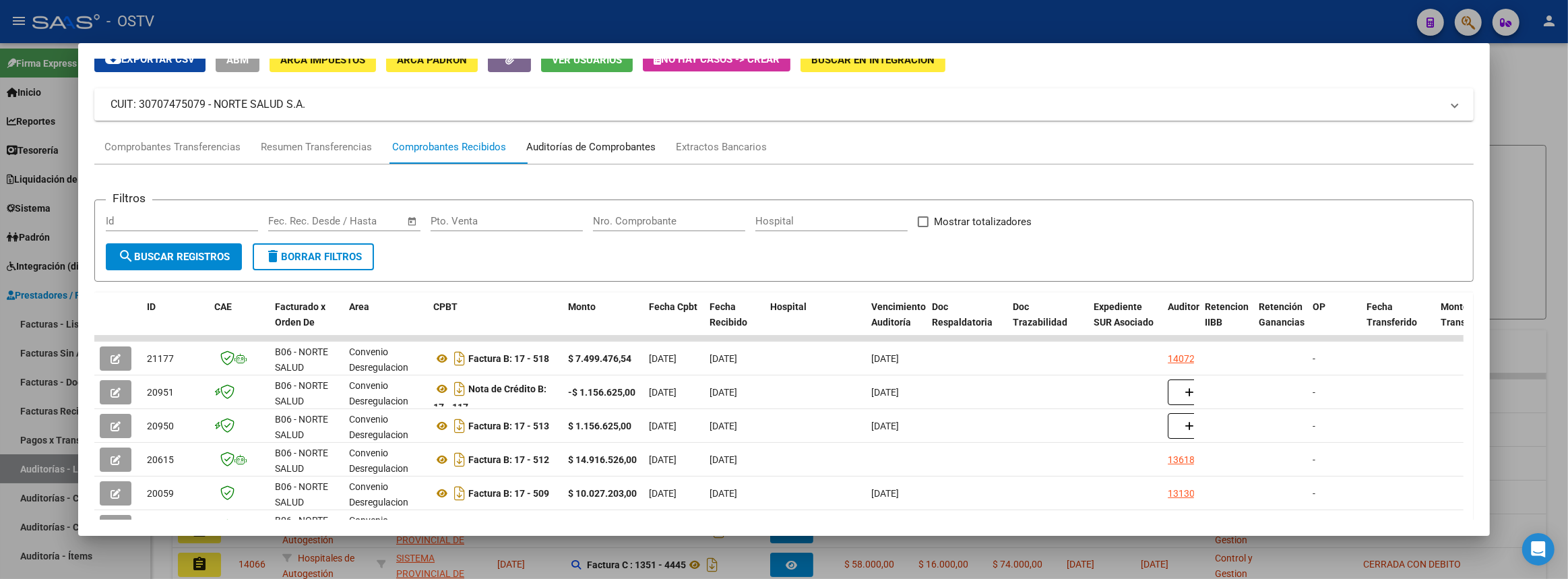
click at [604, 150] on div "Auditorías de Comprobantes" at bounding box center [591, 147] width 129 height 16
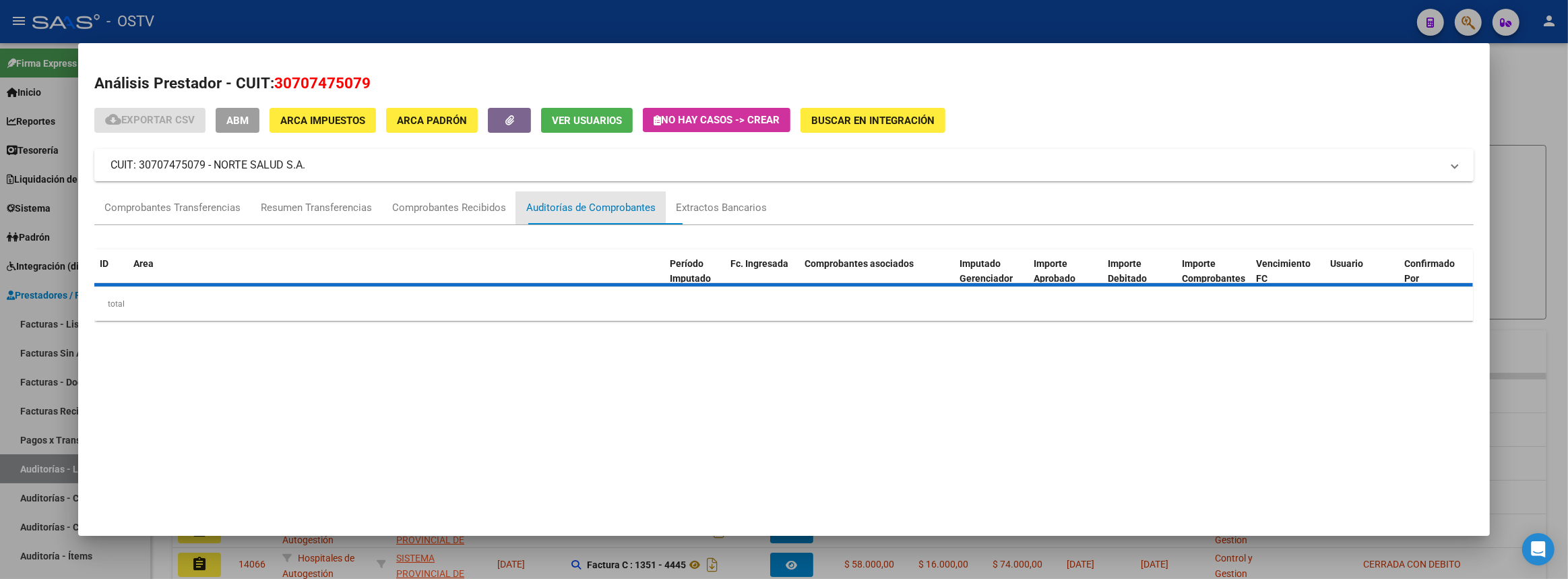
scroll to position [0, 0]
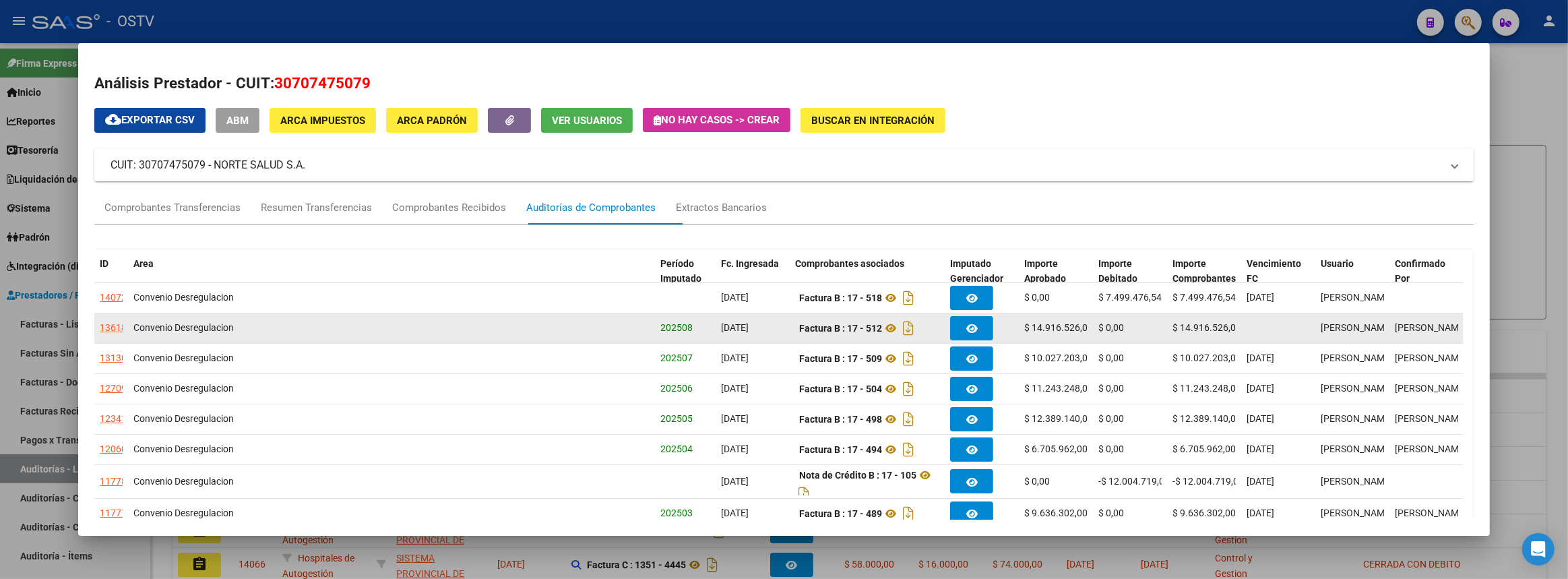
click at [111, 327] on div "13618" at bounding box center [113, 328] width 27 height 16
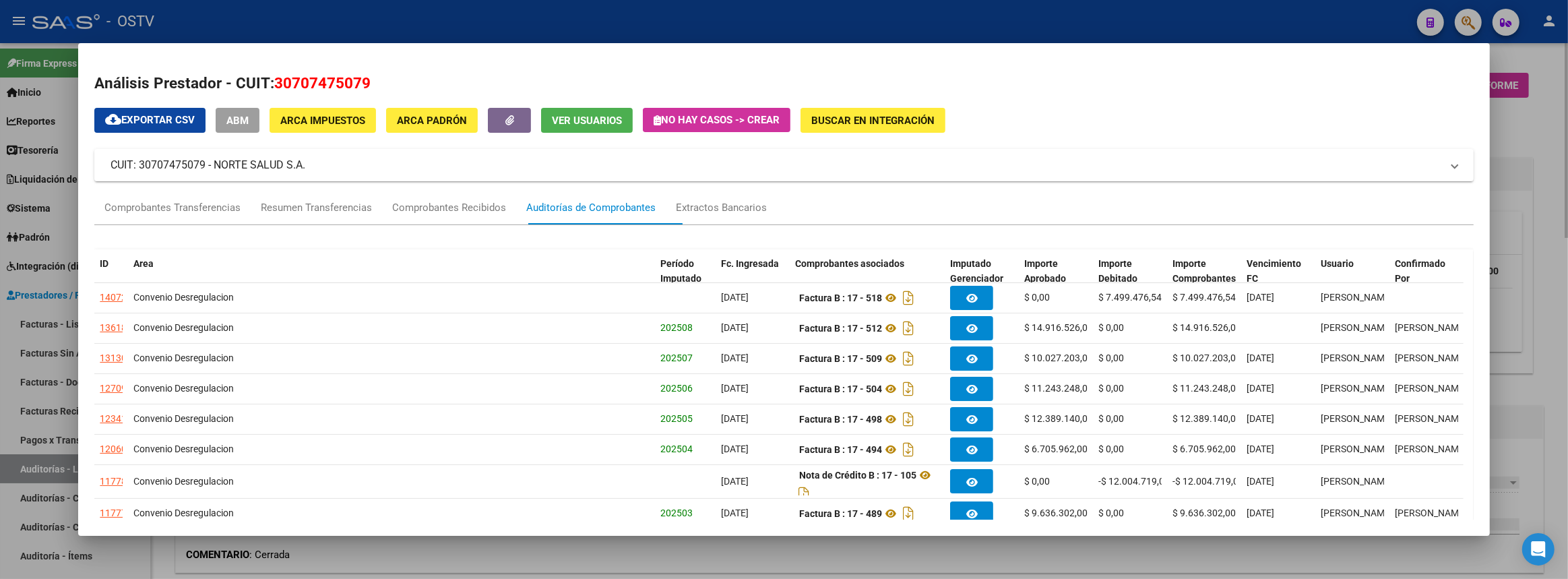
click at [1550, 309] on div at bounding box center [784, 290] width 1568 height 579
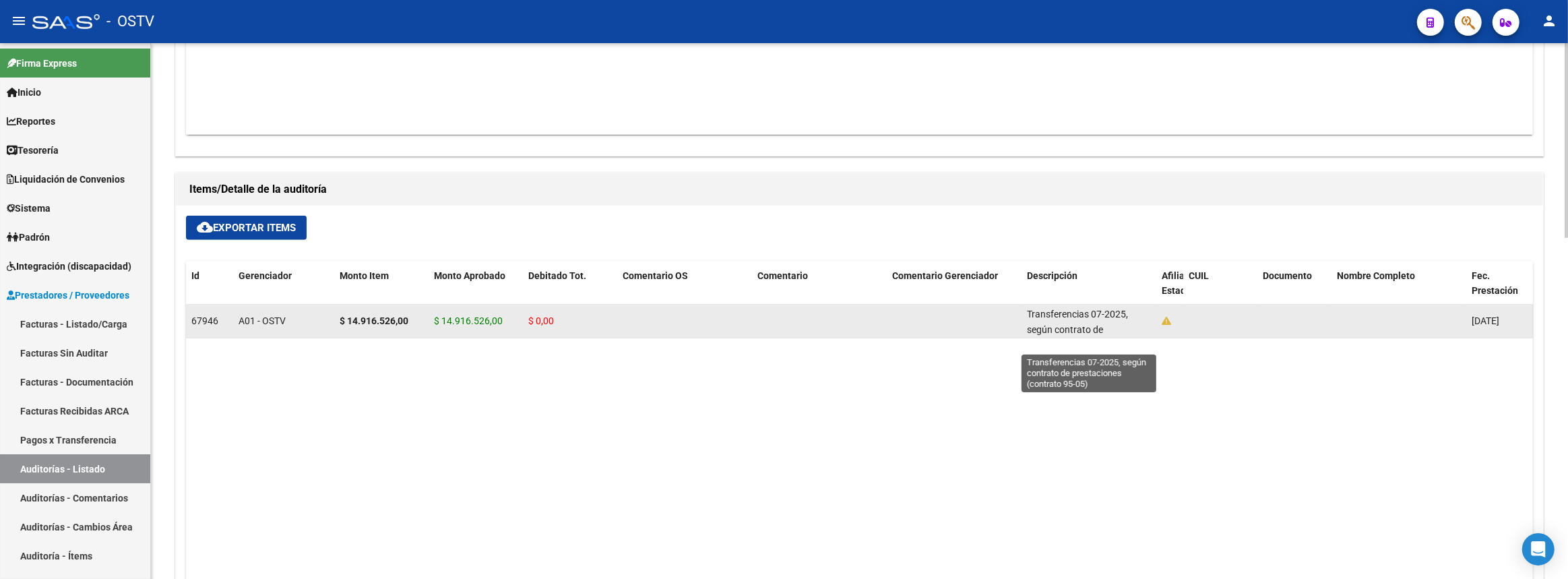
scroll to position [17, 0]
drag, startPoint x: 1023, startPoint y: 310, endPoint x: 1092, endPoint y: 323, distance: 70.2
click at [1092, 323] on datatable-body-cell "Transferencias 07-2025, según contrato de prestaciones (contrato 95-05)" at bounding box center [1089, 321] width 134 height 33
copy span "Transferencias 07-2025, según contrato de prestaciones (contrato 95-05)"
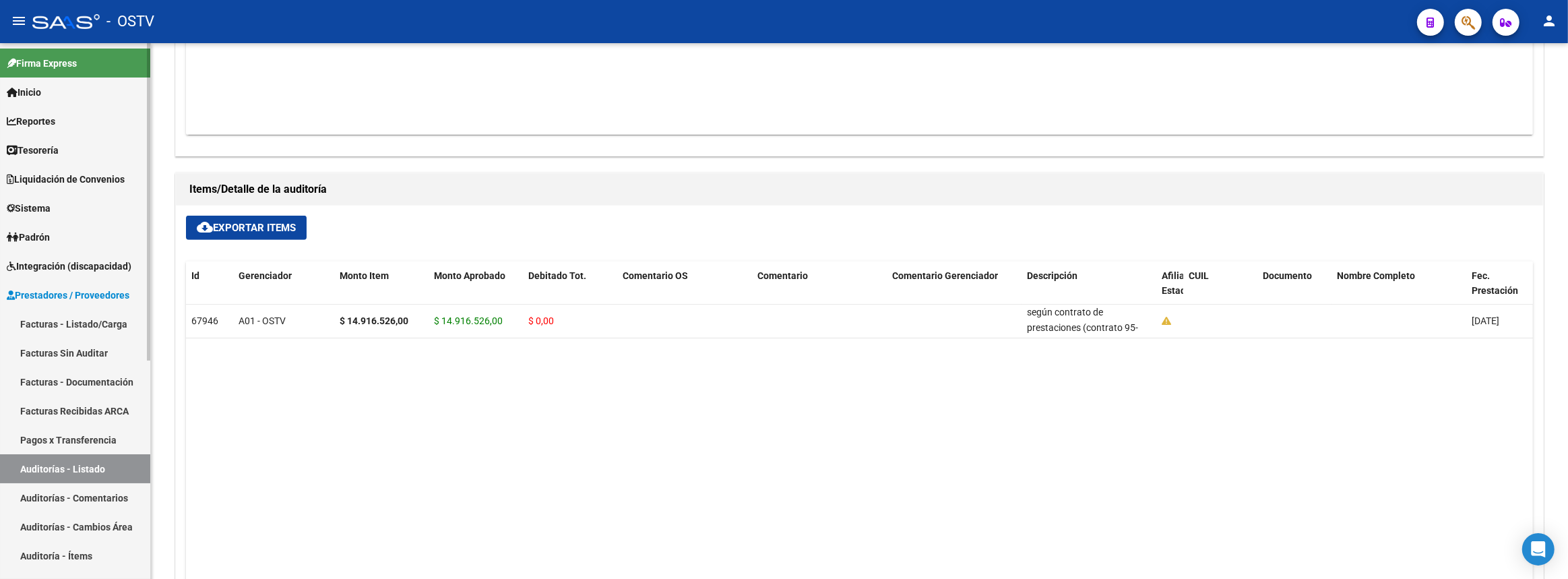
click at [54, 184] on span "Liquidación de Convenios" at bounding box center [65, 178] width 118 height 15
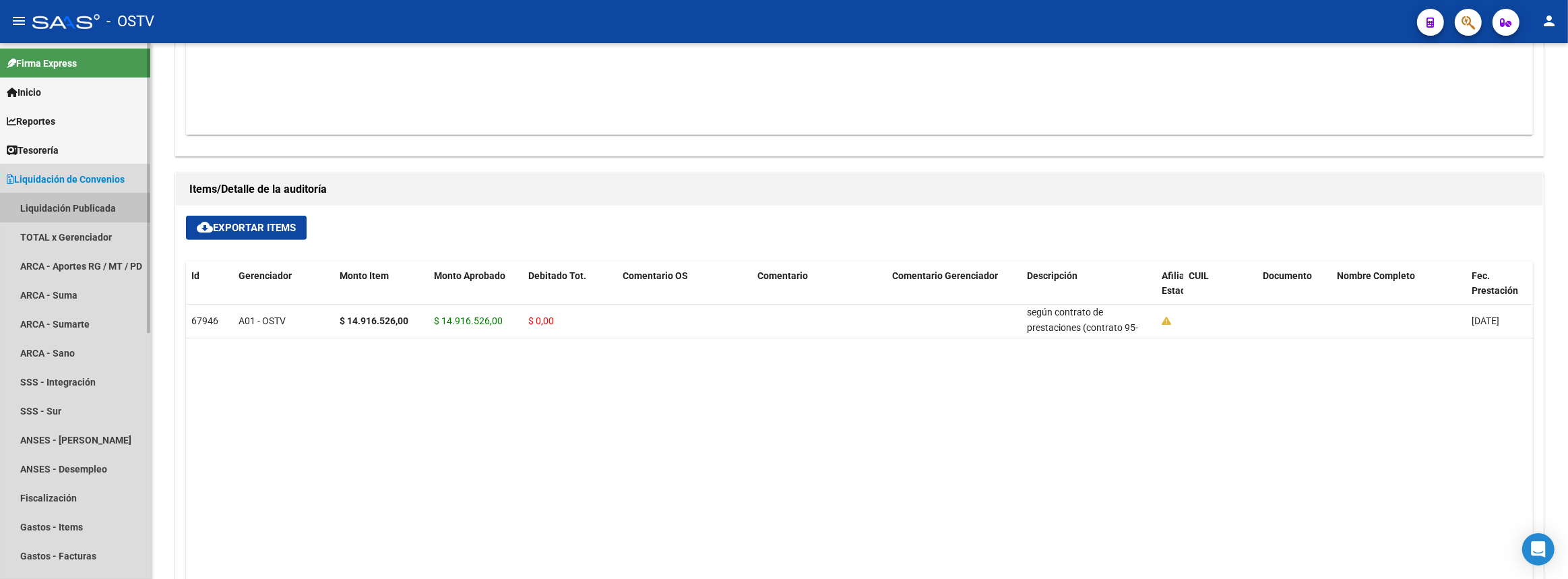
click at [64, 209] on link "Liquidación Publicada" at bounding box center [75, 209] width 150 height 29
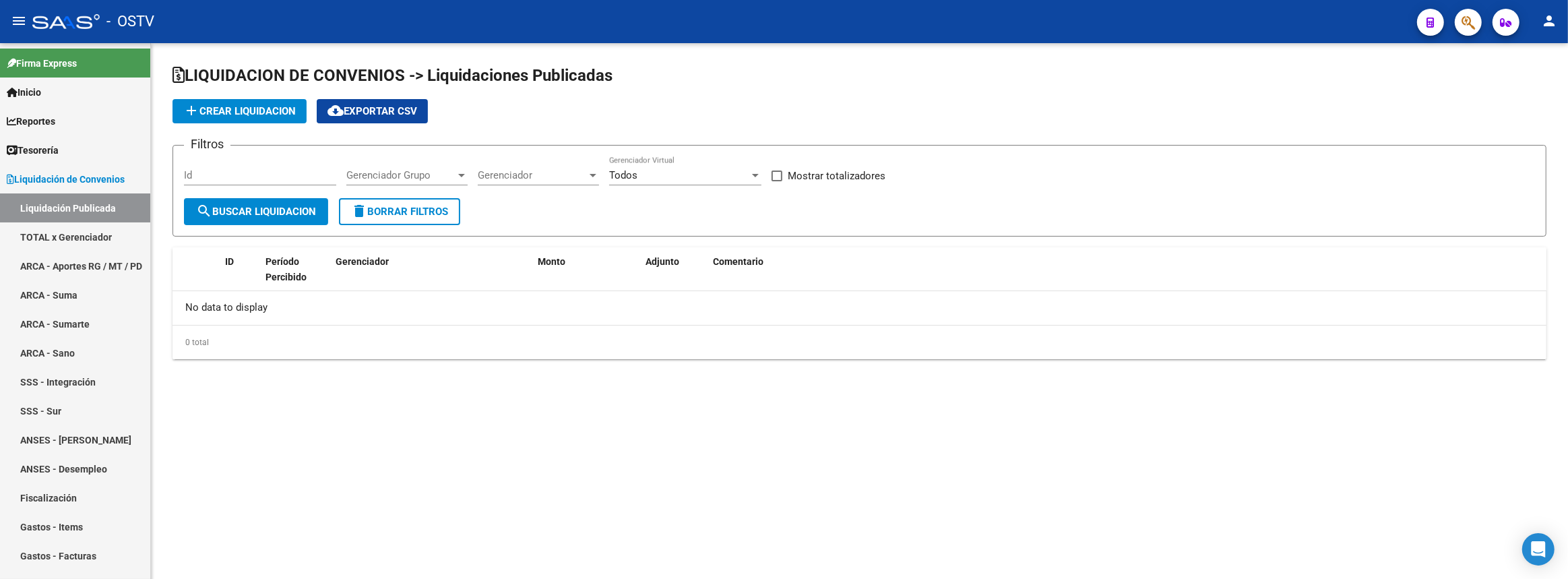
checkbox input "true"
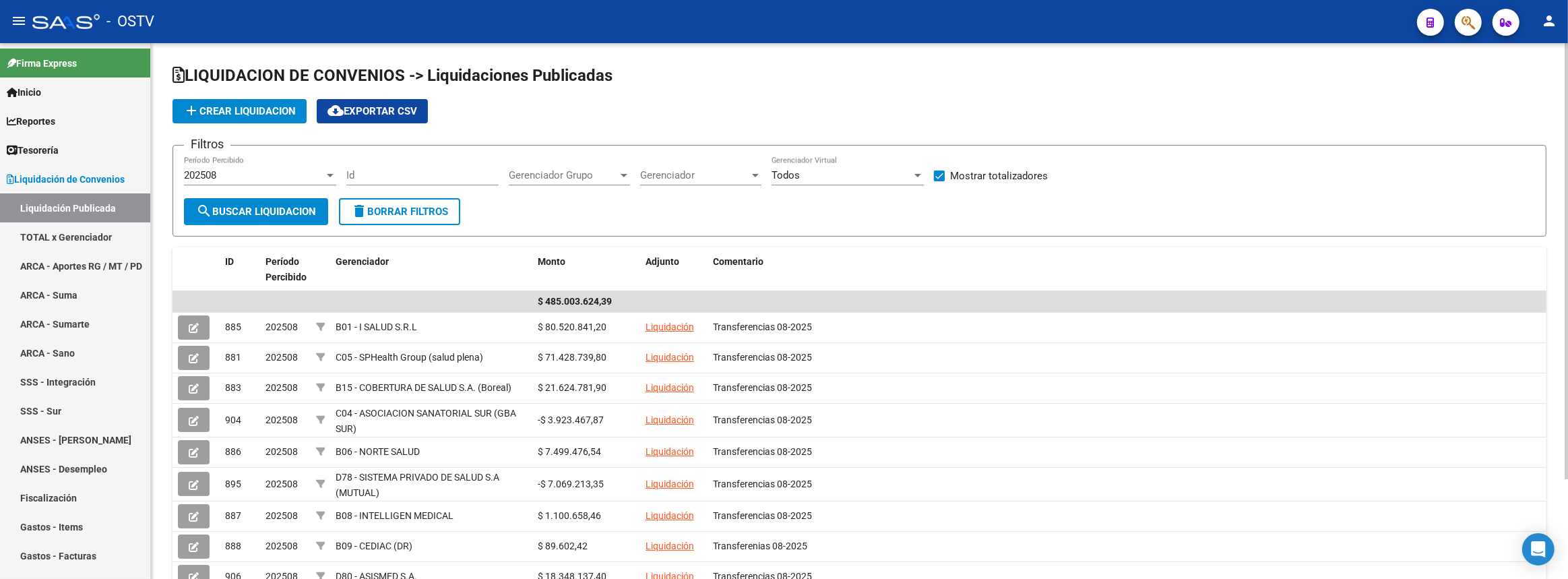
click at [637, 177] on app-drop-down-list "Gerenciador Grupo Gerenciador Grupo" at bounding box center [575, 177] width 132 height 42
click at [664, 177] on span "Gerenciador" at bounding box center [694, 175] width 109 height 12
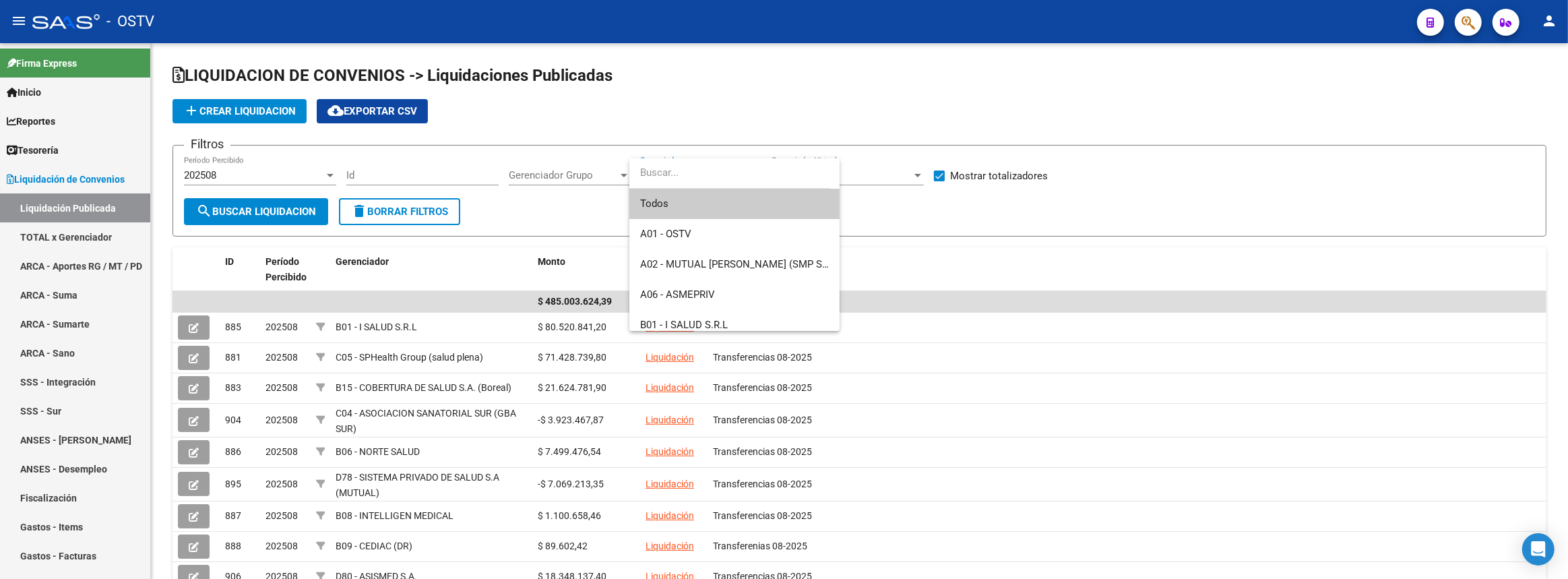
click at [1032, 207] on div at bounding box center [784, 290] width 1568 height 579
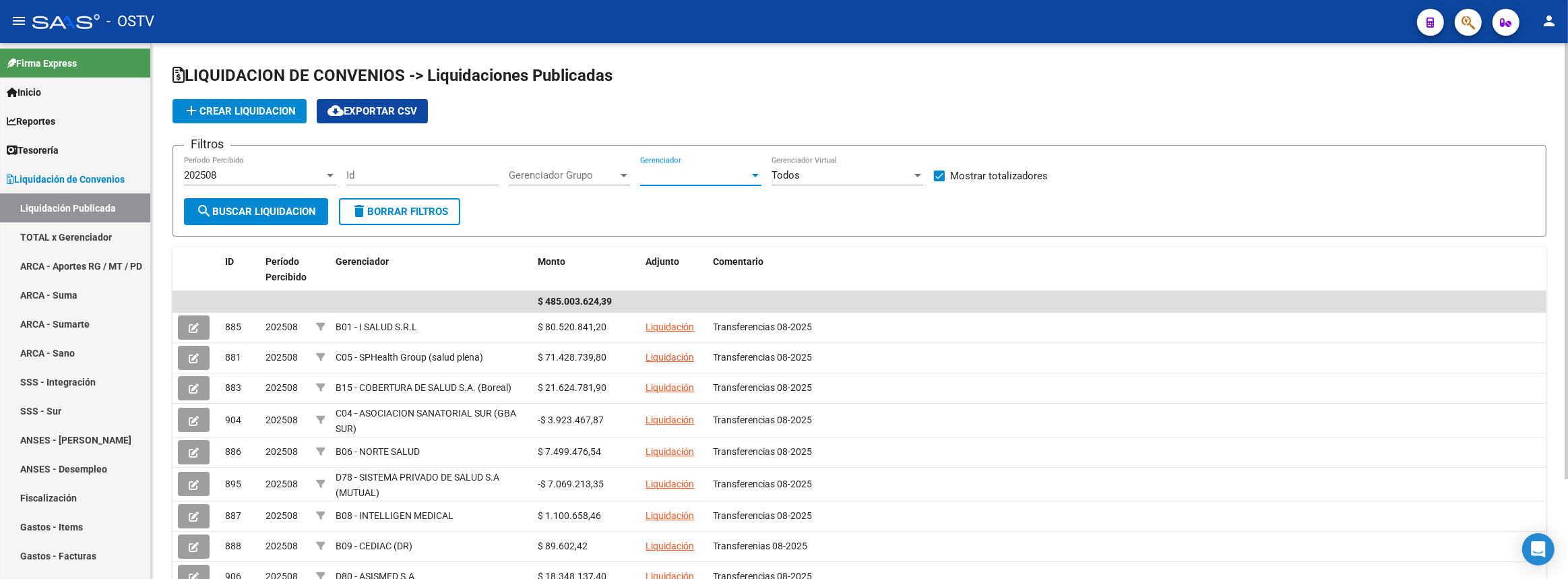
click at [681, 173] on span "Gerenciador" at bounding box center [694, 175] width 109 height 12
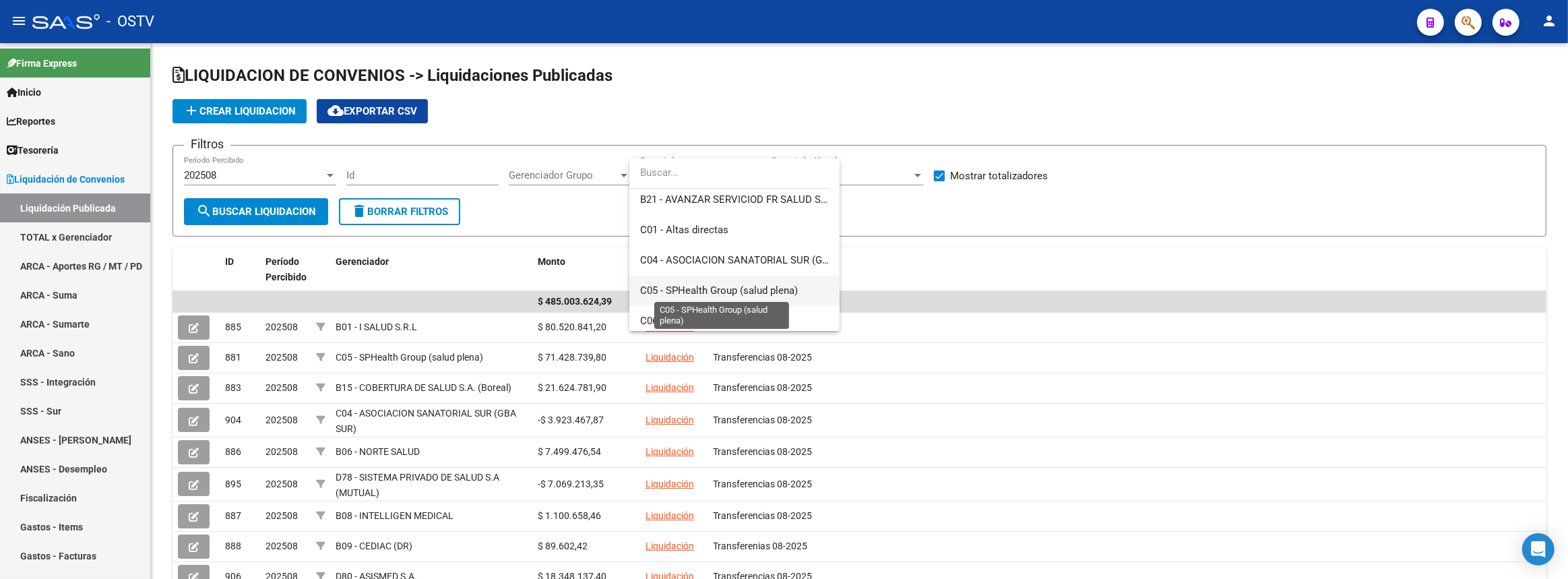
scroll to position [490, 0]
click at [712, 290] on span "C50 - LEAL MEDICAL (Basa Salud)" at bounding box center [717, 290] width 154 height 12
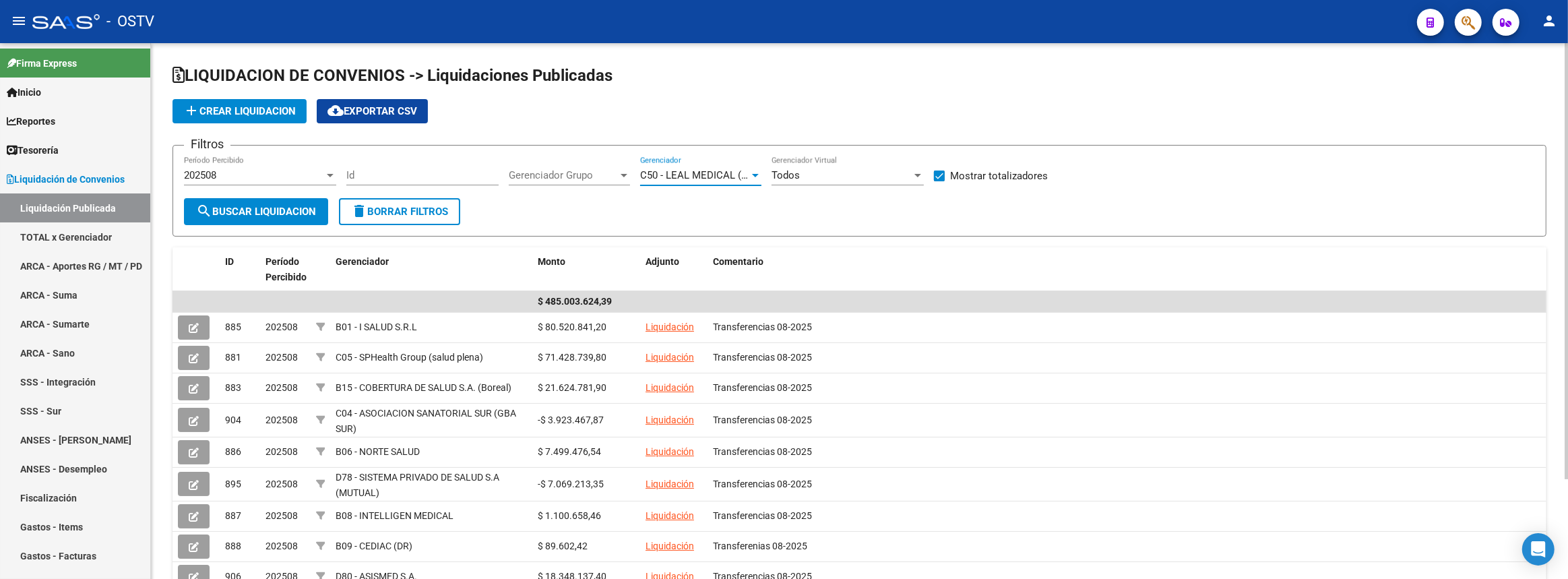
click at [270, 206] on span "search Buscar Liquidacion" at bounding box center [256, 212] width 120 height 12
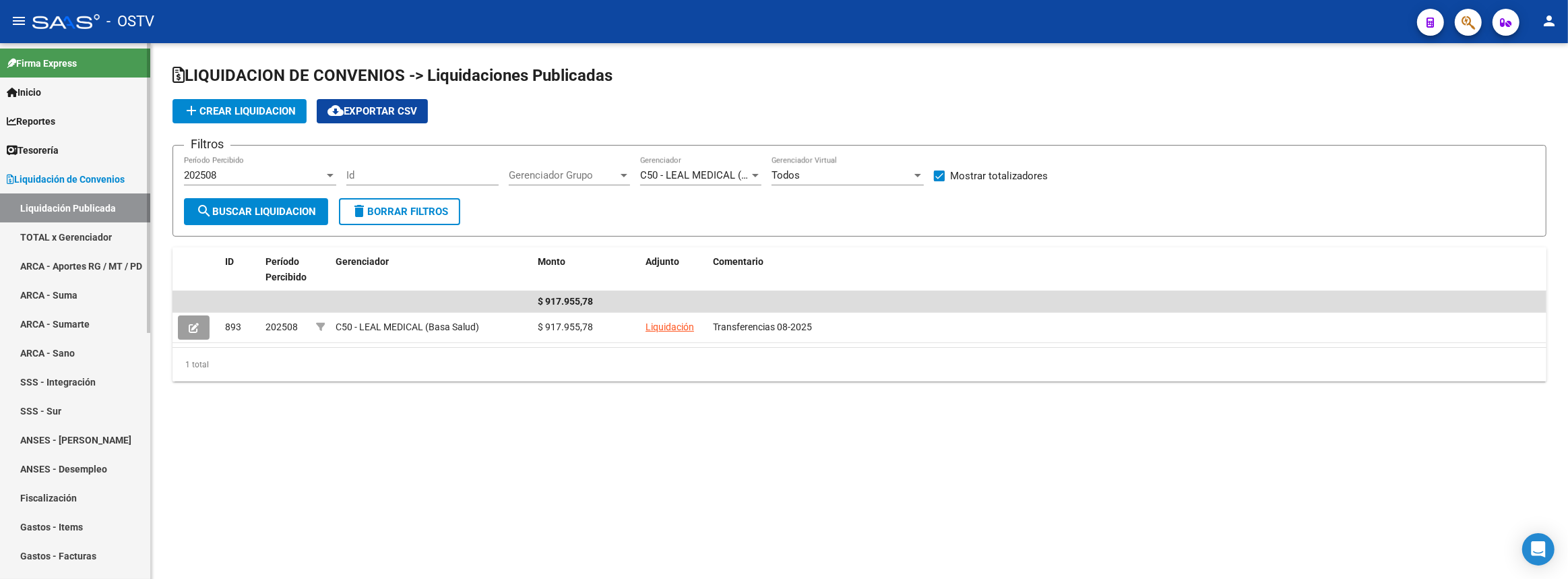
click at [54, 177] on span "Liquidación de Convenios" at bounding box center [65, 178] width 118 height 15
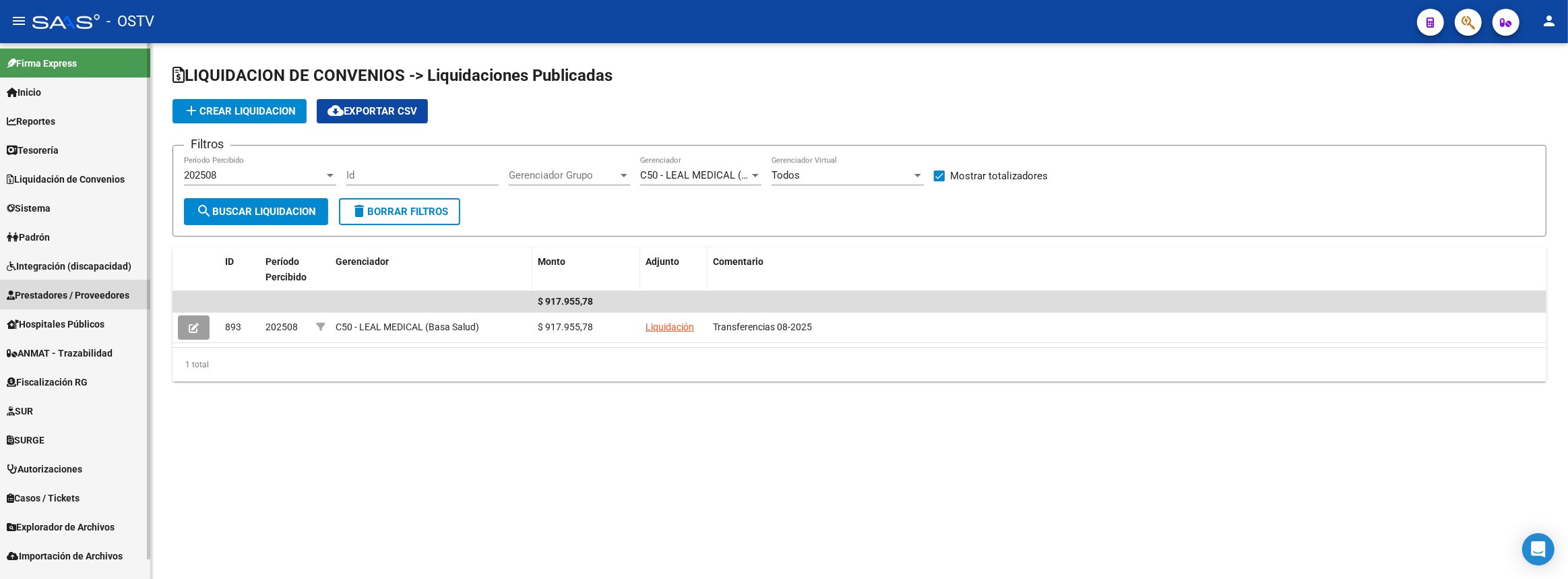
click at [39, 300] on span "Prestadores / Proveedores" at bounding box center [68, 295] width 122 height 15
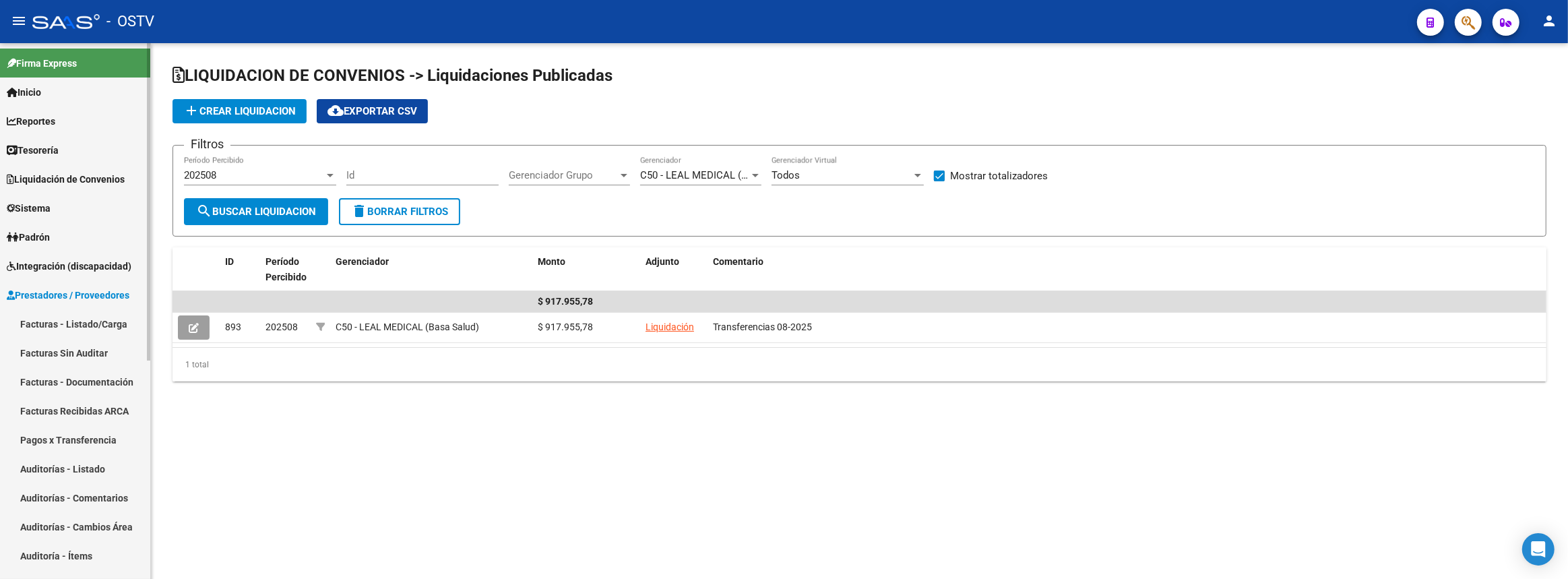
click at [42, 461] on link "Auditorías - Listado" at bounding box center [75, 469] width 150 height 29
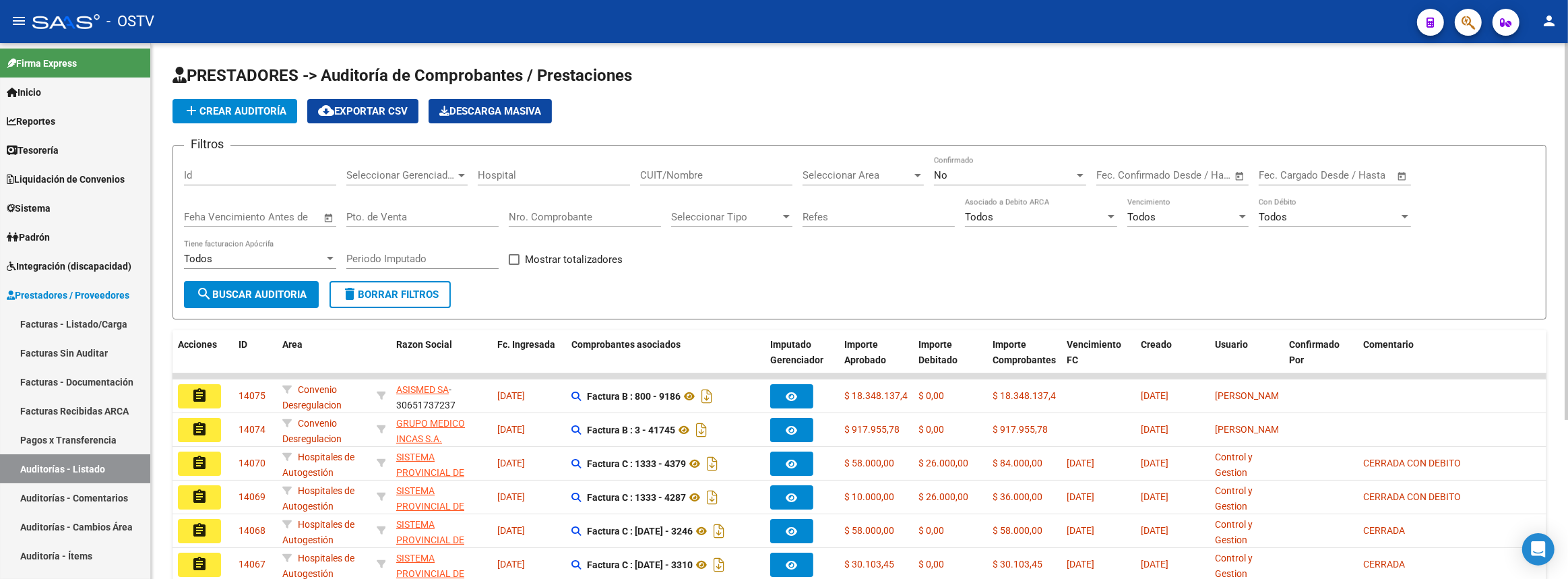
click at [268, 277] on div "Todos Tiene facturacion Apócrifa" at bounding box center [260, 261] width 152 height 42
click at [272, 289] on span "search Buscar Auditoria" at bounding box center [252, 295] width 110 height 12
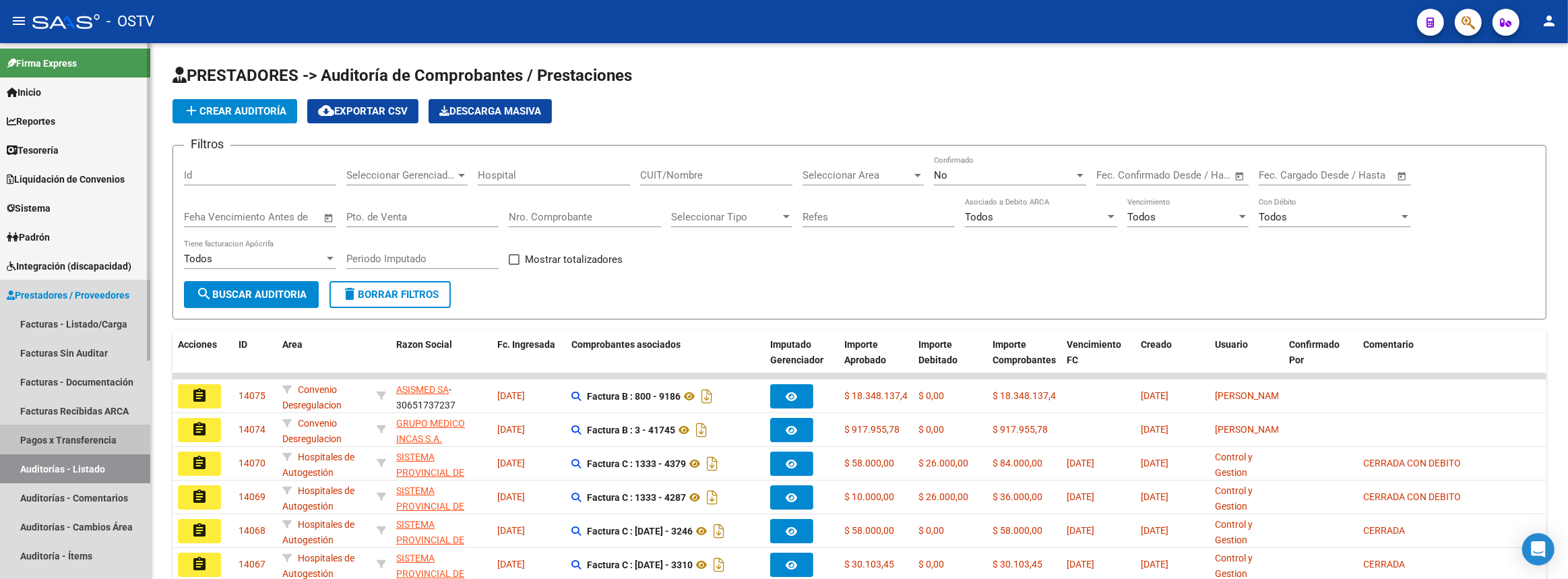
click at [115, 439] on link "Pagos x Transferencia" at bounding box center [75, 440] width 150 height 29
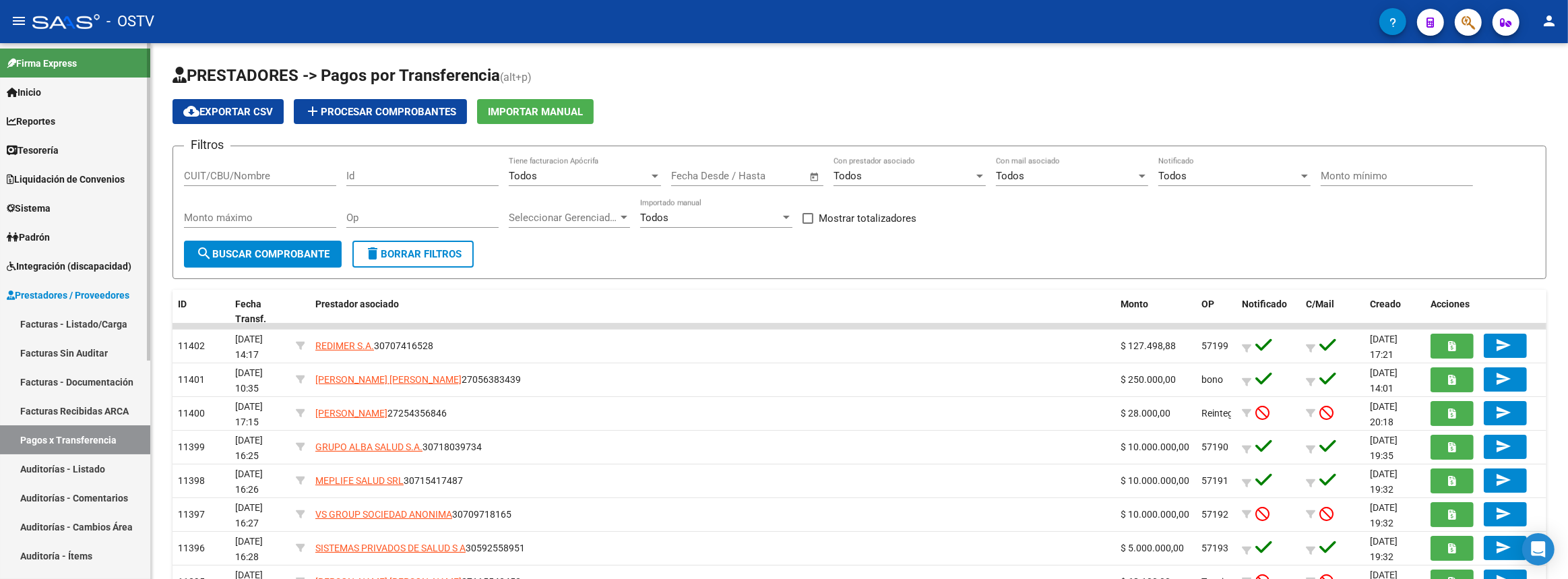
click at [110, 464] on link "Auditorías - Listado" at bounding box center [75, 469] width 150 height 29
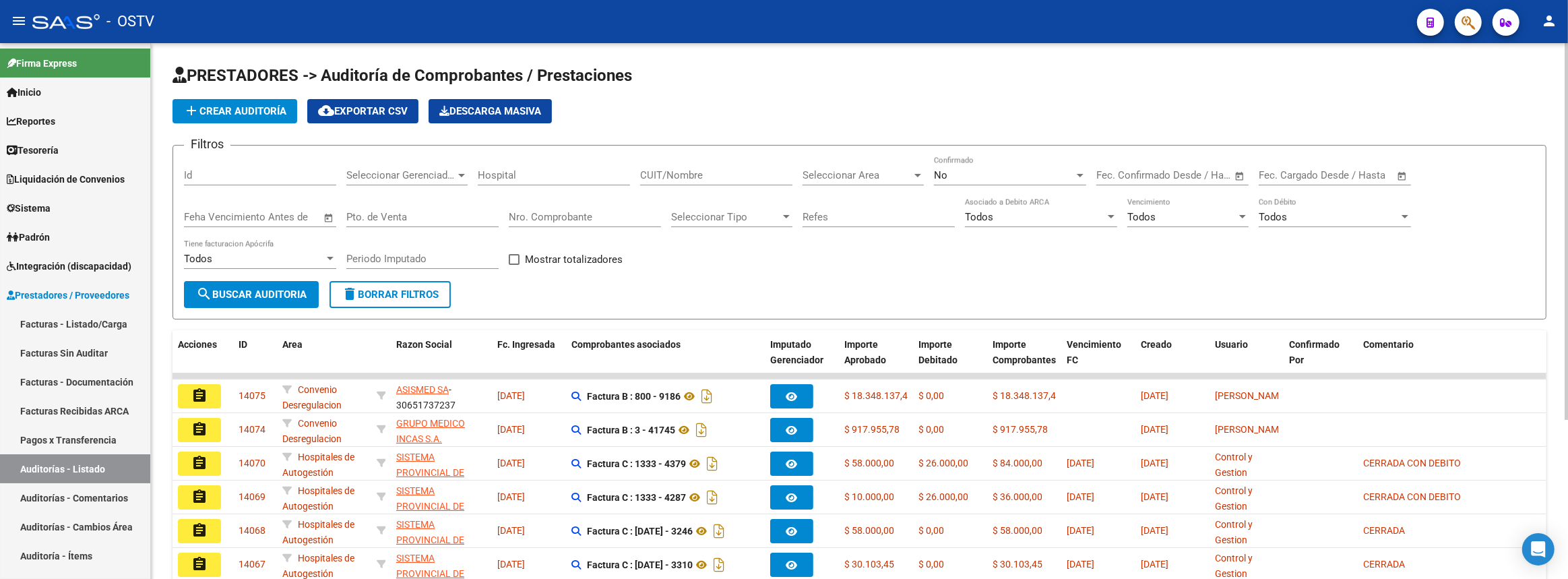
click at [936, 161] on div "No Confirmado" at bounding box center [1010, 171] width 152 height 29
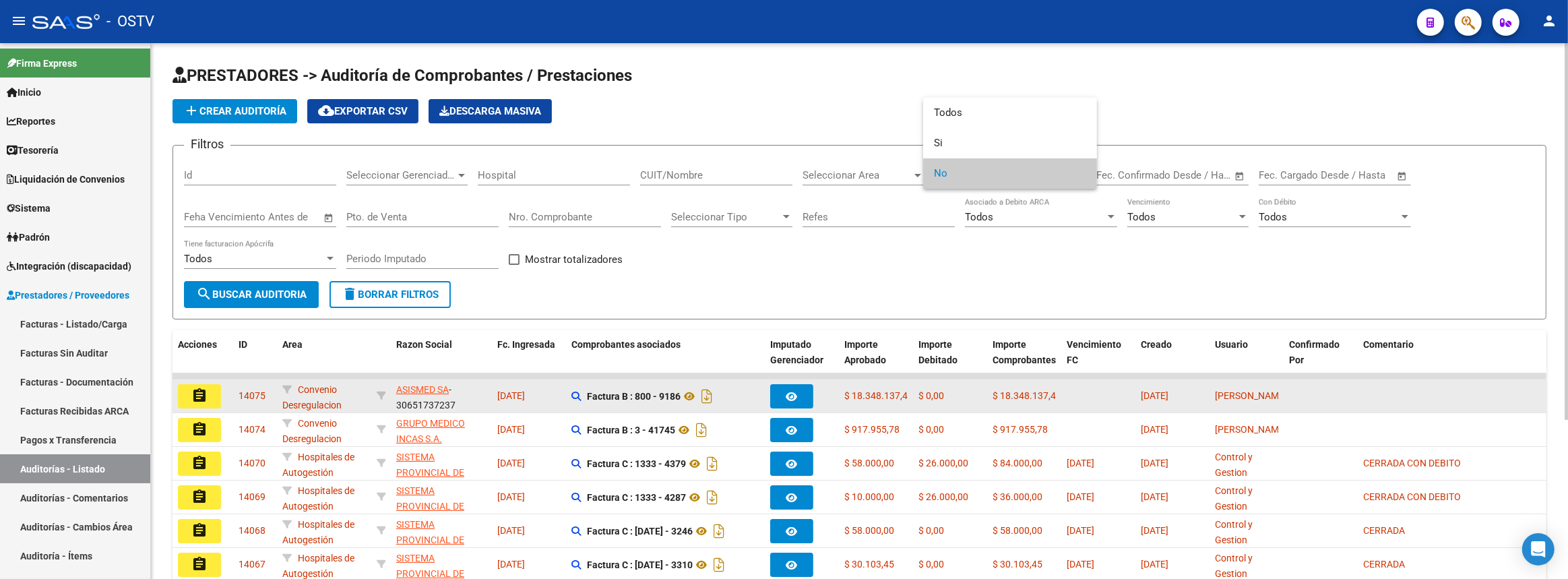
click at [416, 391] on div at bounding box center [784, 290] width 1568 height 579
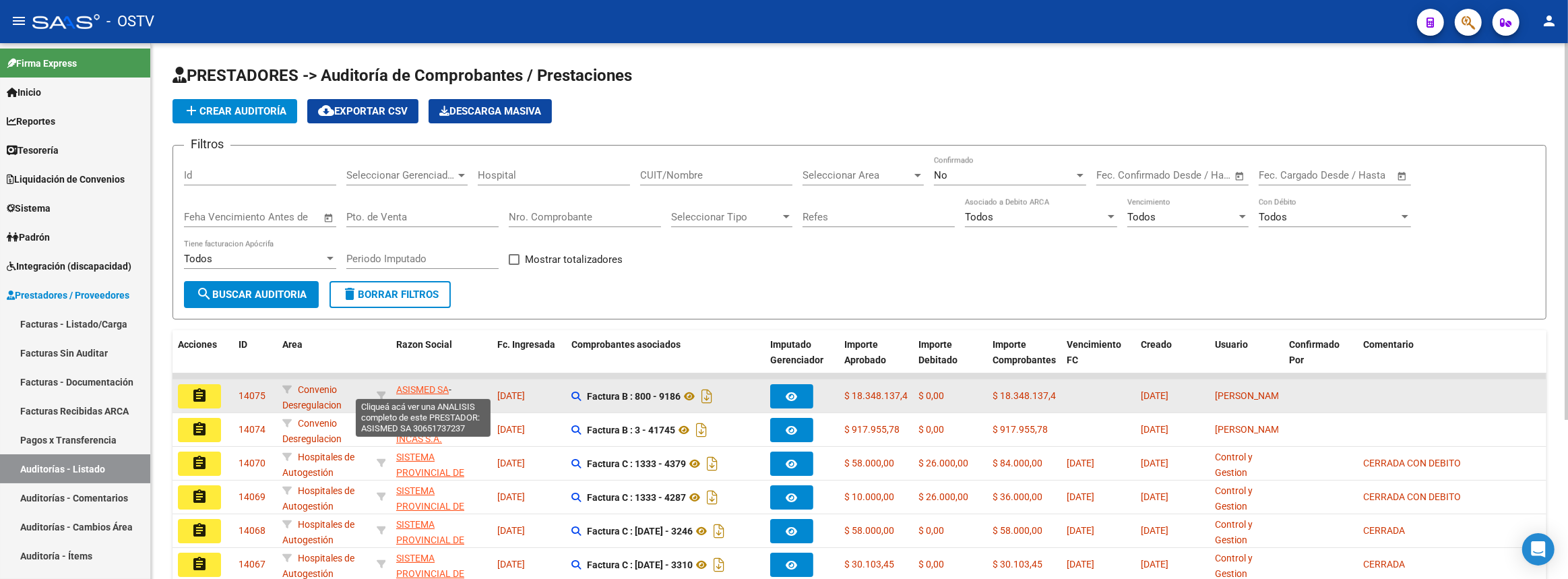
click at [416, 390] on span "ASISMED SA" at bounding box center [422, 389] width 53 height 11
type textarea "30651737237"
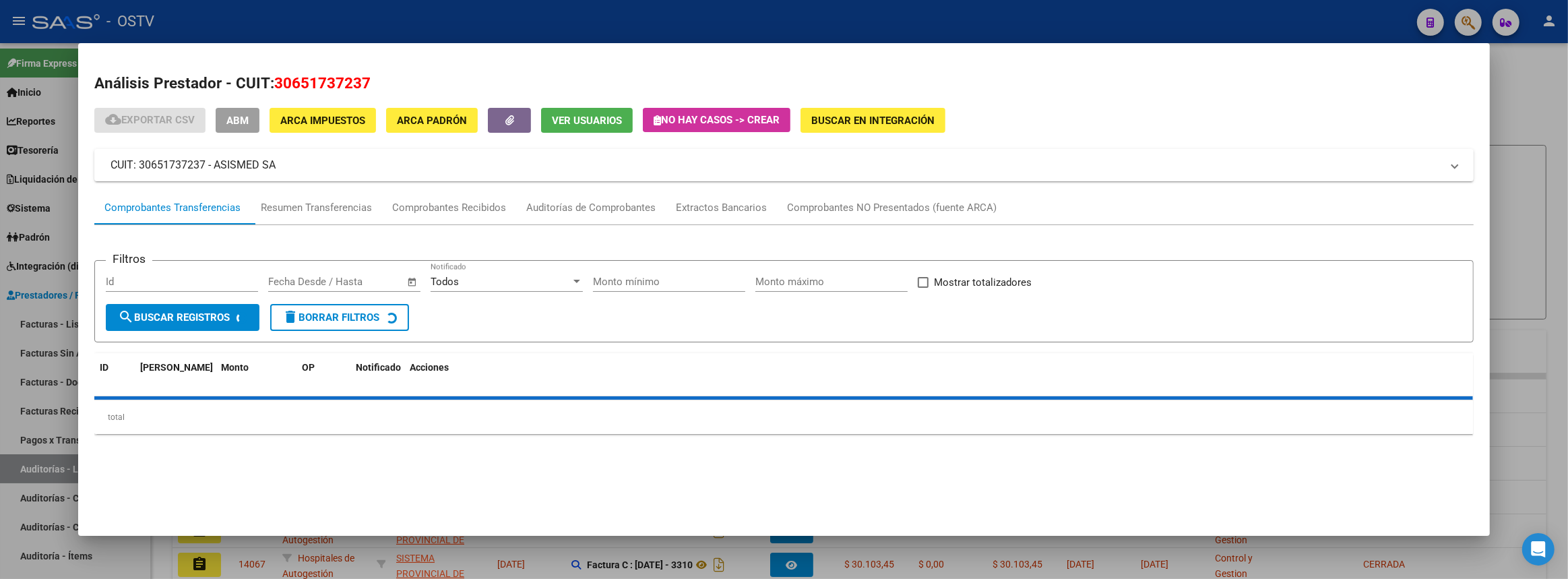
click at [1559, 238] on div at bounding box center [784, 290] width 1568 height 579
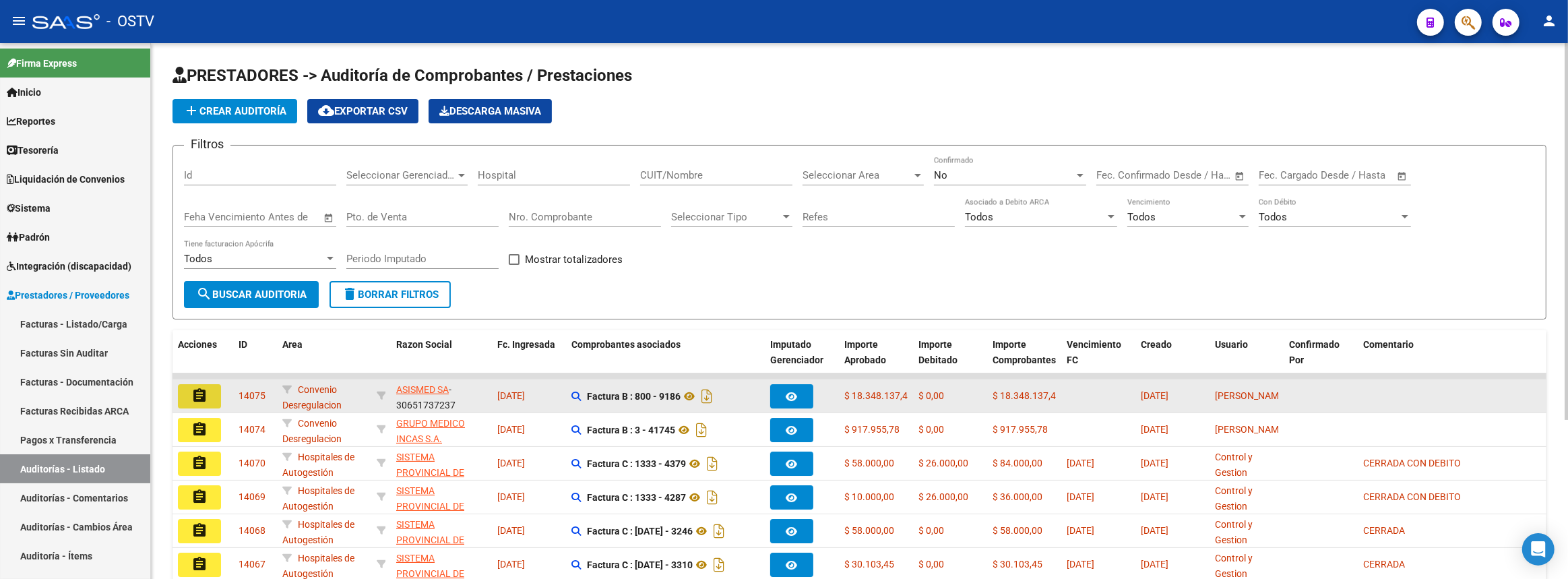
click at [202, 391] on mat-icon "assignment" at bounding box center [199, 395] width 16 height 16
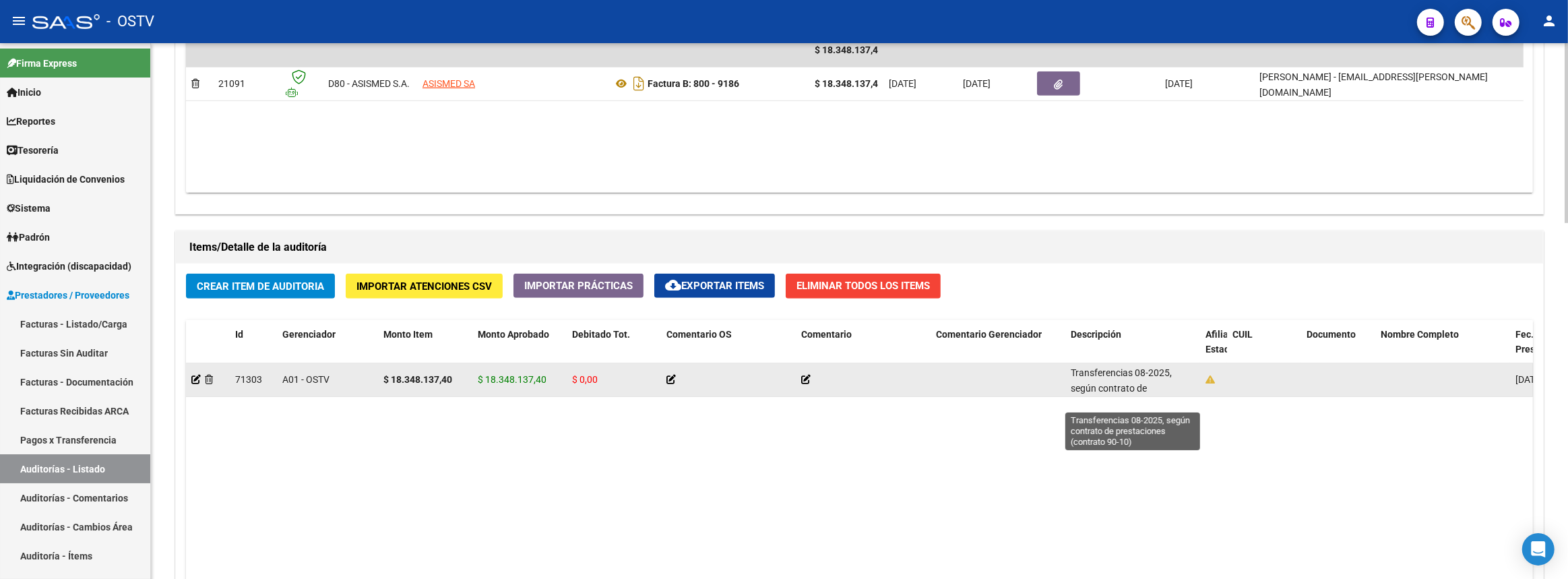
scroll to position [17, 0]
drag, startPoint x: 1080, startPoint y: 370, endPoint x: 1141, endPoint y: 385, distance: 62.8
click at [1141, 385] on datatable-body-cell "Transferencias 08-2025, según contrato de prestaciones (contrato 90-10)" at bounding box center [1133, 380] width 134 height 33
copy span "Transferencias 08-2025, según contrato de prestaciones (contrato 90-10)"
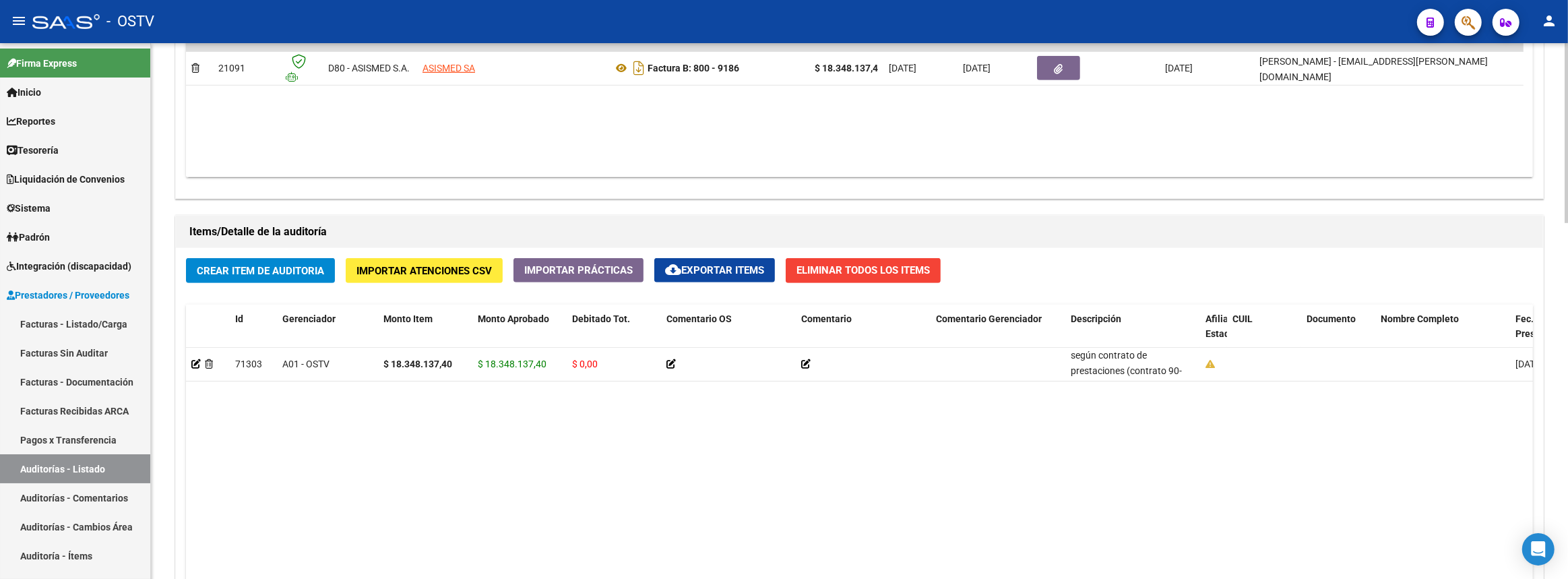
scroll to position [1057, 0]
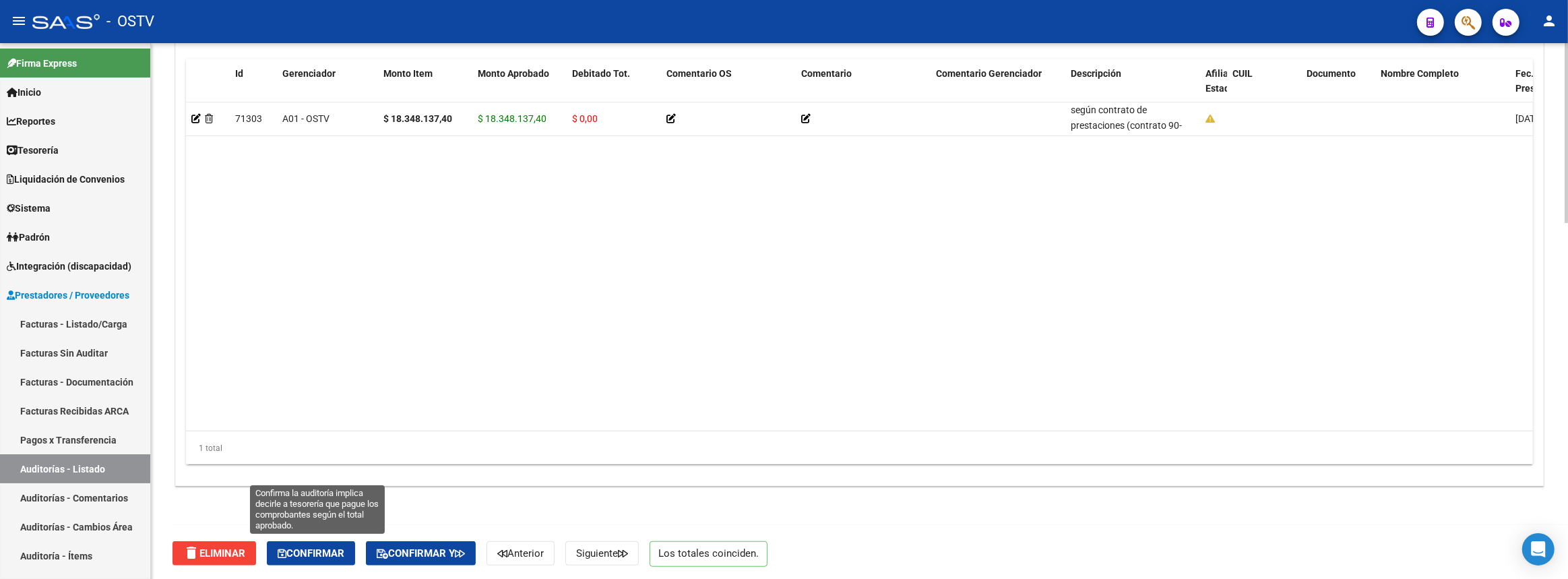
click at [333, 556] on span "Confirmar" at bounding box center [310, 553] width 66 height 12
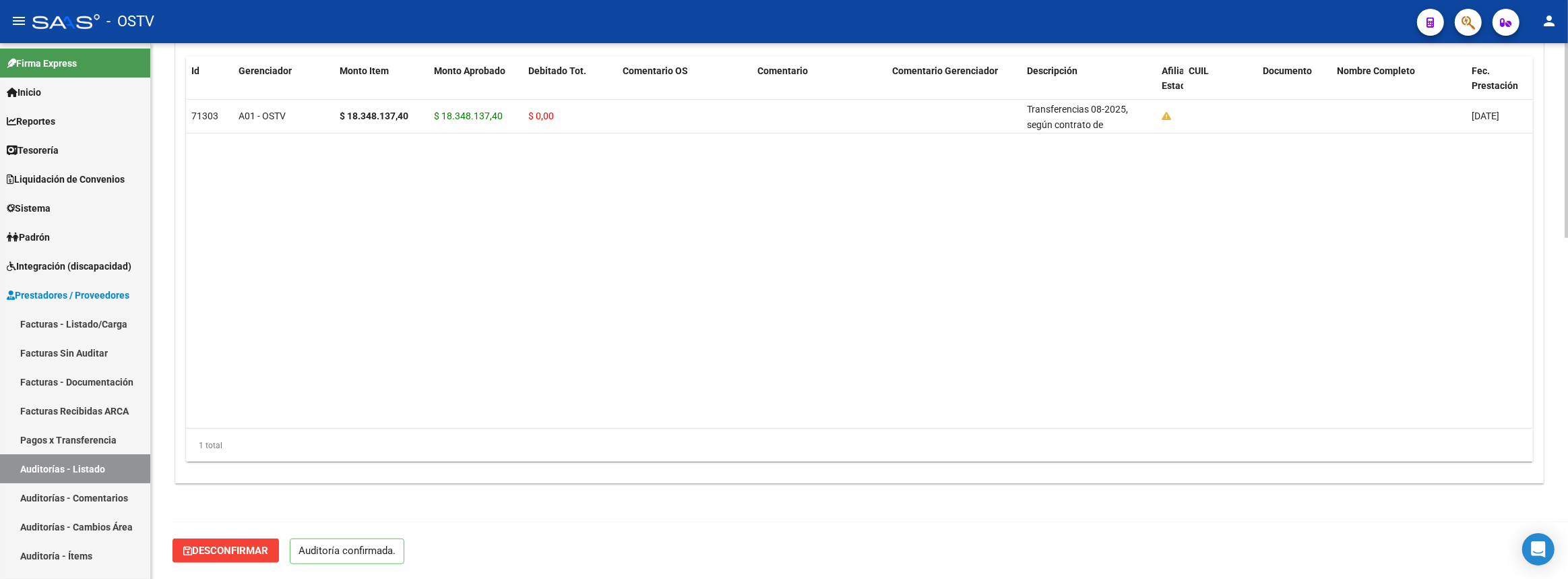
scroll to position [937, 0]
type input "202509"
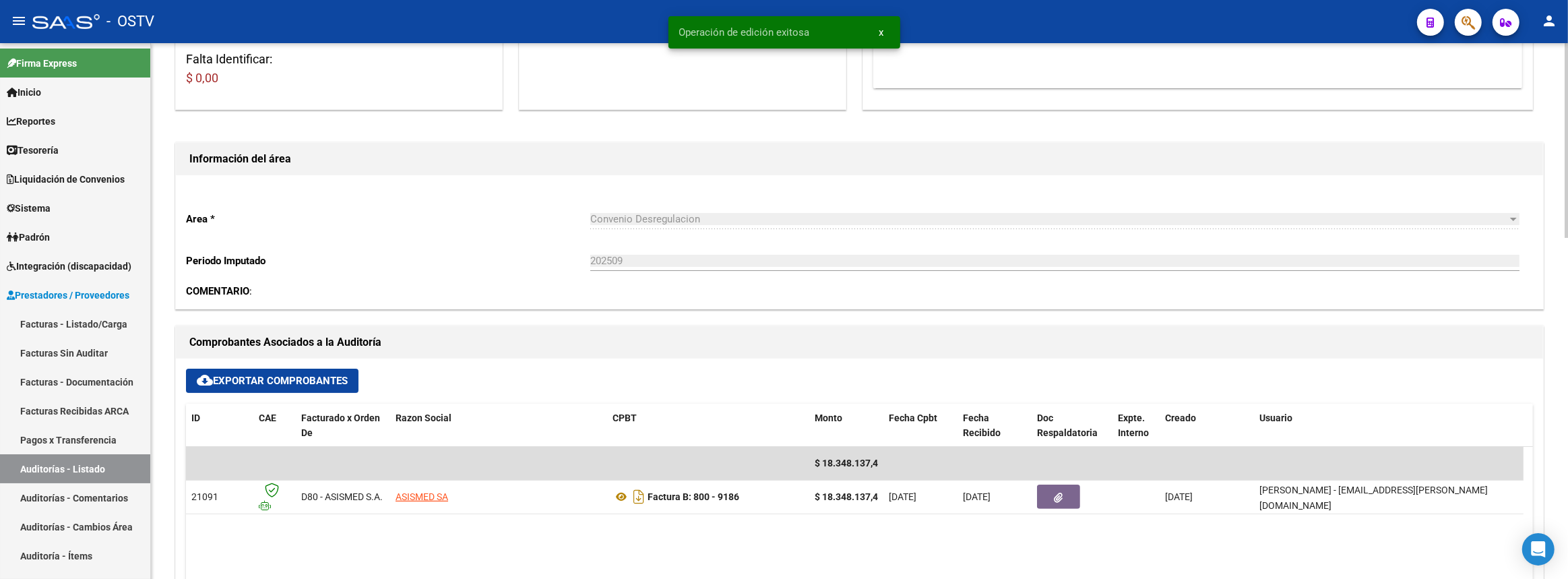
scroll to position [0, 0]
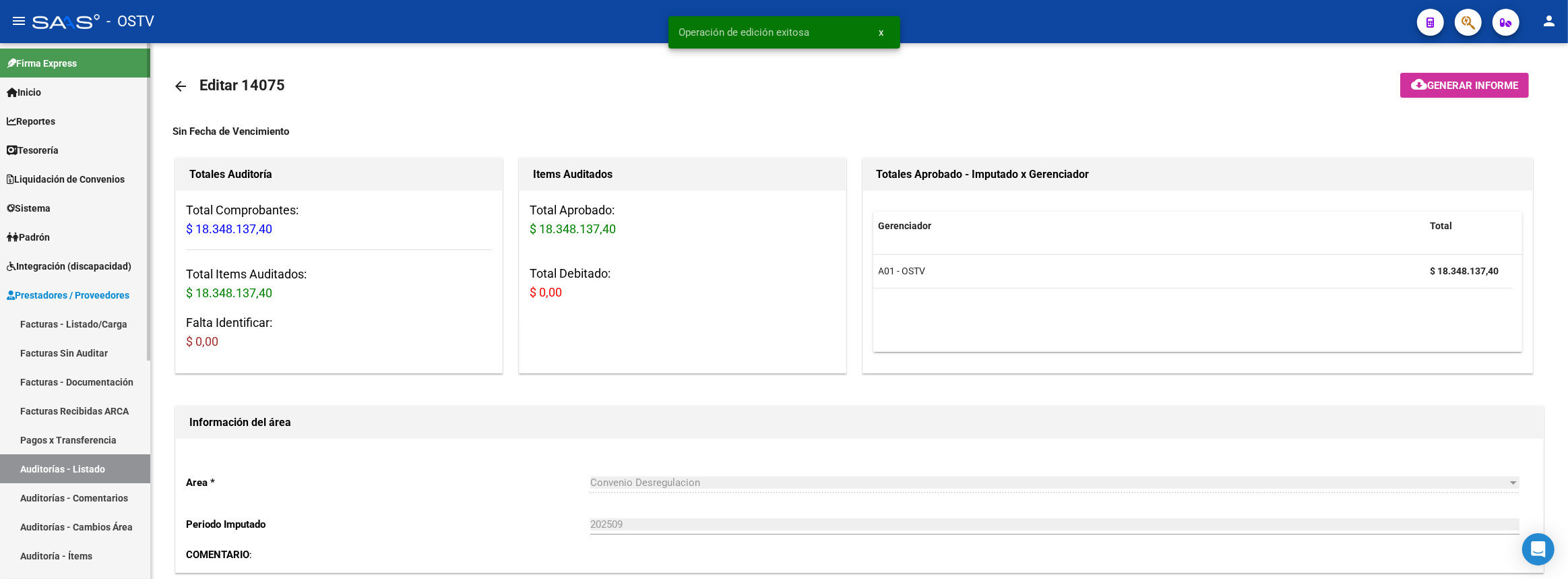
click at [110, 478] on link "Auditorías - Listado" at bounding box center [75, 469] width 150 height 29
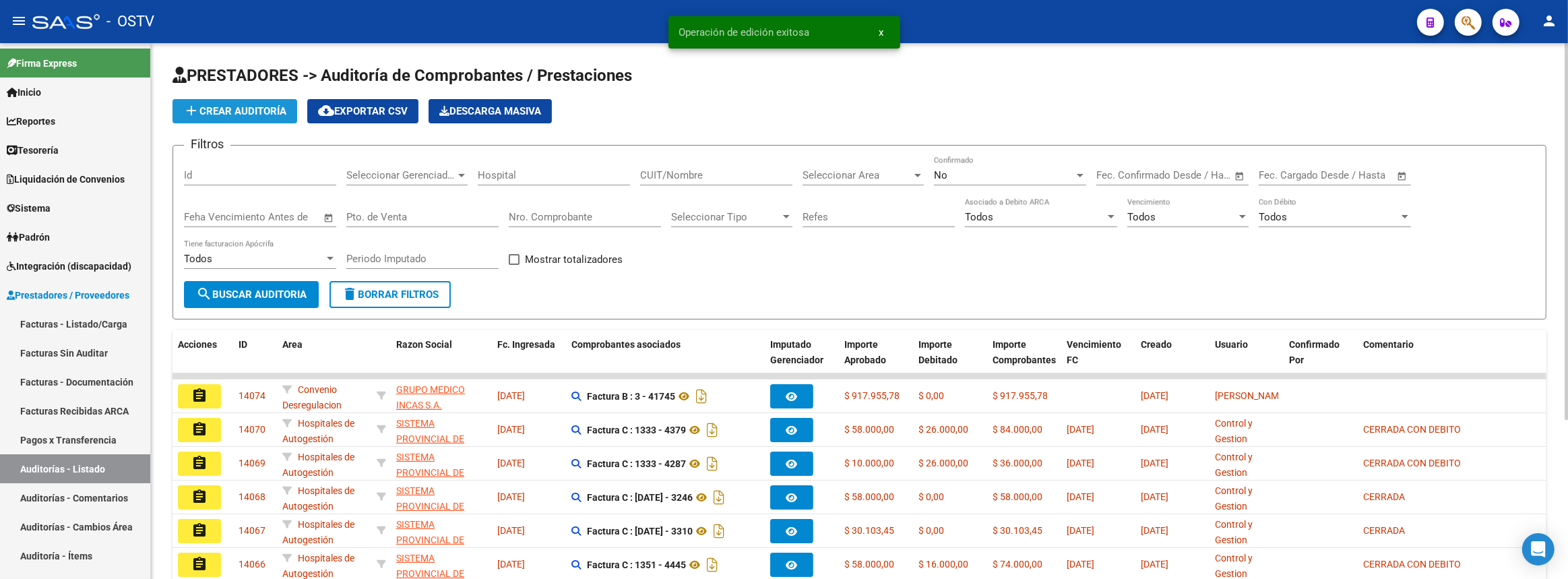
click at [234, 108] on span "add Crear Auditoría" at bounding box center [235, 111] width 103 height 12
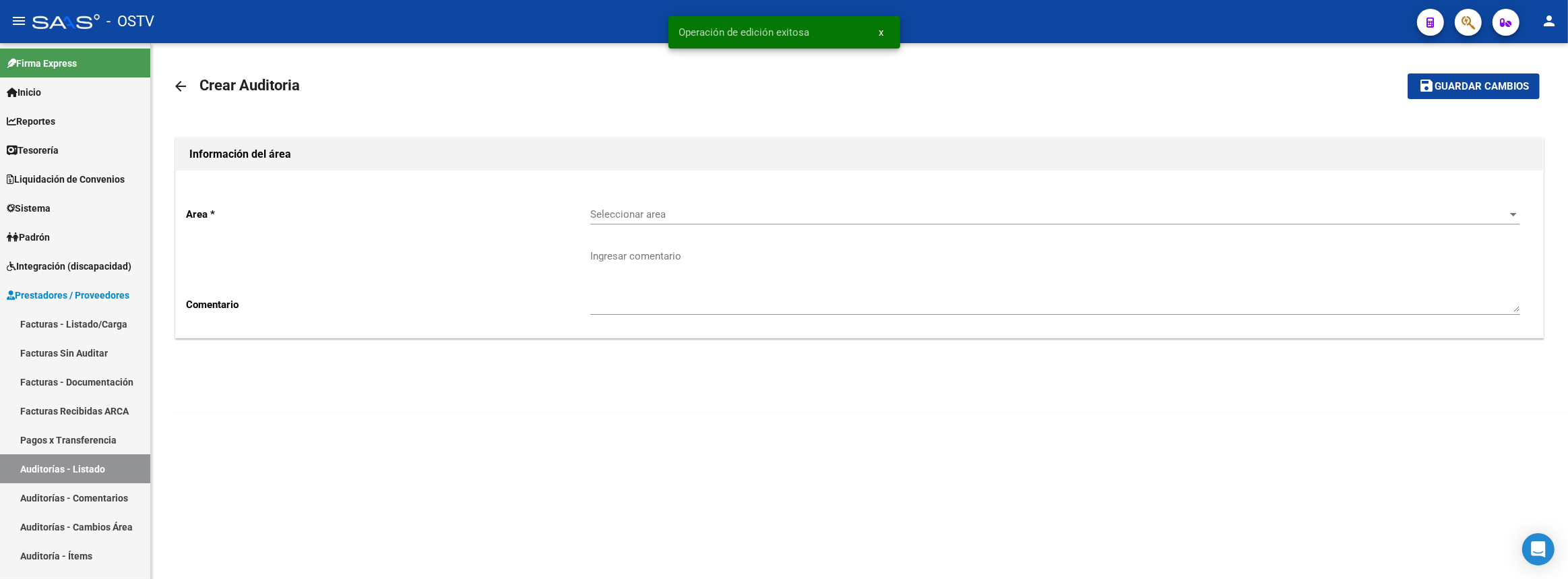
click at [746, 209] on span "Seleccionar area" at bounding box center [1048, 215] width 918 height 12
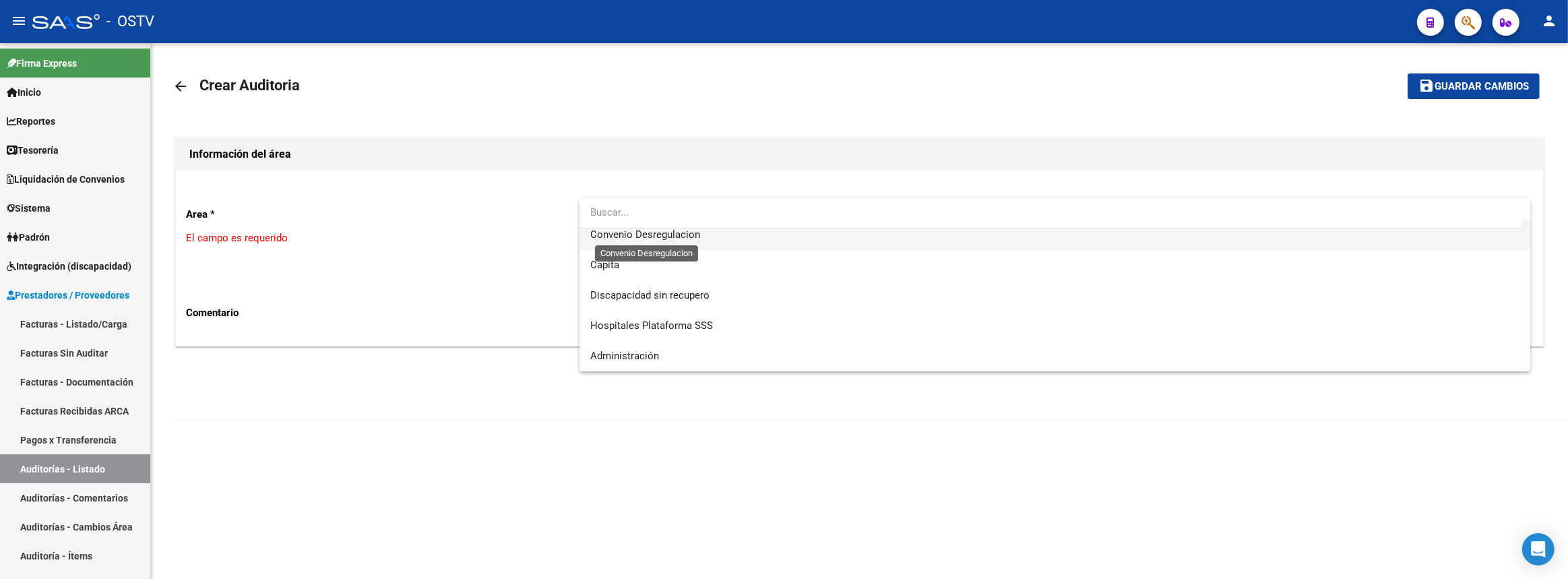
click at [665, 234] on span "Convenio Desregulacion" at bounding box center [645, 234] width 110 height 12
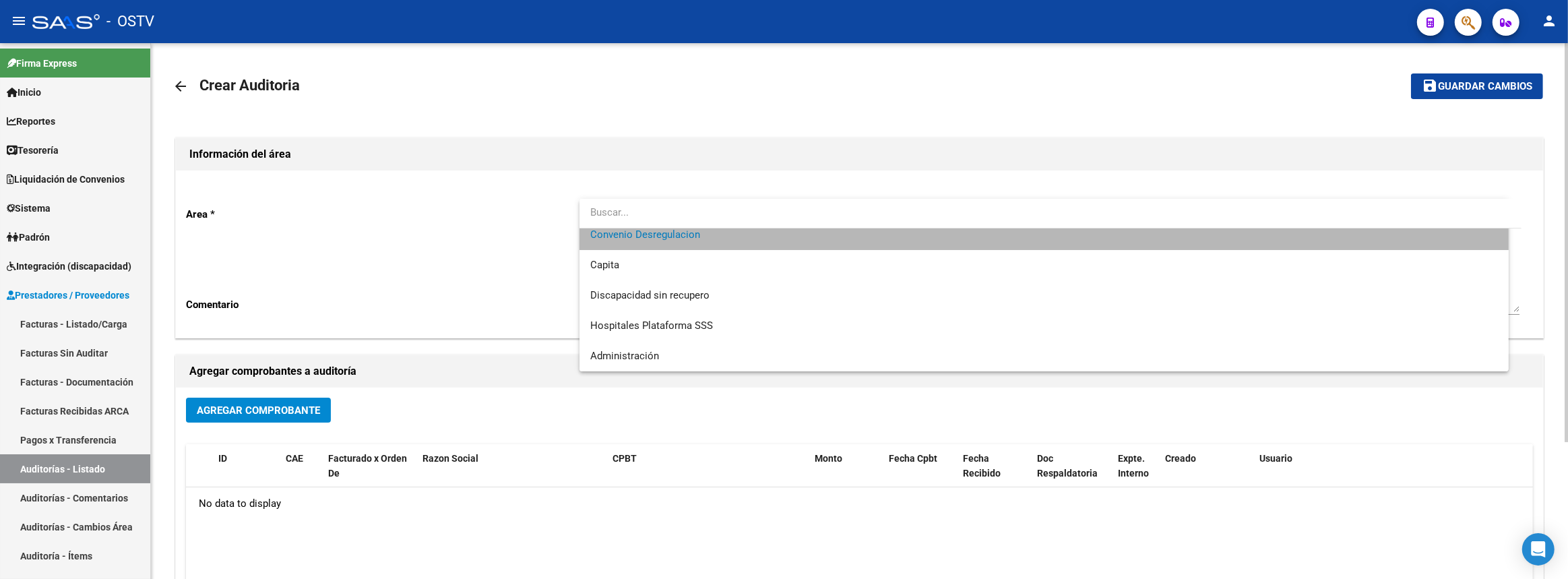
scroll to position [152, 0]
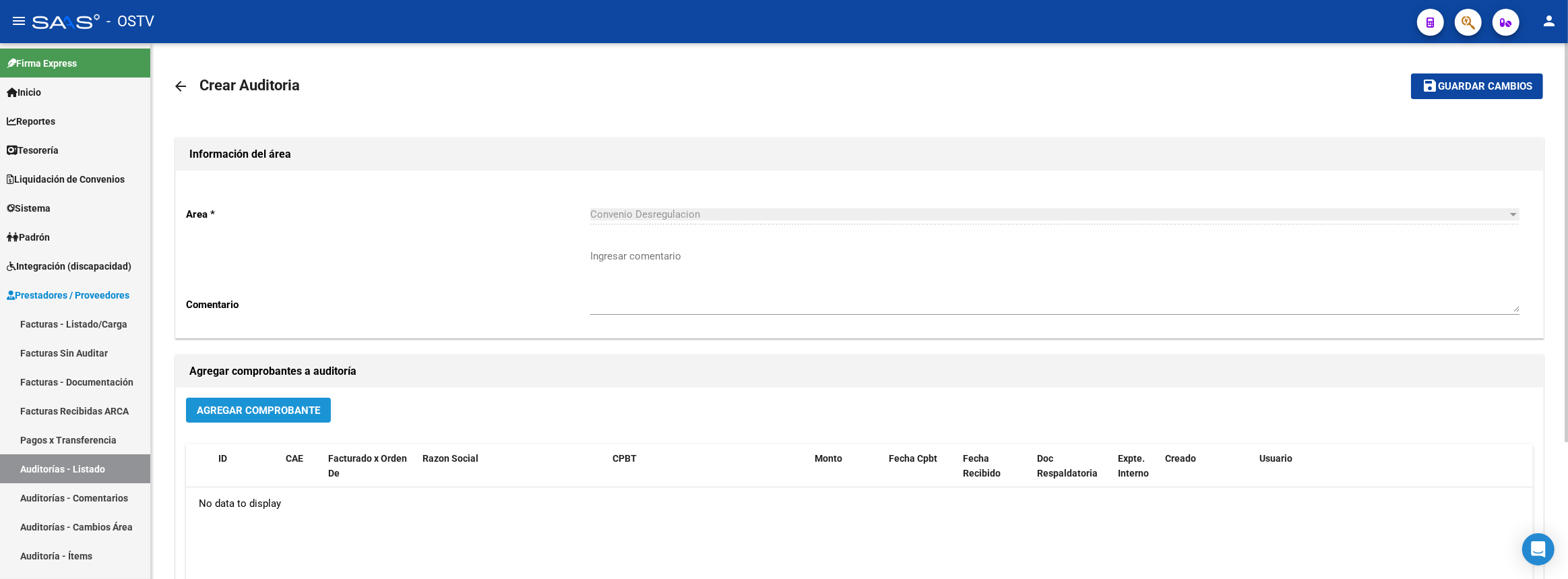
click at [296, 405] on span "Agregar Comprobante" at bounding box center [258, 410] width 123 height 12
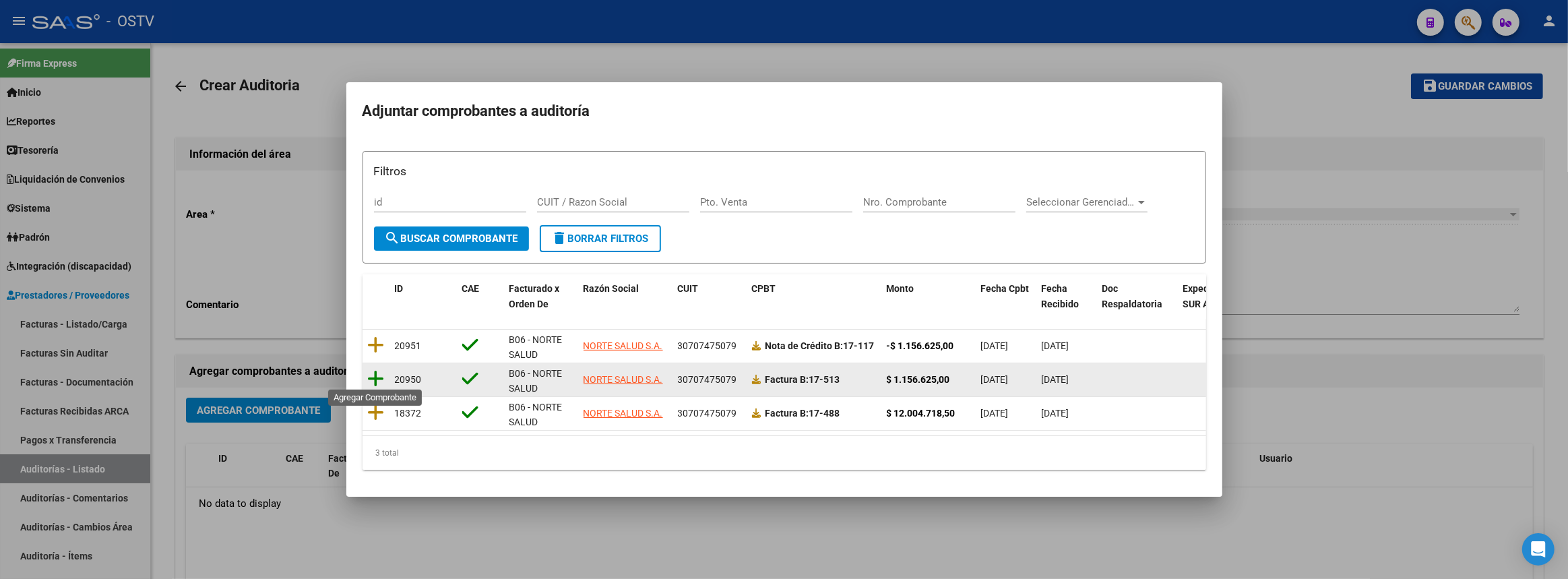
click at [375, 376] on icon at bounding box center [376, 379] width 17 height 19
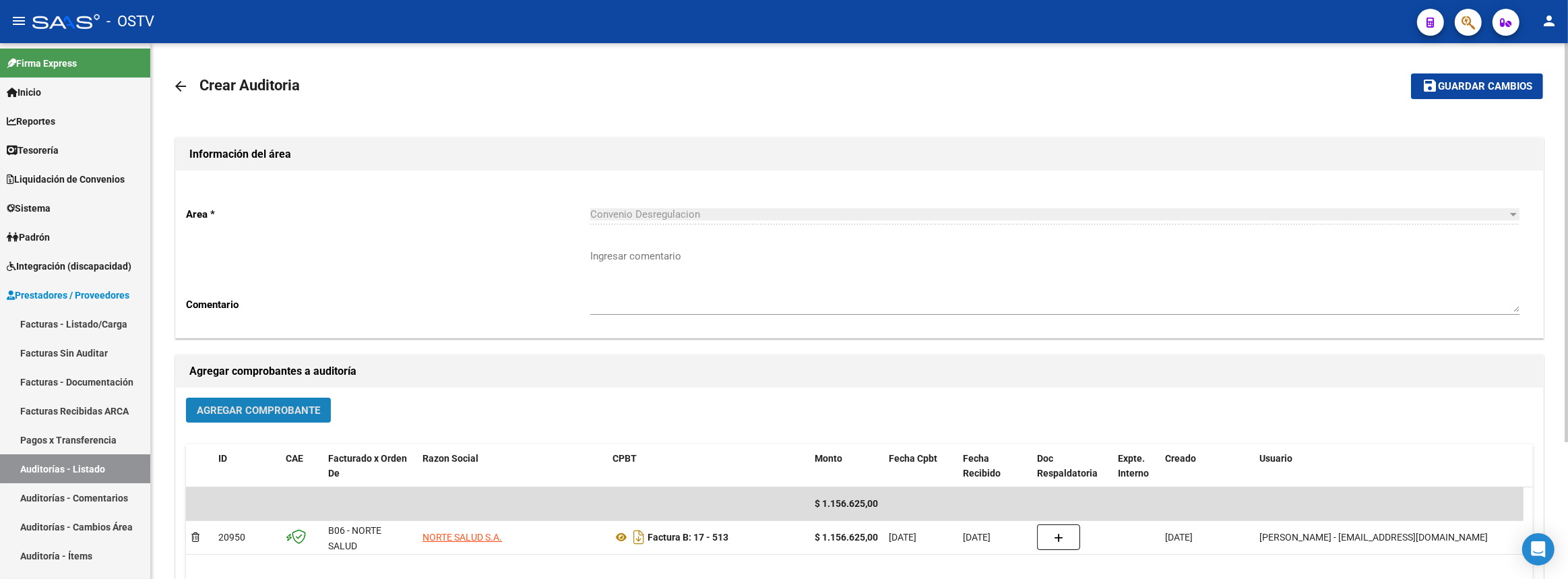
click at [291, 412] on span "Agregar Comprobante" at bounding box center [258, 410] width 123 height 12
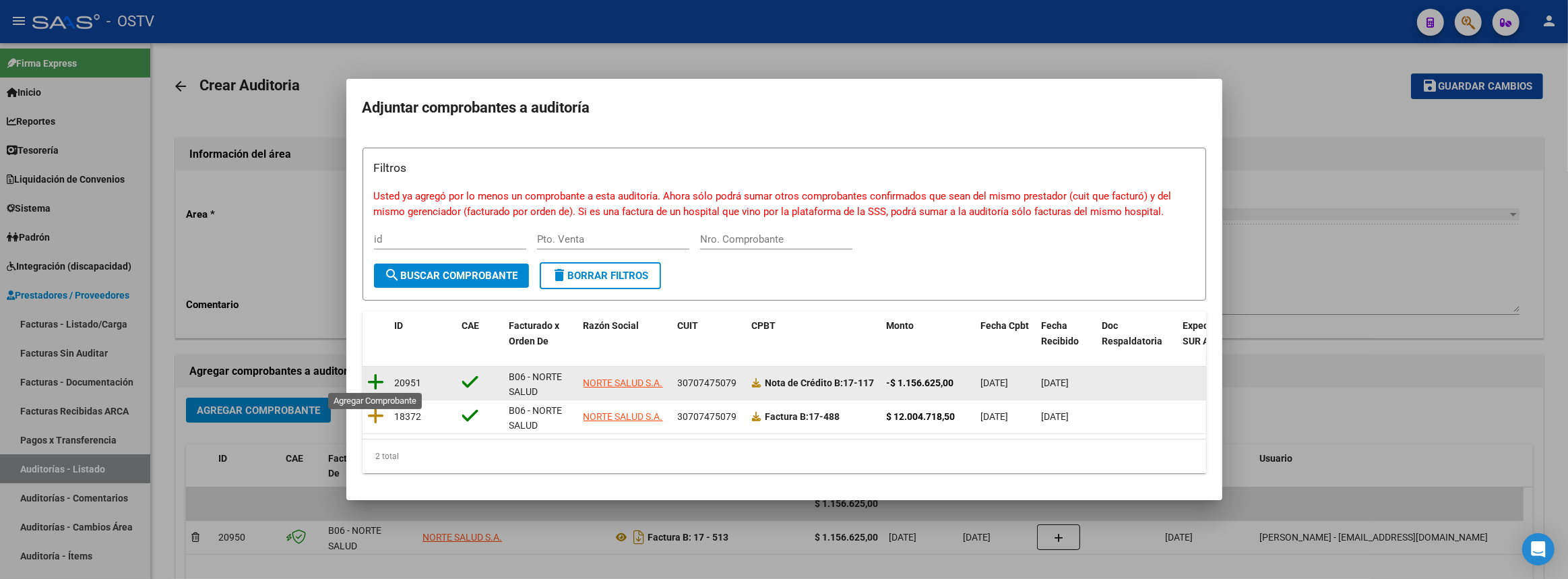
click at [377, 377] on icon at bounding box center [376, 383] width 17 height 19
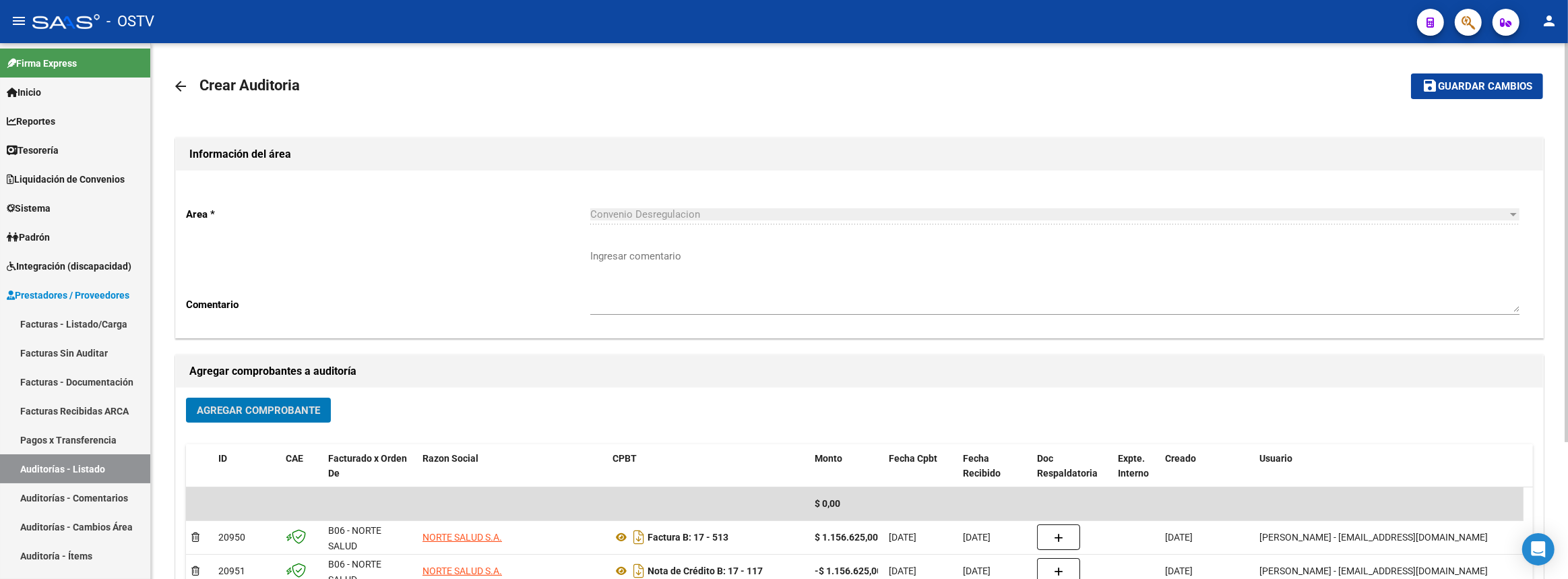
click at [1428, 82] on mat-icon "save" at bounding box center [1430, 85] width 16 height 16
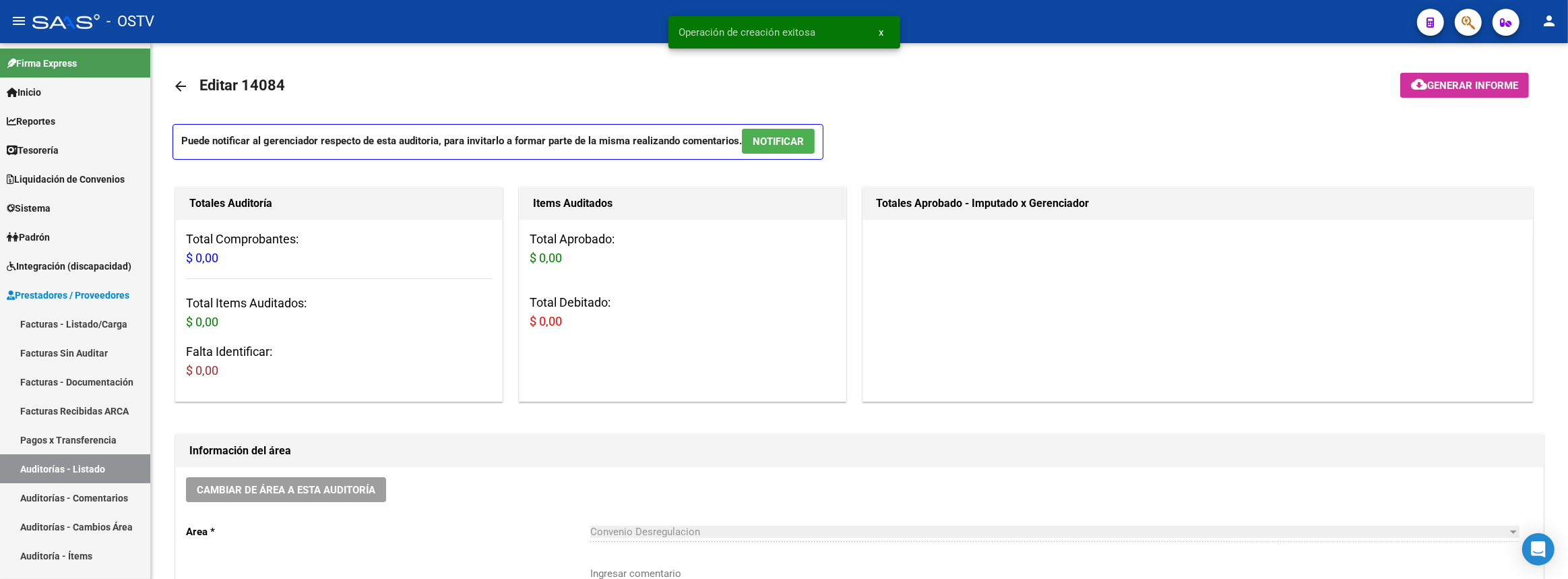
scroll to position [367, 0]
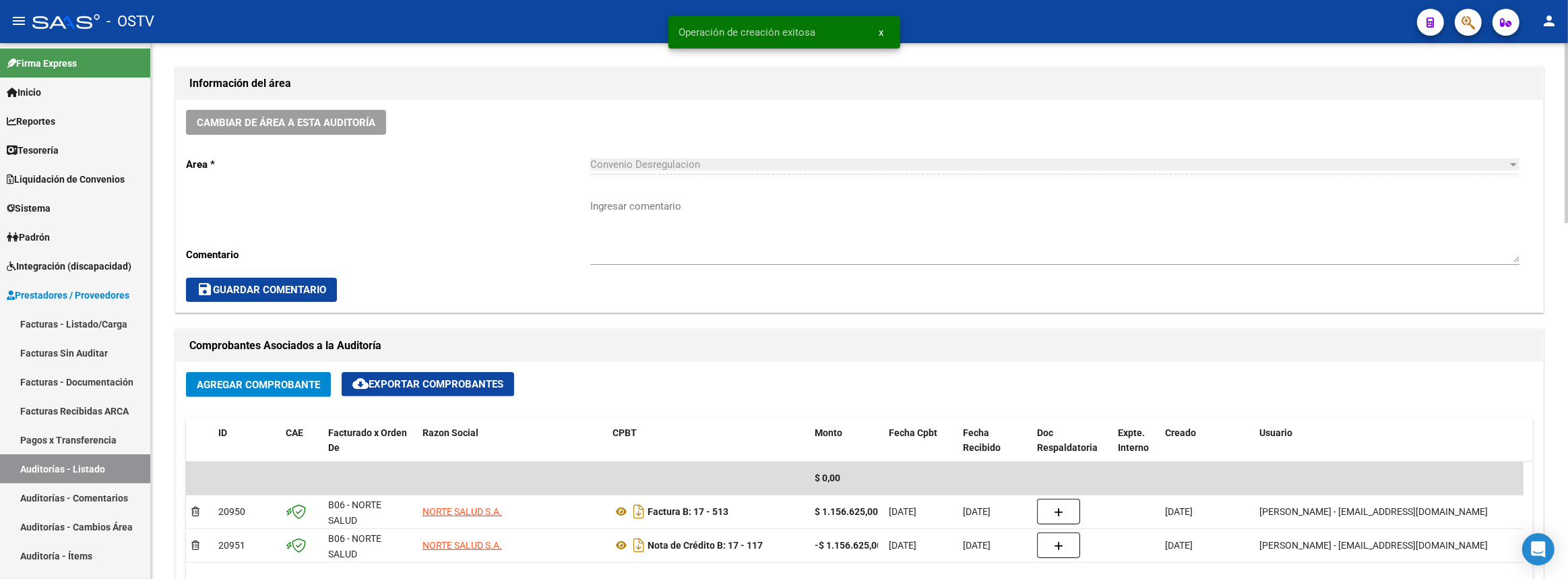
click at [694, 241] on textarea "Ingresar comentario" at bounding box center [1055, 231] width 930 height 64
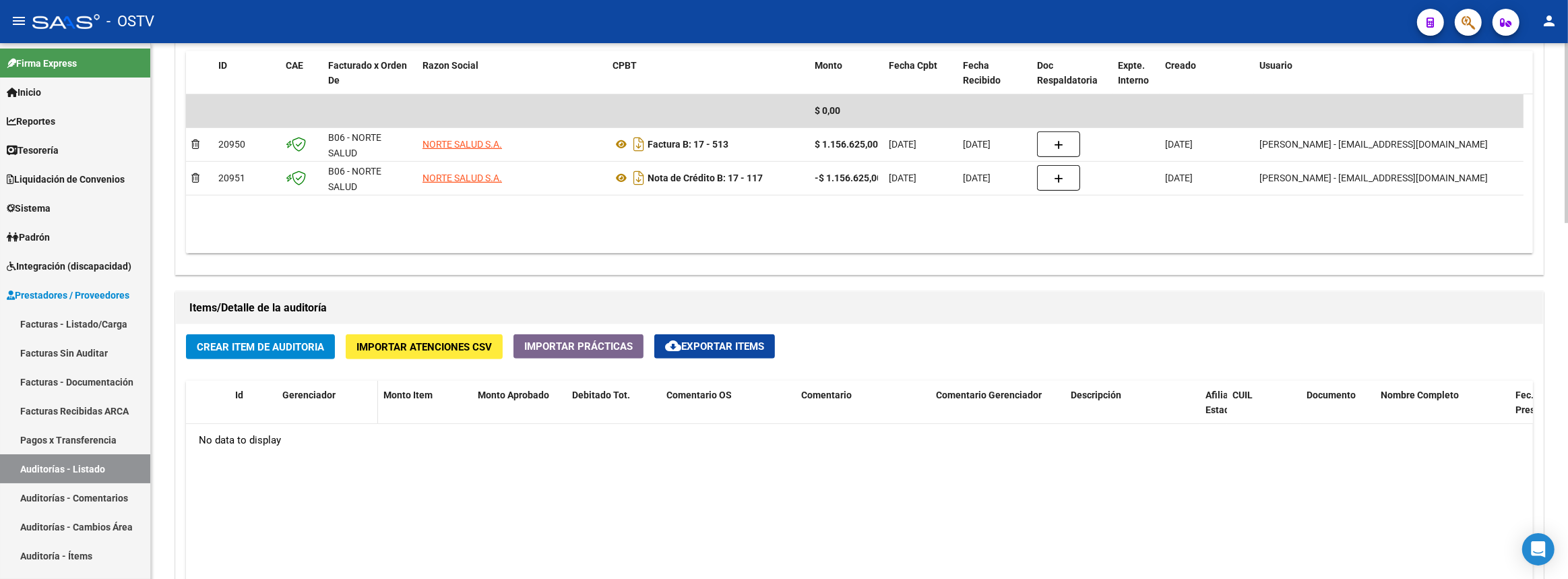
scroll to position [1042, 0]
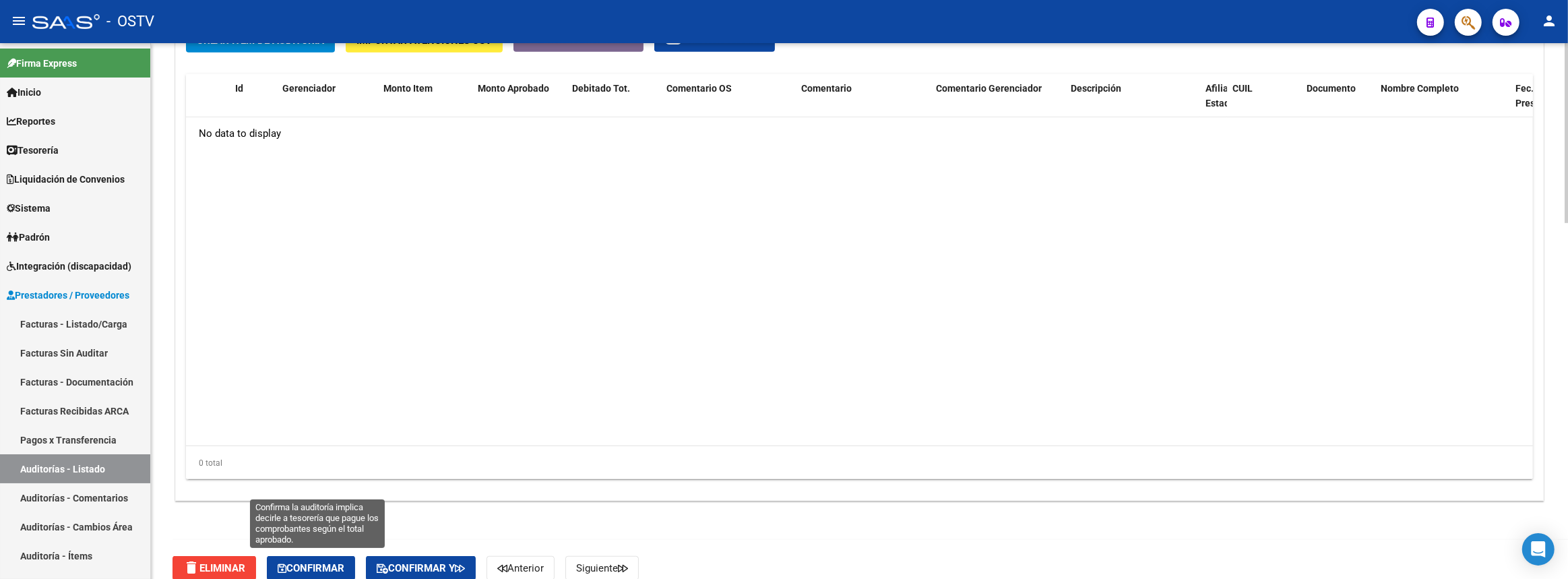
type textarea "Cerrada: Error de carga"
click at [311, 562] on span "Confirmar" at bounding box center [310, 568] width 66 height 12
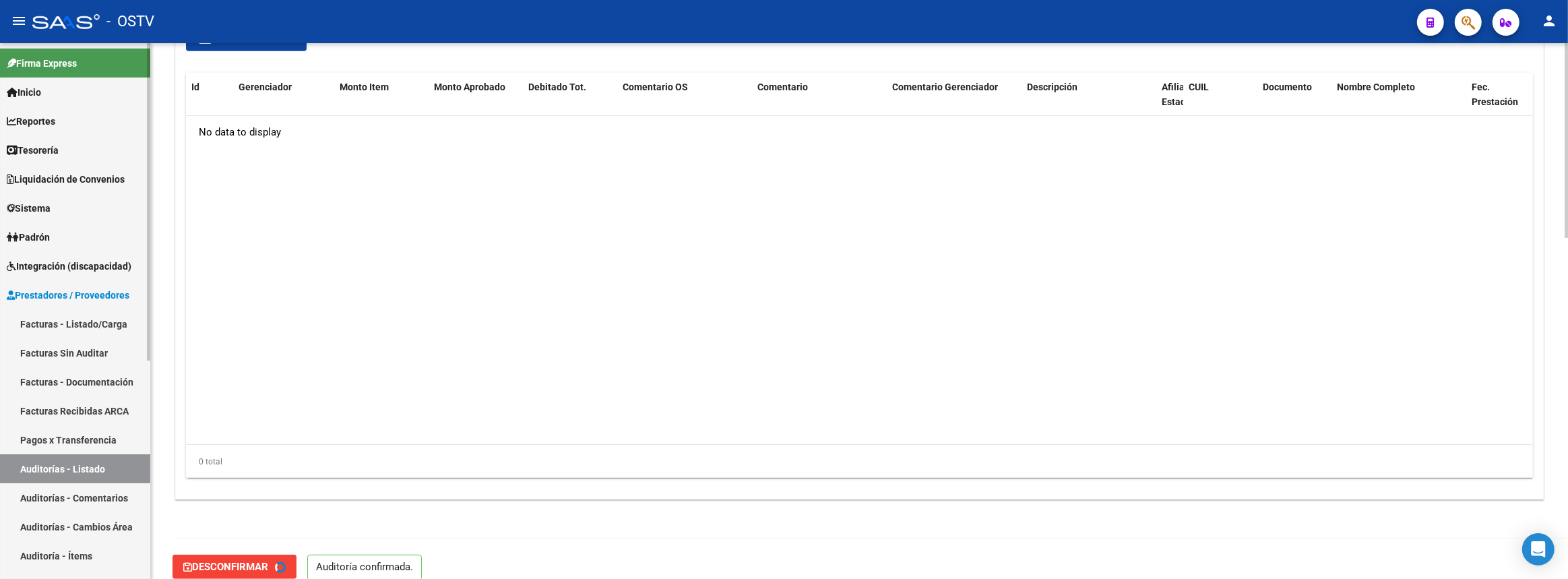
type input "202509"
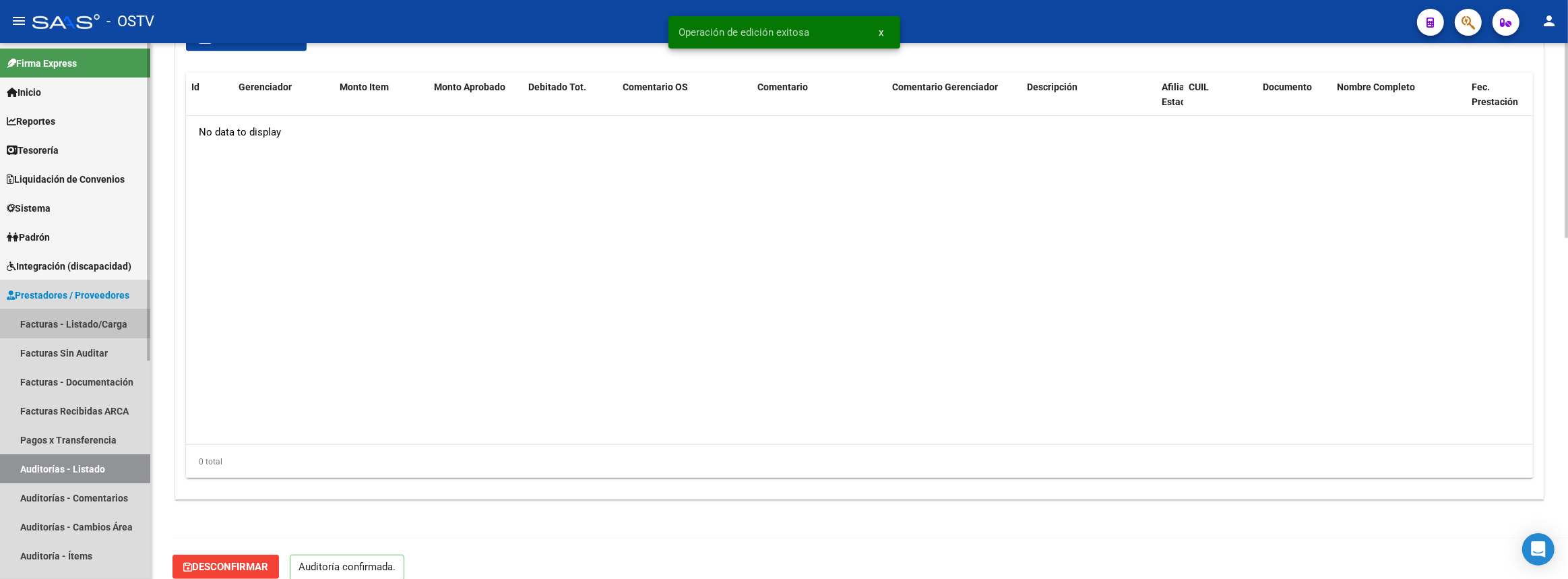
click at [108, 317] on link "Facturas - Listado/Carga" at bounding box center [75, 324] width 150 height 29
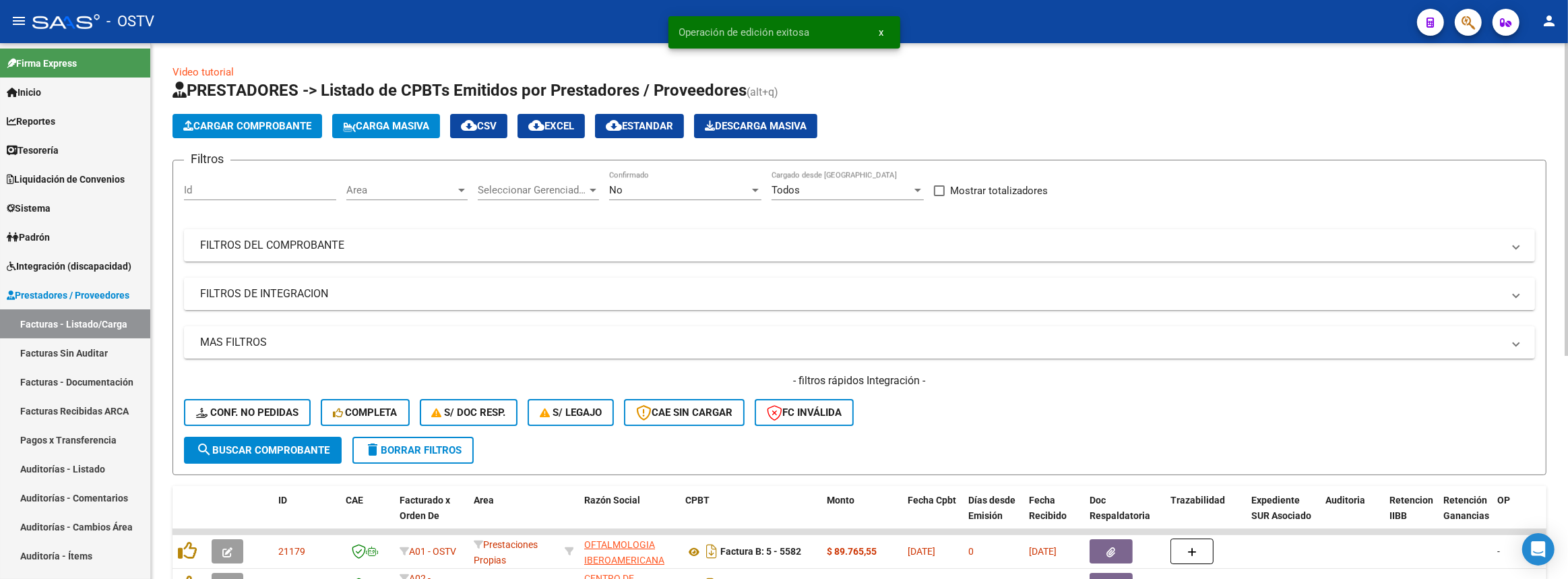
scroll to position [60, 0]
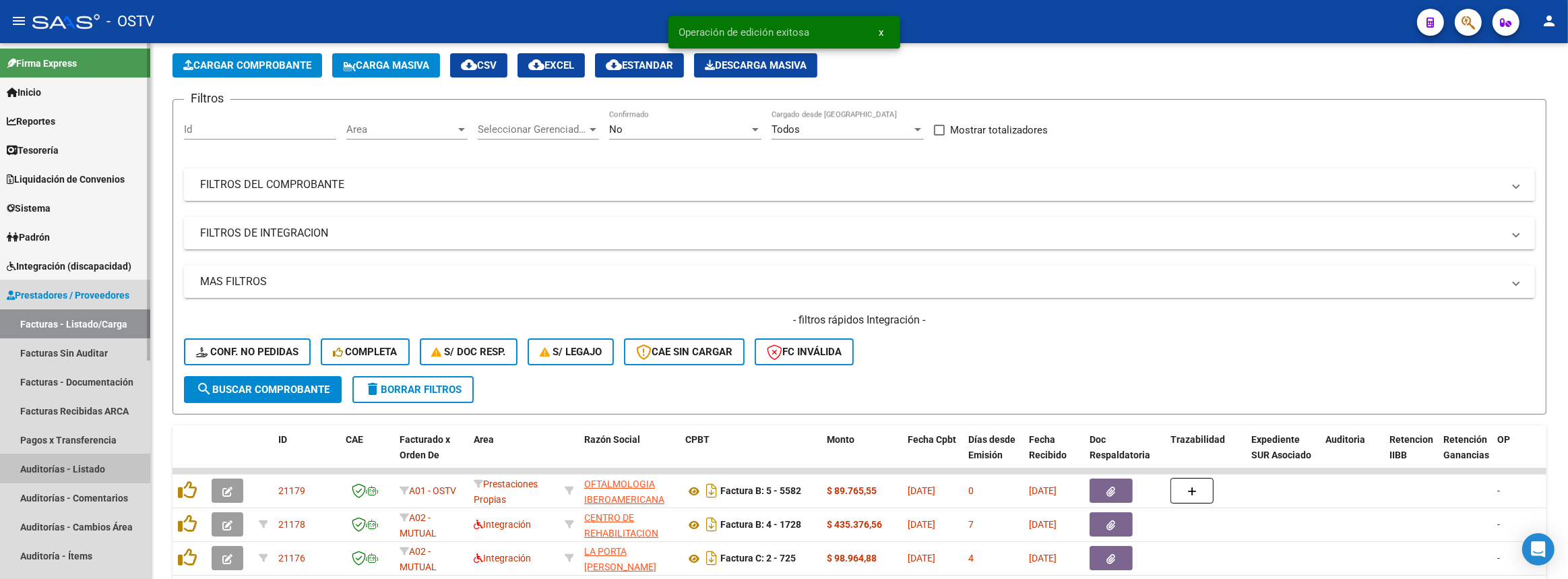
click at [54, 457] on link "Auditorías - Listado" at bounding box center [75, 469] width 150 height 29
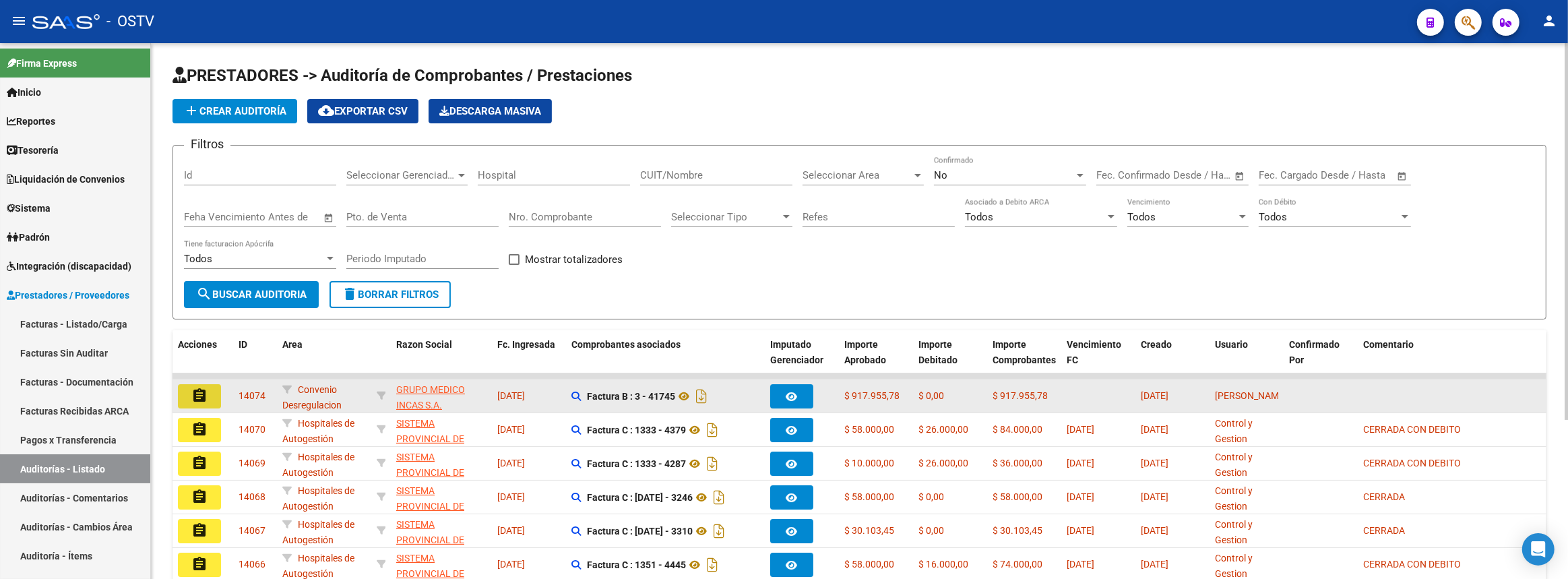
click at [207, 393] on mat-icon "assignment" at bounding box center [199, 395] width 16 height 16
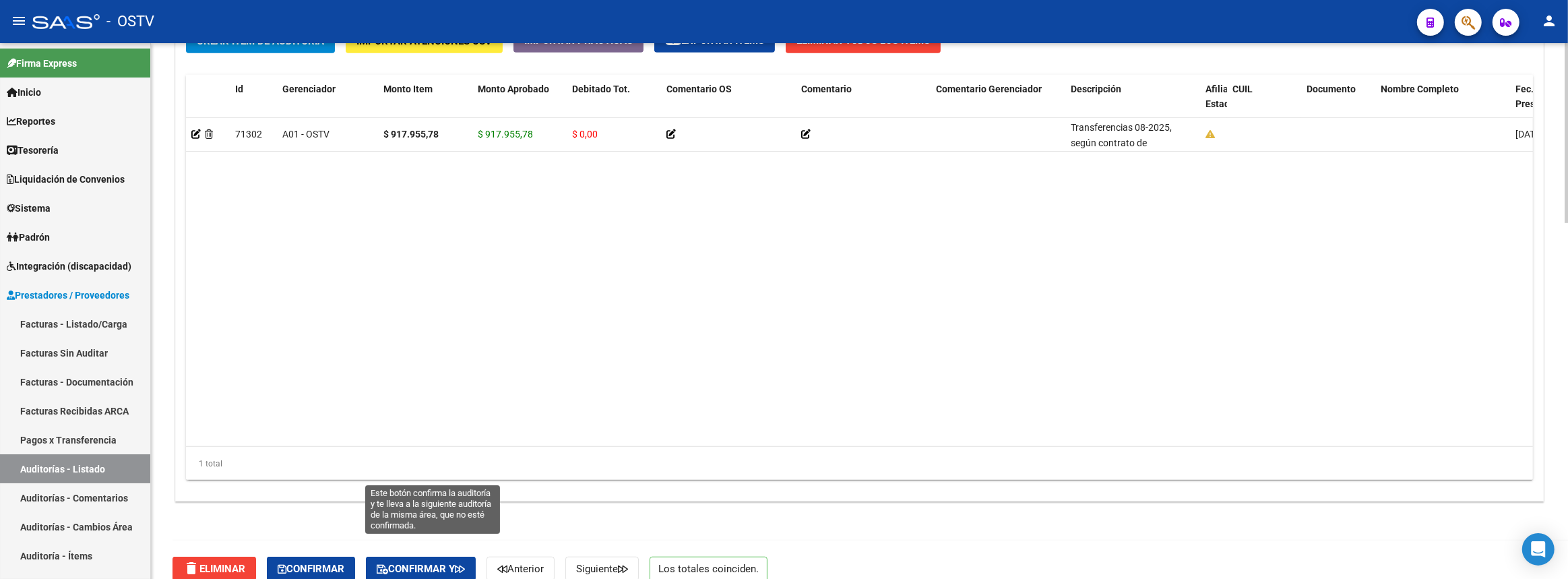
scroll to position [1057, 0]
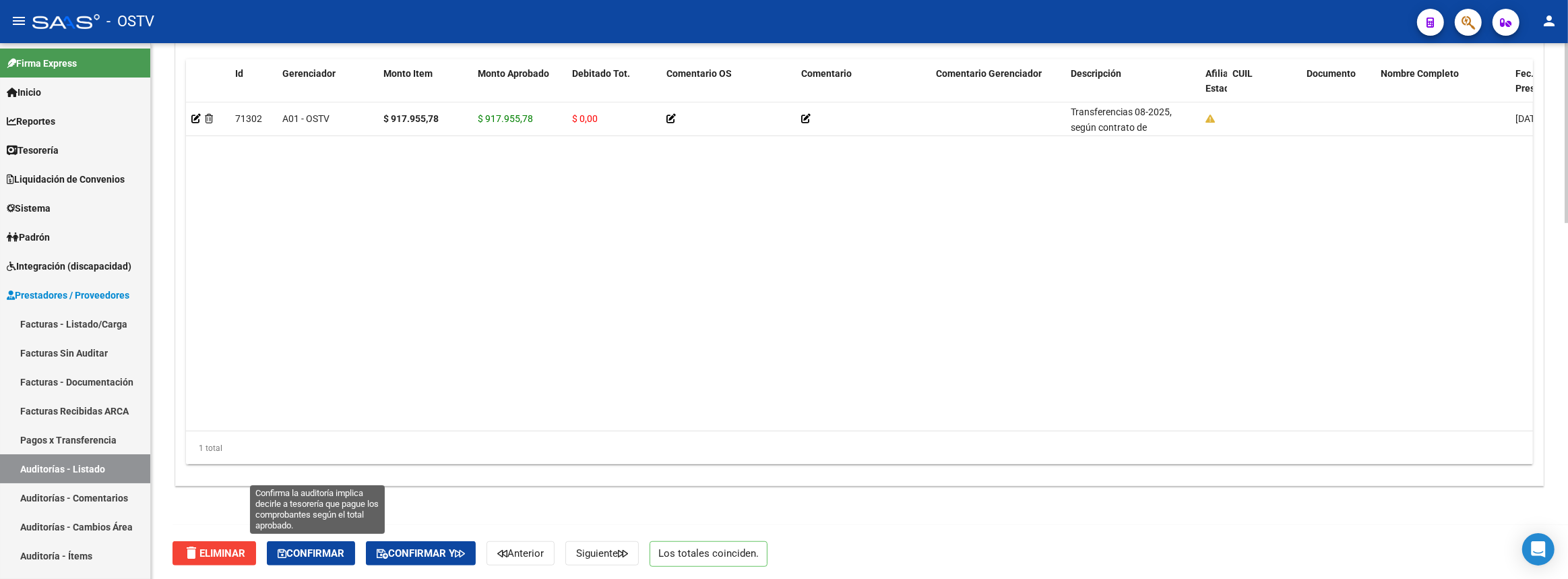
click at [335, 541] on button "Confirmar" at bounding box center [311, 553] width 88 height 24
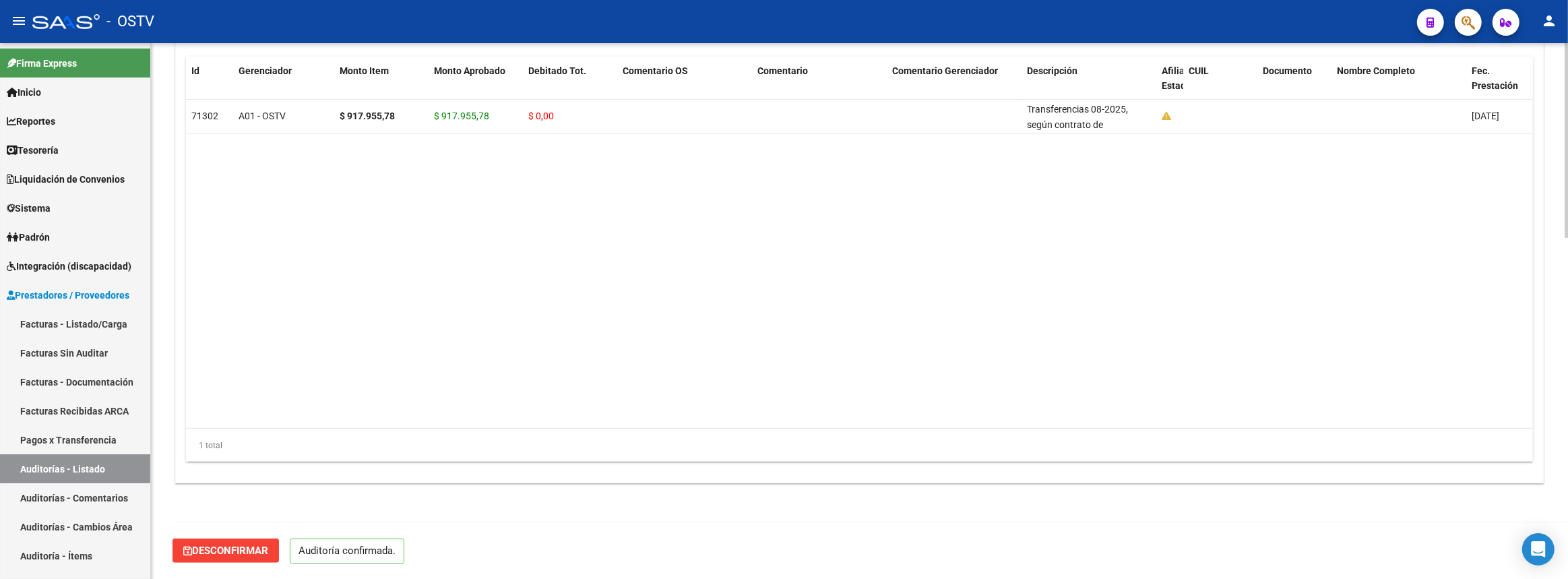
scroll to position [937, 0]
type input "202509"
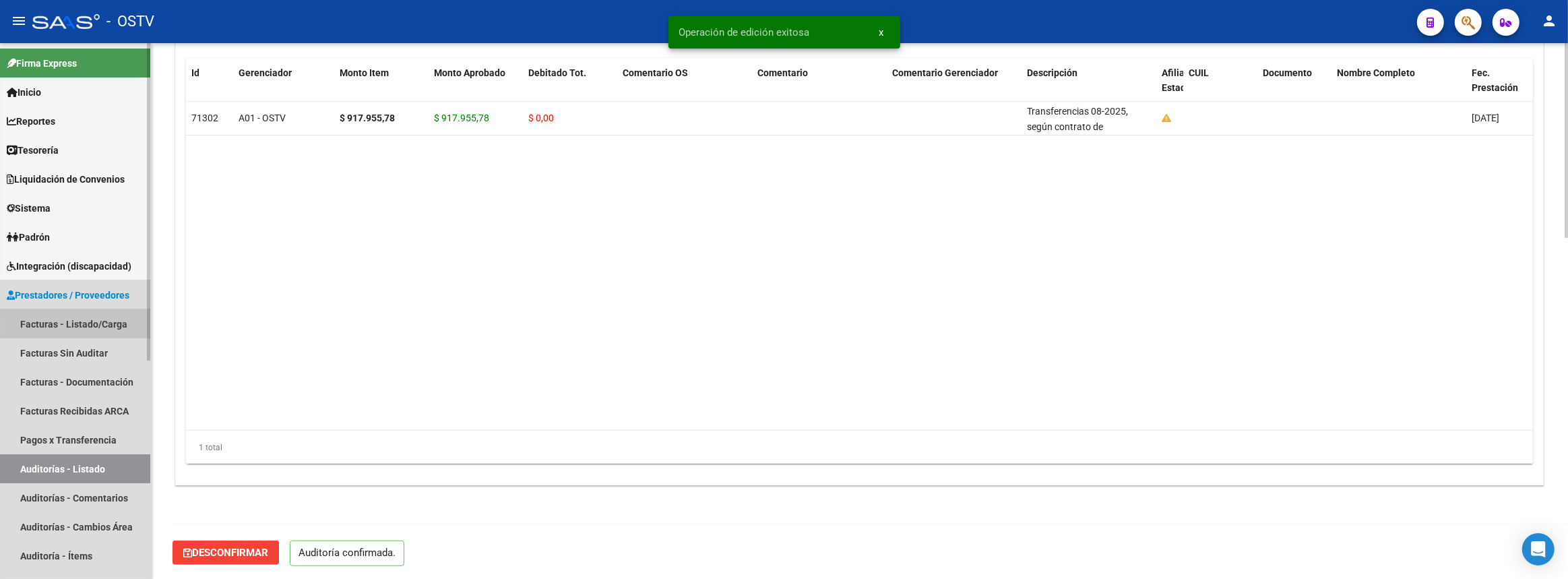
click at [110, 330] on link "Facturas - Listado/Carga" at bounding box center [75, 324] width 150 height 29
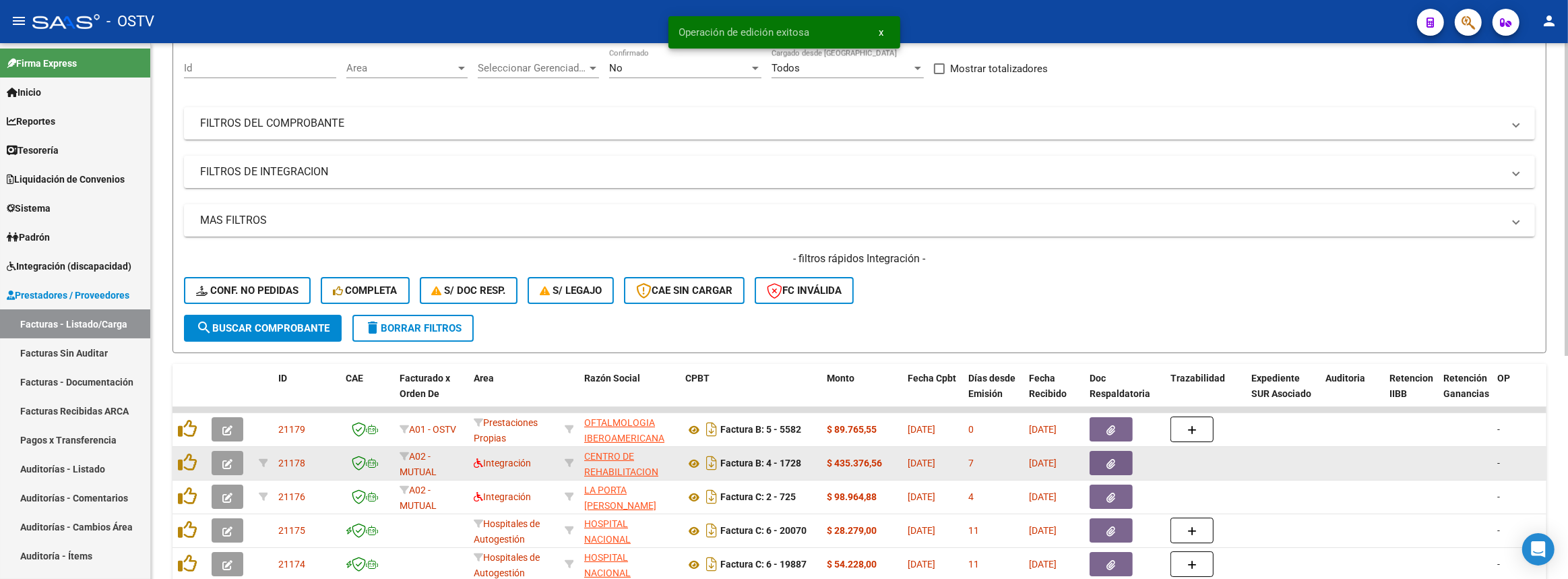
scroll to position [184, 0]
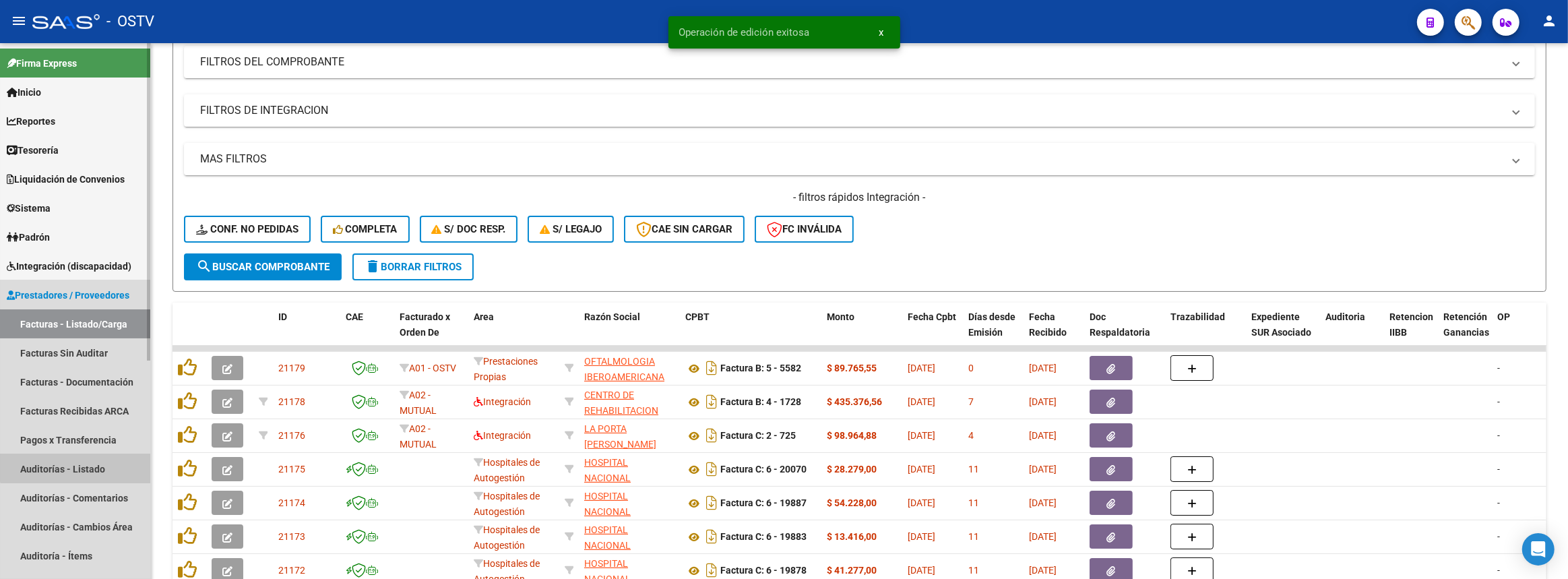
click at [106, 454] on link "Auditorías - Listado" at bounding box center [75, 469] width 150 height 29
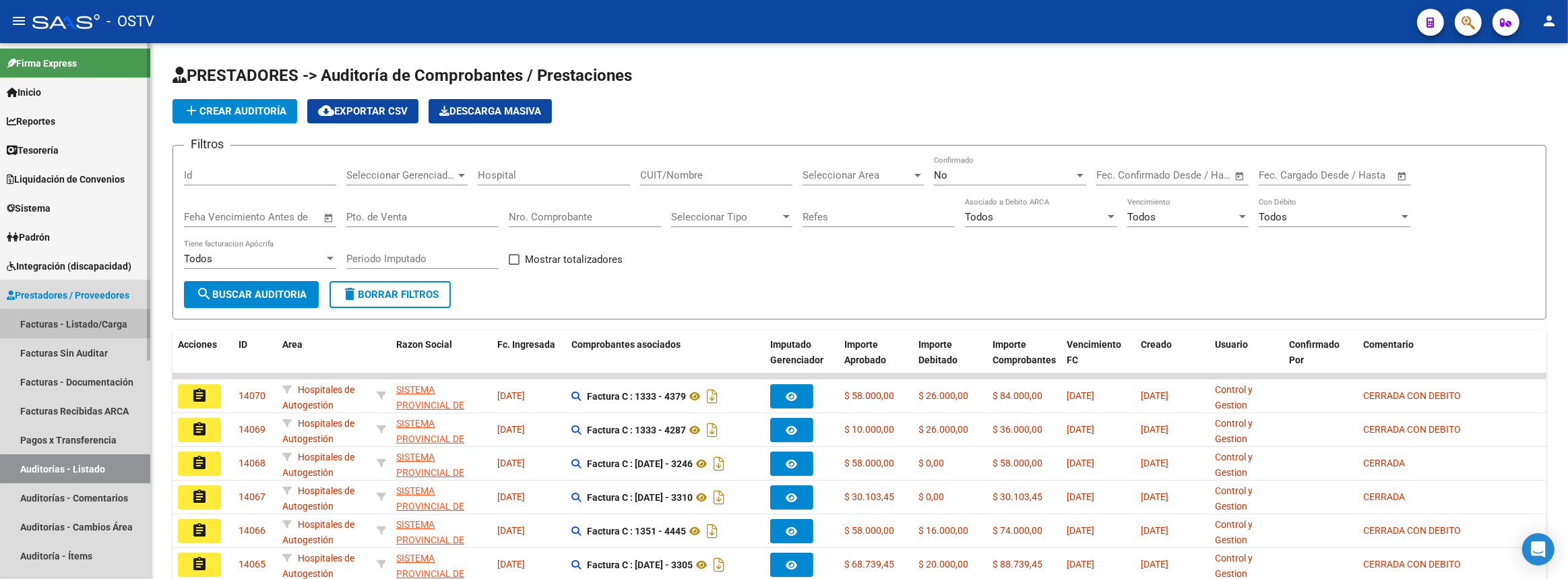
click at [98, 327] on link "Facturas - Listado/Carga" at bounding box center [75, 324] width 150 height 29
